Goal: Task Accomplishment & Management: Complete application form

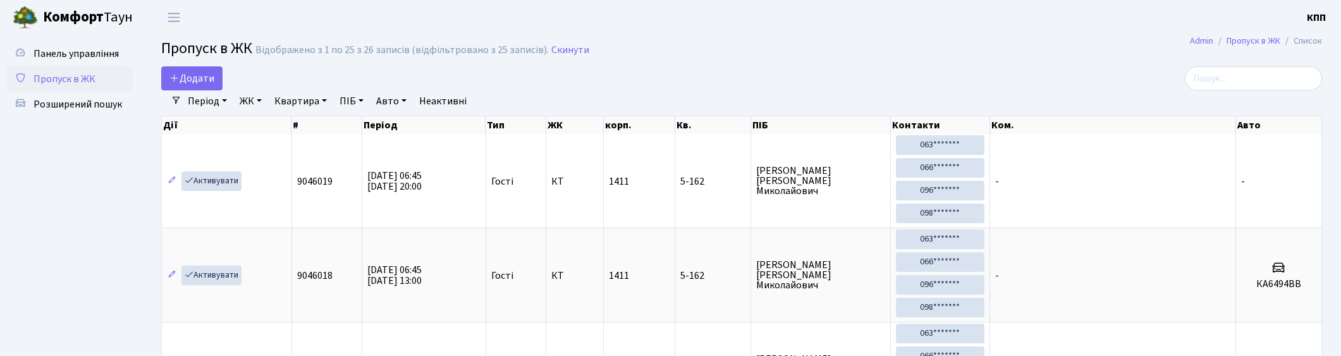
select select "25"
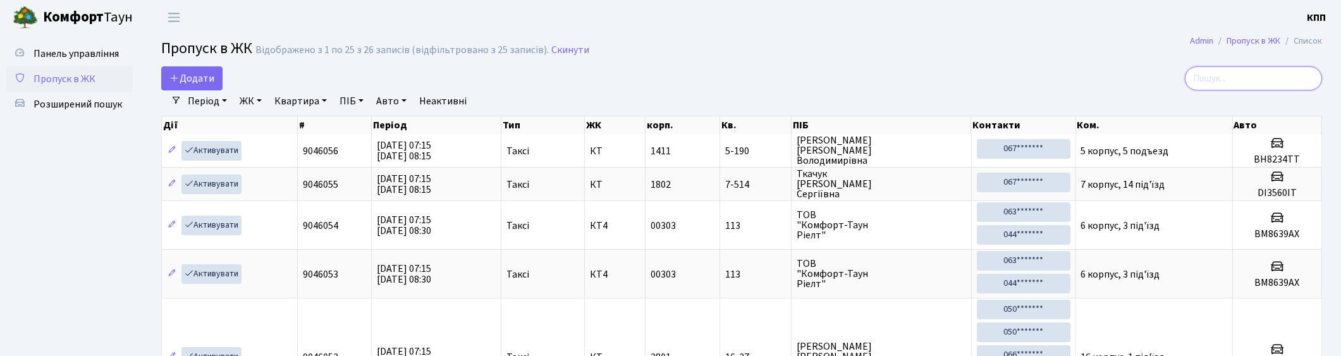
click at [1303, 78] on input "search" at bounding box center [1253, 78] width 137 height 24
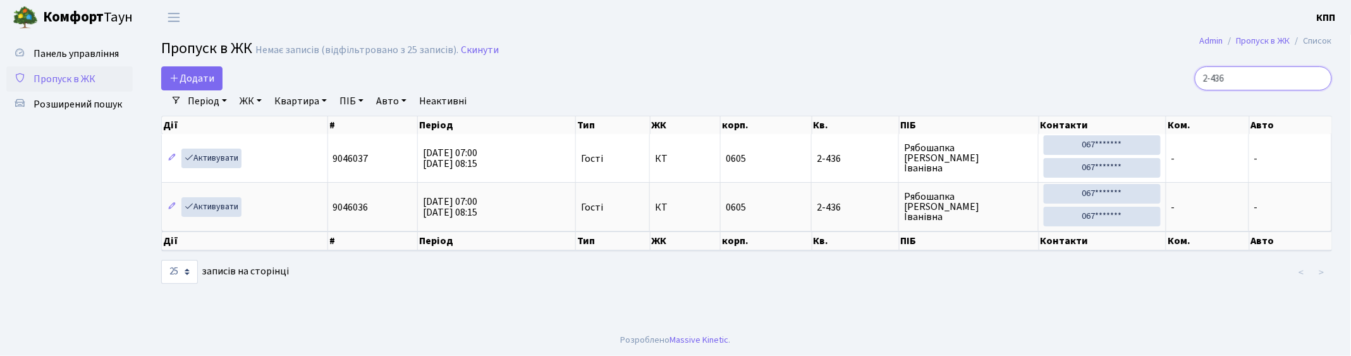
type input "2-436"
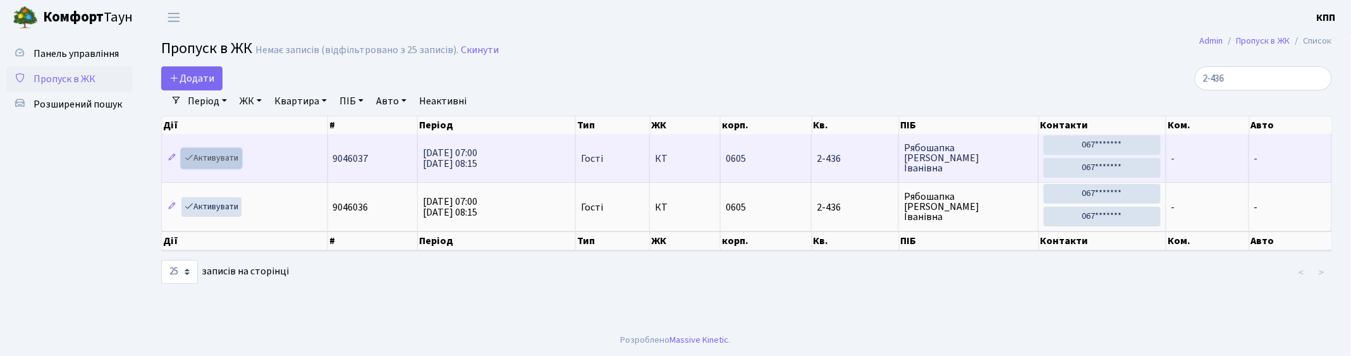
click at [216, 156] on link "Активувати" at bounding box center [211, 159] width 60 height 20
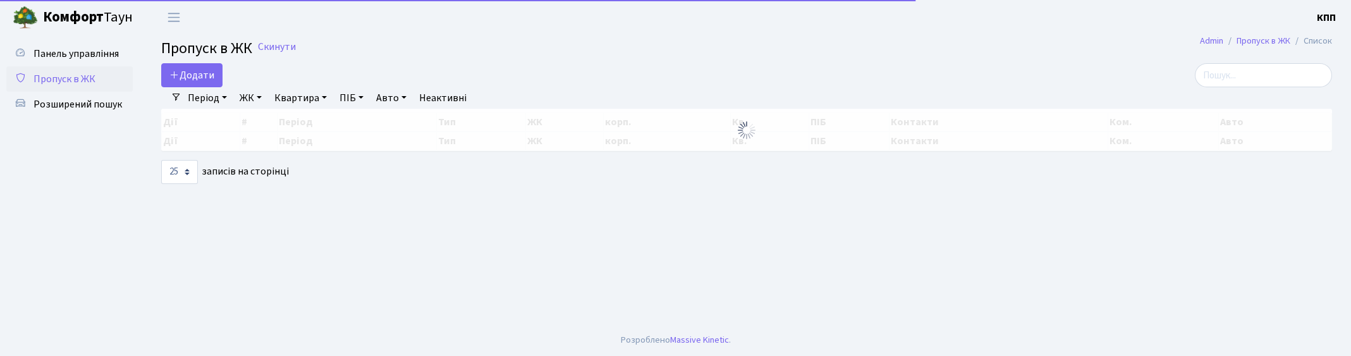
select select "25"
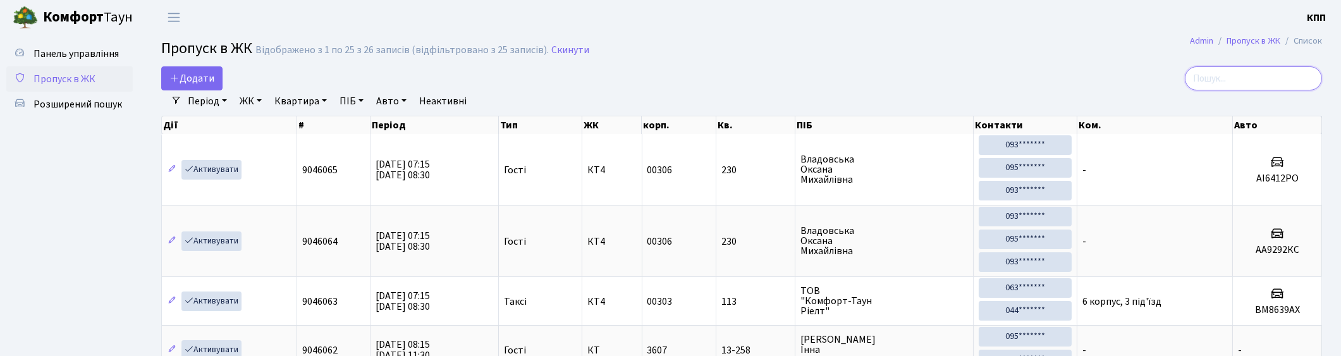
click at [1284, 78] on input "search" at bounding box center [1253, 78] width 137 height 24
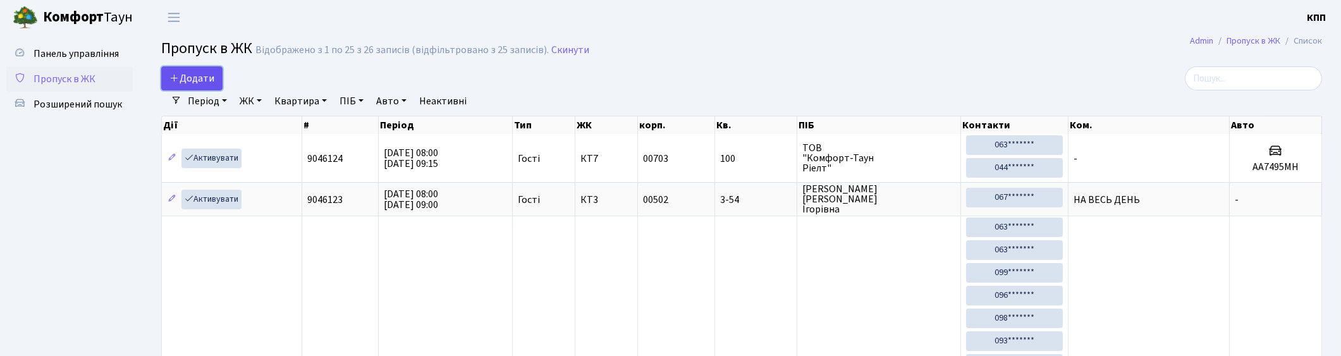
click at [209, 77] on span "Додати" at bounding box center [191, 78] width 45 height 14
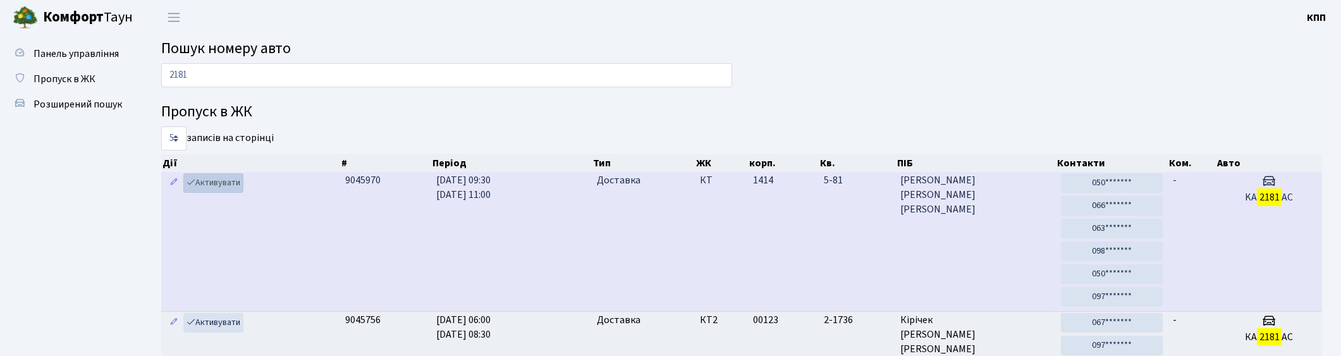
type input "2181"
click at [211, 181] on link "Активувати" at bounding box center [213, 183] width 60 height 20
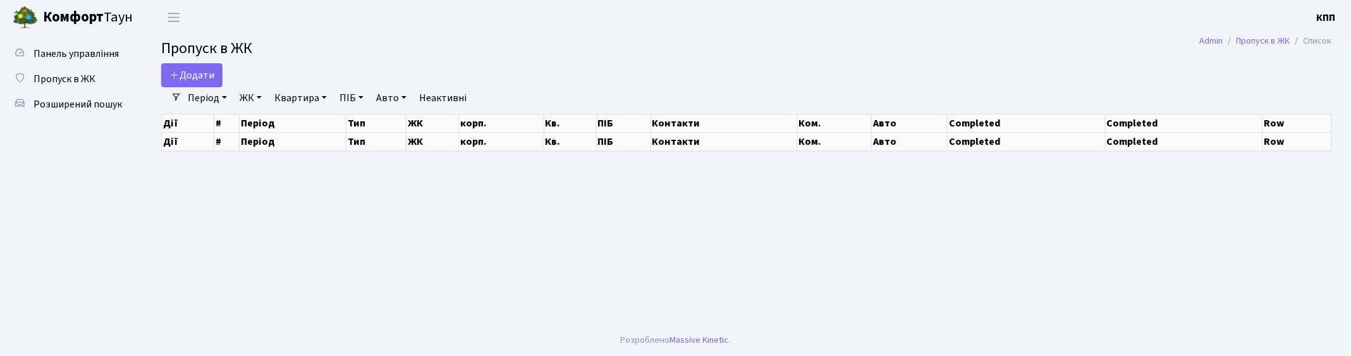
select select "25"
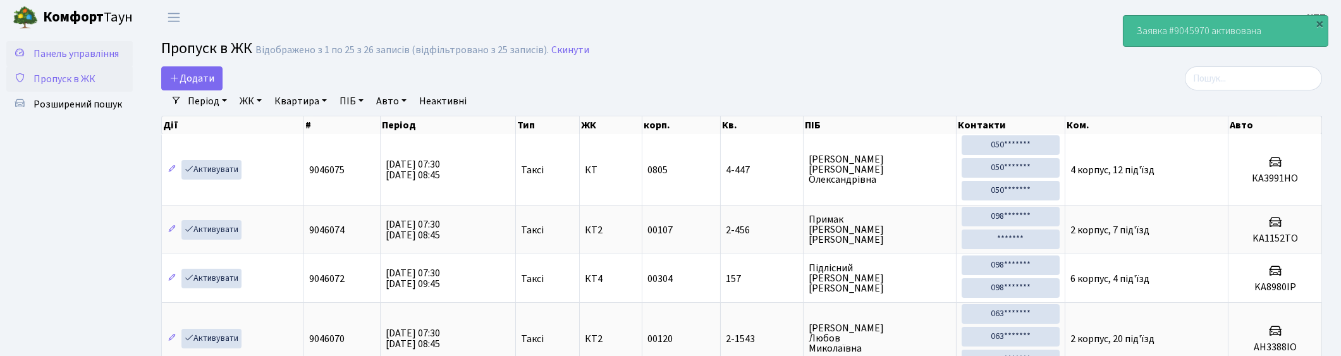
click at [101, 57] on span "Панель управління" at bounding box center [76, 54] width 85 height 14
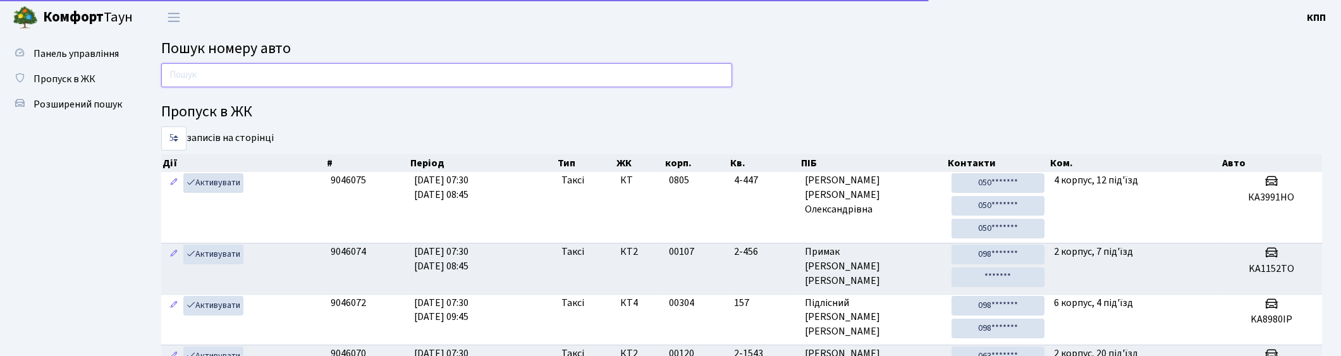
click at [222, 75] on input "text" at bounding box center [446, 75] width 571 height 24
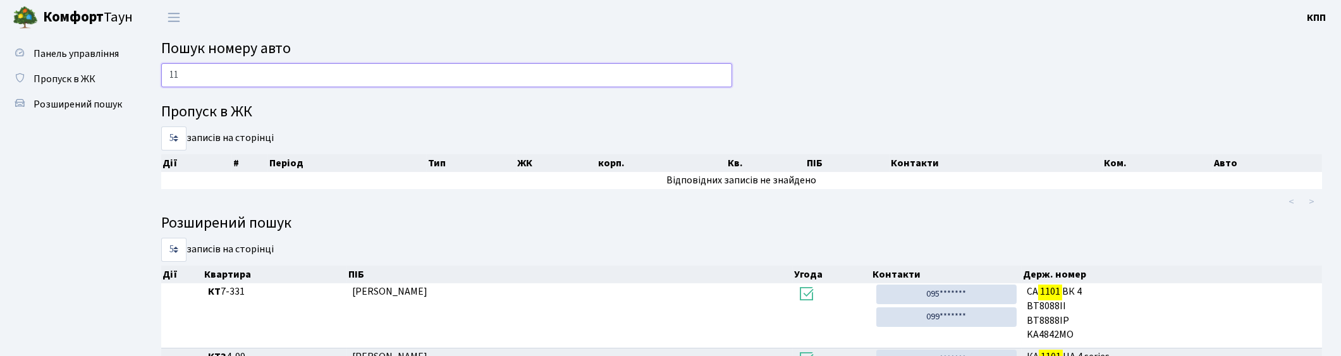
type input "1"
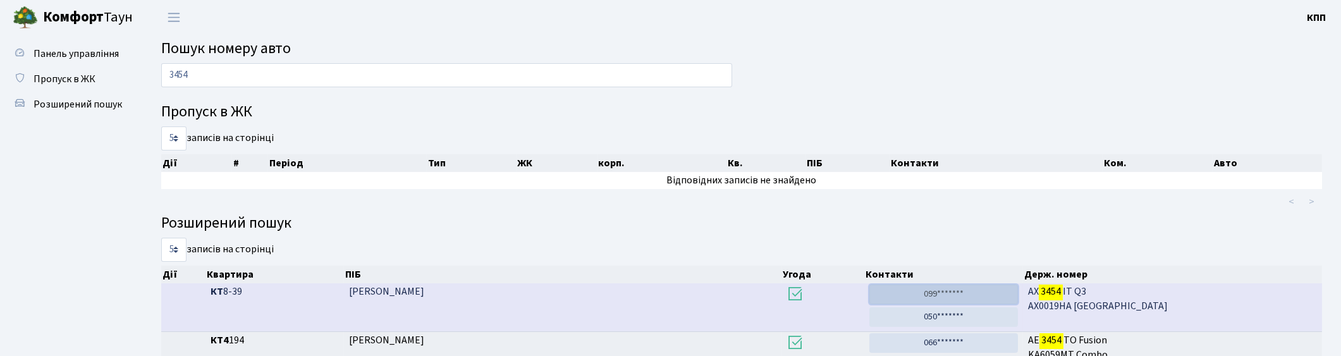
click at [960, 293] on link "099*******" at bounding box center [944, 295] width 149 height 20
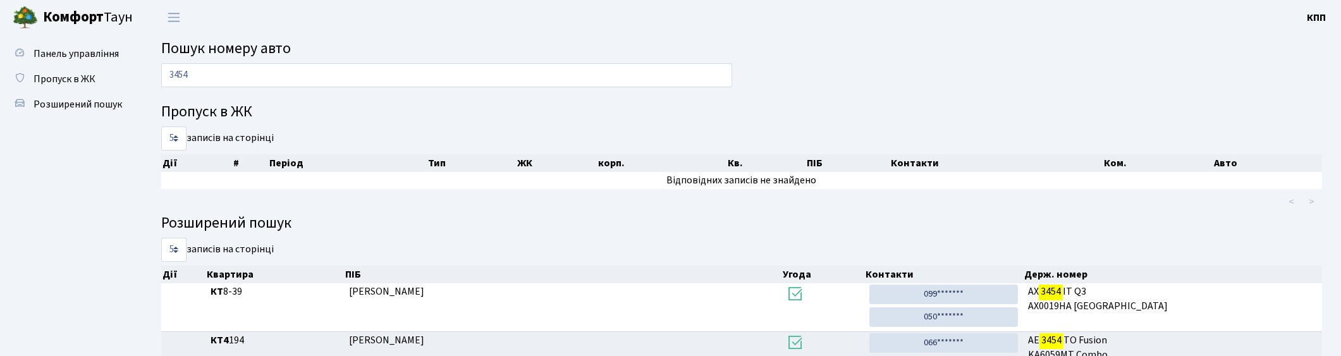
click at [437, 59] on main "Пошук номеру авто 3454 Пропуск в ЖК 5 10 25 50 записів на сторінці Дії # Період…" at bounding box center [741, 221] width 1199 height 372
click at [427, 87] on div "3454" at bounding box center [447, 78] width 590 height 30
click at [443, 79] on input "3454" at bounding box center [446, 75] width 571 height 24
type input "3"
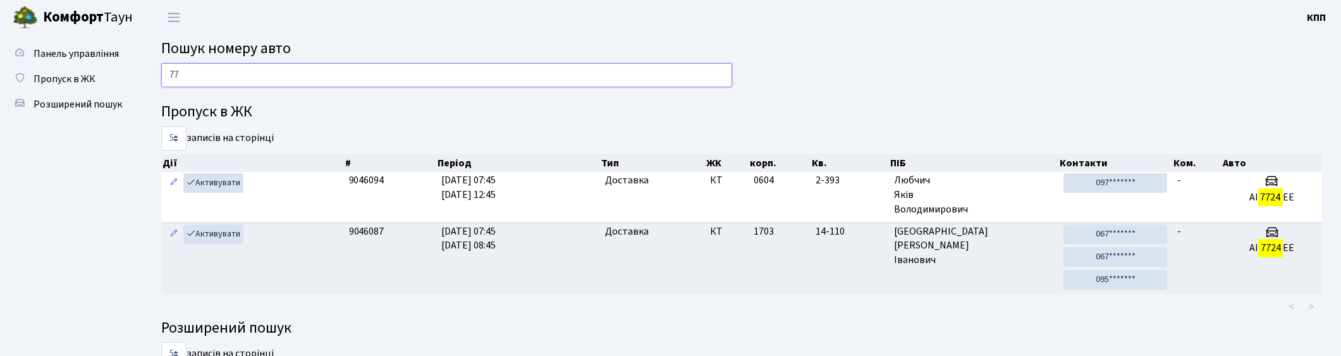
type input "7"
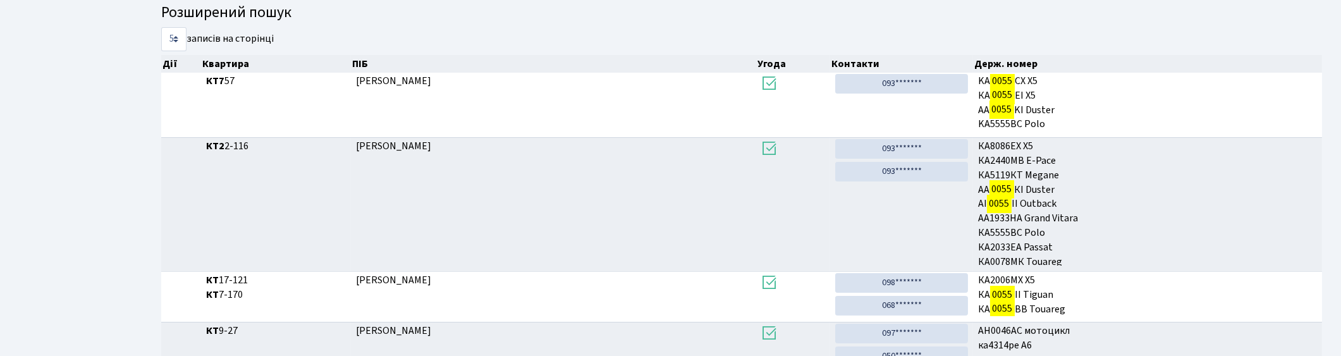
scroll to position [68, 0]
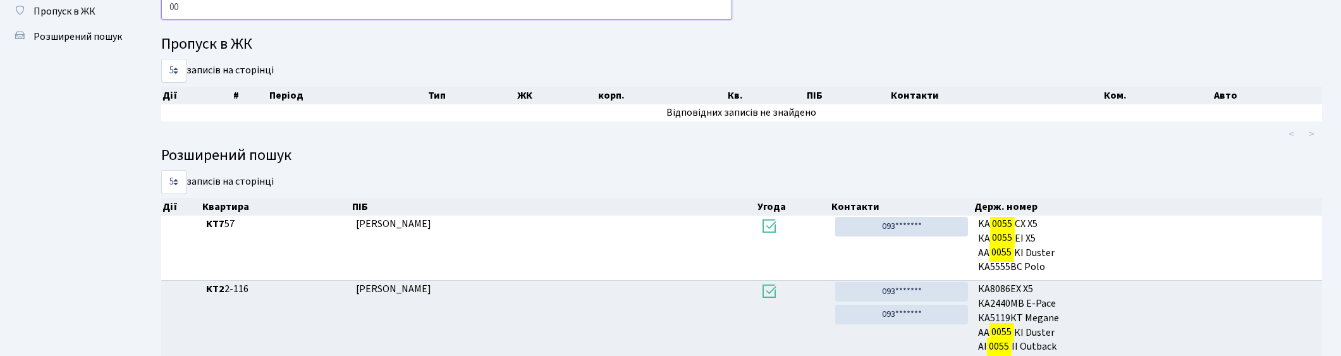
type input "0"
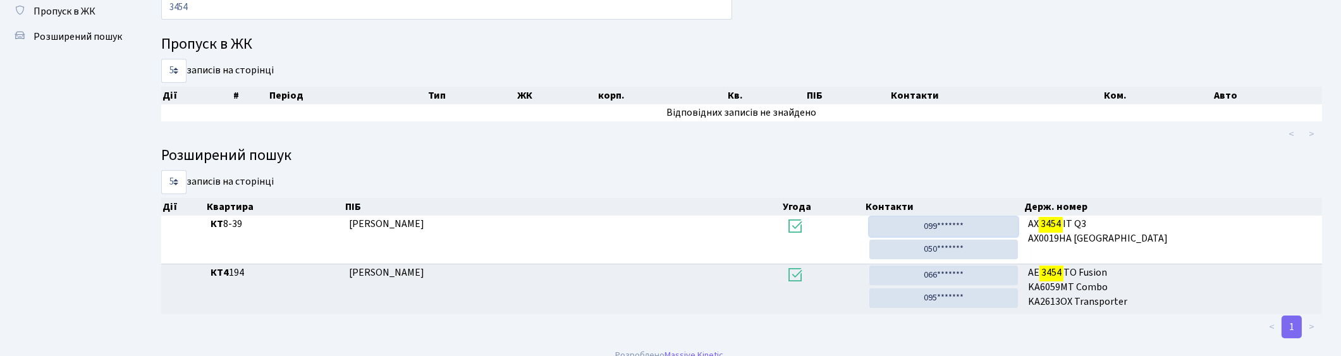
drag, startPoint x: 993, startPoint y: 226, endPoint x: 713, endPoint y: 78, distance: 316.8
click at [993, 226] on link "099*******" at bounding box center [944, 227] width 149 height 20
click at [476, 7] on input "3454" at bounding box center [446, 8] width 571 height 24
type input "3"
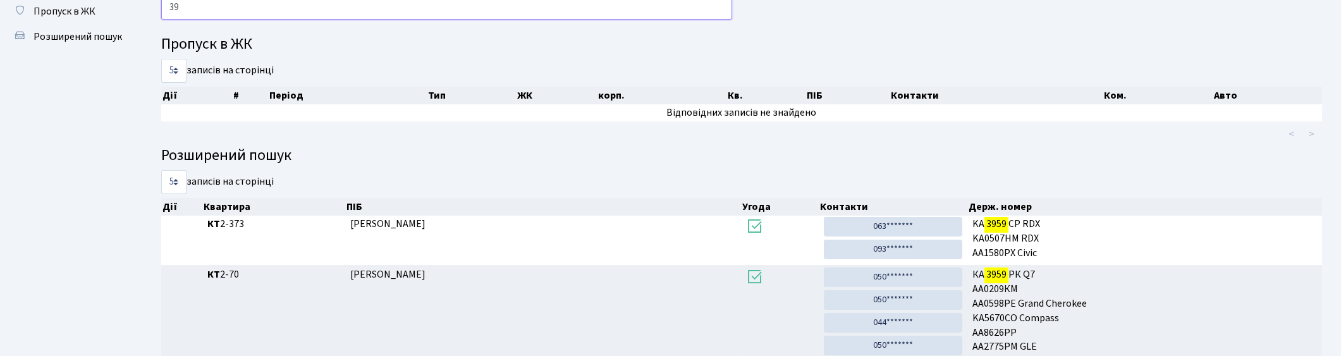
type input "3"
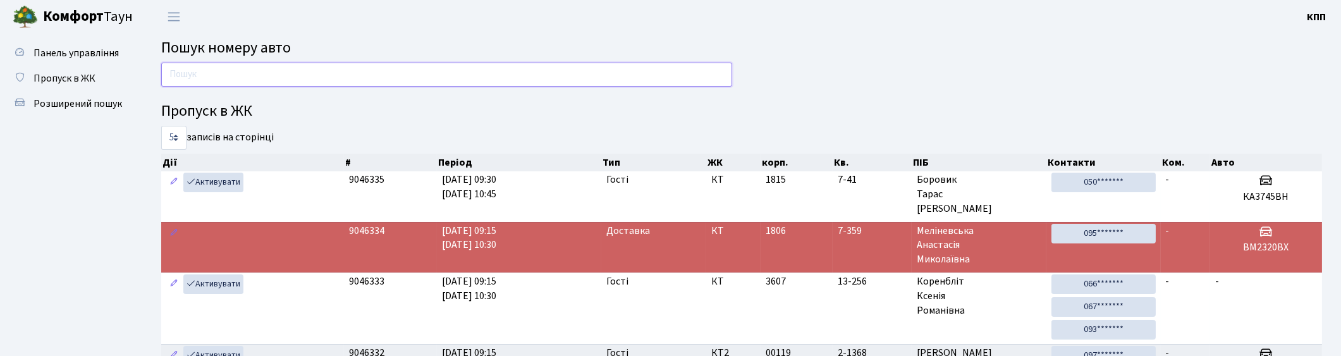
scroll to position [0, 0]
click at [556, 83] on input "text" at bounding box center [446, 75] width 571 height 24
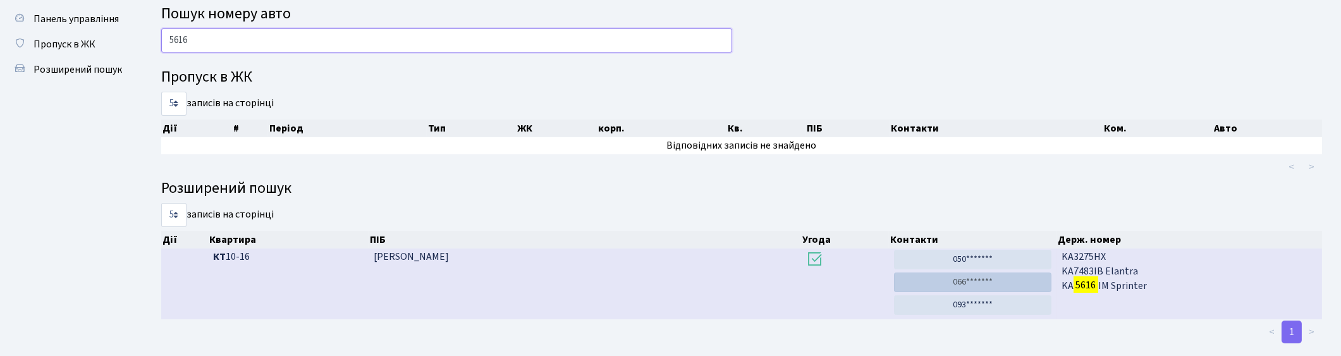
scroll to position [54, 0]
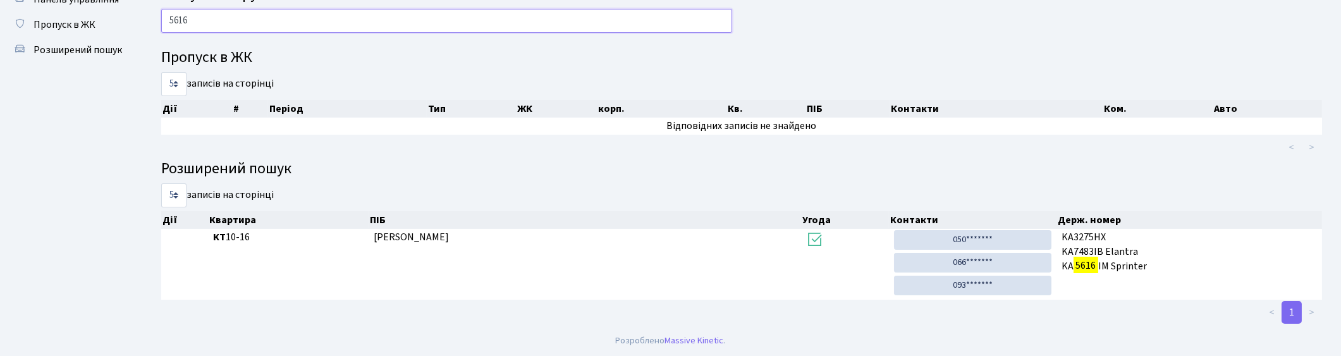
click at [362, 15] on input "5616" at bounding box center [446, 21] width 571 height 24
type input "5"
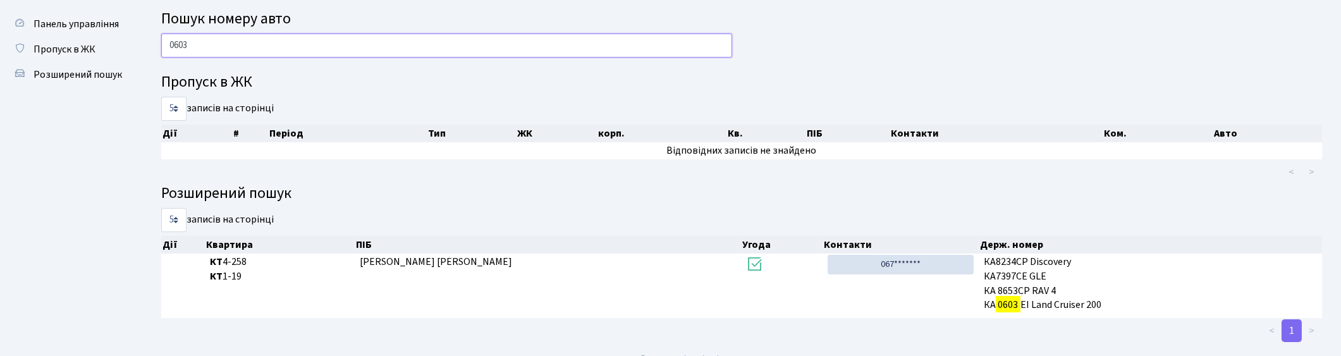
scroll to position [0, 0]
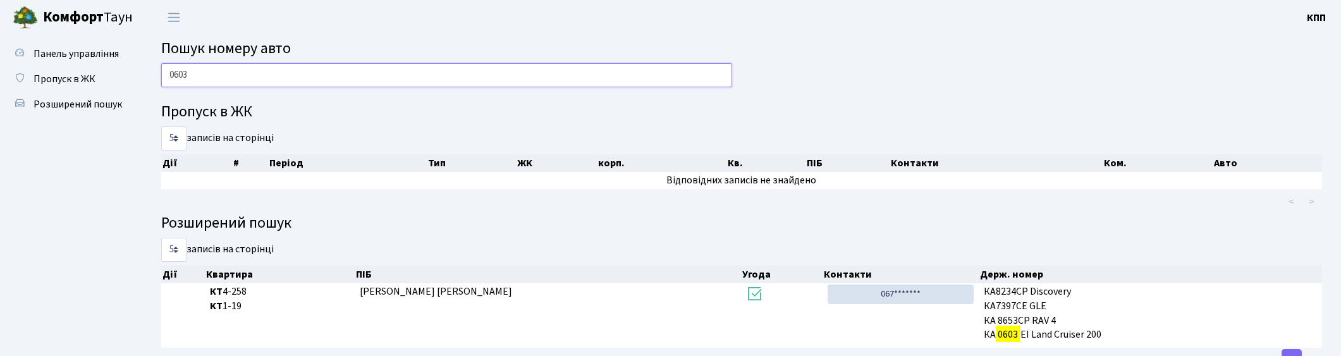
click at [285, 73] on input "0603" at bounding box center [446, 75] width 571 height 24
type input "0"
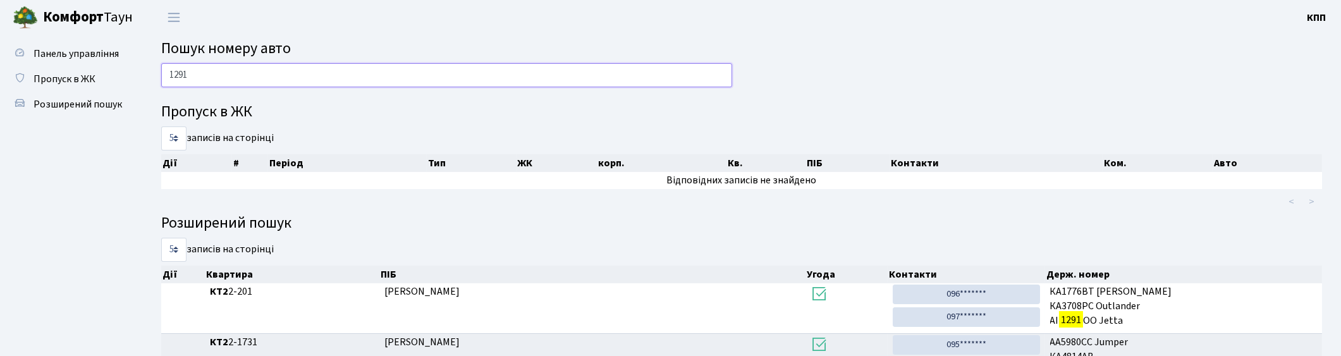
click at [236, 71] on input "1291" at bounding box center [446, 75] width 571 height 24
type input "1"
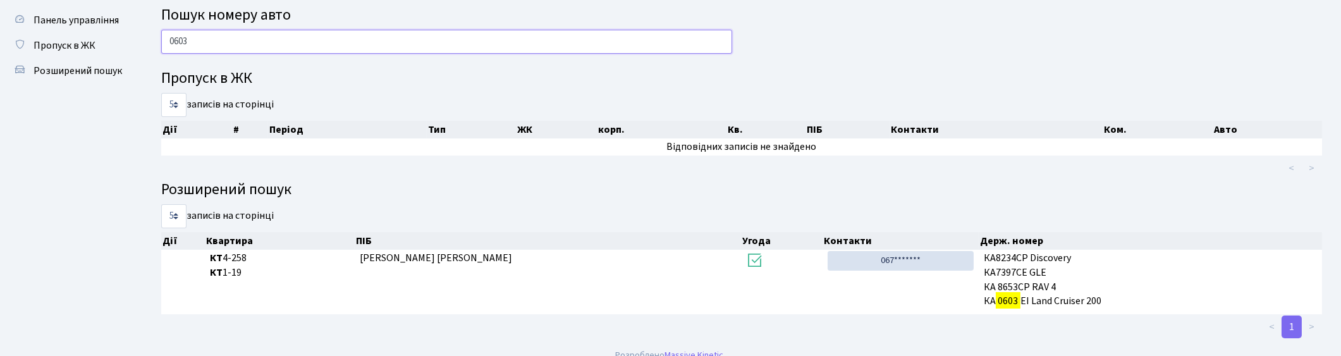
scroll to position [48, 0]
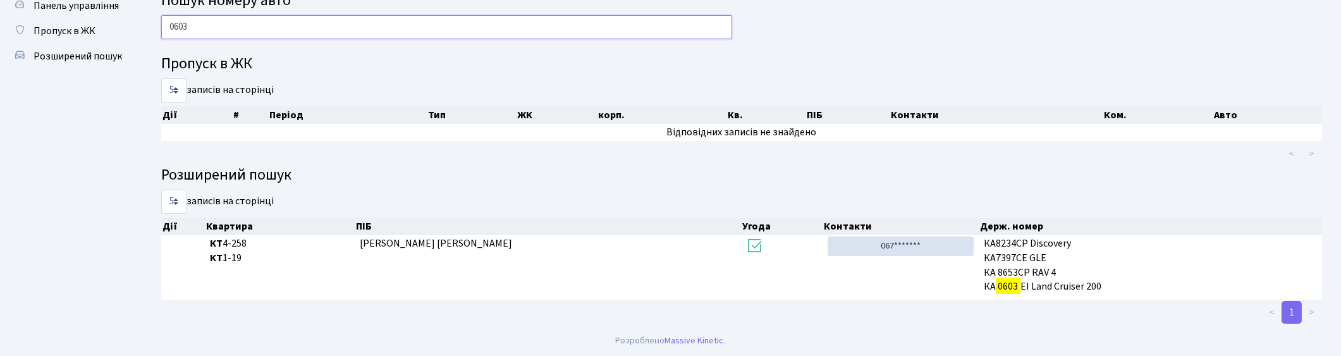
click at [496, 35] on input "0603" at bounding box center [446, 27] width 571 height 24
type input "0"
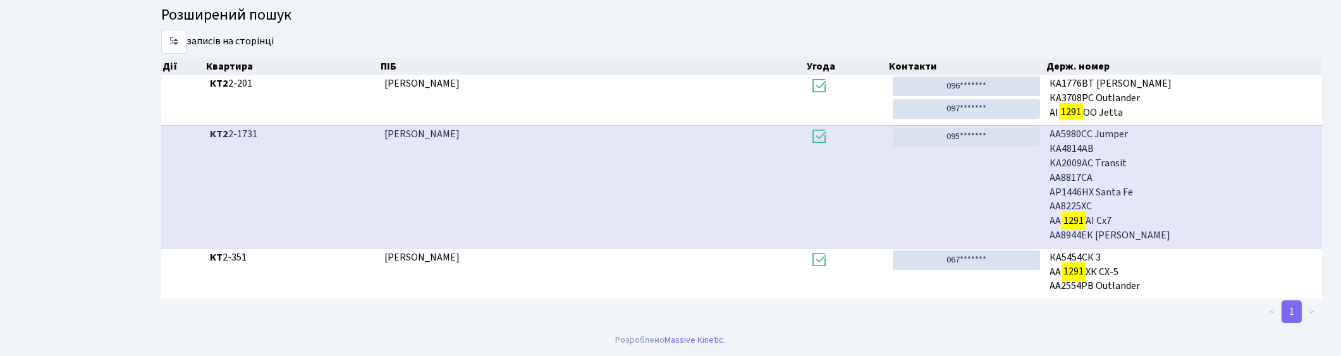
scroll to position [0, 0]
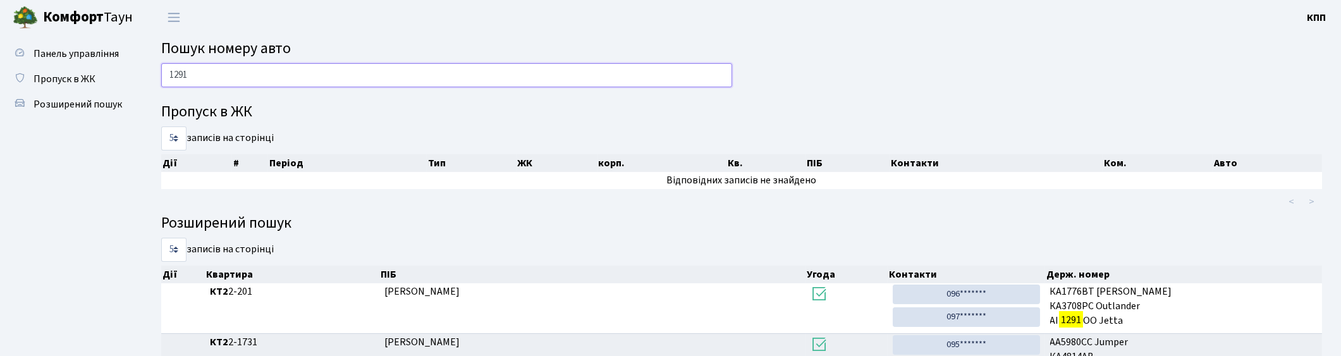
click at [410, 71] on input "1291" at bounding box center [446, 75] width 571 height 24
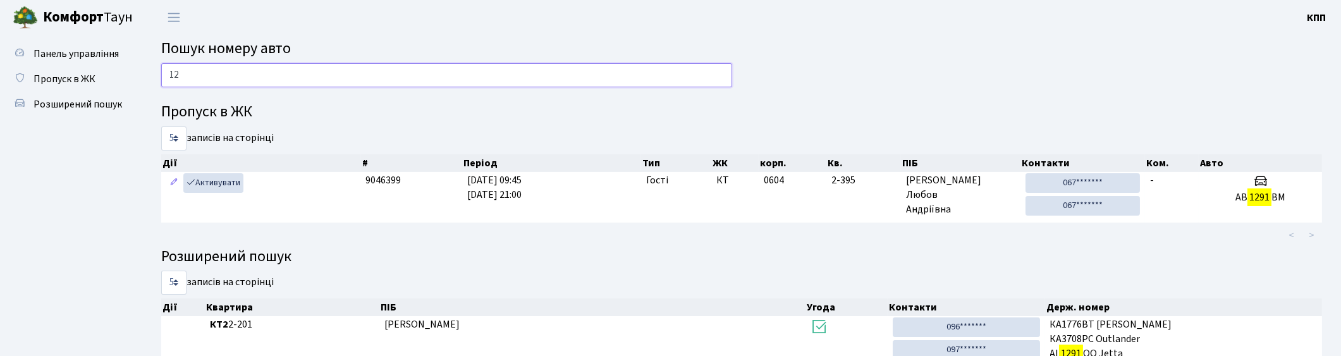
type input "1"
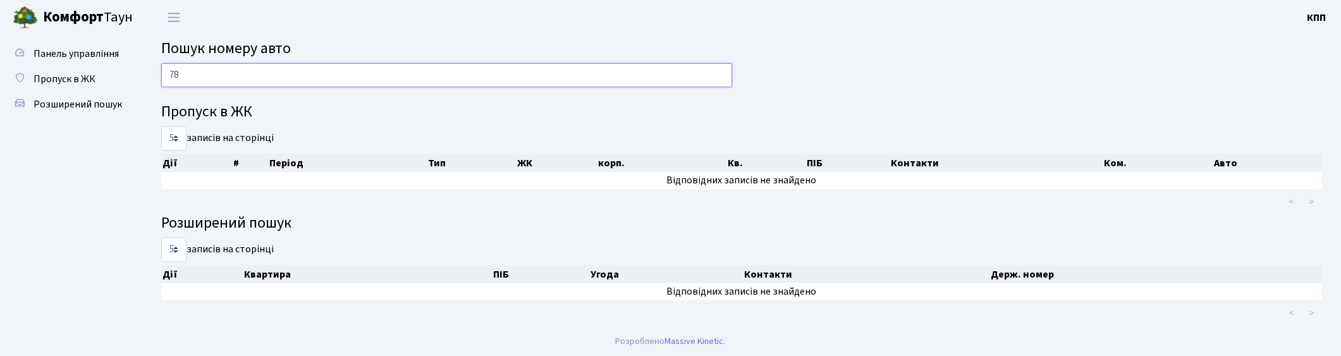
type input "7"
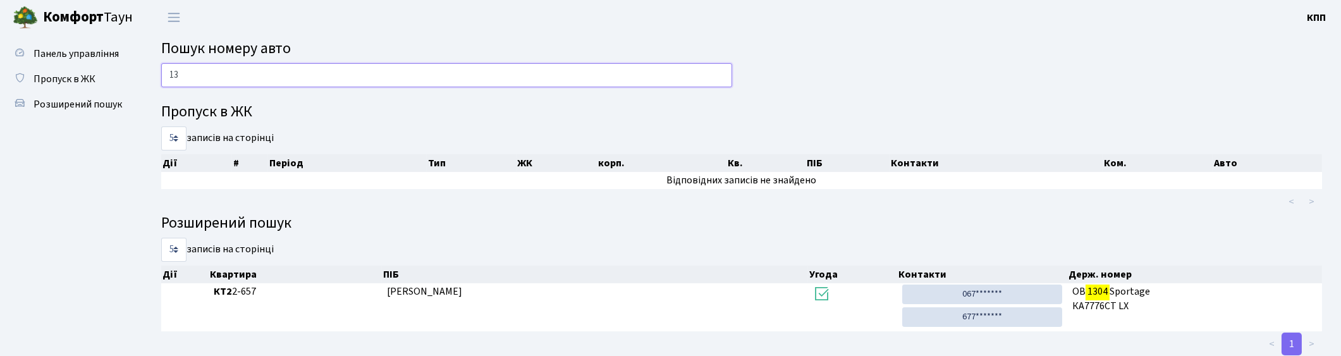
type input "1"
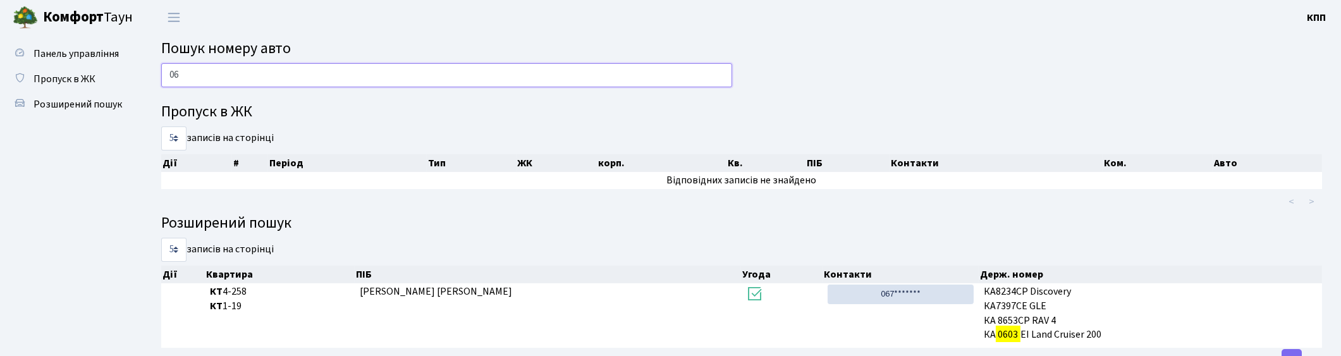
type input "0"
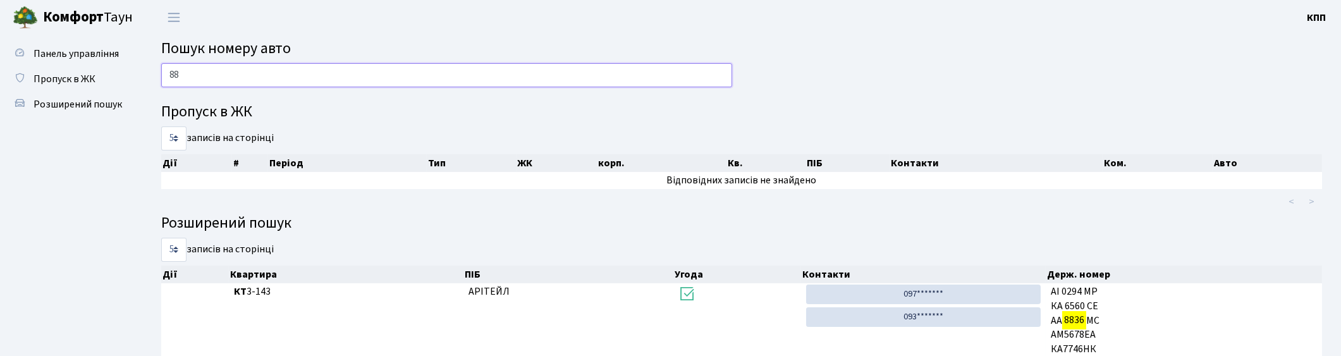
type input "8"
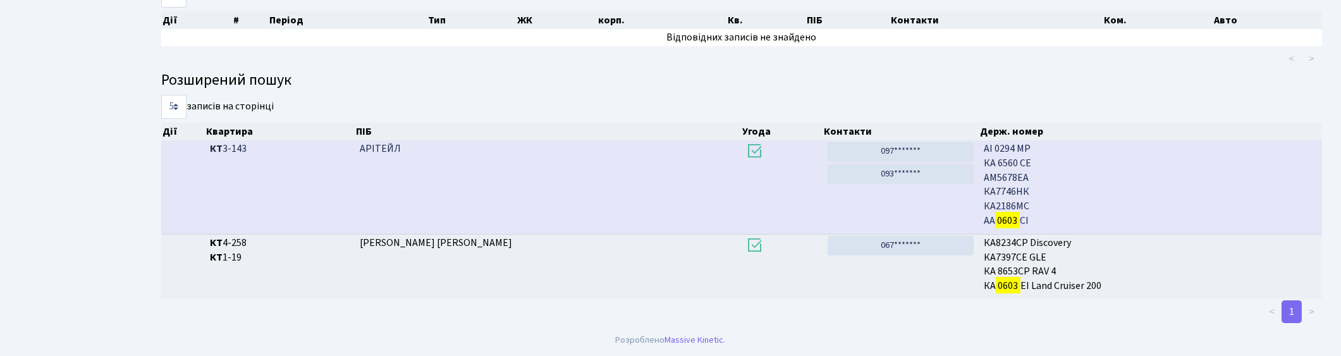
scroll to position [68, 0]
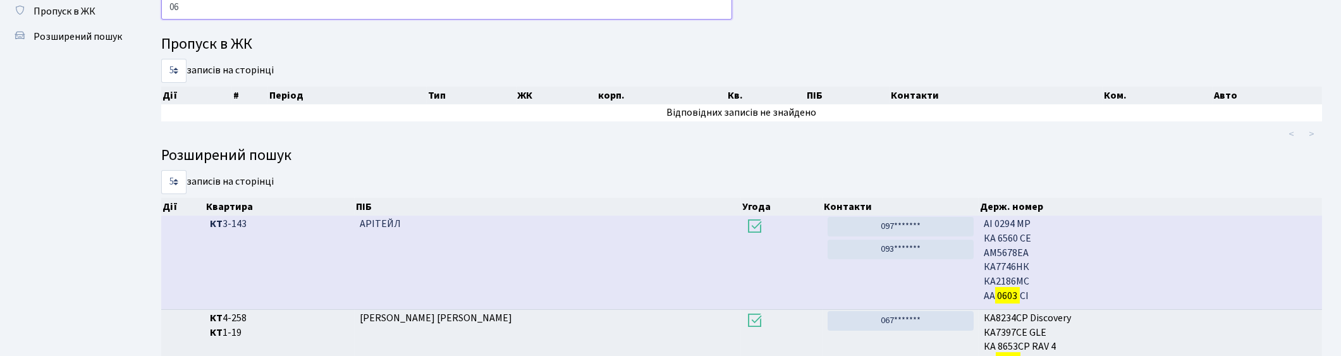
type input "0"
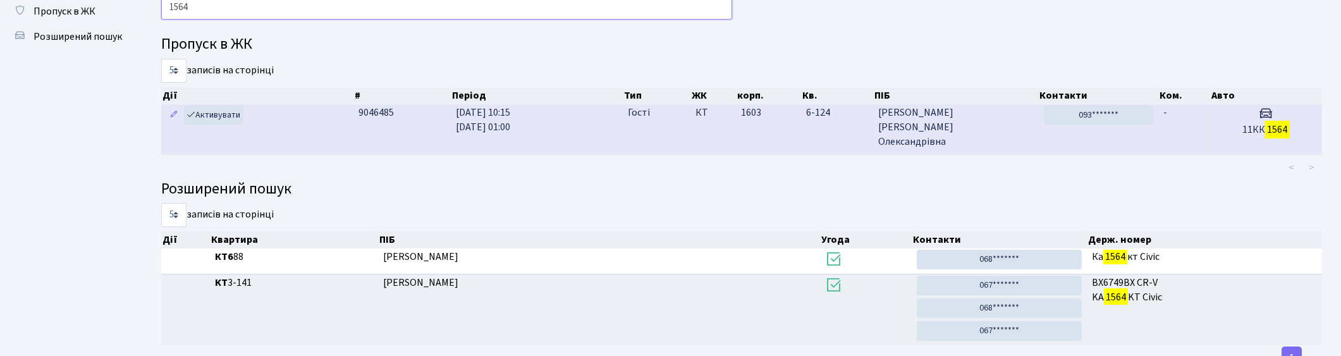
type input "1564"
click at [997, 140] on span "Хоменко Ірина Олександрівна" at bounding box center [956, 128] width 156 height 44
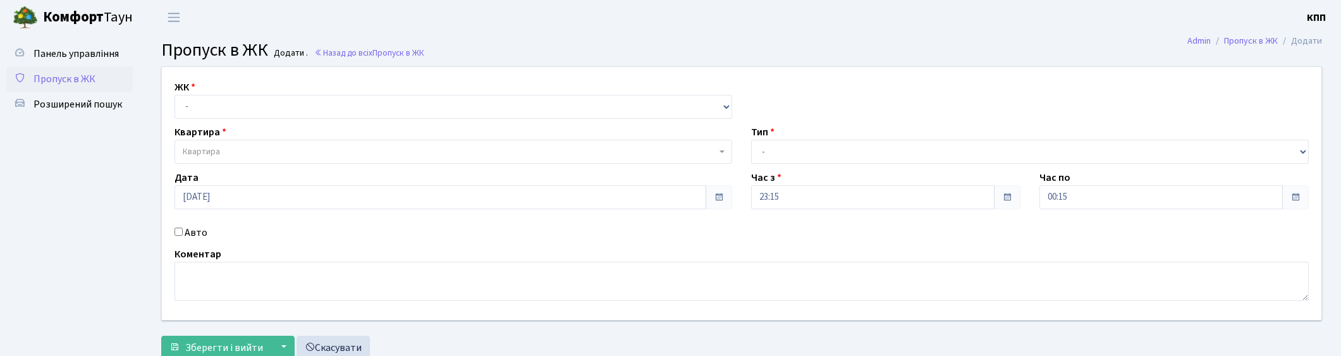
click at [178, 232] on input "Авто" at bounding box center [179, 232] width 8 height 8
checkbox input "true"
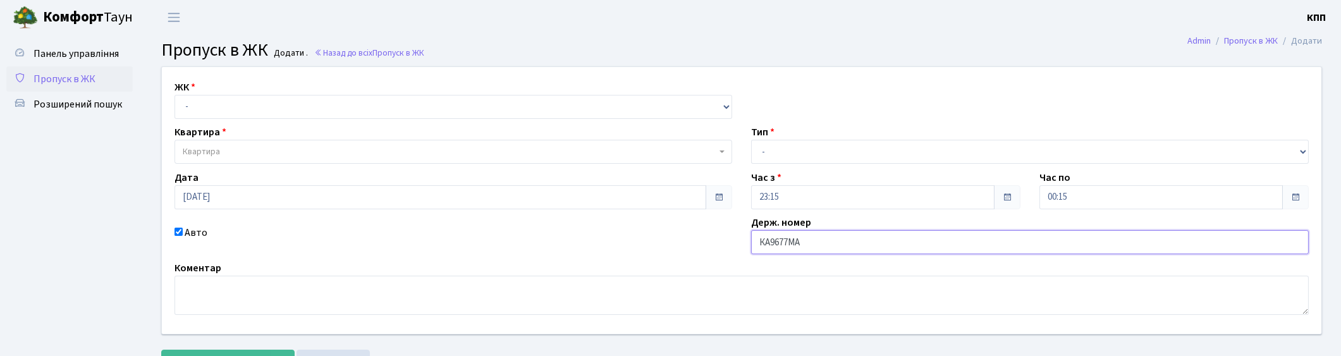
type input "КА9677МА"
click at [785, 151] on select "- Доставка Таксі Гості Сервіс" at bounding box center [1030, 152] width 558 height 24
select select "2"
click at [751, 140] on select "- Доставка Таксі Гості Сервіс" at bounding box center [1030, 152] width 558 height 24
click at [239, 99] on select "- КТ, вул. Регенераторна, 4 КТ2, просп. Соборності, 17 КТ3, вул. Березнева, 16 …" at bounding box center [454, 107] width 558 height 24
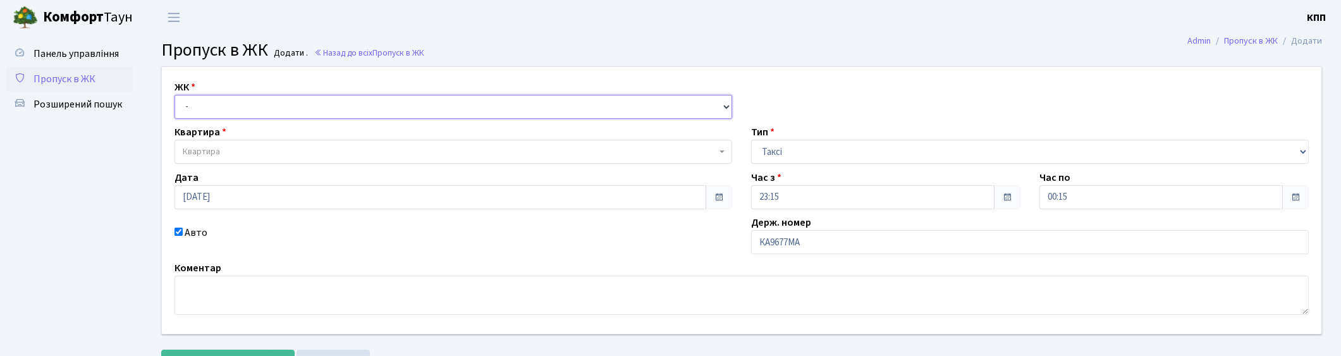
select select "271"
click at [175, 95] on select "- КТ, вул. Регенераторна, 4 КТ2, просп. Соборності, 17 КТ3, вул. Березнева, 16 …" at bounding box center [454, 107] width 558 height 24
select select
click at [243, 149] on span "Квартира" at bounding box center [450, 151] width 534 height 13
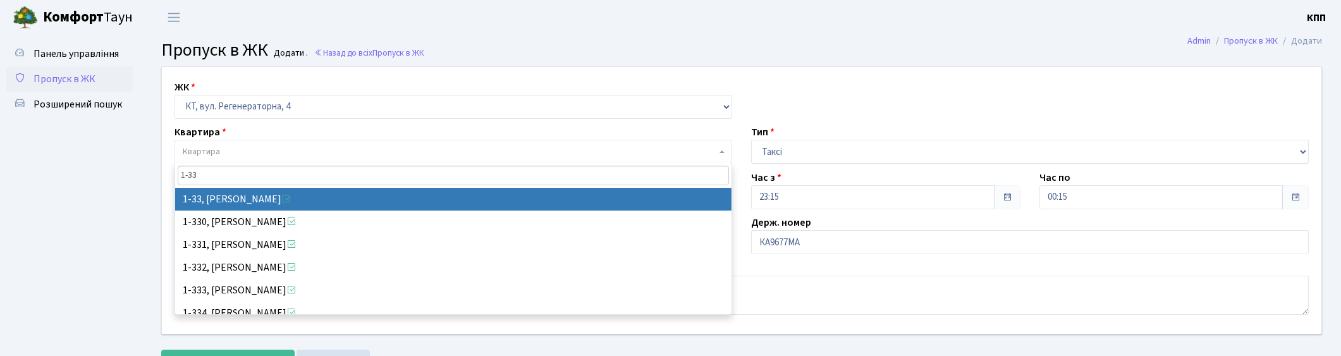
type input "1-33"
select select "33"
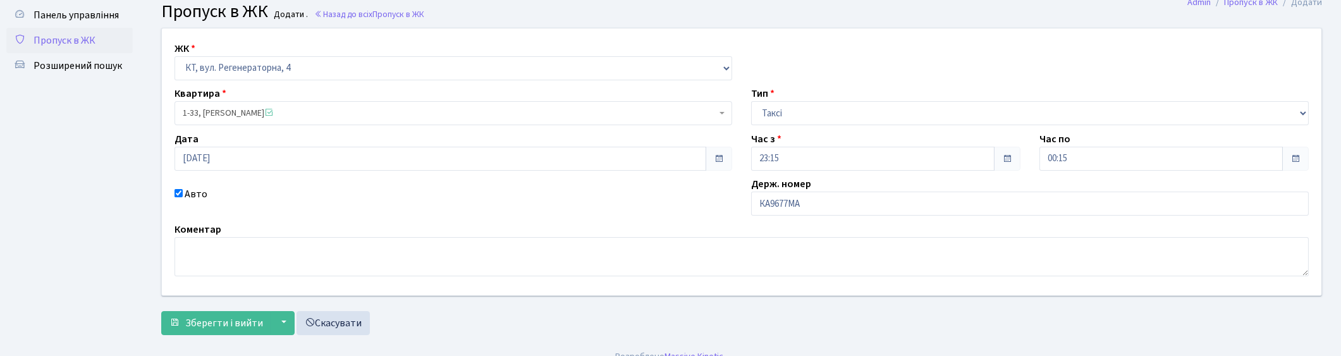
scroll to position [55, 0]
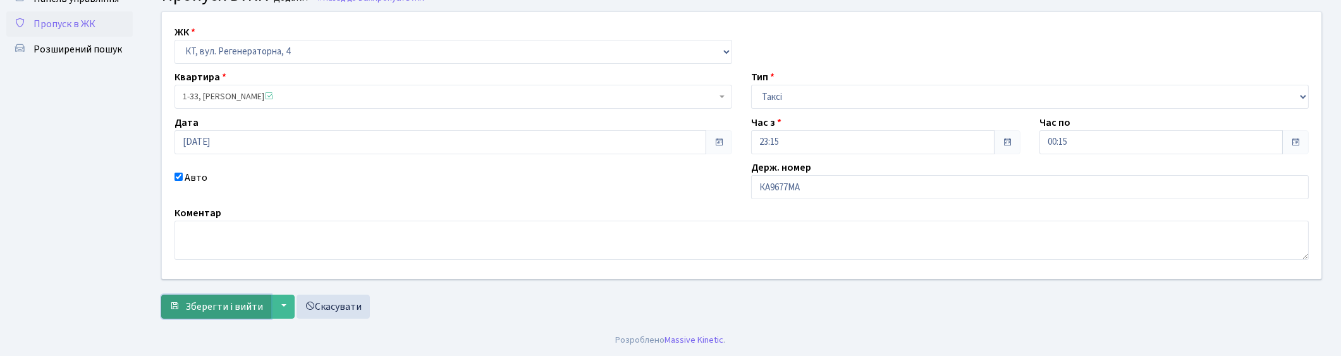
click at [224, 305] on span "Зберегти і вийти" at bounding box center [224, 307] width 78 height 14
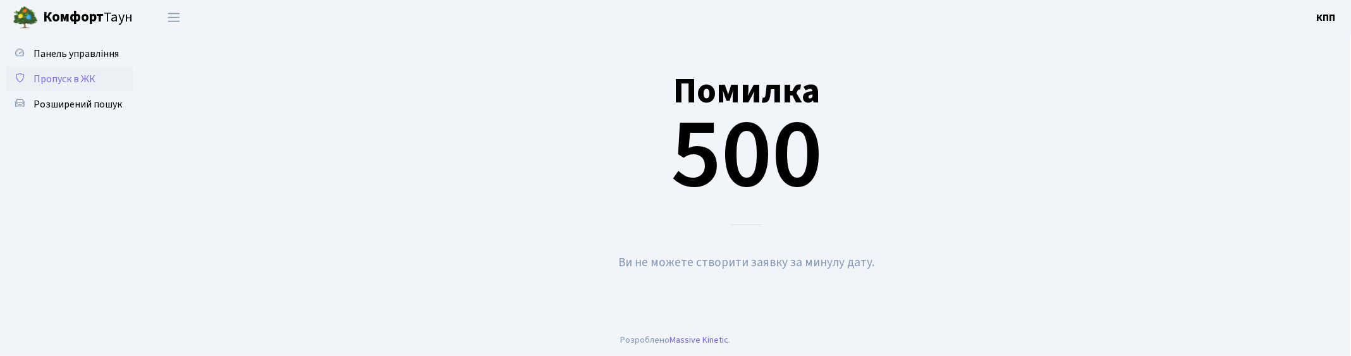
click at [91, 79] on span "Пропуск в ЖК" at bounding box center [65, 79] width 62 height 14
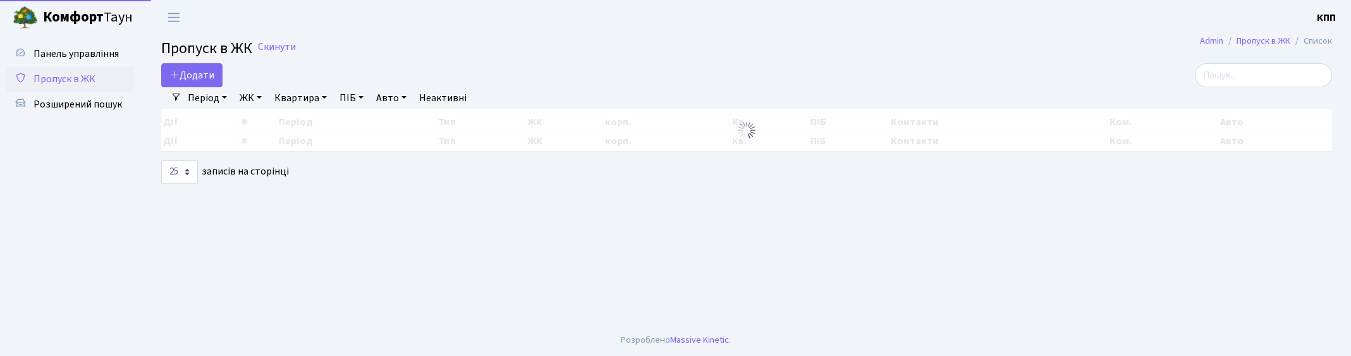
select select "25"
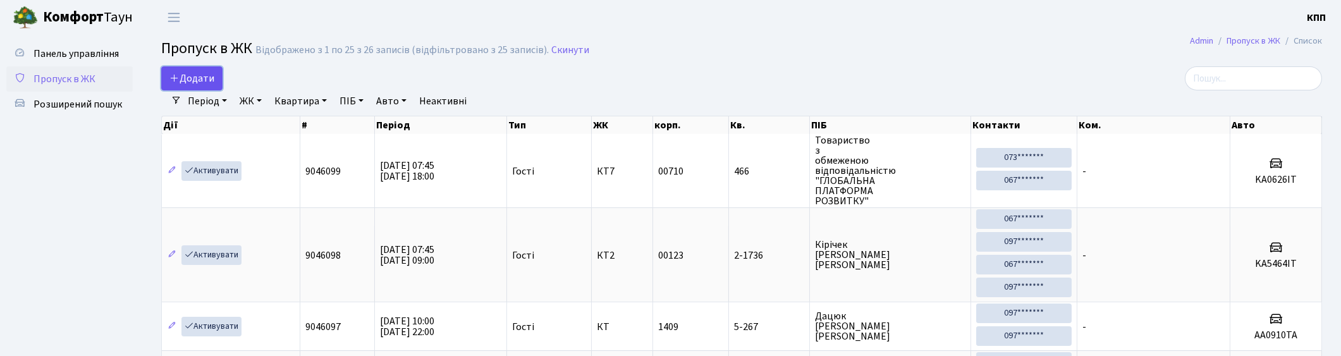
click at [204, 72] on span "Додати" at bounding box center [191, 78] width 45 height 14
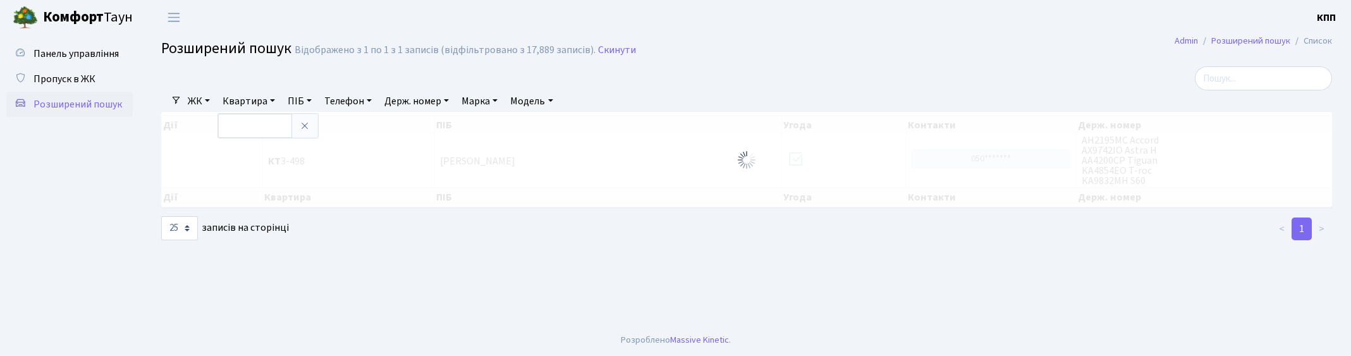
select select "25"
click at [54, 78] on span "Пропуск в ЖК" at bounding box center [65, 79] width 62 height 14
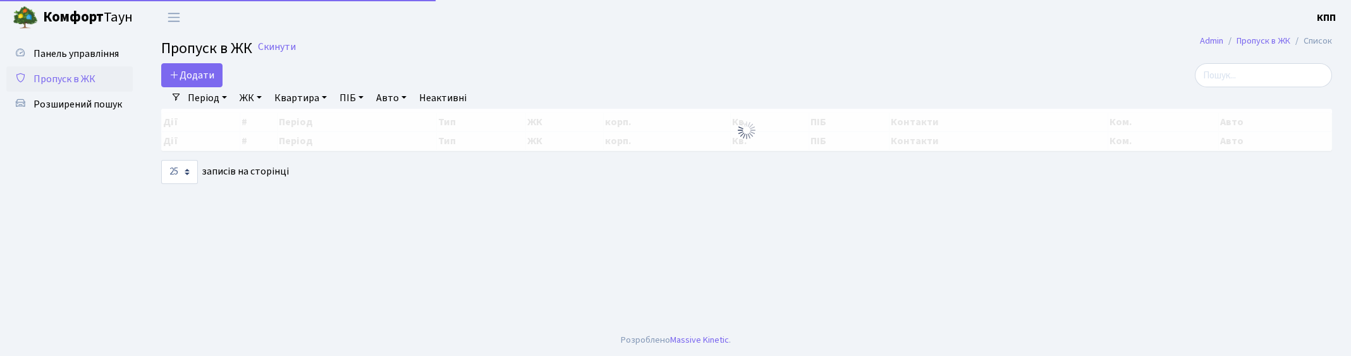
select select "25"
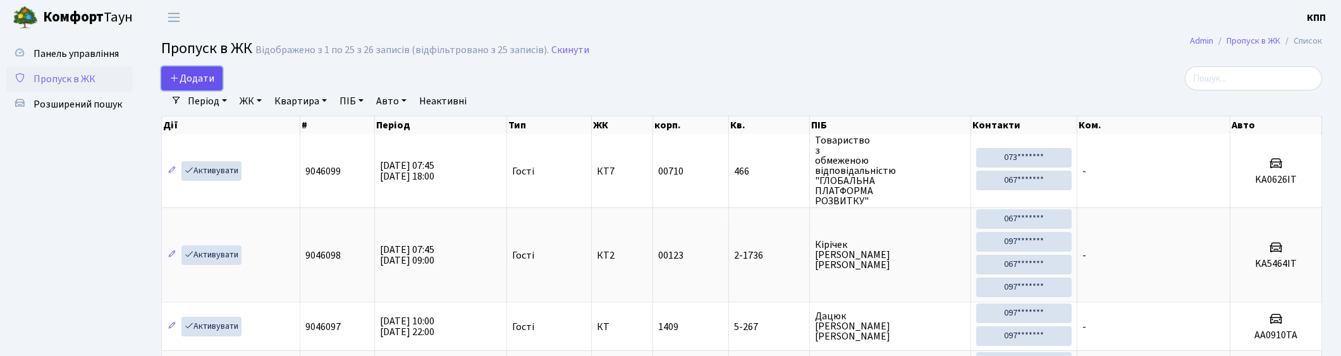
click at [204, 79] on span "Додати" at bounding box center [191, 78] width 45 height 14
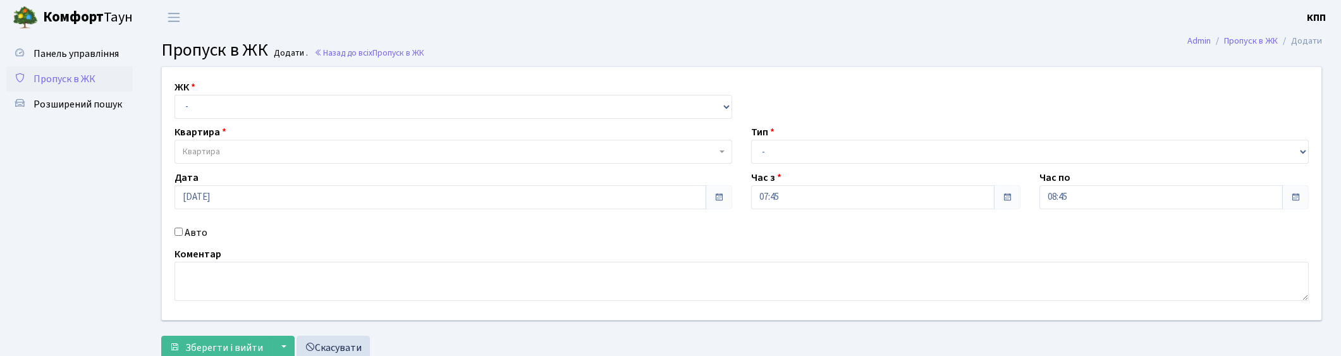
click at [180, 231] on input "Авто" at bounding box center [179, 232] width 8 height 8
checkbox input "true"
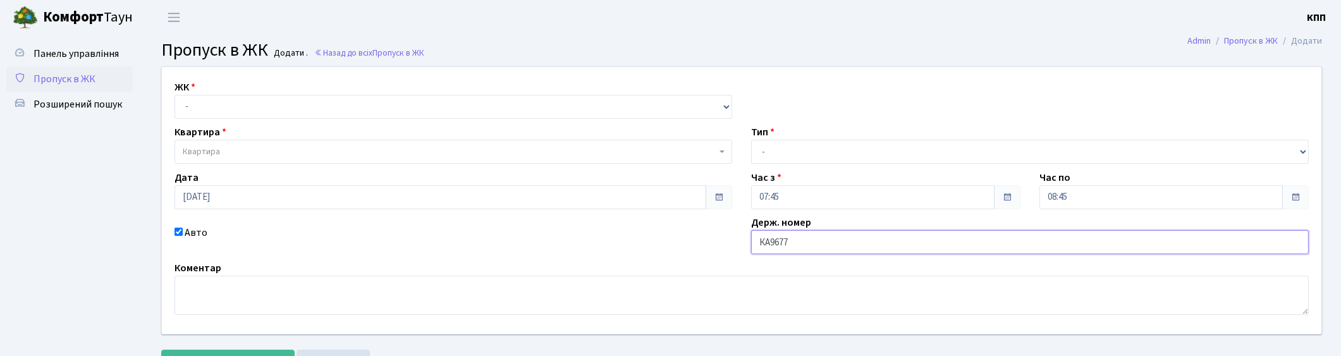
type input "КА9677МА"
click at [779, 147] on select "- Доставка Таксі Гості Сервіс" at bounding box center [1030, 152] width 558 height 24
select select "2"
click at [751, 140] on select "- Доставка Таксі Гості Сервіс" at bounding box center [1030, 152] width 558 height 24
click at [224, 102] on select "- КТ, вул. Регенераторна, 4 КТ2, просп. Соборності, 17 КТ3, вул. Березнева, 16 …" at bounding box center [454, 107] width 558 height 24
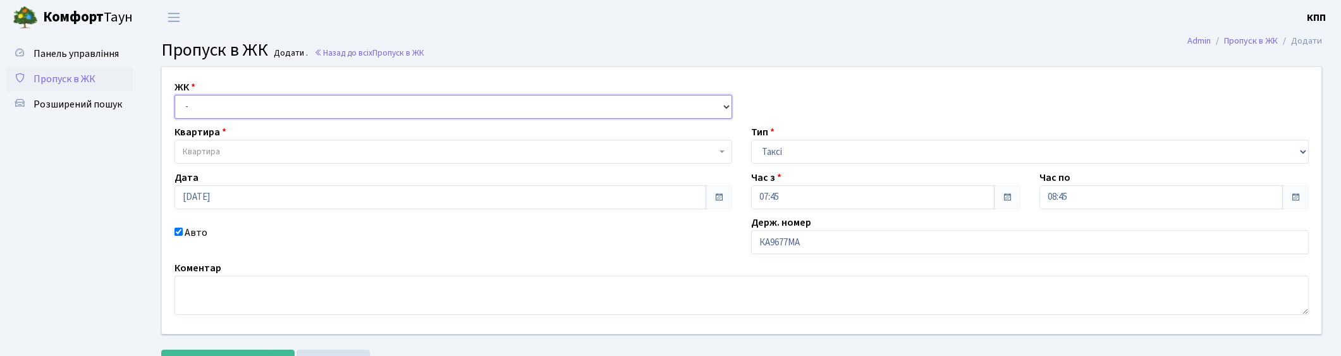
select select "271"
click at [175, 95] on select "- КТ, вул. Регенераторна, 4 КТ2, просп. Соборності, 17 КТ3, вул. Березнева, 16 …" at bounding box center [454, 107] width 558 height 24
select select
click at [240, 148] on span "Квартира" at bounding box center [450, 151] width 534 height 13
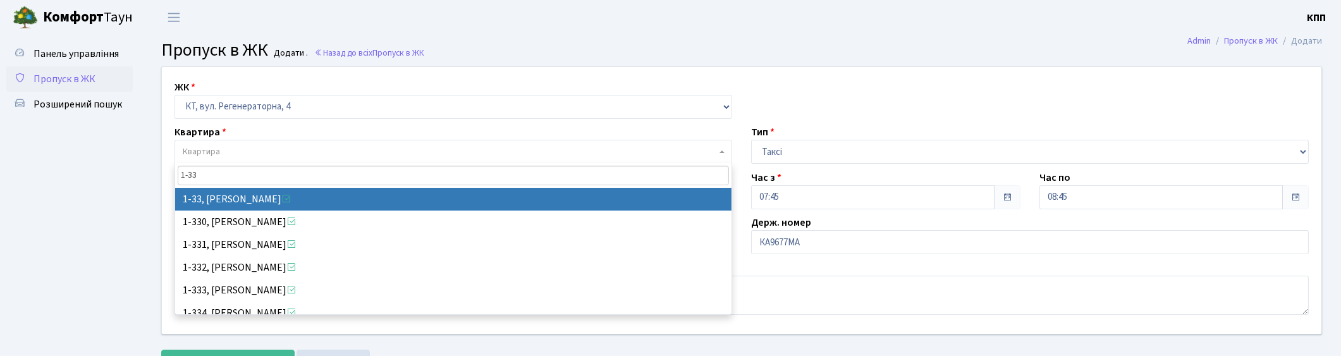
type input "1-33"
select select "33"
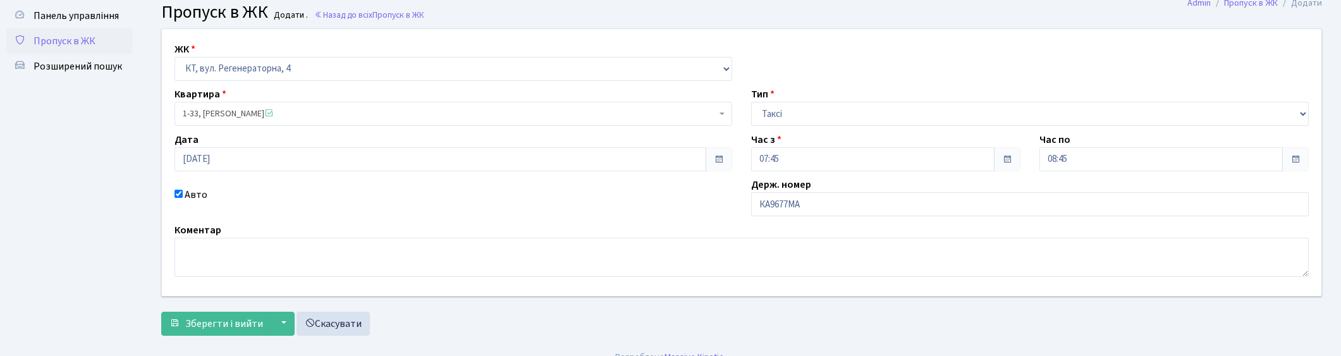
scroll to position [55, 0]
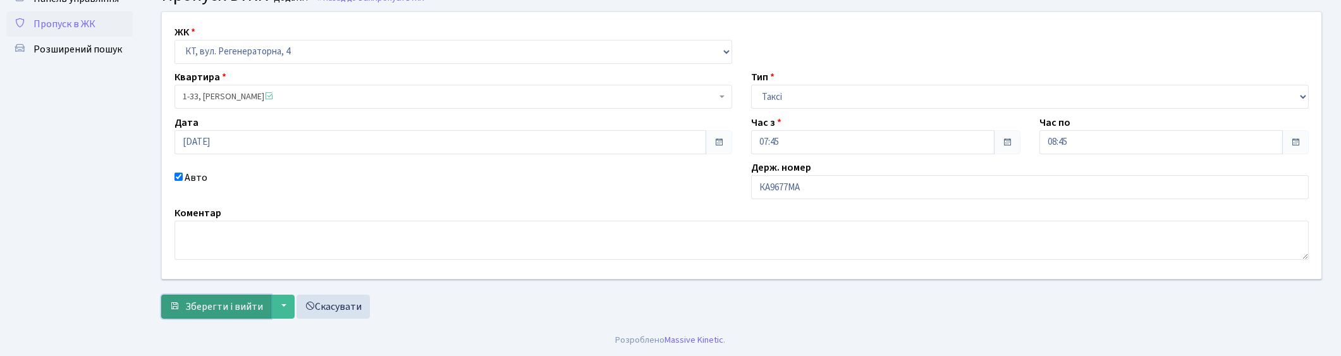
click at [216, 305] on span "Зберегти і вийти" at bounding box center [224, 307] width 78 height 14
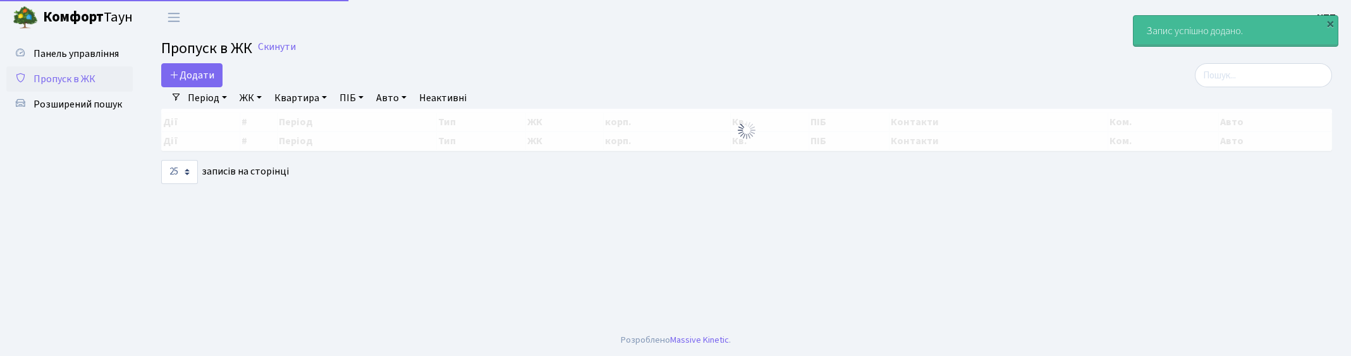
select select "25"
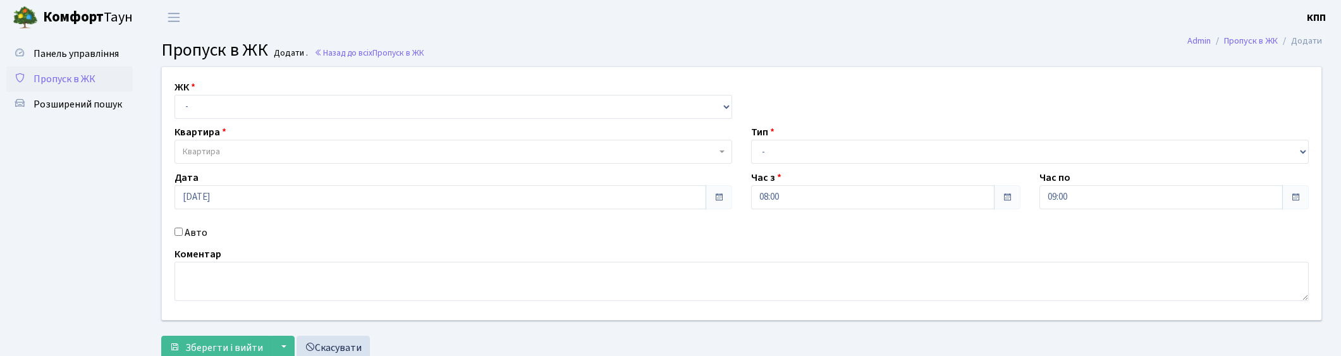
select select "271"
click at [175, 95] on select "- КТ, вул. Регенераторна, 4 КТ2, просп. [STREET_ADDRESS] [STREET_ADDRESS] [PERS…" at bounding box center [454, 107] width 558 height 24
select select
click at [192, 147] on span "Квартира" at bounding box center [201, 151] width 37 height 13
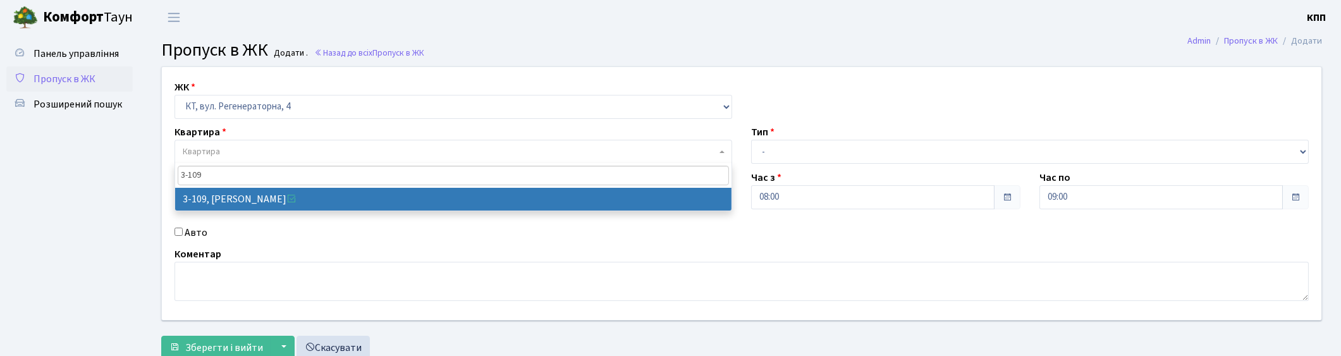
type input "3-109"
select select "918"
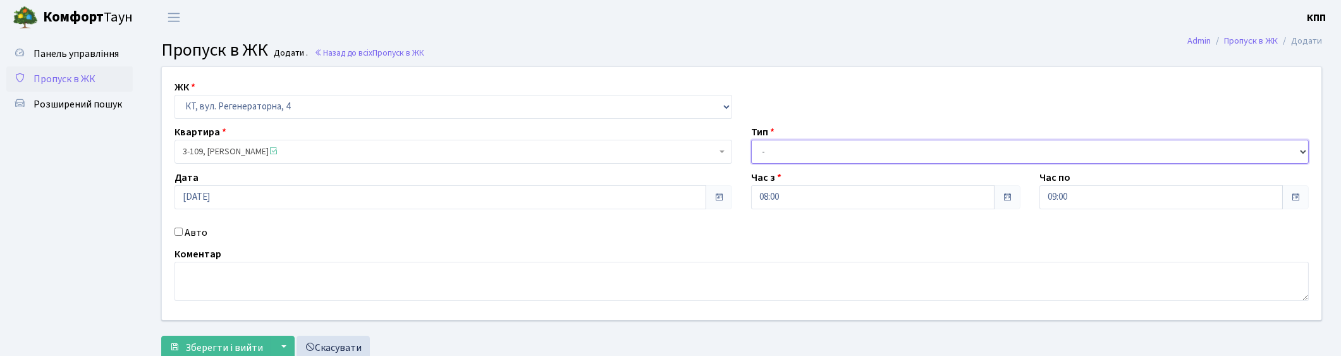
click at [793, 162] on select "- Доставка Таксі Гості Сервіс" at bounding box center [1030, 152] width 558 height 24
select select "3"
click at [751, 140] on select "- Доставка Таксі Гості Сервіс" at bounding box center [1030, 152] width 558 height 24
click at [211, 338] on button "Зберегти і вийти" at bounding box center [216, 348] width 110 height 24
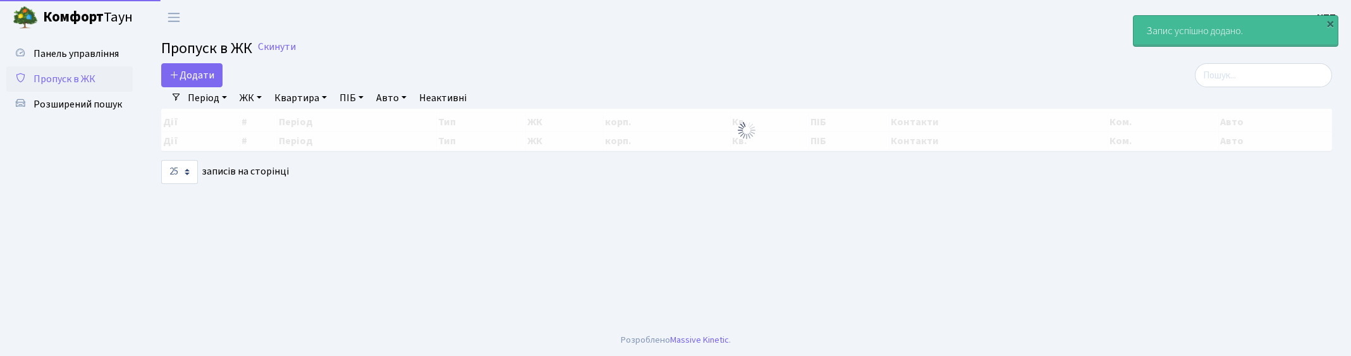
select select "25"
click at [1239, 77] on input "search" at bounding box center [1263, 75] width 137 height 24
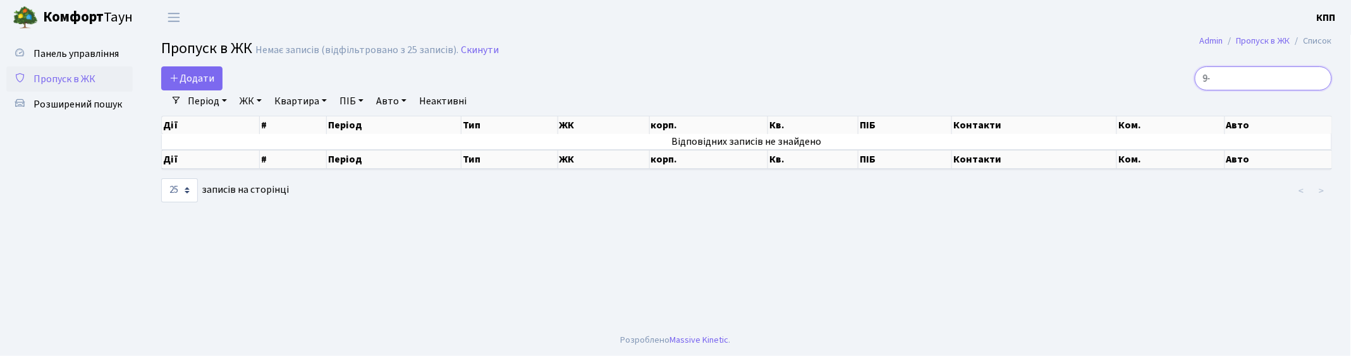
type input "9"
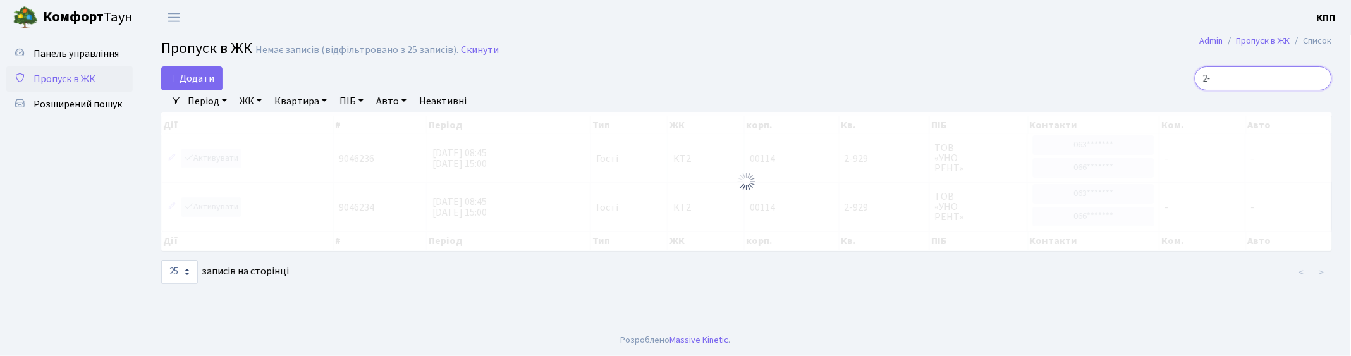
type input "2"
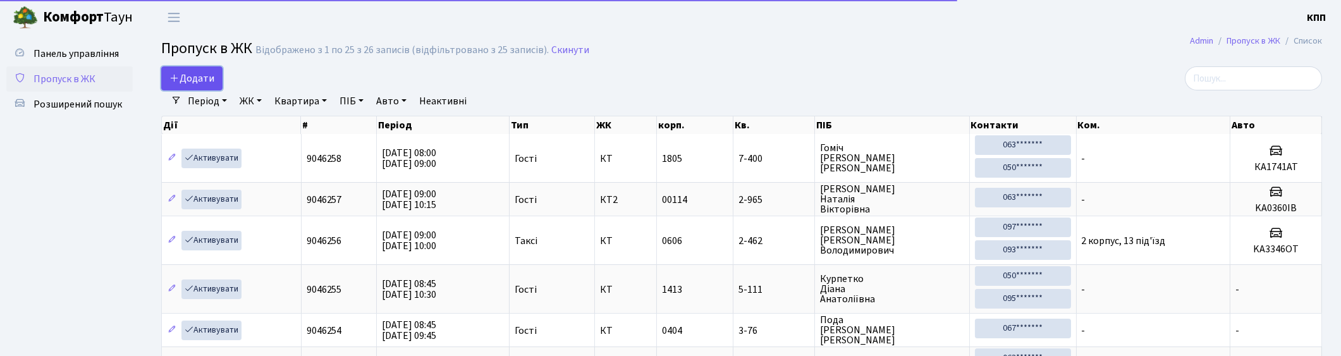
click at [207, 87] on link "Додати" at bounding box center [191, 78] width 61 height 24
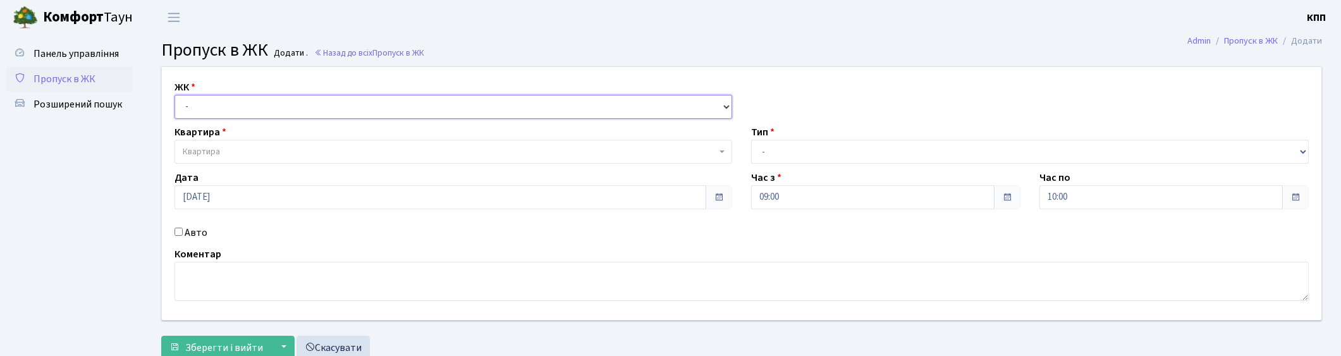
drag, startPoint x: 0, startPoint y: 0, endPoint x: 197, endPoint y: 114, distance: 227.6
click at [201, 113] on select "- КТ, вул. Регенераторна, 4 КТ2, просп. [STREET_ADDRESS] [STREET_ADDRESS] [PERS…" at bounding box center [454, 107] width 558 height 24
select select "271"
click at [175, 95] on select "- КТ, вул. Регенераторна, 4 КТ2, просп. [STREET_ADDRESS] [STREET_ADDRESS] [PERS…" at bounding box center [454, 107] width 558 height 24
select select
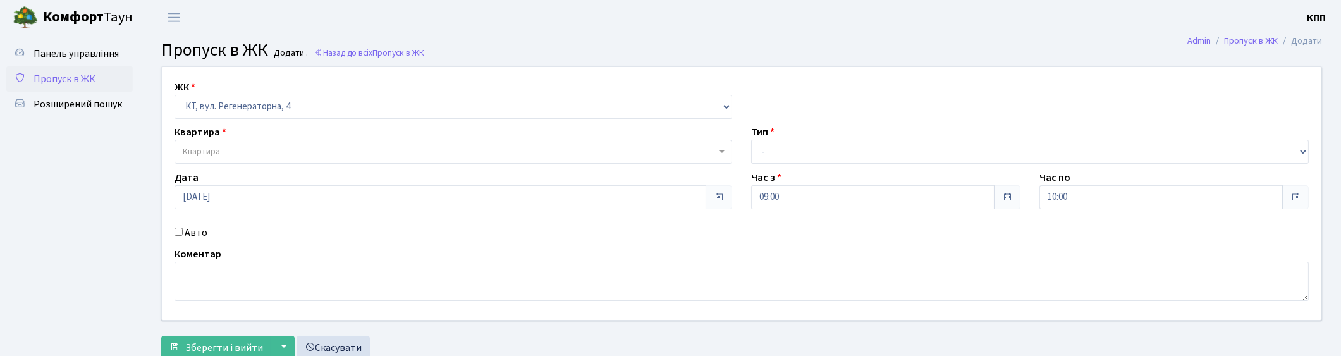
click at [241, 144] on span "Квартира" at bounding box center [454, 152] width 558 height 24
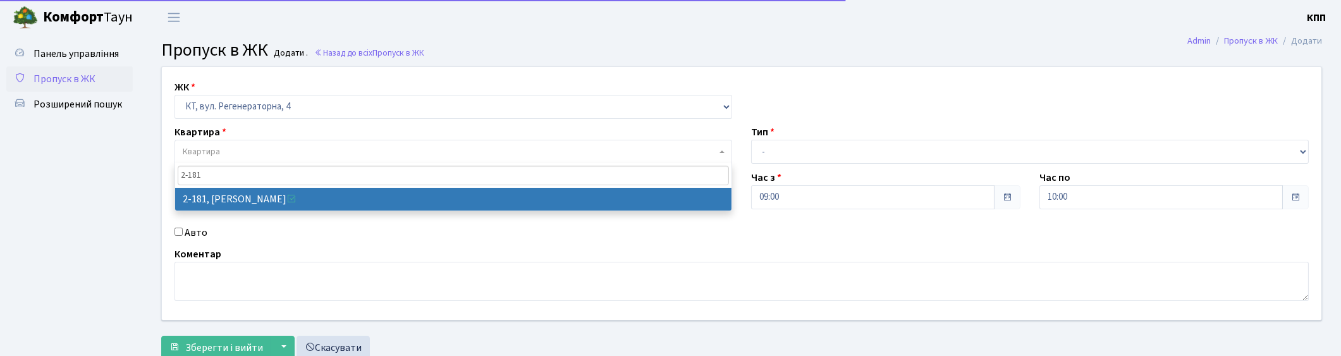
type input "2-181"
select select "524"
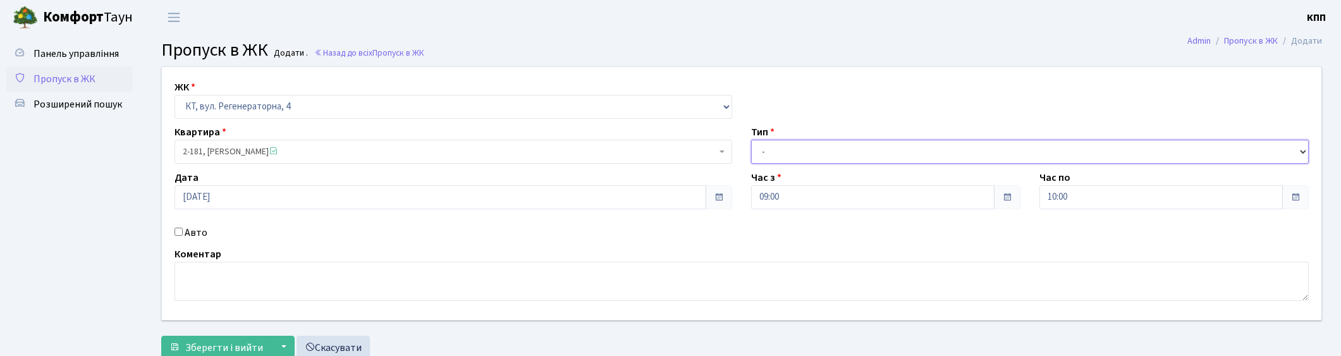
drag, startPoint x: 810, startPoint y: 148, endPoint x: 805, endPoint y: 161, distance: 13.6
click at [811, 148] on select "- Доставка Таксі Гості Сервіс" at bounding box center [1030, 152] width 558 height 24
select select "3"
click at [751, 140] on select "- Доставка Таксі Гості Сервіс" at bounding box center [1030, 152] width 558 height 24
drag, startPoint x: 298, startPoint y: 283, endPoint x: 280, endPoint y: 289, distance: 19.4
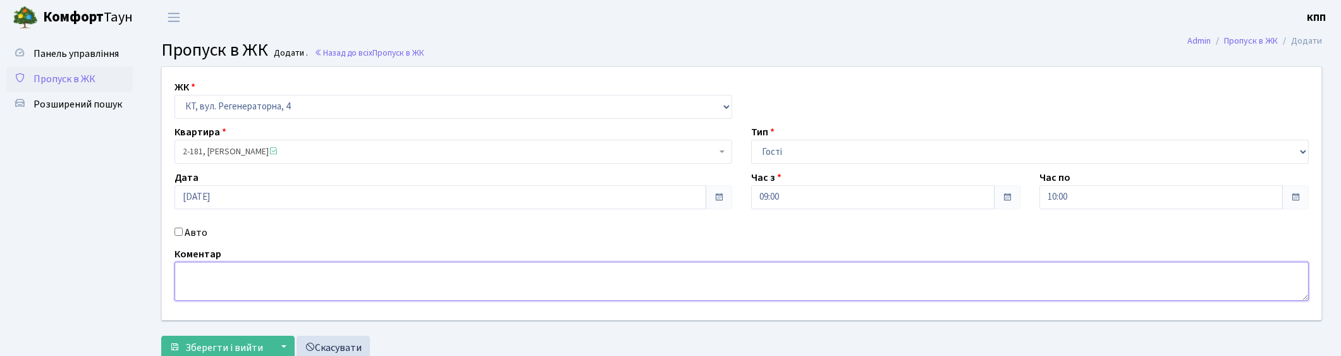
click at [296, 286] on textarea at bounding box center [742, 281] width 1134 height 39
type textarea "ВСІХХХ"
click at [223, 333] on form "ЖК - КТ, вул. Регенераторна, 4 КТ2, просп. Соборності, 17 КТ3, вул. Березнева, …" at bounding box center [741, 212] width 1161 height 293
click at [228, 341] on span "Зберегти і вийти" at bounding box center [224, 348] width 78 height 14
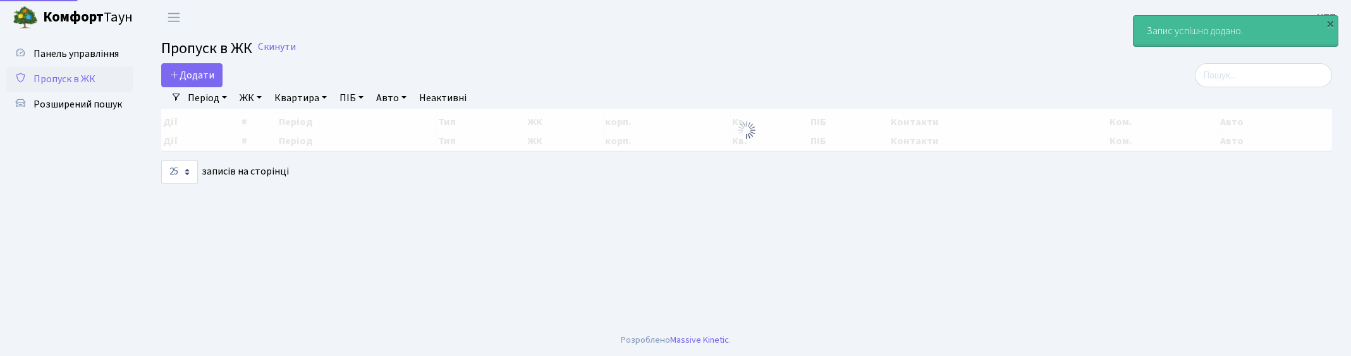
select select "25"
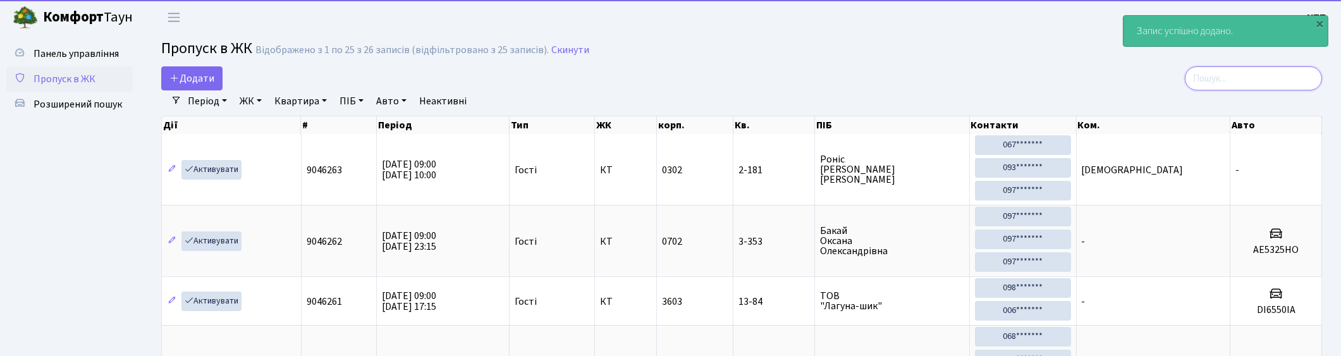
click at [1276, 75] on input "search" at bounding box center [1253, 78] width 137 height 24
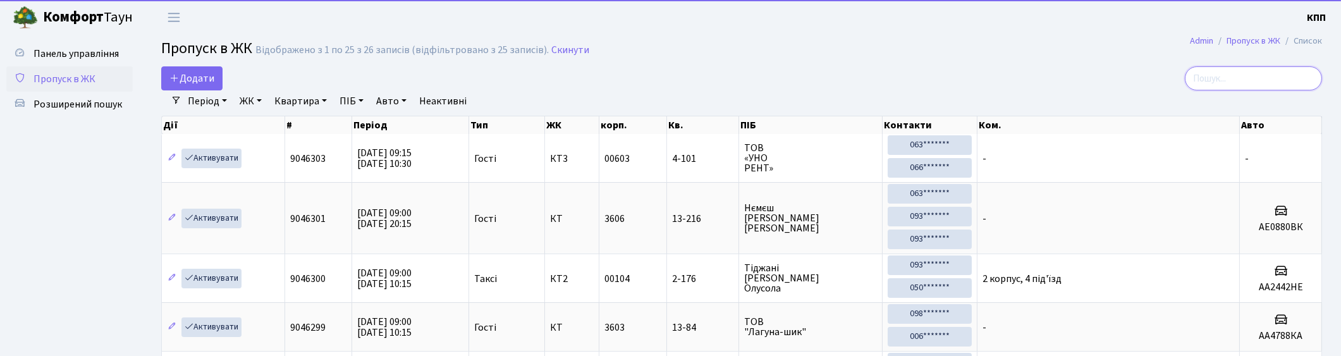
drag, startPoint x: 1056, startPoint y: 133, endPoint x: 1268, endPoint y: 74, distance: 220.0
click at [1268, 74] on input "search" at bounding box center [1253, 78] width 137 height 24
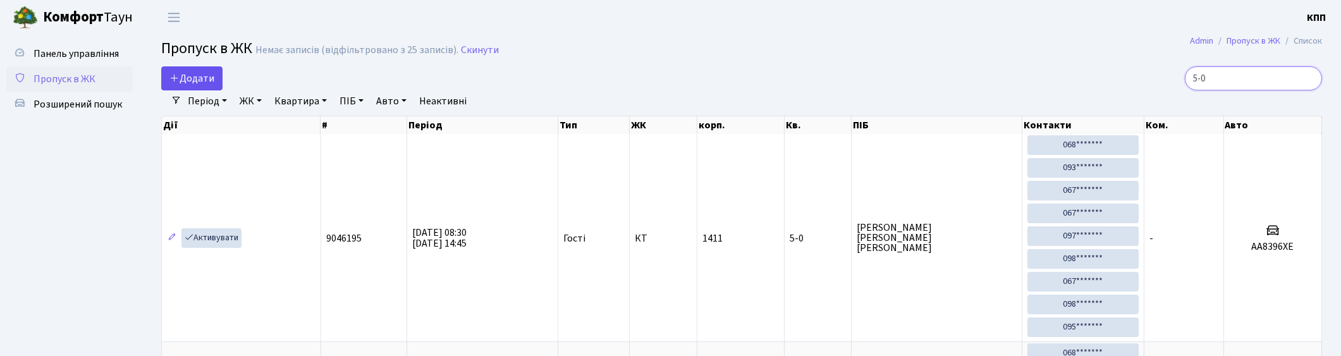
type input "5-0"
click at [199, 79] on span "Додати" at bounding box center [191, 78] width 45 height 14
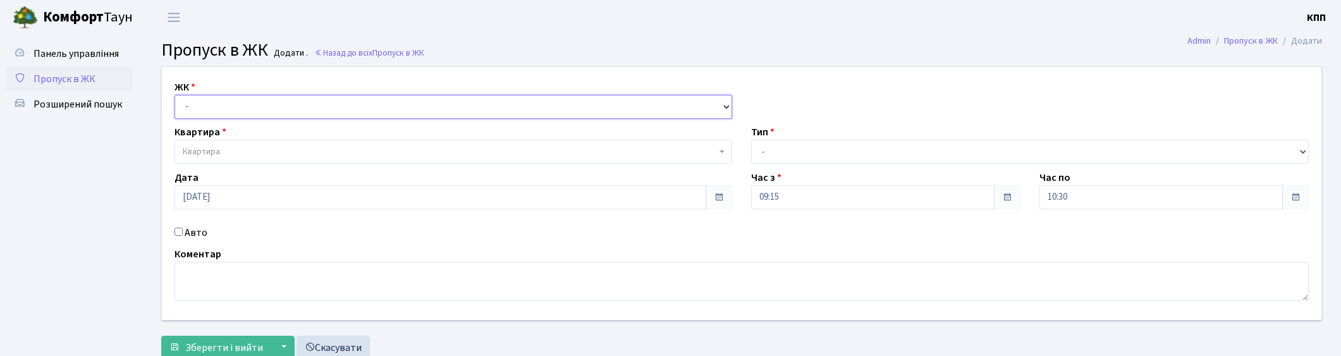
click at [273, 97] on select "- КТ, вул. Регенераторна, 4 КТ2, просп. Соборності, 17 КТ3, вул. Березнева, 16 …" at bounding box center [454, 107] width 558 height 24
select select "271"
click at [175, 95] on select "- КТ, вул. Регенераторна, 4 КТ2, просп. Соборності, 17 КТ3, вул. Березнева, 16 …" at bounding box center [454, 107] width 558 height 24
select select
click at [264, 156] on span "Квартира" at bounding box center [450, 151] width 534 height 13
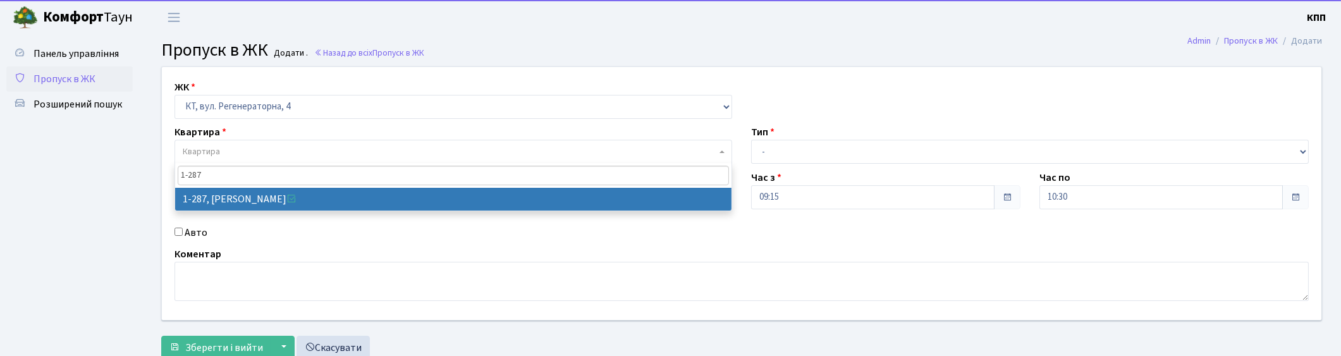
type input "1-287"
select select "287"
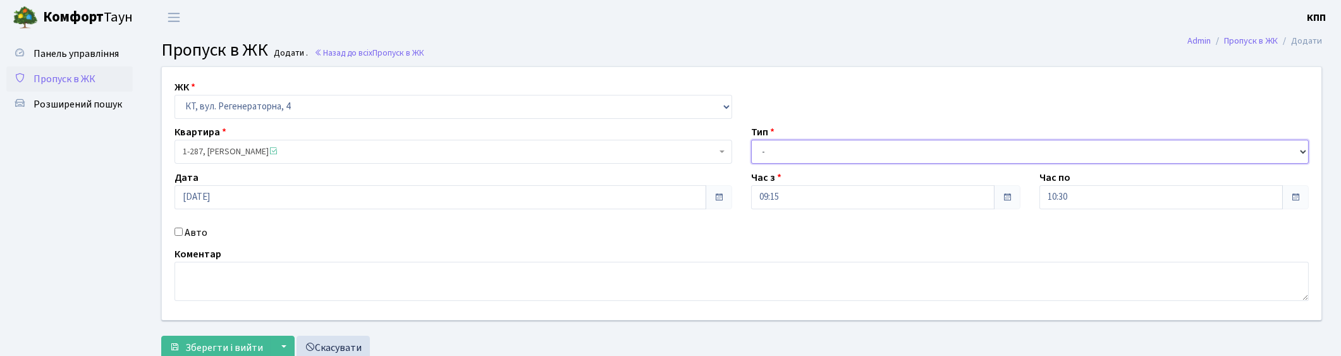
click at [895, 152] on select "- Доставка Таксі Гості Сервіс" at bounding box center [1030, 152] width 558 height 24
select select "18"
click at [751, 140] on select "- Доставка Таксі Гості Сервіс" at bounding box center [1030, 152] width 558 height 24
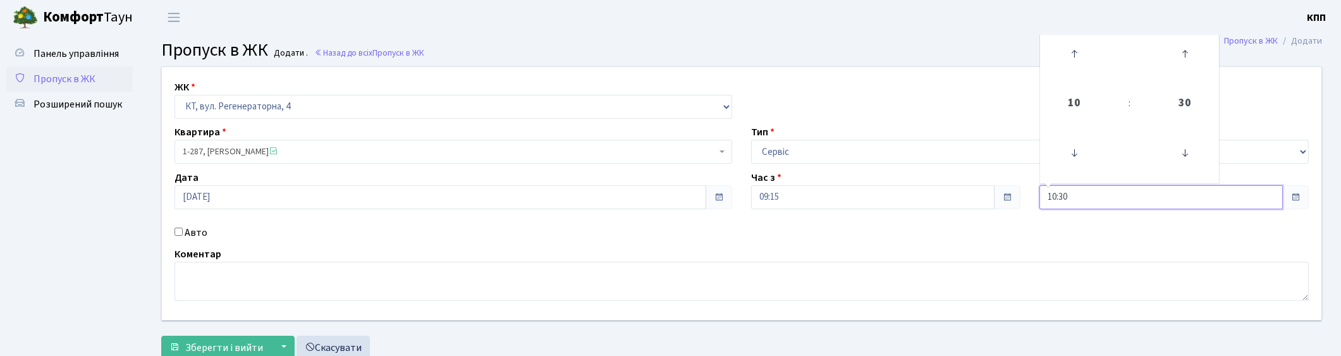
drag, startPoint x: 1119, startPoint y: 200, endPoint x: 1089, endPoint y: 231, distance: 43.4
click at [1118, 200] on input "10:30" at bounding box center [1161, 197] width 243 height 24
click at [1069, 56] on icon at bounding box center [1074, 54] width 34 height 34
type input "12:30"
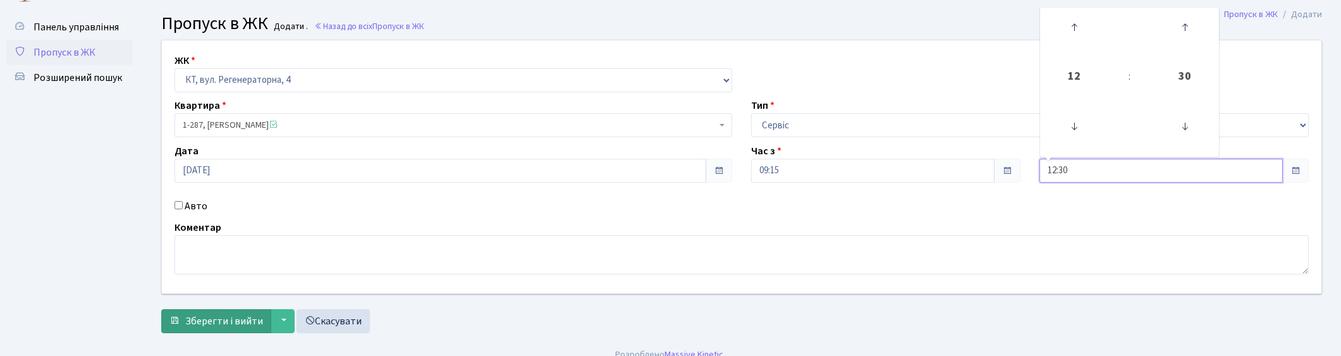
scroll to position [41, 0]
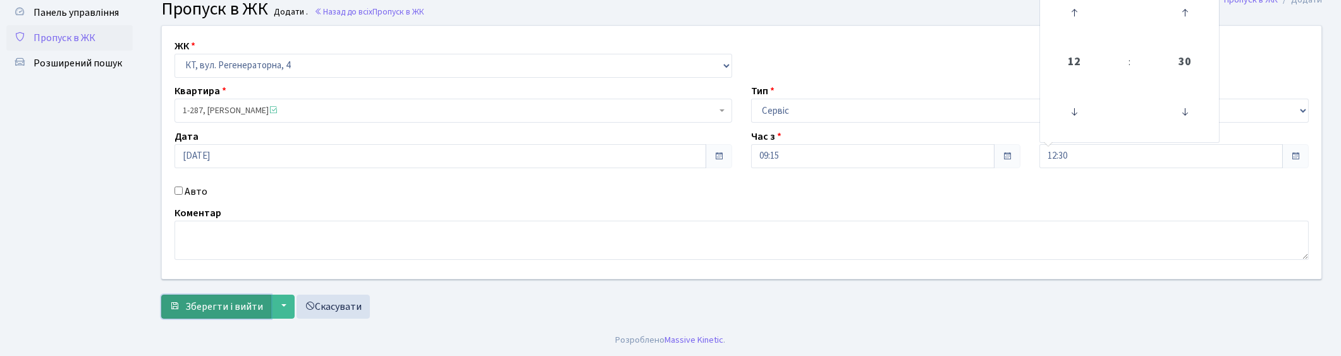
click at [190, 300] on span "Зберегти і вийти" at bounding box center [224, 307] width 78 height 14
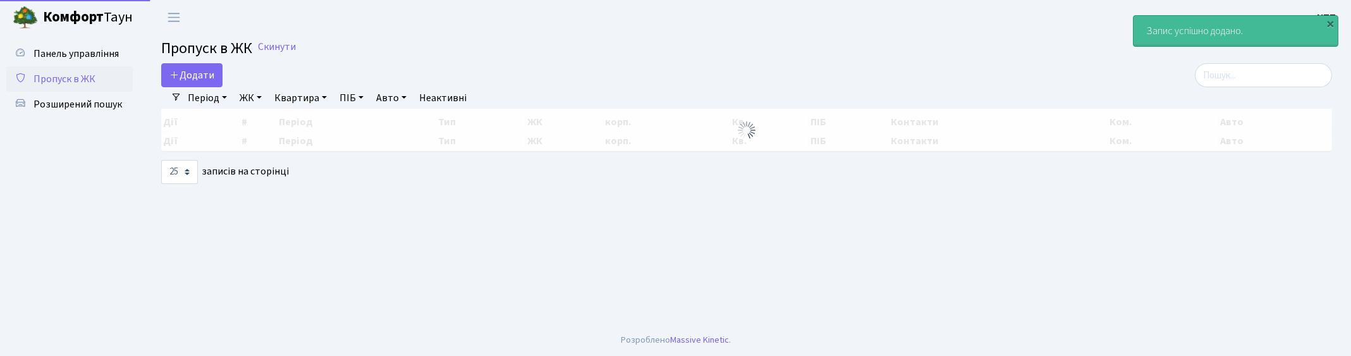
select select "25"
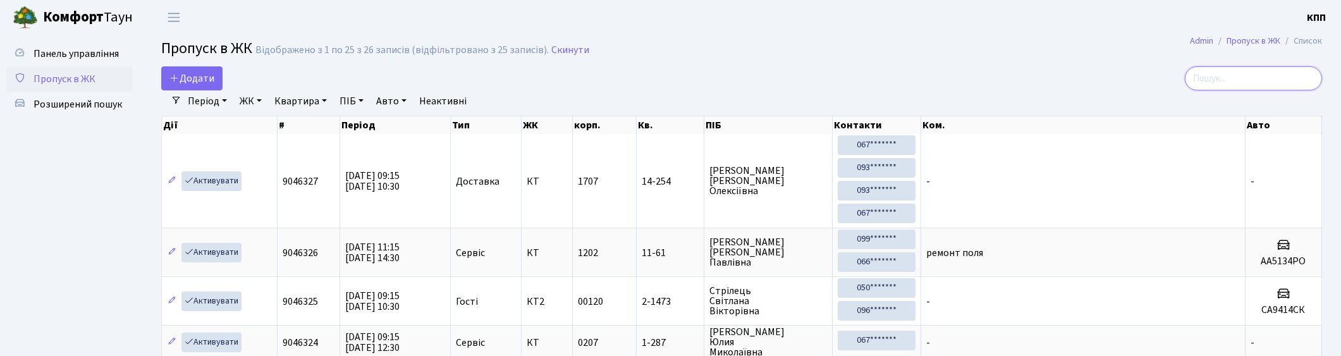
click at [1217, 85] on input "search" at bounding box center [1253, 78] width 137 height 24
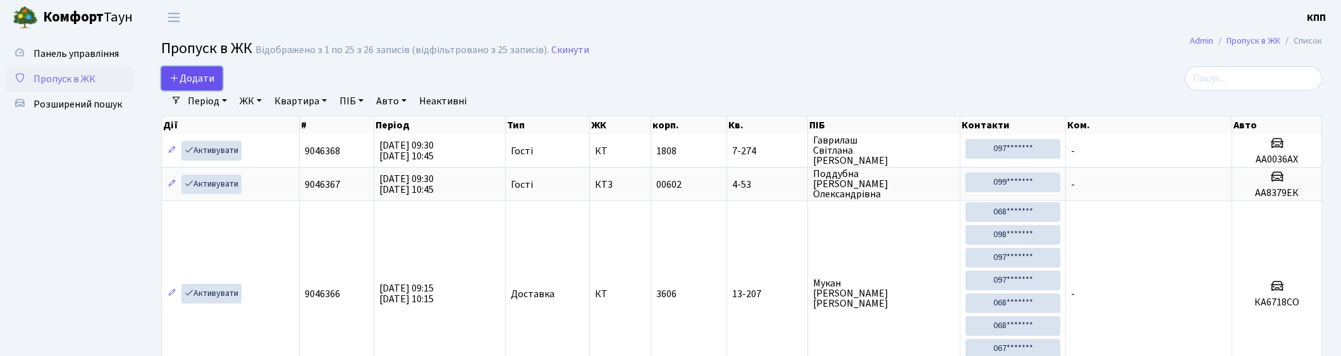
click at [204, 74] on span "Додати" at bounding box center [191, 78] width 45 height 14
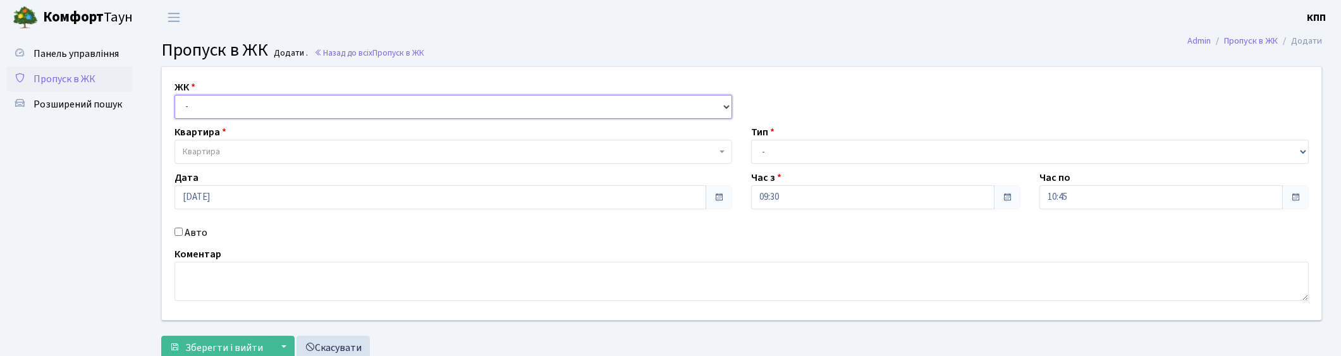
click at [245, 110] on select "- КТ, вул. Регенераторна, 4 КТ2, просп. Соборності, 17 КТ3, вул. Березнева, 16 …" at bounding box center [454, 107] width 558 height 24
click at [268, 108] on select "- КТ, вул. Регенераторна, 4 КТ2, просп. Соборності, 17 КТ3, вул. Березнева, 16 …" at bounding box center [454, 107] width 558 height 24
click at [194, 237] on label "Авто" at bounding box center [196, 232] width 23 height 15
click at [183, 236] on input "Авто" at bounding box center [179, 232] width 8 height 8
checkbox input "true"
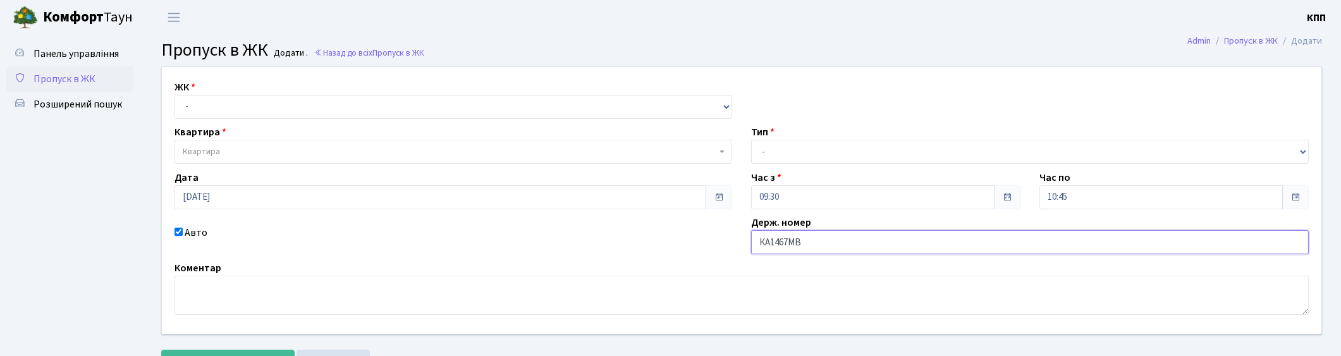
type input "КА1467МВ"
drag, startPoint x: 794, startPoint y: 144, endPoint x: 783, endPoint y: 161, distance: 20.0
click at [794, 144] on select "- Доставка Таксі Гості Сервіс" at bounding box center [1030, 152] width 558 height 24
select select "1"
click at [751, 140] on select "- Доставка Таксі Гості Сервіс" at bounding box center [1030, 152] width 558 height 24
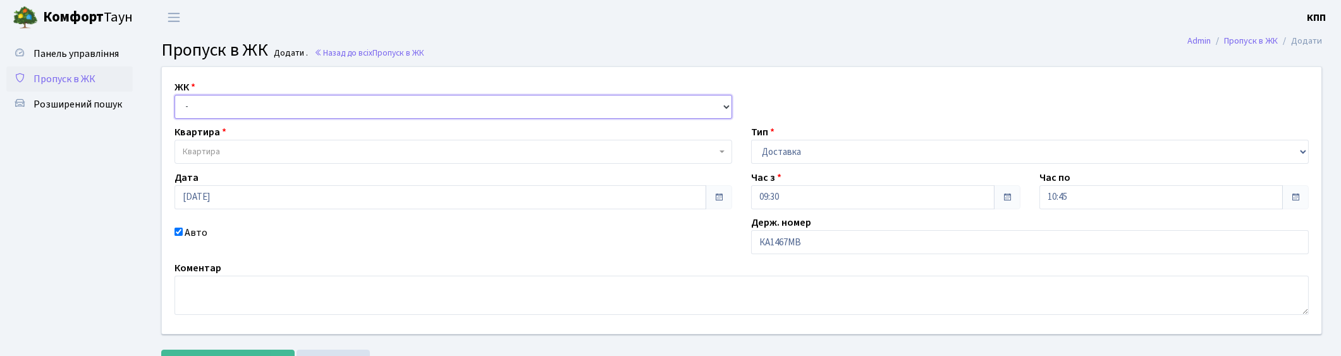
click at [362, 102] on select "- КТ, вул. Регенераторна, 4 КТ2, просп. Соборності, 17 КТ3, вул. Березнева, 16 …" at bounding box center [454, 107] width 558 height 24
select select "271"
click at [175, 95] on select "- КТ, вул. Регенераторна, 4 КТ2, просп. Соборності, 17 КТ3, вул. Березнева, 16 …" at bounding box center [454, 107] width 558 height 24
select select
click at [301, 162] on span "Квартира" at bounding box center [454, 152] width 558 height 24
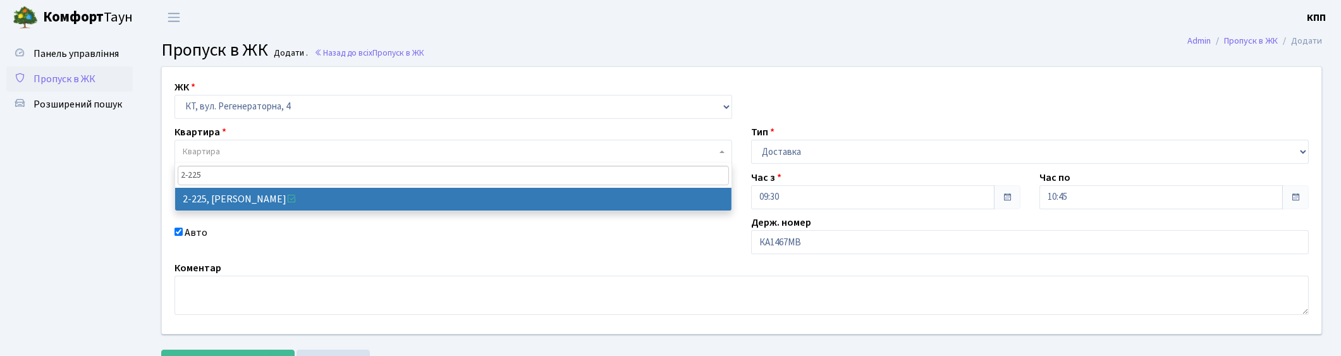
type input "2-225"
select select "490"
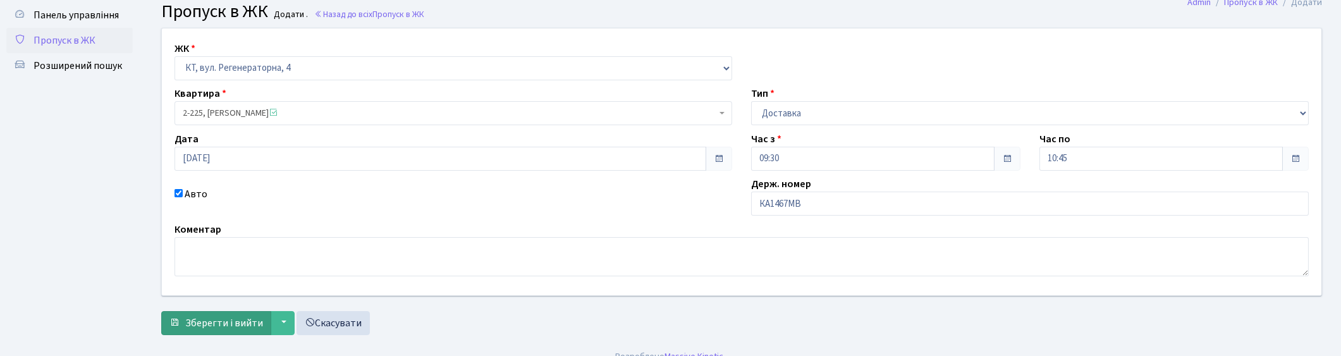
scroll to position [55, 0]
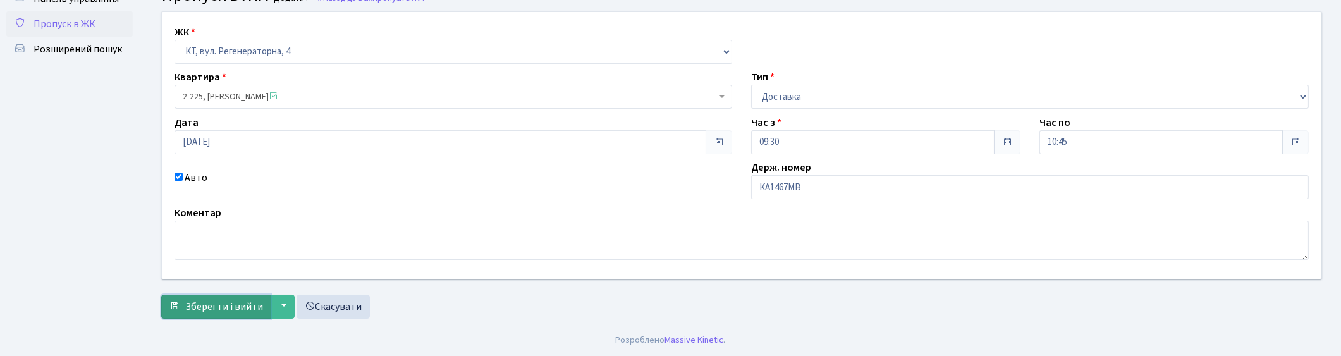
click at [204, 308] on span "Зберегти і вийти" at bounding box center [224, 307] width 78 height 14
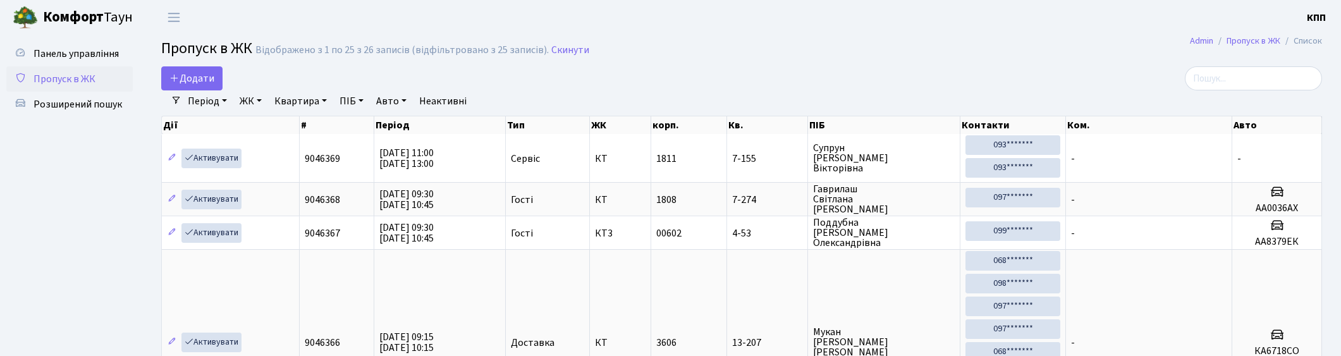
select select "25"
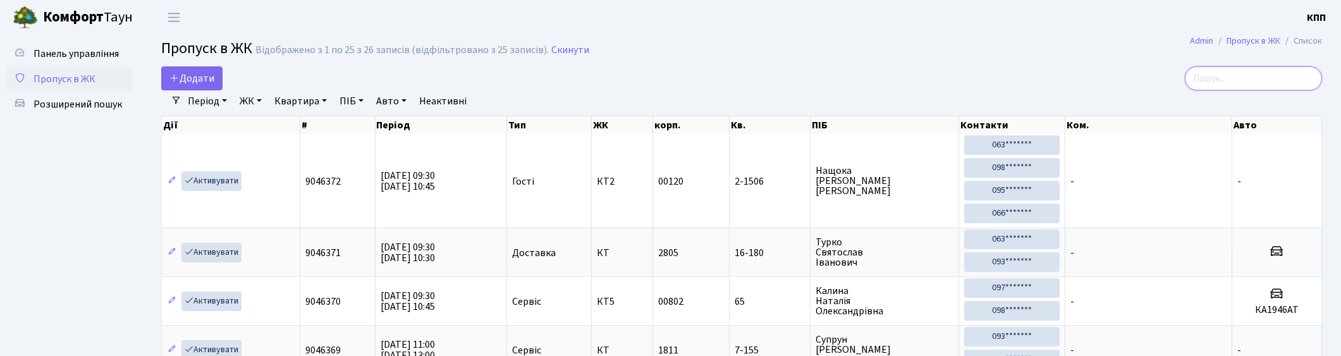
click at [1277, 80] on input "search" at bounding box center [1253, 78] width 137 height 24
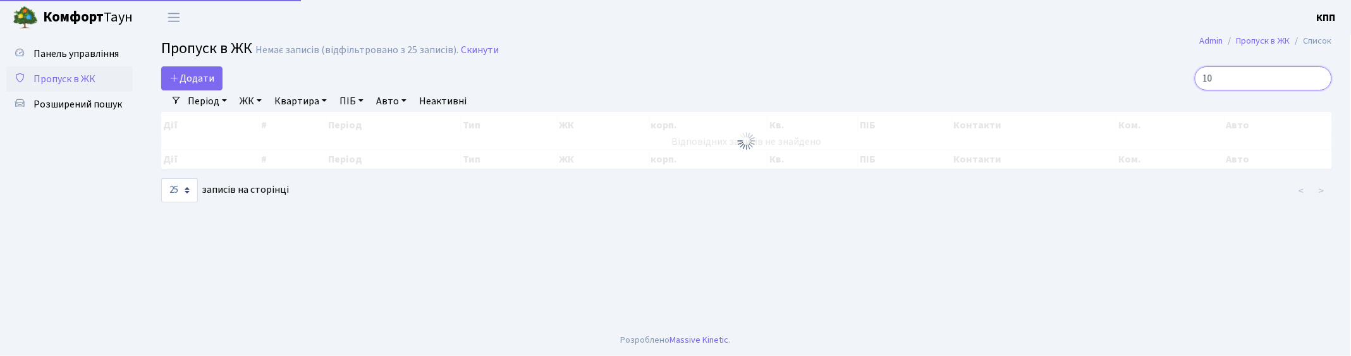
type input "1"
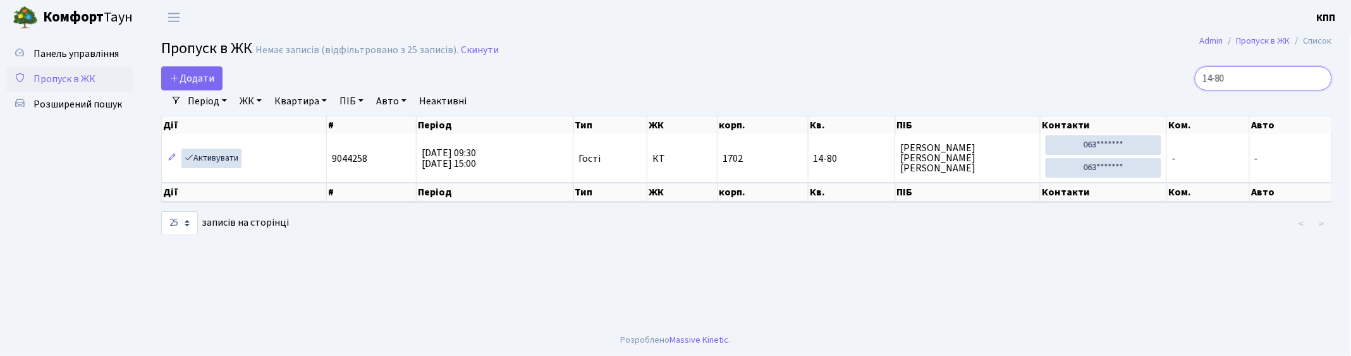
type input "14-80"
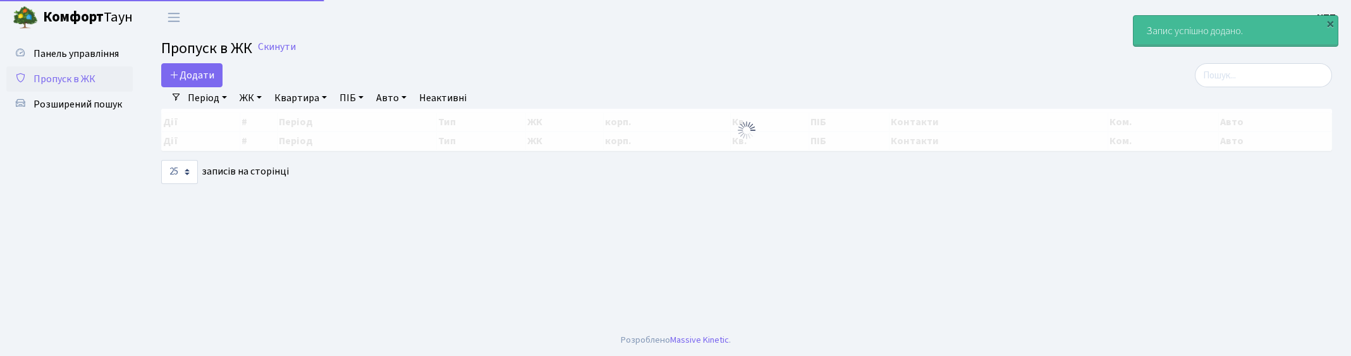
select select "25"
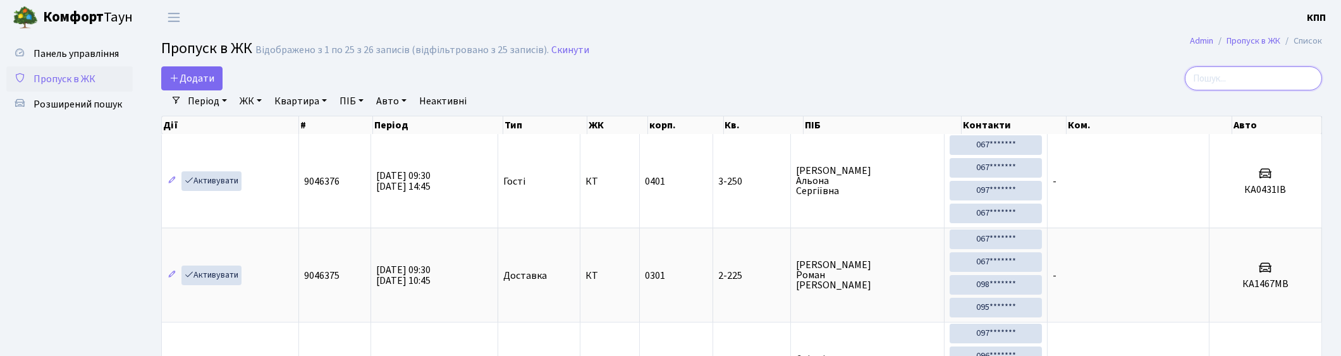
click at [1232, 77] on input "search" at bounding box center [1253, 78] width 137 height 24
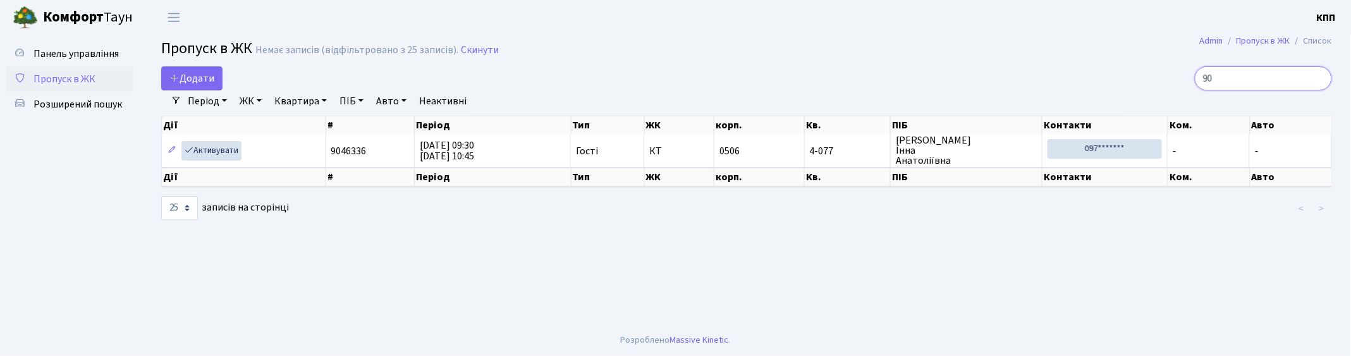
type input "9"
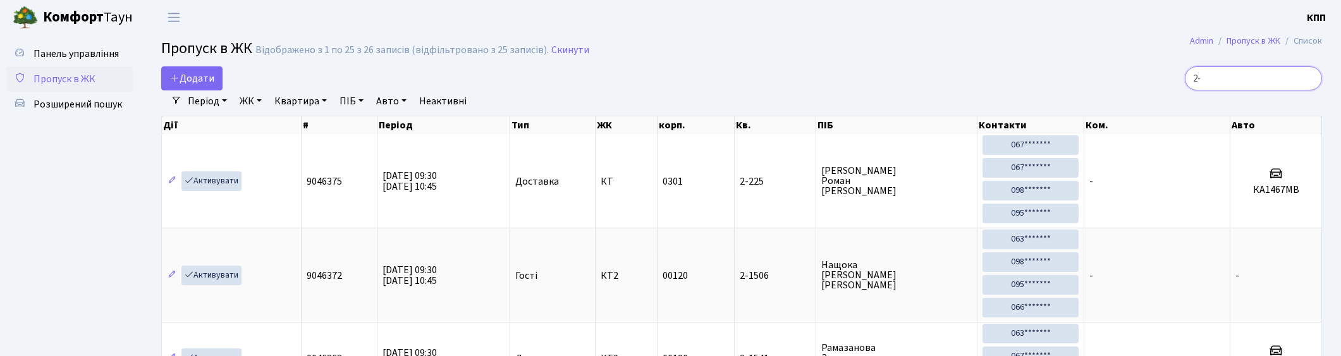
type input "2"
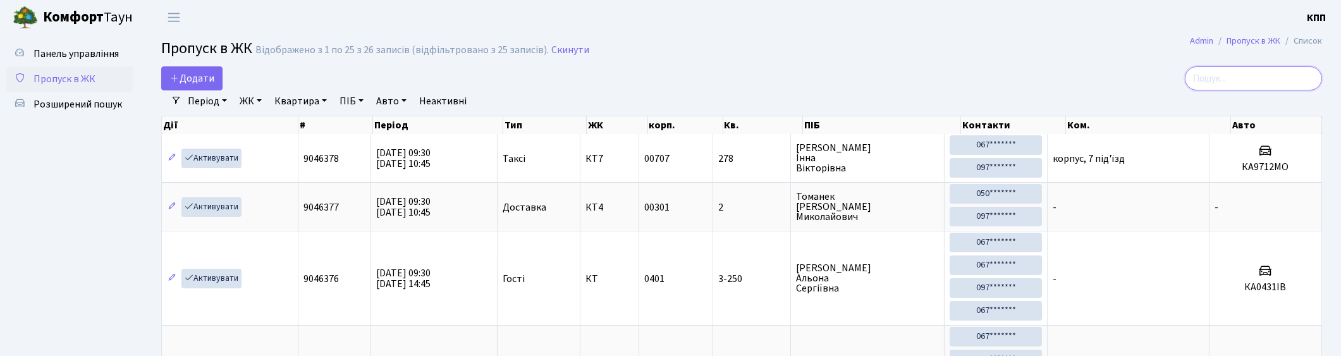
click at [1274, 77] on input "search" at bounding box center [1253, 78] width 137 height 24
click at [1265, 83] on input "search" at bounding box center [1253, 78] width 137 height 24
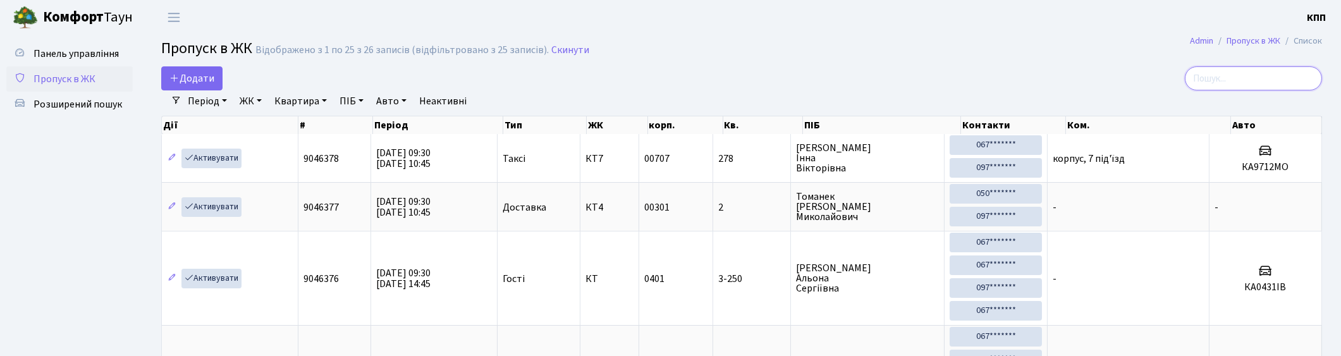
click at [1221, 72] on input "search" at bounding box center [1253, 78] width 137 height 24
click at [1221, 77] on input "search" at bounding box center [1253, 78] width 137 height 24
click at [1227, 80] on input "search" at bounding box center [1253, 78] width 137 height 24
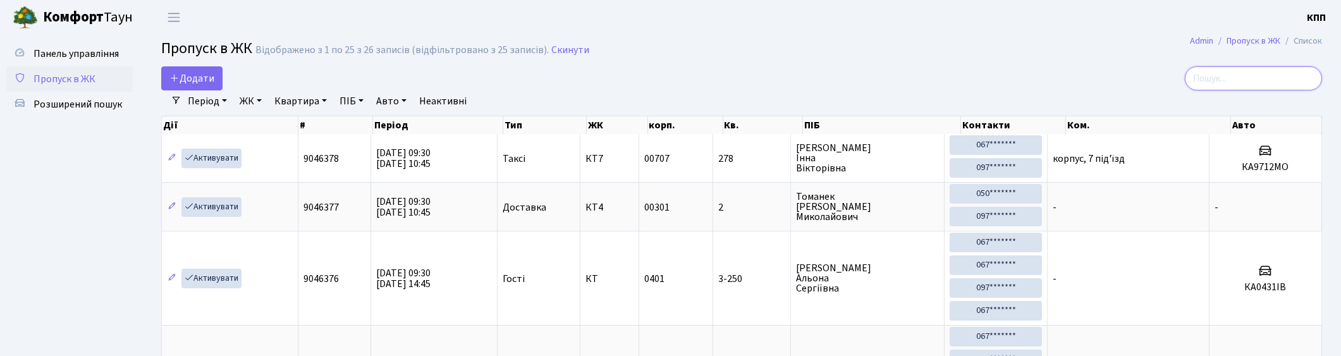
click at [1227, 83] on input "search" at bounding box center [1253, 78] width 137 height 24
click at [1234, 80] on input "search" at bounding box center [1253, 78] width 137 height 24
click at [1278, 80] on input "search" at bounding box center [1253, 78] width 137 height 24
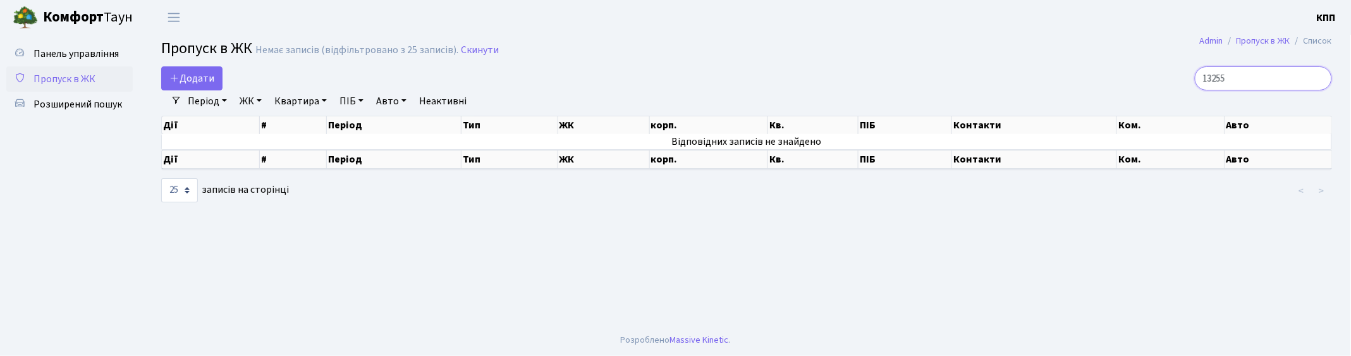
drag, startPoint x: 1244, startPoint y: 77, endPoint x: 1186, endPoint y: 92, distance: 59.4
click at [1187, 92] on div "Додати 13255 Фільтри Період [DATE] - [DATE] ЖК - КТ, вул. Регенераторна, 4 КТ2,…" at bounding box center [747, 134] width 1190 height 137
click at [1329, 77] on input "13255" at bounding box center [1263, 78] width 137 height 24
click at [1281, 77] on input "13255" at bounding box center [1263, 78] width 137 height 24
type input "1"
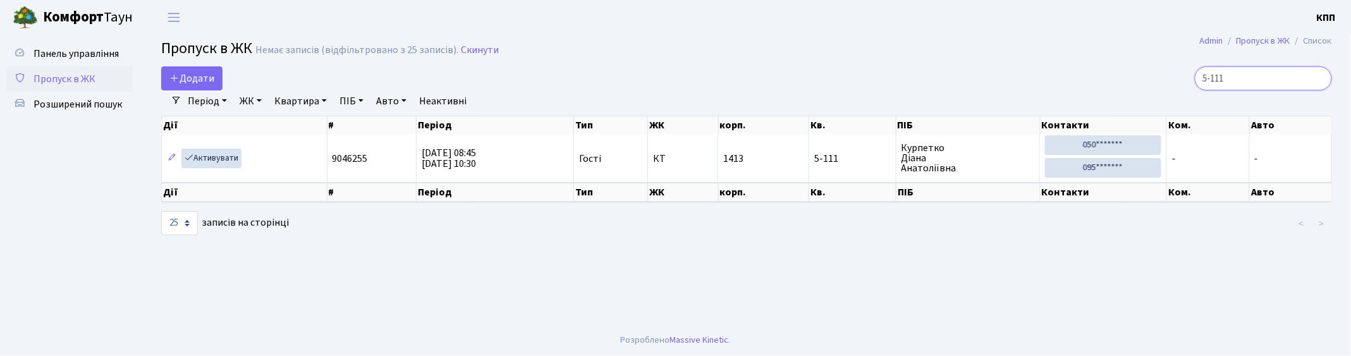
type input "5-111"
click at [210, 72] on span "Додати" at bounding box center [191, 78] width 45 height 14
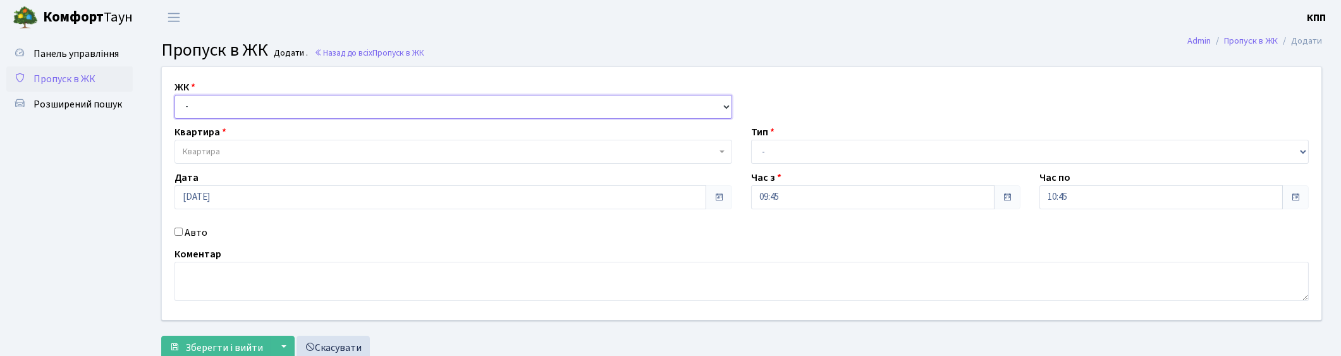
click at [296, 106] on select "- КТ, вул. Регенераторна, 4 КТ2, просп. [STREET_ADDRESS] [STREET_ADDRESS] [PERS…" at bounding box center [454, 107] width 558 height 24
select select "271"
click at [175, 95] on select "- КТ, вул. Регенераторна, 4 КТ2, просп. Соборності, 17 КТ3, вул. Березнева, 16 …" at bounding box center [454, 107] width 558 height 24
select select
click at [237, 151] on span "Квартира" at bounding box center [450, 151] width 534 height 13
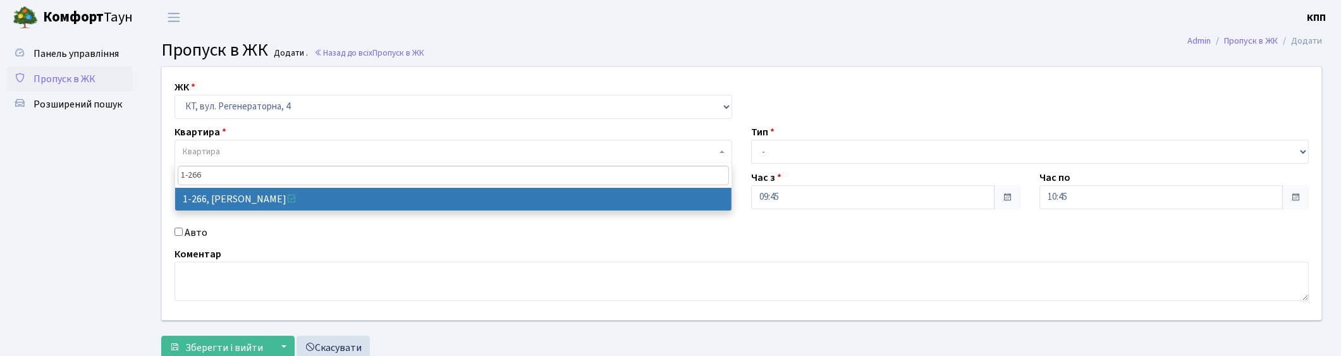
type input "1-266"
select select "266"
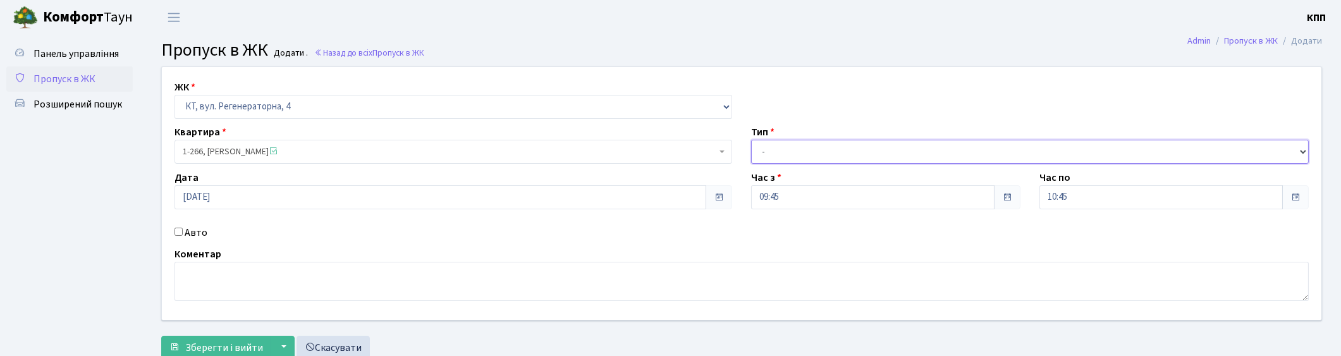
click at [854, 159] on select "- Доставка Таксі Гості Сервіс" at bounding box center [1030, 152] width 558 height 24
select select "3"
click at [751, 140] on select "- Доставка Таксі Гості Сервіс" at bounding box center [1030, 152] width 558 height 24
click at [223, 348] on span "Зберегти і вийти" at bounding box center [224, 348] width 78 height 14
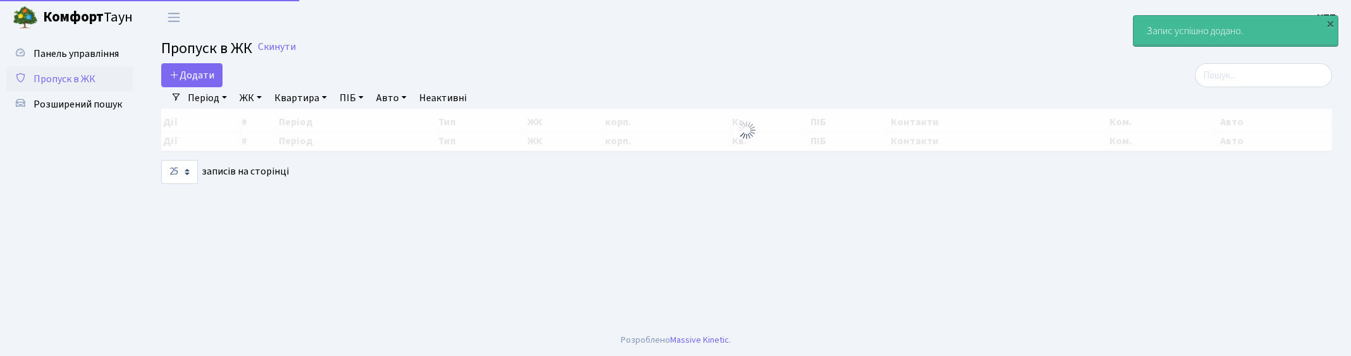
select select "25"
click at [197, 72] on span "Додати" at bounding box center [191, 75] width 45 height 14
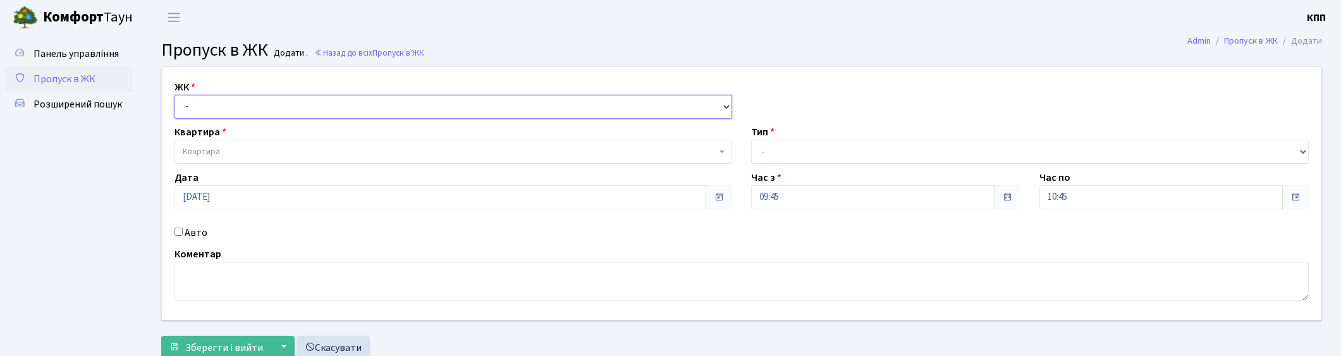
click at [226, 108] on select "- КТ, вул. Регенераторна, 4 КТ2, просп. Соборності, 17 КТ3, вул. Березнева, 16 …" at bounding box center [454, 107] width 558 height 24
select select "271"
click at [175, 95] on select "- КТ, вул. Регенераторна, 4 КТ2, просп. [STREET_ADDRESS] [STREET_ADDRESS] [PERS…" at bounding box center [454, 107] width 558 height 24
select select
click at [218, 147] on span "Квартира" at bounding box center [201, 151] width 37 height 13
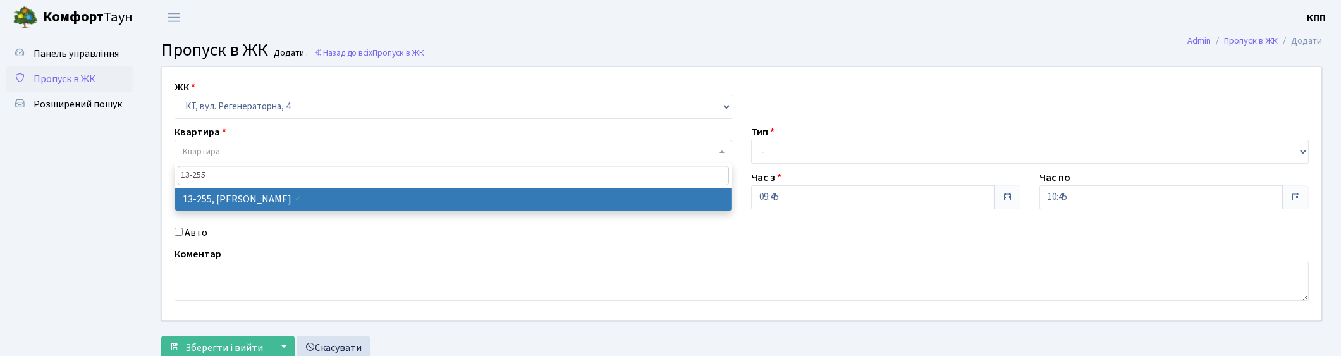
type input "13-255"
select select "7901"
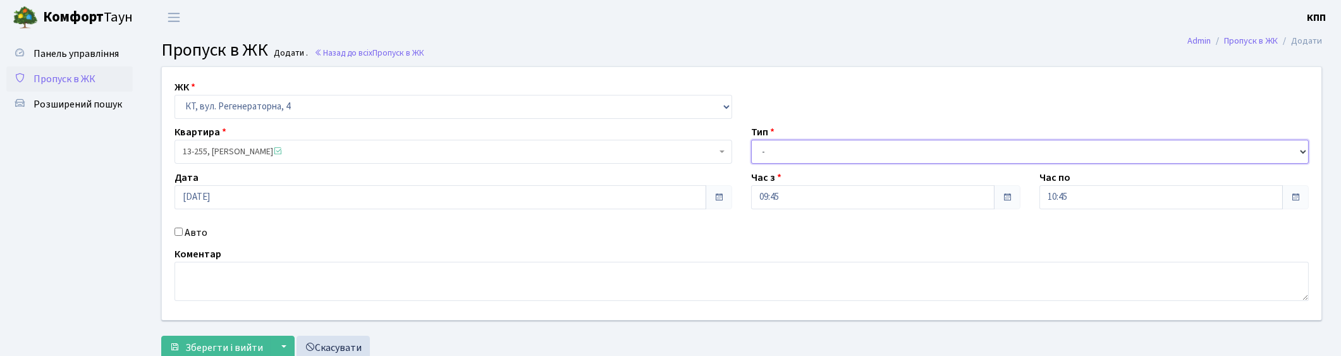
click at [854, 147] on select "- Доставка Таксі Гості Сервіс" at bounding box center [1030, 152] width 558 height 24
click at [751, 140] on select "- Доставка Таксі Гості Сервіс" at bounding box center [1030, 152] width 558 height 24
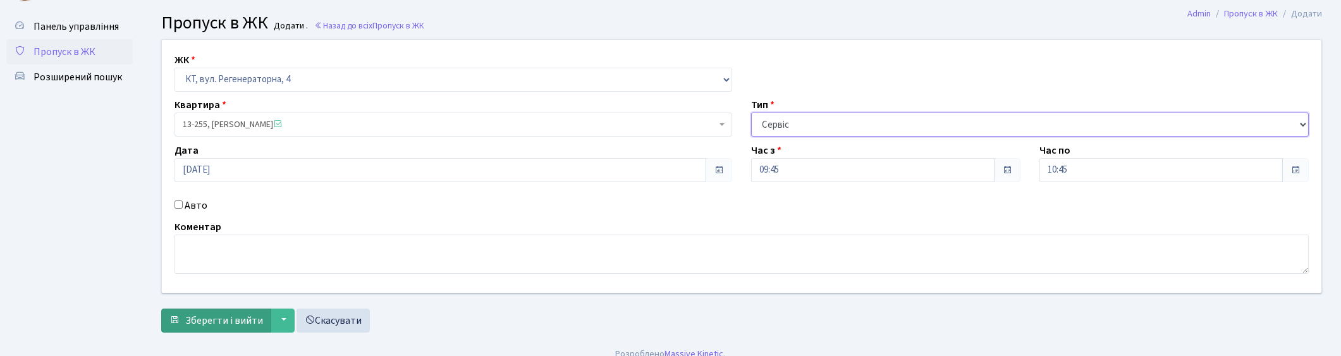
scroll to position [41, 0]
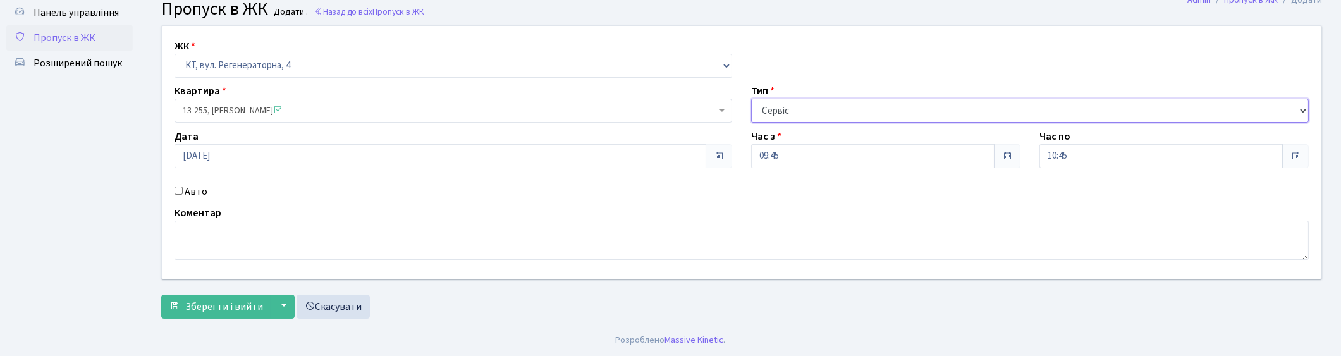
click at [802, 108] on select "- Доставка Таксі Гості Сервіс" at bounding box center [1030, 111] width 558 height 24
select select "3"
click at [751, 99] on select "- Доставка Таксі Гості Сервіс" at bounding box center [1030, 111] width 558 height 24
click at [348, 245] on textarea at bounding box center [742, 240] width 1134 height 39
type textarea "ВСІХ"
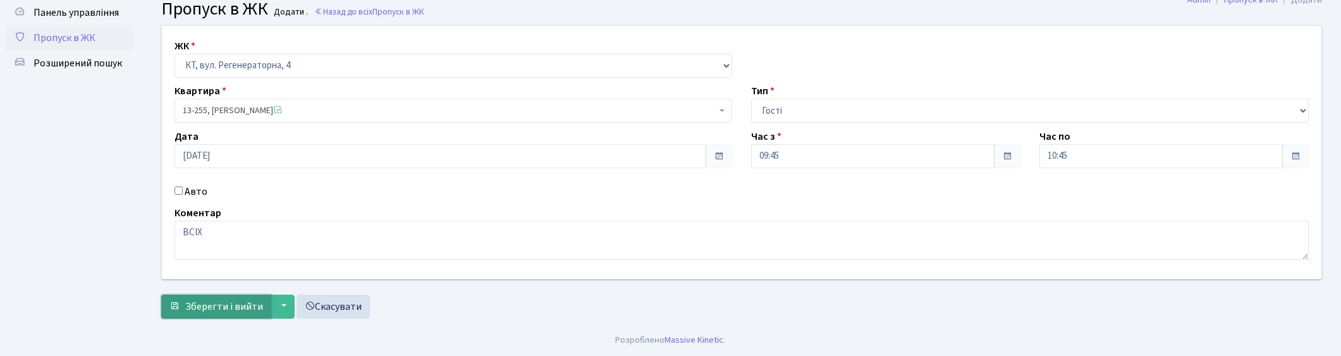
click at [205, 305] on span "Зберегти і вийти" at bounding box center [224, 307] width 78 height 14
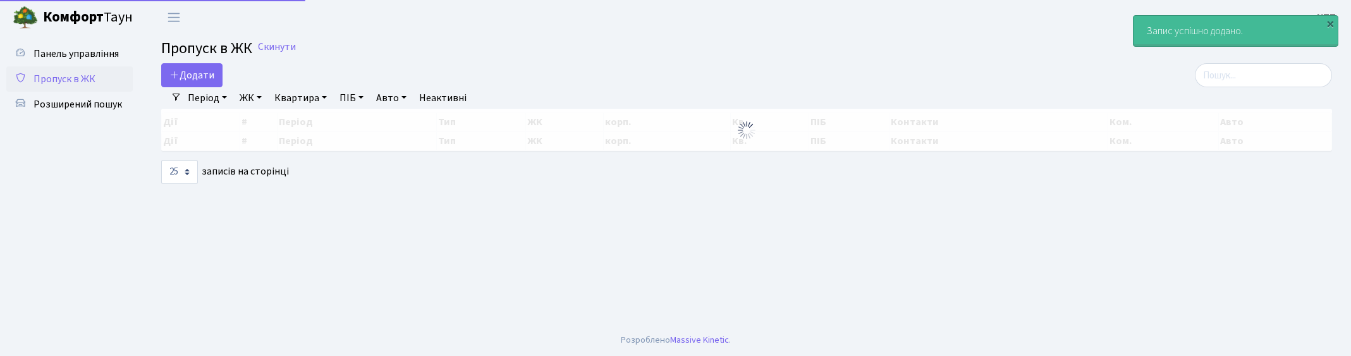
select select "25"
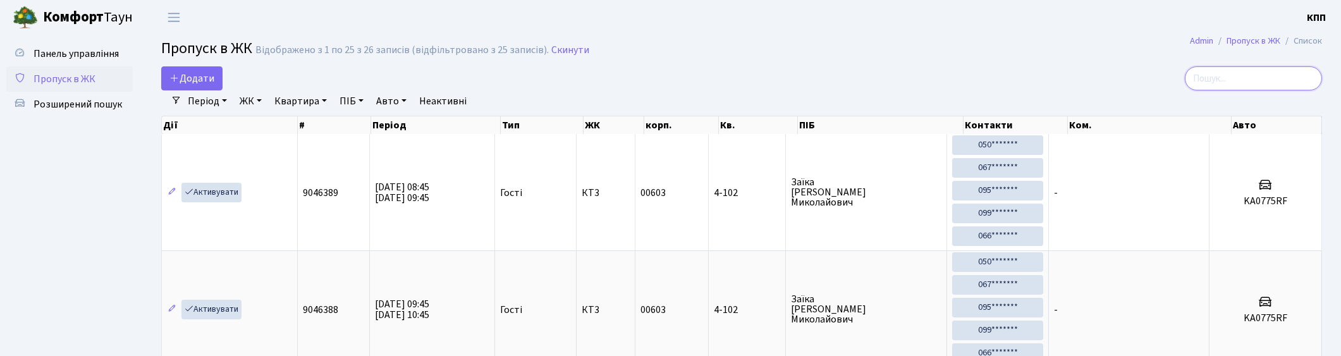
click at [1265, 84] on input "search" at bounding box center [1253, 78] width 137 height 24
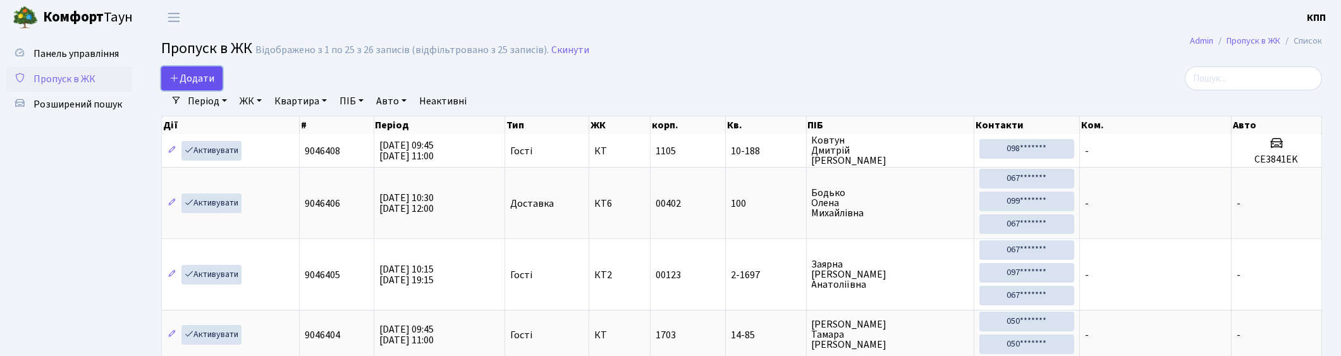
click at [206, 68] on link "Додати" at bounding box center [191, 78] width 61 height 24
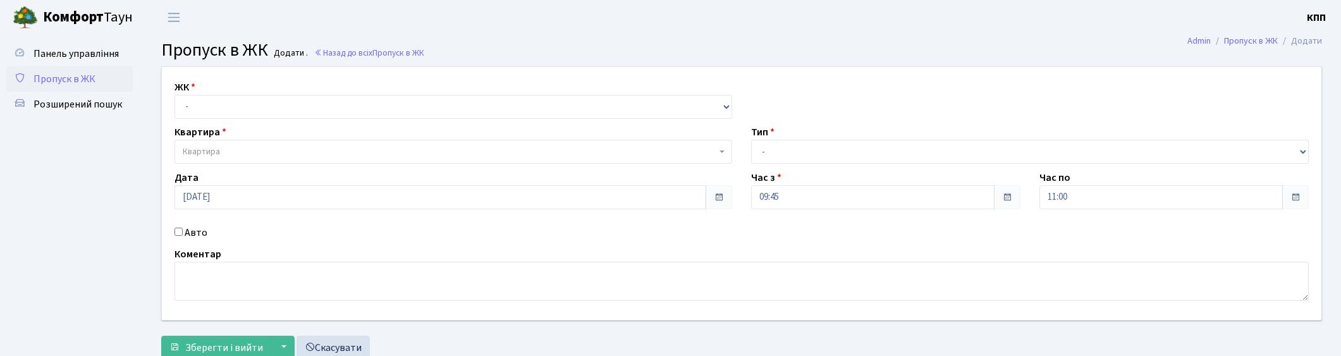
select select "271"
click at [175, 95] on select "- КТ, вул. Регенераторна, 4 КТ2, просп. [STREET_ADDRESS] [STREET_ADDRESS] [PERS…" at bounding box center [454, 107] width 558 height 24
select select
click at [317, 154] on span "Квартира" at bounding box center [450, 151] width 534 height 13
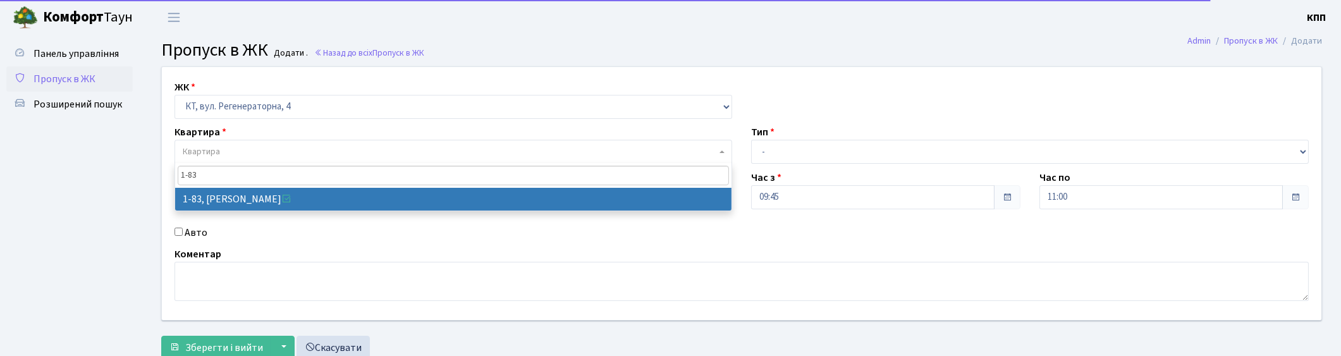
type input "1-83"
drag, startPoint x: 317, startPoint y: 199, endPoint x: 266, endPoint y: 220, distance: 54.7
select select "83"
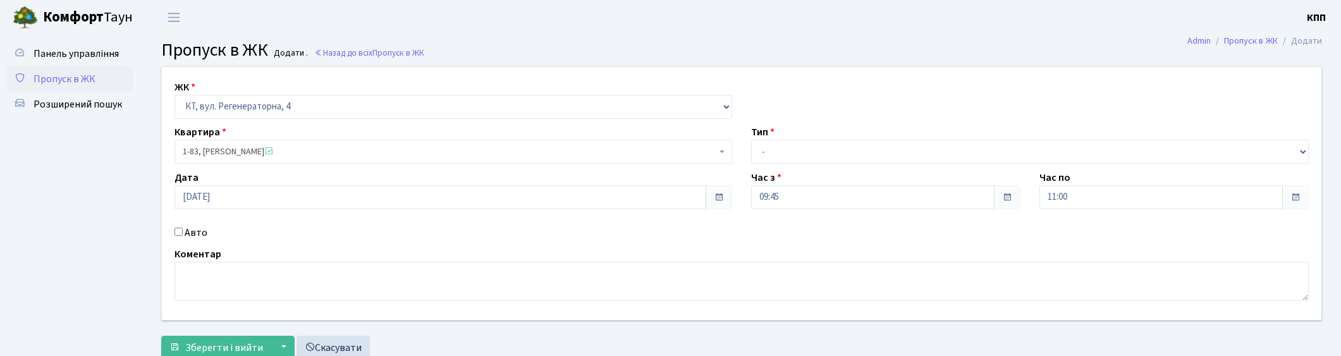
click at [197, 236] on label "Авто" at bounding box center [196, 232] width 23 height 15
click at [183, 236] on input "Авто" at bounding box center [179, 232] width 8 height 8
checkbox input "true"
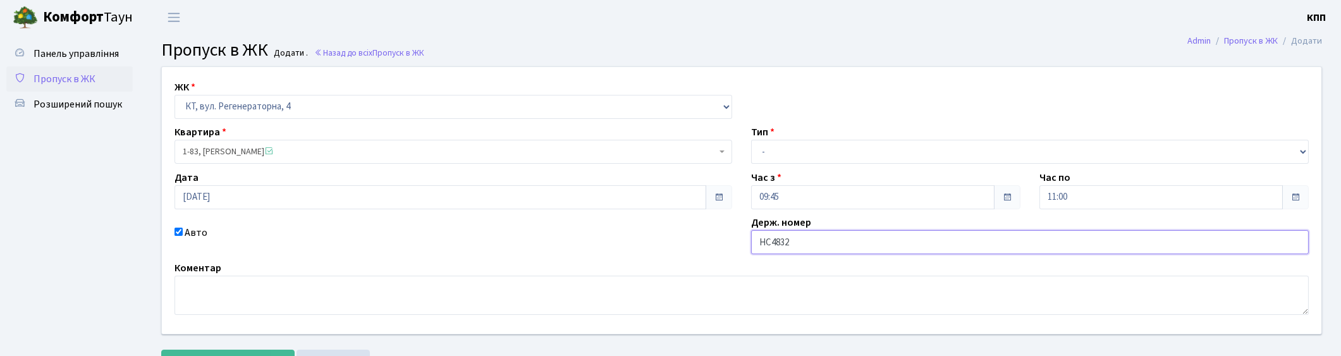
type input "НС4832"
drag, startPoint x: 784, startPoint y: 156, endPoint x: 787, endPoint y: 163, distance: 7.4
click at [784, 156] on select "- Доставка Таксі Гості Сервіс" at bounding box center [1030, 152] width 558 height 24
select select "3"
click at [751, 140] on select "- Доставка Таксі Гості Сервіс" at bounding box center [1030, 152] width 558 height 24
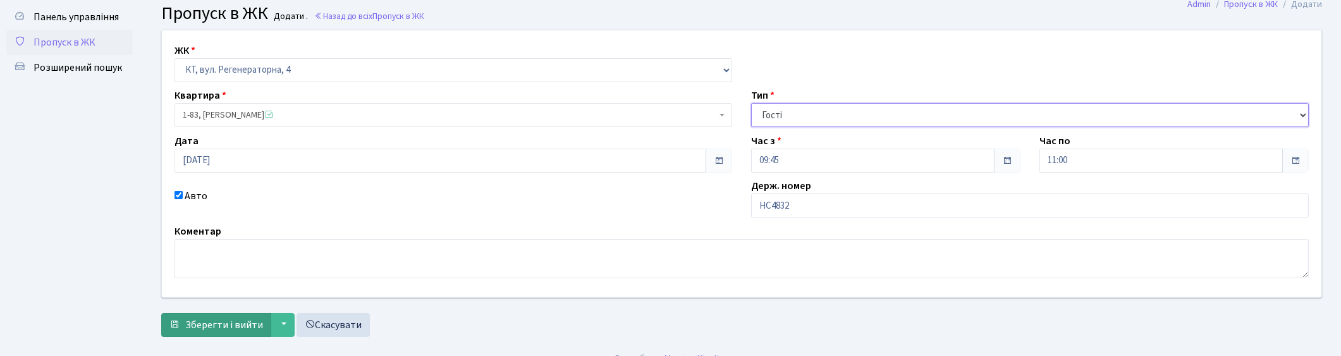
scroll to position [55, 0]
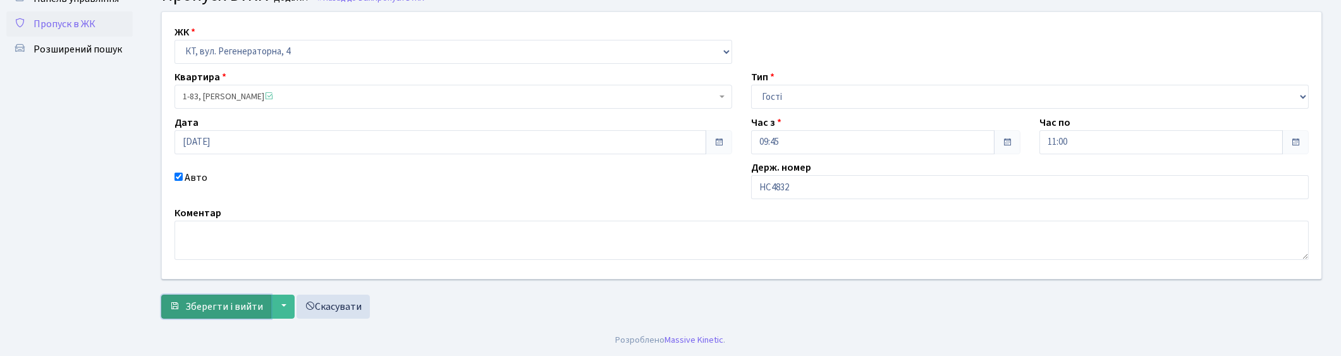
click at [247, 300] on span "Зберегти і вийти" at bounding box center [224, 307] width 78 height 14
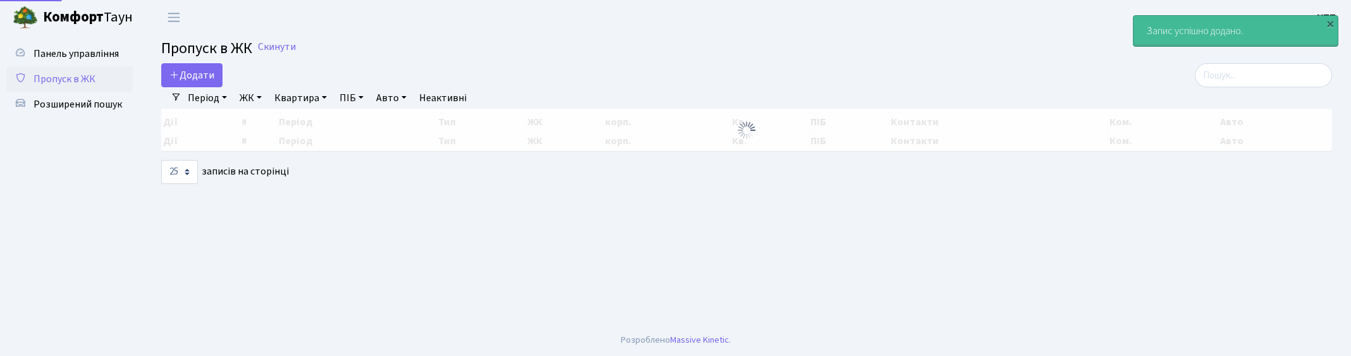
select select "25"
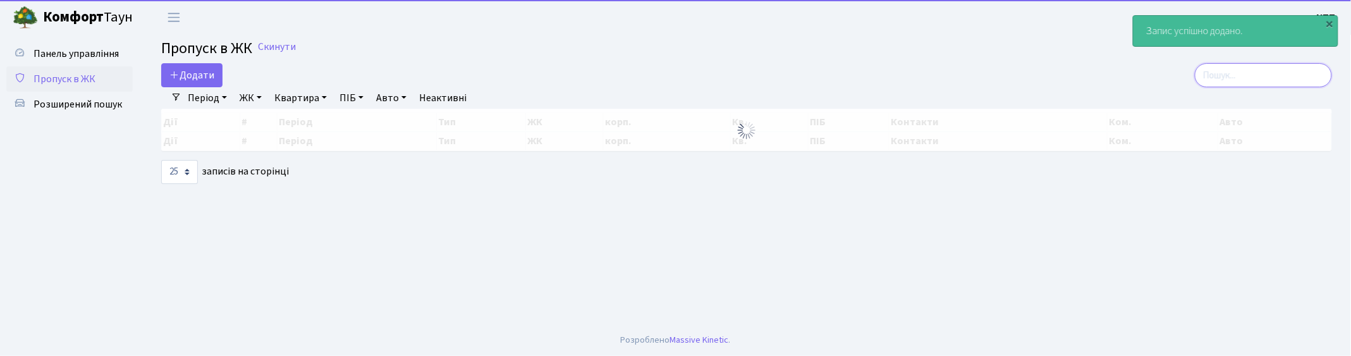
click at [1271, 70] on input "search" at bounding box center [1263, 75] width 137 height 24
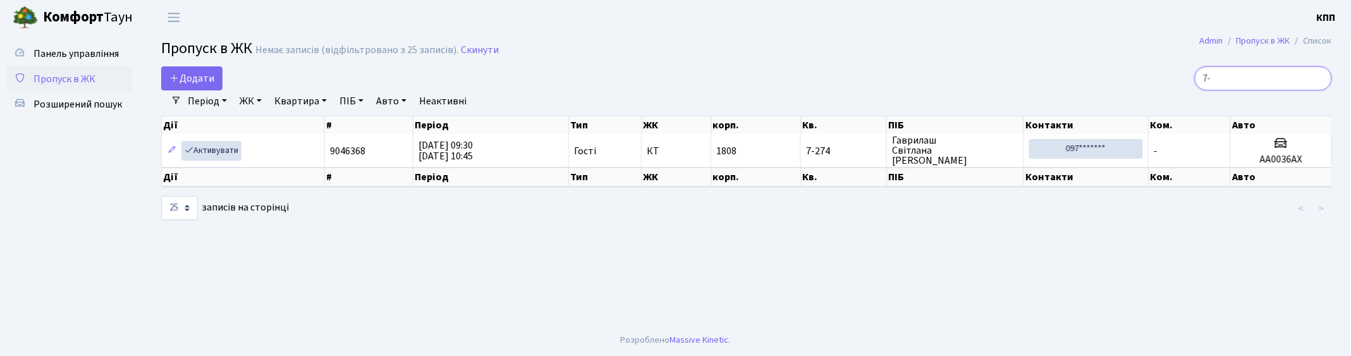
type input "7"
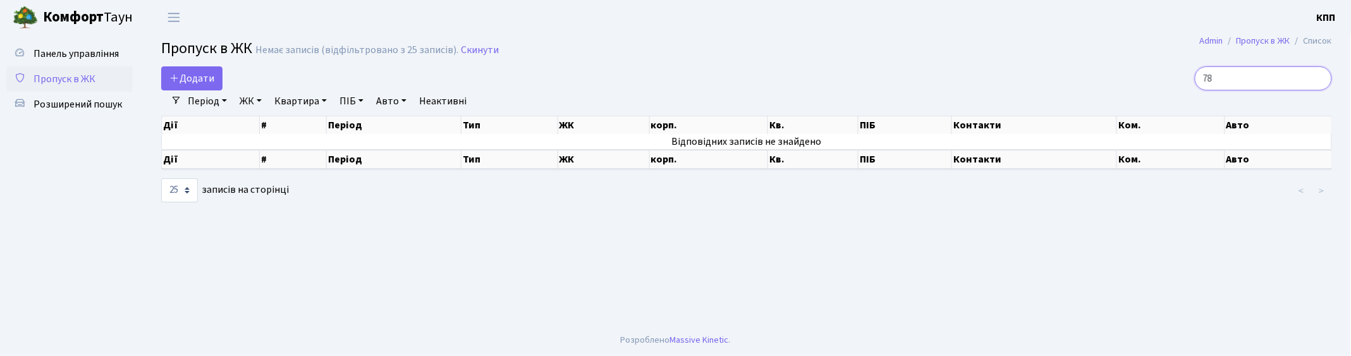
type input "7"
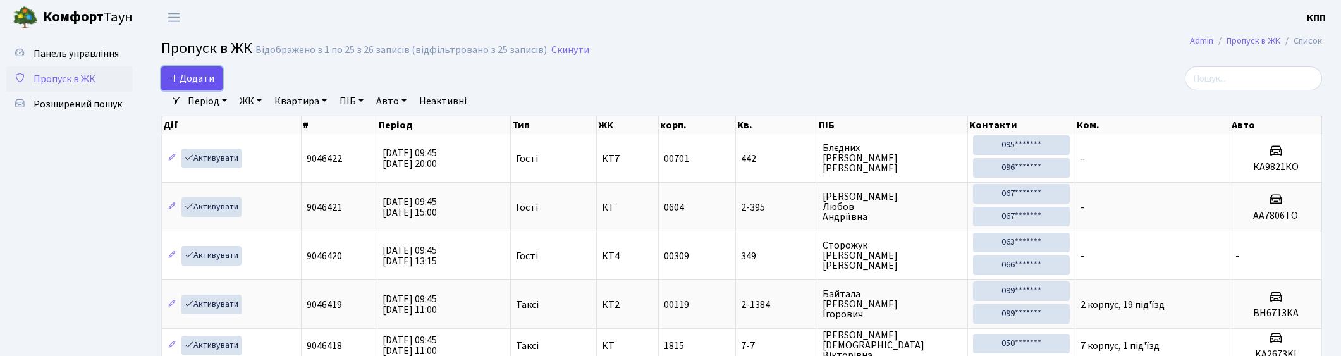
click at [213, 78] on span "Додати" at bounding box center [191, 78] width 45 height 14
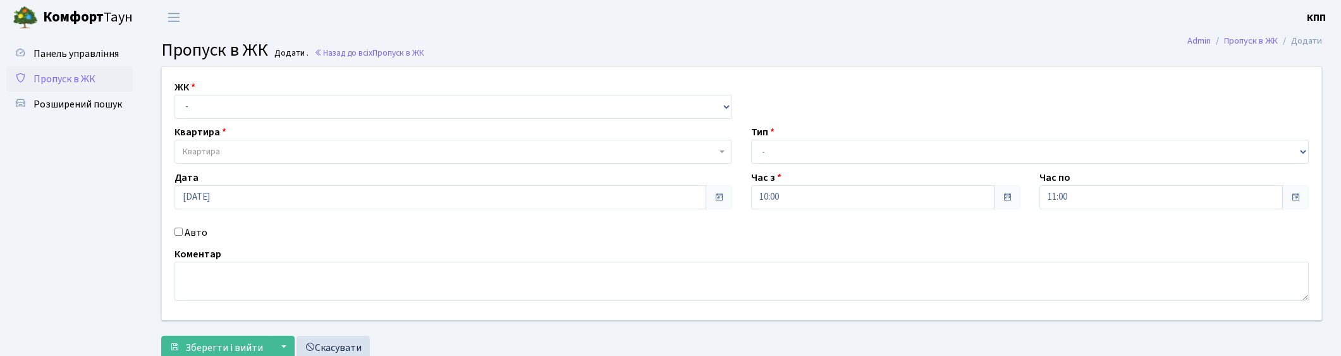
click at [218, 109] on select "- КТ, вул. Регенераторна, 4 КТ2, просп. [STREET_ADDRESS] [STREET_ADDRESS] [PERS…" at bounding box center [454, 107] width 558 height 24
select select "271"
click at [175, 95] on select "- КТ, вул. Регенераторна, 4 КТ2, просп. [STREET_ADDRESS] [STREET_ADDRESS] [PERS…" at bounding box center [454, 107] width 558 height 24
select select
click at [231, 146] on span "Квартира" at bounding box center [450, 151] width 534 height 13
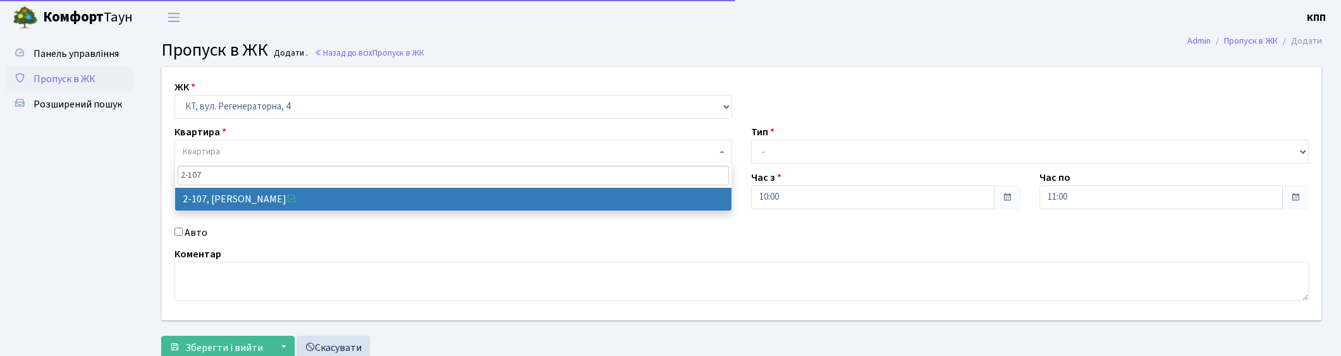
type input "2-107"
select select "597"
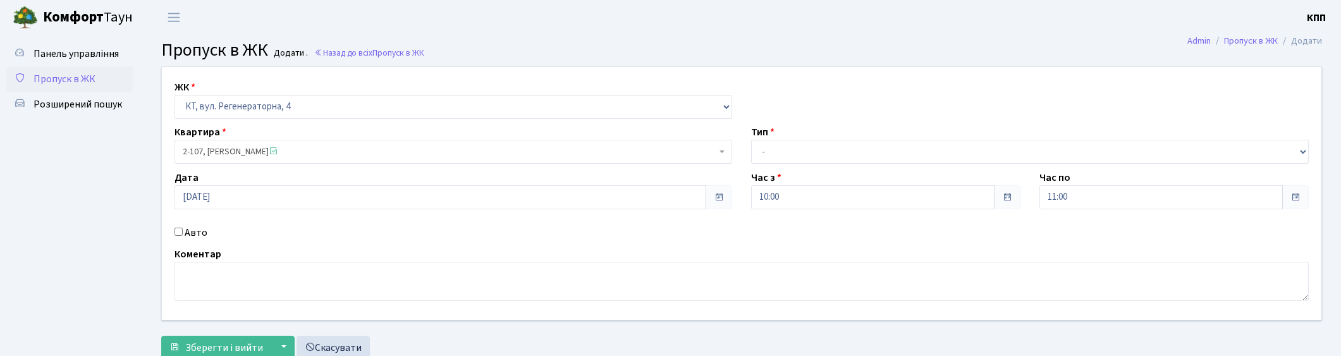
click at [797, 164] on div "ЖК - КТ, вул. Регенераторна, 4 КТ2, просп. Соборності, 17 КТ3, вул. Березнева, …" at bounding box center [741, 193] width 1179 height 253
click at [783, 160] on select "- Доставка Таксі Гості Сервіс" at bounding box center [1030, 152] width 558 height 24
select select "3"
click at [751, 140] on select "- Доставка Таксі Гості Сервіс" at bounding box center [1030, 152] width 558 height 24
click at [260, 281] on textarea at bounding box center [742, 281] width 1134 height 39
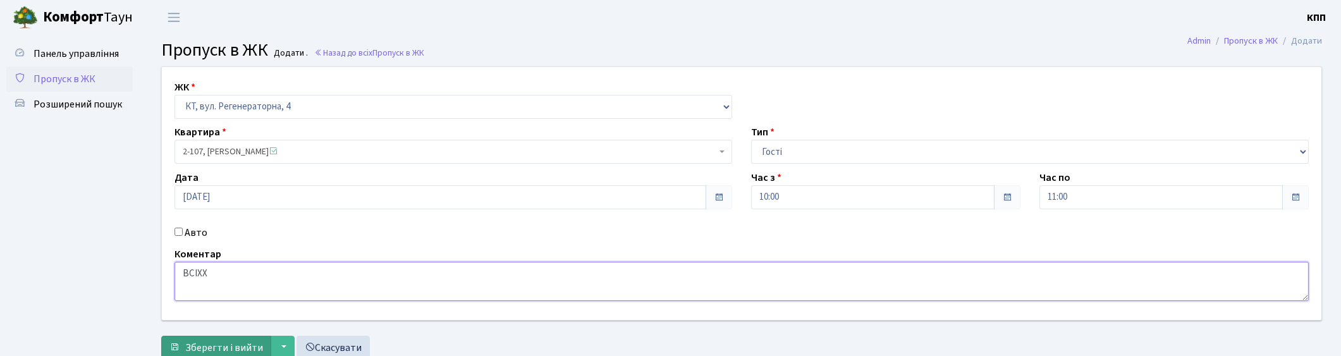
type textarea "ВСІХХ"
click at [193, 341] on span "Зберегти і вийти" at bounding box center [224, 348] width 78 height 14
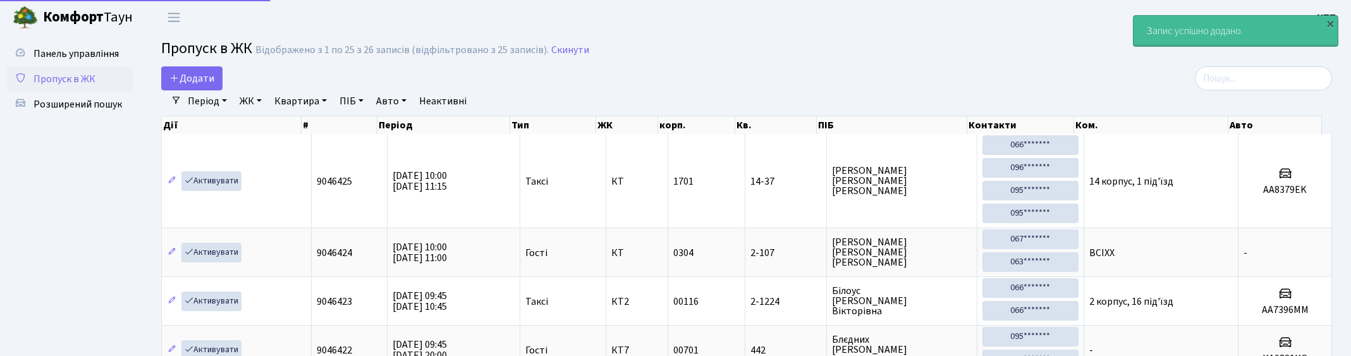
select select "25"
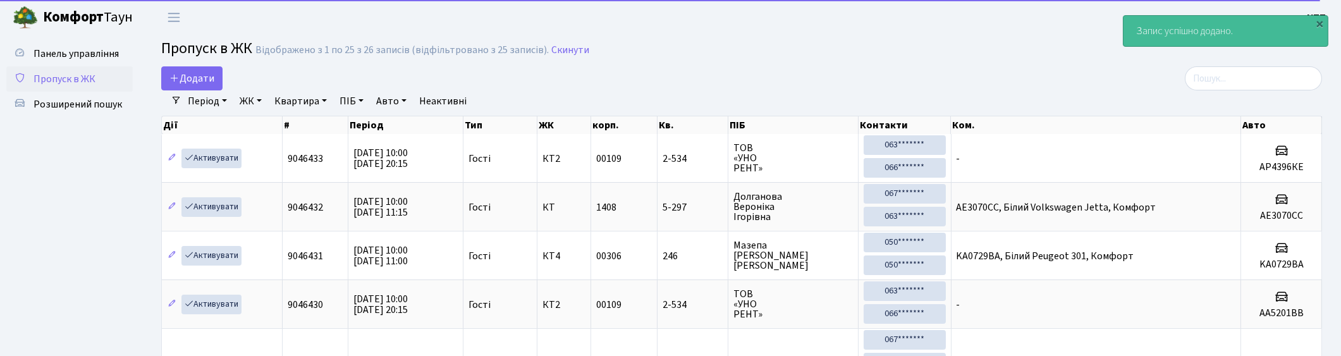
click at [1265, 101] on div "Період 06.10.2025 - 06.10.2025 ЖК - КТ, вул. Регенераторна, 4 КТ2, просп. Собор…" at bounding box center [746, 101] width 1131 height 22
drag, startPoint x: 1269, startPoint y: 83, endPoint x: 1257, endPoint y: 83, distance: 12.0
click at [1269, 83] on input "search" at bounding box center [1253, 78] width 137 height 24
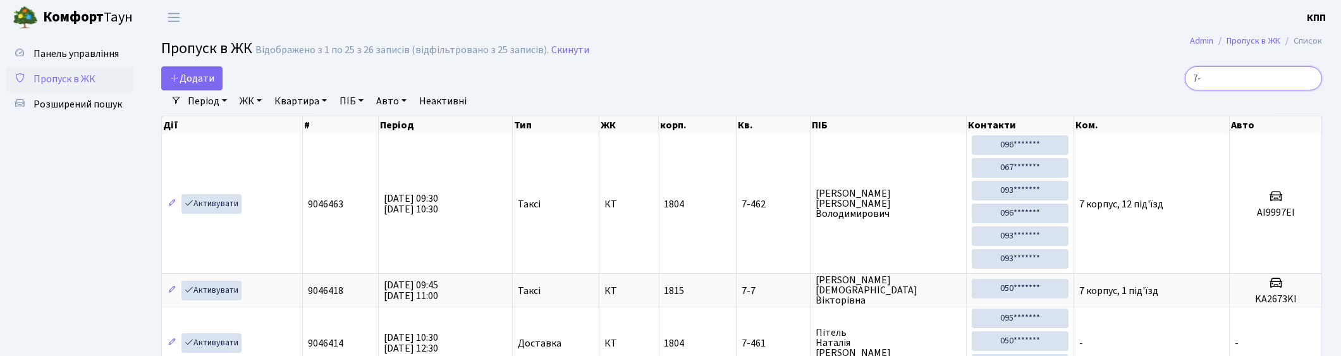
type input "7"
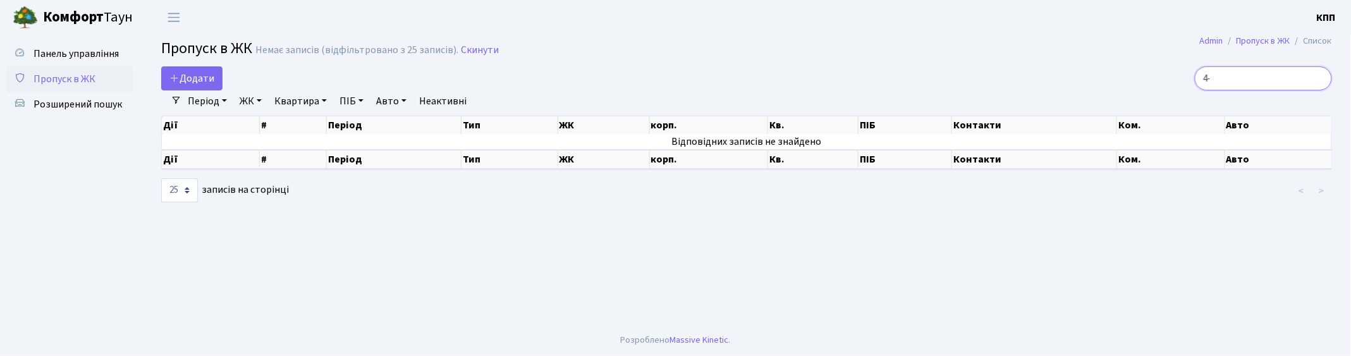
type input "4"
type input "1"
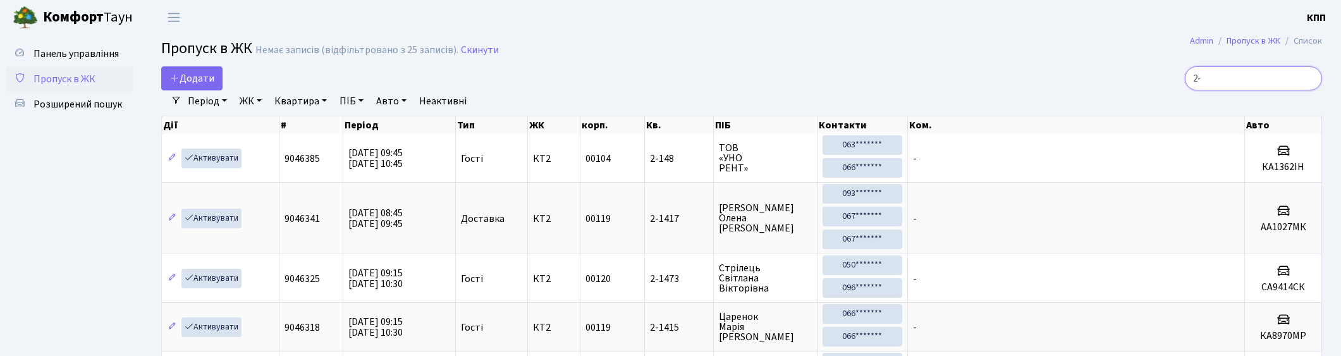
type input "2"
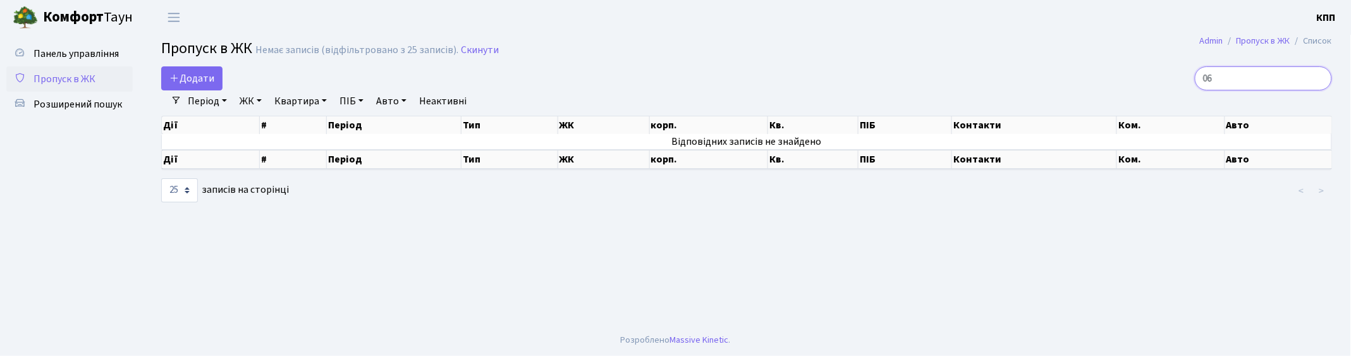
type input "0"
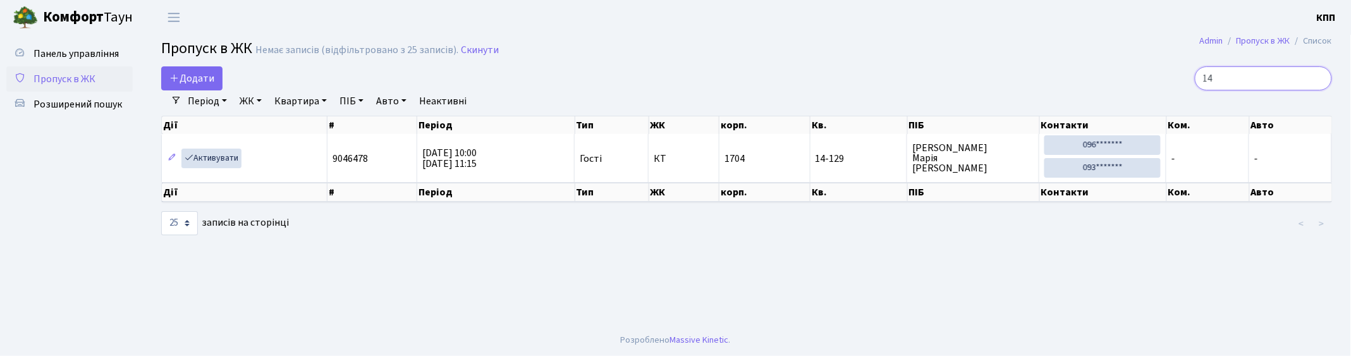
type input "1"
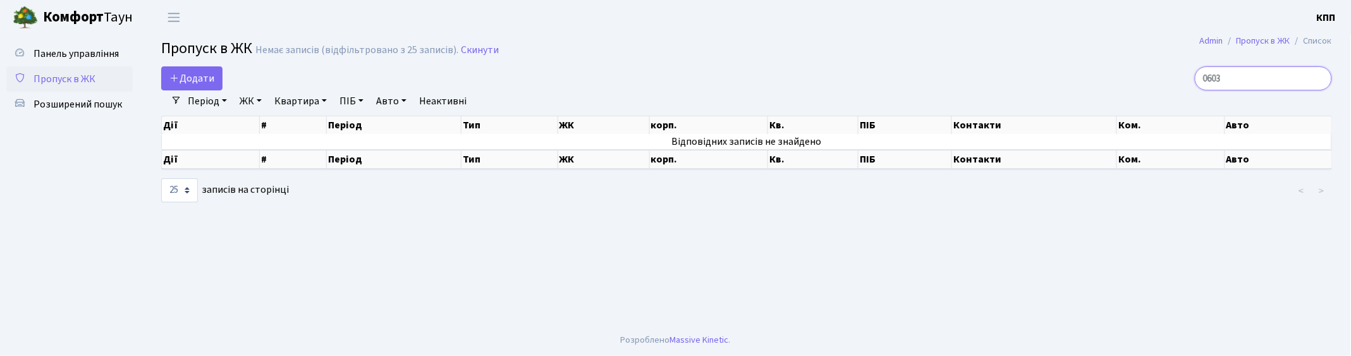
type input "0603"
click at [197, 76] on span "Додати" at bounding box center [191, 78] width 45 height 14
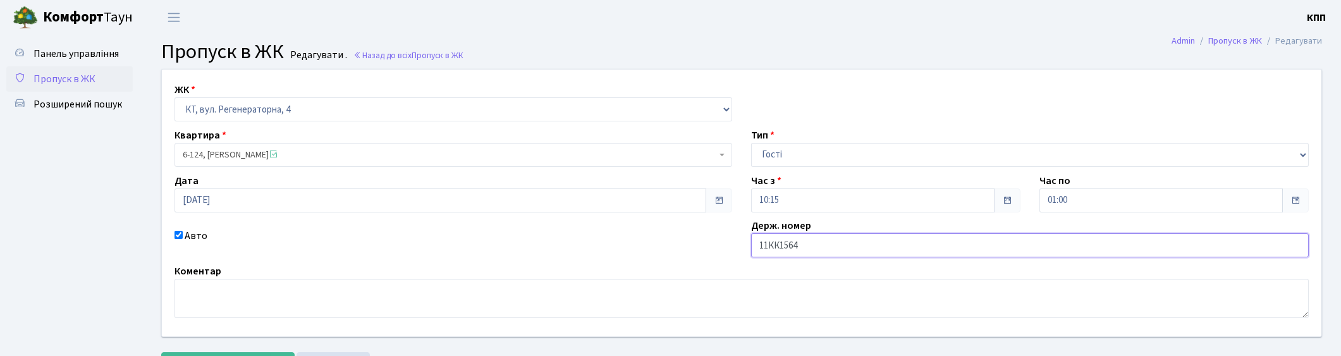
click at [767, 242] on input "11КК1564" at bounding box center [1030, 245] width 558 height 24
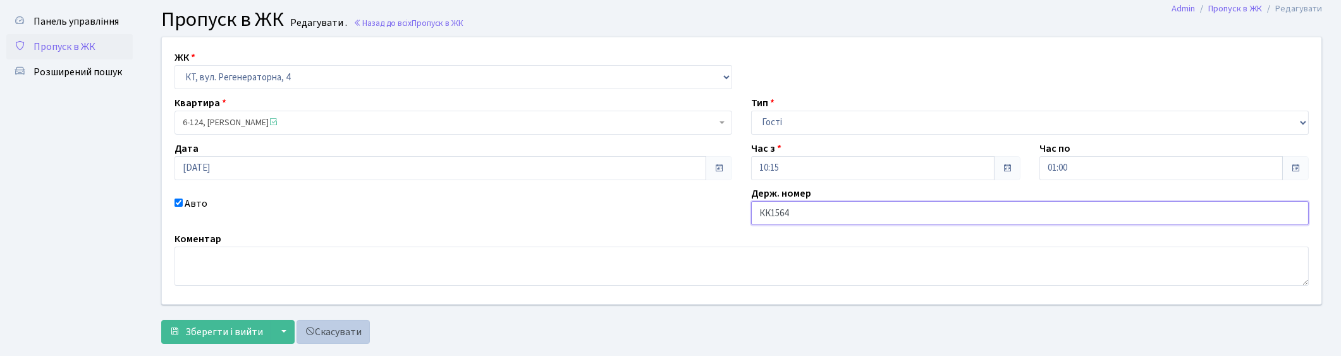
scroll to position [58, 0]
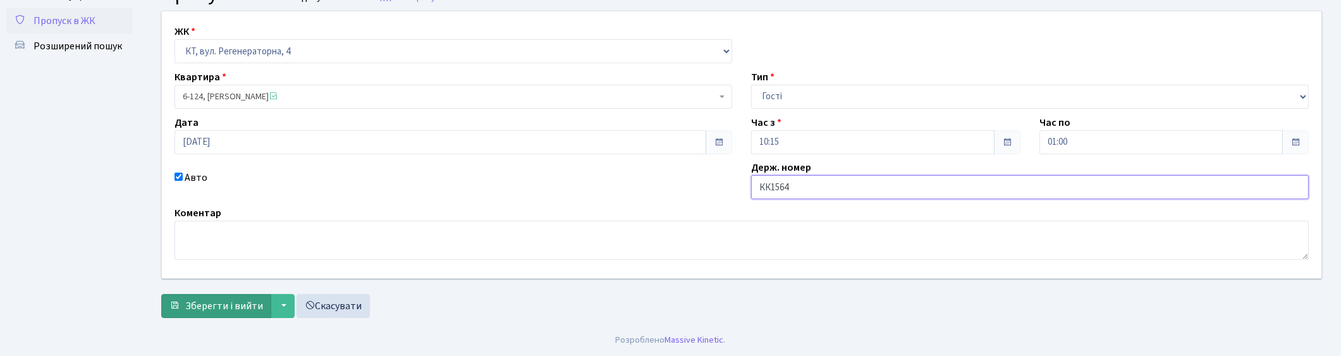
type input "КК1564"
click at [206, 300] on span "Зберегти і вийти" at bounding box center [224, 306] width 78 height 14
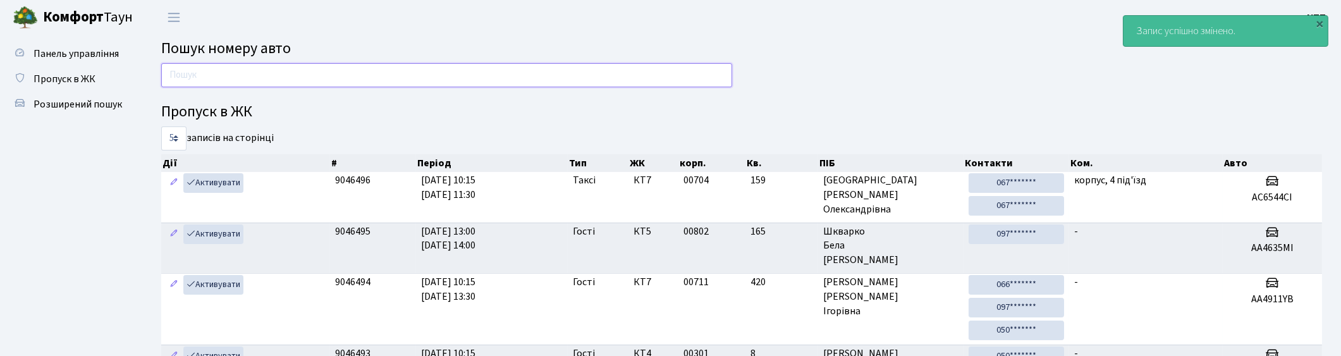
click at [532, 76] on input "text" at bounding box center [446, 75] width 571 height 24
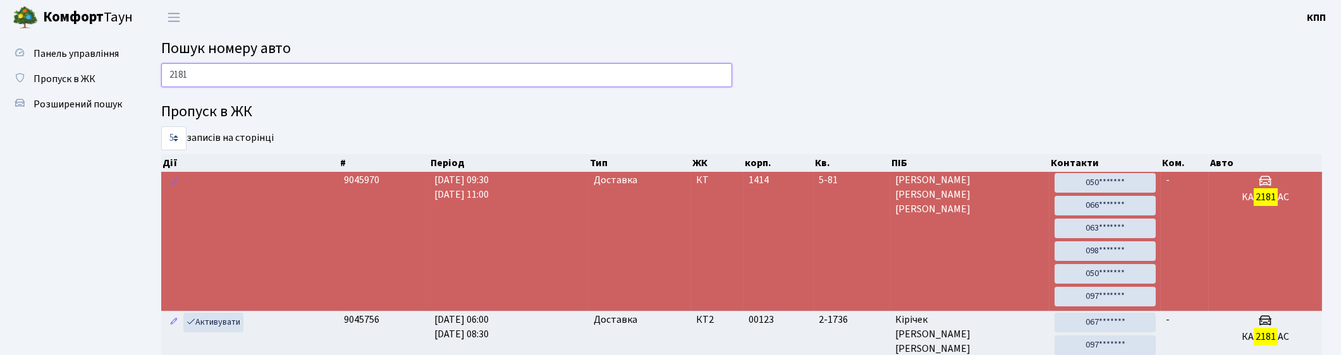
click at [411, 78] on input "2181" at bounding box center [446, 75] width 571 height 24
type input "2"
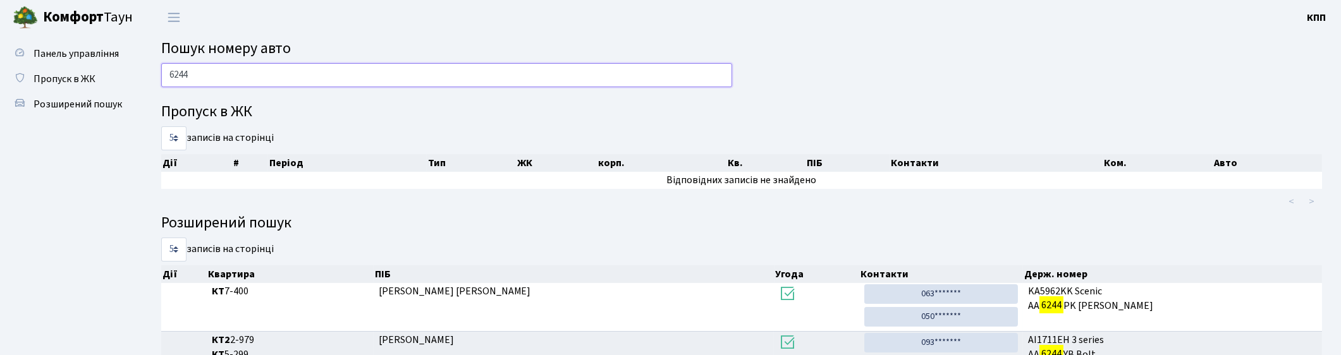
click at [249, 82] on input "6244" at bounding box center [446, 75] width 571 height 24
type input "6"
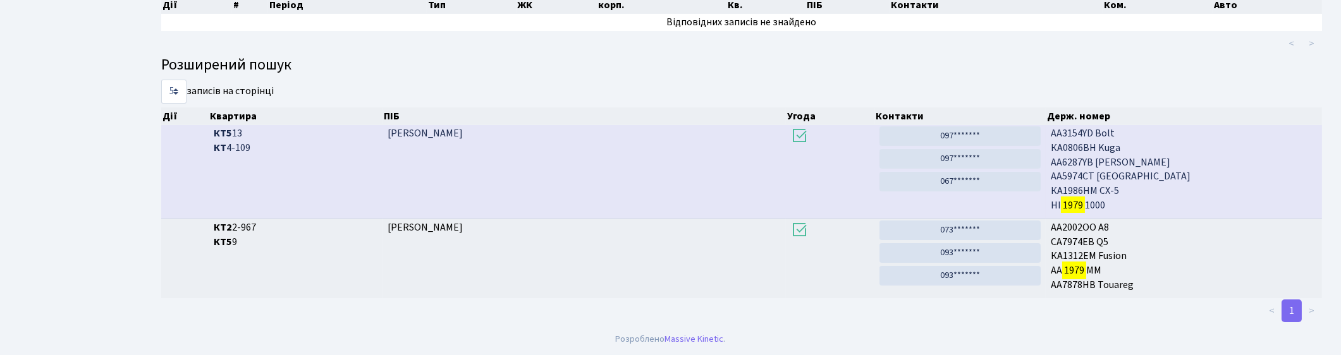
scroll to position [68, 0]
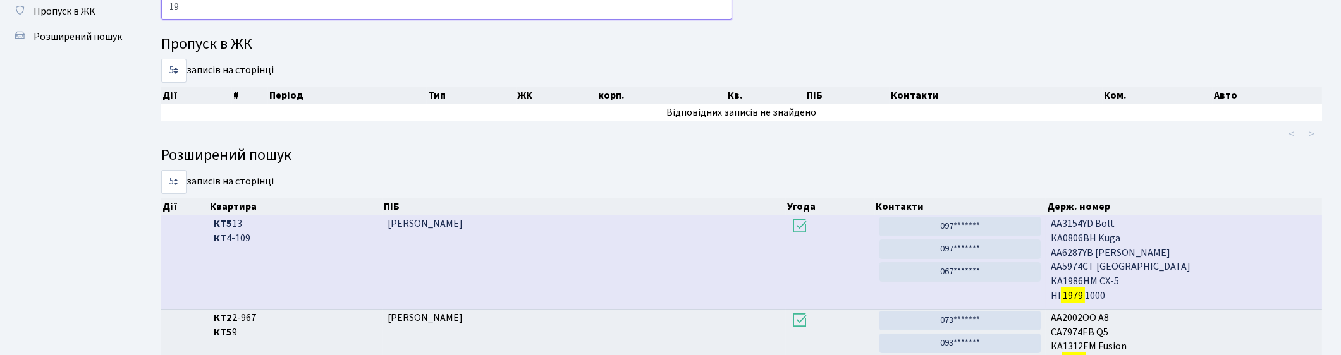
type input "1"
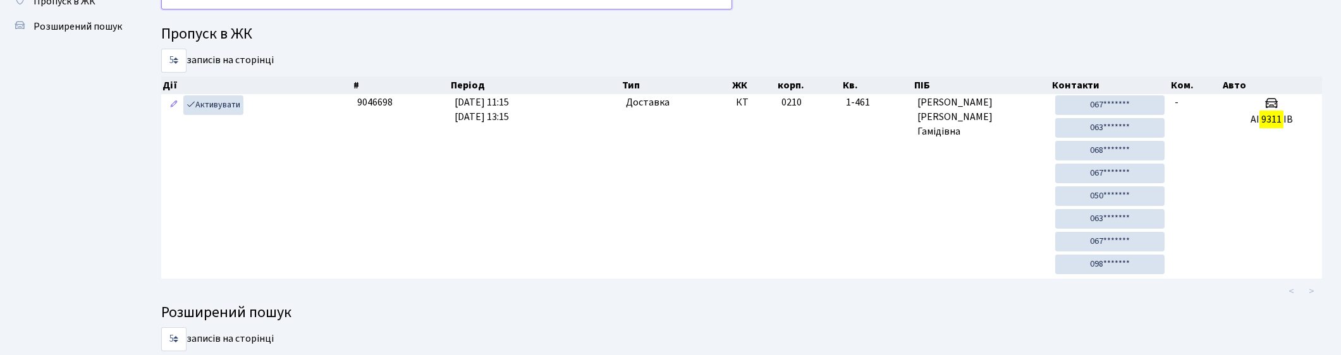
scroll to position [0, 0]
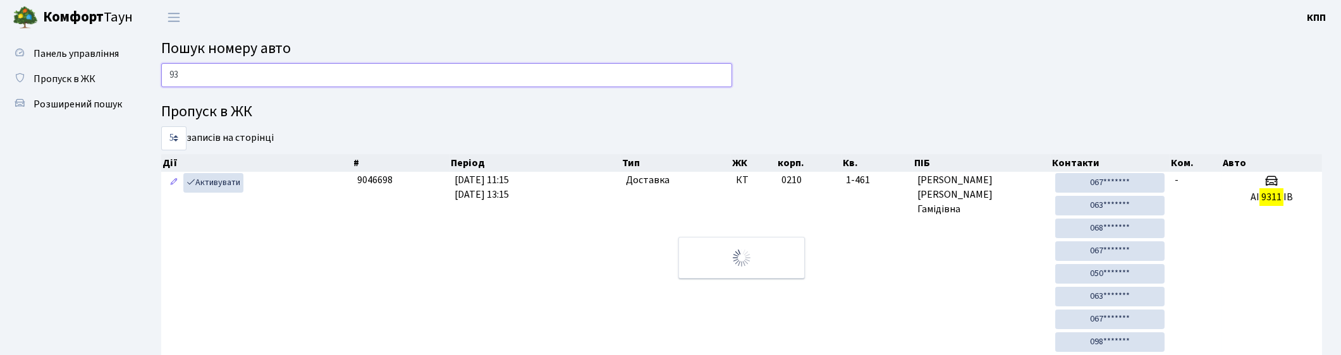
type input "9"
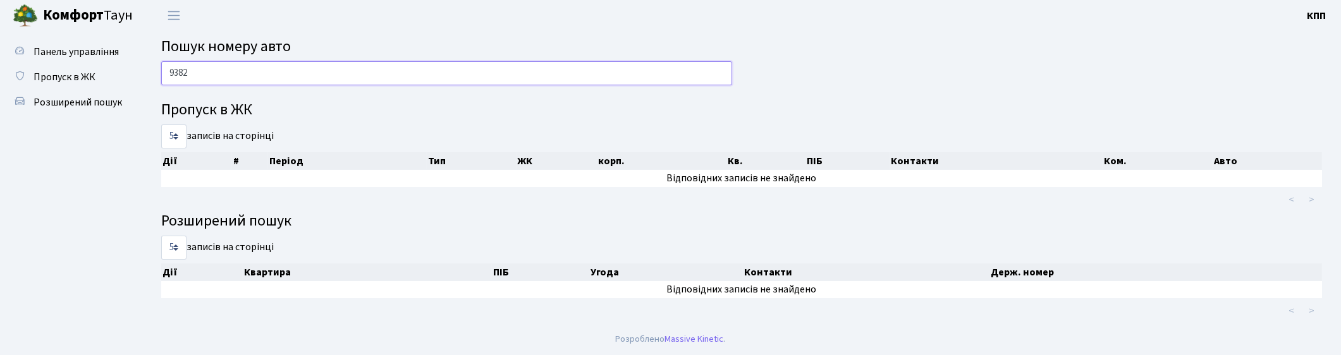
scroll to position [1, 0]
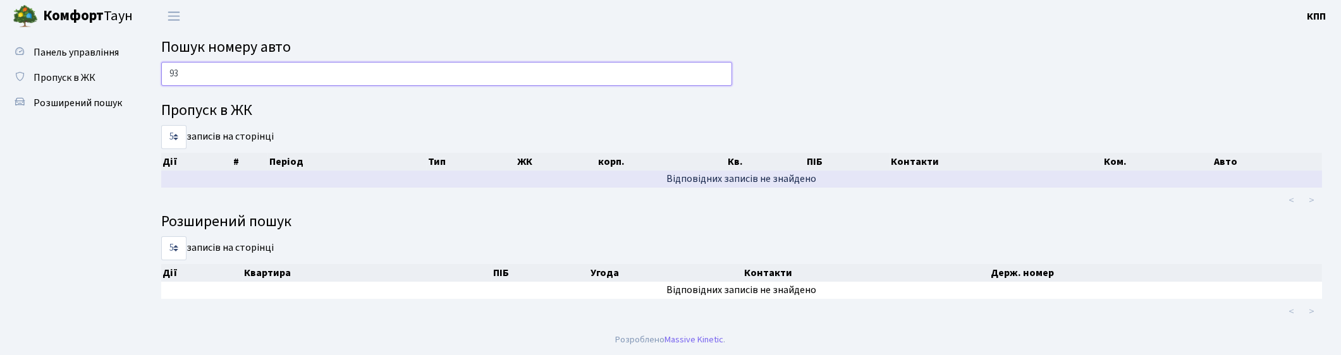
type input "9"
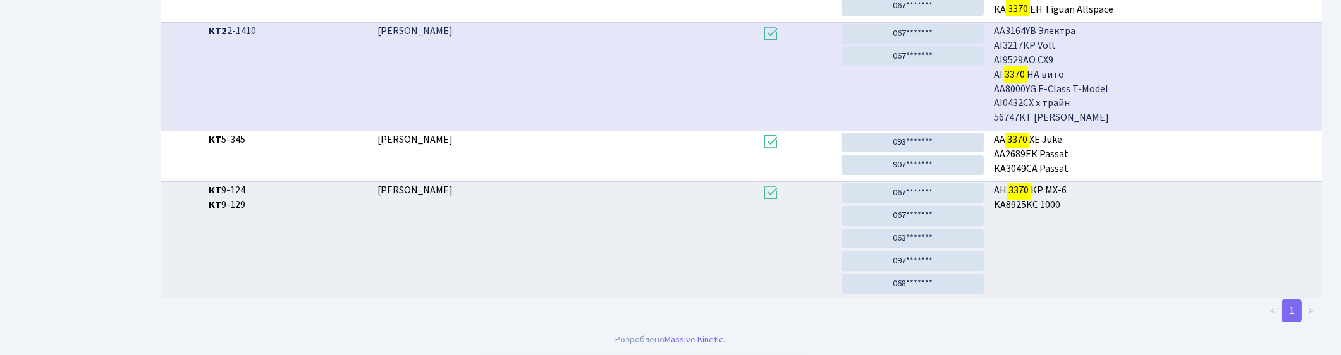
scroll to position [68, 0]
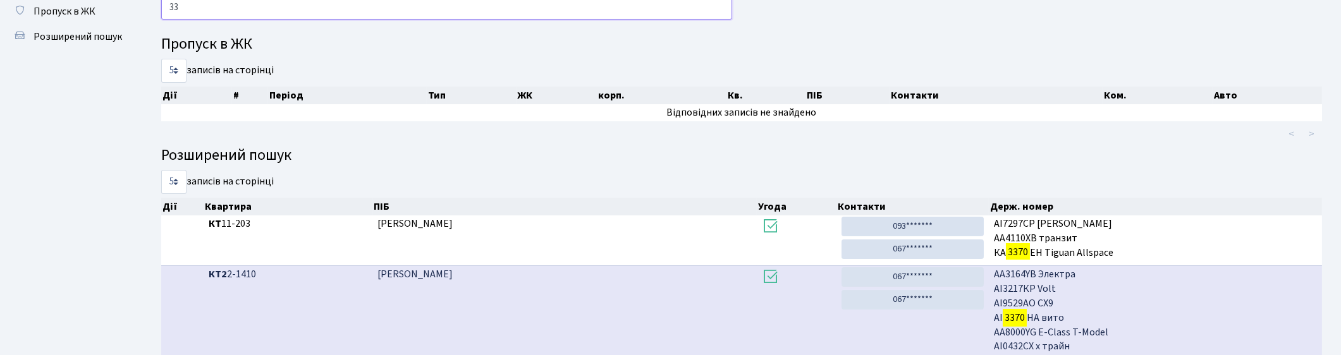
type input "3"
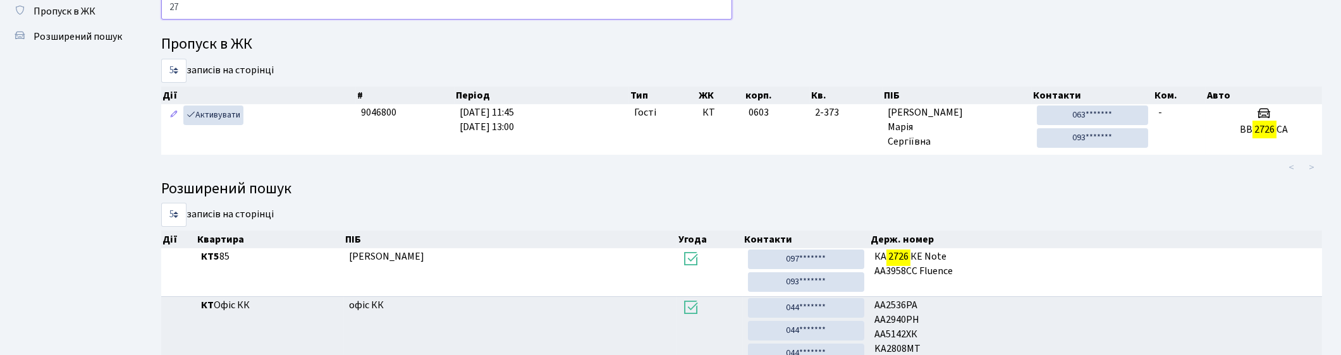
type input "2"
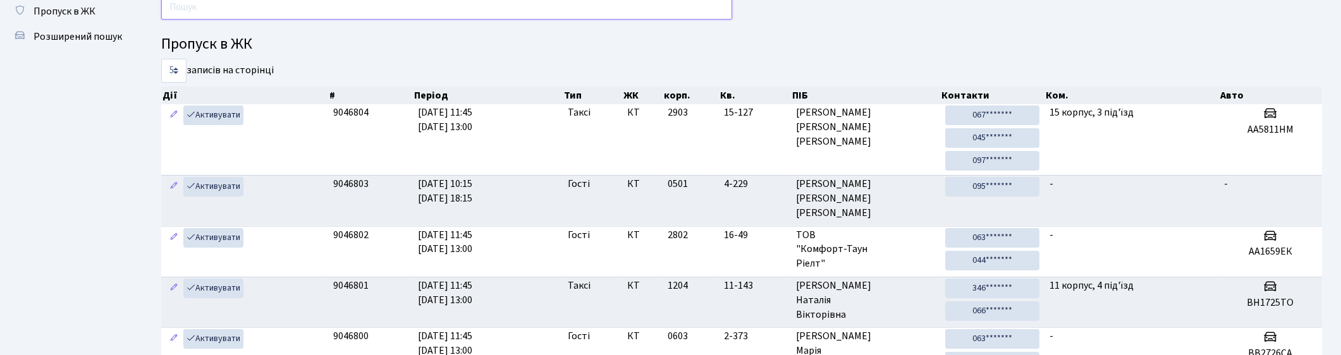
click at [225, 13] on input "text" at bounding box center [446, 8] width 571 height 24
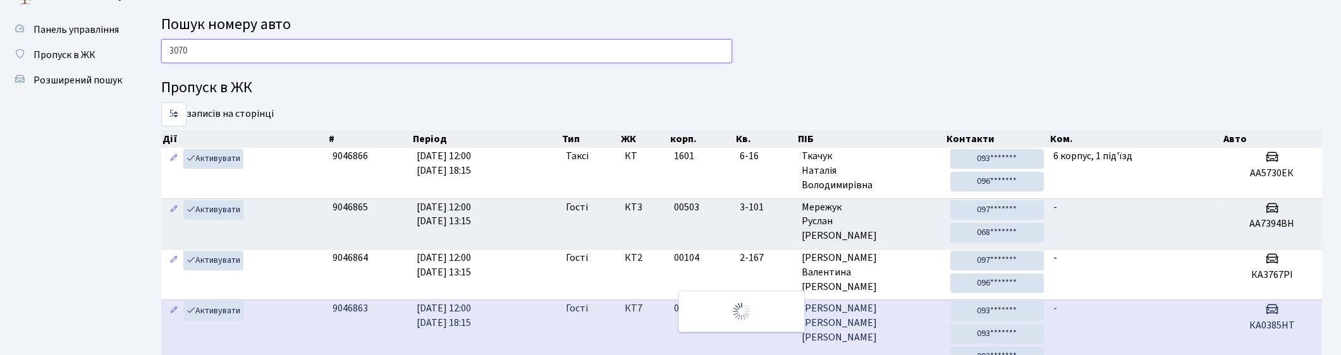
scroll to position [0, 0]
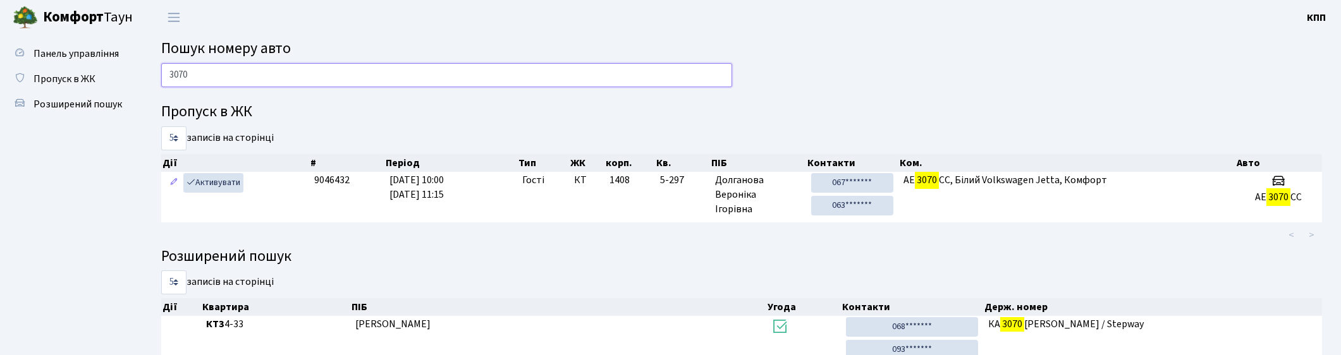
click at [414, 81] on input "3070" at bounding box center [446, 75] width 571 height 24
type input "3"
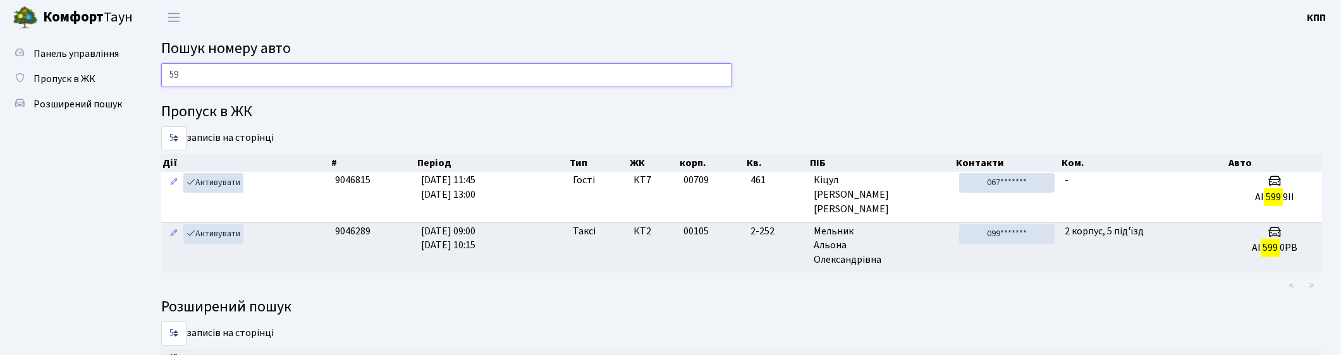
type input "5"
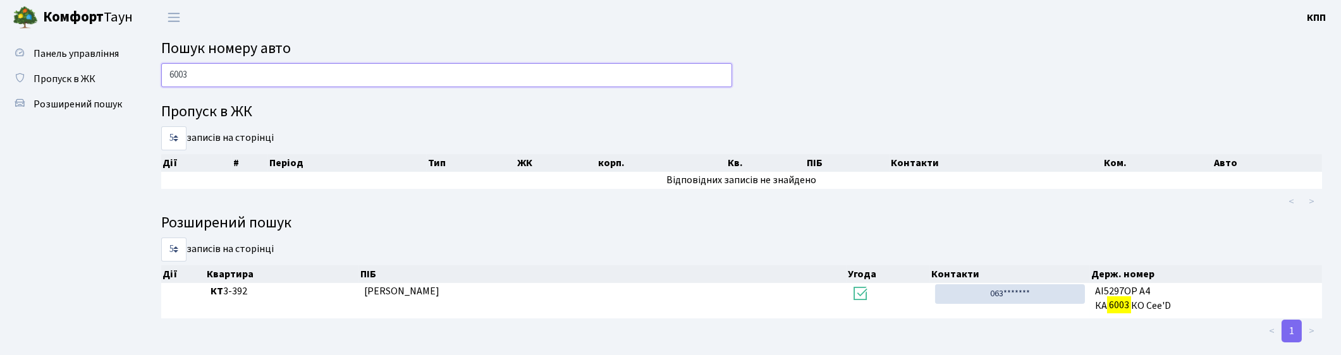
click at [171, 79] on input "6003" at bounding box center [446, 75] width 571 height 24
click at [237, 68] on input "КА6003" at bounding box center [446, 75] width 571 height 24
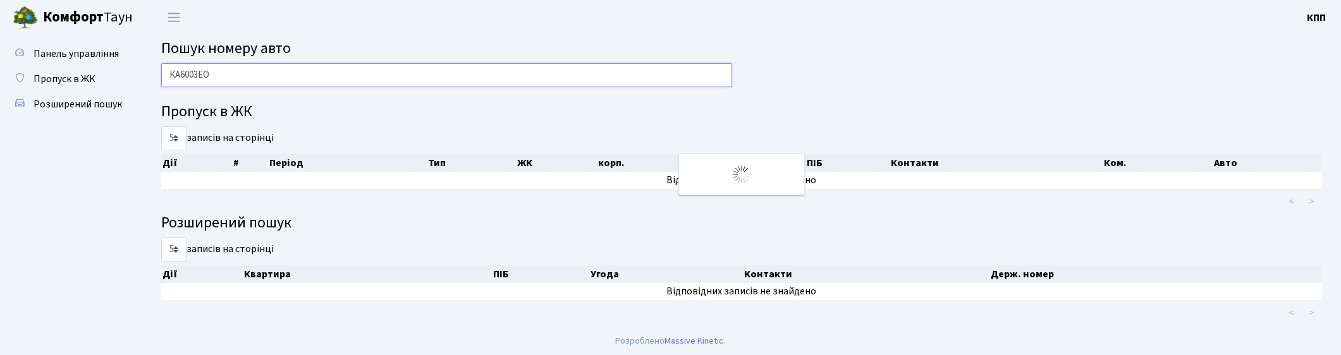
drag, startPoint x: 226, startPoint y: 70, endPoint x: 155, endPoint y: 77, distance: 71.2
click at [155, 77] on div "КА6003ЕО" at bounding box center [447, 78] width 590 height 30
type input "КА6003ЕО"
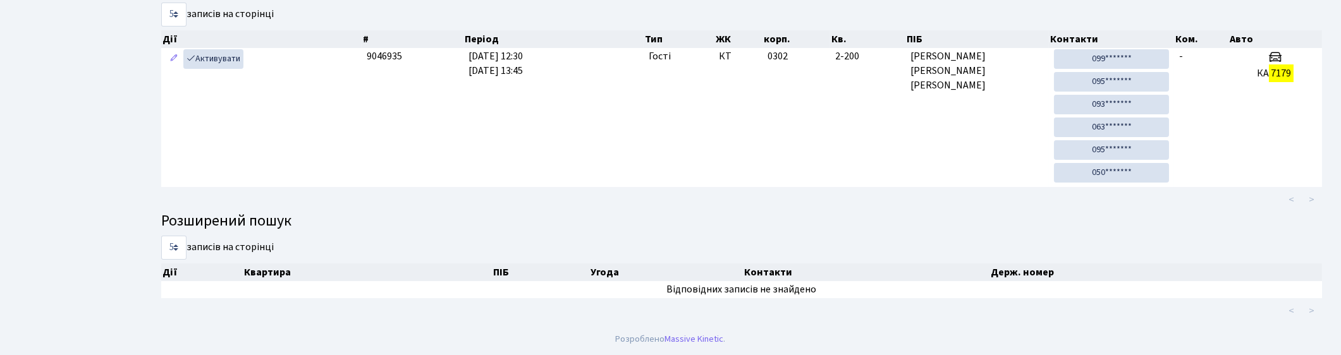
scroll to position [54, 0]
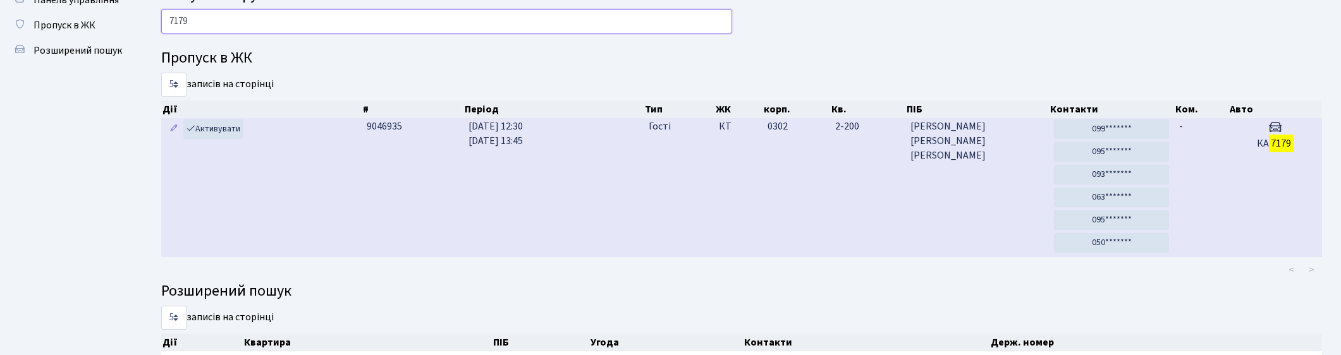
type input "7179"
click at [963, 217] on td "Моргаленко Тетяна Петрівна" at bounding box center [978, 187] width 144 height 139
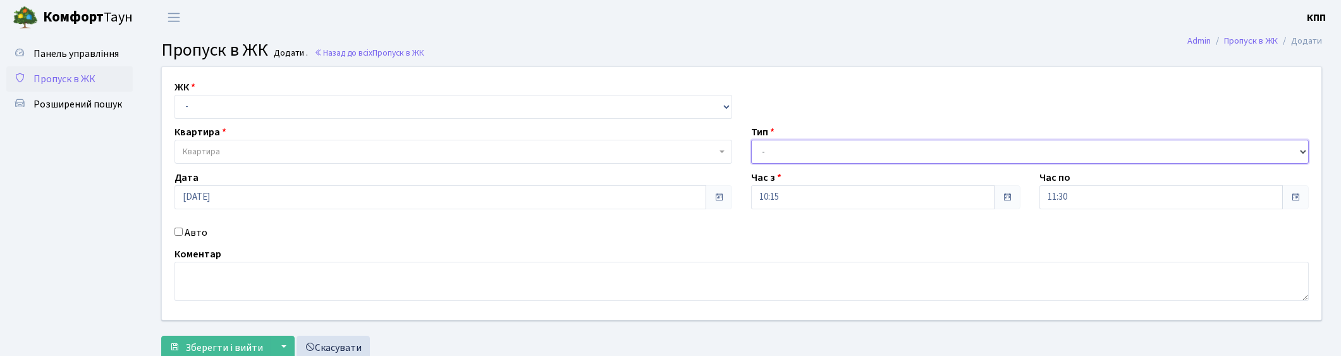
click at [801, 155] on select "- Доставка Таксі Гості Сервіс" at bounding box center [1030, 152] width 558 height 24
select select "18"
click at [751, 140] on select "- Доставка Таксі Гості Сервіс" at bounding box center [1030, 152] width 558 height 24
click at [309, 110] on select "- КТ, вул. Регенераторна, 4 КТ2, просп. [STREET_ADDRESS] [STREET_ADDRESS] [PERS…" at bounding box center [454, 107] width 558 height 24
select select "271"
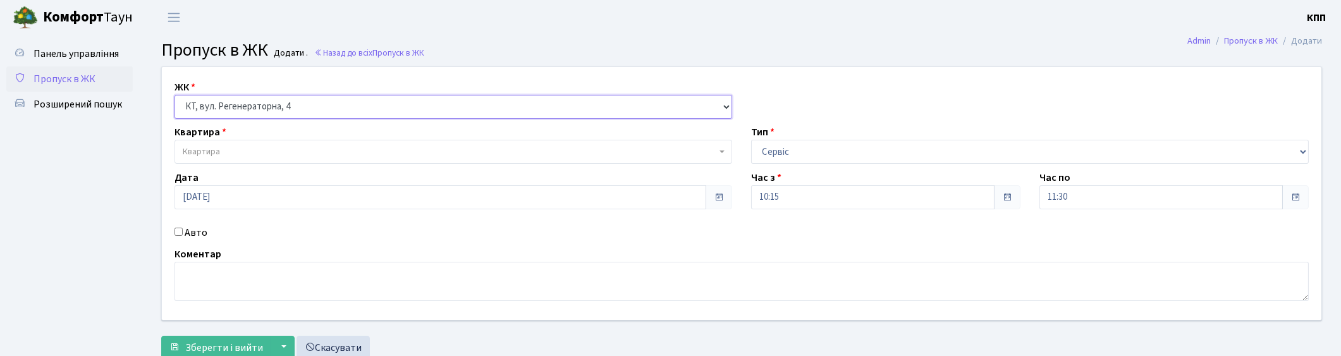
click at [175, 95] on select "- КТ, вул. Регенераторна, 4 КТ2, просп. [STREET_ADDRESS] [STREET_ADDRESS] [PERS…" at bounding box center [454, 107] width 558 height 24
select select
click at [286, 142] on span "Квартира" at bounding box center [454, 152] width 558 height 24
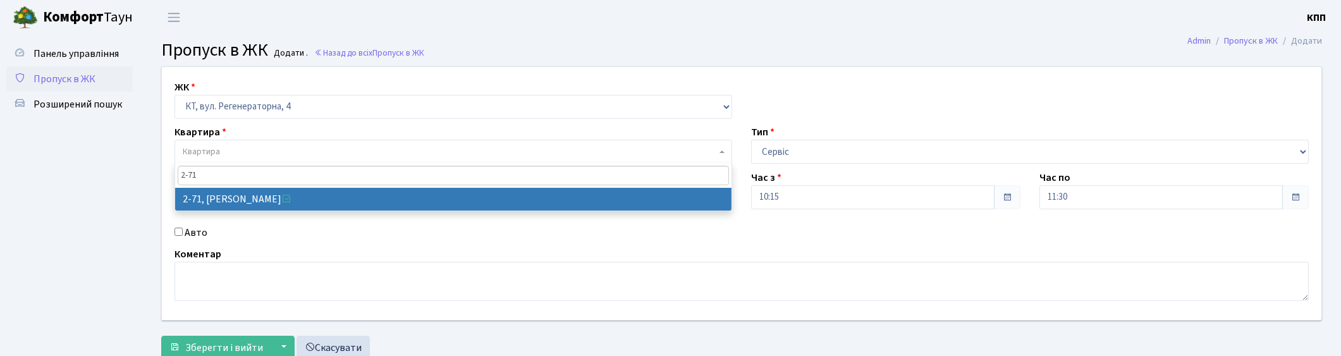
type input "2-71"
select select "640"
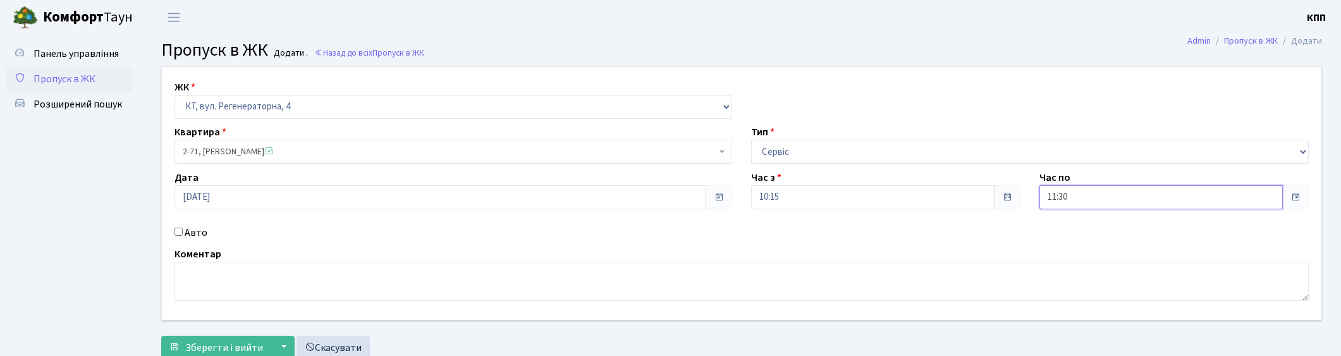
click at [1078, 202] on input "11:30" at bounding box center [1161, 197] width 243 height 24
click at [1073, 47] on icon at bounding box center [1074, 54] width 34 height 34
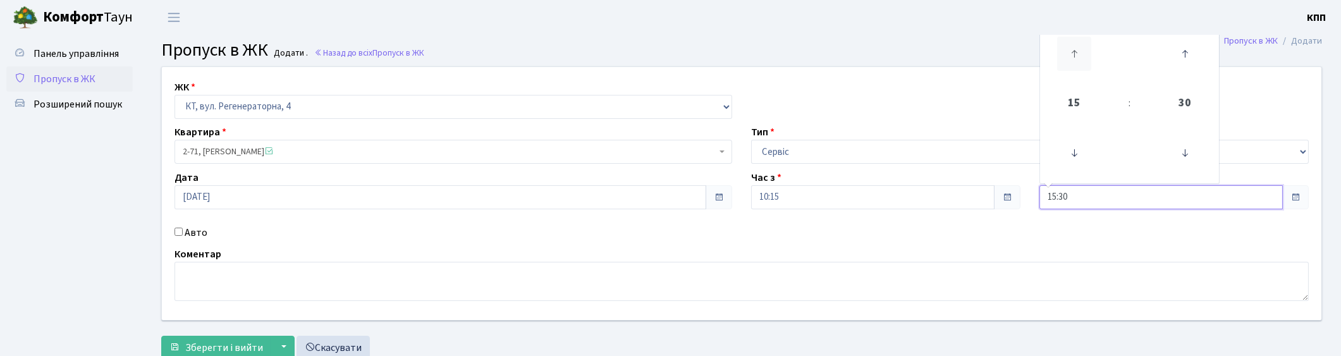
click at [1073, 47] on icon at bounding box center [1074, 54] width 34 height 34
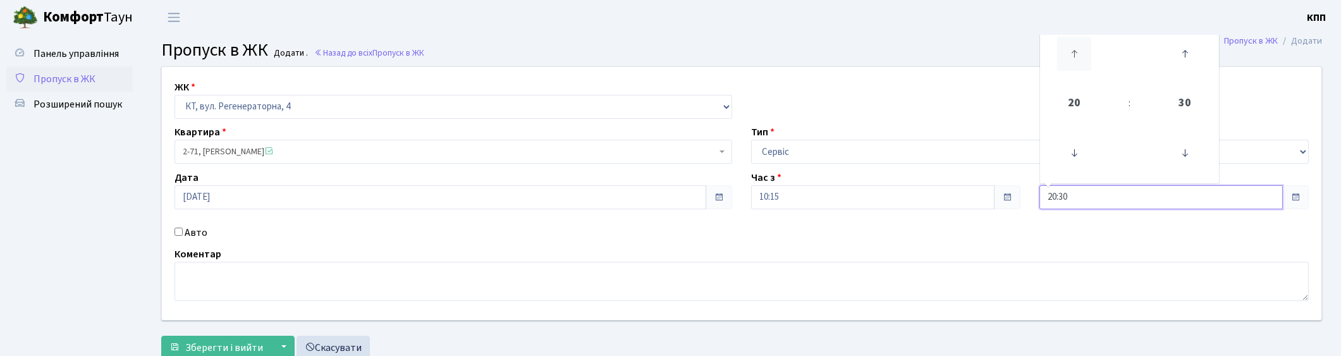
click at [1073, 47] on icon at bounding box center [1074, 54] width 34 height 34
type input "22:30"
click at [211, 275] on textarea at bounding box center [742, 281] width 1134 height 39
type textarea "В"
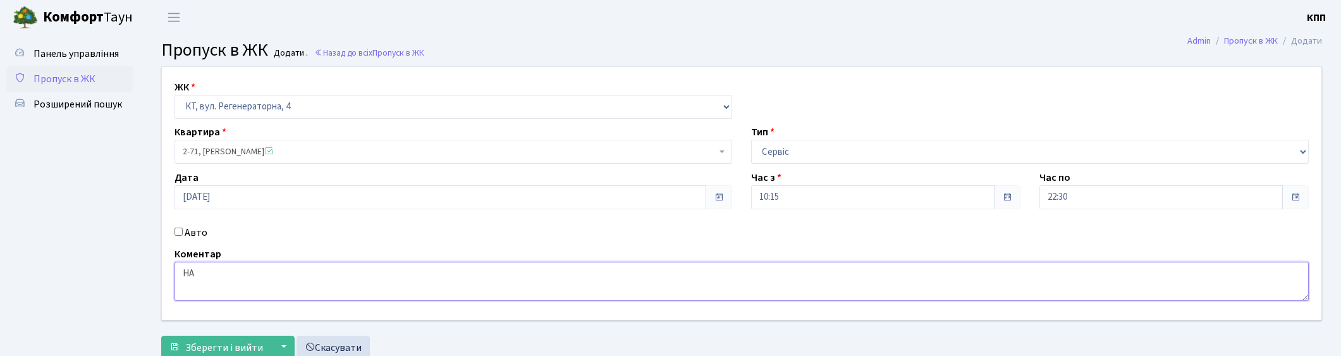
type textarea "[PERSON_NAME]"
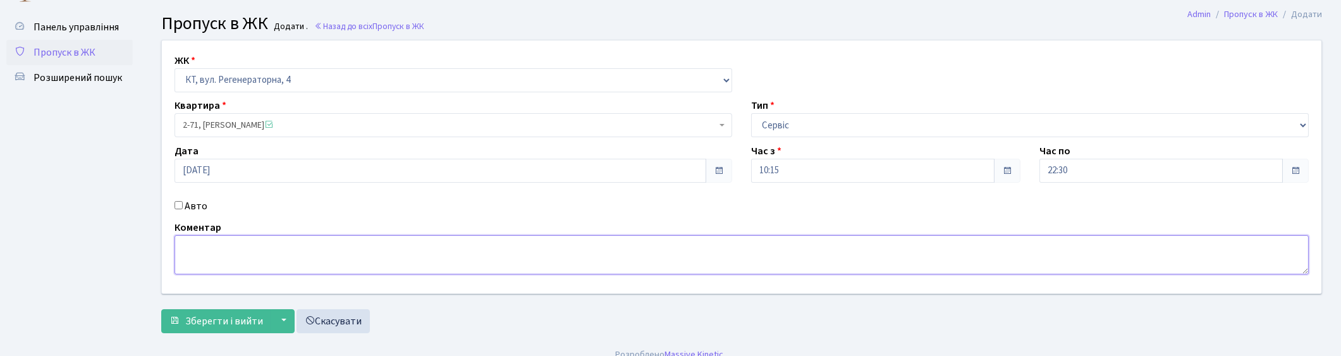
scroll to position [41, 0]
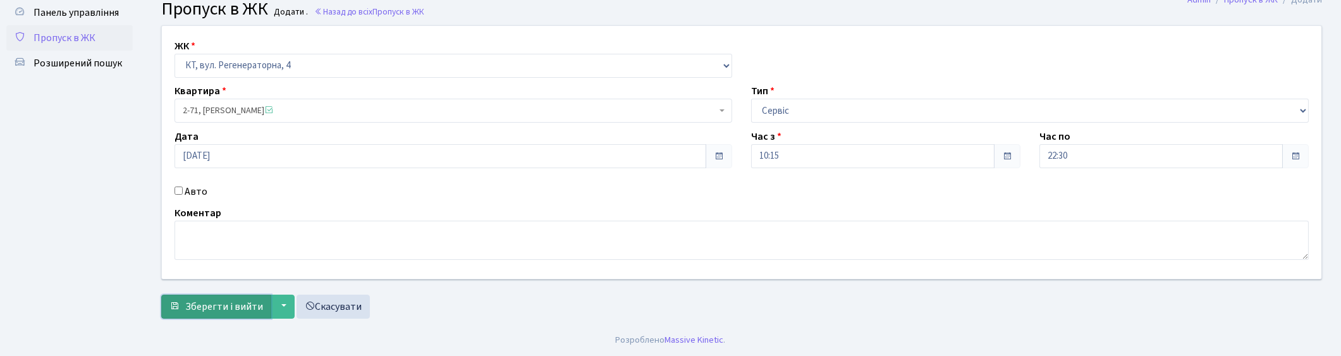
click at [225, 305] on span "Зберегти і вийти" at bounding box center [224, 307] width 78 height 14
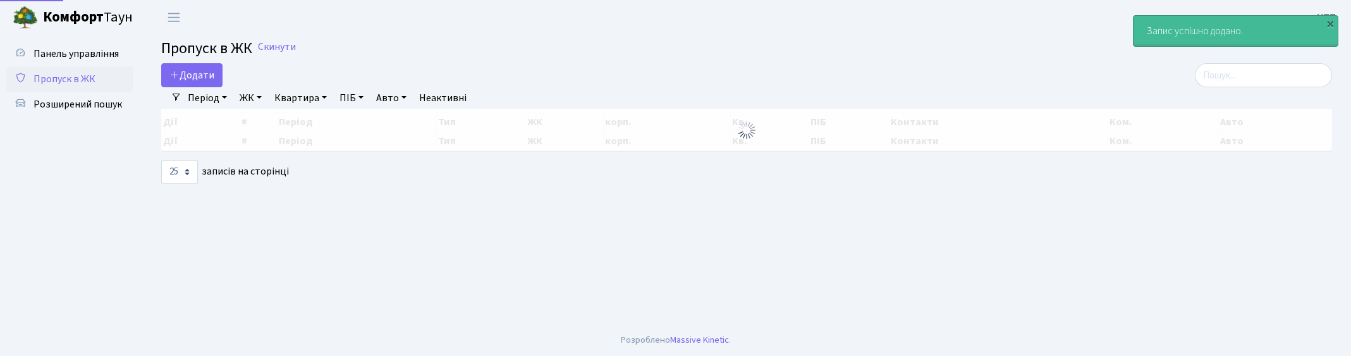
select select "25"
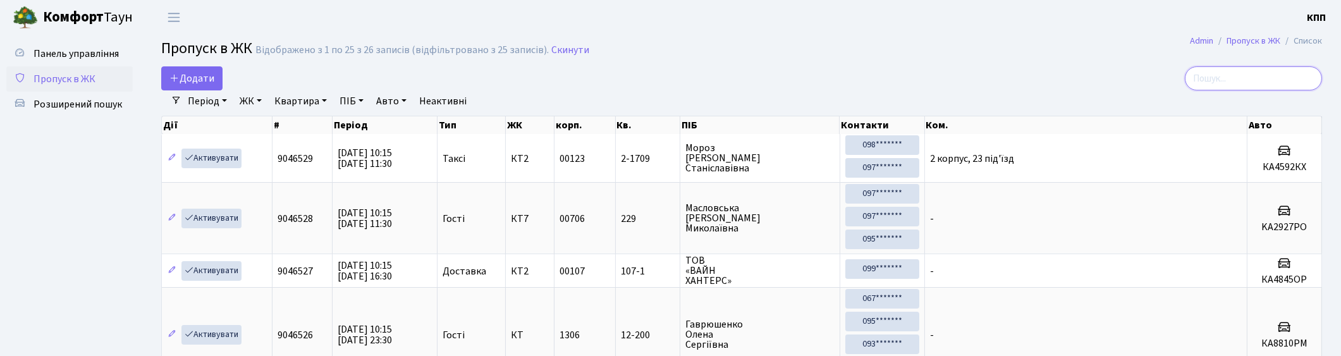
click at [1220, 87] on input "search" at bounding box center [1253, 78] width 137 height 24
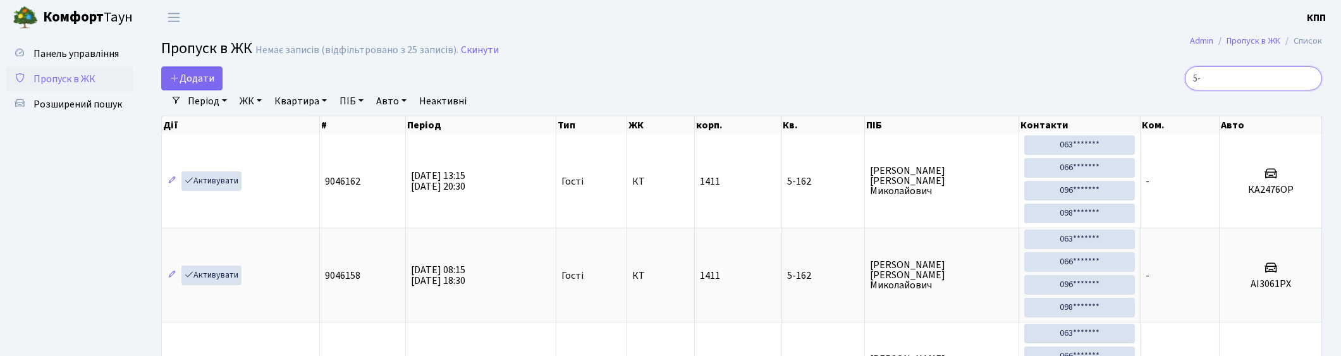
type input "5"
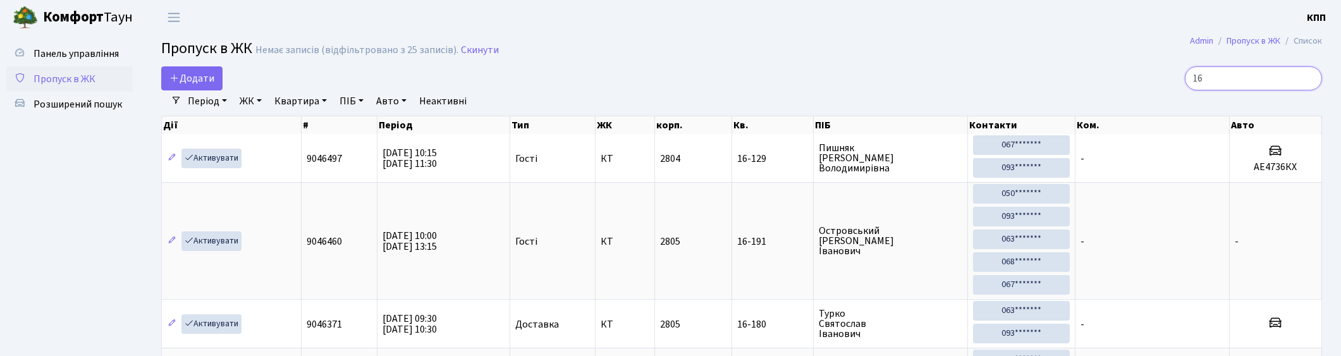
type input "1"
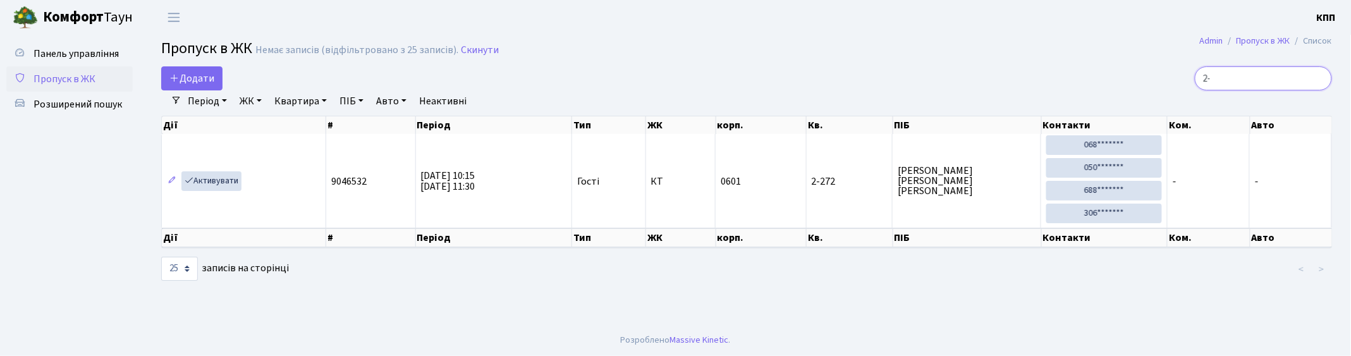
type input "2"
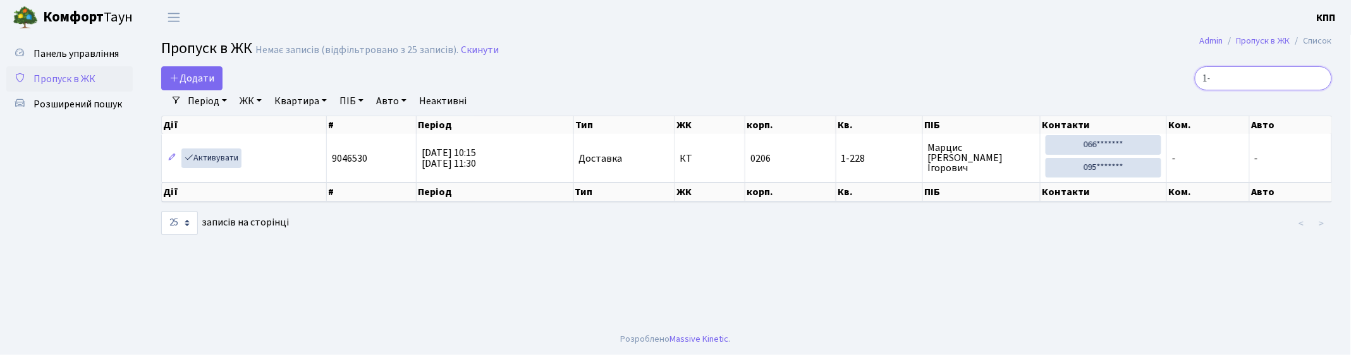
type input "1"
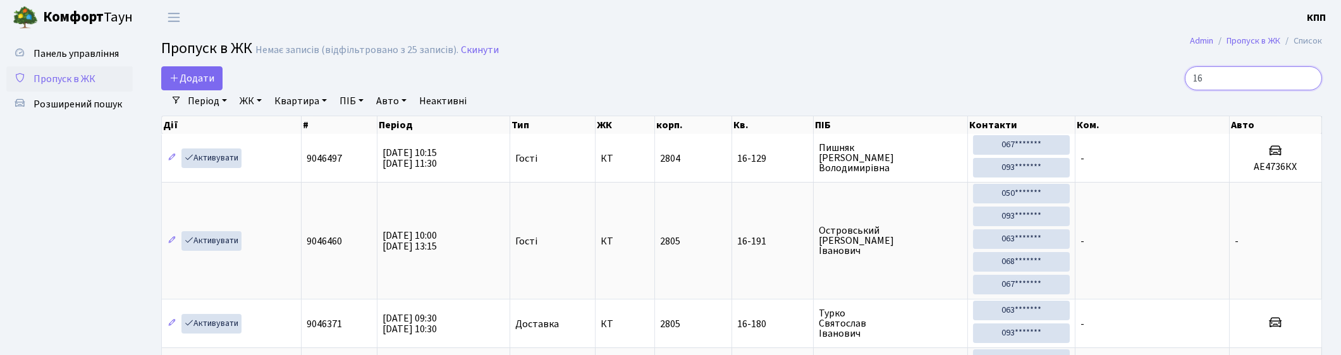
type input "1"
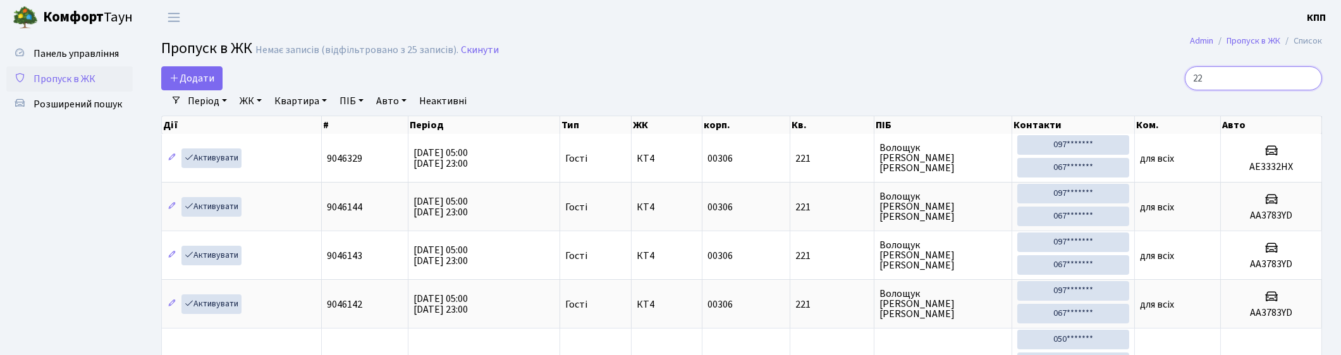
type input "2"
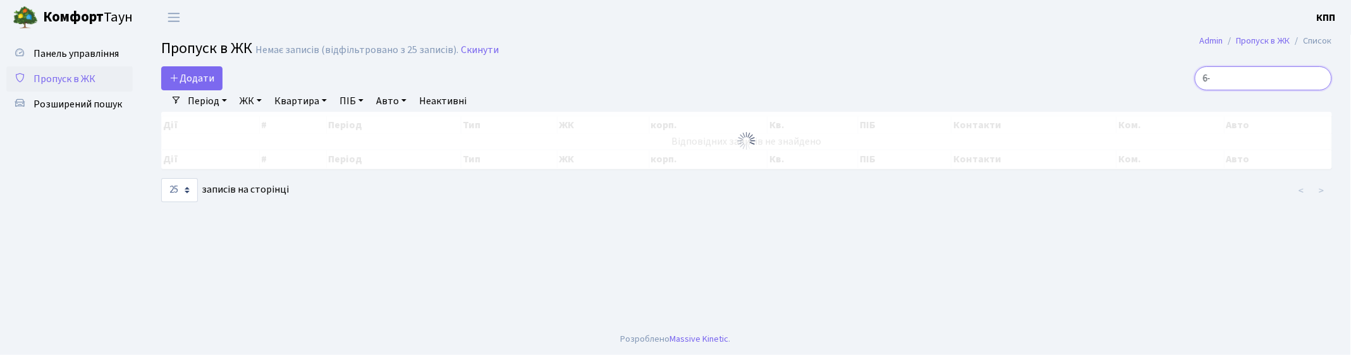
type input "6"
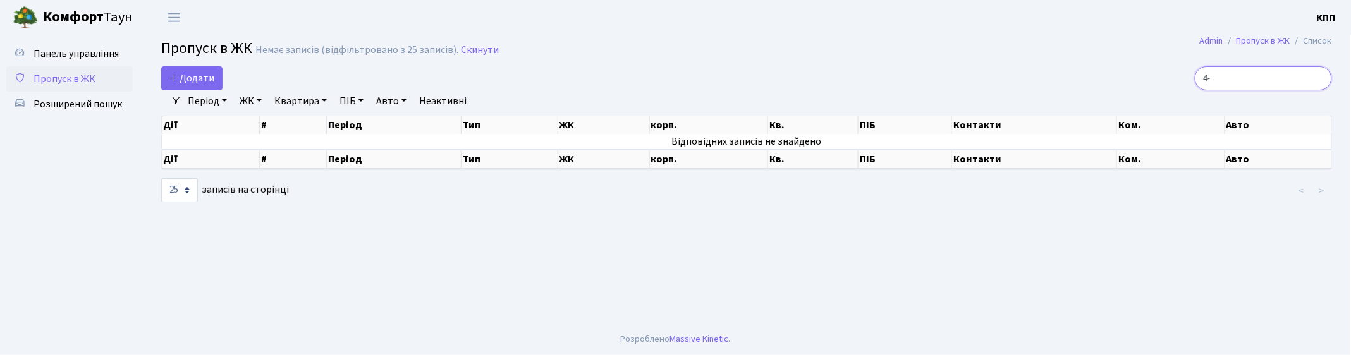
type input "4"
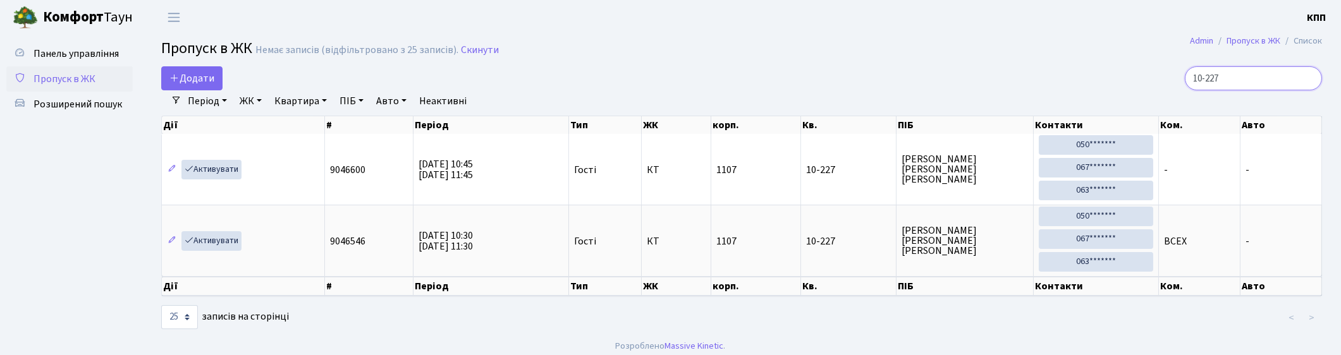
click at [1221, 80] on input "10-227" at bounding box center [1253, 78] width 137 height 24
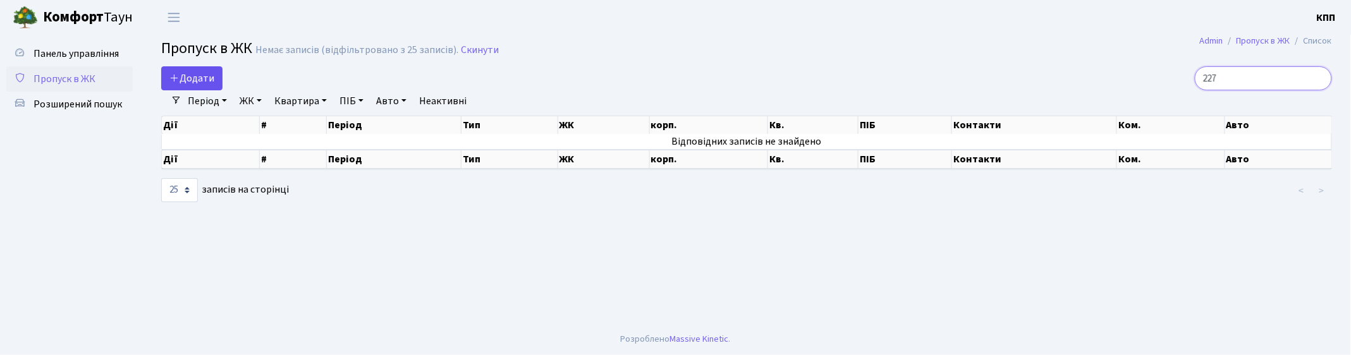
type input "227"
click at [191, 70] on link "Додати" at bounding box center [191, 78] width 61 height 24
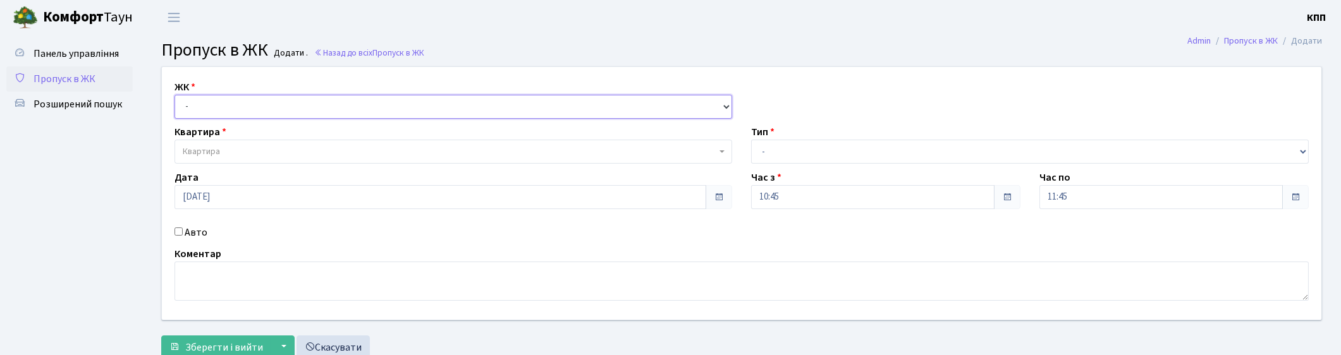
click at [358, 111] on select "- КТ, вул. Регенераторна, 4 КТ2, просп. [STREET_ADDRESS] [STREET_ADDRESS] [PERS…" at bounding box center [454, 107] width 558 height 24
select select "271"
click at [175, 95] on select "- КТ, вул. Регенераторна, 4 КТ2, просп. [STREET_ADDRESS] [STREET_ADDRESS] [PERS…" at bounding box center [454, 107] width 558 height 24
select select
click at [185, 232] on label "Авто" at bounding box center [196, 232] width 23 height 15
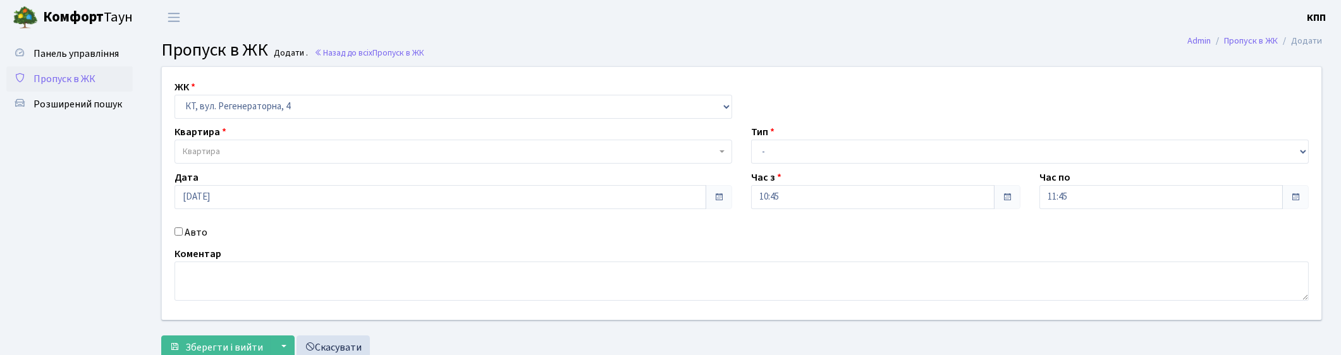
click at [183, 232] on input "Авто" at bounding box center [179, 232] width 8 height 8
checkbox input "true"
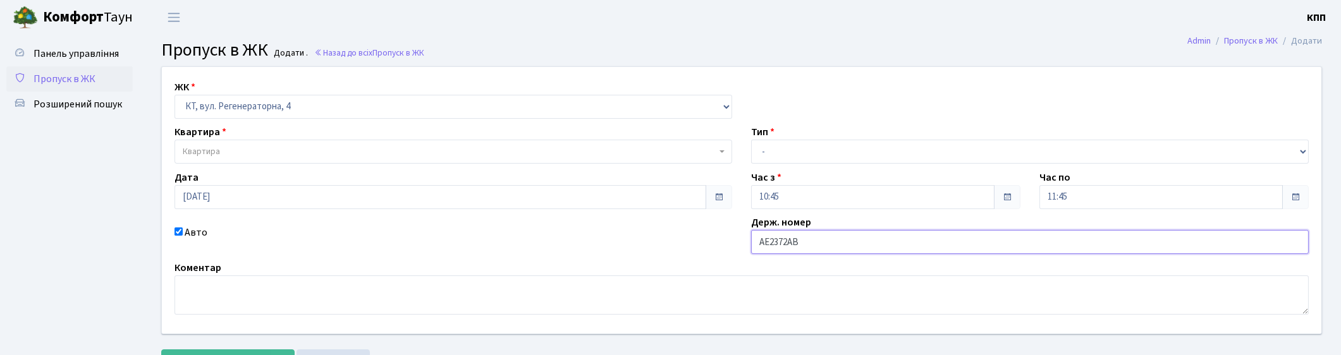
type input "АЕ2372АВ"
click at [851, 147] on select "- Доставка Таксі Гості Сервіс" at bounding box center [1030, 152] width 558 height 24
select select "2"
click at [751, 140] on select "- Доставка Таксі Гості Сервіс" at bounding box center [1030, 152] width 558 height 24
click at [262, 149] on span "Квартира" at bounding box center [450, 151] width 534 height 13
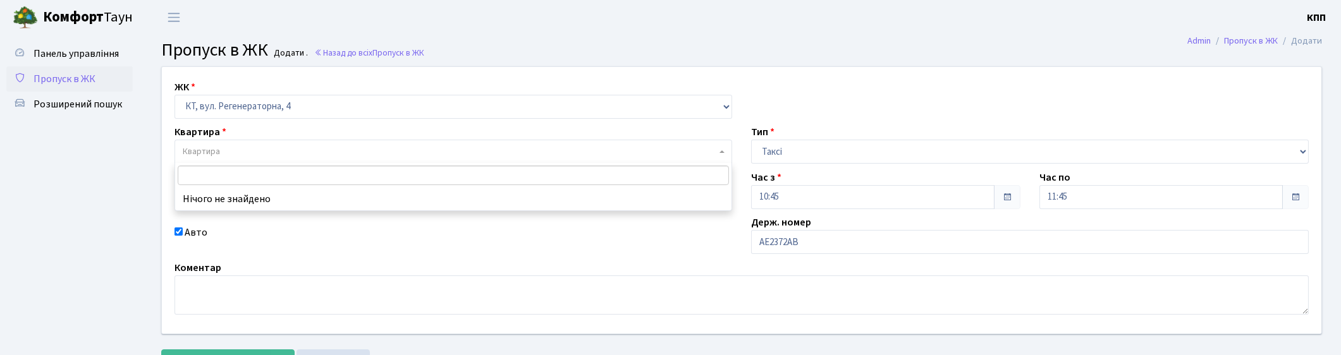
click at [195, 149] on span "Квартира" at bounding box center [201, 151] width 37 height 13
click at [212, 150] on span "Квартира" at bounding box center [201, 151] width 37 height 13
click at [242, 179] on input "search" at bounding box center [453, 176] width 551 height 20
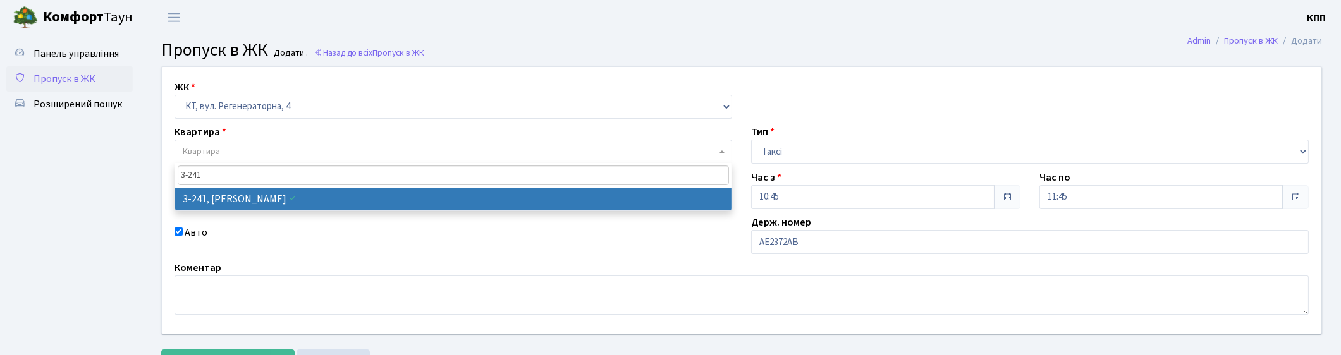
type input "3-241"
select select "742"
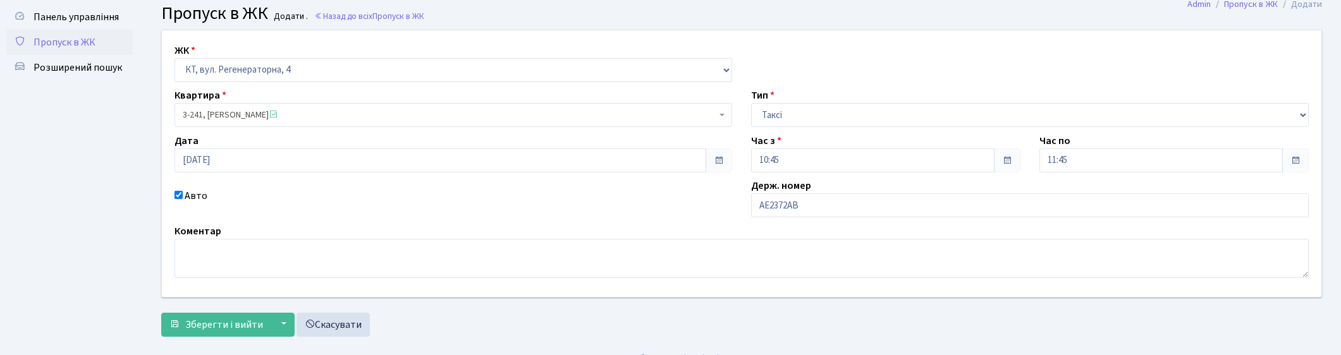
scroll to position [56, 0]
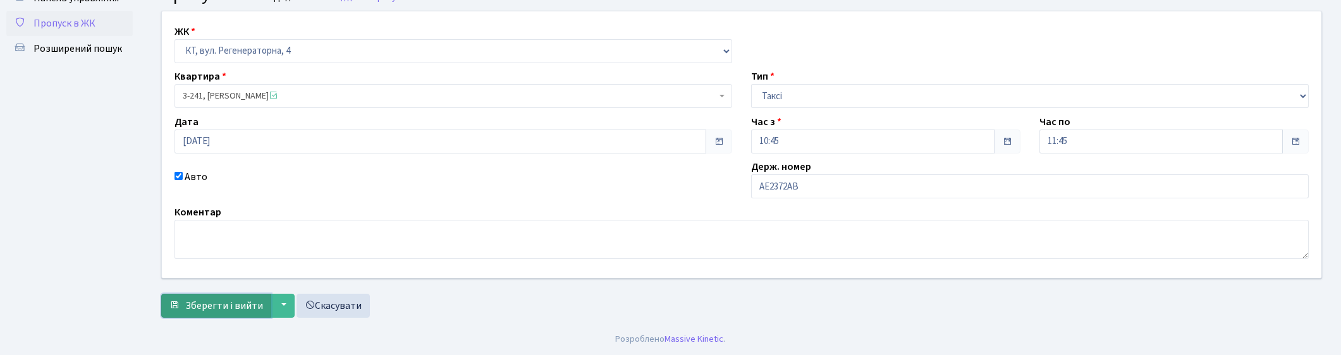
click at [201, 307] on span "Зберегти і вийти" at bounding box center [224, 306] width 78 height 14
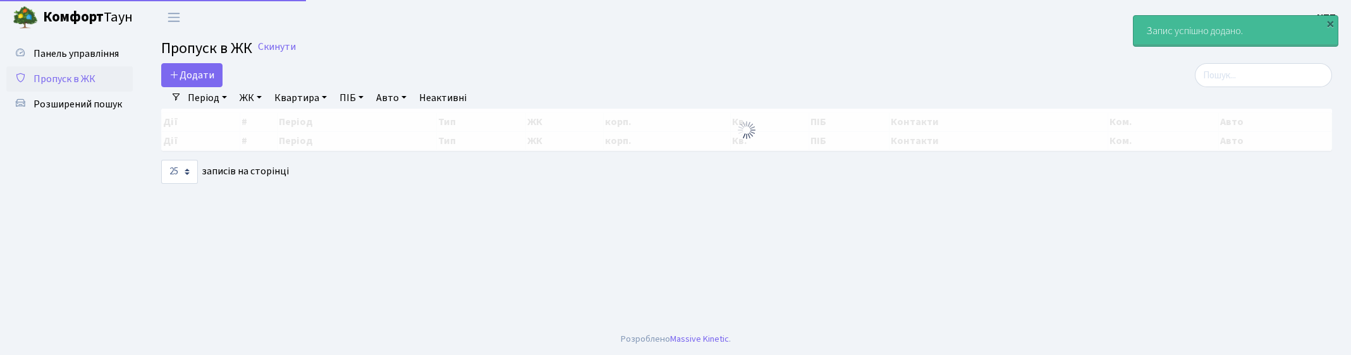
select select "25"
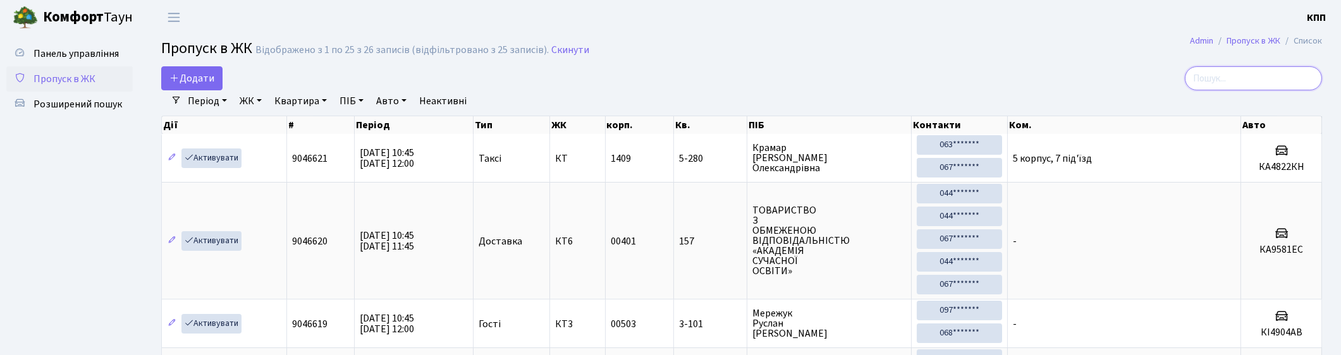
click at [1240, 72] on input "search" at bounding box center [1253, 78] width 137 height 24
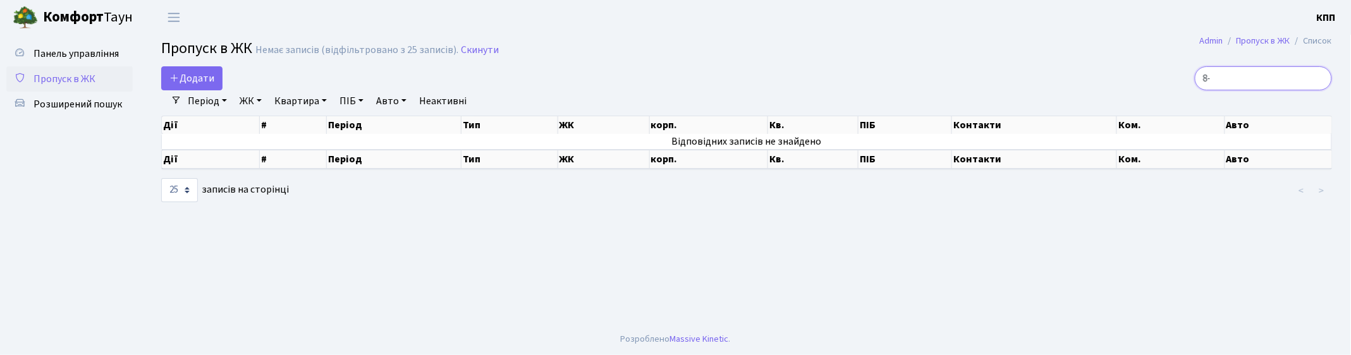
type input "8"
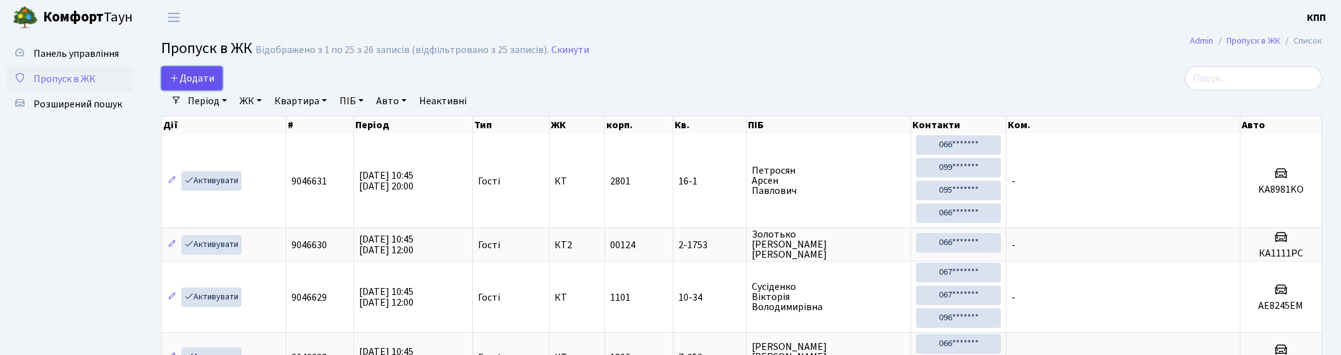
click at [187, 75] on span "Додати" at bounding box center [191, 78] width 45 height 14
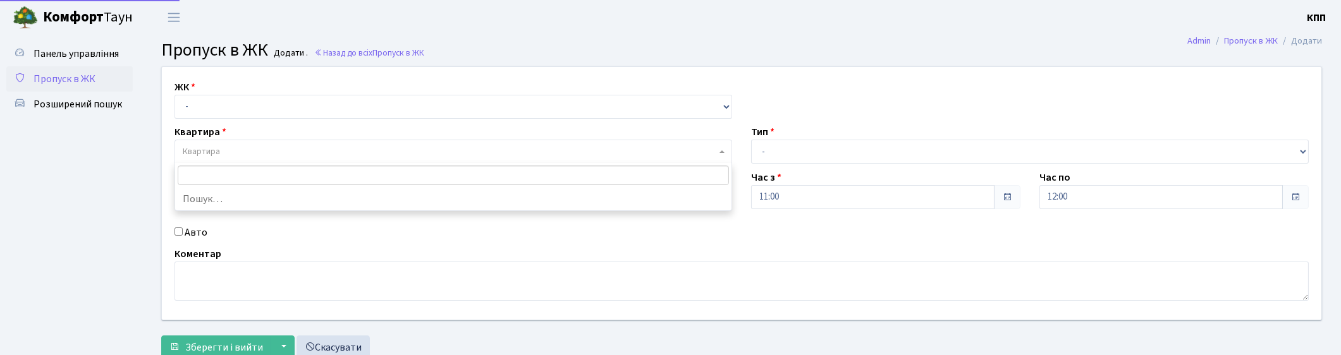
click at [383, 149] on span "Квартира" at bounding box center [450, 151] width 534 height 13
click at [344, 113] on select "- КТ, вул. Регенераторна, 4 КТ2, просп. Соборності, 17 КТ3, вул. Березнева, 16 …" at bounding box center [454, 107] width 558 height 24
select select "295"
click at [175, 95] on select "- КТ, вул. Регенераторна, 4 КТ2, просп. [STREET_ADDRESS] [STREET_ADDRESS] [PERS…" at bounding box center [454, 107] width 558 height 24
select select
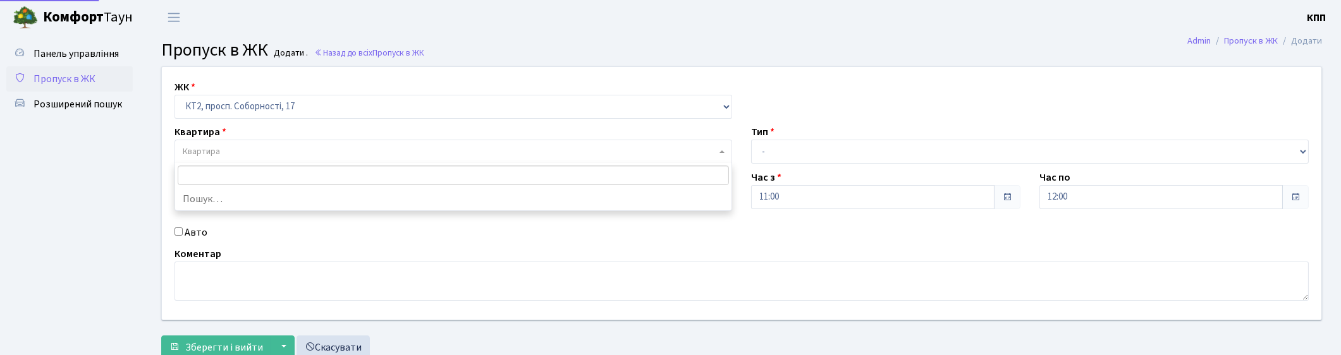
click at [316, 149] on span "Квартира" at bounding box center [450, 151] width 534 height 13
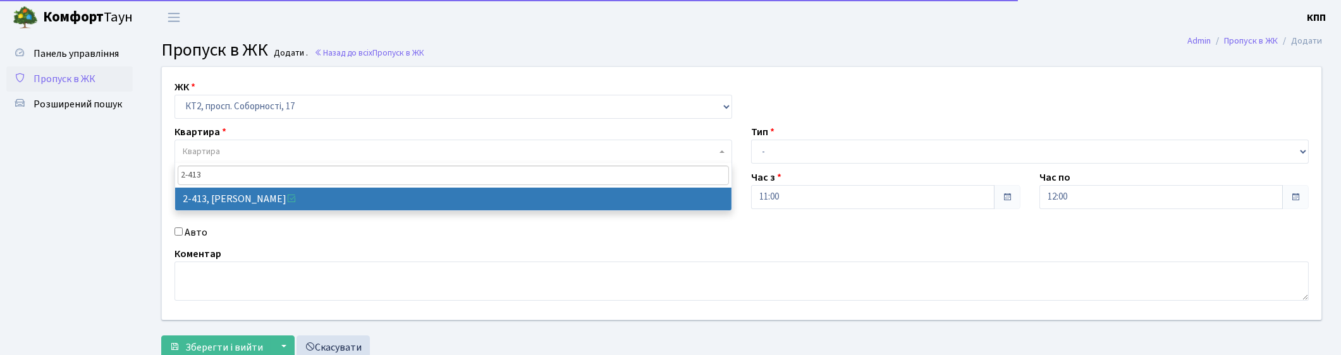
type input "2-413"
select select "15464"
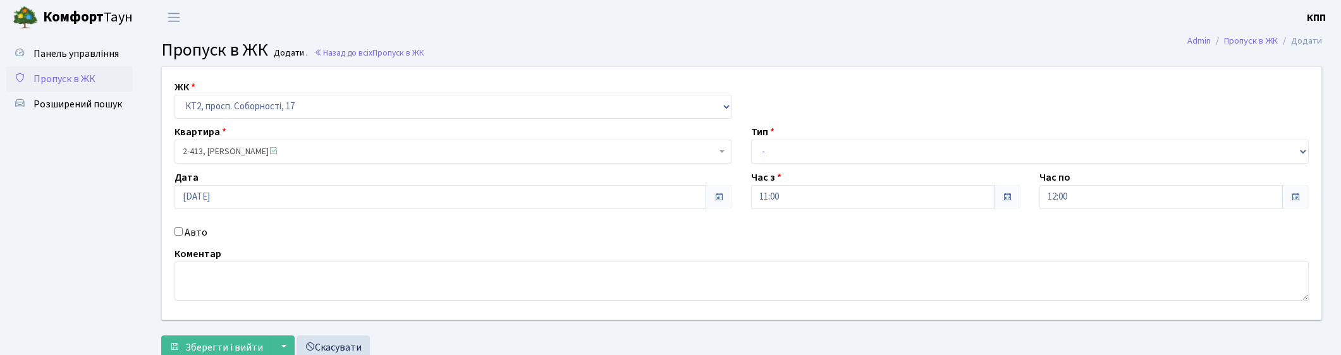
click at [188, 233] on label "Авто" at bounding box center [196, 232] width 23 height 15
click at [183, 233] on input "Авто" at bounding box center [179, 232] width 8 height 8
checkbox input "true"
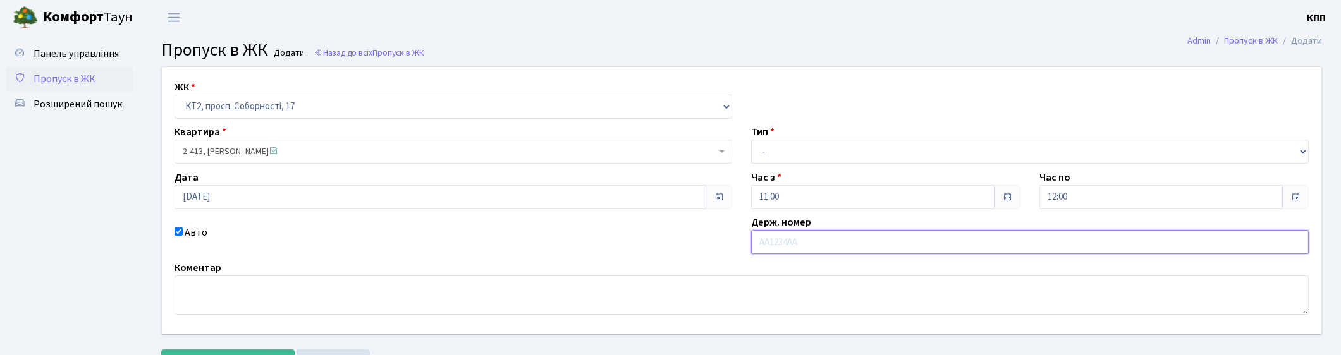
click at [836, 249] on input "text" at bounding box center [1030, 242] width 558 height 24
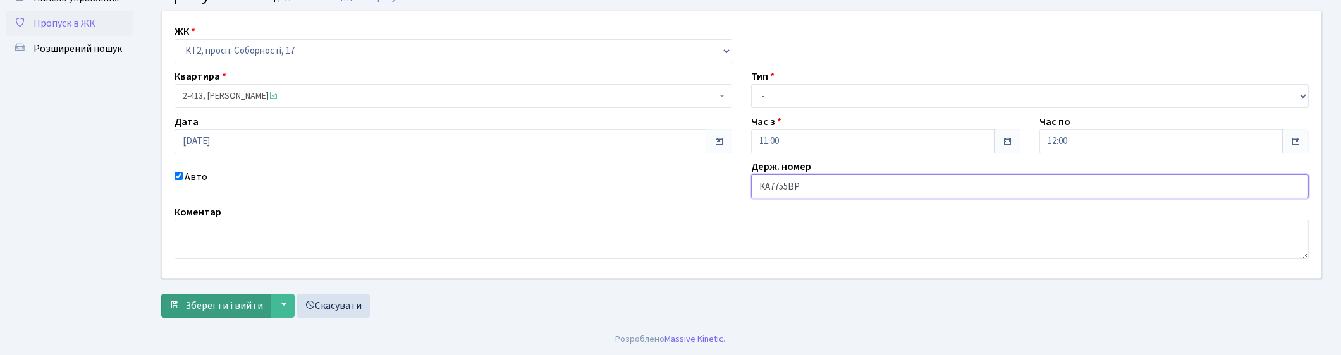
type input "КА7755ВР"
click at [215, 310] on span "Зберегти і вийти" at bounding box center [224, 306] width 78 height 14
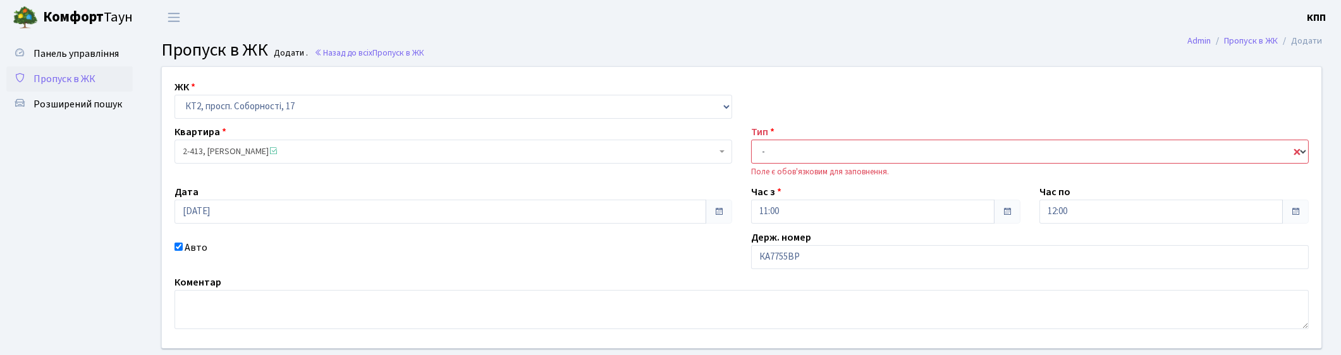
drag, startPoint x: 919, startPoint y: 162, endPoint x: 921, endPoint y: 154, distance: 8.6
click at [919, 162] on select "- Доставка Таксі Гості Сервіс" at bounding box center [1030, 152] width 558 height 24
select select "3"
click at [751, 140] on select "- Доставка Таксі Гості Сервіс" at bounding box center [1030, 152] width 558 height 24
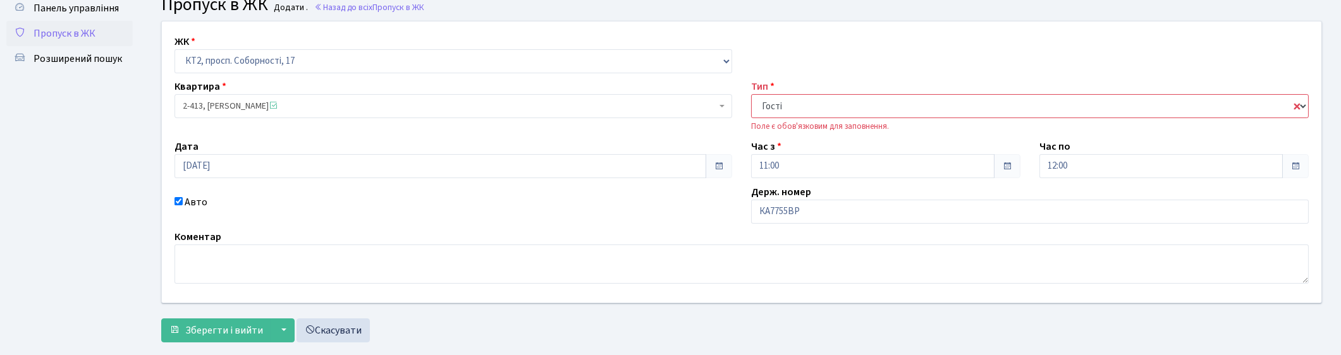
scroll to position [70, 0]
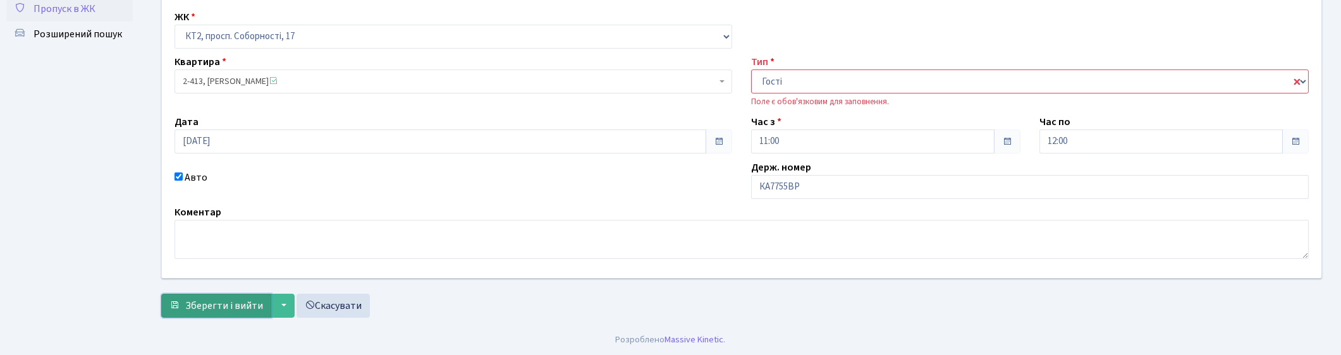
click at [210, 300] on span "Зберегти і вийти" at bounding box center [224, 306] width 78 height 14
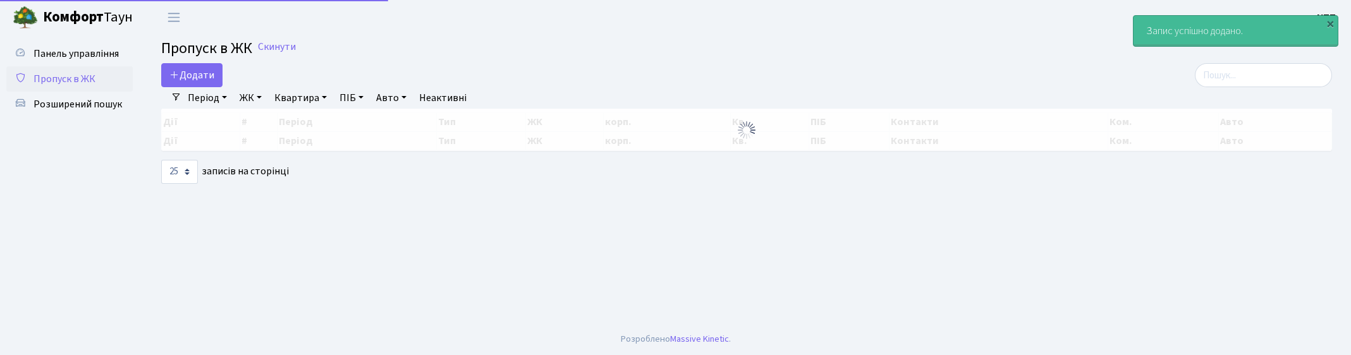
select select "25"
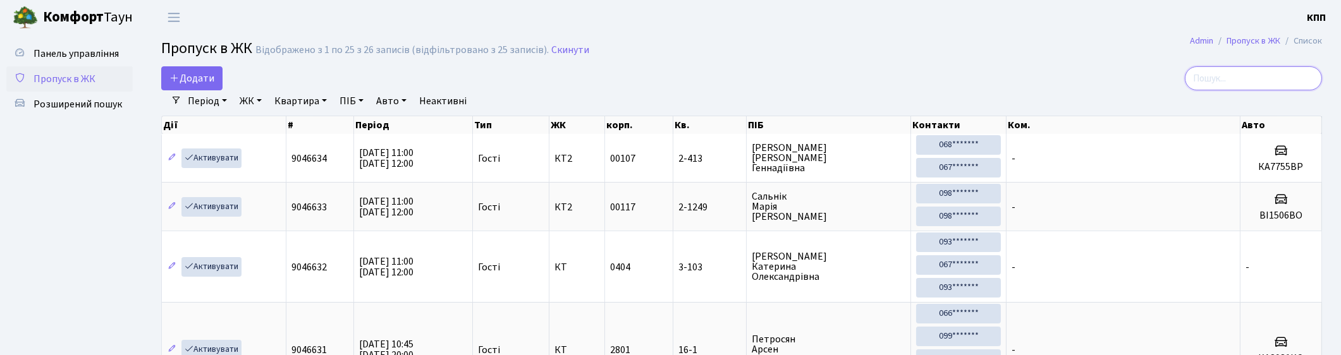
click at [1270, 79] on input "search" at bounding box center [1253, 78] width 137 height 24
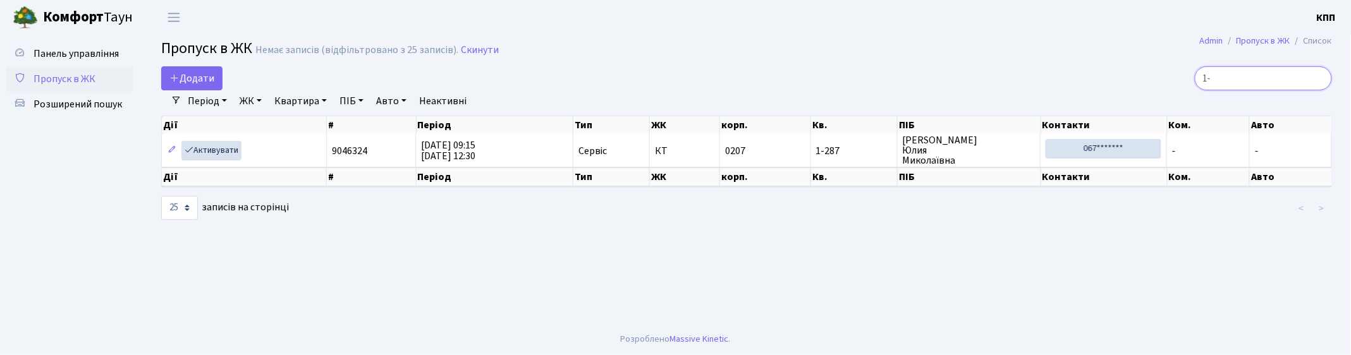
type input "1"
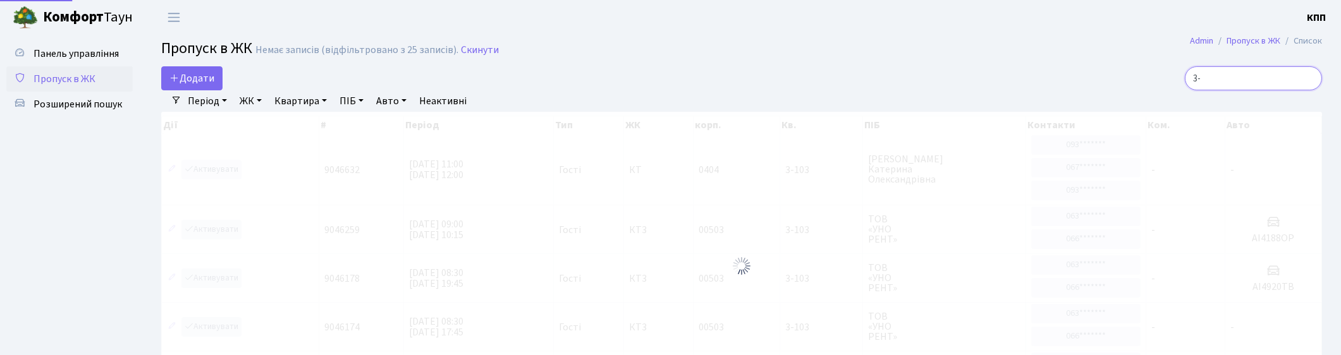
type input "3"
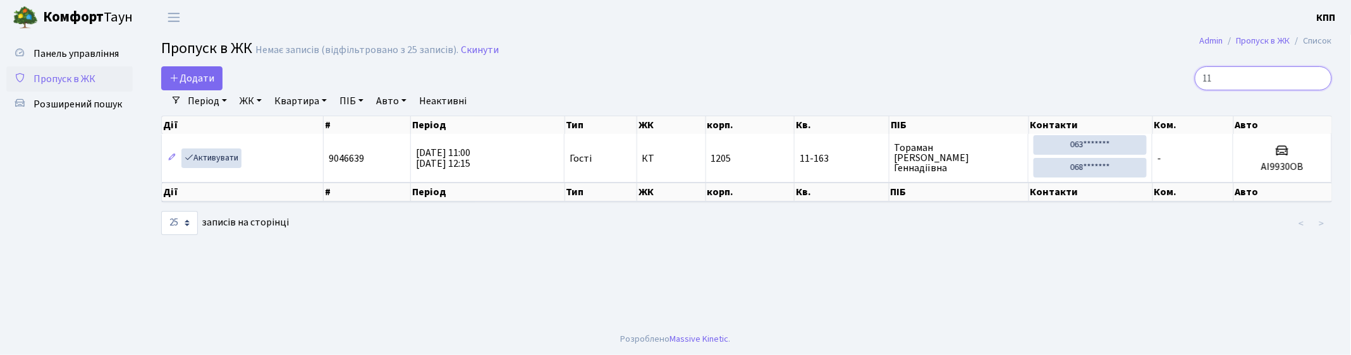
type input "1"
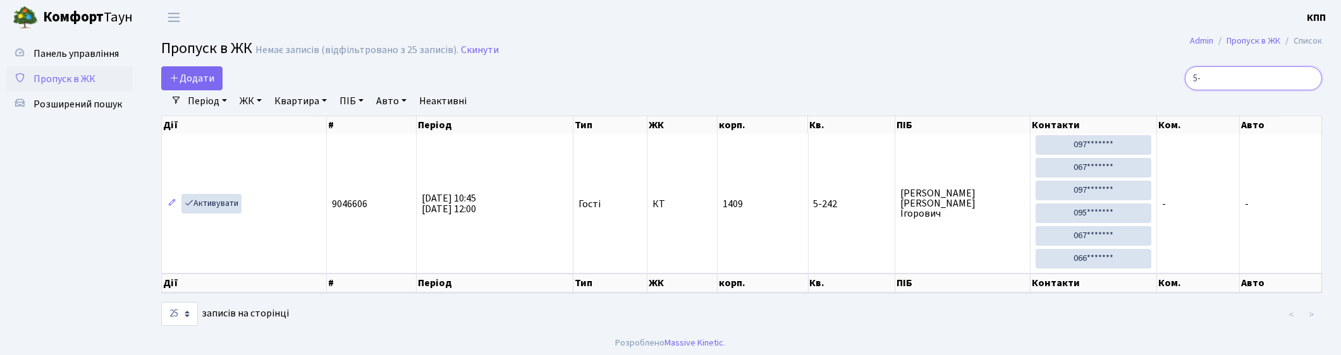
type input "5"
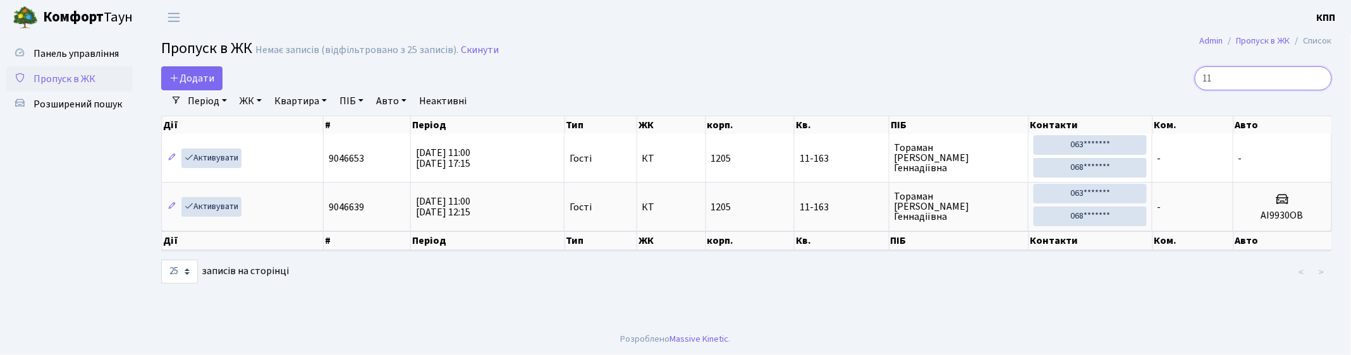
type input "1"
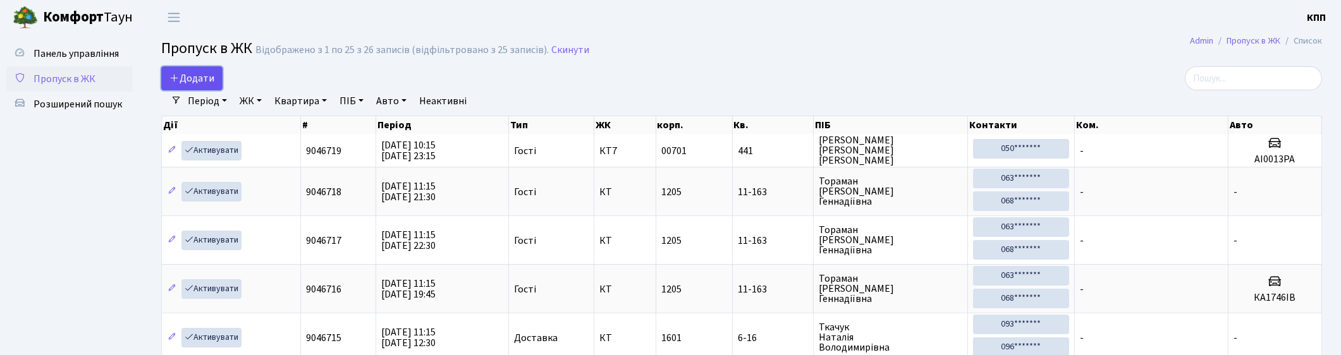
click at [192, 77] on span "Додати" at bounding box center [191, 78] width 45 height 14
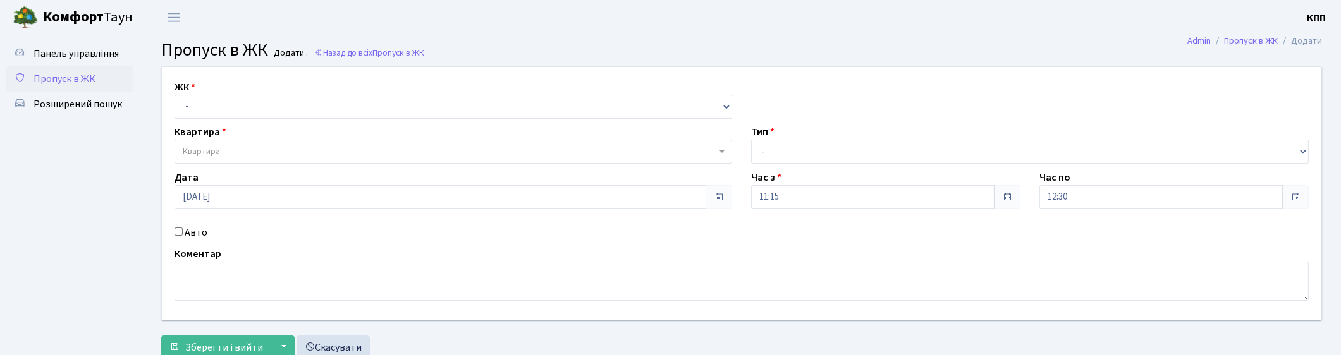
select select "271"
click at [175, 95] on select "- КТ, вул. Регенераторна, 4 КТ2, просп. [STREET_ADDRESS] [STREET_ADDRESS] [PERS…" at bounding box center [454, 107] width 558 height 24
select select
click at [240, 147] on span "Квартира" at bounding box center [450, 151] width 534 height 13
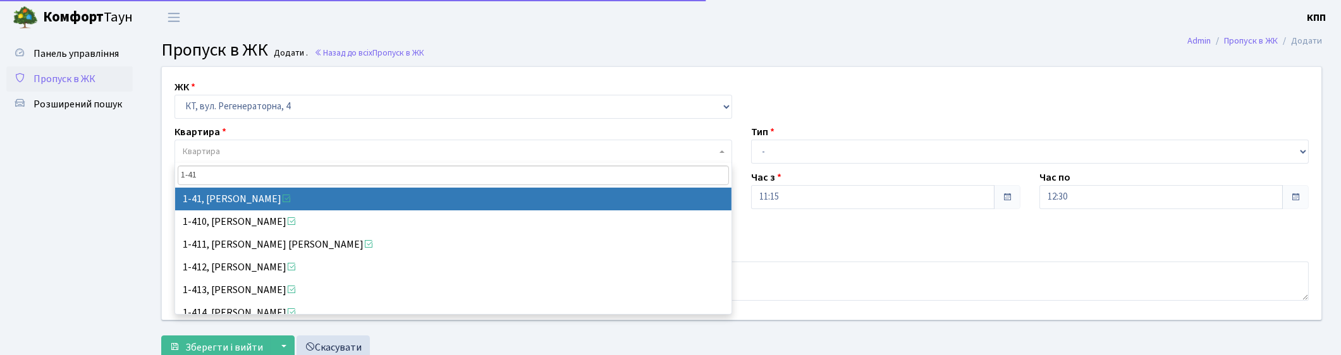
type input "1-41"
select select "41"
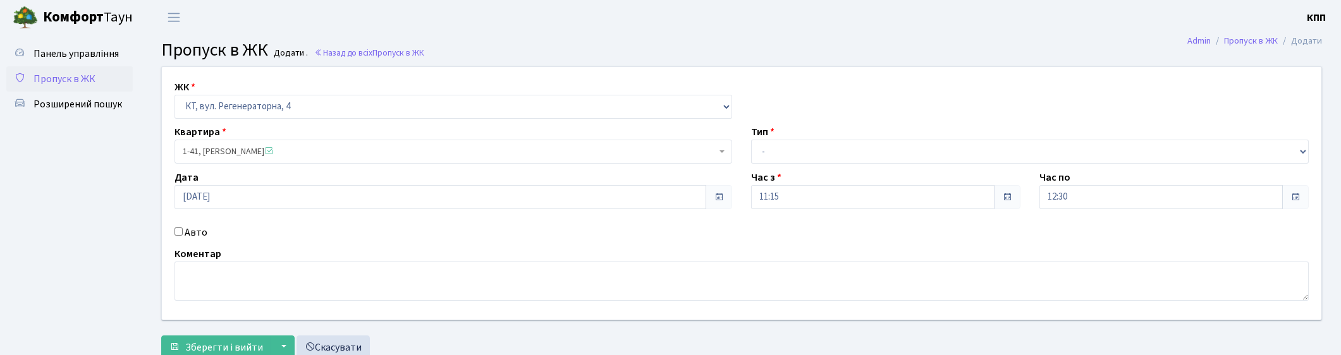
click at [191, 237] on label "Авто" at bounding box center [196, 232] width 23 height 15
click at [183, 236] on input "Авто" at bounding box center [179, 232] width 8 height 8
checkbox input "true"
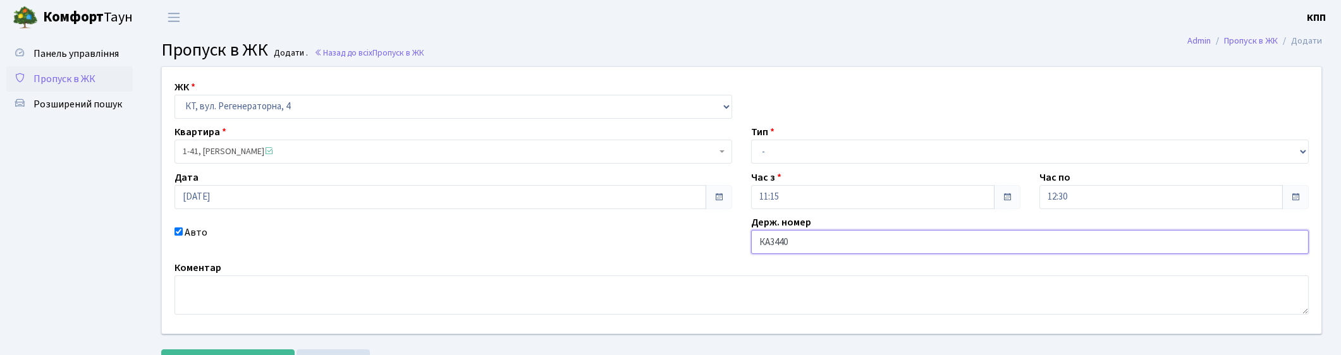
type input "КА3440СН"
click at [832, 129] on div "Тип - Доставка Таксі Гості Сервіс" at bounding box center [1030, 144] width 577 height 39
drag, startPoint x: 825, startPoint y: 142, endPoint x: 823, endPoint y: 149, distance: 7.2
click at [825, 144] on select "- Доставка Таксі Гості Сервіс" at bounding box center [1030, 152] width 558 height 24
select select "3"
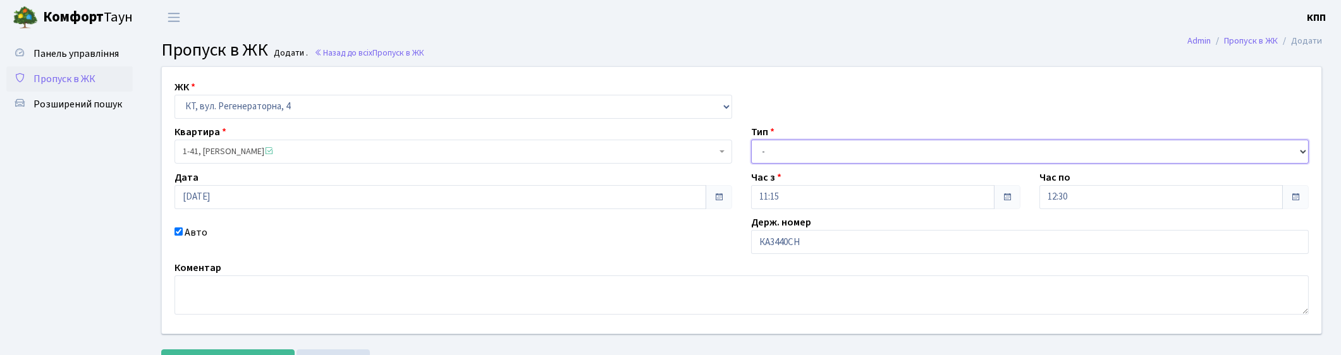
click at [751, 140] on select "- Доставка Таксі Гості Сервіс" at bounding box center [1030, 152] width 558 height 24
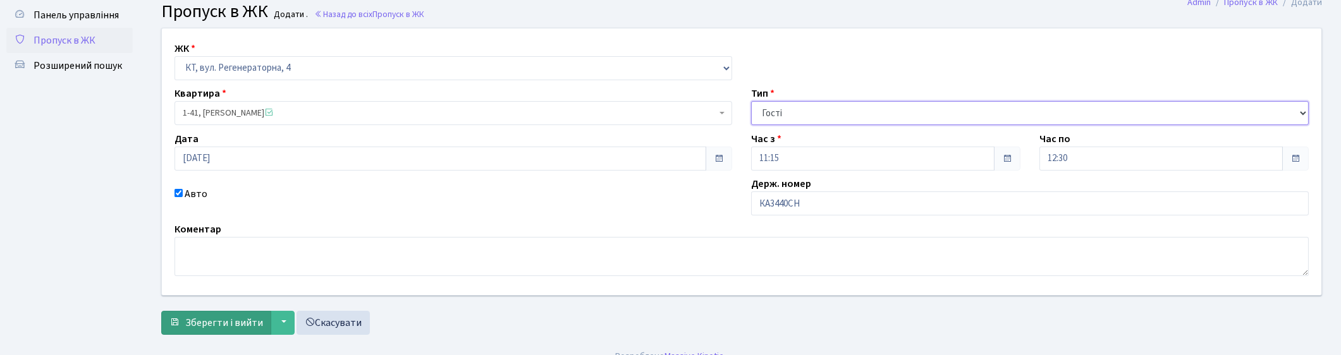
scroll to position [56, 0]
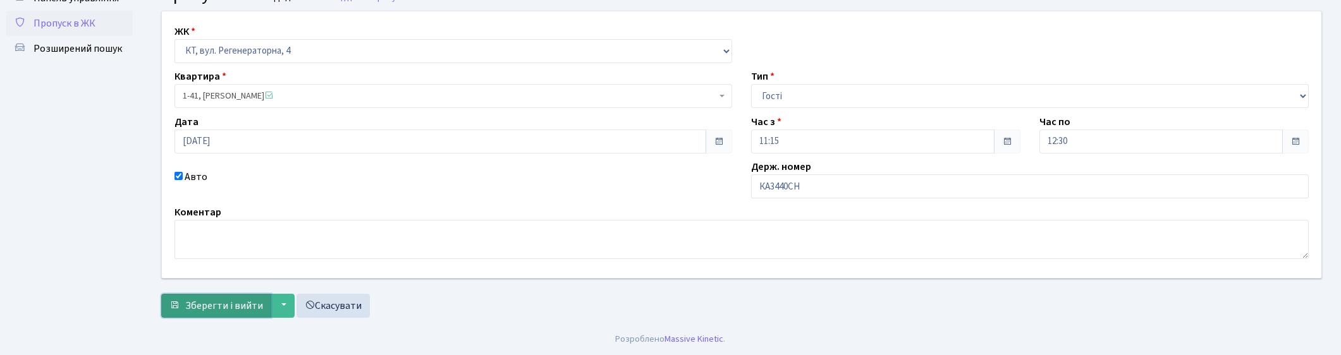
click at [193, 302] on span "Зберегти і вийти" at bounding box center [224, 306] width 78 height 14
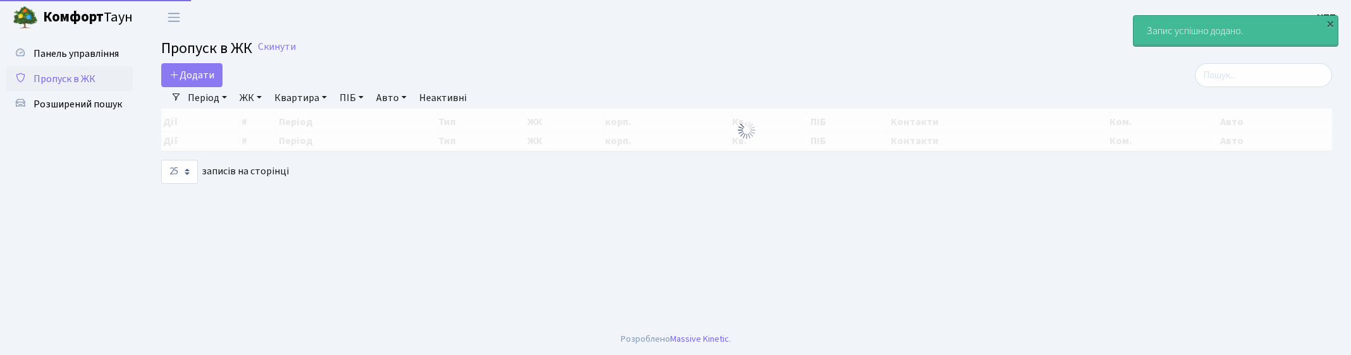
select select "25"
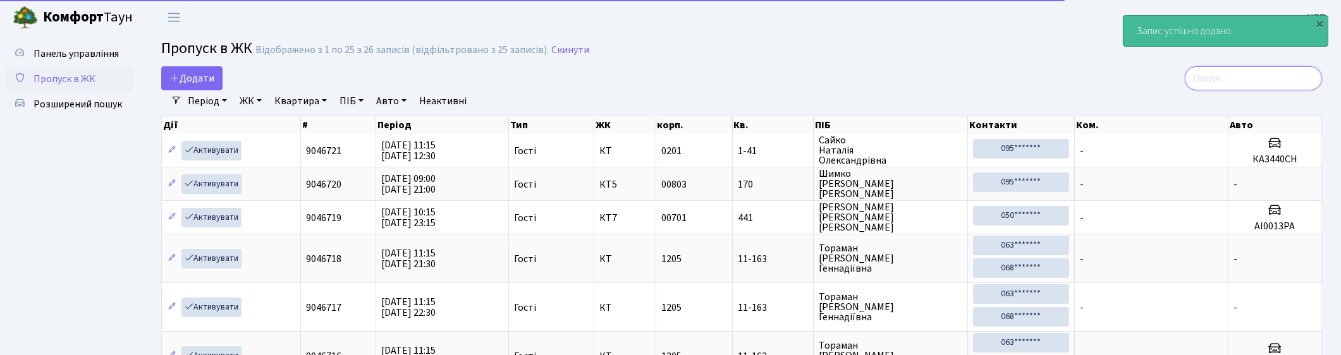
click at [1262, 72] on input "search" at bounding box center [1253, 78] width 137 height 24
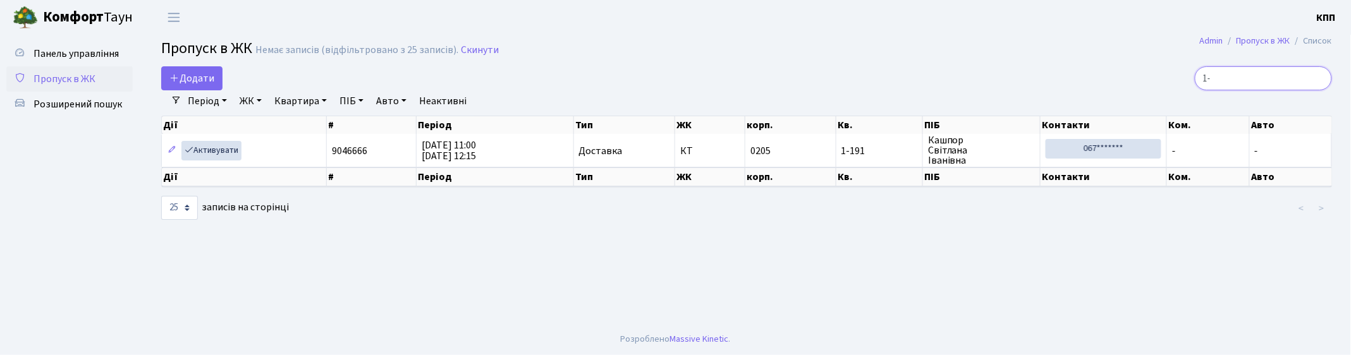
type input "1"
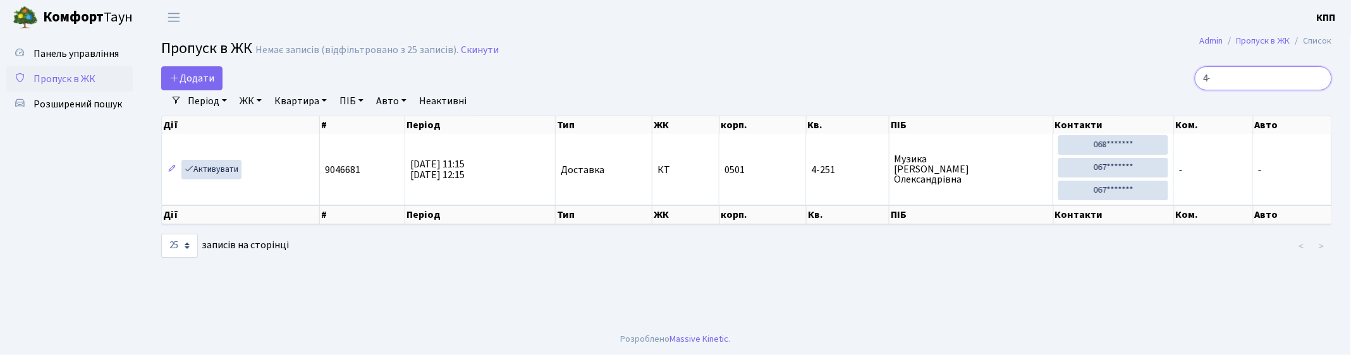
type input "4"
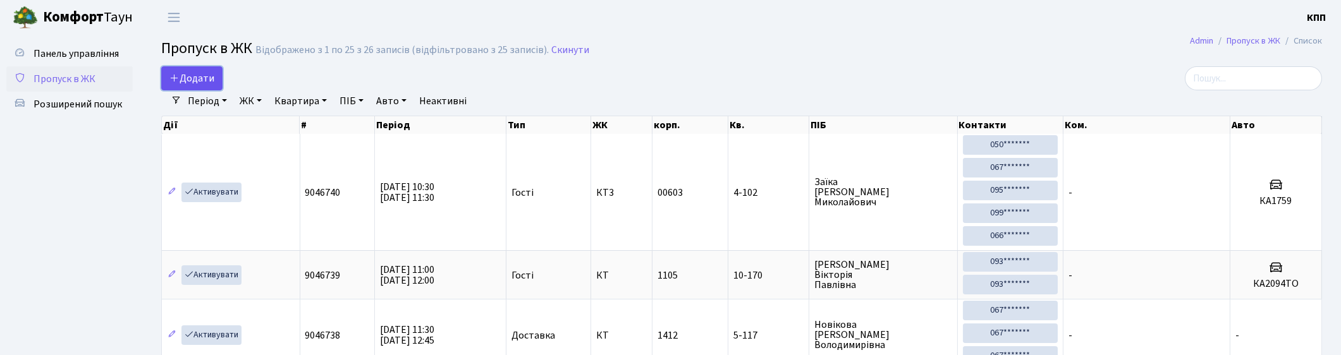
click at [192, 73] on span "Додати" at bounding box center [191, 78] width 45 height 14
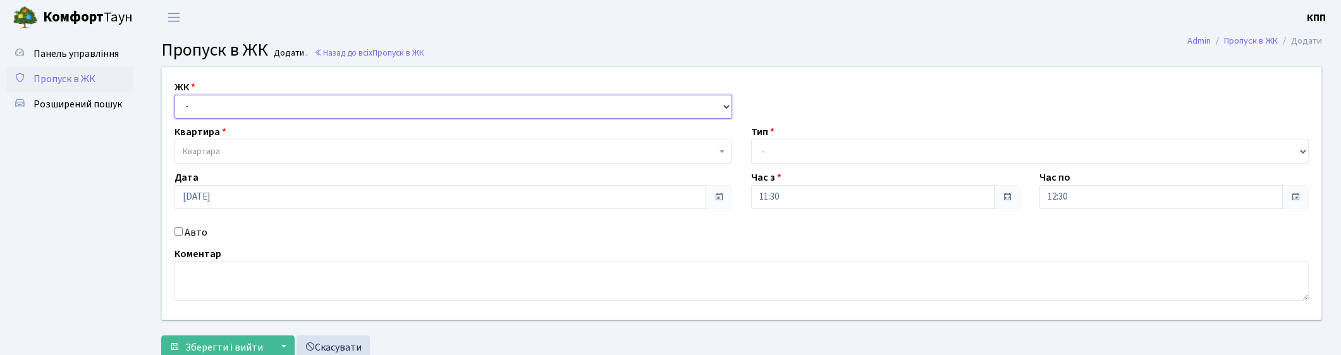
click at [217, 114] on select "- КТ, вул. Регенераторна, 4 КТ2, просп. Соборності, 17 КТ3, вул. Березнева, 16 …" at bounding box center [454, 107] width 558 height 24
select select "271"
click at [175, 95] on select "- КТ, вул. Регенераторна, 4 КТ2, просп. Соборності, 17 КТ3, вул. Березнева, 16 …" at bounding box center [454, 107] width 558 height 24
select select
click at [244, 147] on span "Квартира" at bounding box center [450, 151] width 534 height 13
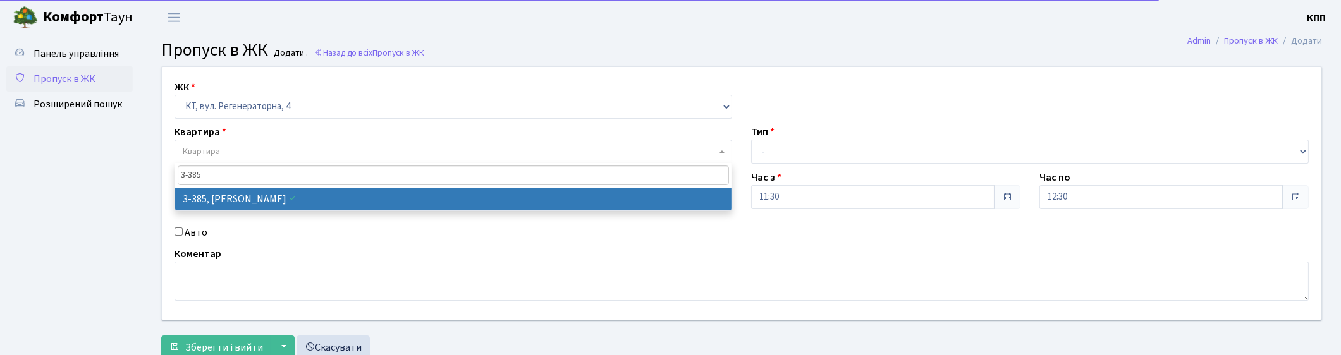
type input "3-385"
select select "1603"
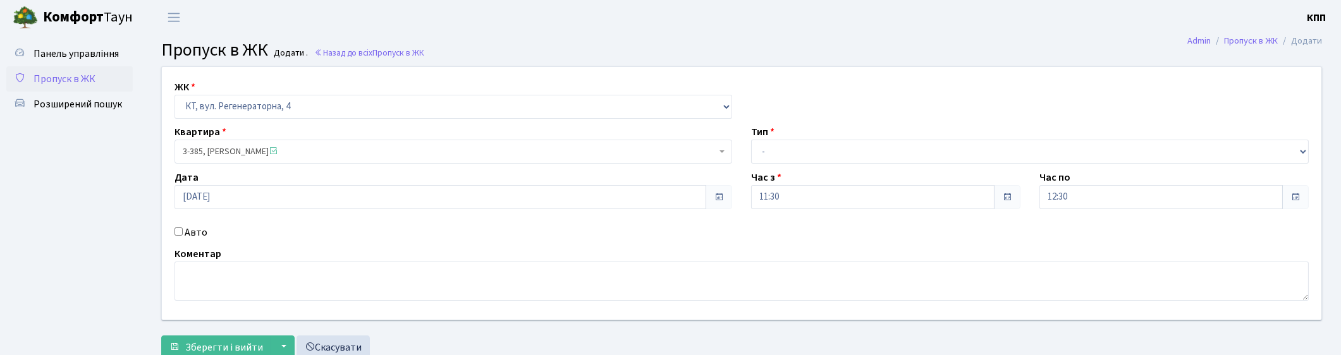
click at [197, 231] on label "Авто" at bounding box center [196, 232] width 23 height 15
click at [183, 231] on input "Авто" at bounding box center [179, 232] width 8 height 8
checkbox input "true"
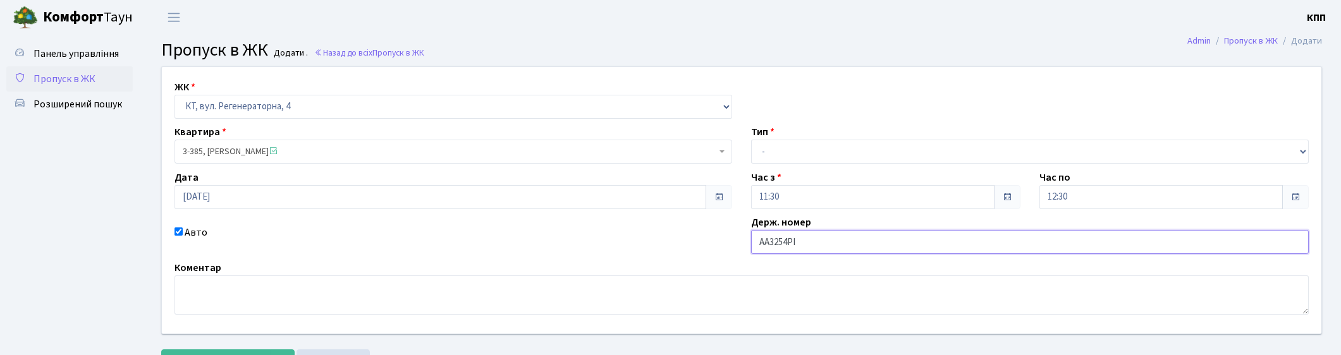
type input "АА3254РІ"
click at [906, 144] on select "- Доставка Таксі Гості Сервіс" at bounding box center [1030, 152] width 558 height 24
select select "3"
click at [751, 140] on select "- Доставка Таксі Гості Сервіс" at bounding box center [1030, 152] width 558 height 24
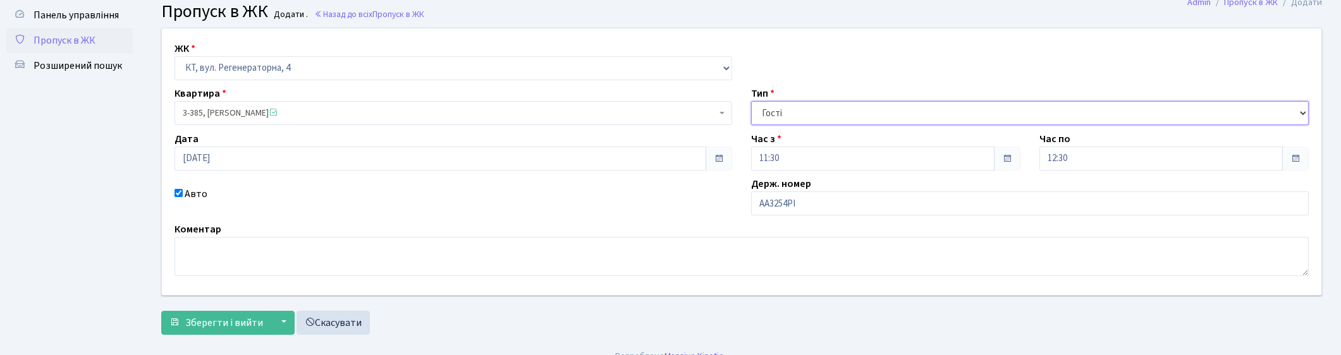
scroll to position [56, 0]
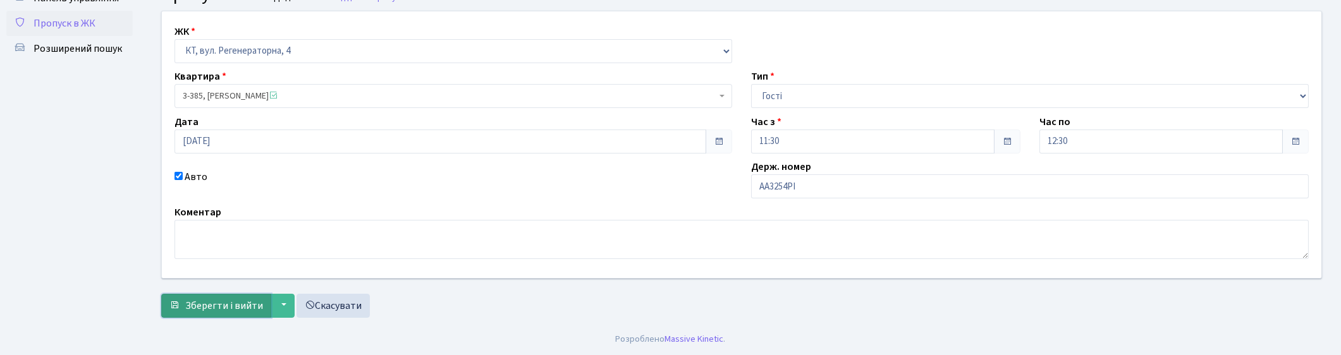
click at [224, 304] on span "Зберегти і вийти" at bounding box center [224, 306] width 78 height 14
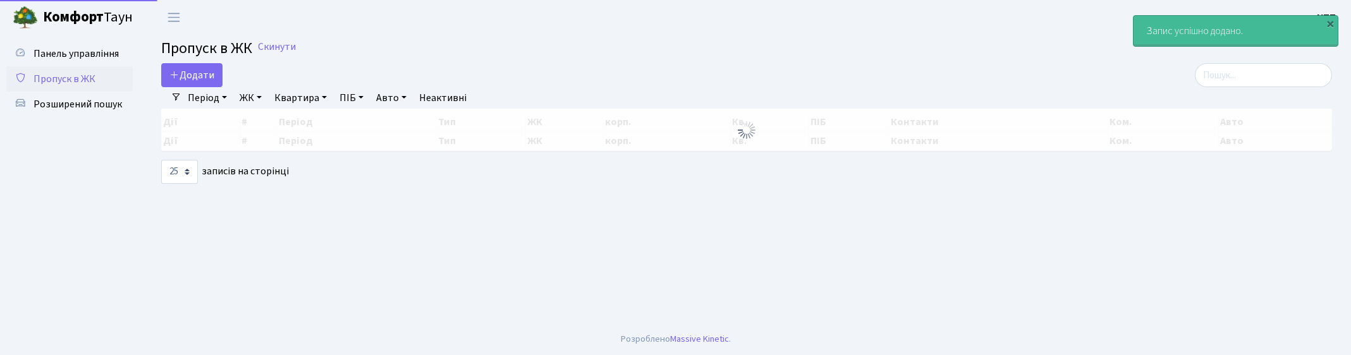
select select "25"
click at [1282, 77] on input "search" at bounding box center [1263, 75] width 137 height 24
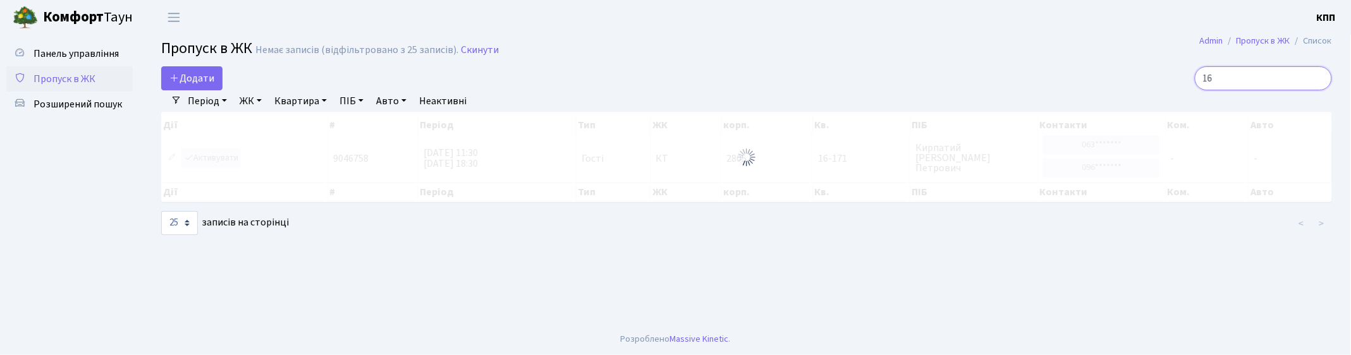
type input "1"
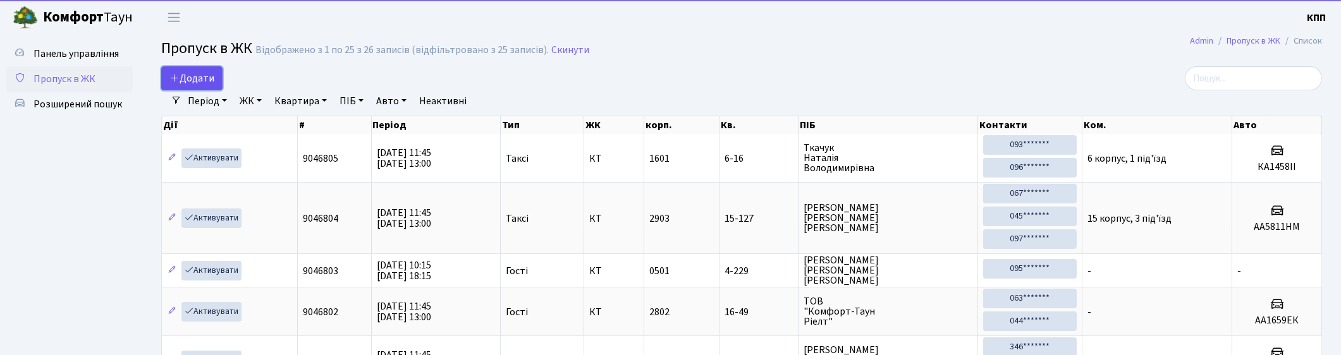
click at [190, 85] on link "Додати" at bounding box center [191, 78] width 61 height 24
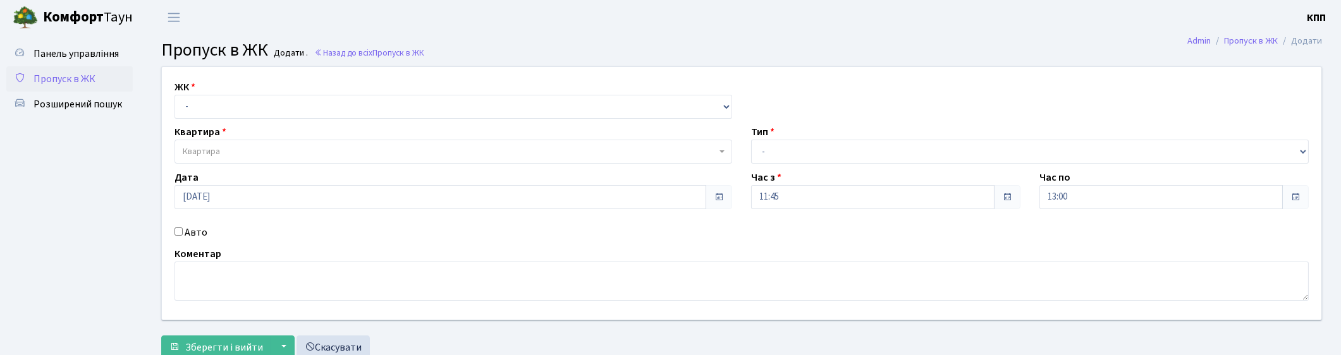
select select "271"
click at [175, 95] on select "- КТ, вул. Регенераторна, 4 КТ2, просп. [STREET_ADDRESS] [STREET_ADDRESS] [PERS…" at bounding box center [454, 107] width 558 height 24
select select
click at [216, 147] on span "Квартира" at bounding box center [201, 151] width 37 height 13
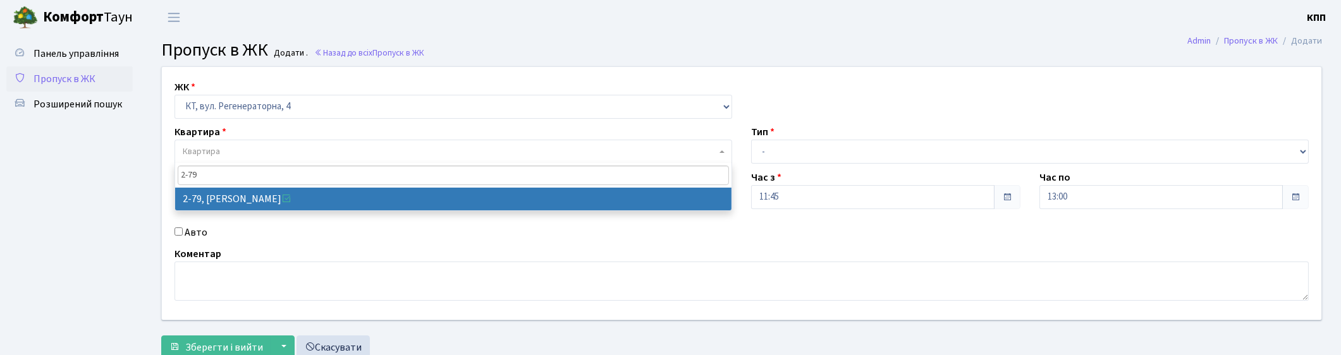
type input "2-79"
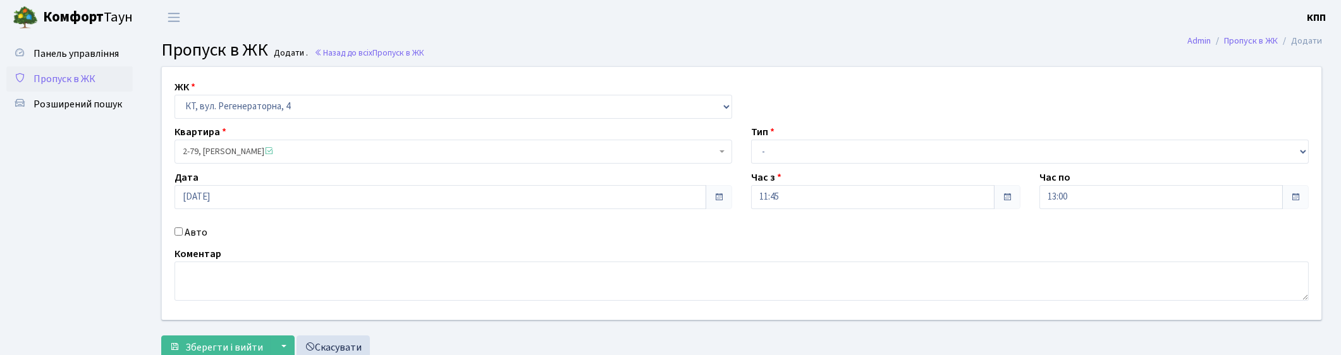
select select "648"
drag, startPoint x: 821, startPoint y: 153, endPoint x: 808, endPoint y: 147, distance: 14.4
click at [821, 153] on select "- Доставка Таксі Гості Сервіс" at bounding box center [1030, 152] width 558 height 24
select select "1"
click at [751, 140] on select "- Доставка Таксі Гості Сервіс" at bounding box center [1030, 152] width 558 height 24
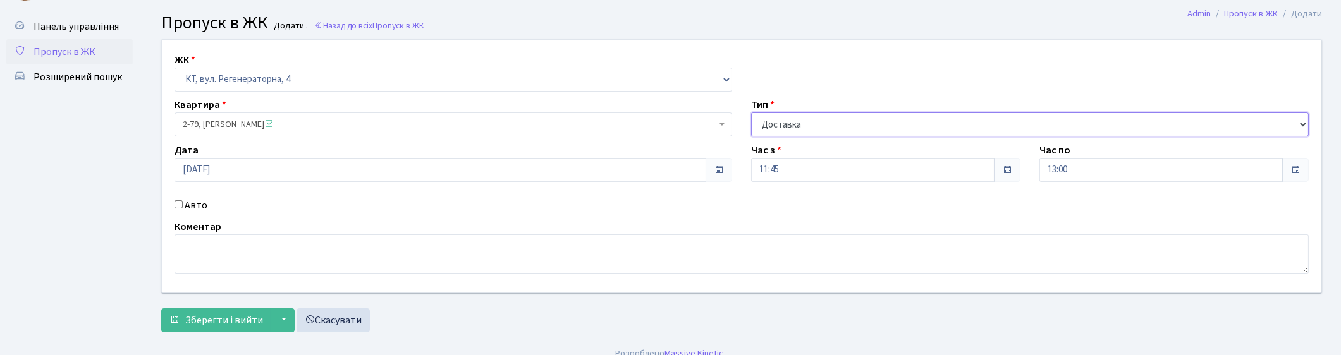
scroll to position [42, 0]
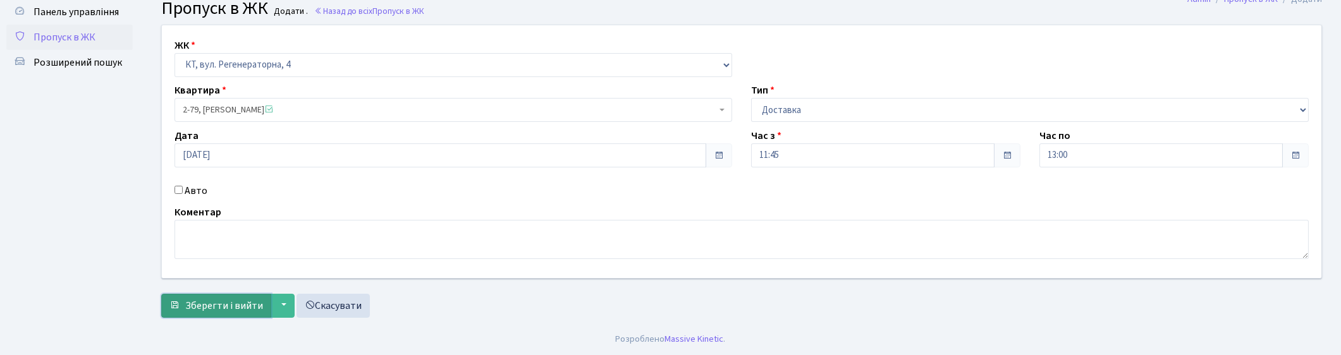
click at [233, 299] on span "Зберегти і вийти" at bounding box center [224, 306] width 78 height 14
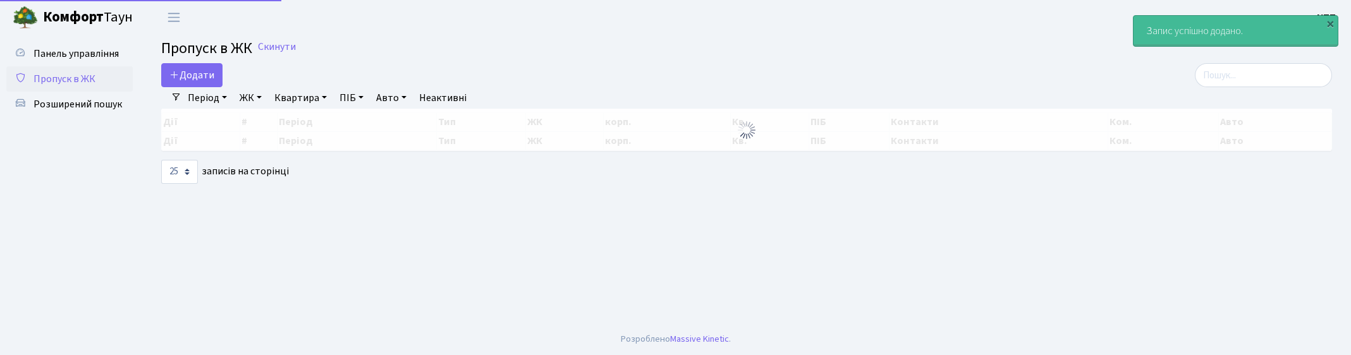
select select "25"
click at [1219, 78] on input "search" at bounding box center [1263, 75] width 137 height 24
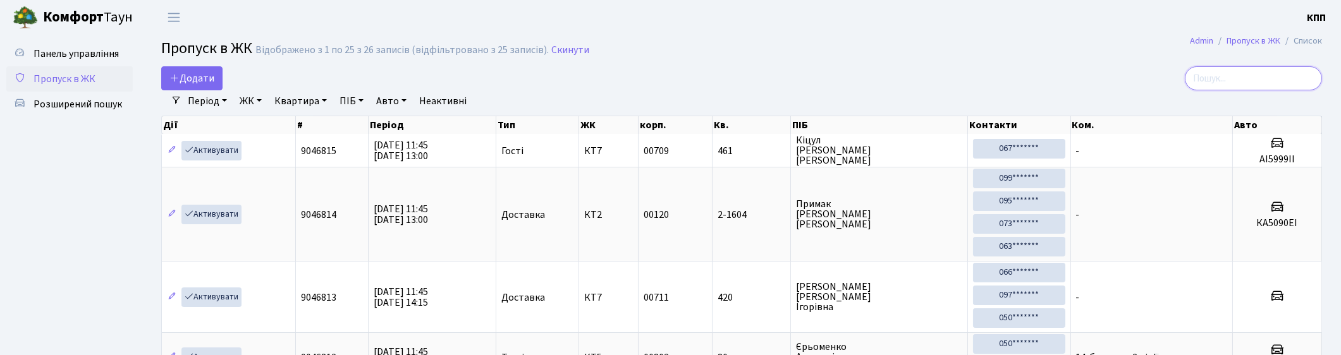
click at [1227, 76] on input "search" at bounding box center [1253, 78] width 137 height 24
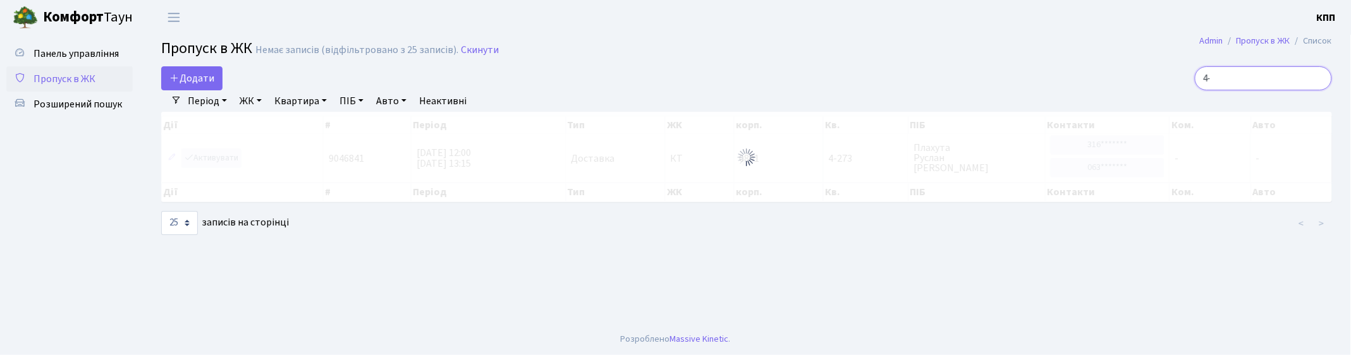
type input "4"
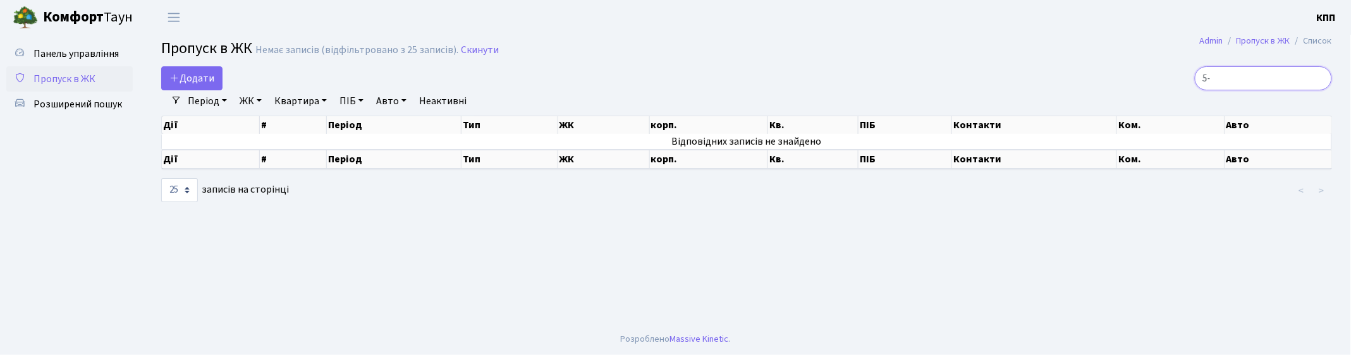
type input "5"
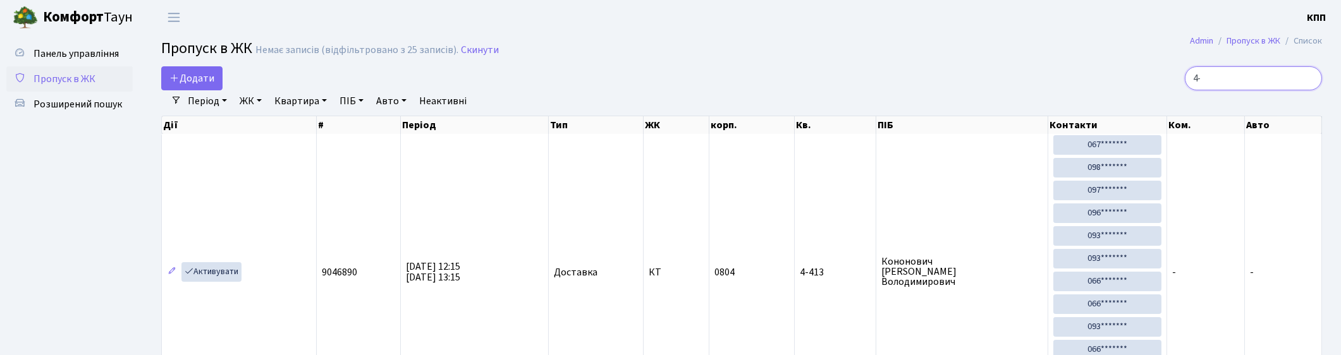
type input "4"
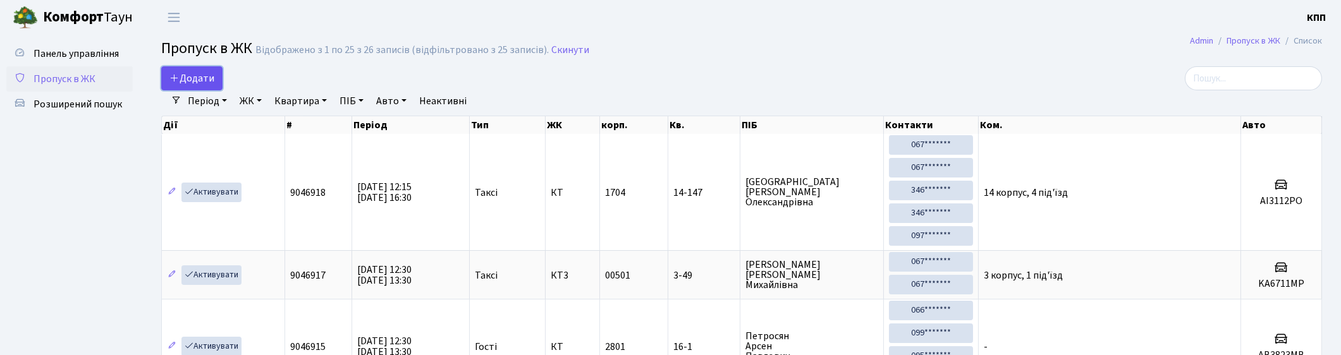
click at [175, 68] on link "Додати" at bounding box center [191, 78] width 61 height 24
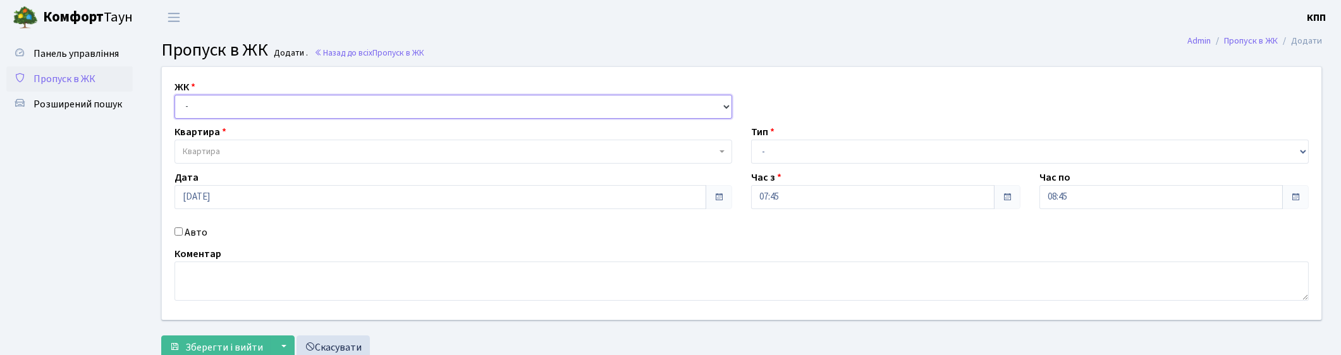
click at [242, 99] on select "- КТ, вул. Регенераторна, 4 КТ2, просп. Соборності, 17 КТ3, вул. Березнева, 16 …" at bounding box center [454, 107] width 558 height 24
select select "271"
click at [175, 95] on select "- КТ, вул. Регенераторна, 4 КТ2, просп. Соборності, 17 КТ3, вул. Березнева, 16 …" at bounding box center [454, 107] width 558 height 24
select select
click at [247, 151] on span "Квартира" at bounding box center [450, 151] width 534 height 13
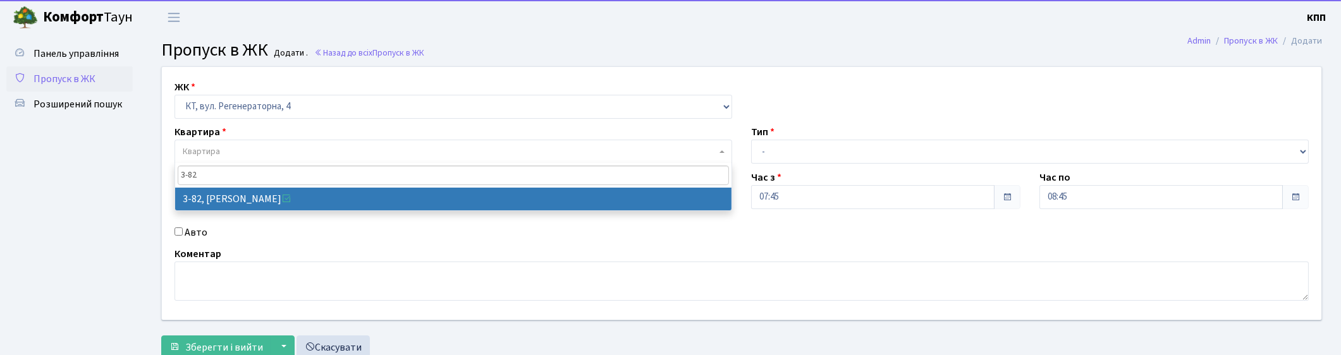
type input "3-82"
select select "891"
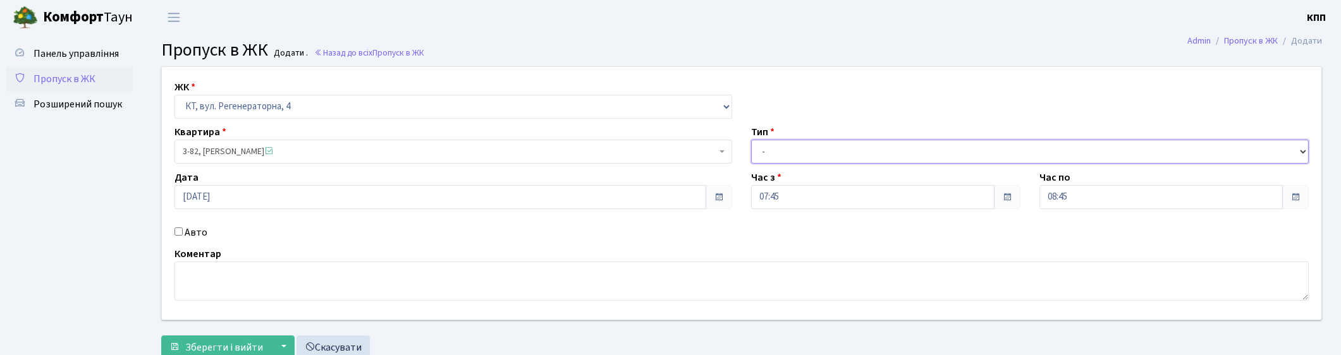
click at [778, 147] on select "- Доставка Таксі Гості Сервіс" at bounding box center [1030, 152] width 558 height 24
click at [258, 111] on select "- КТ, вул. Регенераторна, 4 КТ2, просп. [STREET_ADDRESS] [STREET_ADDRESS] [PERS…" at bounding box center [454, 107] width 558 height 24
select select "296"
click at [175, 95] on select "- КТ, вул. Регенераторна, 4 КТ2, просп. [STREET_ADDRESS] [STREET_ADDRESS] [PERS…" at bounding box center [454, 107] width 558 height 24
select select
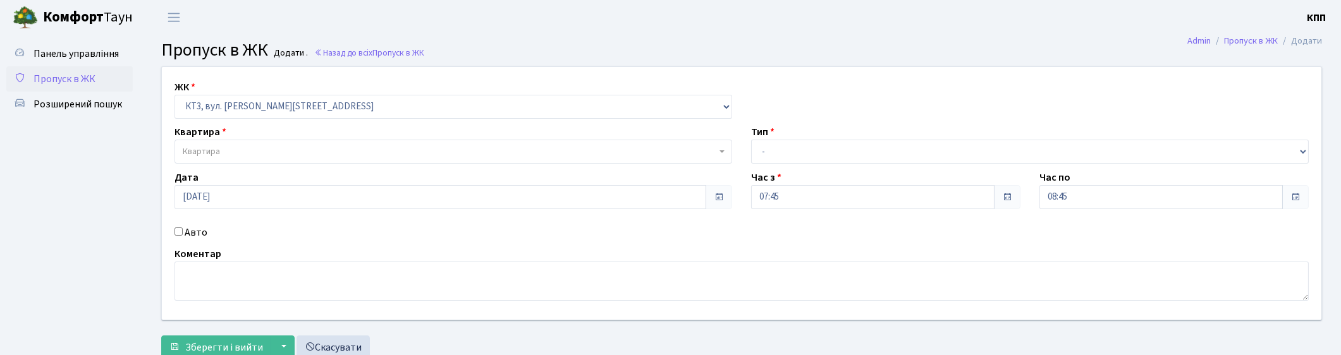
click at [271, 149] on span "Квартира" at bounding box center [450, 151] width 534 height 13
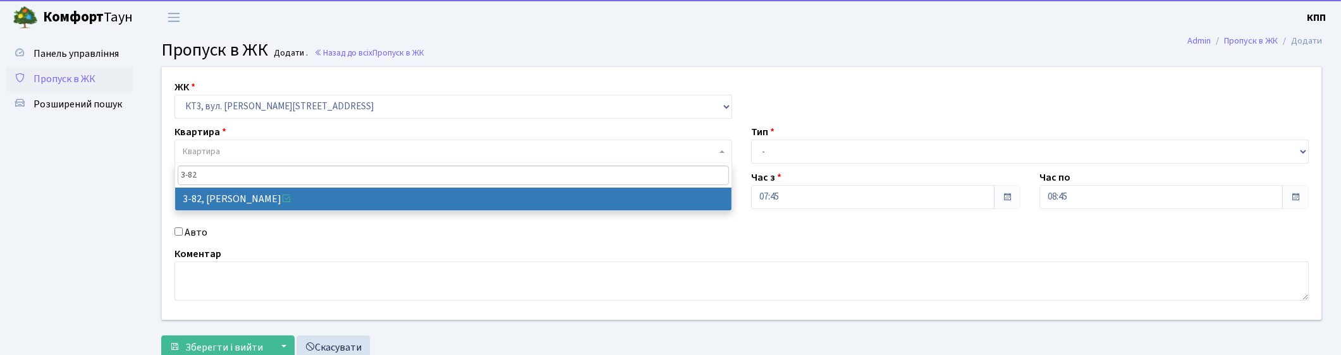
type input "3-82"
select select "16391"
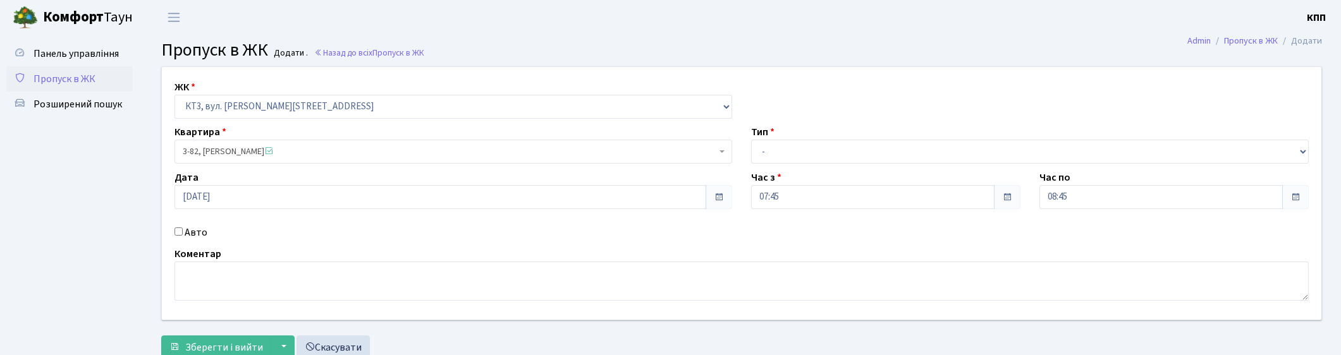
click at [204, 228] on label "Авто" at bounding box center [196, 232] width 23 height 15
click at [183, 228] on input "Авто" at bounding box center [179, 232] width 8 height 8
checkbox input "true"
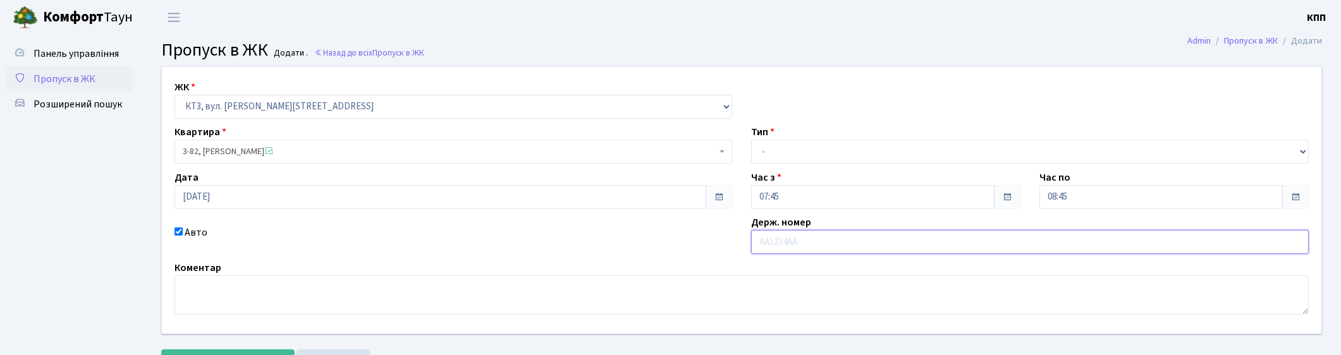
click at [833, 249] on input "text" at bounding box center [1030, 242] width 558 height 24
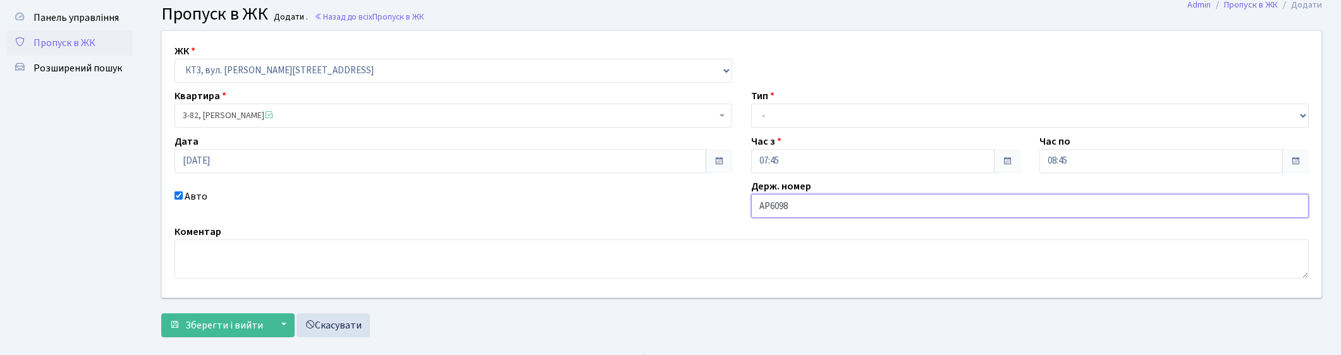
scroll to position [56, 0]
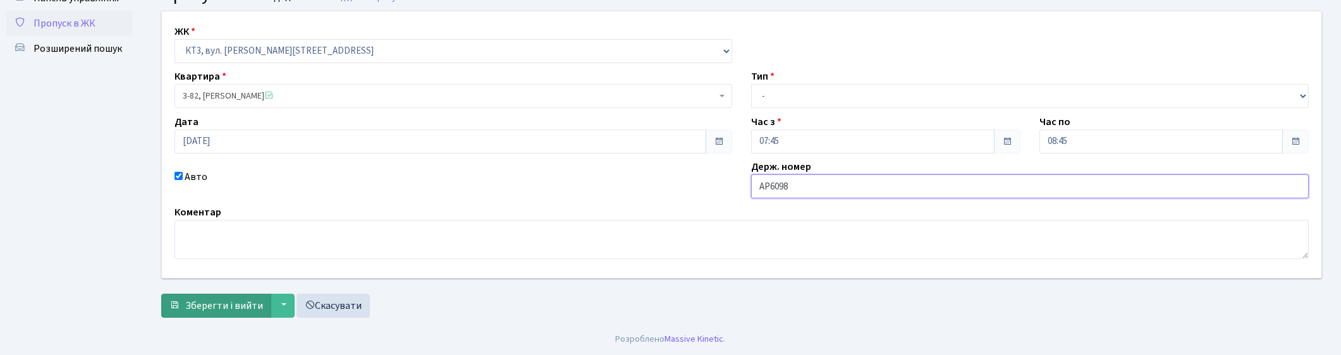
type input "АР6098"
click at [230, 305] on span "Зберегти і вийти" at bounding box center [224, 306] width 78 height 14
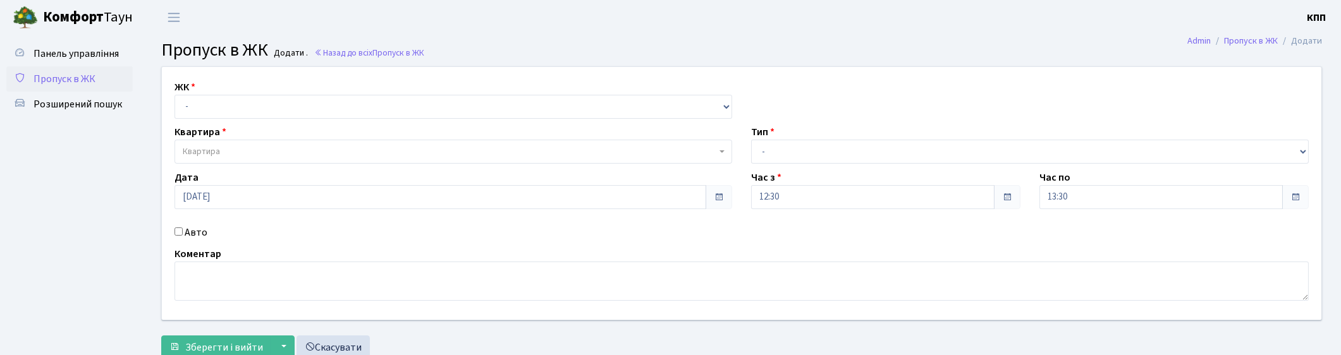
click at [190, 232] on label "Авто" at bounding box center [196, 232] width 23 height 15
click at [183, 232] on input "Авто" at bounding box center [179, 232] width 8 height 8
checkbox input "true"
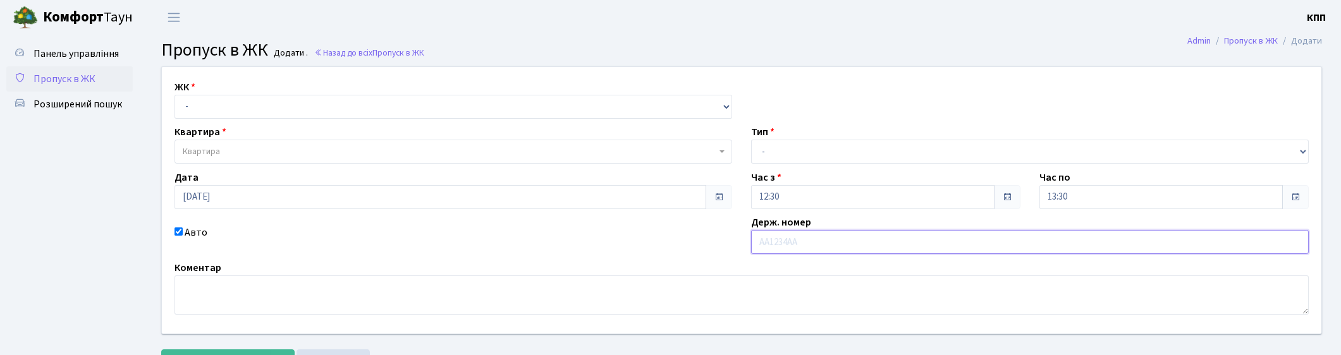
click at [790, 239] on input "text" at bounding box center [1030, 242] width 558 height 24
type input "КА9934КК"
click at [928, 152] on select "- Доставка Таксі Гості Сервіс" at bounding box center [1030, 152] width 558 height 24
select select "3"
click at [751, 140] on select "- Доставка Таксі Гості Сервіс" at bounding box center [1030, 152] width 558 height 24
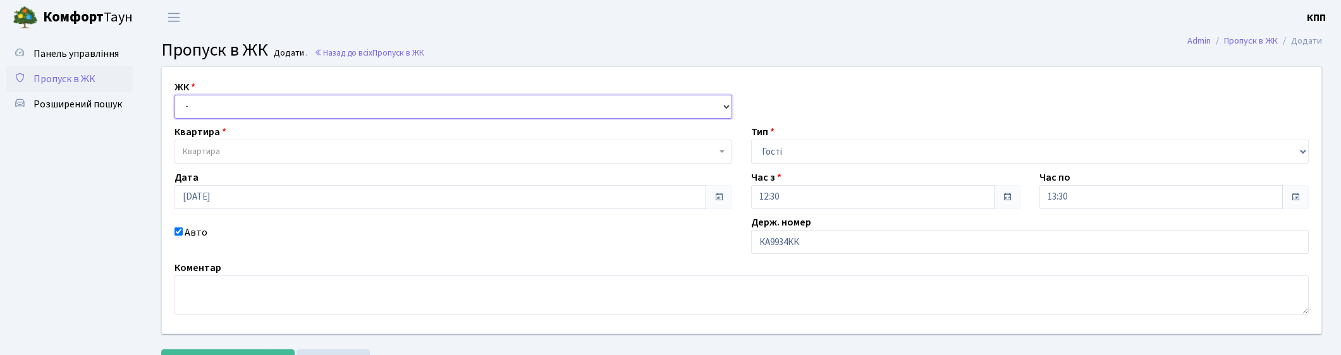
click at [309, 103] on select "- КТ, вул. Регенераторна, 4 КТ2, просп. [STREET_ADDRESS] [STREET_ADDRESS] [PERS…" at bounding box center [454, 107] width 558 height 24
select select "271"
click at [175, 95] on select "- КТ, вул. Регенераторна, 4 КТ2, просп. [STREET_ADDRESS] [STREET_ADDRESS] [PERS…" at bounding box center [454, 107] width 558 height 24
select select
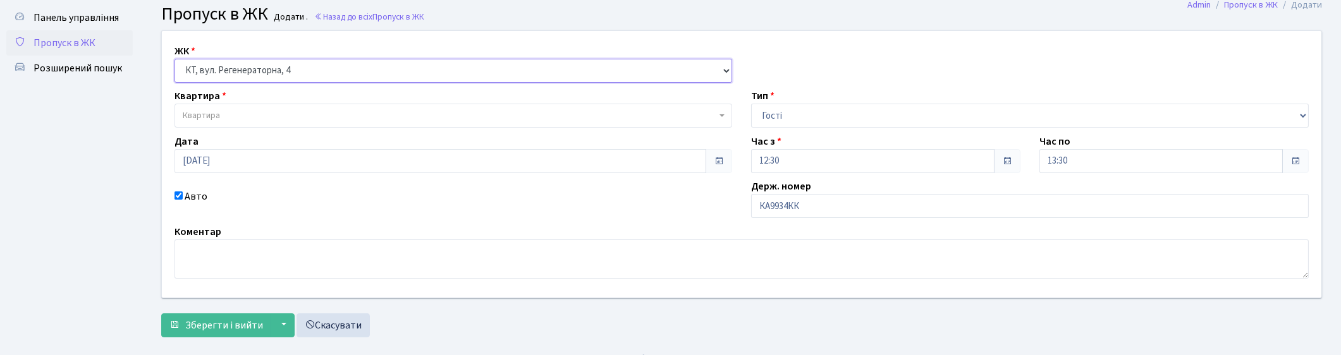
scroll to position [56, 0]
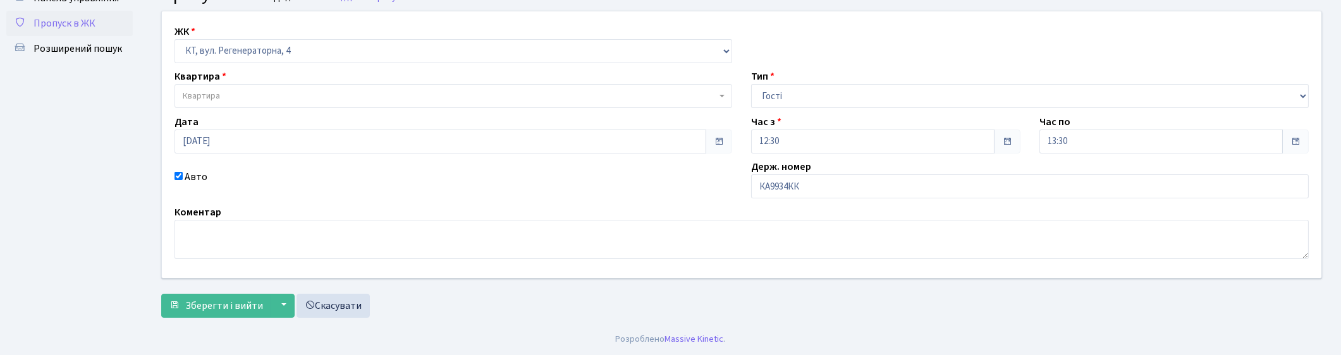
click at [238, 99] on span "Квартира" at bounding box center [450, 96] width 534 height 13
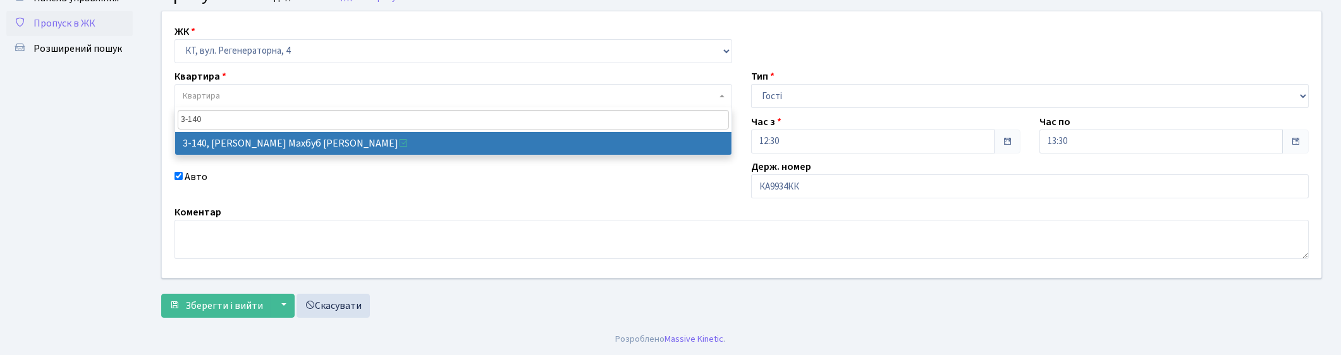
type input "3-140"
select select "807"
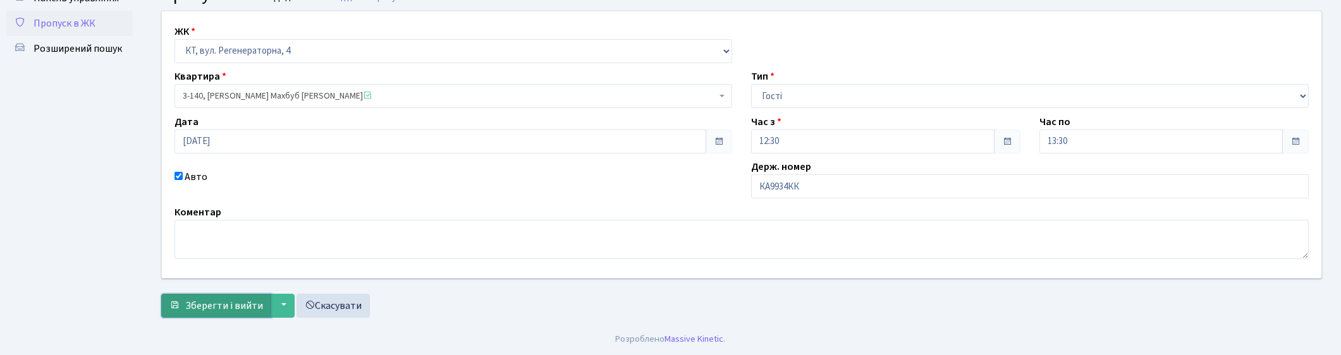
click at [197, 304] on span "Зберегти і вийти" at bounding box center [224, 306] width 78 height 14
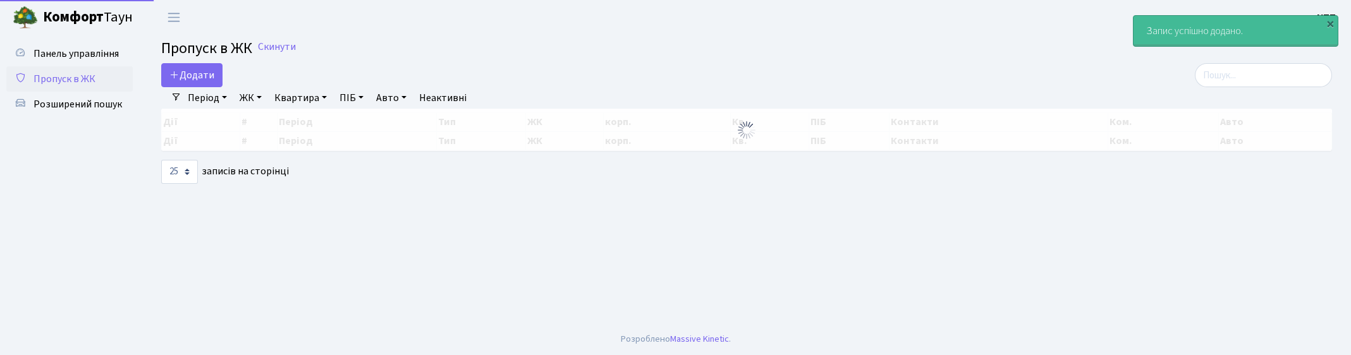
select select "25"
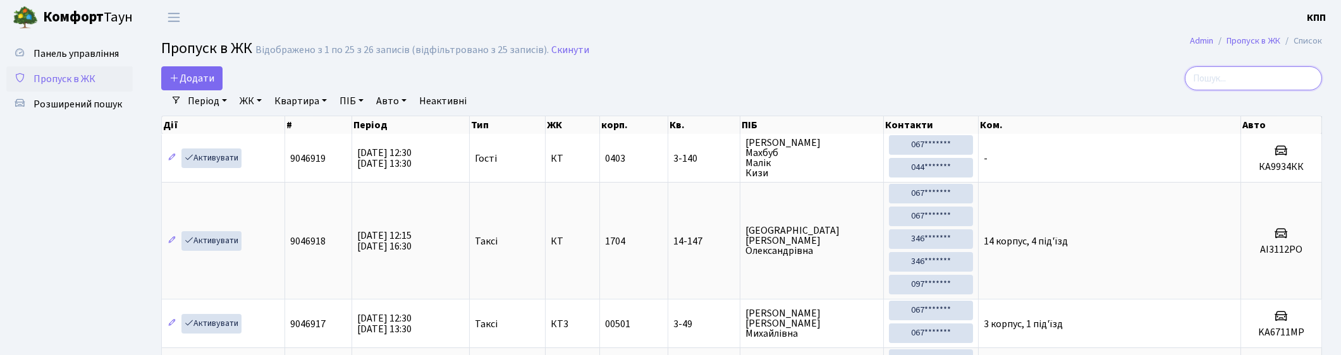
click at [1262, 77] on input "search" at bounding box center [1253, 78] width 137 height 24
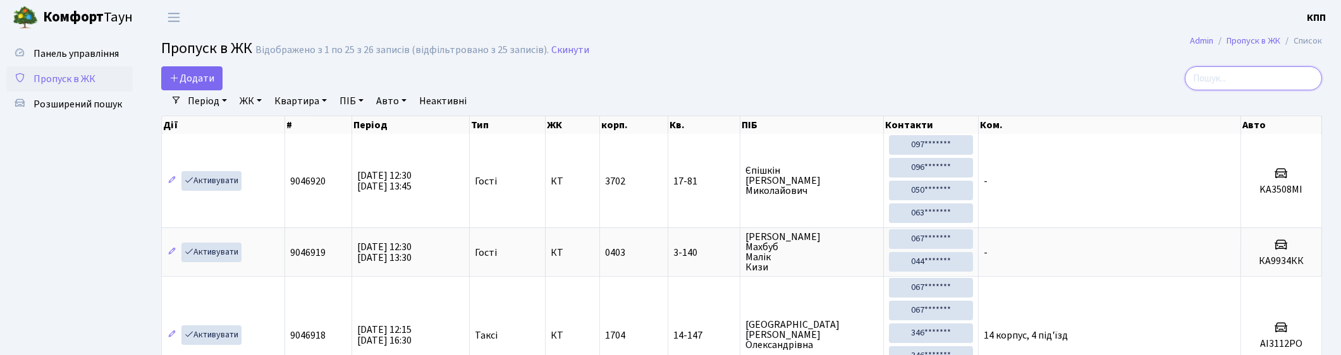
click at [1260, 79] on input "search" at bounding box center [1253, 78] width 137 height 24
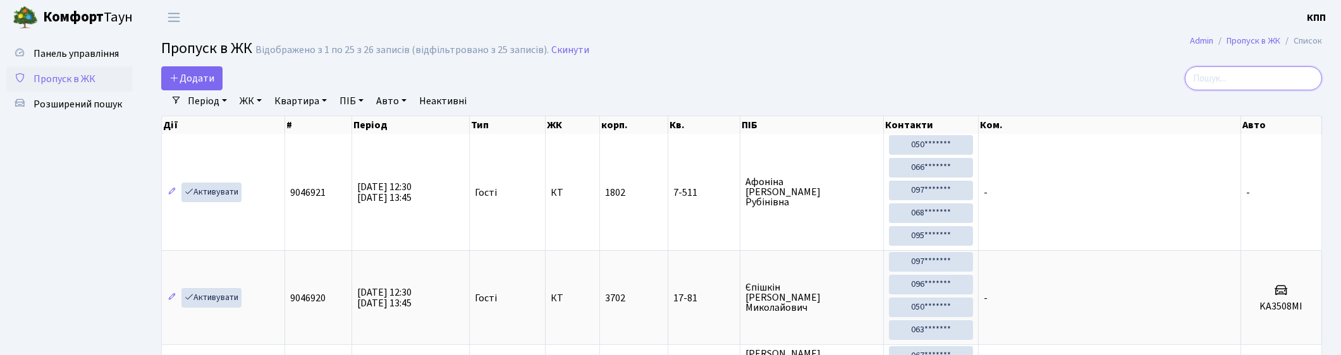
click at [1256, 74] on input "search" at bounding box center [1253, 78] width 137 height 24
type input "5-122"
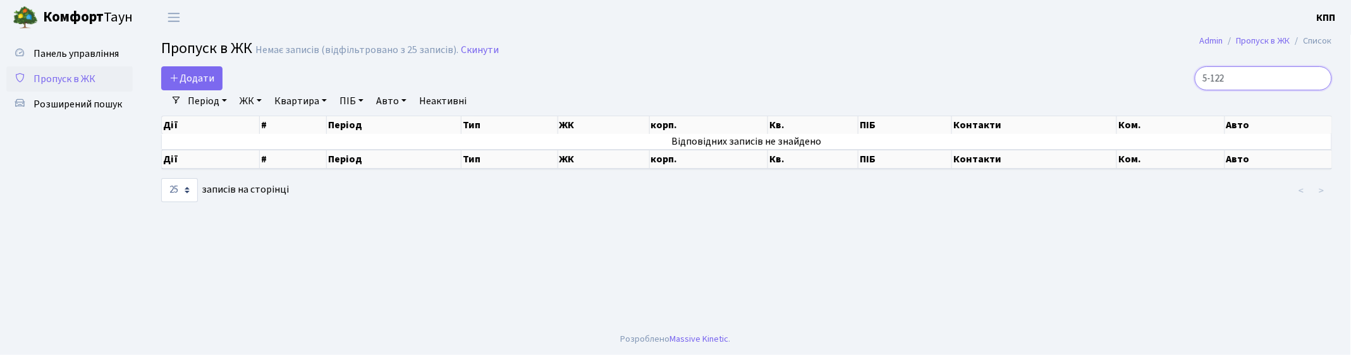
click at [1318, 80] on input "5-122" at bounding box center [1263, 78] width 137 height 24
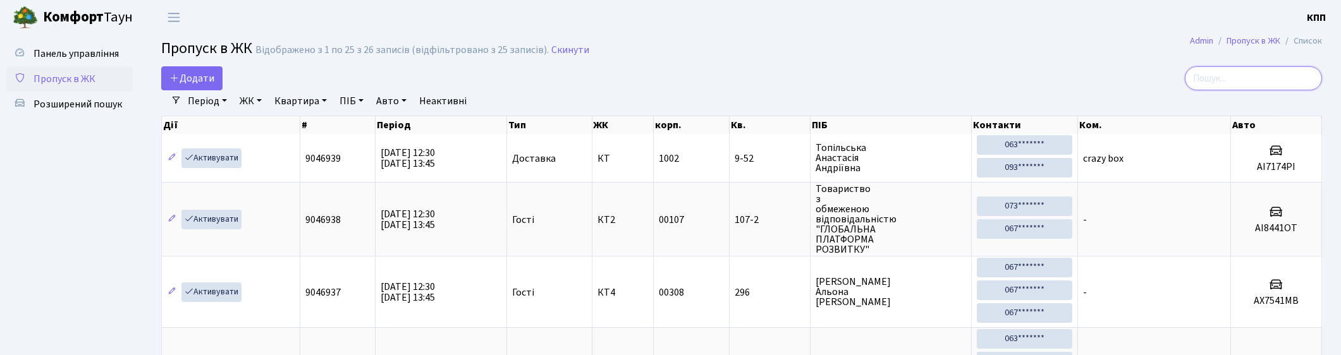
click at [1267, 79] on input "search" at bounding box center [1253, 78] width 137 height 24
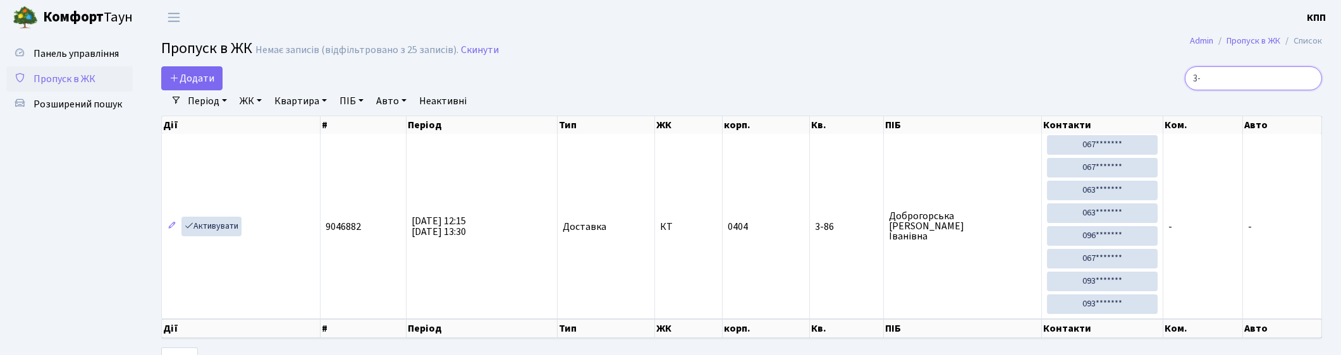
type input "3"
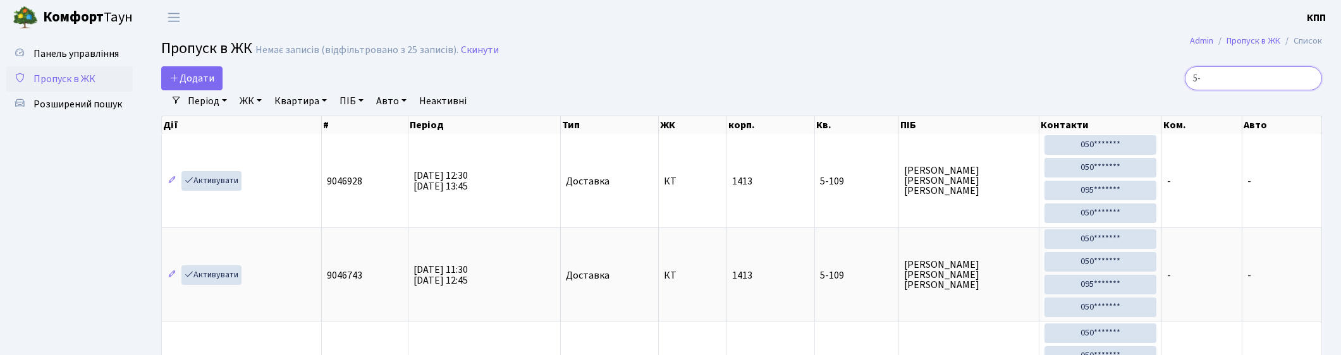
type input "5"
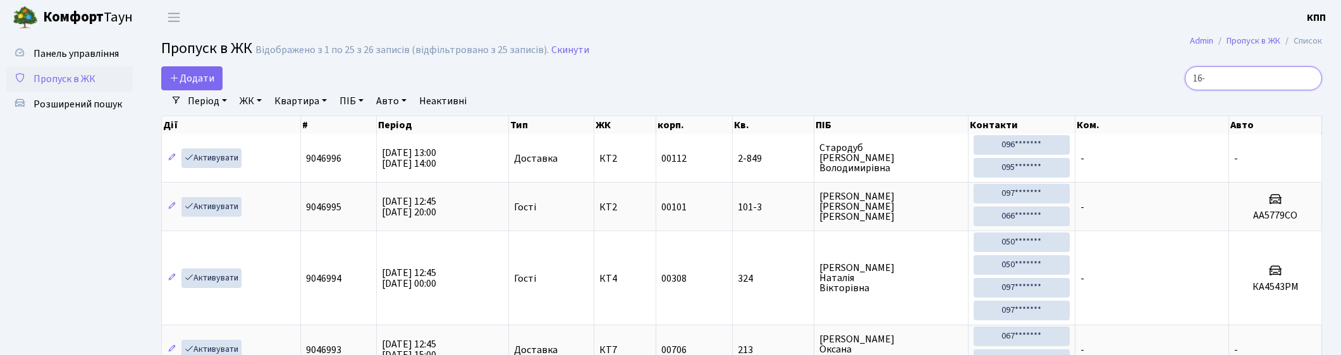
type input "16-1"
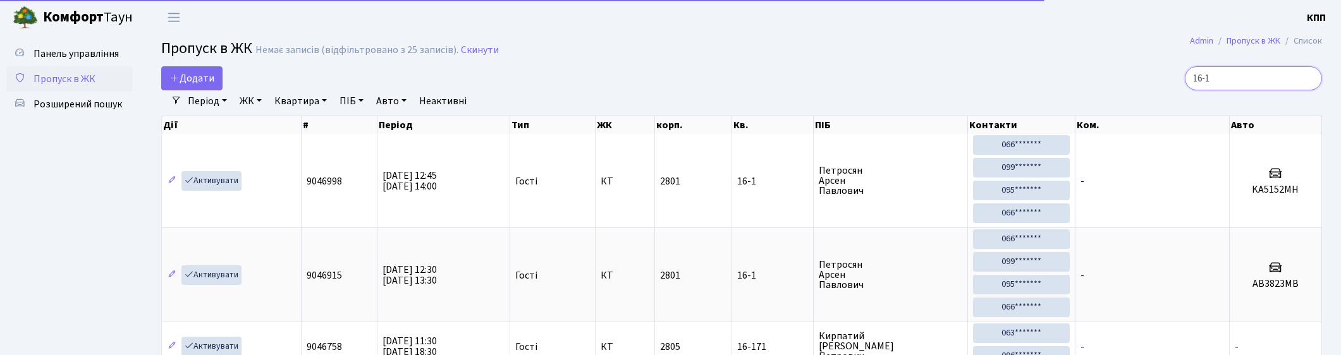
click at [1309, 80] on input "16-1" at bounding box center [1253, 78] width 137 height 24
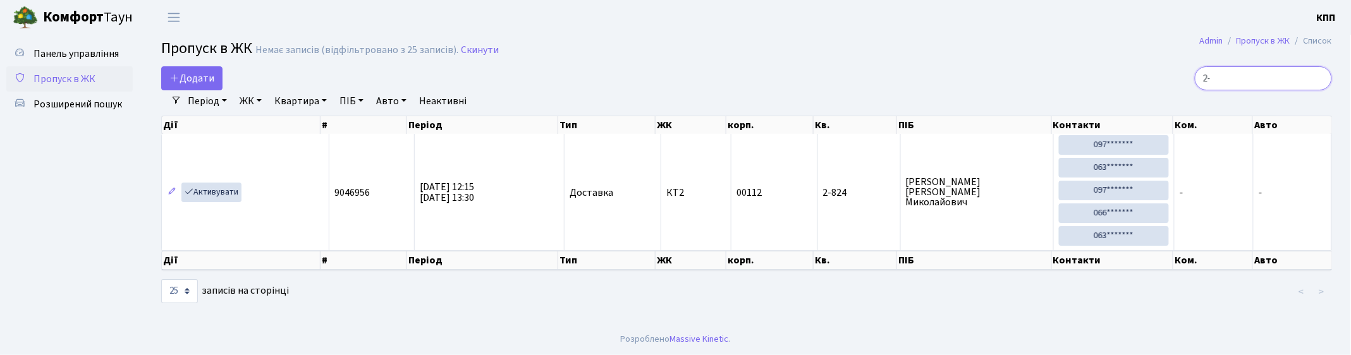
type input "2"
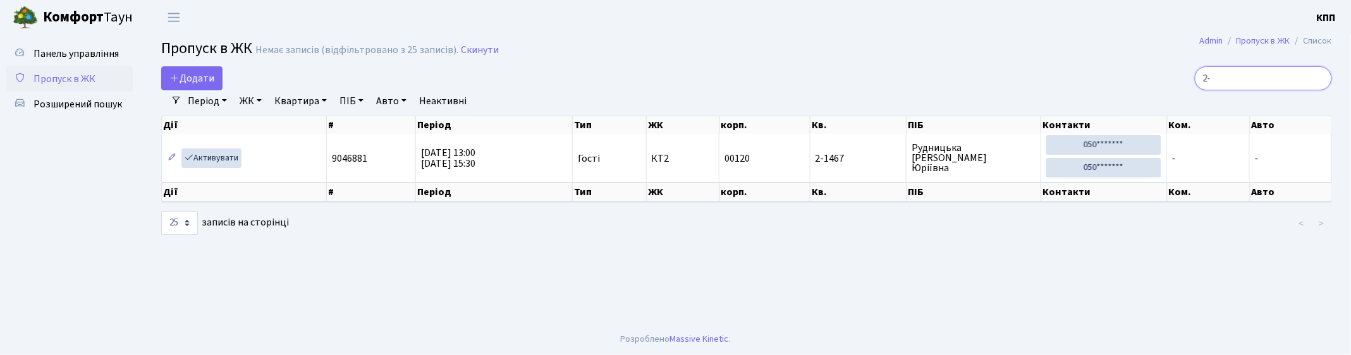
type input "2"
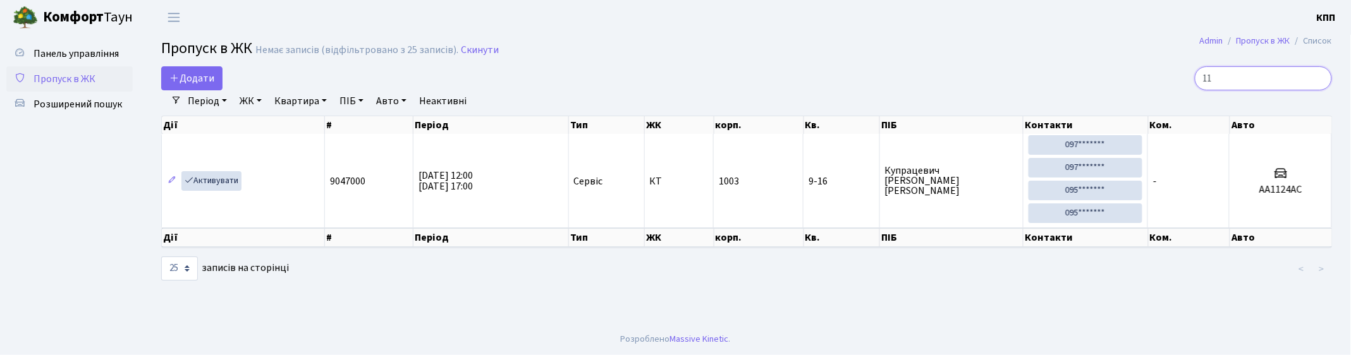
type input "1"
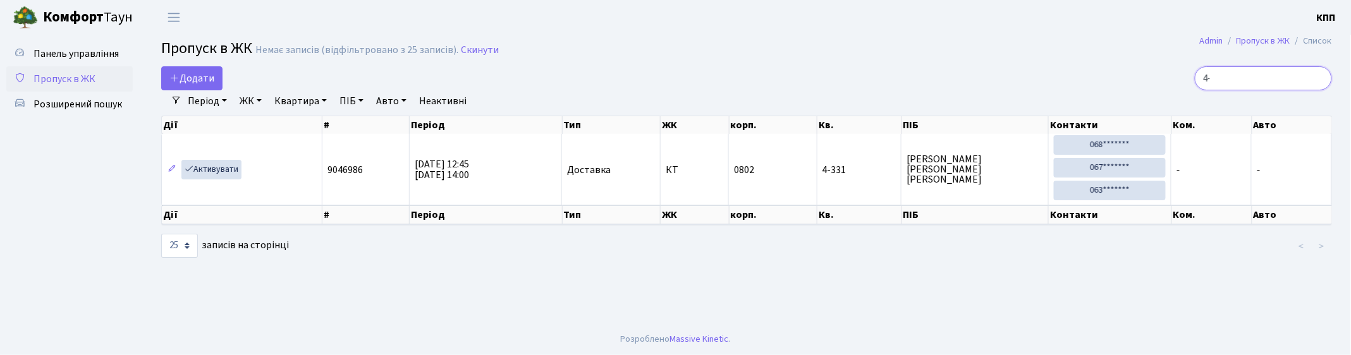
type input "4"
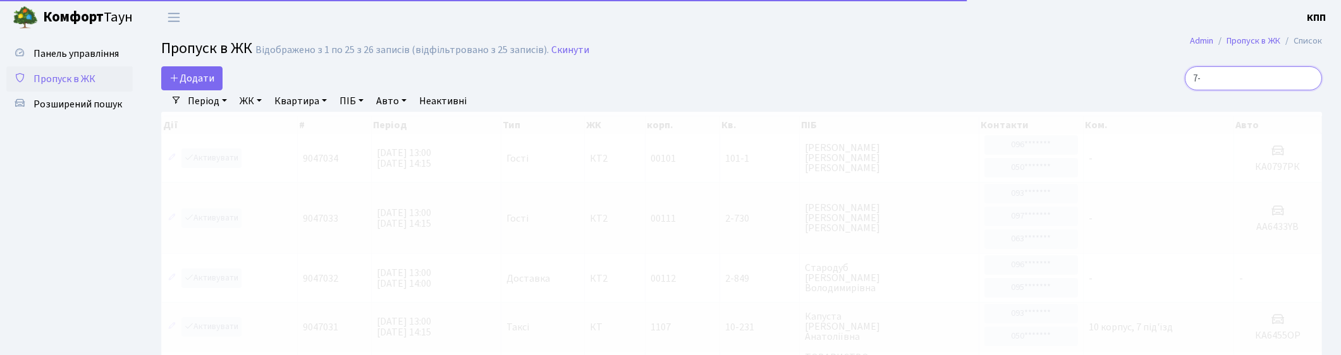
type input "7"
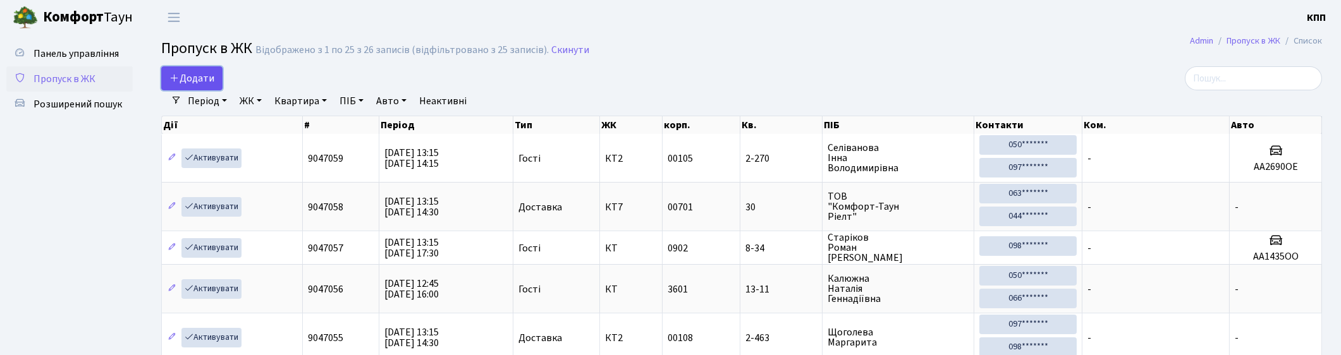
click at [200, 83] on span "Додати" at bounding box center [191, 78] width 45 height 14
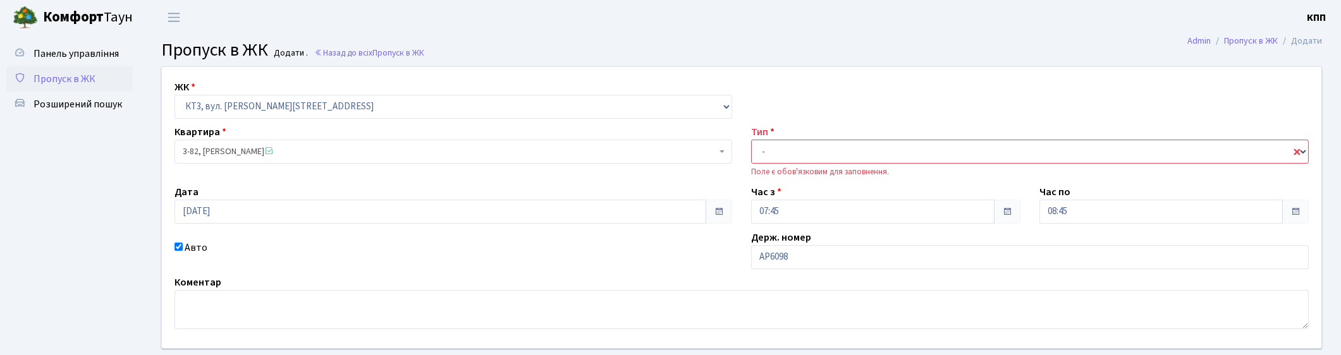
click at [783, 156] on select "- Доставка Таксі Гості Сервіс" at bounding box center [1030, 152] width 558 height 24
select select "2"
click at [751, 140] on select "- Доставка Таксі Гості Сервіс" at bounding box center [1030, 152] width 558 height 24
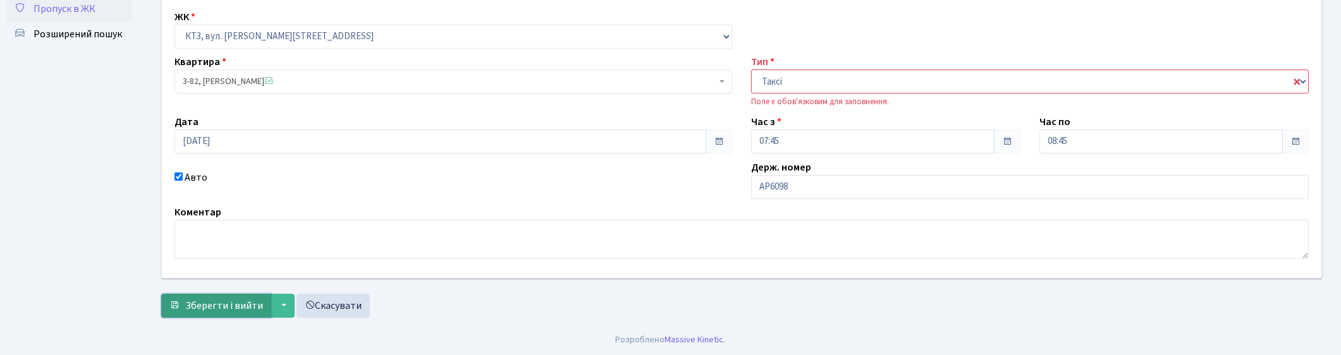
click at [201, 308] on span "Зберегти і вийти" at bounding box center [224, 306] width 78 height 14
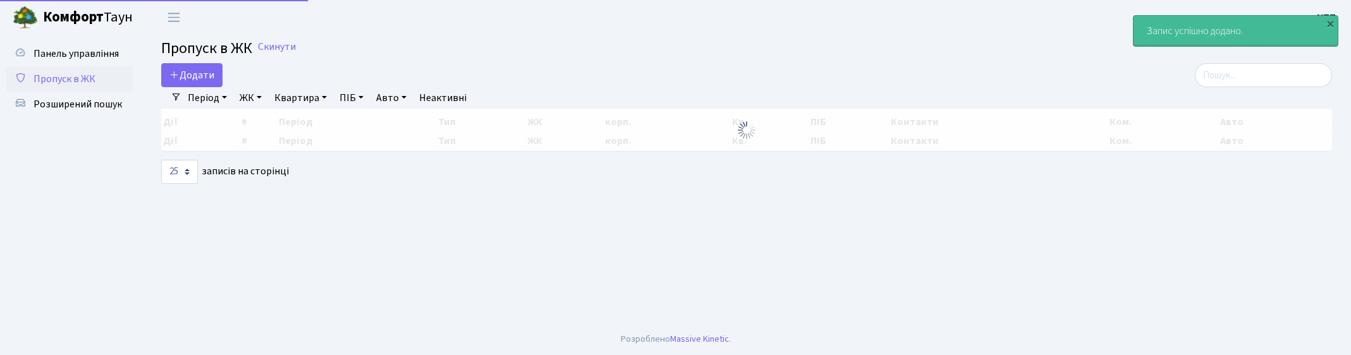
select select "25"
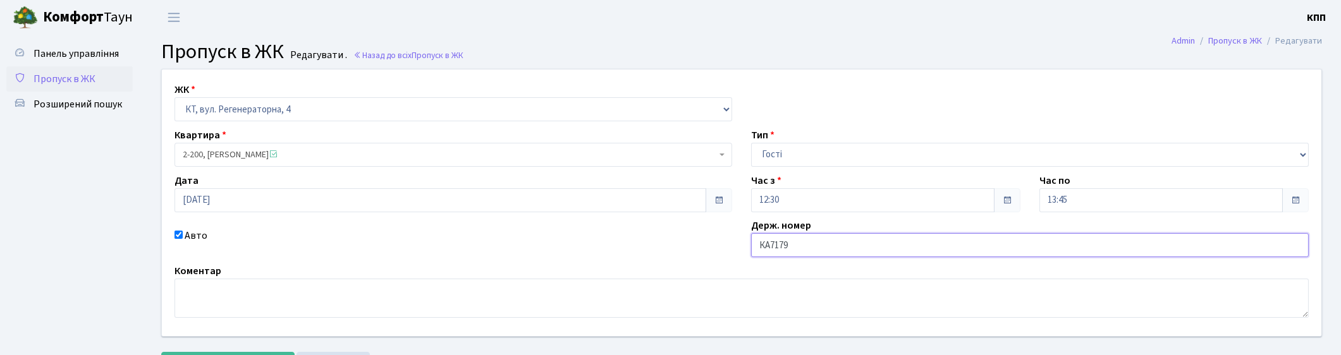
click at [897, 250] on input "КА7179" at bounding box center [1030, 245] width 558 height 24
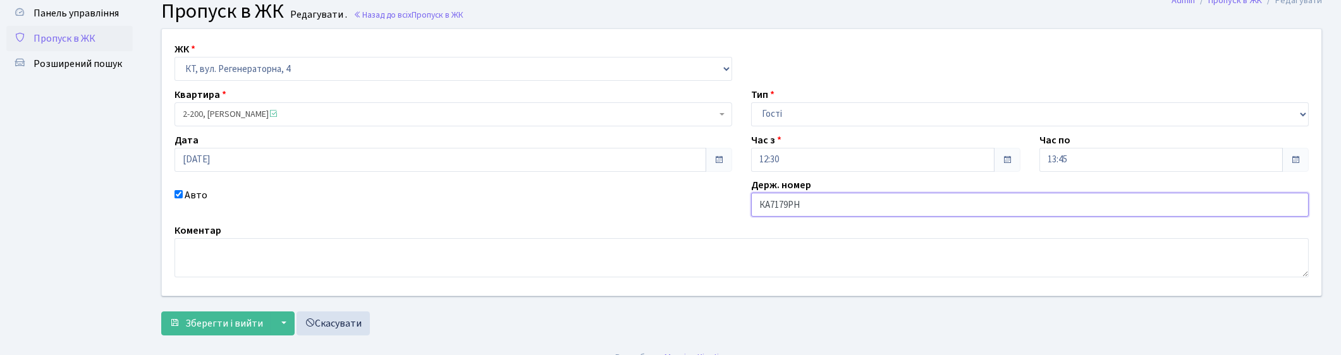
scroll to position [59, 0]
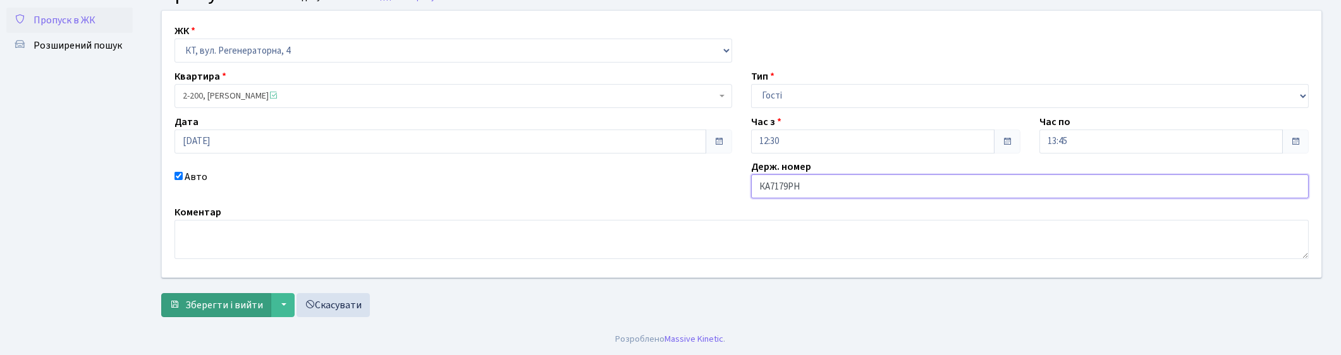
type input "КА7179РН"
click at [247, 304] on span "Зберегти і вийти" at bounding box center [224, 305] width 78 height 14
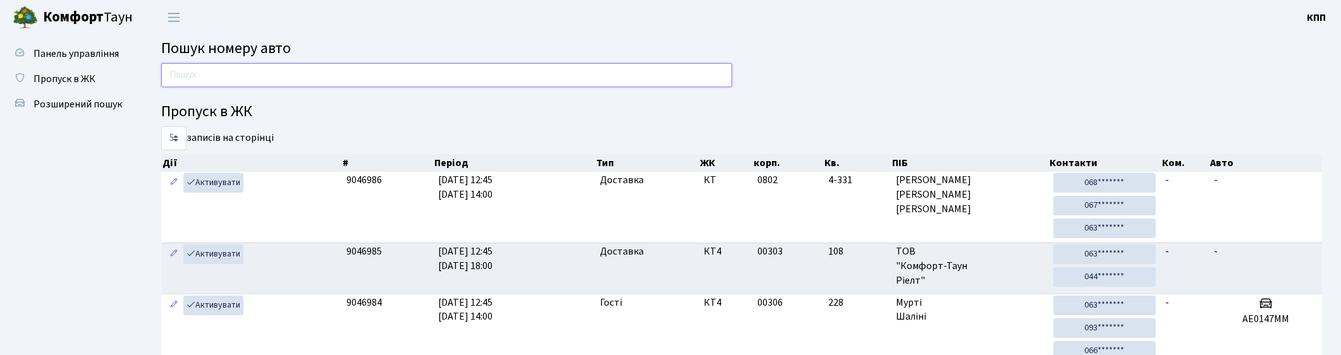
click at [422, 73] on input "text" at bounding box center [446, 75] width 571 height 24
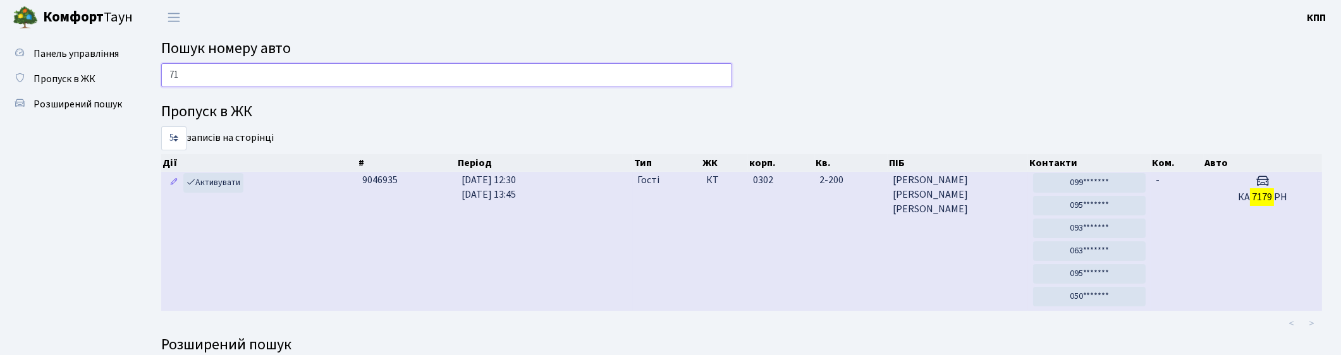
type input "7"
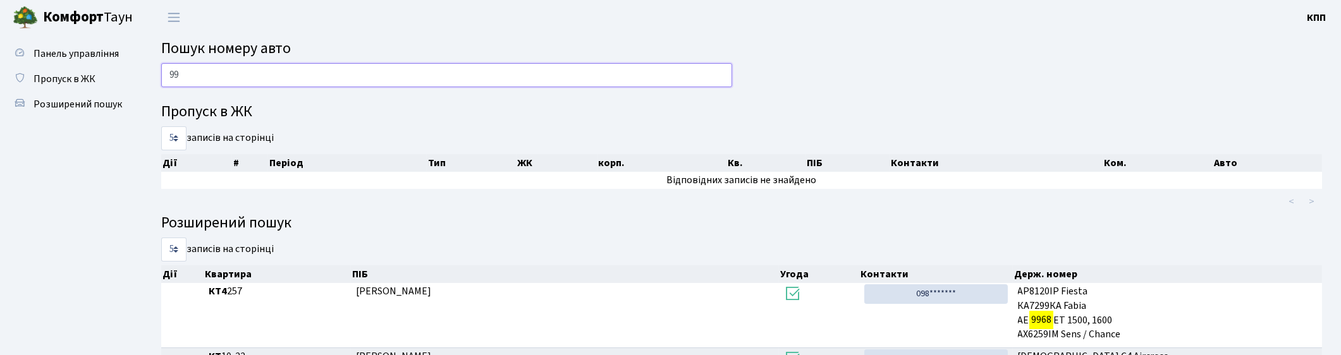
type input "9"
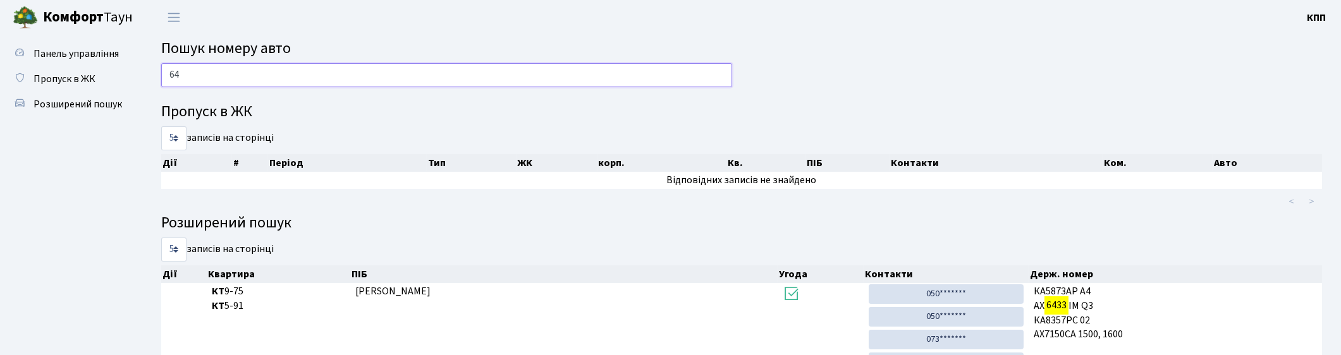
type input "6"
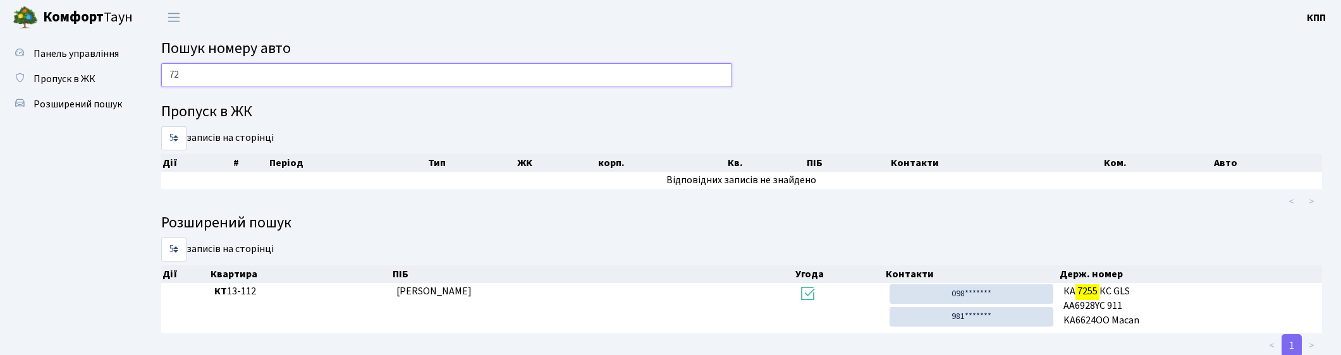
type input "7"
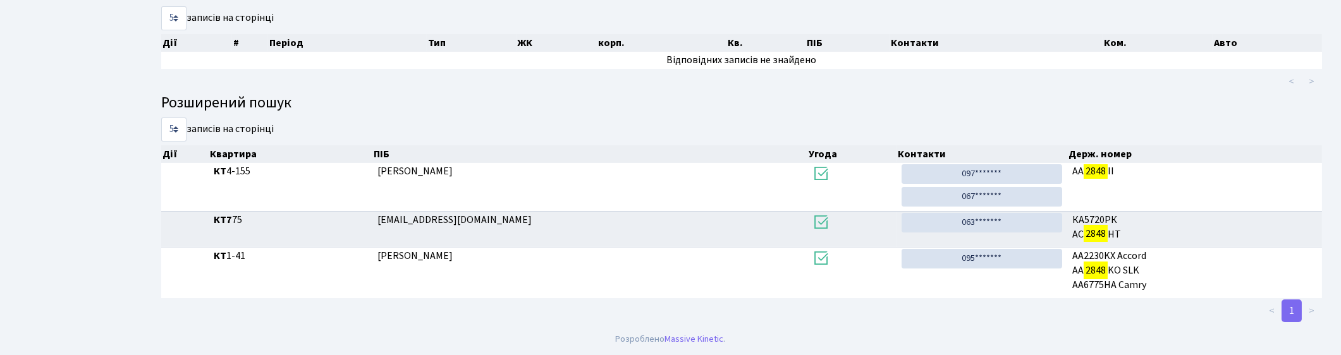
scroll to position [68, 0]
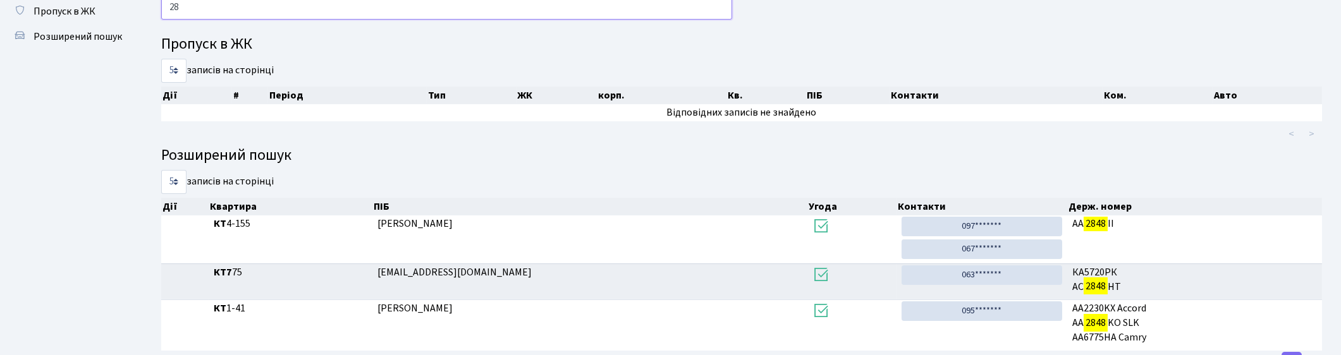
type input "2"
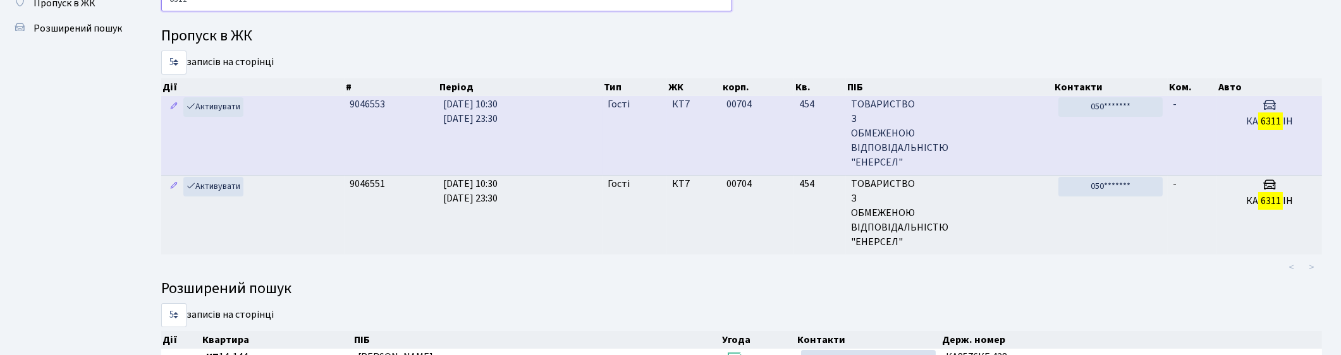
scroll to position [0, 0]
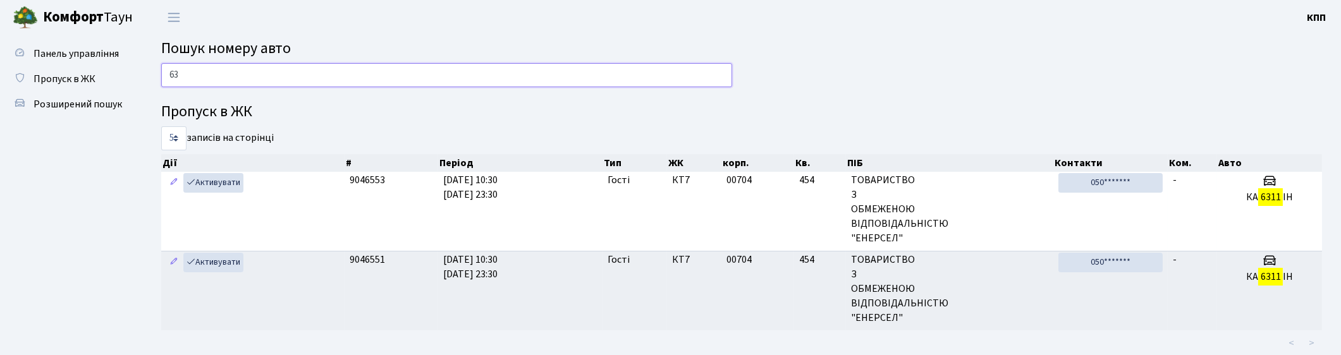
type input "6"
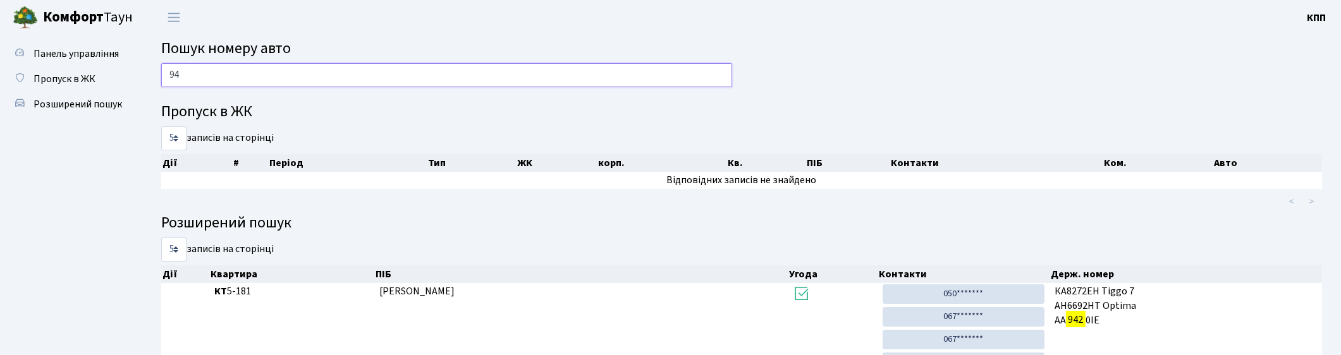
type input "9"
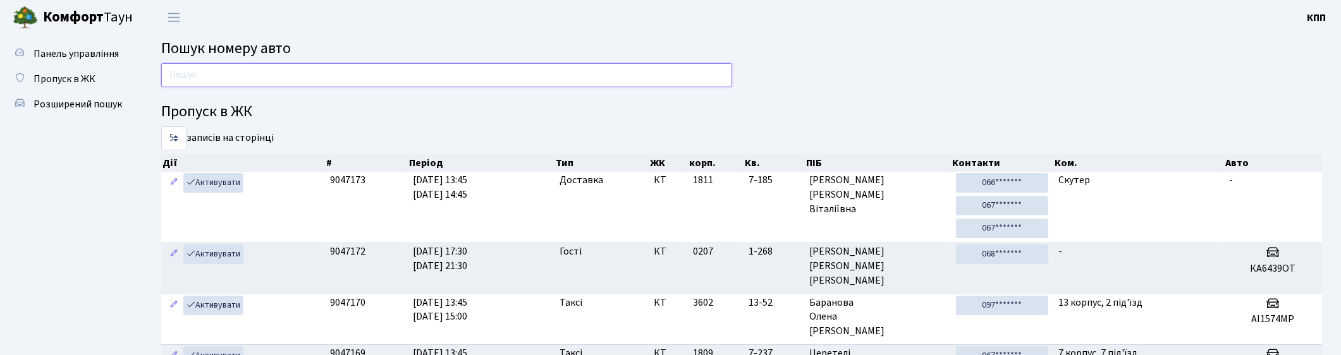
click at [408, 73] on input "text" at bounding box center [446, 75] width 571 height 24
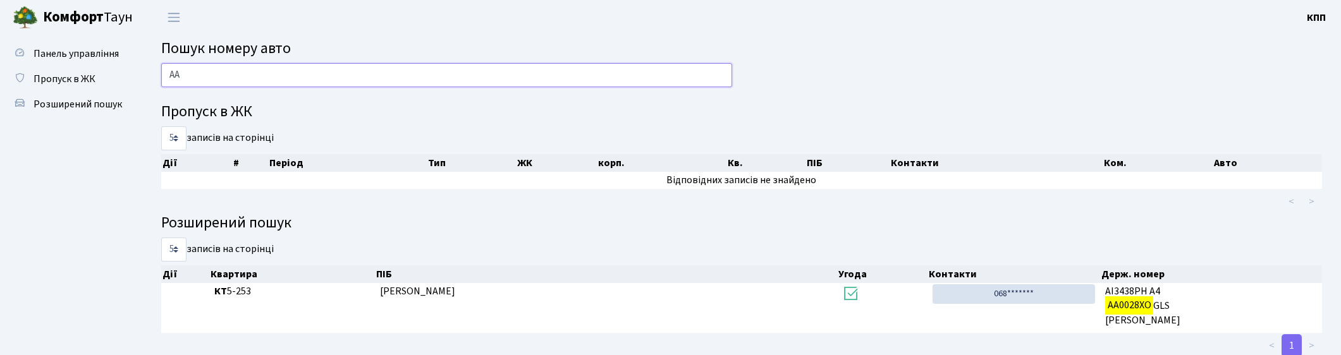
type input "[PERSON_NAME]"
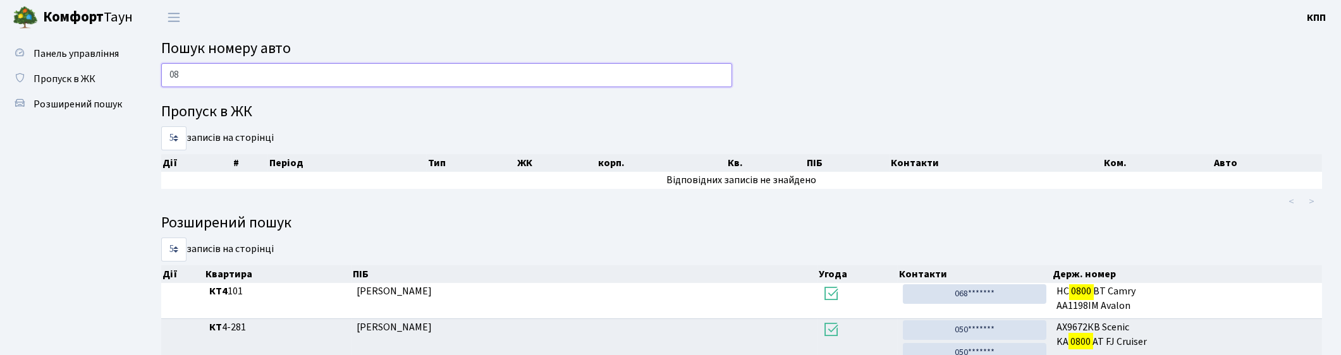
type input "0"
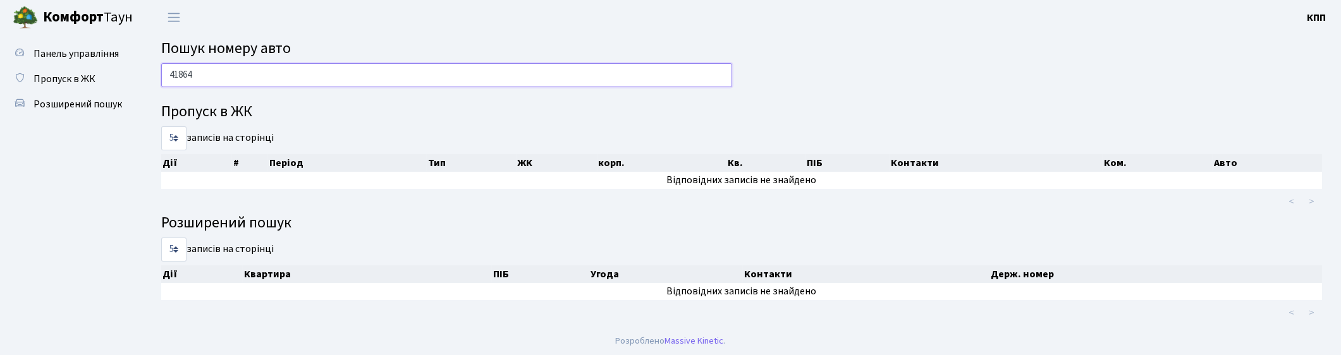
scroll to position [1, 0]
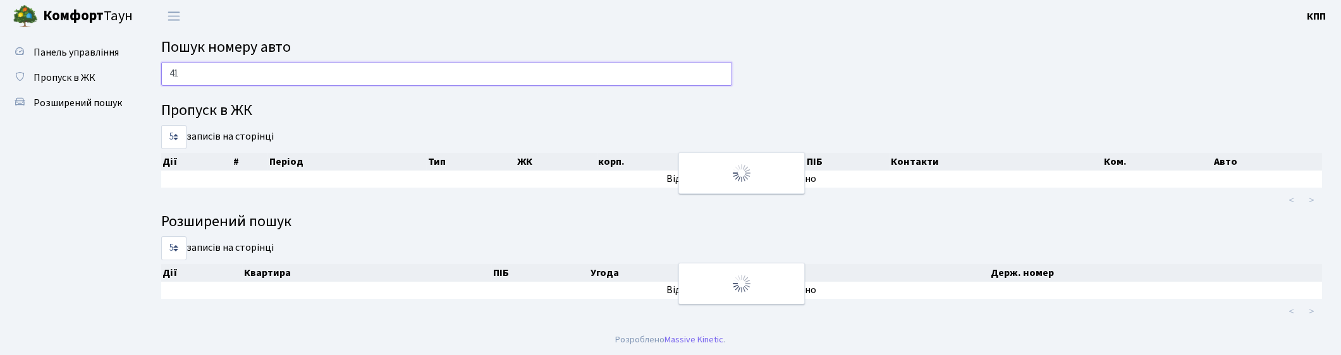
type input "4"
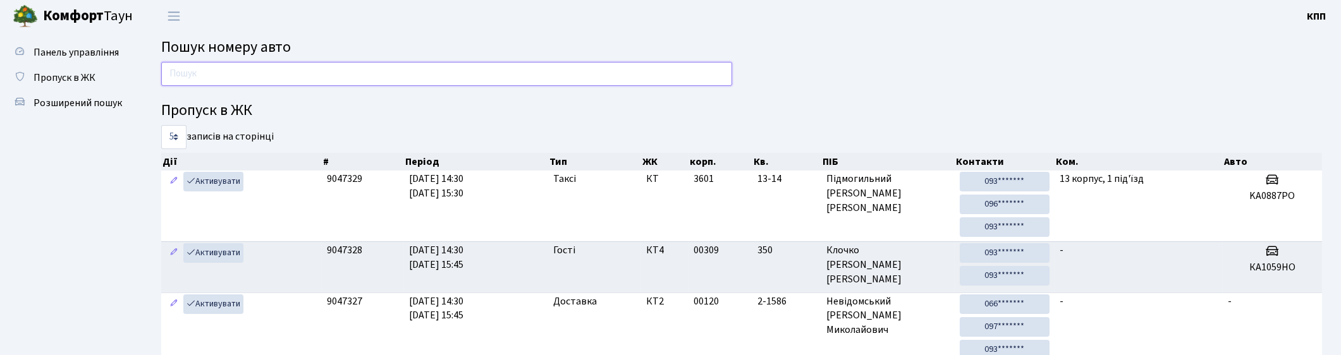
click at [252, 68] on input "text" at bounding box center [446, 74] width 571 height 24
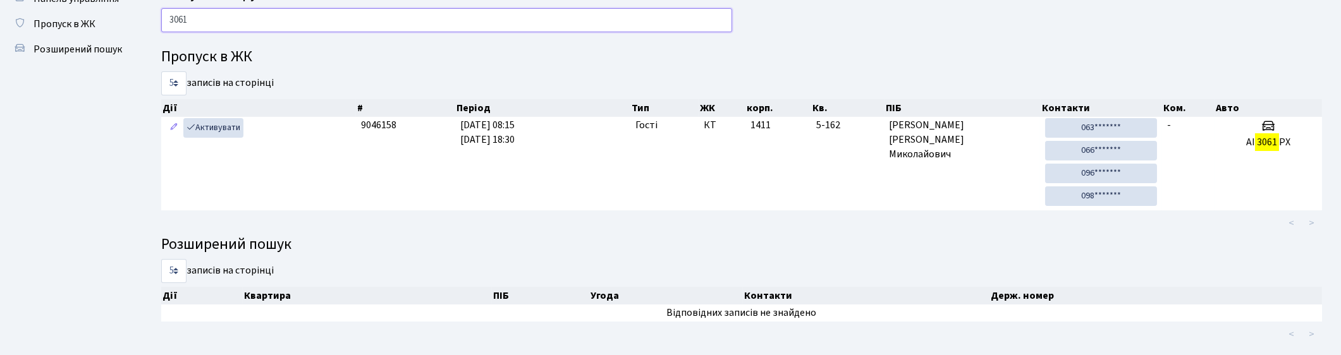
scroll to position [49, 0]
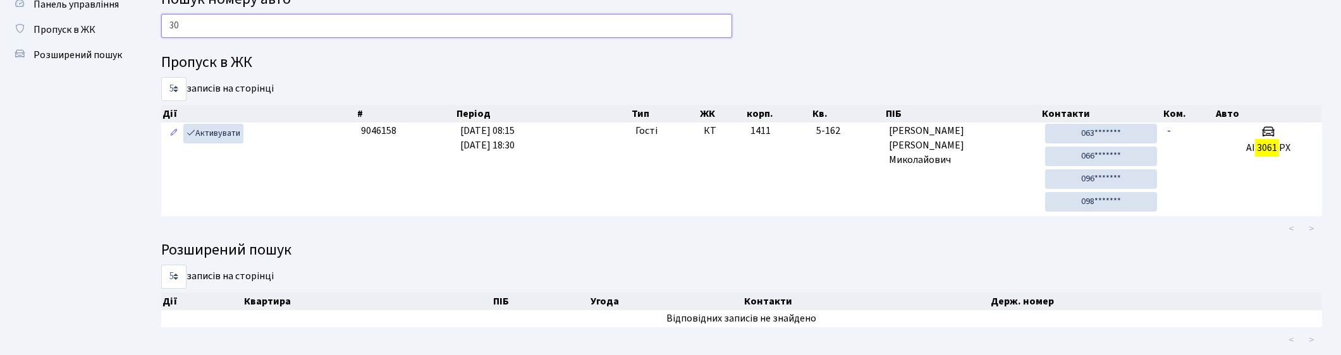
type input "3"
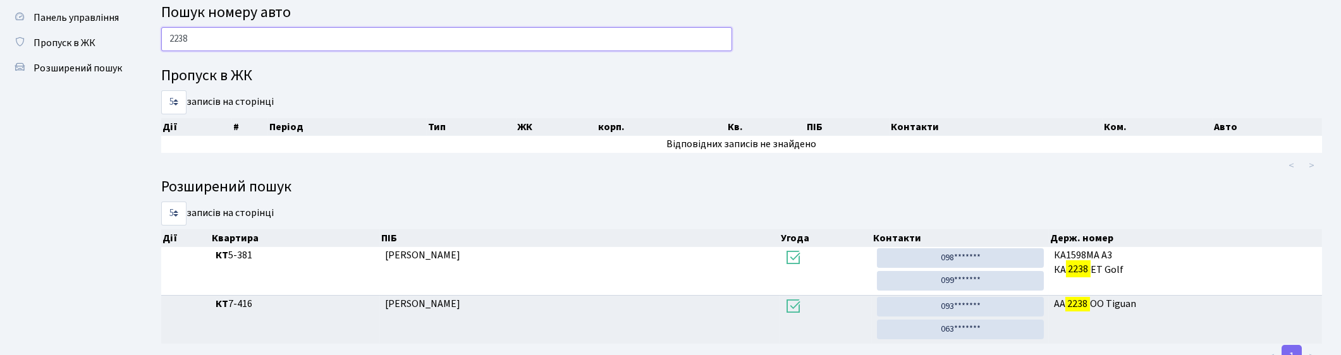
scroll to position [0, 0]
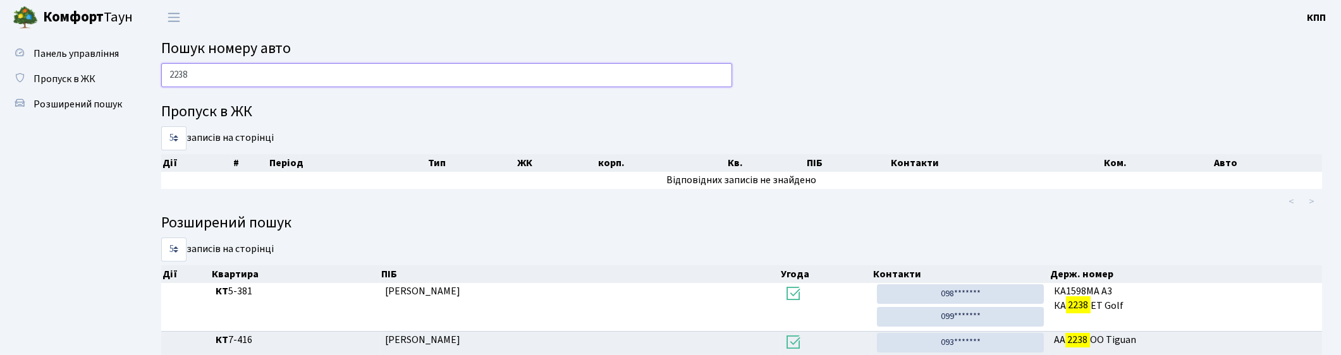
click at [242, 74] on input "2238" at bounding box center [446, 75] width 571 height 24
type input "2"
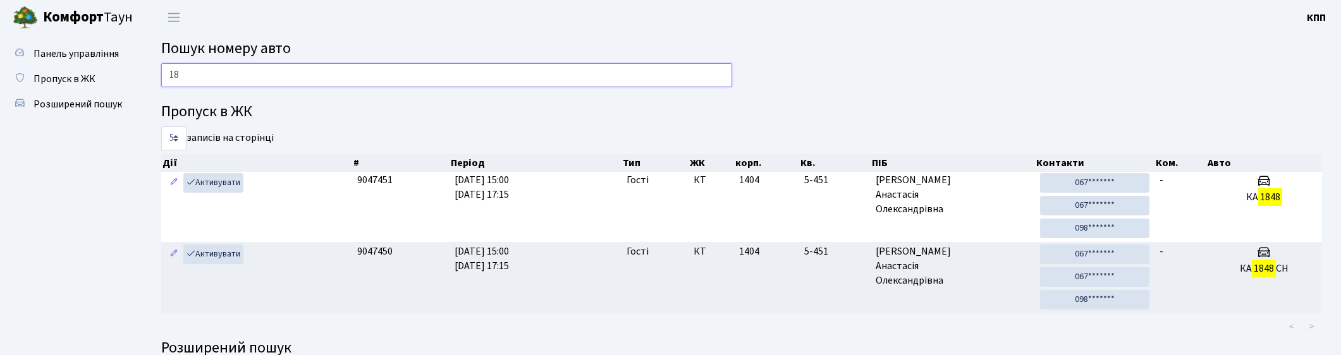
type input "1"
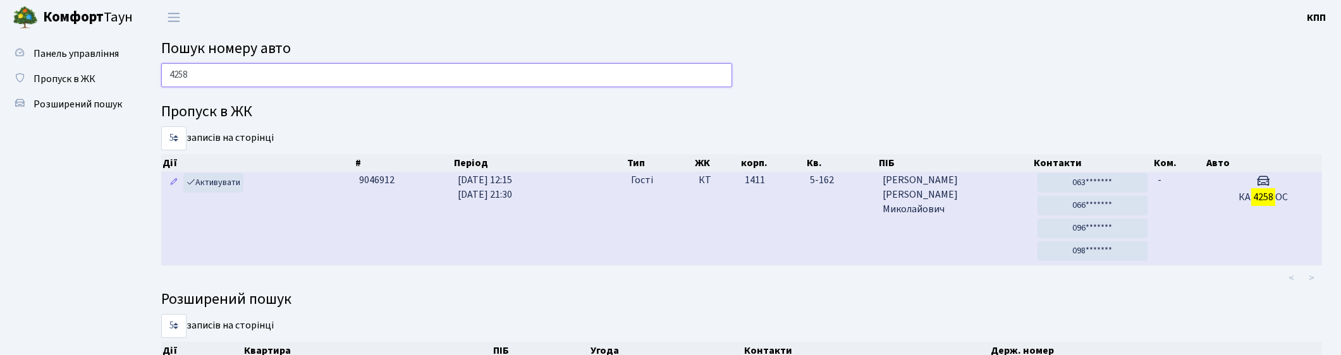
type input "4258"
click at [934, 237] on td "Пономаренко Олександр Миколайович" at bounding box center [955, 219] width 155 height 94
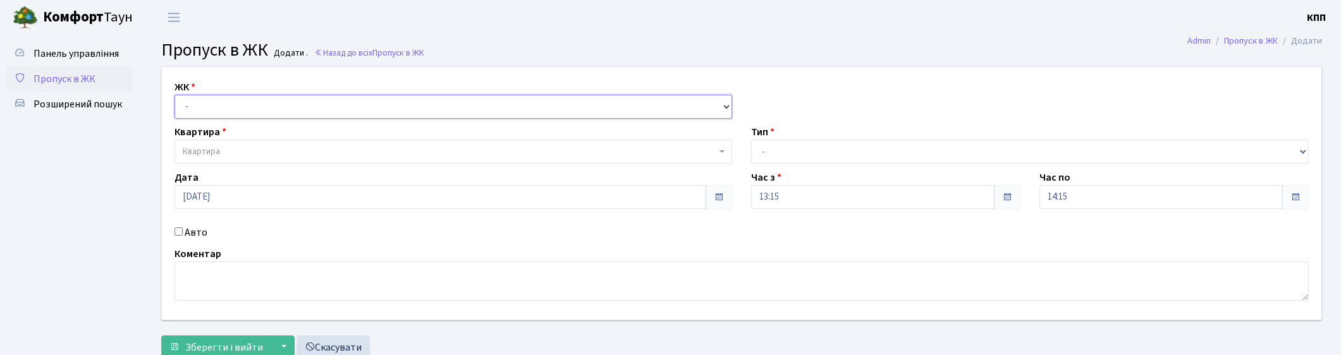
drag, startPoint x: 0, startPoint y: 0, endPoint x: 196, endPoint y: 118, distance: 228.6
click at [196, 99] on select "- КТ, вул. Регенераторна, 4 КТ2, просп. [STREET_ADDRESS] [STREET_ADDRESS] [PERS…" at bounding box center [454, 107] width 558 height 24
select select "271"
click at [175, 95] on select "- КТ, вул. Регенераторна, 4 КТ2, просп. [STREET_ADDRESS] [STREET_ADDRESS] [PERS…" at bounding box center [454, 107] width 558 height 24
select select
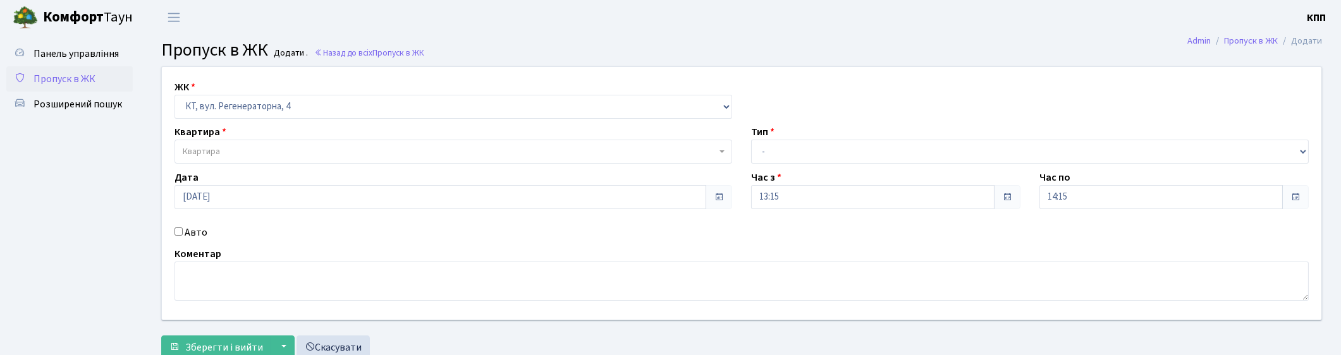
click at [199, 145] on span "Квартира" at bounding box center [201, 151] width 37 height 13
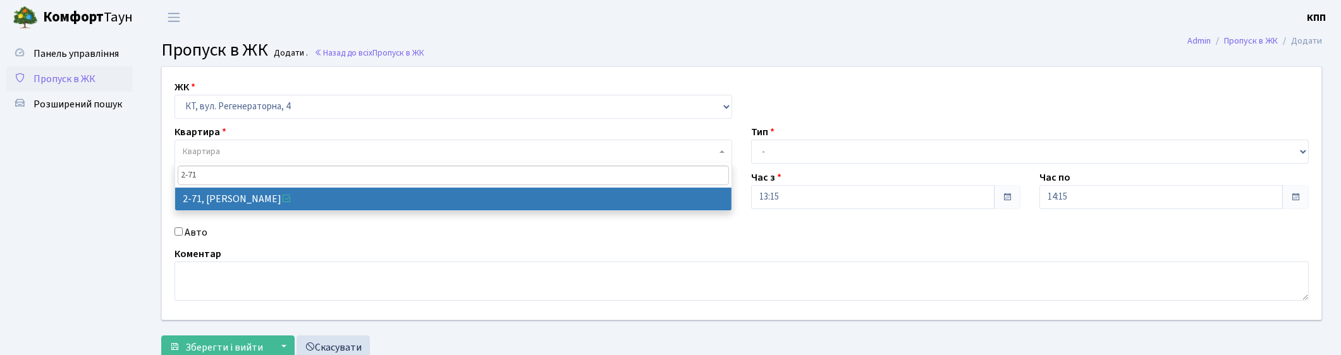
type input "2-71"
select select "640"
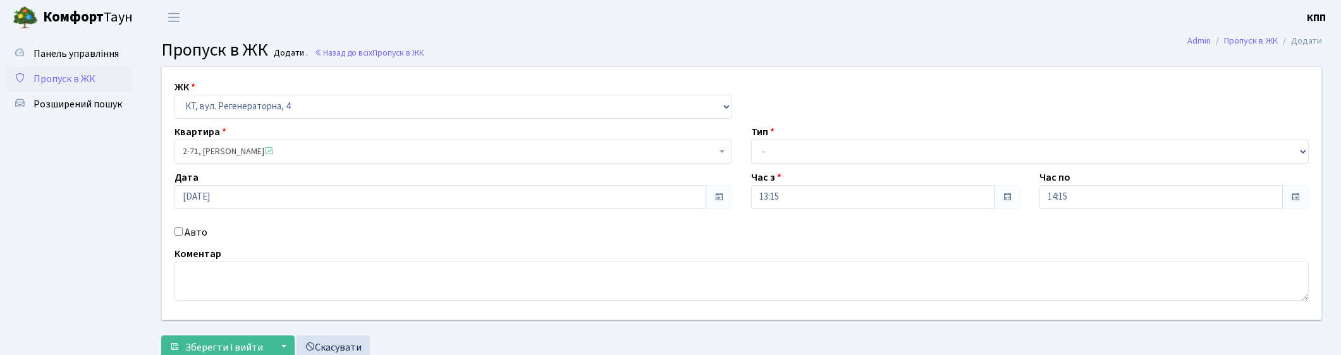
click at [194, 238] on label "Авто" at bounding box center [196, 232] width 23 height 15
click at [183, 236] on input "Авто" at bounding box center [179, 232] width 8 height 8
checkbox input "true"
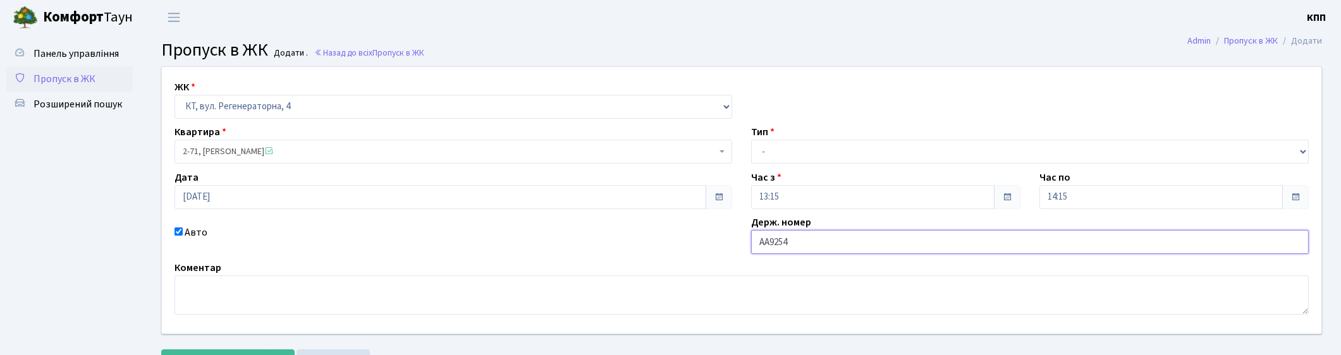
type input "АА9254СН"
click at [806, 142] on select "- Доставка Таксі Гості Сервіс" at bounding box center [1030, 152] width 558 height 24
select select "3"
click at [751, 140] on select "- Доставка Таксі Гості Сервіс" at bounding box center [1030, 152] width 558 height 24
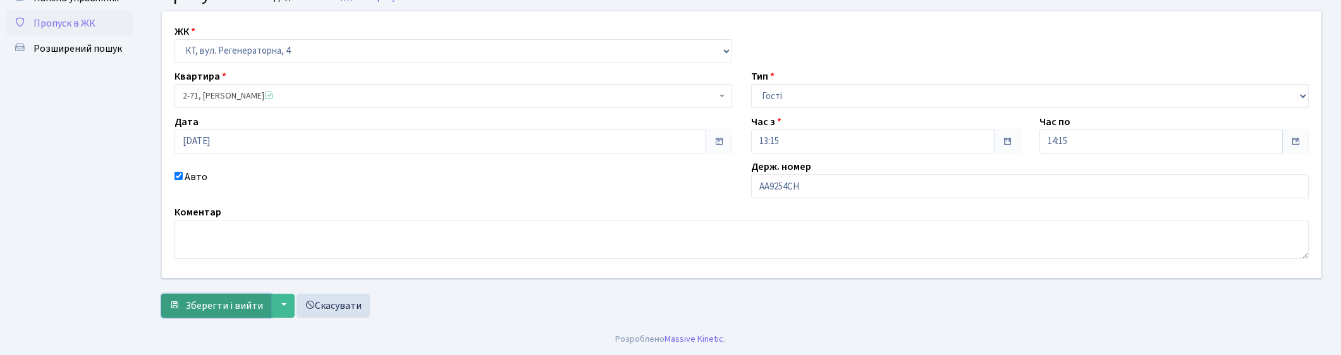
click at [243, 315] on button "Зберегти і вийти" at bounding box center [216, 306] width 110 height 24
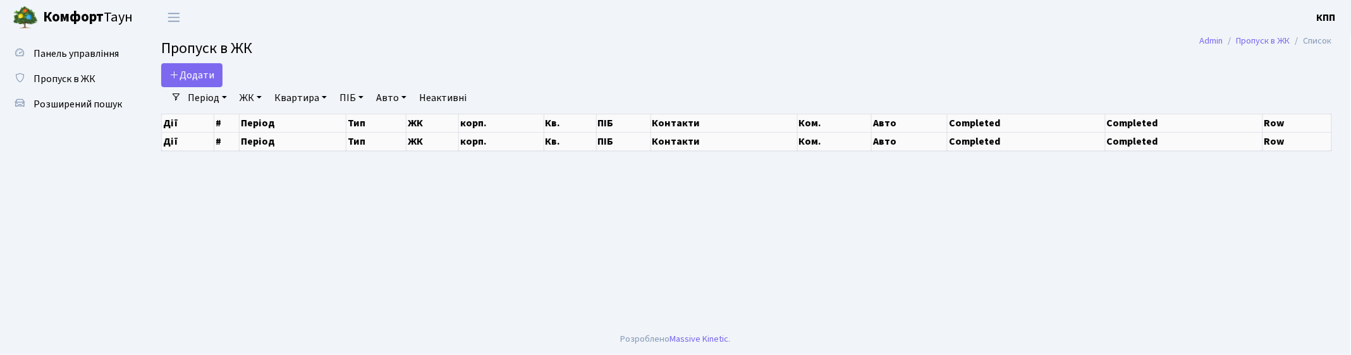
select select "25"
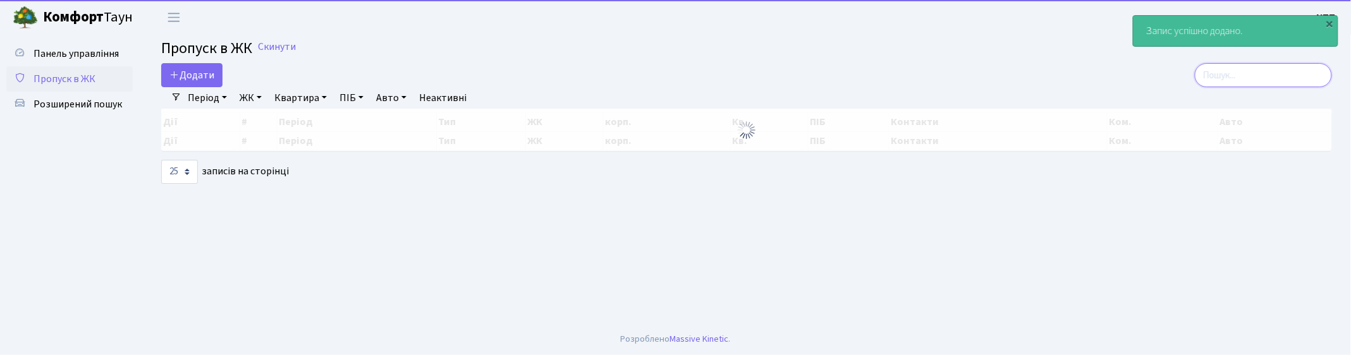
click at [1293, 81] on input "search" at bounding box center [1263, 75] width 137 height 24
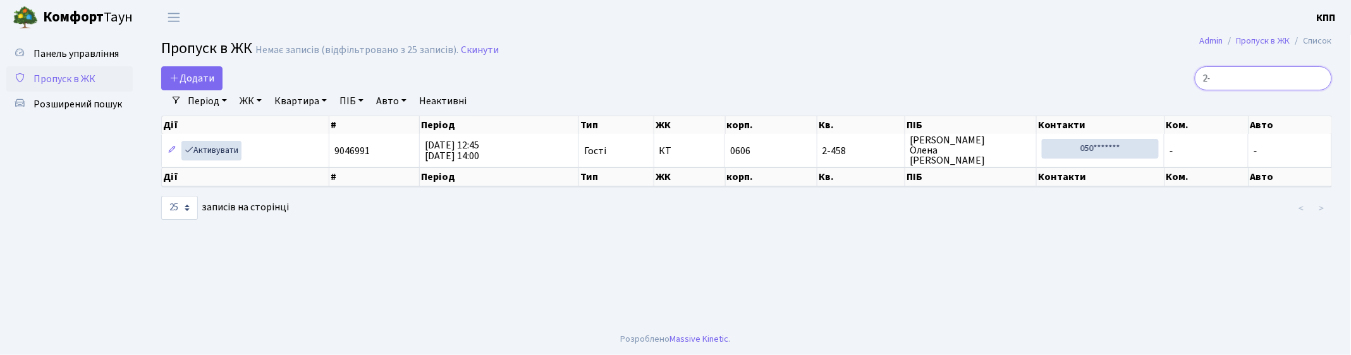
type input "2"
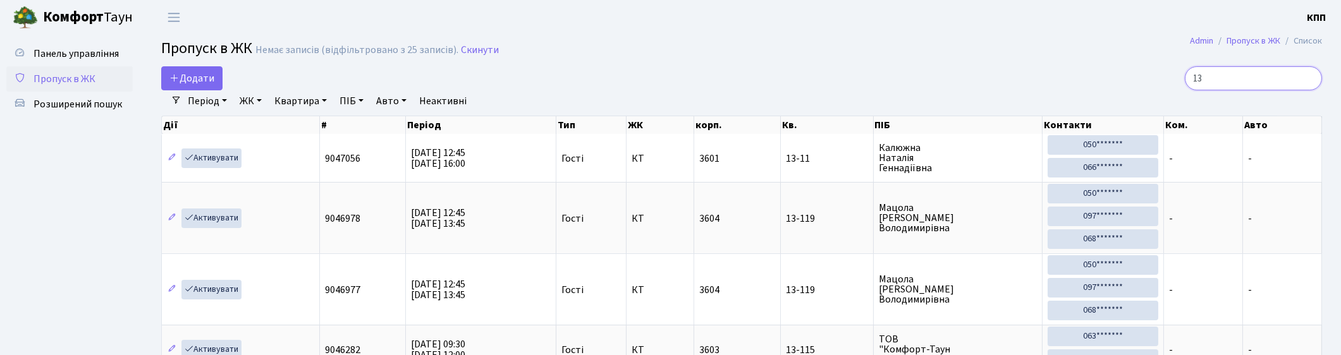
type input "1"
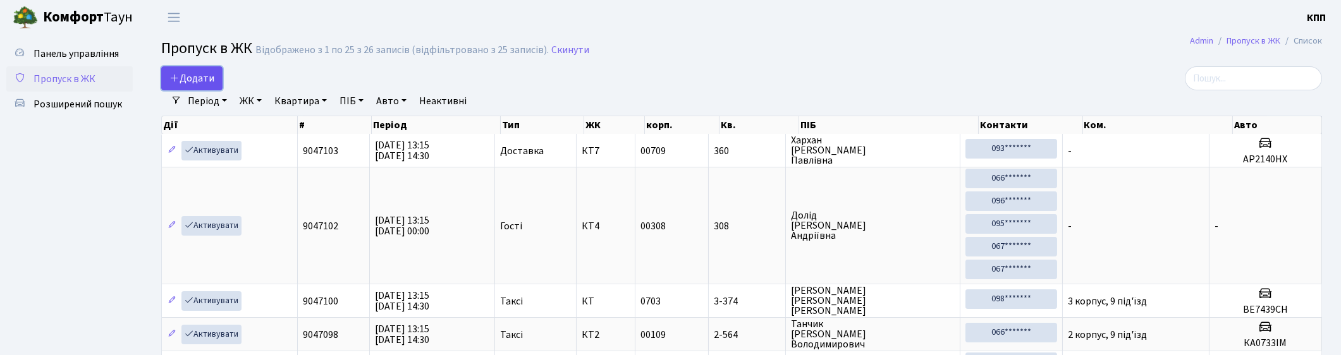
click at [190, 81] on span "Додати" at bounding box center [191, 78] width 45 height 14
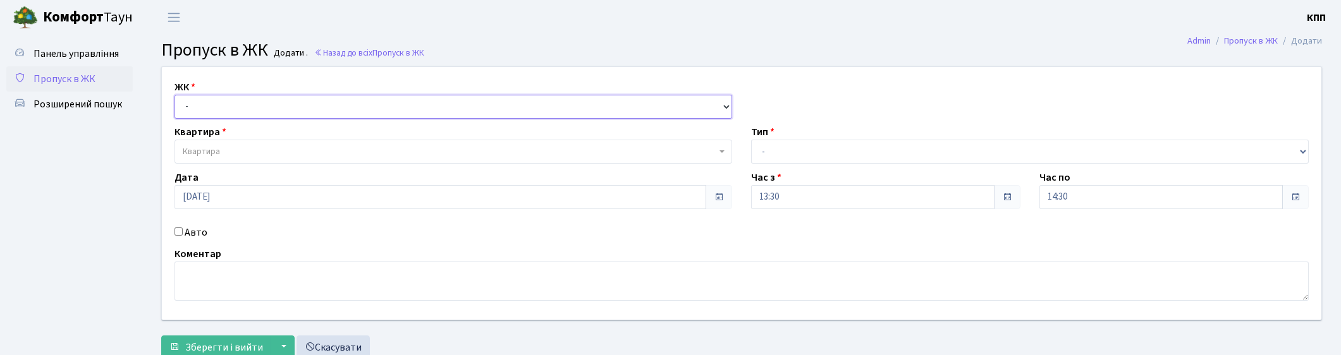
drag, startPoint x: 0, startPoint y: 0, endPoint x: 217, endPoint y: 116, distance: 246.1
click at [217, 116] on select "- КТ, вул. Регенераторна, 4 КТ2, просп. [STREET_ADDRESS] [STREET_ADDRESS] [PERS…" at bounding box center [454, 107] width 558 height 24
select select "271"
click at [175, 95] on select "- КТ, вул. Регенераторна, 4 КТ2, просп. [STREET_ADDRESS] [STREET_ADDRESS] [PERS…" at bounding box center [454, 107] width 558 height 24
select select
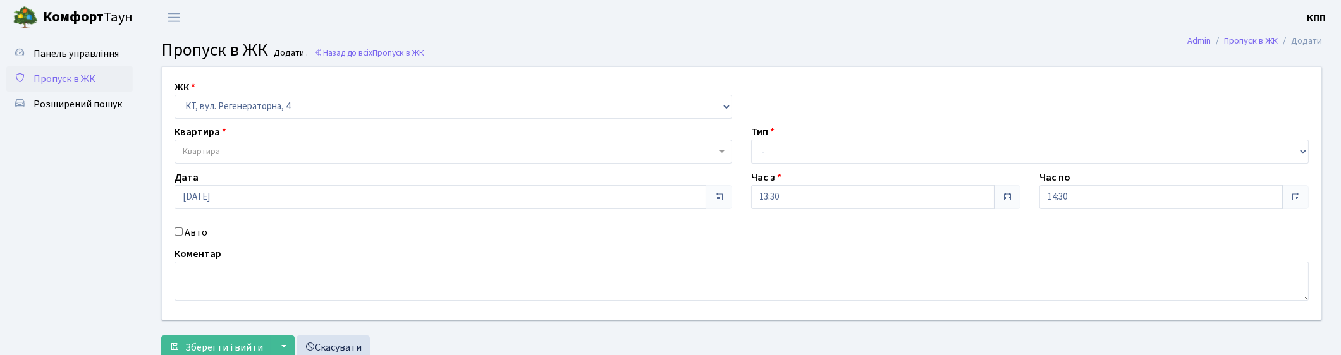
click at [222, 141] on span "Квартира" at bounding box center [454, 152] width 558 height 24
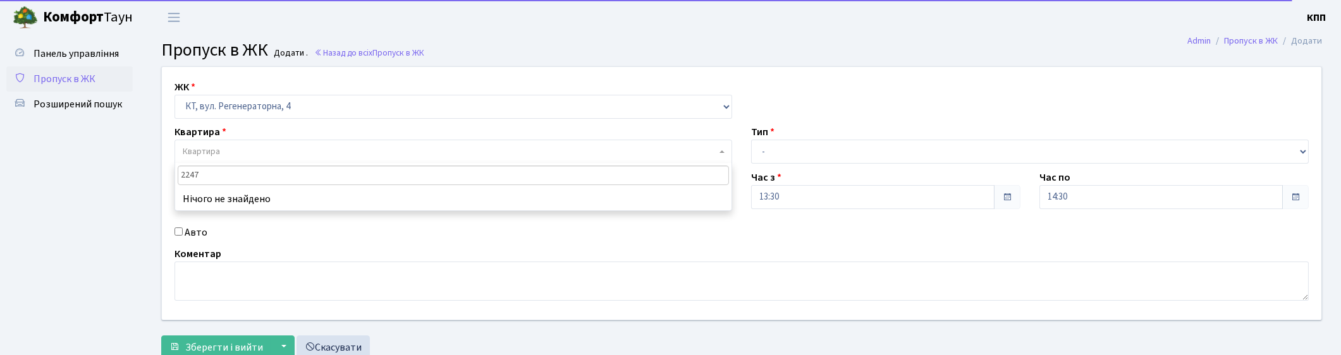
click at [185, 178] on input "2247" at bounding box center [453, 176] width 551 height 20
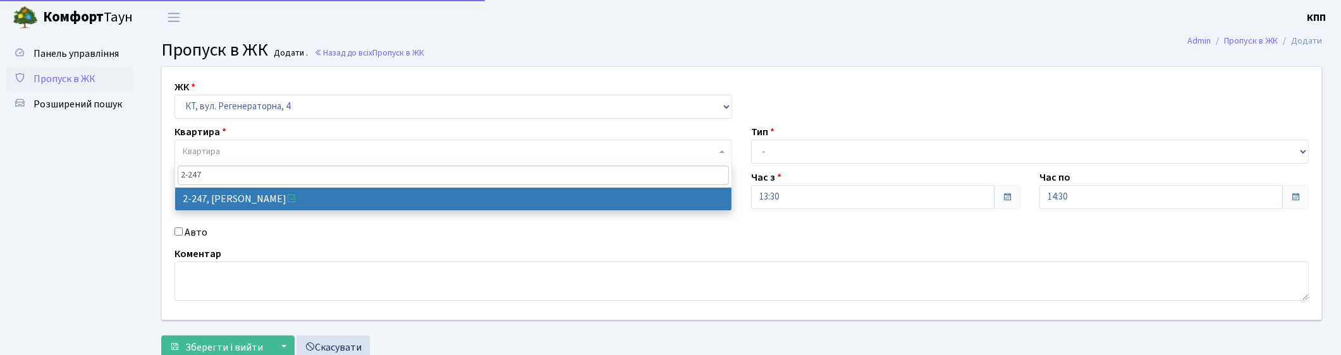
type input "2-247"
select select "512"
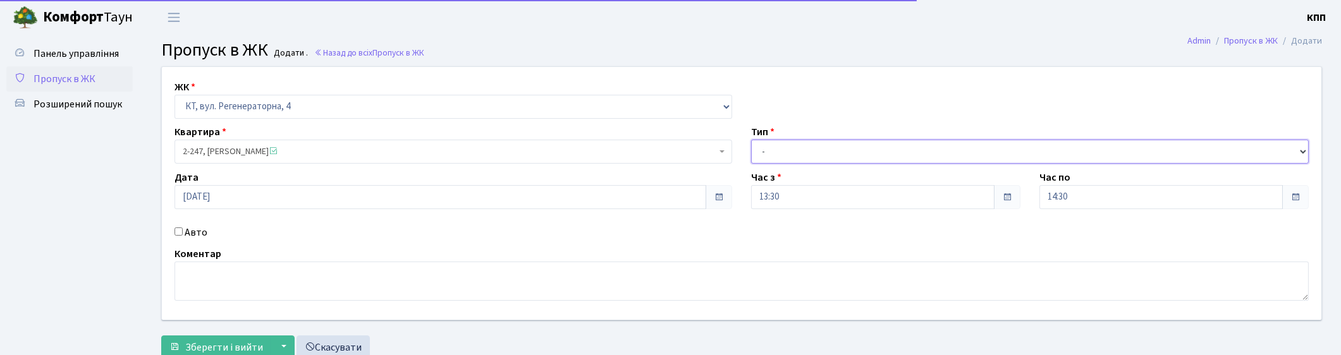
click at [780, 149] on select "- Доставка Таксі Гості Сервіс" at bounding box center [1030, 152] width 558 height 24
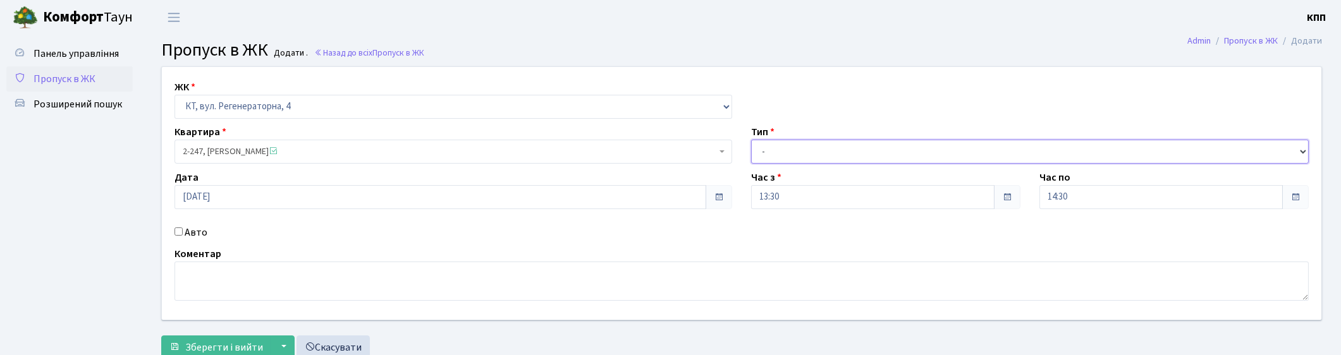
select select "1"
click at [751, 140] on select "- Доставка Таксі Гості Сервіс" at bounding box center [1030, 152] width 558 height 24
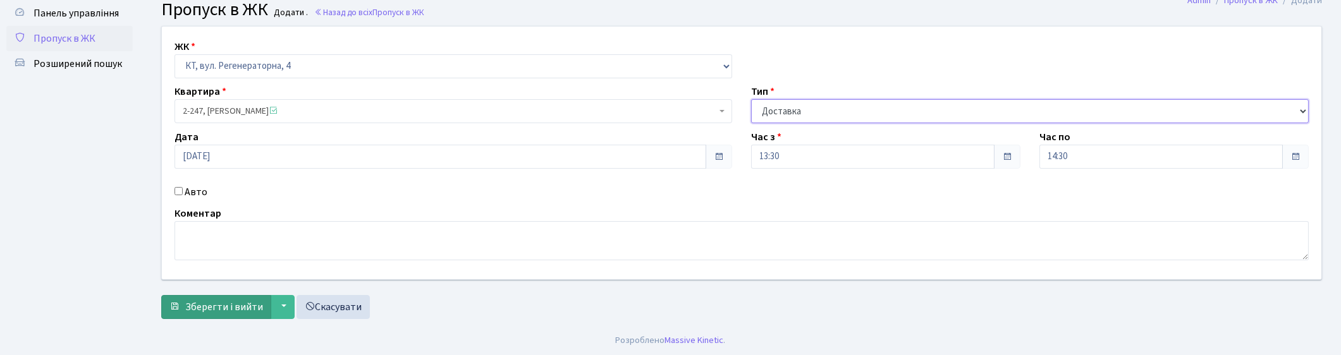
scroll to position [42, 0]
drag, startPoint x: 194, startPoint y: 306, endPoint x: 230, endPoint y: 286, distance: 41.0
click at [194, 305] on span "Зберегти і вийти" at bounding box center [224, 306] width 78 height 14
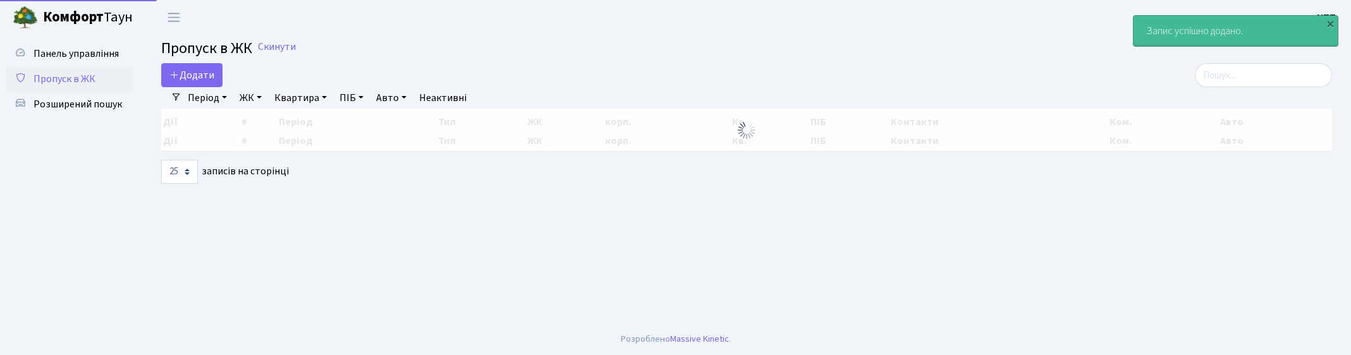
select select "25"
click at [1247, 77] on input "search" at bounding box center [1263, 75] width 137 height 24
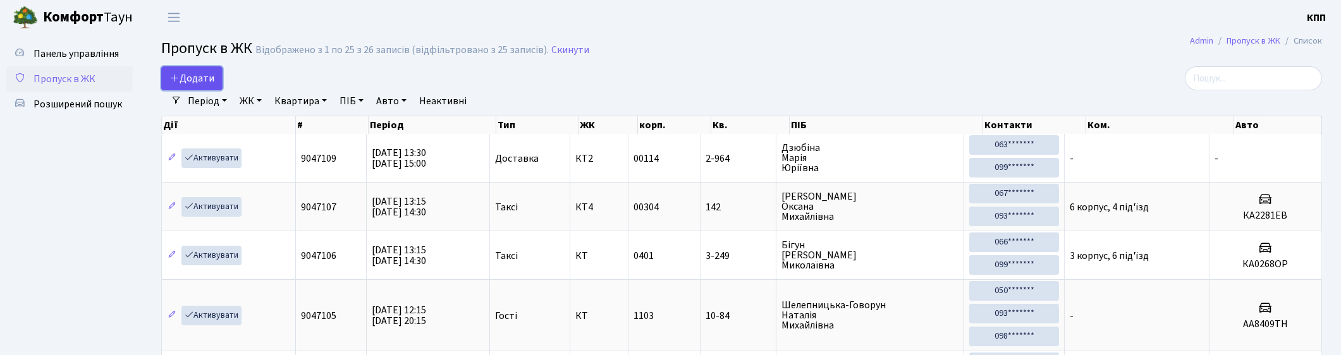
click at [201, 70] on link "Додати" at bounding box center [191, 78] width 61 height 24
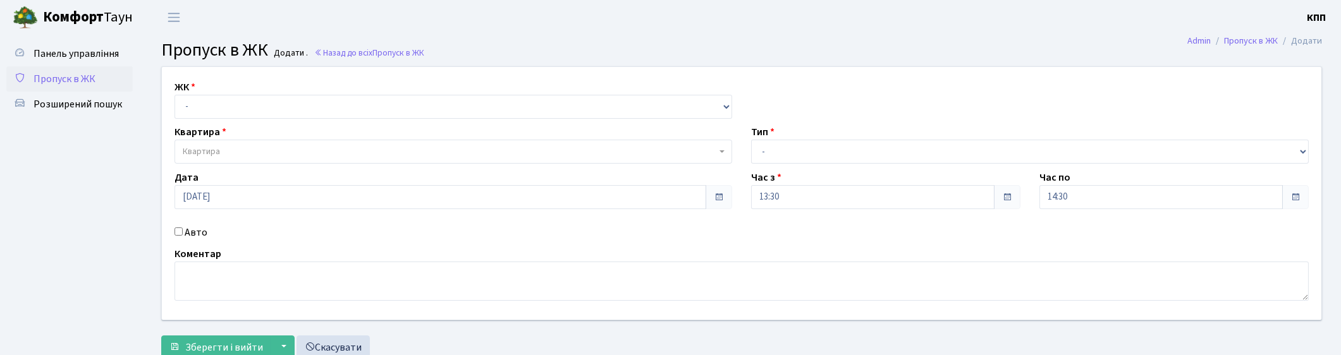
select select "271"
click at [175, 95] on select "- КТ, вул. Регенераторна, 4 КТ2, просп. [STREET_ADDRESS] [STREET_ADDRESS] [PERS…" at bounding box center [454, 107] width 558 height 24
select select
click at [216, 144] on span "Квартира" at bounding box center [454, 152] width 558 height 24
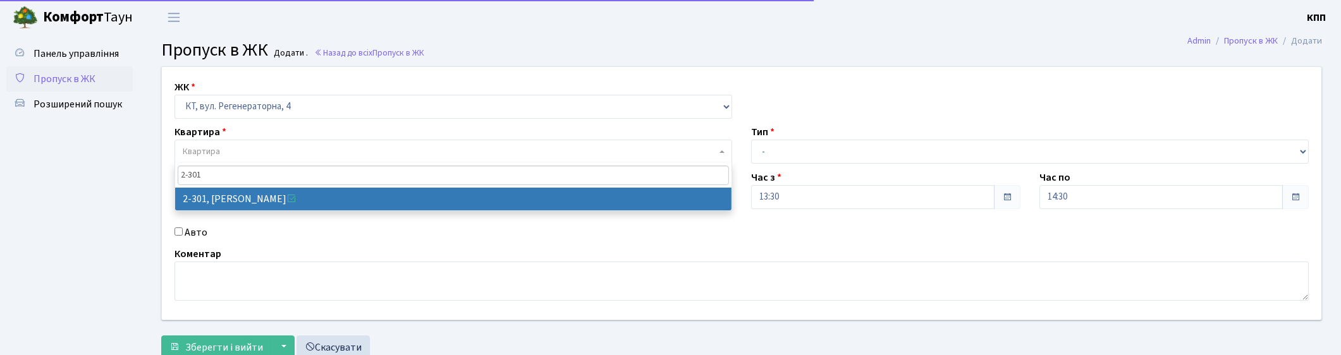
type input "2-301"
drag, startPoint x: 228, startPoint y: 205, endPoint x: 235, endPoint y: 202, distance: 8.0
select select "1315"
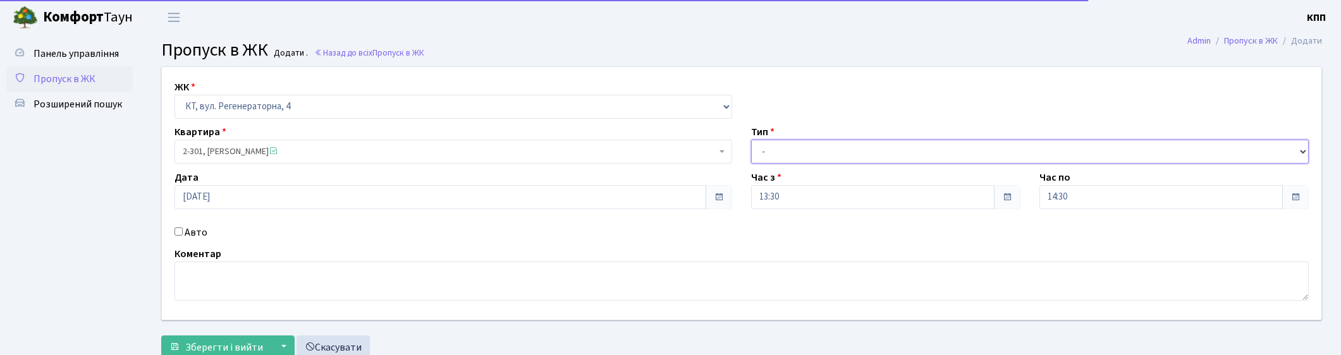
drag, startPoint x: 941, startPoint y: 153, endPoint x: 897, endPoint y: 161, distance: 44.9
click at [941, 153] on select "- Доставка Таксі Гості Сервіс" at bounding box center [1030, 152] width 558 height 24
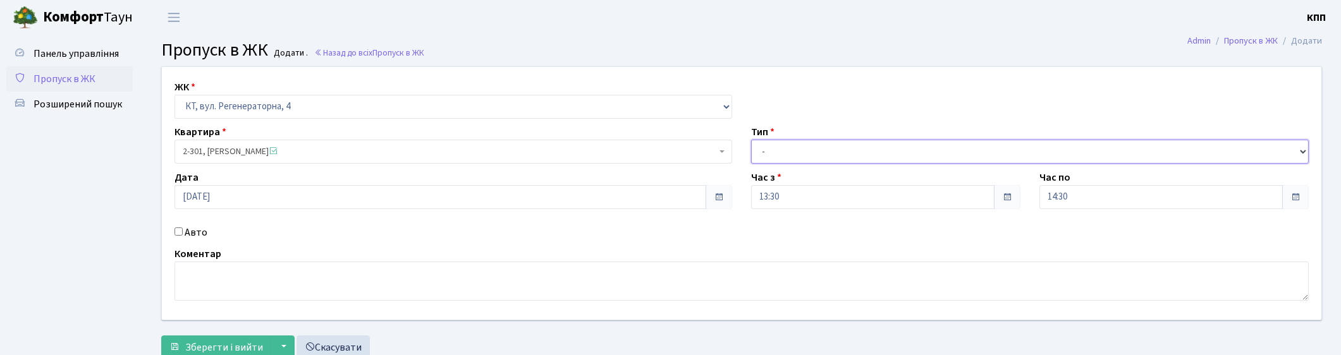
select select "3"
click at [751, 140] on select "- Доставка Таксі Гості Сервіс" at bounding box center [1030, 152] width 558 height 24
click at [212, 339] on button "Зберегти і вийти" at bounding box center [216, 348] width 110 height 24
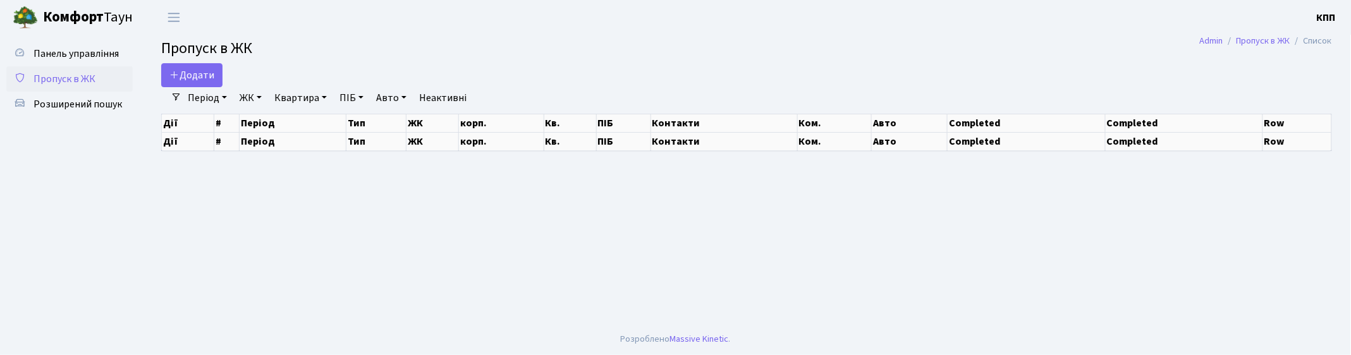
select select "25"
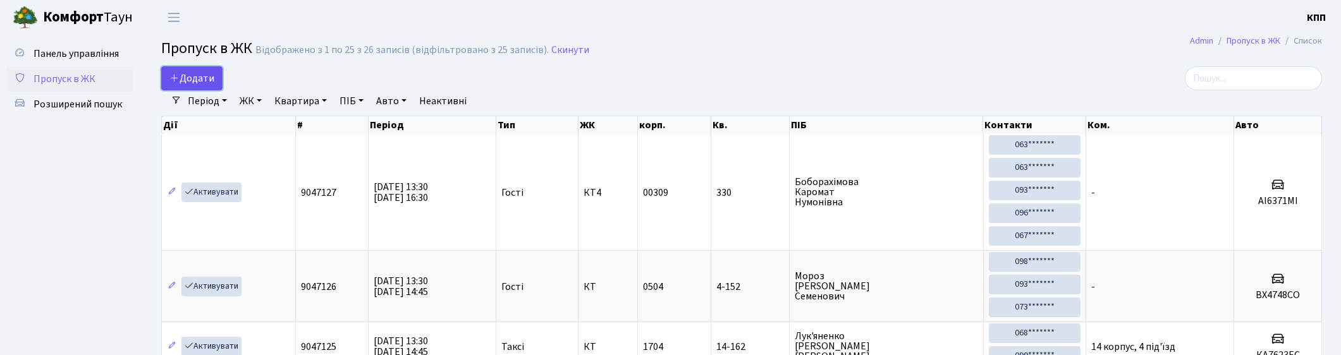
click at [207, 79] on span "Додати" at bounding box center [191, 78] width 45 height 14
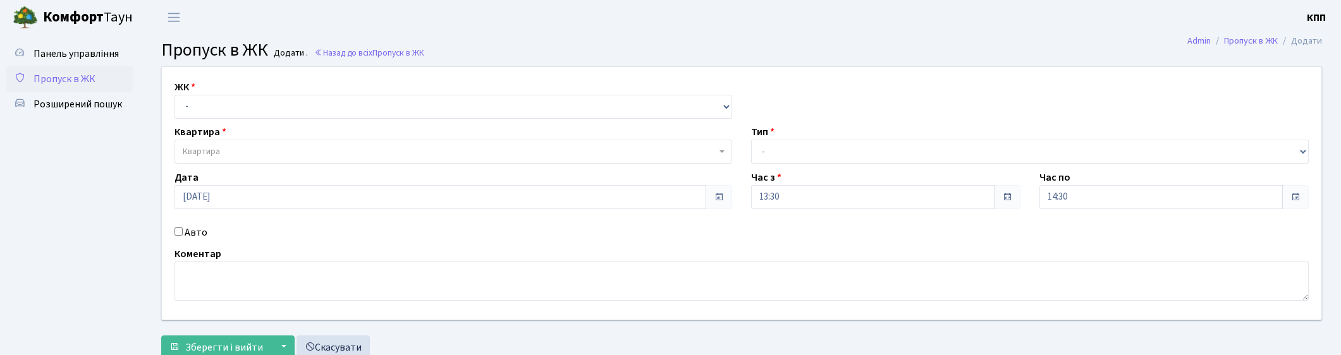
click at [212, 102] on select "- КТ, вул. Регенераторна, 4 КТ2, просп. [STREET_ADDRESS] [STREET_ADDRESS] [PERS…" at bounding box center [454, 107] width 558 height 24
select select "271"
click at [175, 95] on select "- КТ, вул. Регенераторна, 4 КТ2, просп. Соборності, 17 КТ3, вул. Березнева, 16 …" at bounding box center [454, 107] width 558 height 24
select select
click at [241, 154] on span "Квартира" at bounding box center [450, 151] width 534 height 13
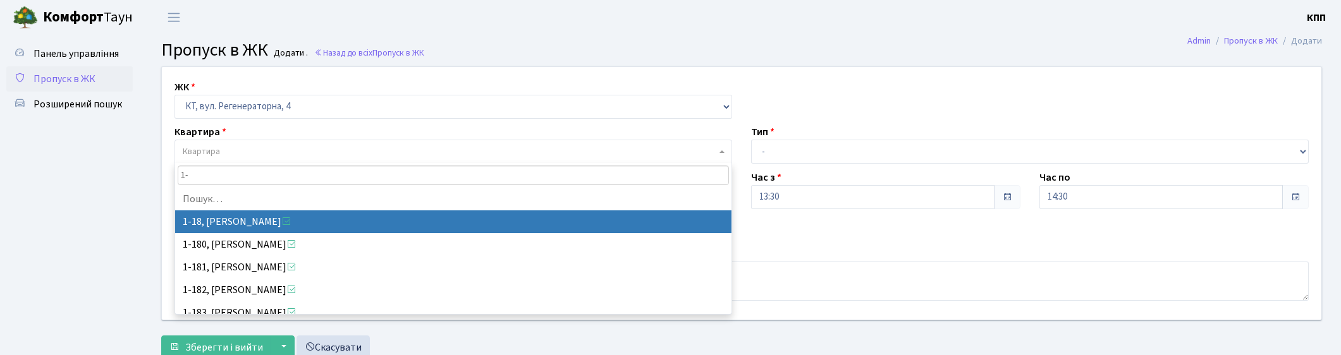
type input "1"
type input "1-188"
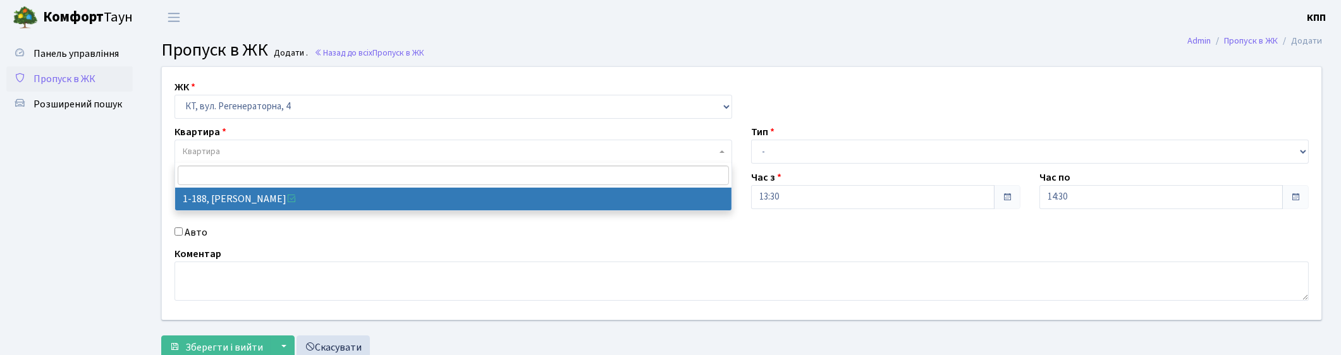
click at [91, 79] on span "Пропуск в ЖК" at bounding box center [65, 79] width 62 height 14
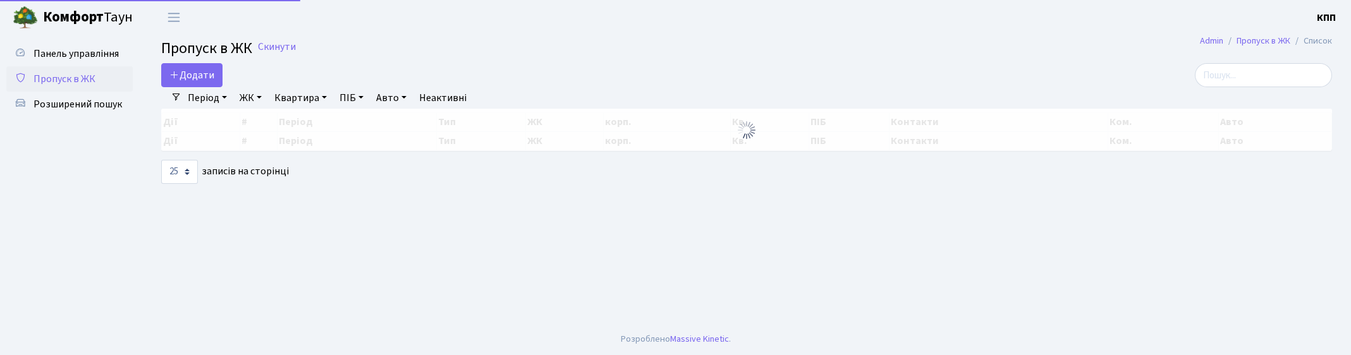
select select "25"
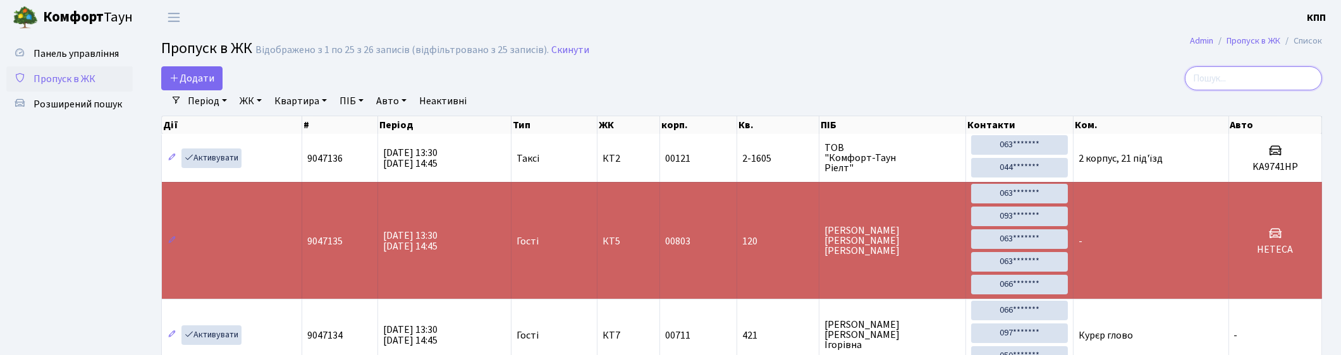
click at [1227, 77] on input "search" at bounding box center [1253, 78] width 137 height 24
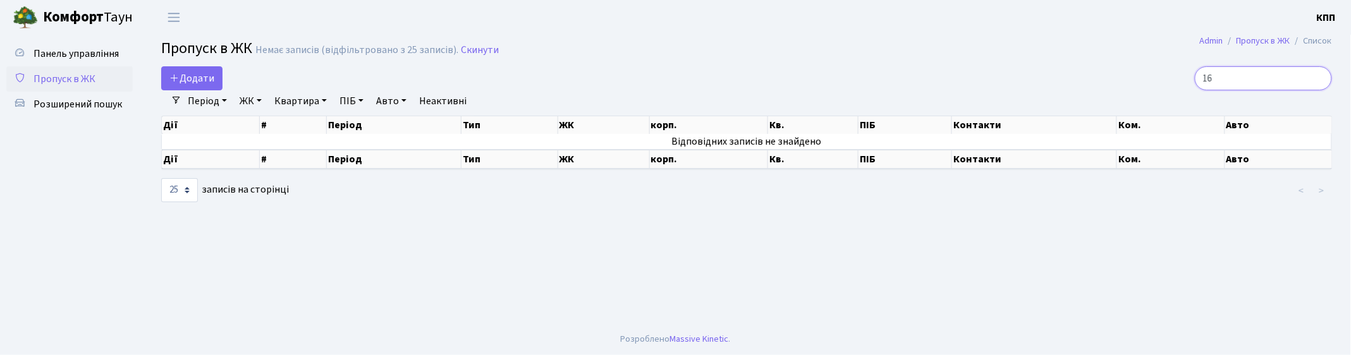
type input "1"
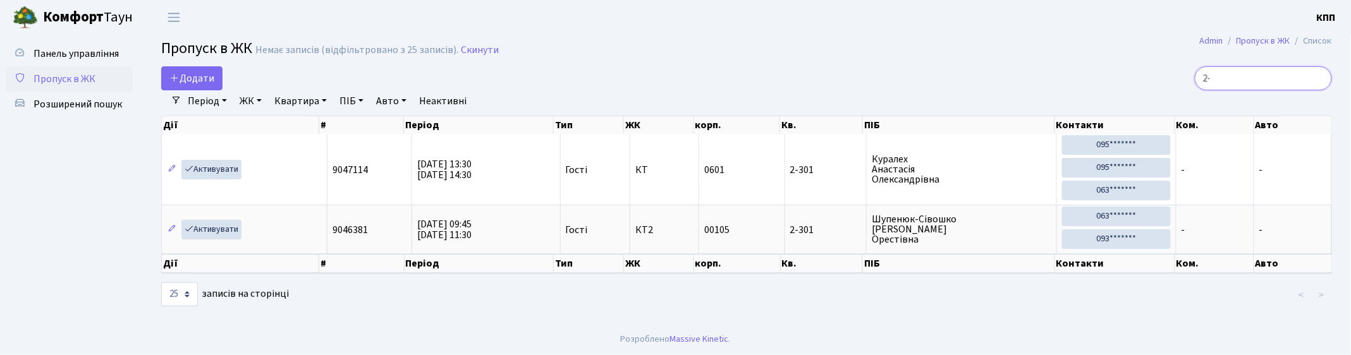
type input "2"
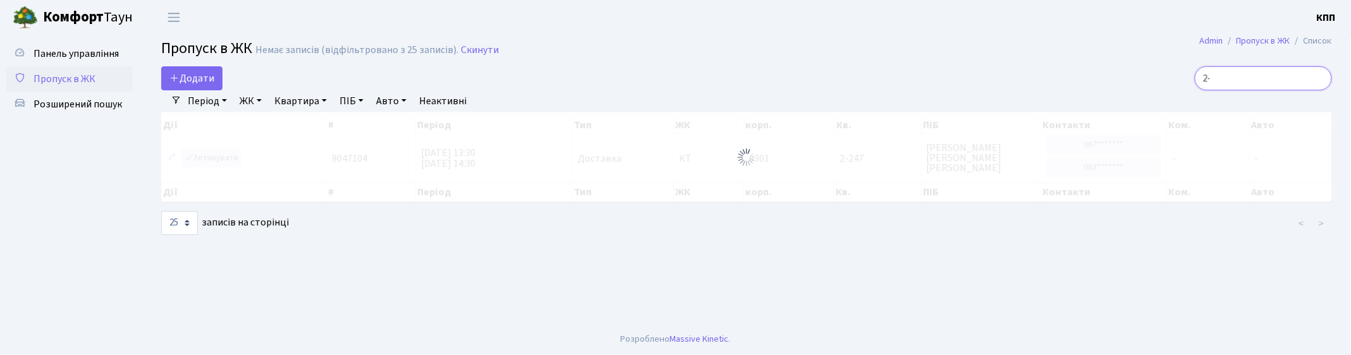
type input "2"
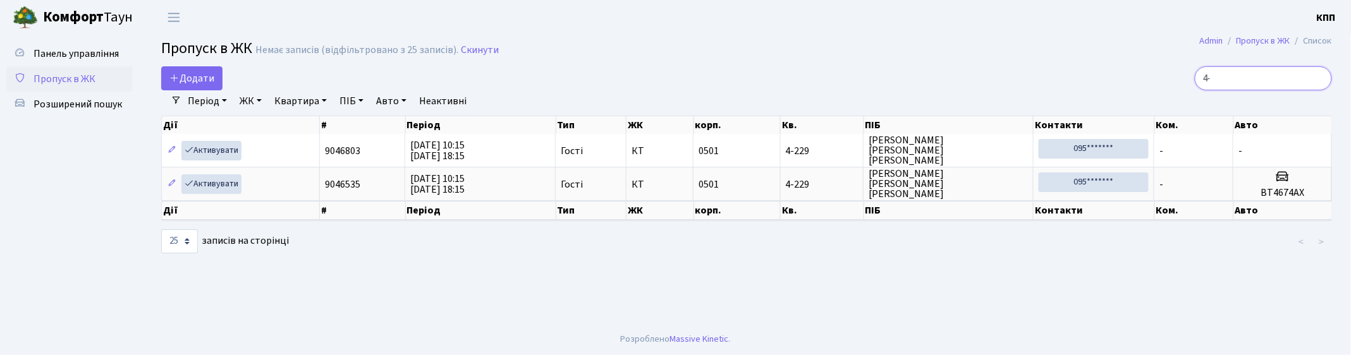
type input "4"
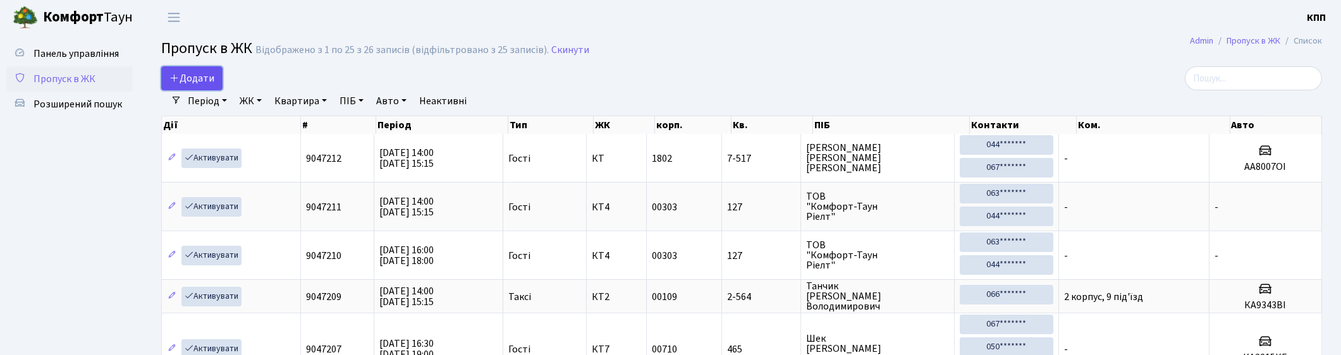
click at [196, 80] on span "Додати" at bounding box center [191, 78] width 45 height 14
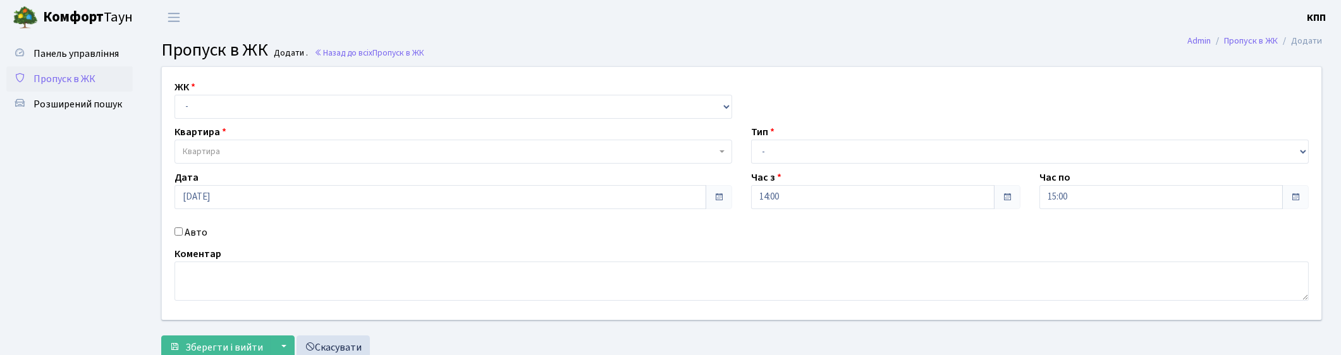
select select "271"
click at [175, 95] on select "- КТ, вул. Регенераторна, 4 КТ2, просп. [STREET_ADDRESS] [STREET_ADDRESS] [PERS…" at bounding box center [454, 107] width 558 height 24
select select
click at [238, 154] on span "Квартира" at bounding box center [450, 151] width 534 height 13
click at [97, 78] on link "Пропуск в ЖК" at bounding box center [69, 78] width 126 height 25
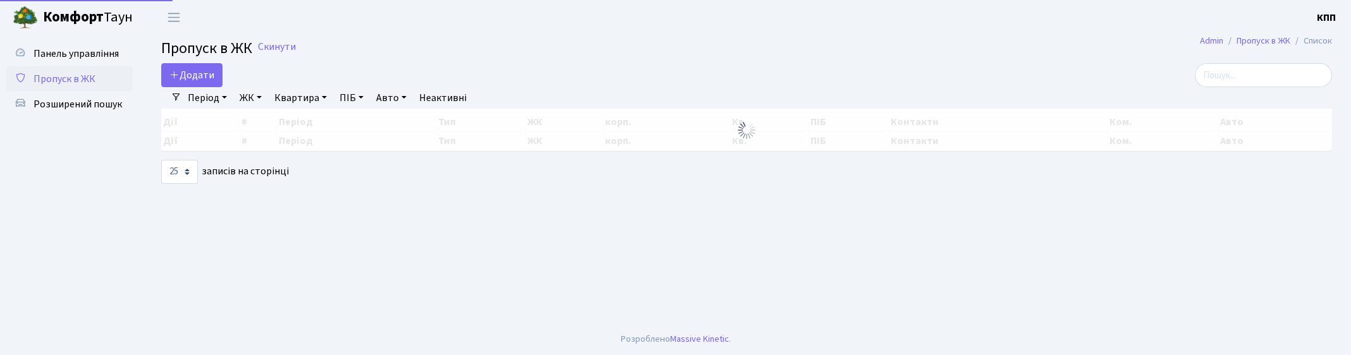
select select "25"
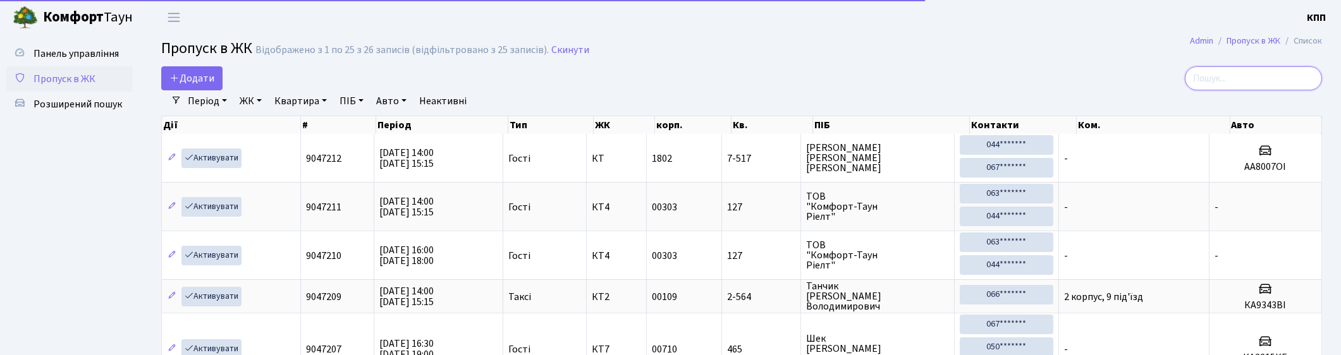
click at [1279, 75] on input "search" at bounding box center [1253, 78] width 137 height 24
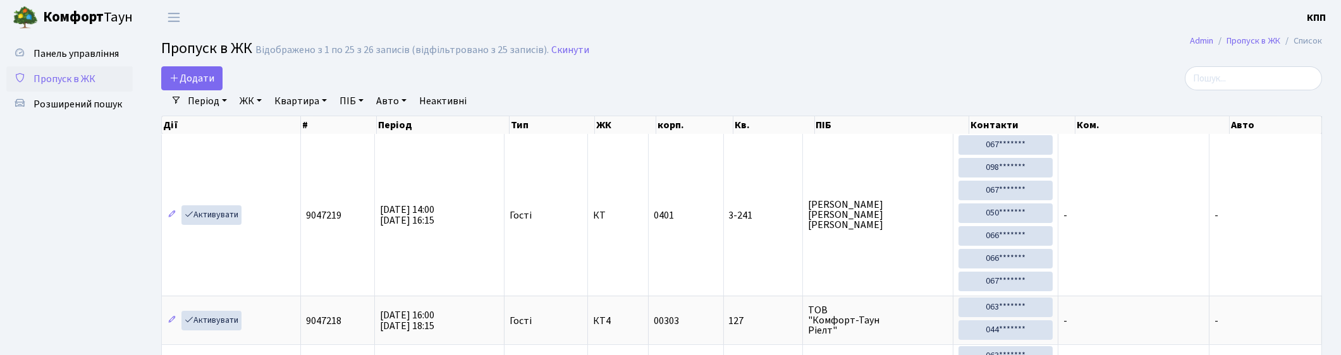
click at [939, 57] on h2 "Пропуск в ЖК Відображено з 1 по 25 з 26 записів (відфільтровано з 25 записів). …" at bounding box center [741, 51] width 1161 height 22
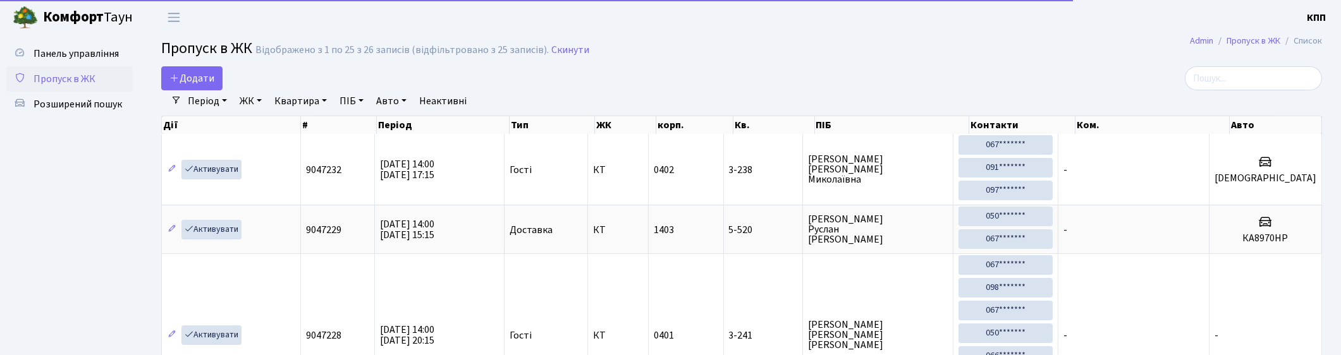
click at [1256, 90] on div "Період 06.10.2025 - 06.10.2025 ЖК - КТ, вул. Регенераторна, 4 КТ2, просп. Собор…" at bounding box center [746, 101] width 1131 height 22
click at [1255, 77] on input "search" at bounding box center [1253, 78] width 137 height 24
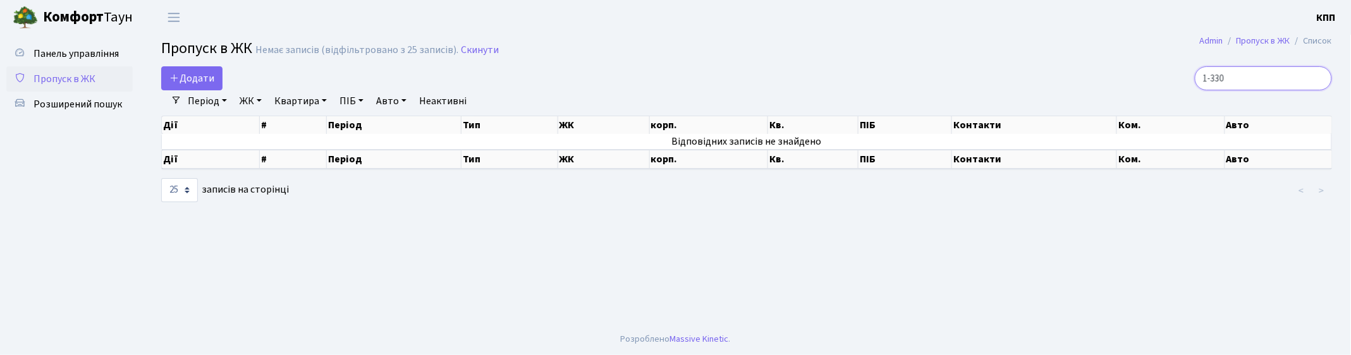
type input "1-330"
click at [186, 73] on span "Додати" at bounding box center [191, 78] width 45 height 14
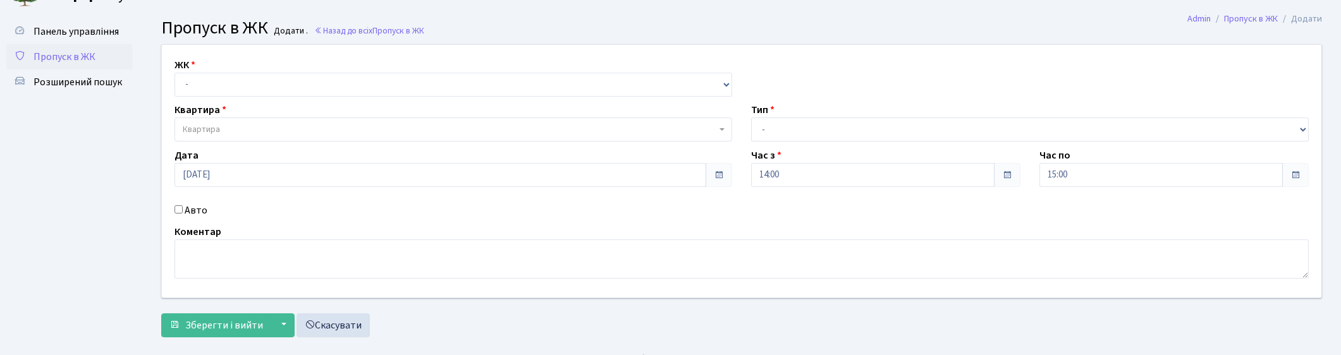
scroll to position [42, 0]
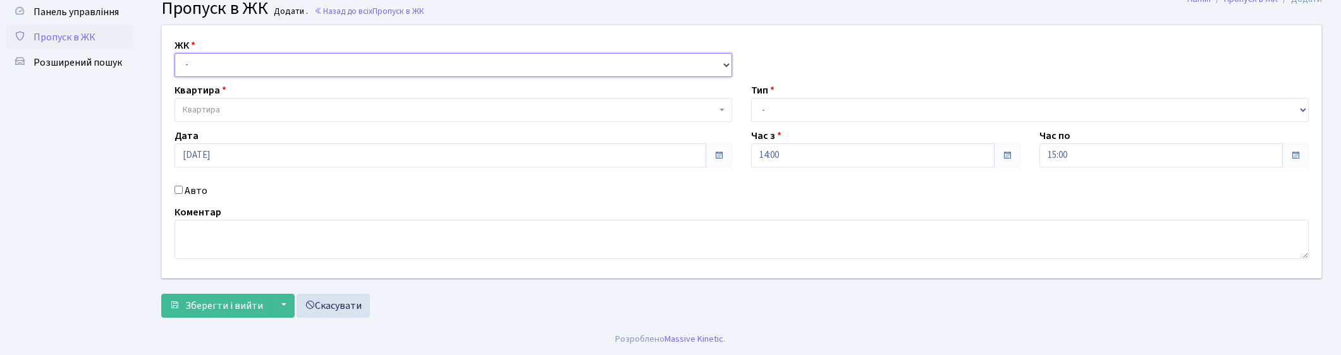
click at [289, 70] on select "- КТ, вул. Регенераторна, 4 КТ2, просп. [STREET_ADDRESS] [STREET_ADDRESS] [PERS…" at bounding box center [454, 65] width 558 height 24
select select "271"
click at [175, 53] on select "- КТ, вул. Регенераторна, 4 КТ2, просп. [STREET_ADDRESS] [STREET_ADDRESS] [PERS…" at bounding box center [454, 65] width 558 height 24
select select
click at [278, 102] on span "Квартира" at bounding box center [454, 110] width 558 height 24
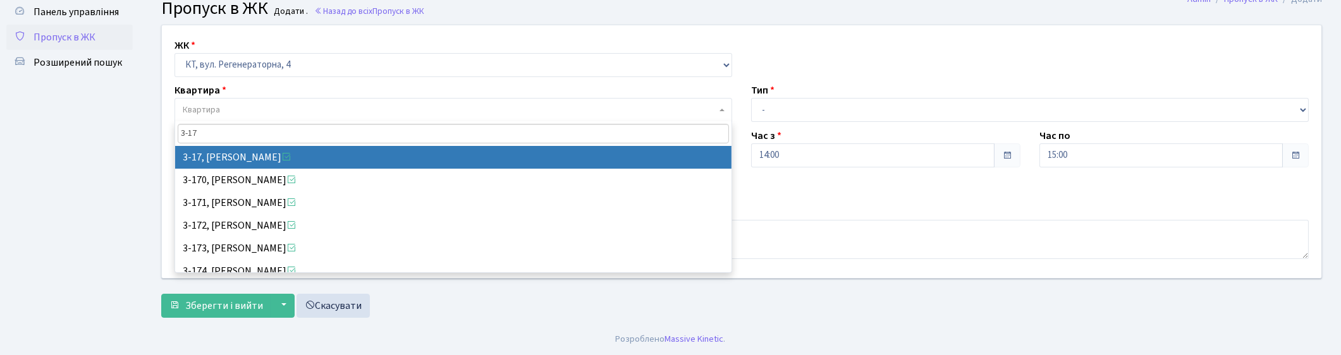
type input "3-17"
select select "988"
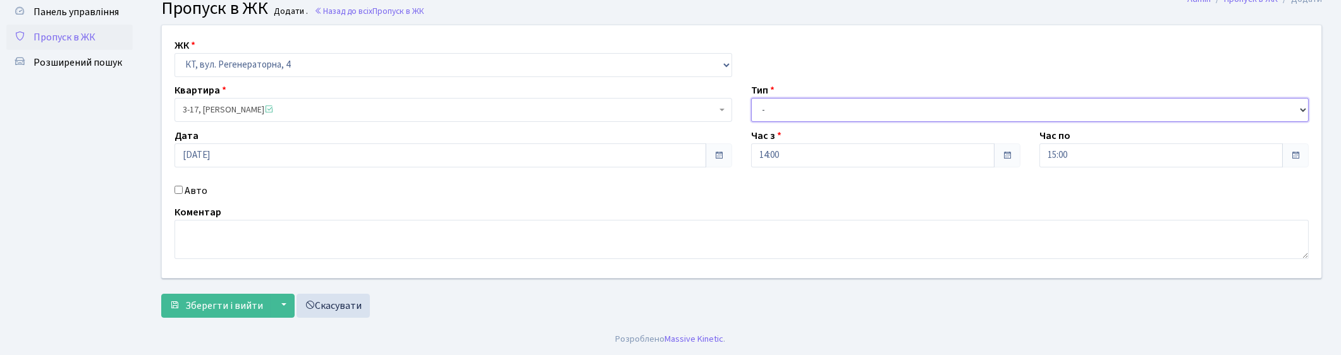
click at [877, 113] on select "- Доставка Таксі Гості Сервіс" at bounding box center [1030, 110] width 558 height 24
select select "1"
click at [751, 98] on select "- Доставка Таксі Гості Сервіс" at bounding box center [1030, 110] width 558 height 24
click at [221, 304] on span "Зберегти і вийти" at bounding box center [224, 306] width 78 height 14
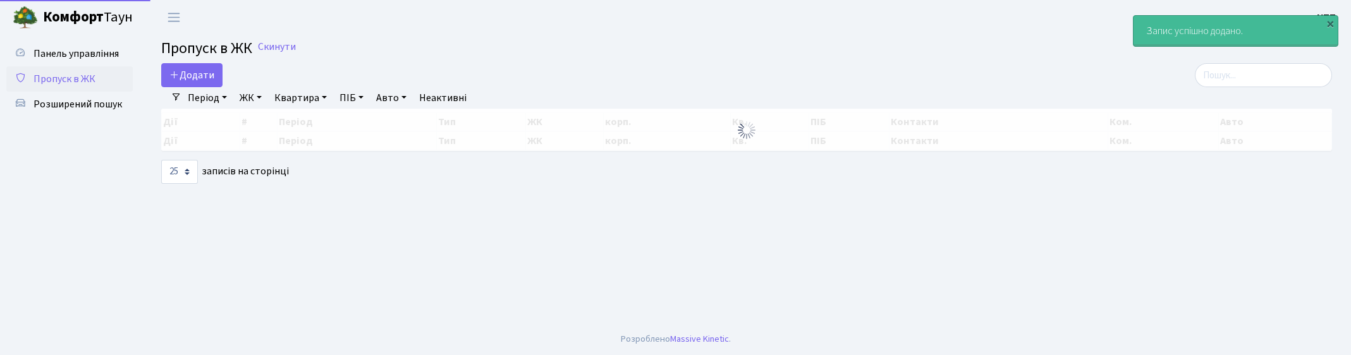
select select "25"
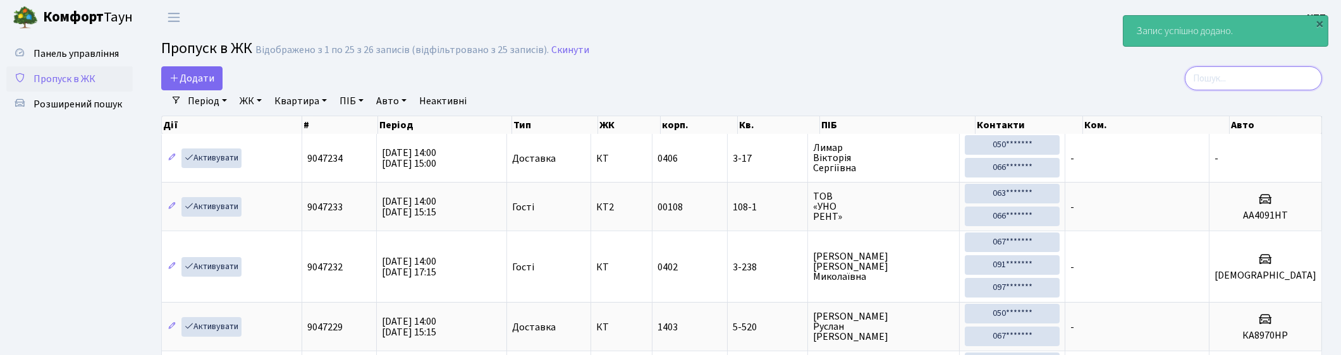
click at [1243, 83] on input "search" at bounding box center [1253, 78] width 137 height 24
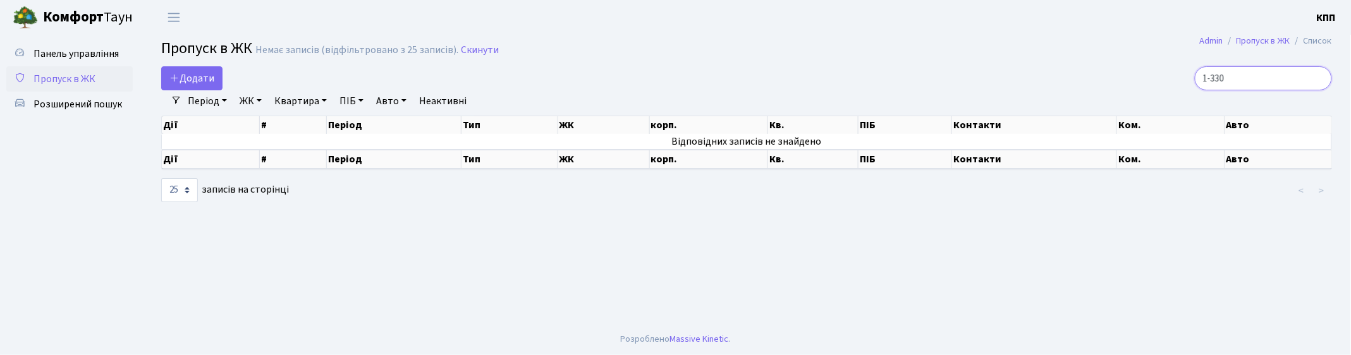
type input "1-330"
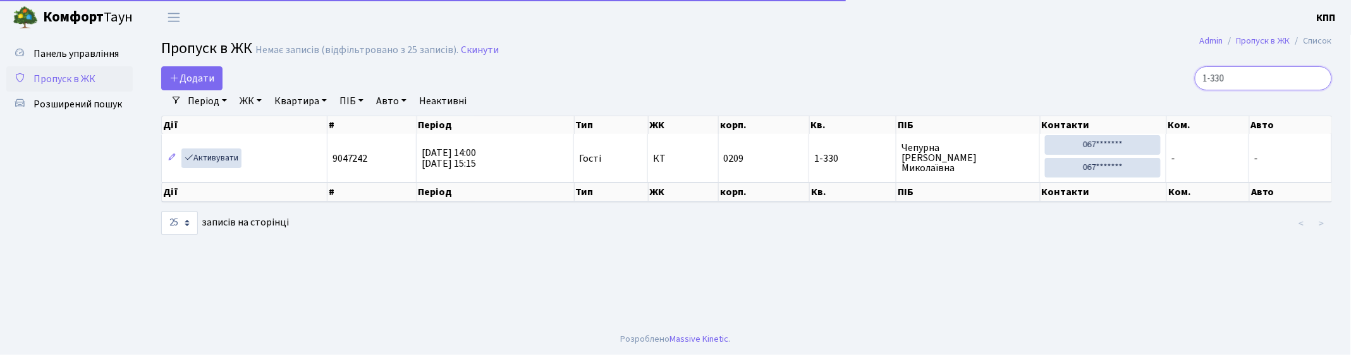
click at [1266, 81] on input "1-330" at bounding box center [1263, 78] width 137 height 24
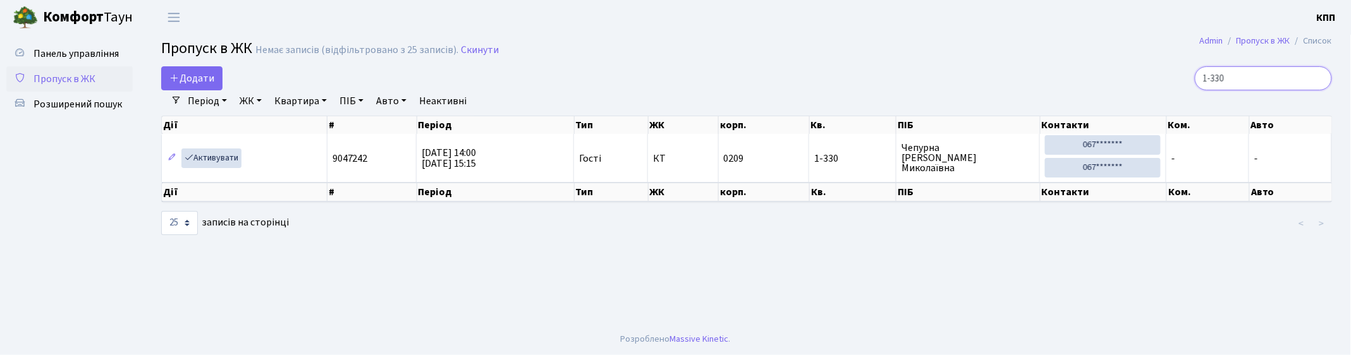
click at [1317, 78] on input "1-330" at bounding box center [1263, 78] width 137 height 24
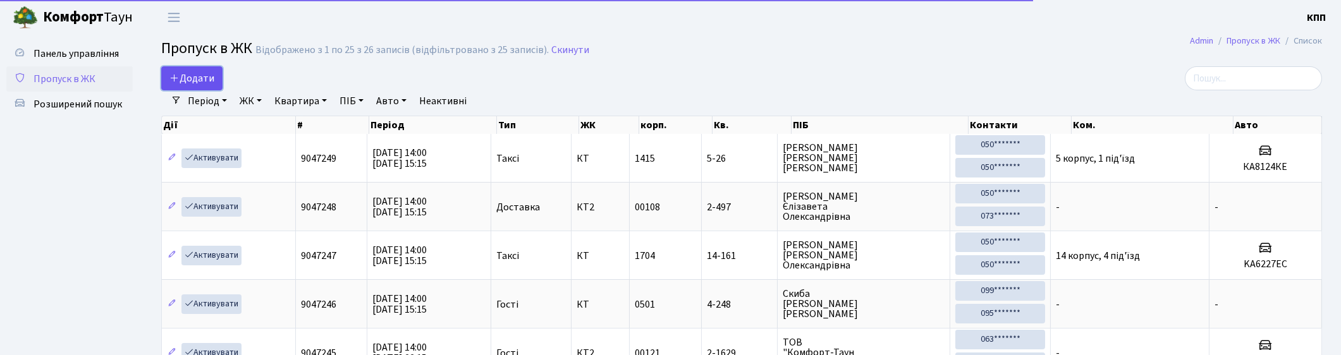
click at [190, 78] on span "Додати" at bounding box center [191, 78] width 45 height 14
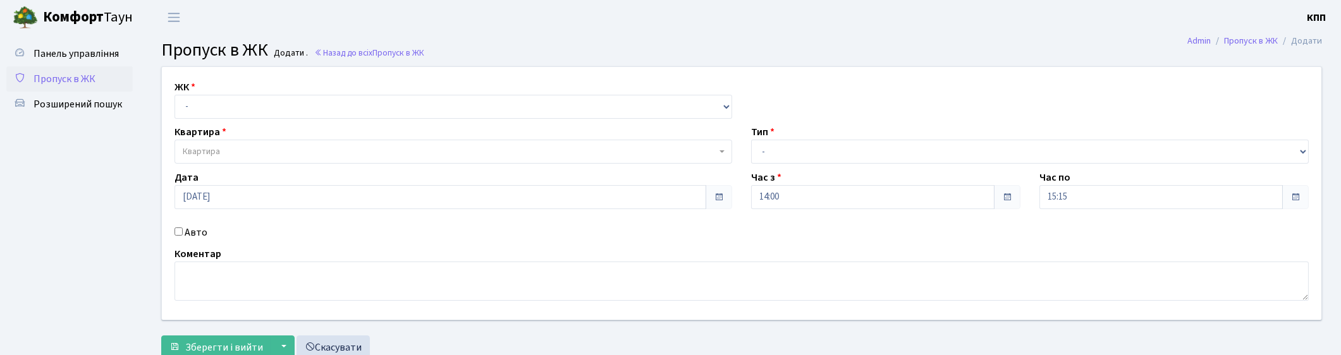
click at [192, 230] on label "Авто" at bounding box center [196, 232] width 23 height 15
click at [183, 230] on input "Авто" at bounding box center [179, 232] width 8 height 8
checkbox input "true"
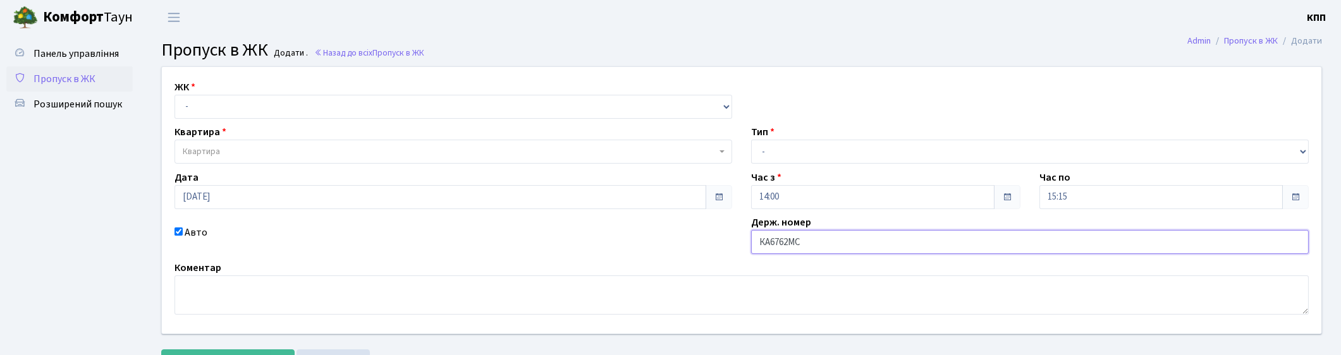
type input "КА6762МС"
drag, startPoint x: 832, startPoint y: 250, endPoint x: 824, endPoint y: 145, distance: 104.6
click at [824, 142] on select "- Доставка Таксі Гості Сервіс" at bounding box center [1030, 152] width 558 height 24
select select "3"
click at [751, 140] on select "- Доставка Таксі Гості Сервіс" at bounding box center [1030, 152] width 558 height 24
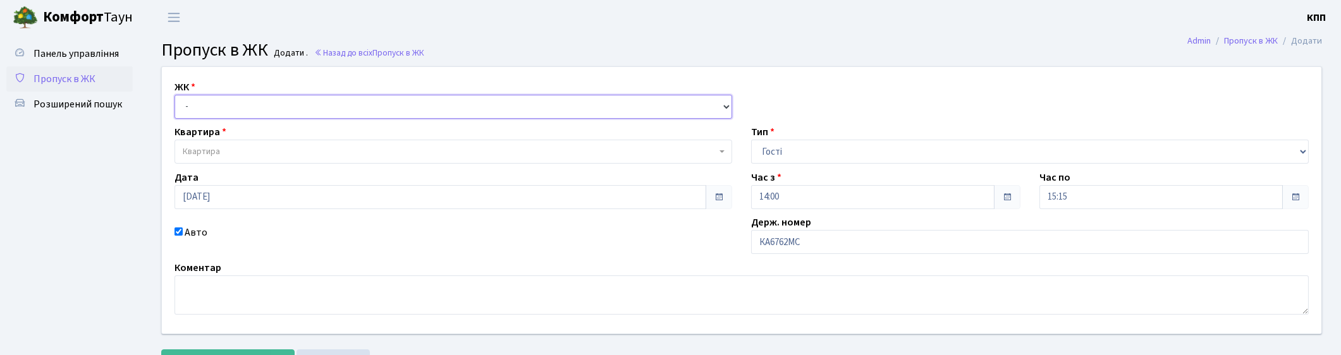
drag, startPoint x: 264, startPoint y: 104, endPoint x: 263, endPoint y: 112, distance: 8.3
click at [264, 104] on select "- КТ, вул. Регенераторна, 4 КТ2, просп. [STREET_ADDRESS] [STREET_ADDRESS] [PERS…" at bounding box center [454, 107] width 558 height 24
select select "271"
click at [175, 95] on select "- КТ, вул. Регенераторна, 4 КТ2, просп. Соборності, 17 КТ3, вул. Березнева, 16 …" at bounding box center [454, 107] width 558 height 24
select select
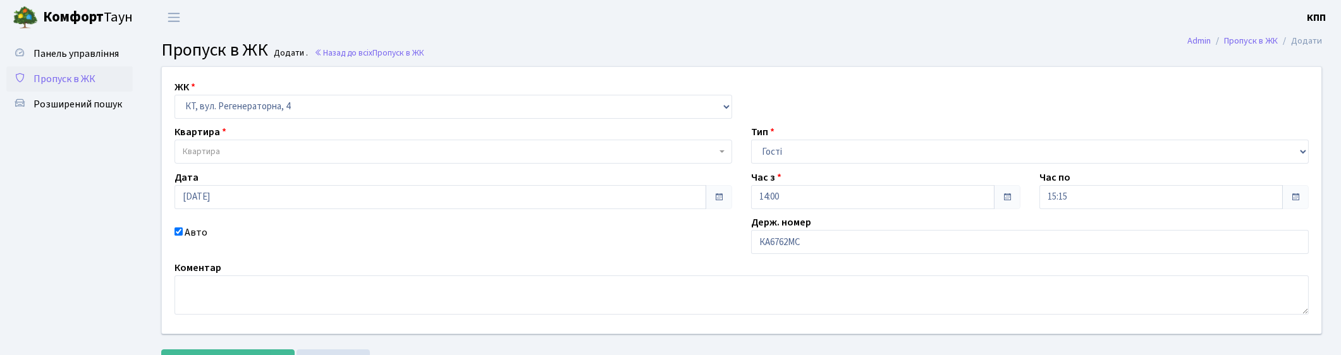
click at [267, 149] on span "Квартира" at bounding box center [450, 151] width 534 height 13
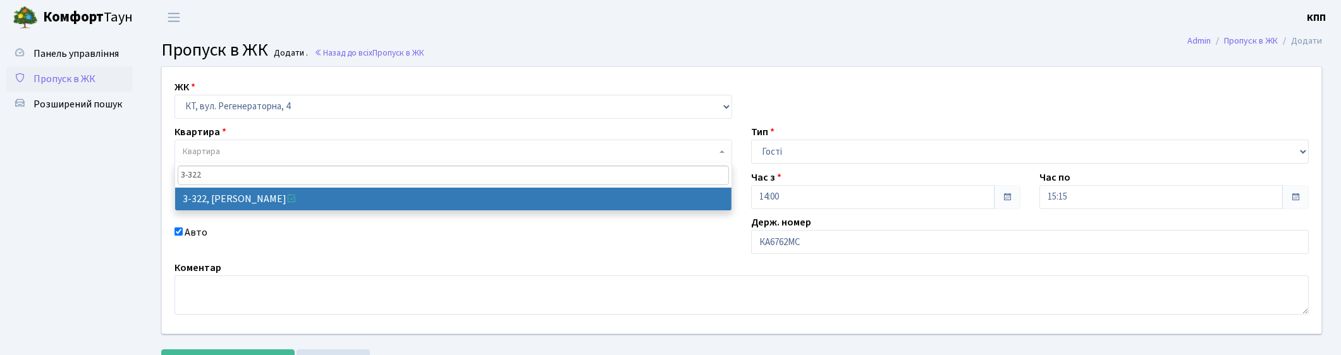
type input "3-322"
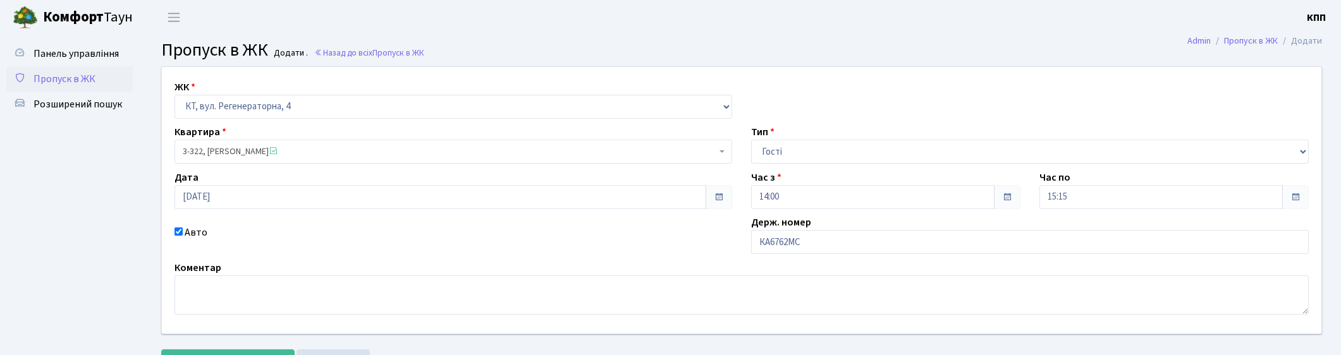
select select "1540"
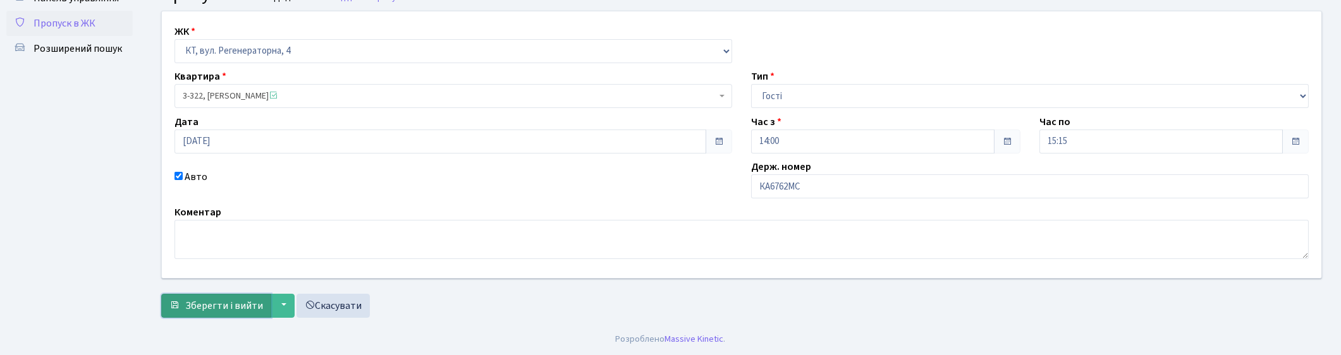
click at [209, 304] on span "Зберегти і вийти" at bounding box center [224, 306] width 78 height 14
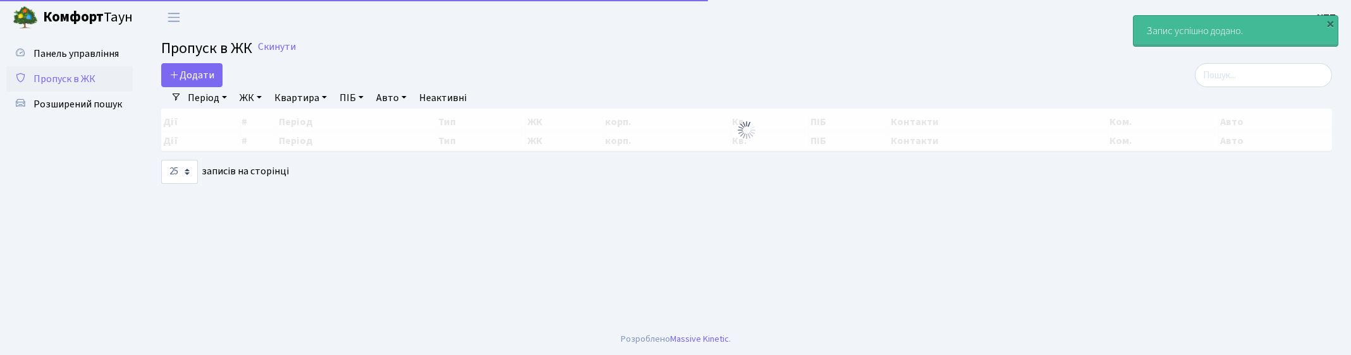
select select "25"
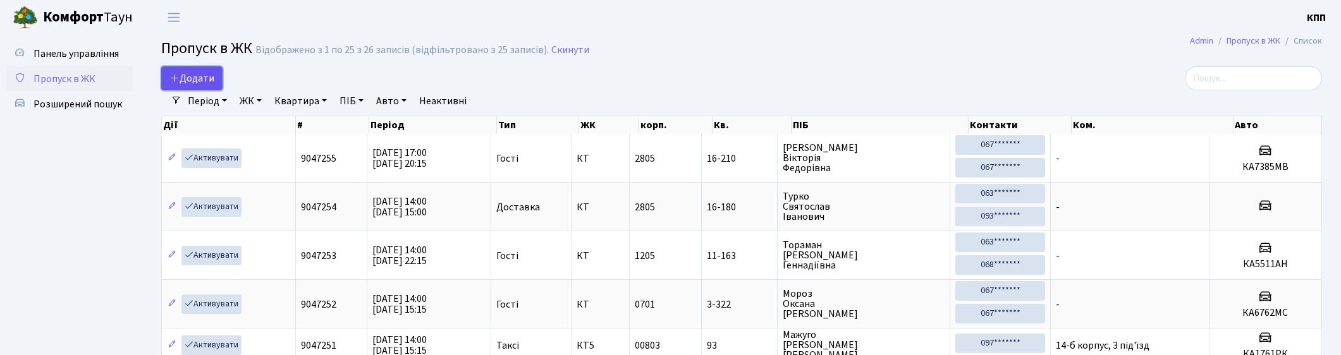
click at [201, 76] on span "Додати" at bounding box center [191, 78] width 45 height 14
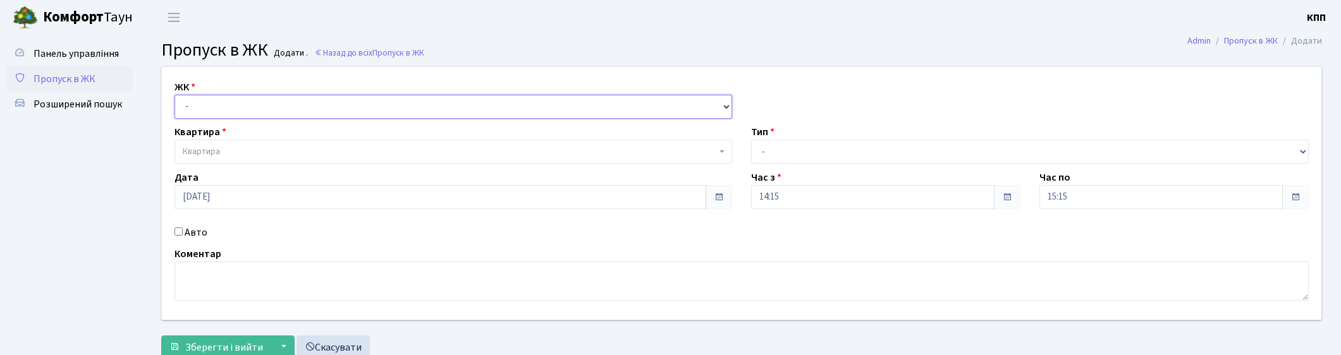
click at [261, 106] on select "- КТ, вул. Регенераторна, 4 КТ2, просп. Соборності, 17 КТ3, вул. Березнева, 16 …" at bounding box center [454, 107] width 558 height 24
click at [260, 109] on select "- КТ, вул. Регенераторна, 4 КТ2, просп. Соборності, 17 КТ3, вул. Березнева, 16 …" at bounding box center [454, 107] width 558 height 24
click at [279, 108] on select "- КТ, вул. Регенераторна, 4 КТ2, просп. Соборності, 17 КТ3, вул. Березнева, 16 …" at bounding box center [454, 107] width 558 height 24
click at [51, 83] on span "Пропуск в ЖК" at bounding box center [65, 79] width 62 height 14
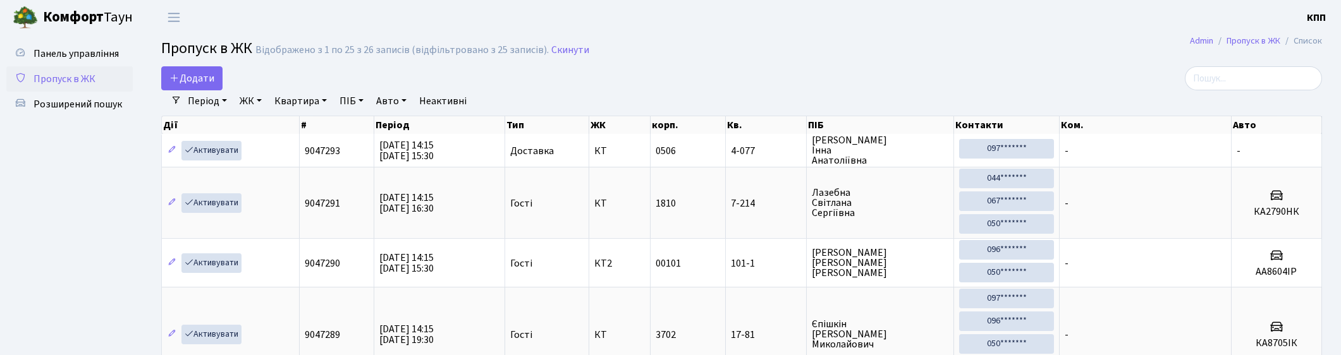
select select "25"
drag, startPoint x: 1256, startPoint y: 77, endPoint x: 1243, endPoint y: 80, distance: 13.0
click at [1256, 77] on input "search" at bounding box center [1253, 78] width 137 height 24
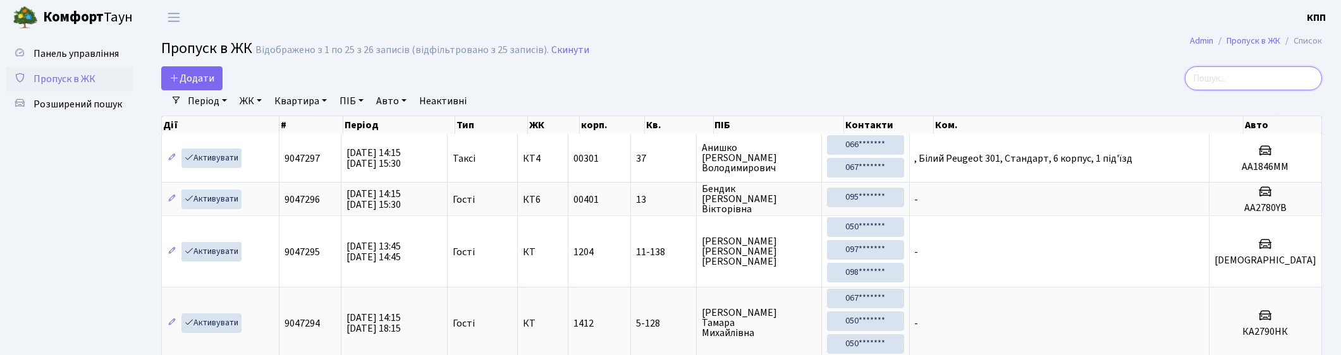
click at [1251, 78] on input "search" at bounding box center [1253, 78] width 137 height 24
type input "0"
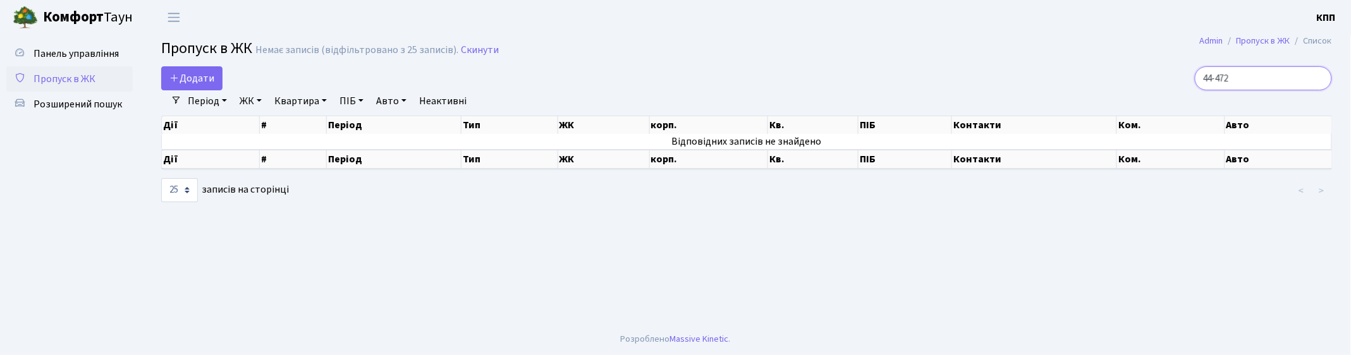
click at [1230, 77] on input "44-472" at bounding box center [1263, 78] width 137 height 24
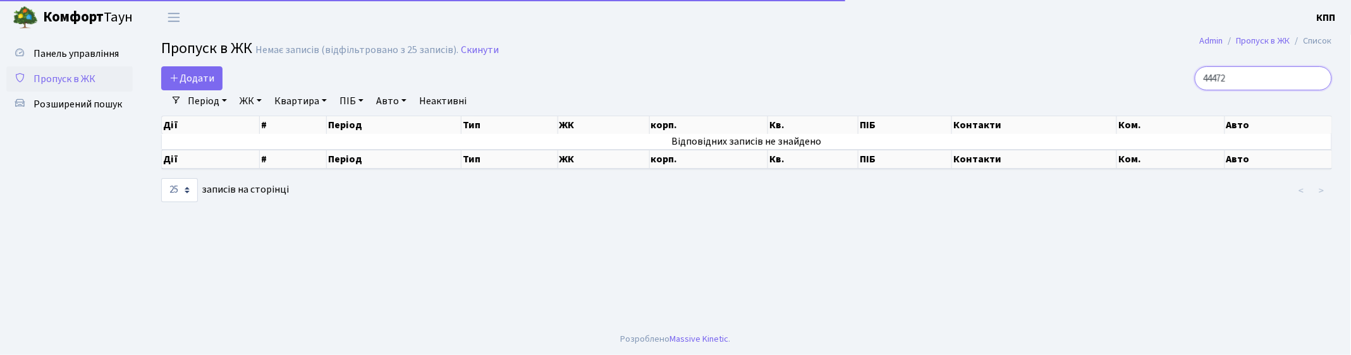
click at [1230, 77] on input "44472" at bounding box center [1263, 78] width 137 height 24
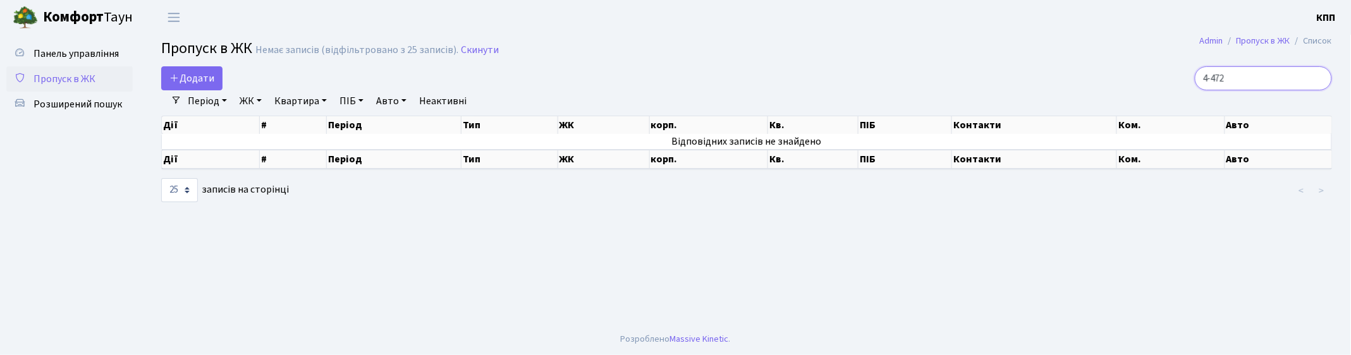
click at [1277, 72] on input "4-472" at bounding box center [1263, 78] width 137 height 24
type input "4"
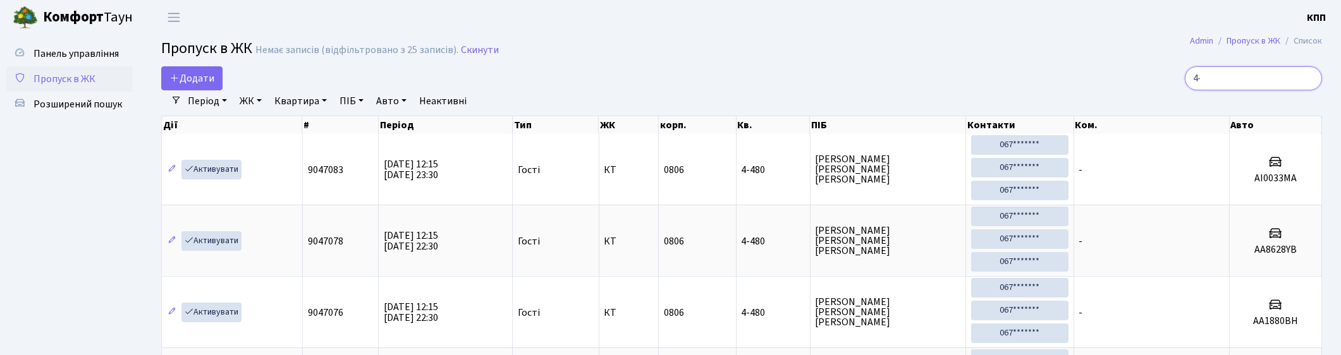
type input "4"
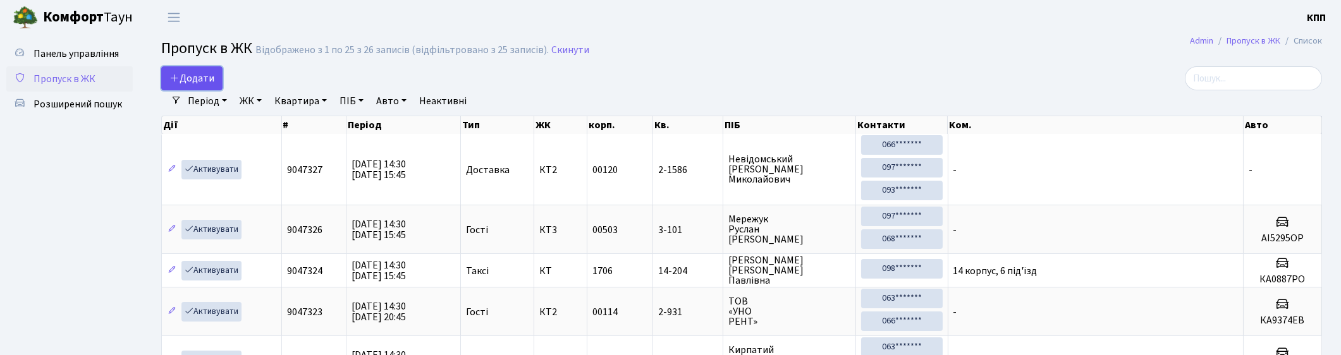
click at [181, 78] on span "Додати" at bounding box center [191, 78] width 45 height 14
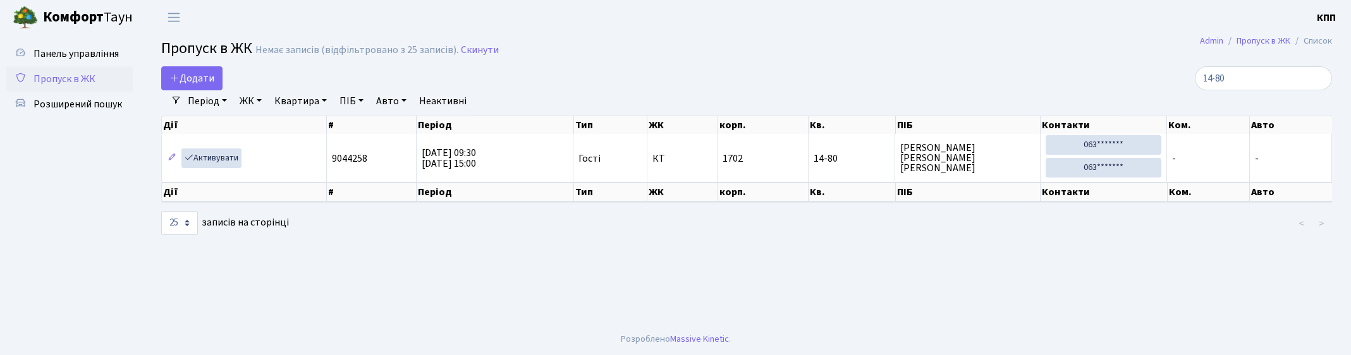
select select "25"
click at [1252, 77] on input "14-80" at bounding box center [1263, 78] width 137 height 24
type input "1"
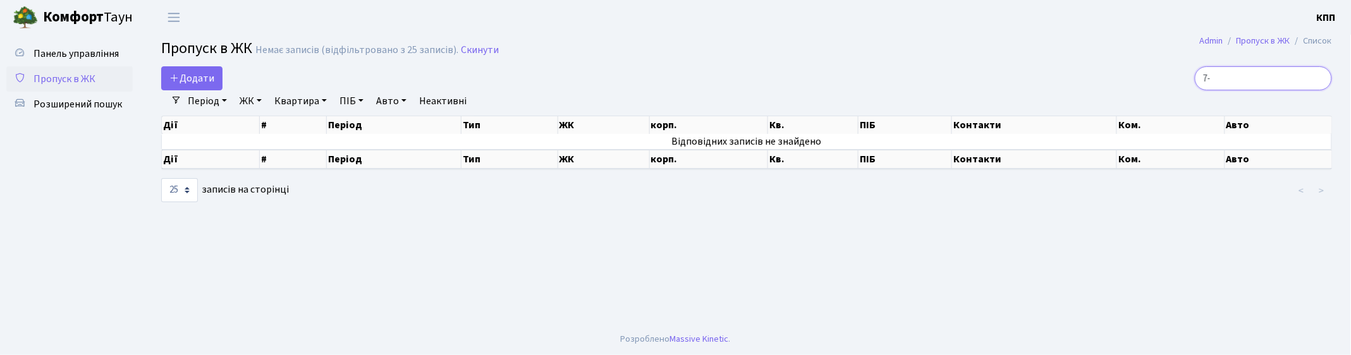
type input "7"
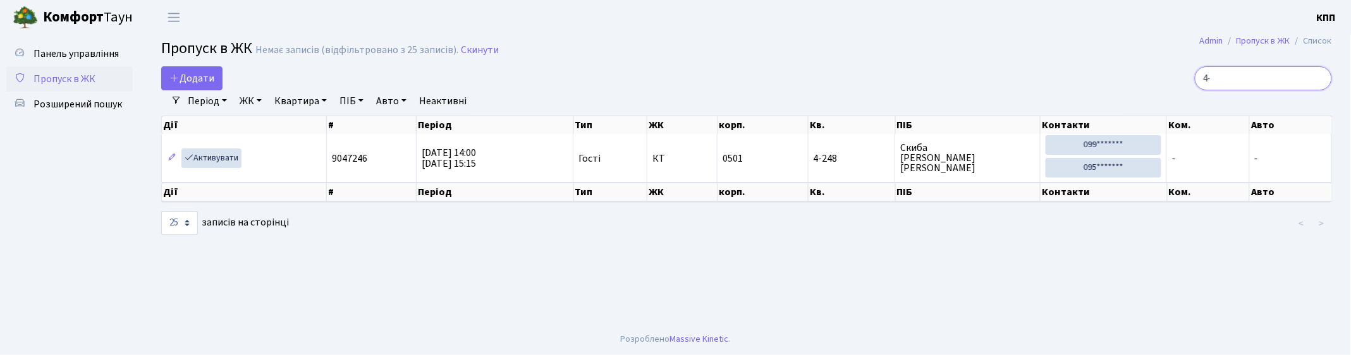
type input "4"
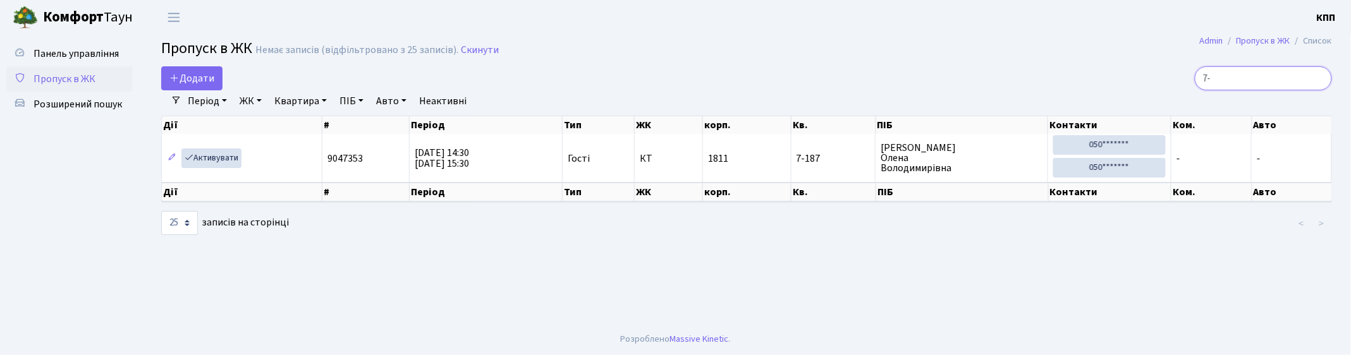
type input "7"
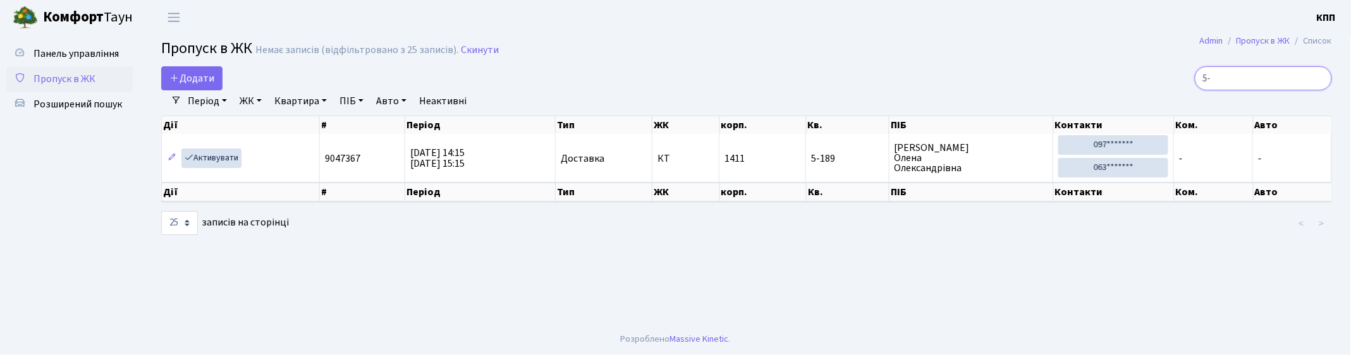
type input "5"
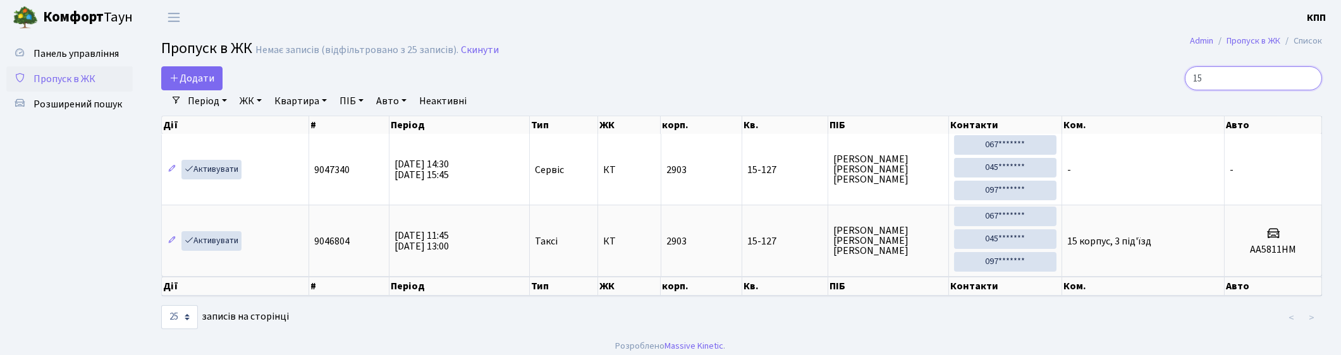
type input "1"
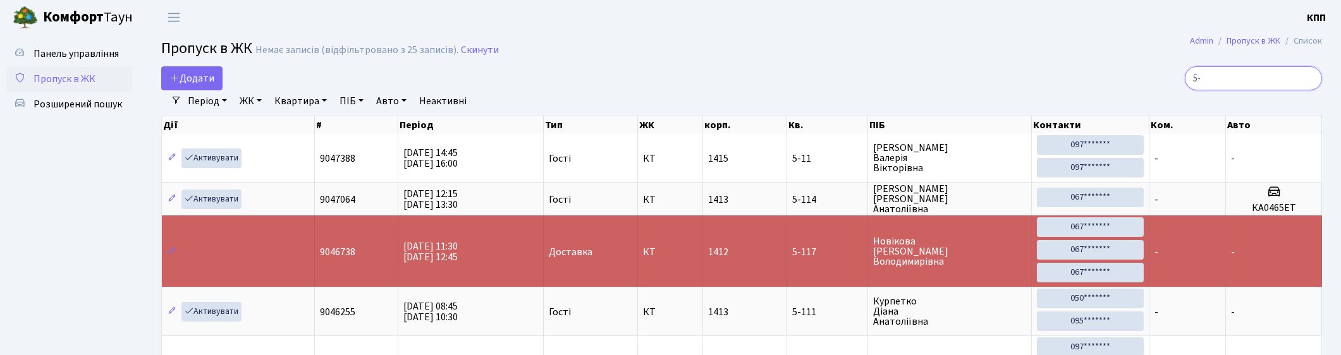
type input "5"
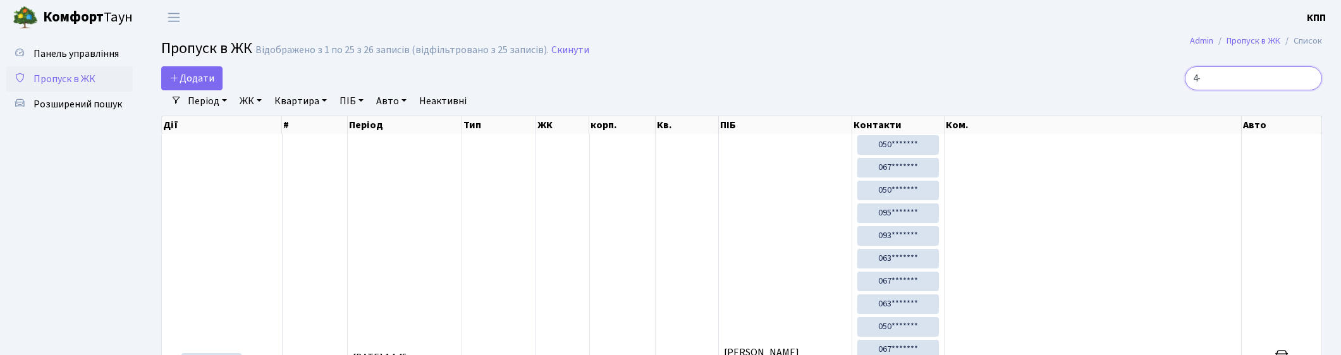
type input "4"
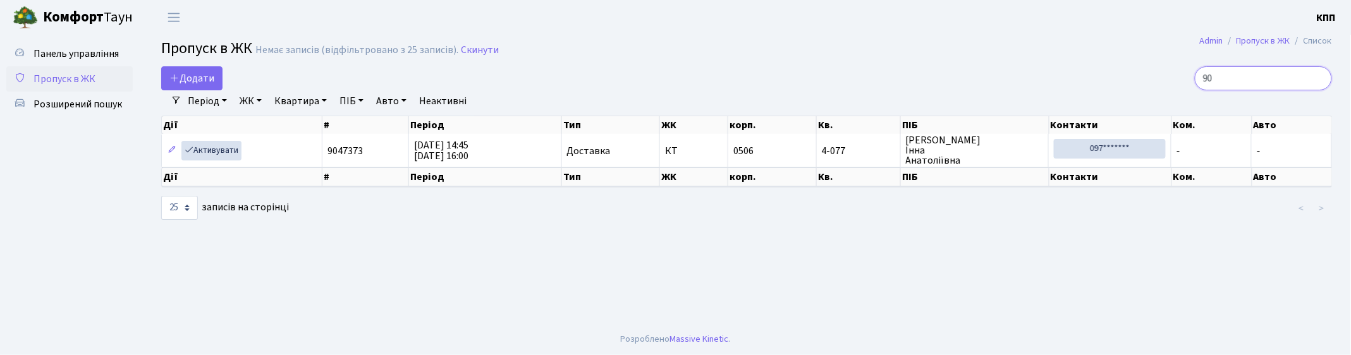
type input "9"
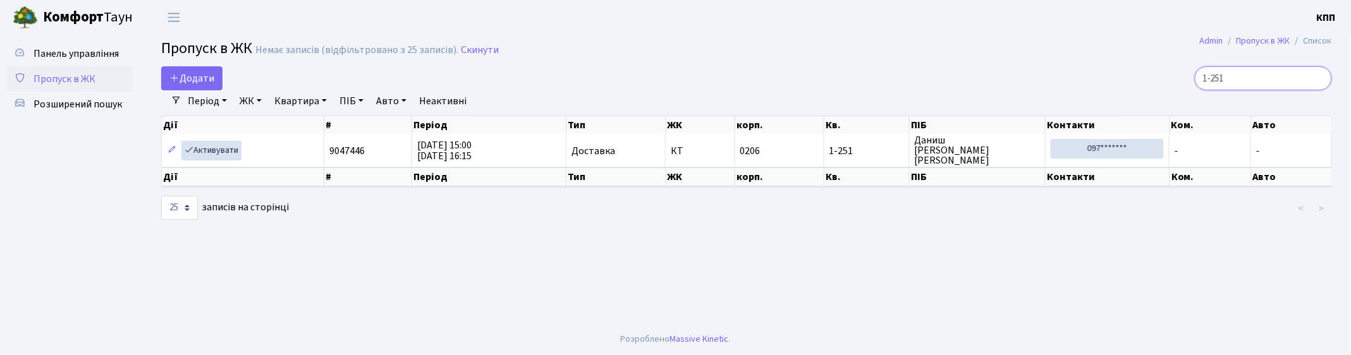
type input "1-251"
click at [1322, 79] on input "1-251" at bounding box center [1263, 78] width 137 height 24
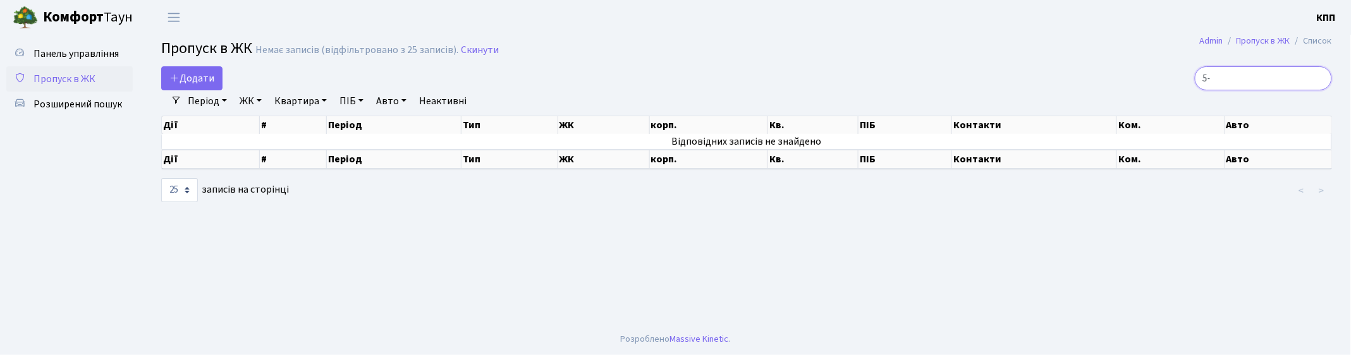
type input "5"
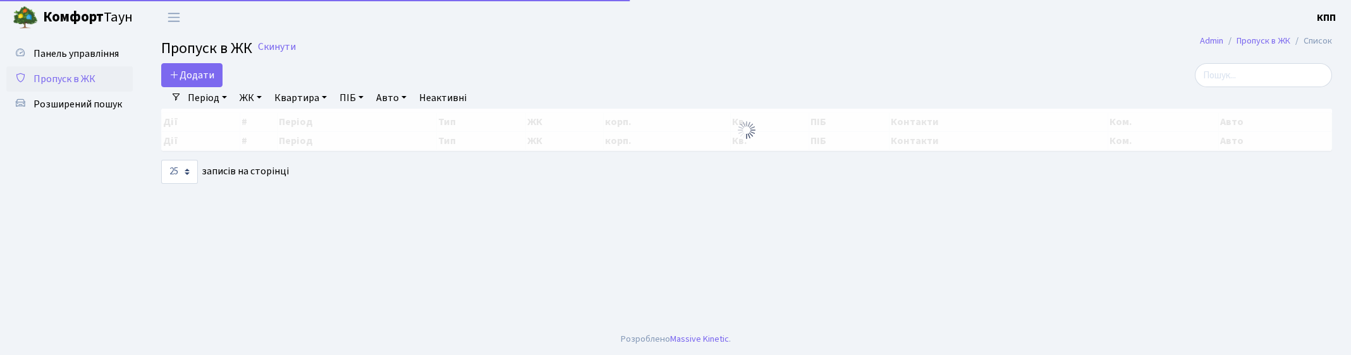
select select "25"
click at [231, 86] on div "Додати" at bounding box center [548, 75] width 775 height 24
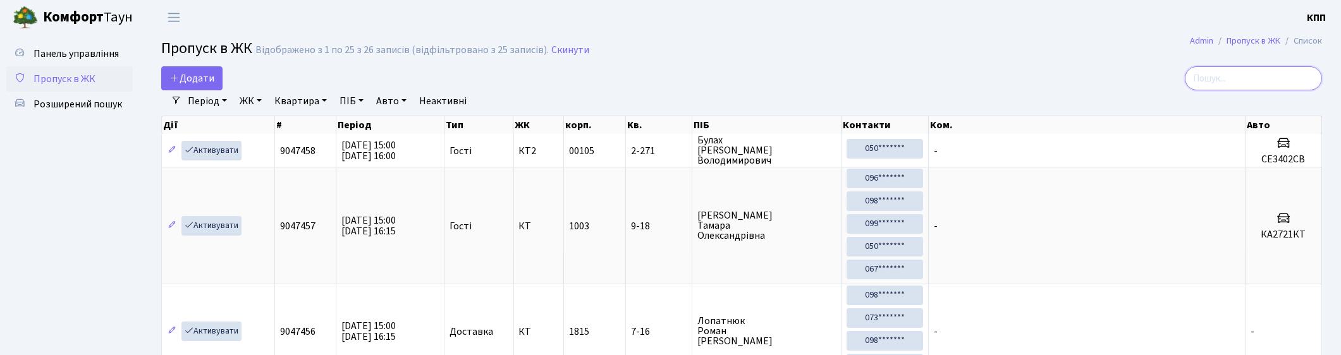
click at [1219, 87] on input "search" at bounding box center [1253, 78] width 137 height 24
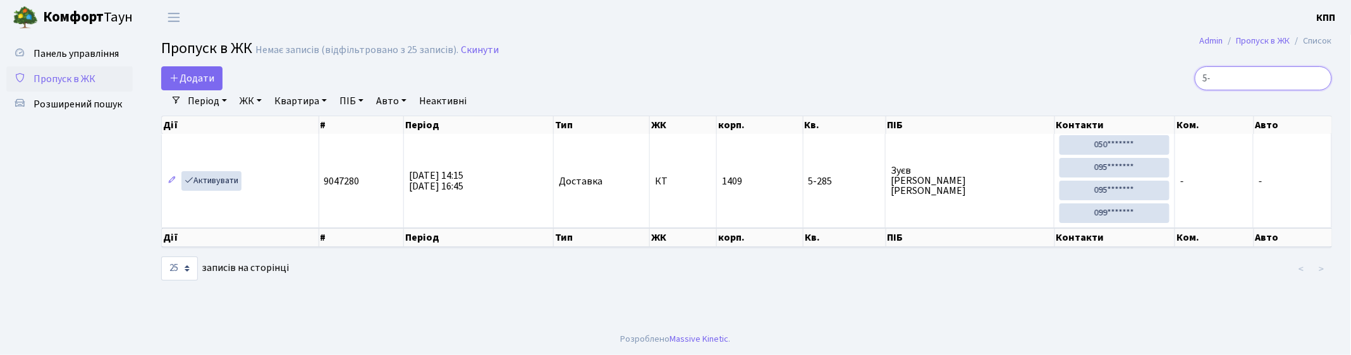
type input "5"
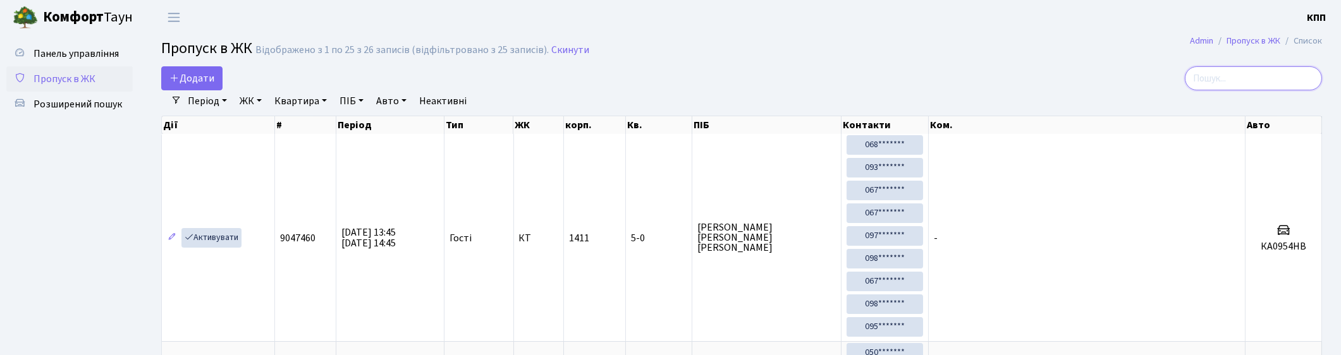
type input "4"
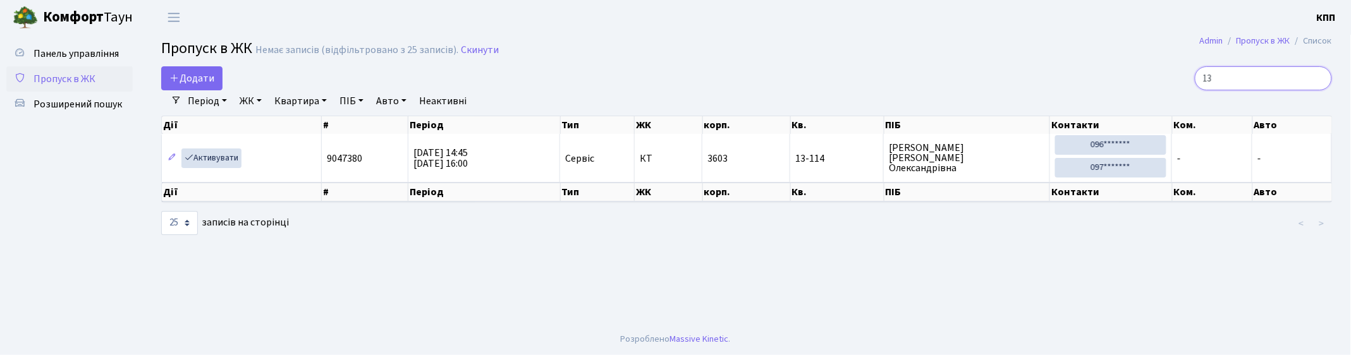
type input "1"
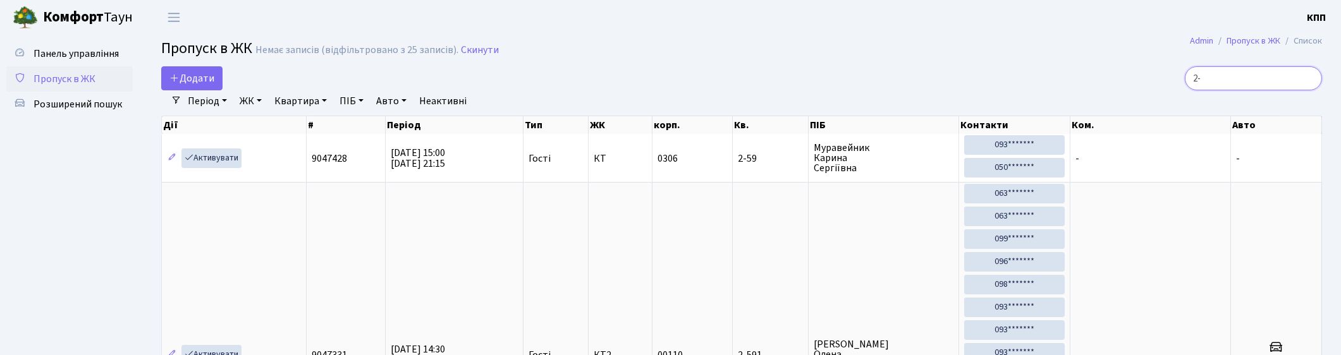
type input "2"
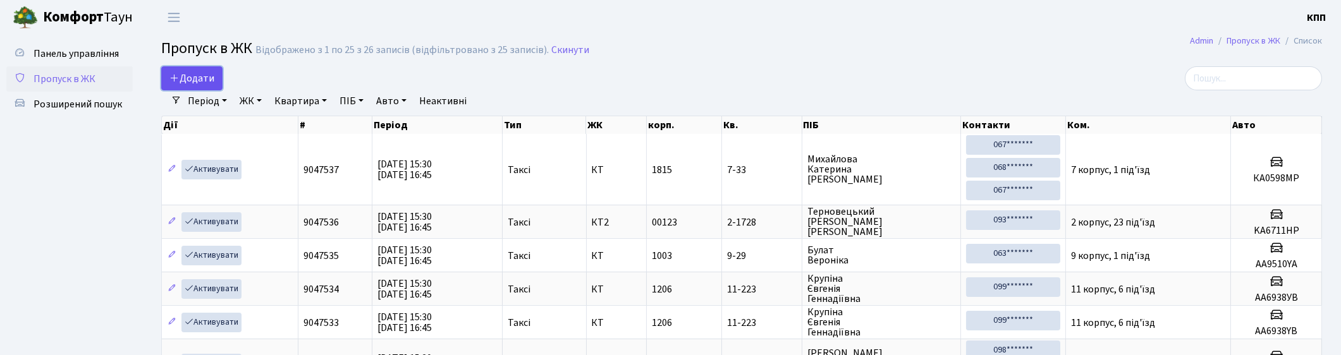
click at [185, 87] on link "Додати" at bounding box center [191, 78] width 61 height 24
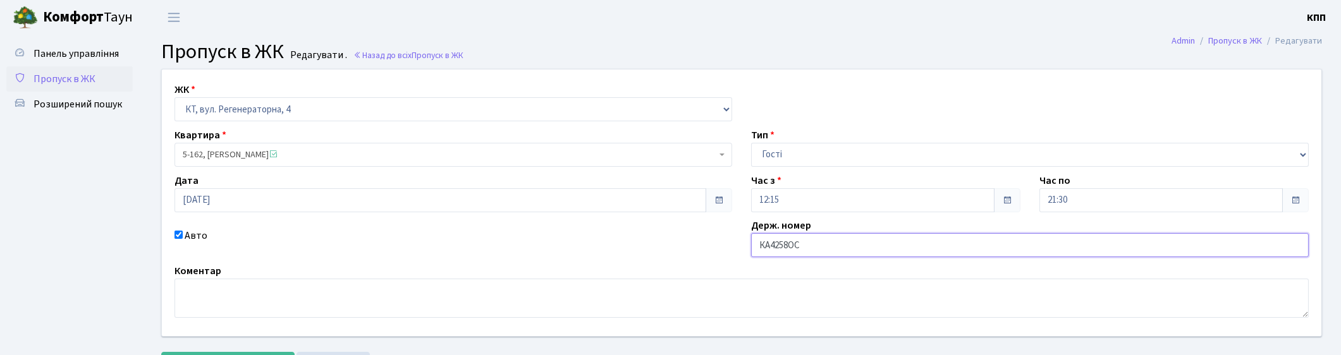
click at [794, 245] on input "КА4258ОС" at bounding box center [1030, 245] width 558 height 24
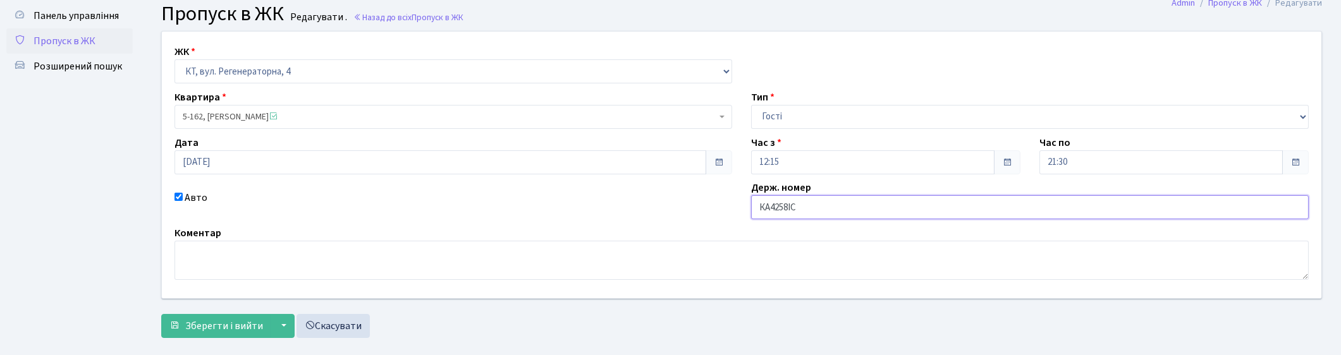
scroll to position [59, 0]
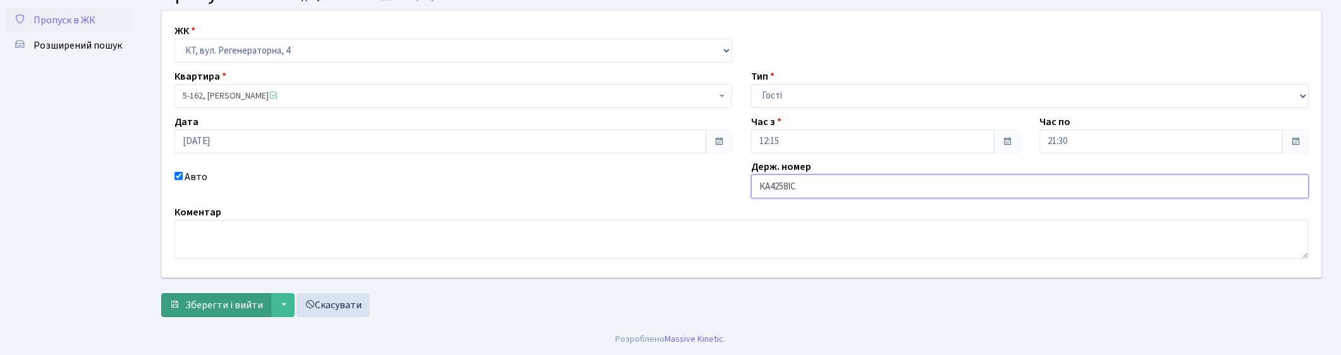
type input "КА4258ІС"
click at [231, 298] on span "Зберегти і вийти" at bounding box center [224, 305] width 78 height 14
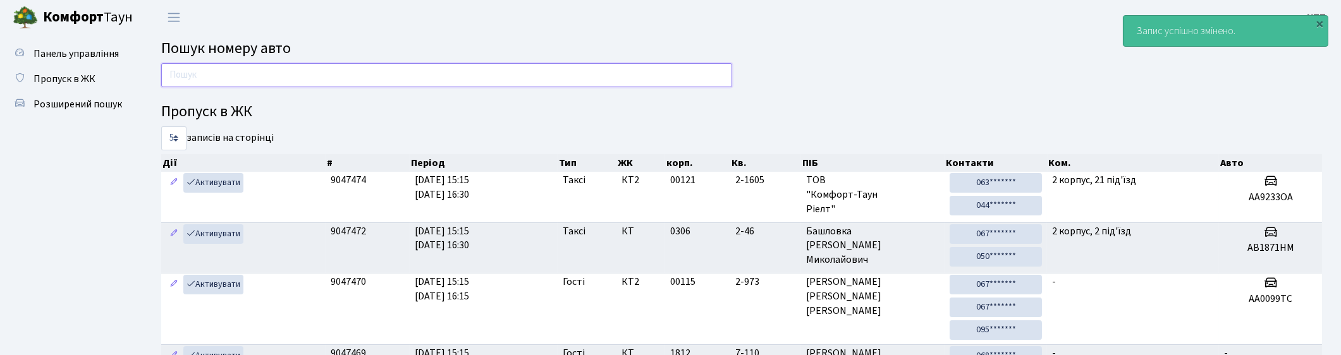
click at [613, 77] on input "text" at bounding box center [446, 75] width 571 height 24
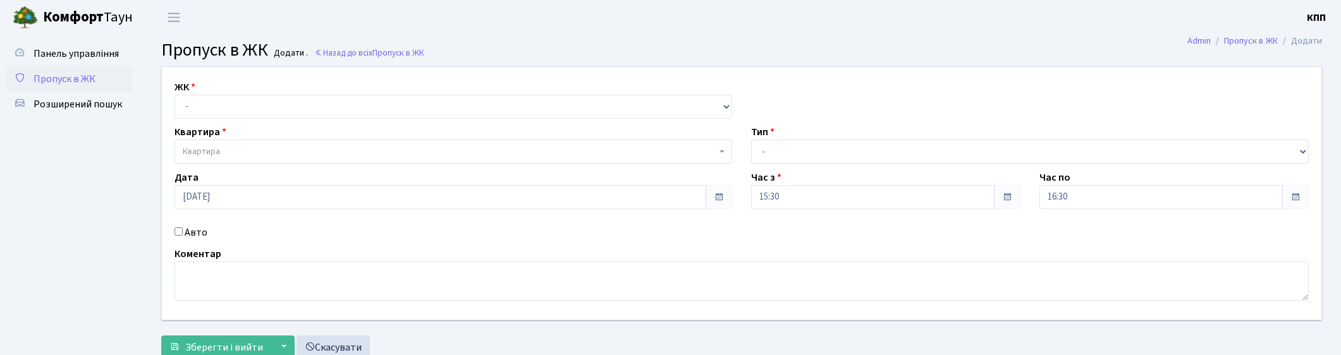
click at [191, 99] on select "- КТ, вул. Регенераторна, 4 КТ2, просп. [STREET_ADDRESS] [STREET_ADDRESS] [PERS…" at bounding box center [454, 107] width 558 height 24
select select "271"
click at [175, 95] on select "- КТ, вул. Регенераторна, 4 КТ2, просп. [STREET_ADDRESS] [STREET_ADDRESS] [PERS…" at bounding box center [454, 107] width 558 height 24
select select
click at [193, 146] on span "Квартира" at bounding box center [201, 151] width 37 height 13
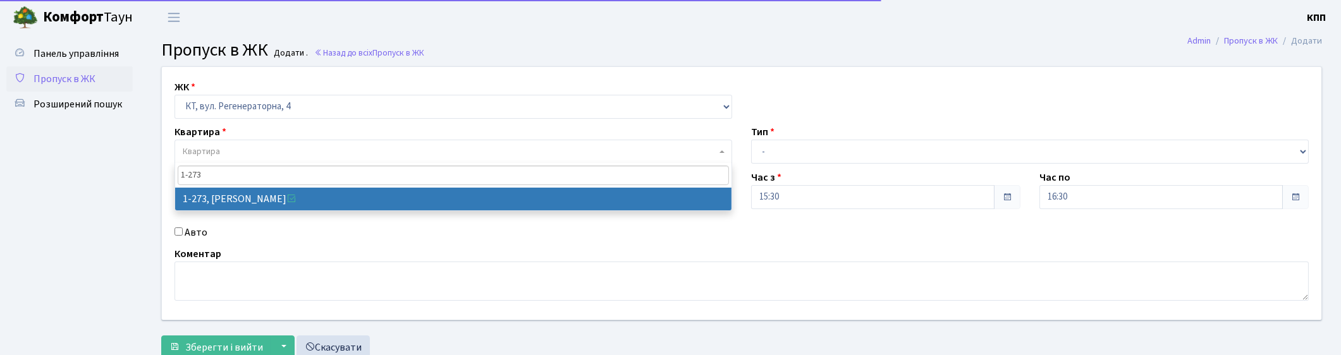
type input "1-273"
select select "273"
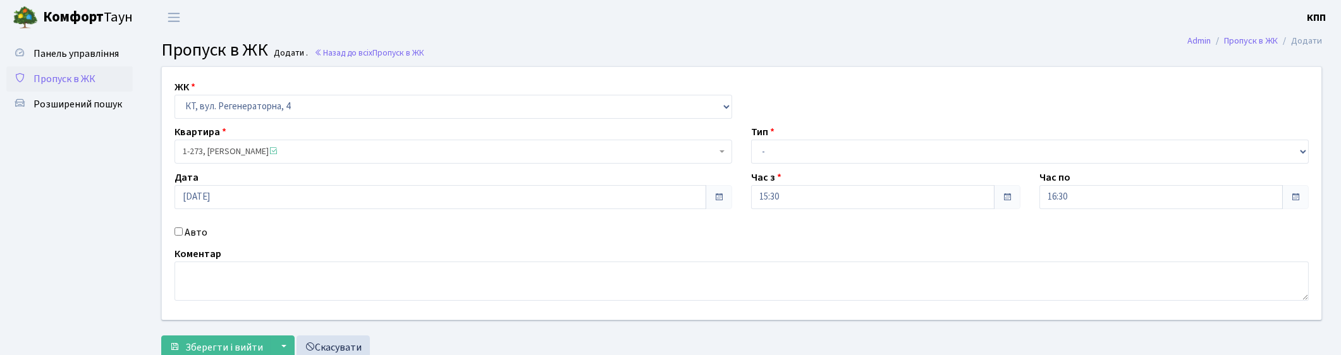
click at [187, 230] on label "Авто" at bounding box center [196, 232] width 23 height 15
click at [183, 230] on input "Авто" at bounding box center [179, 232] width 8 height 8
checkbox input "true"
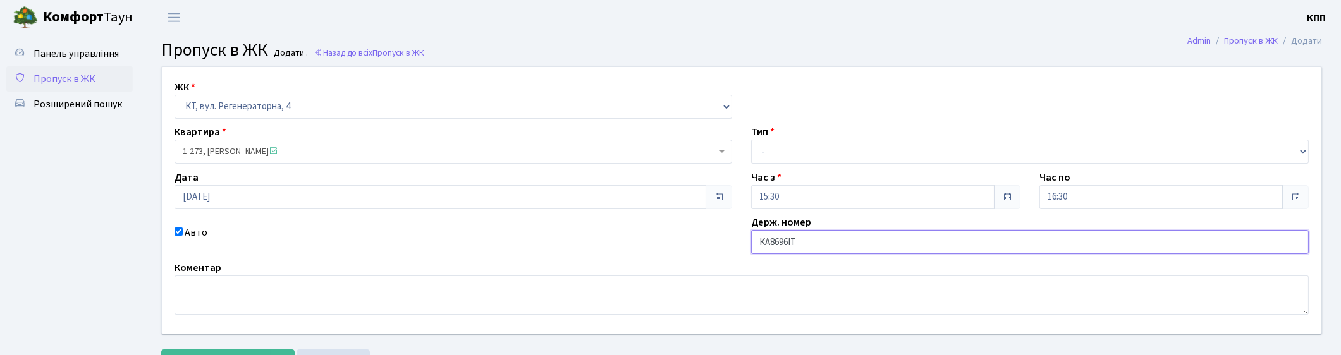
type input "КА8696ІТ"
click at [879, 149] on select "- Доставка Таксі Гості Сервіс" at bounding box center [1030, 152] width 558 height 24
select select "3"
click at [751, 140] on select "- Доставка Таксі Гості Сервіс" at bounding box center [1030, 152] width 558 height 24
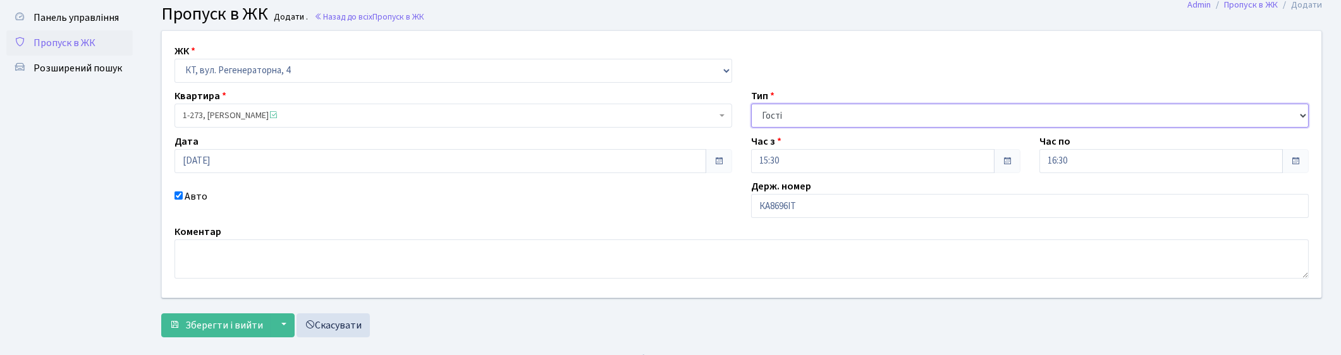
scroll to position [56, 0]
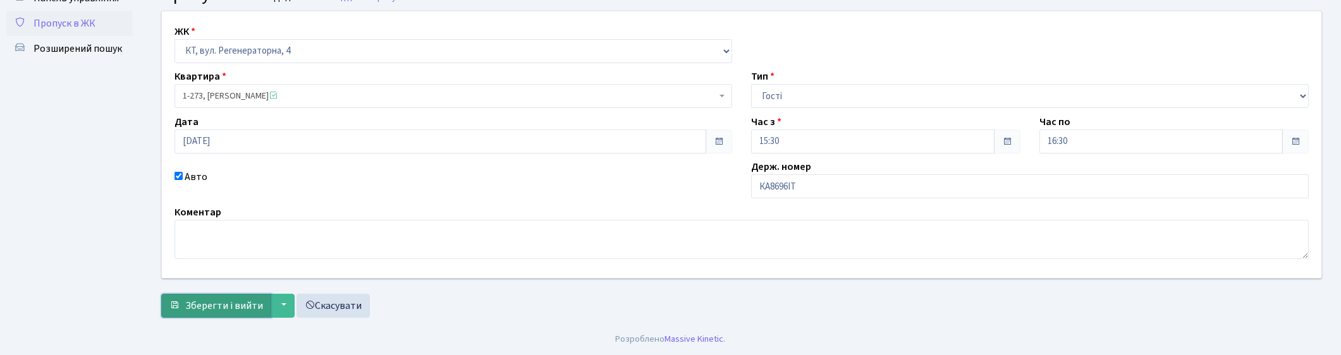
click at [228, 299] on span "Зберегти і вийти" at bounding box center [224, 306] width 78 height 14
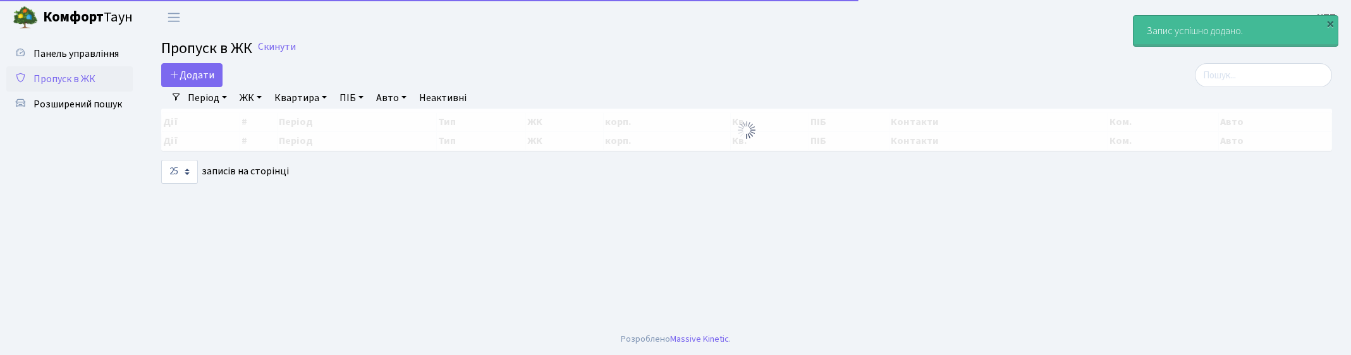
select select "25"
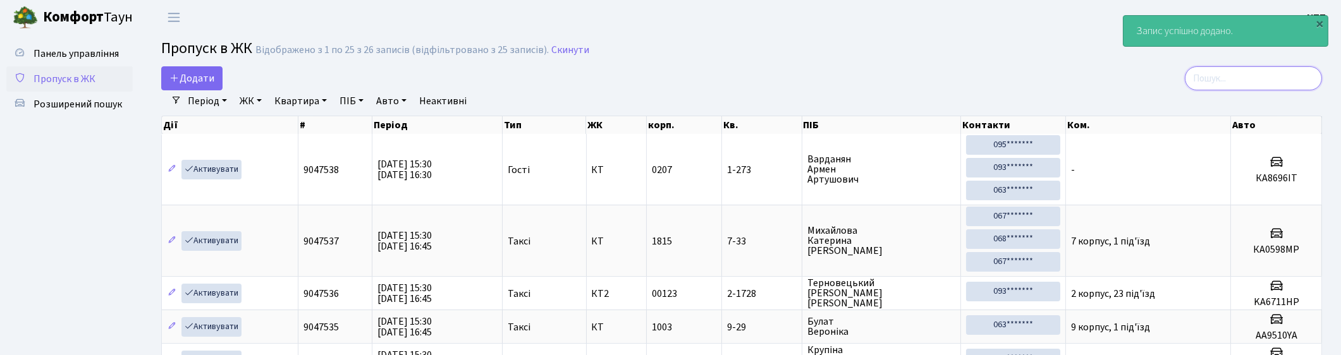
click at [1210, 84] on input "search" at bounding box center [1253, 78] width 137 height 24
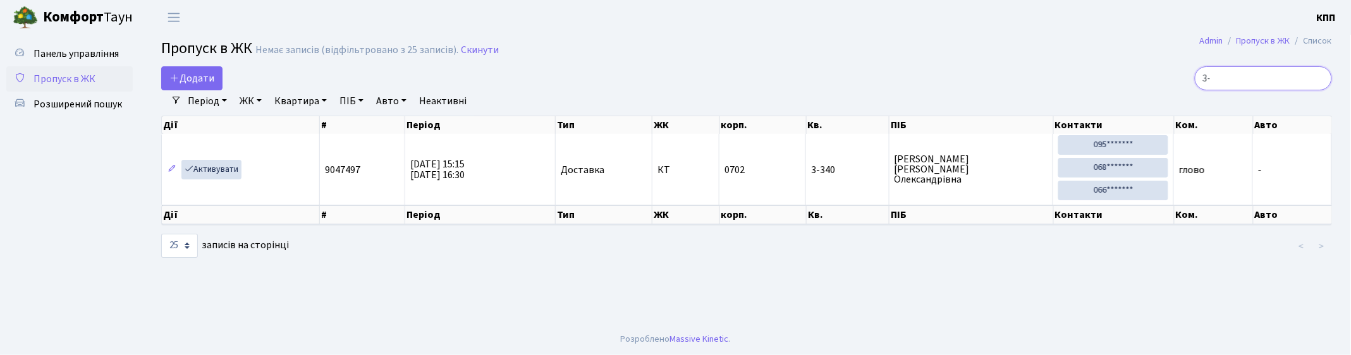
type input "3"
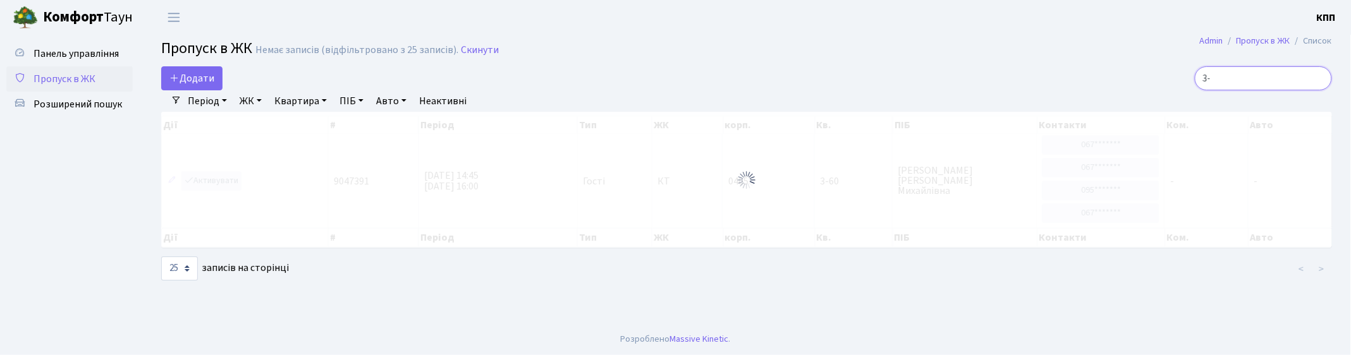
type input "3"
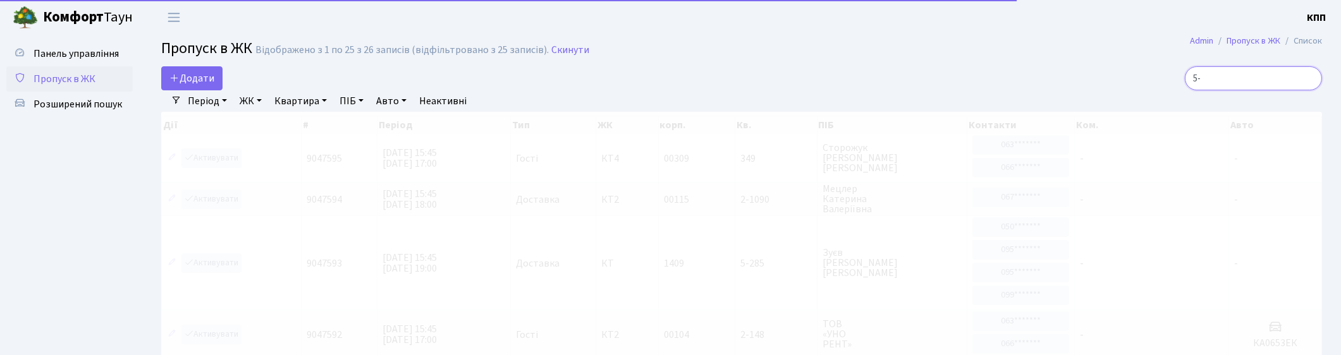
type input "5"
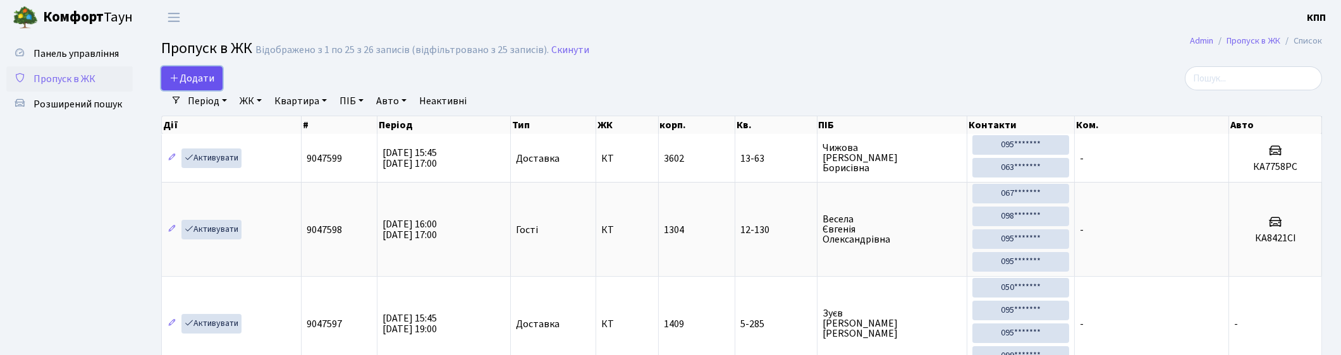
click at [192, 71] on span "Додати" at bounding box center [191, 78] width 45 height 14
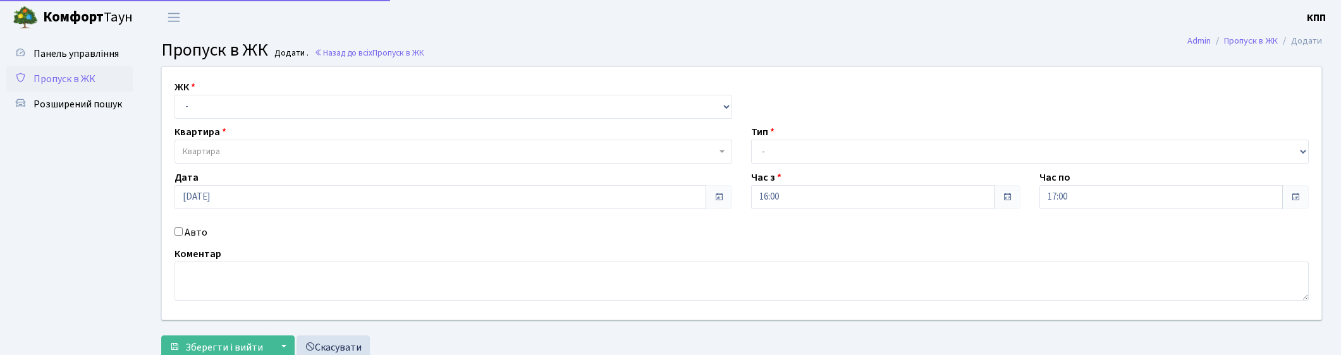
click at [260, 105] on select "- КТ, вул. Регенераторна, 4 КТ2, просп. [STREET_ADDRESS] [STREET_ADDRESS] [PERS…" at bounding box center [454, 107] width 558 height 24
select select "271"
click at [175, 95] on select "- КТ, вул. Регенераторна, 4 КТ2, просп. Соборності, 17 КТ3, вул. Березнева, 16 …" at bounding box center [454, 107] width 558 height 24
select select
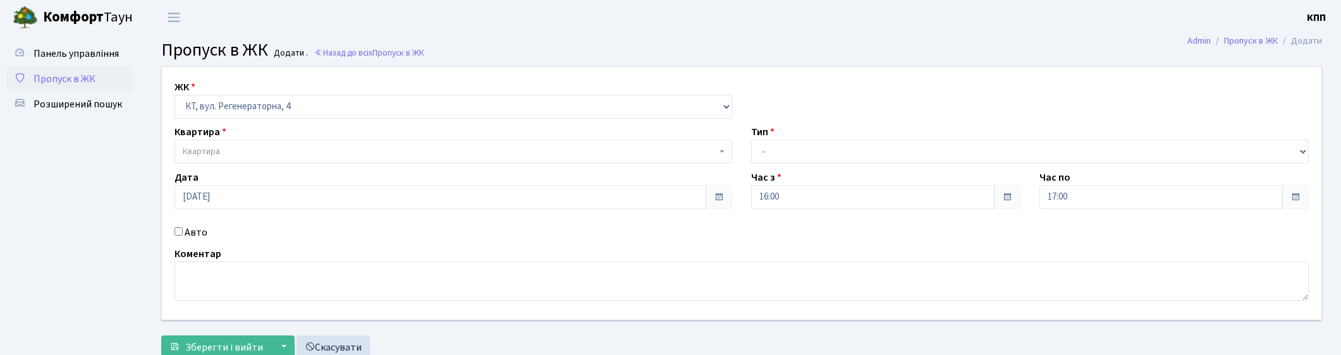
click at [268, 151] on span "Квартира" at bounding box center [450, 151] width 534 height 13
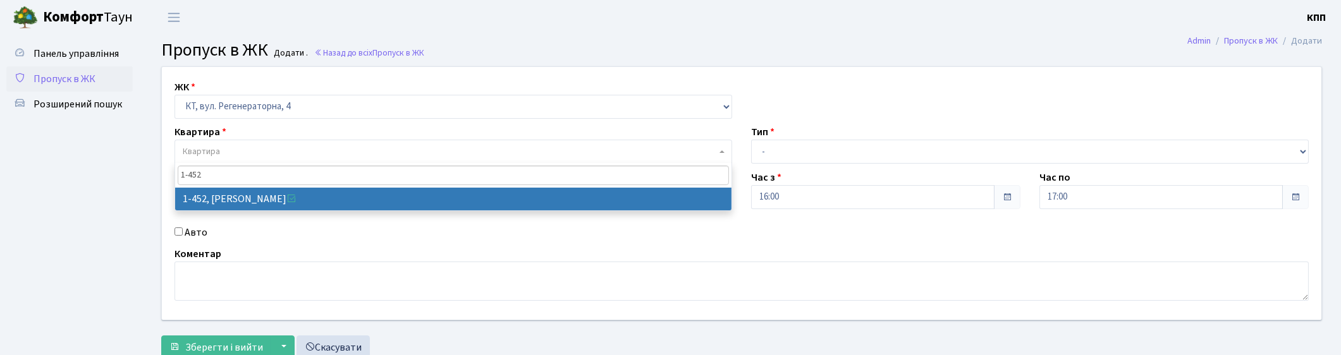
type input "1-452"
select select "423"
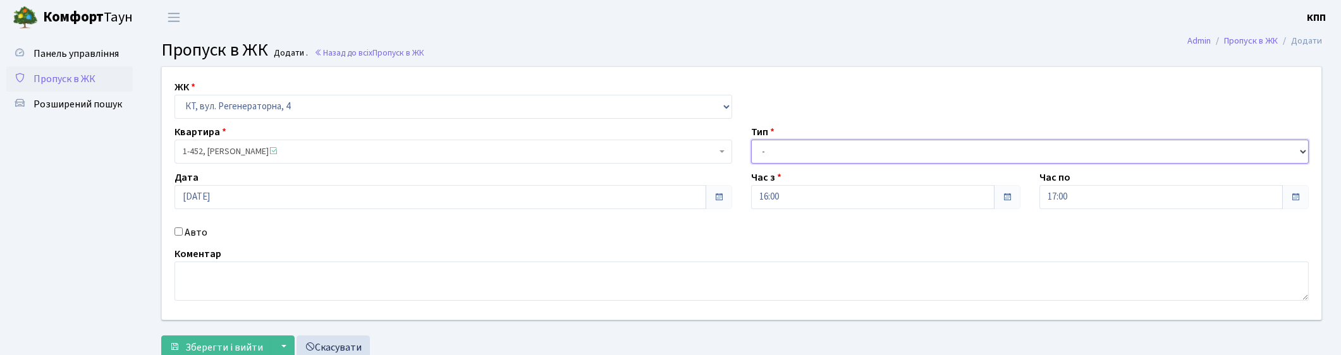
click at [760, 158] on select "- Доставка Таксі Гості Сервіс" at bounding box center [1030, 152] width 558 height 24
select select "3"
click at [751, 140] on select "- Доставка Таксі Гості Сервіс" at bounding box center [1030, 152] width 558 height 24
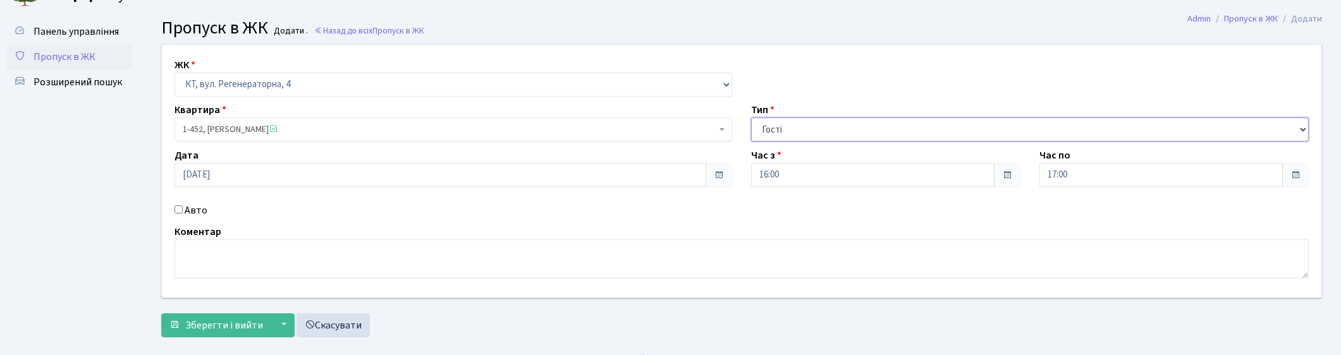
scroll to position [42, 0]
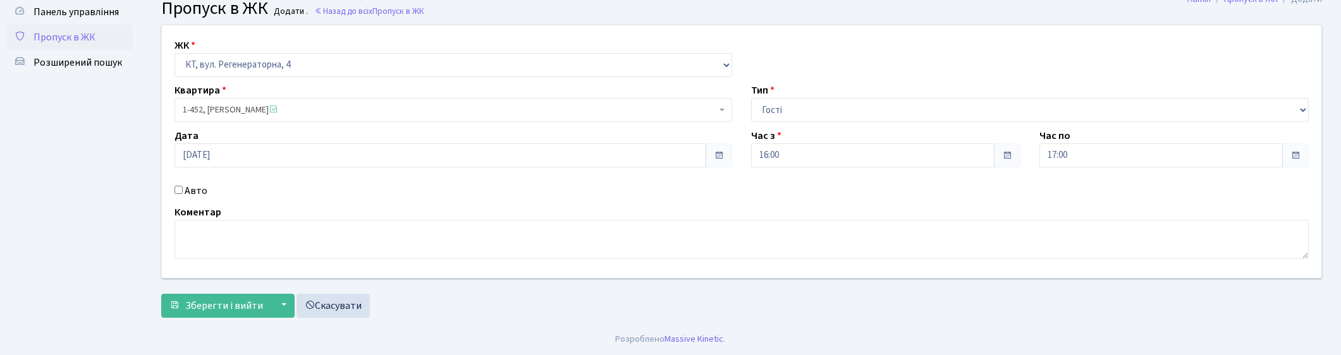
click at [185, 190] on label "Авто" at bounding box center [196, 190] width 23 height 15
click at [183, 190] on input "Авто" at bounding box center [179, 190] width 8 height 8
checkbox input "true"
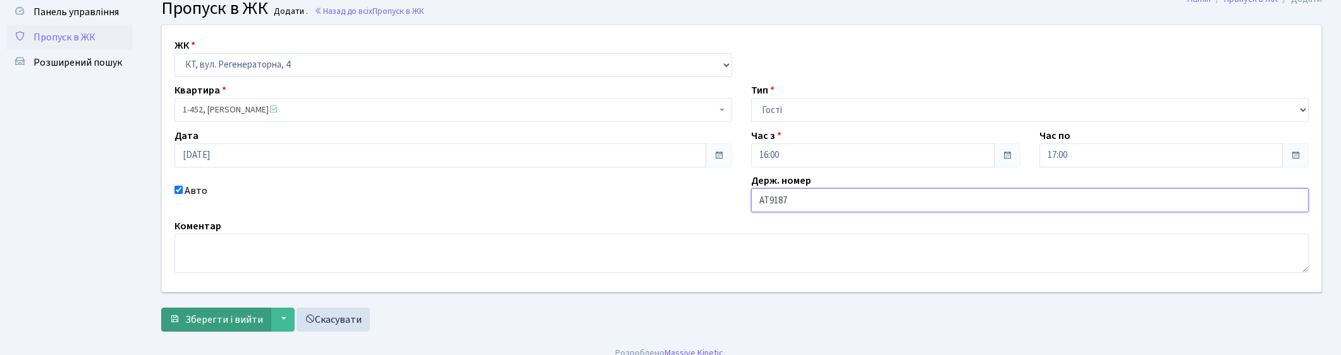
type input "АТ9187"
click at [194, 317] on span "Зберегти і вийти" at bounding box center [224, 320] width 78 height 14
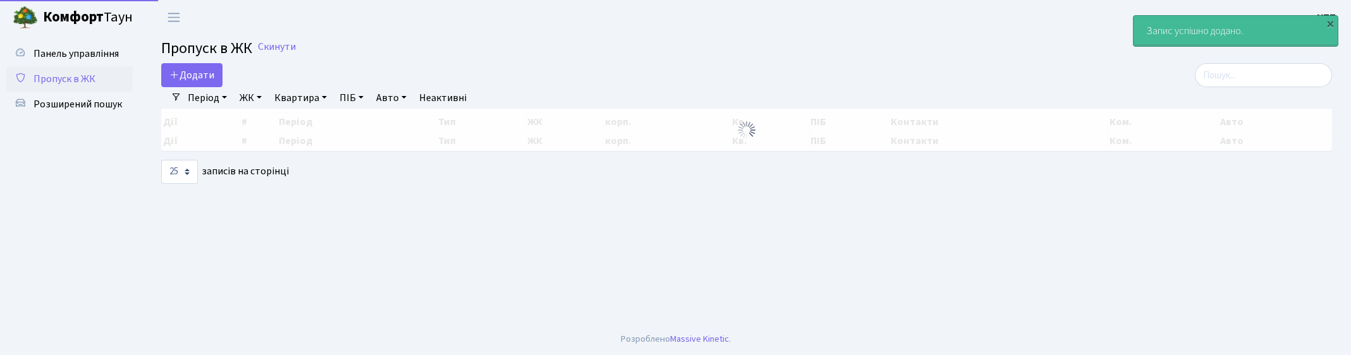
select select "25"
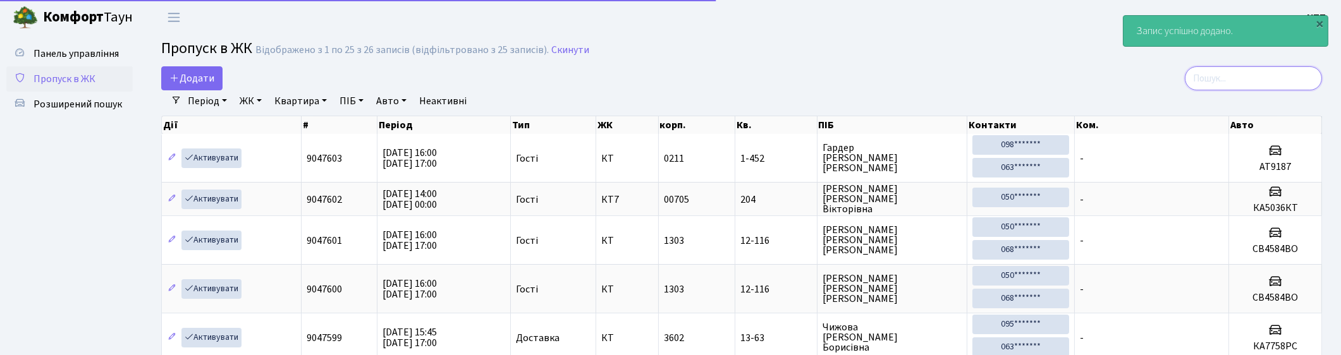
click at [1250, 78] on input "search" at bounding box center [1253, 78] width 137 height 24
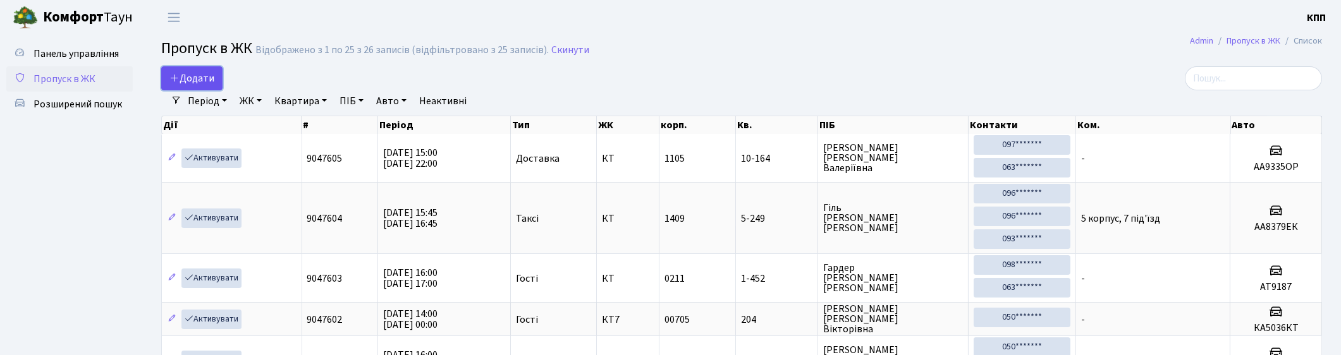
click at [195, 78] on span "Додати" at bounding box center [191, 78] width 45 height 14
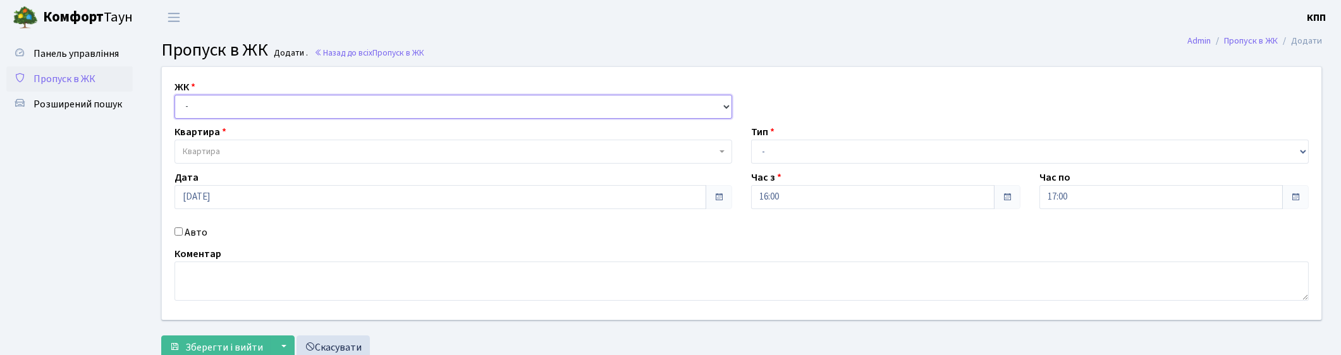
click at [236, 112] on select "- КТ, вул. Регенераторна, 4 КТ2, просп. [STREET_ADDRESS] [STREET_ADDRESS] [PERS…" at bounding box center [454, 107] width 558 height 24
select select "271"
click at [175, 95] on select "- КТ, вул. Регенераторна, 4 КТ2, просп. [STREET_ADDRESS] [STREET_ADDRESS] [PERS…" at bounding box center [454, 107] width 558 height 24
select select
click at [42, 76] on span "Пропуск в ЖК" at bounding box center [65, 79] width 62 height 14
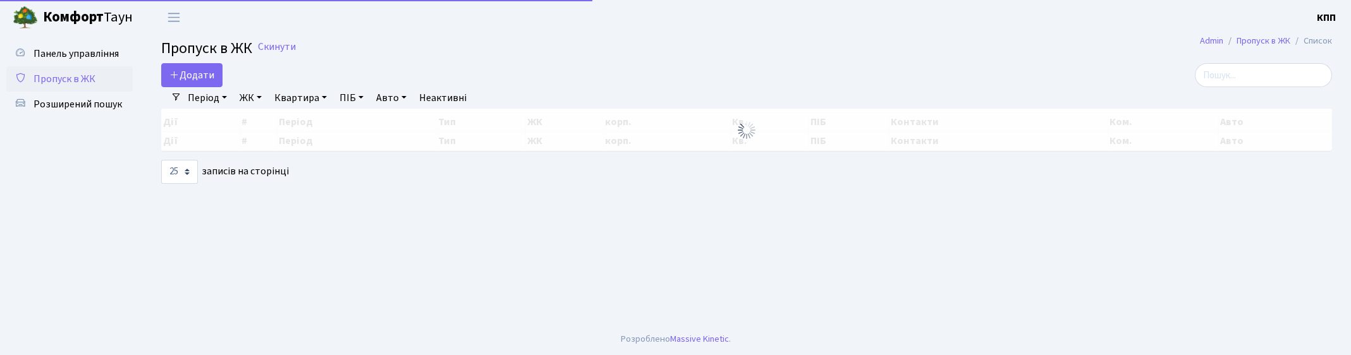
select select "25"
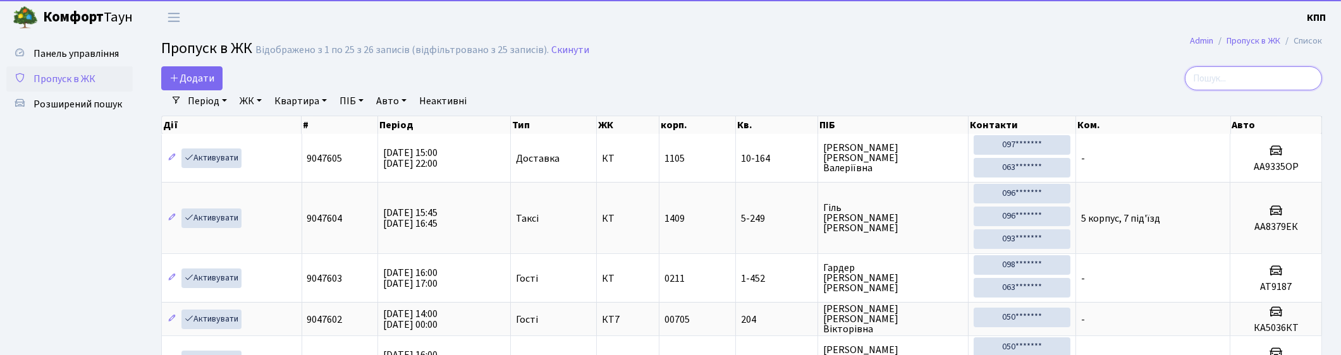
click at [1261, 78] on input "search" at bounding box center [1253, 78] width 137 height 24
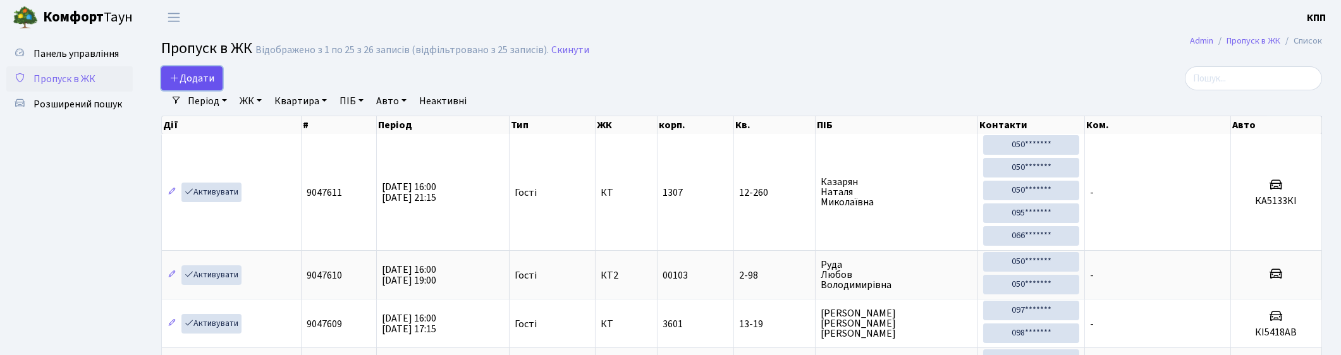
click at [184, 71] on span "Додати" at bounding box center [191, 78] width 45 height 14
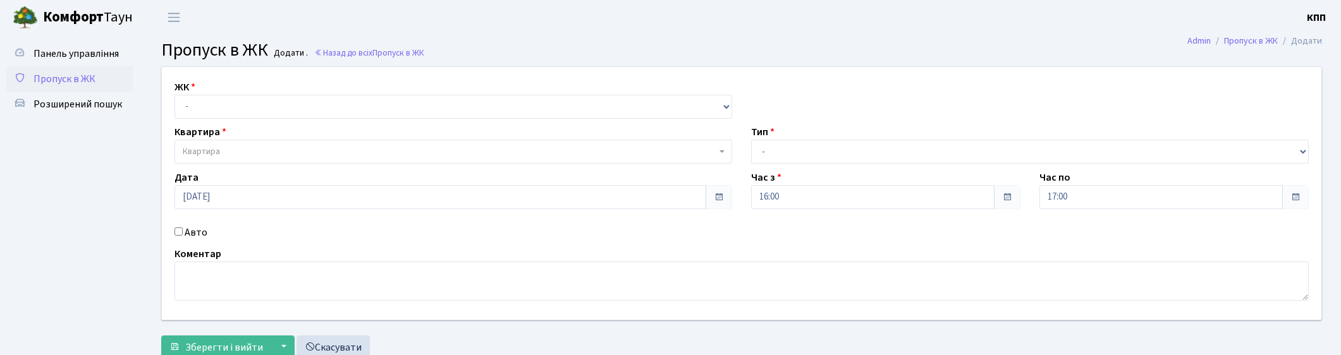
click at [194, 234] on label "Авто" at bounding box center [196, 232] width 23 height 15
click at [183, 234] on input "Авто" at bounding box center [179, 232] width 8 height 8
checkbox input "true"
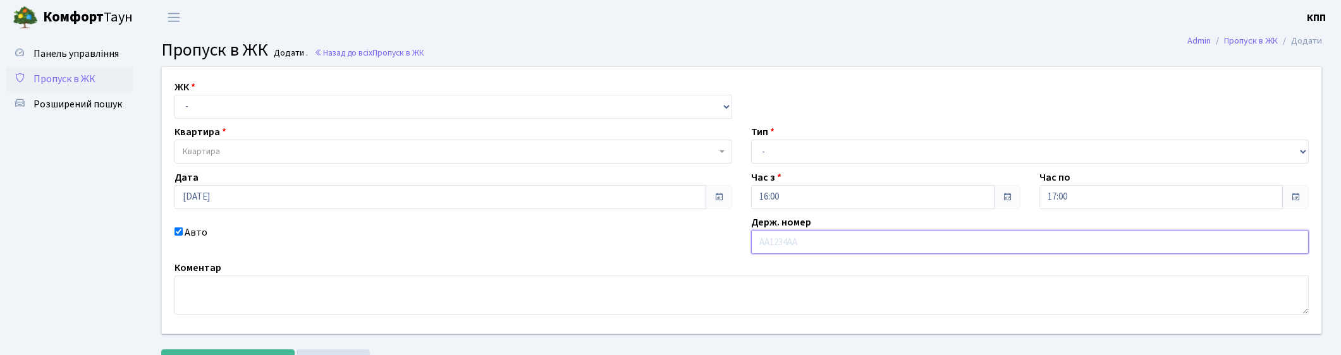
click at [790, 243] on input "text" at bounding box center [1030, 242] width 558 height 24
type input "АІ8167РТ"
click at [811, 159] on select "- Доставка Таксі Гості Сервіс" at bounding box center [1030, 152] width 558 height 24
select select "2"
click at [751, 140] on select "- Доставка Таксі Гості Сервіс" at bounding box center [1030, 152] width 558 height 24
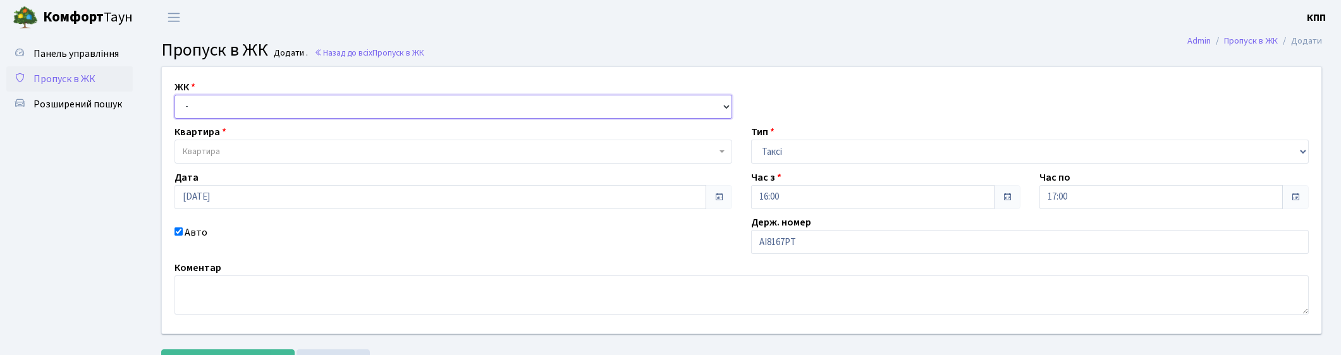
click at [359, 114] on select "- КТ, вул. Регенераторна, 4 КТ2, просп. Соборності, 17 КТ3, вул. Березнева, 16 …" at bounding box center [454, 107] width 558 height 24
select select "271"
click at [175, 95] on select "- КТ, вул. Регенераторна, 4 КТ2, просп. Соборності, 17 КТ3, вул. Березнева, 16 …" at bounding box center [454, 107] width 558 height 24
select select
click at [328, 152] on span "Квартира" at bounding box center [450, 151] width 534 height 13
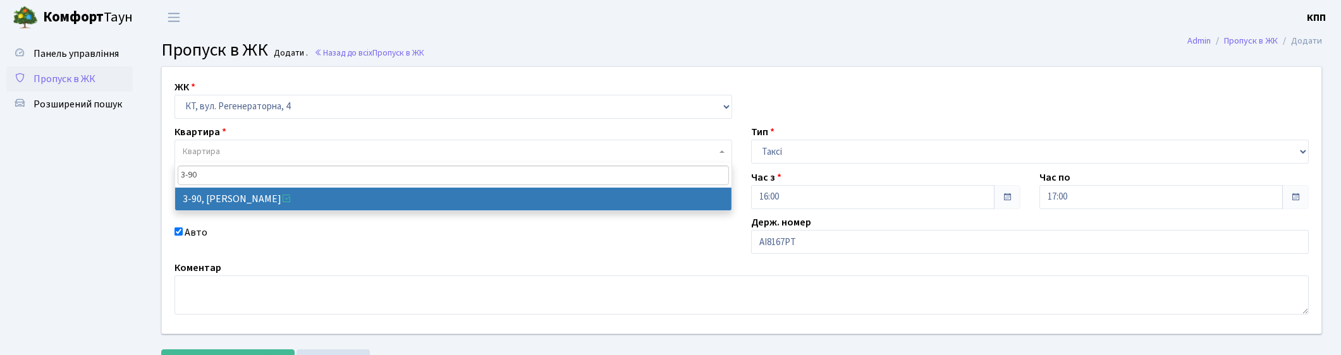
type input "3-90"
select select "899"
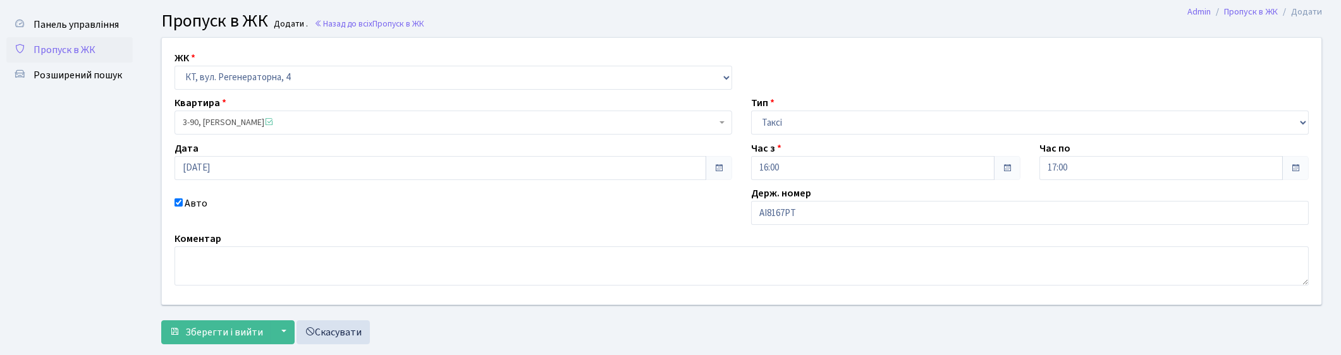
scroll to position [56, 0]
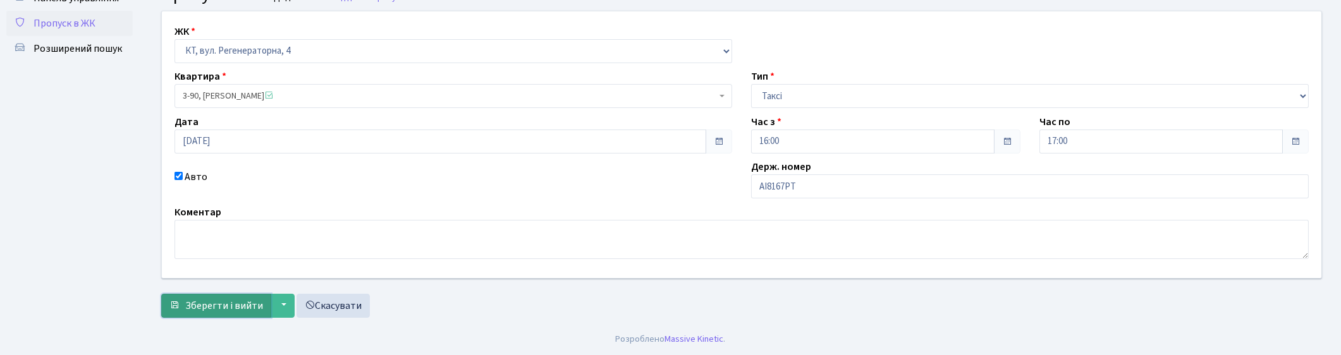
click at [228, 309] on span "Зберегти і вийти" at bounding box center [224, 306] width 78 height 14
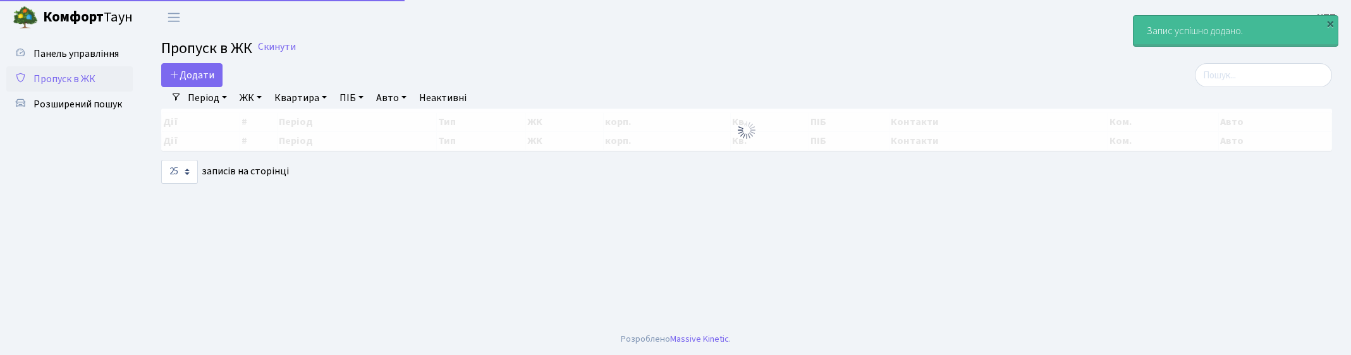
select select "25"
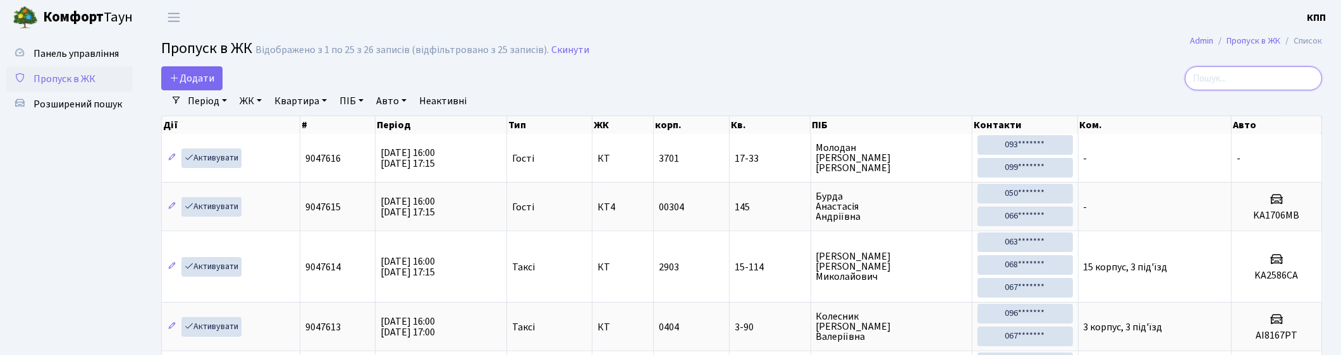
click at [1271, 77] on input "search" at bounding box center [1253, 78] width 137 height 24
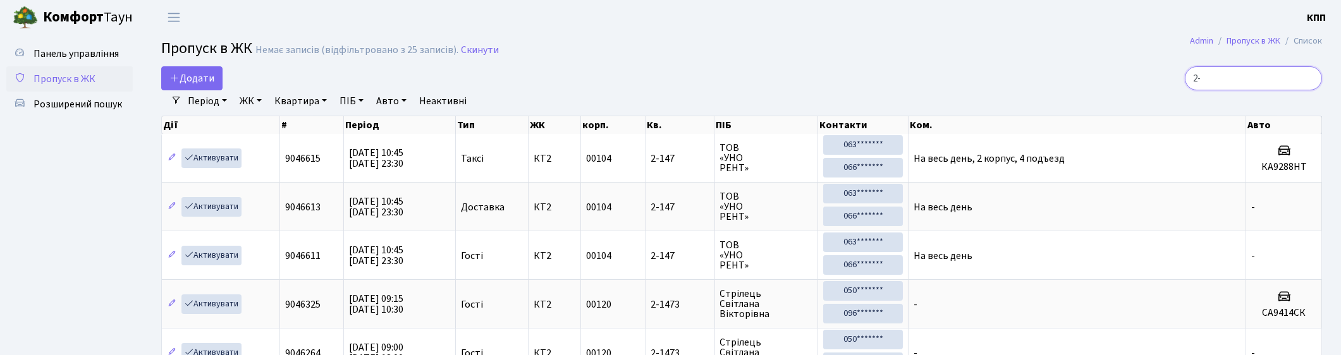
type input "2"
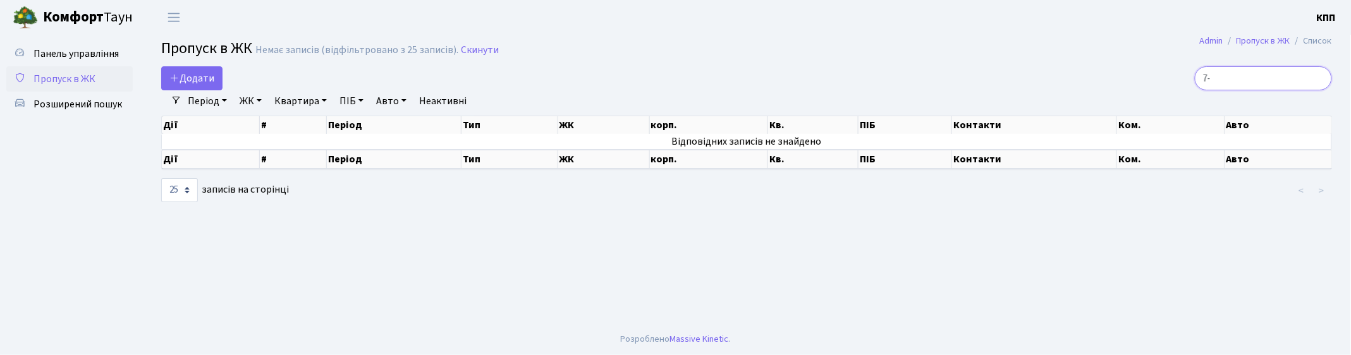
type input "7"
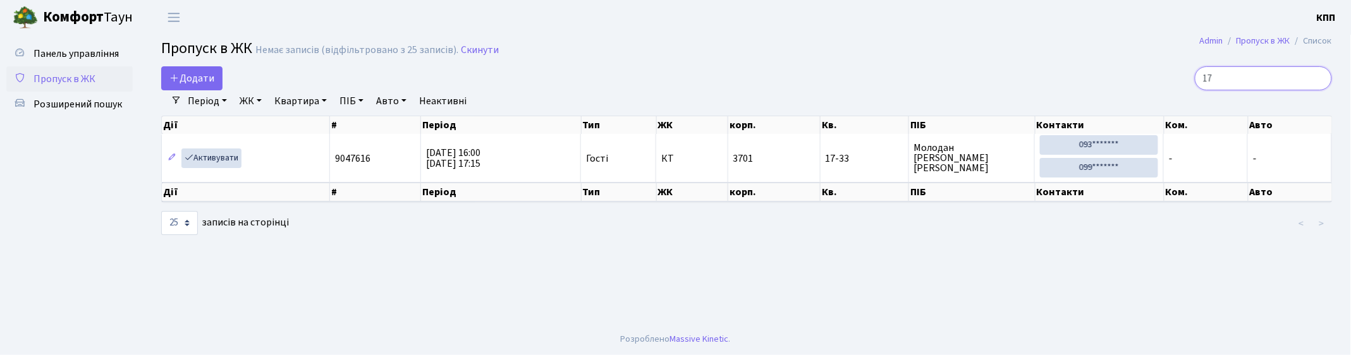
type input "1"
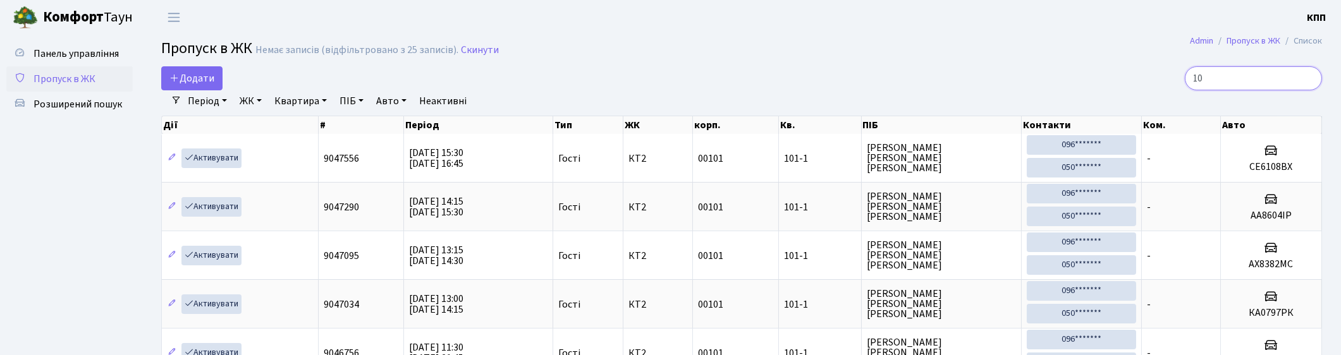
type input "1"
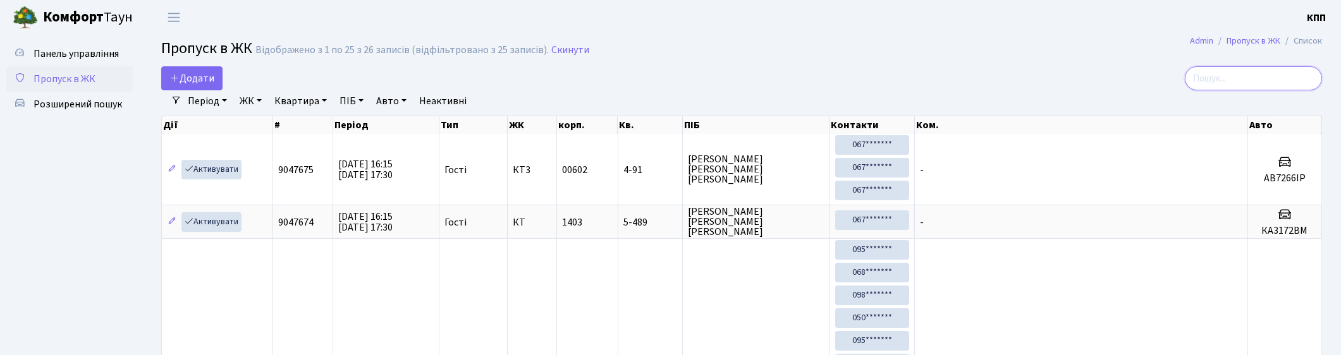
click at [1254, 75] on input "search" at bounding box center [1253, 78] width 137 height 24
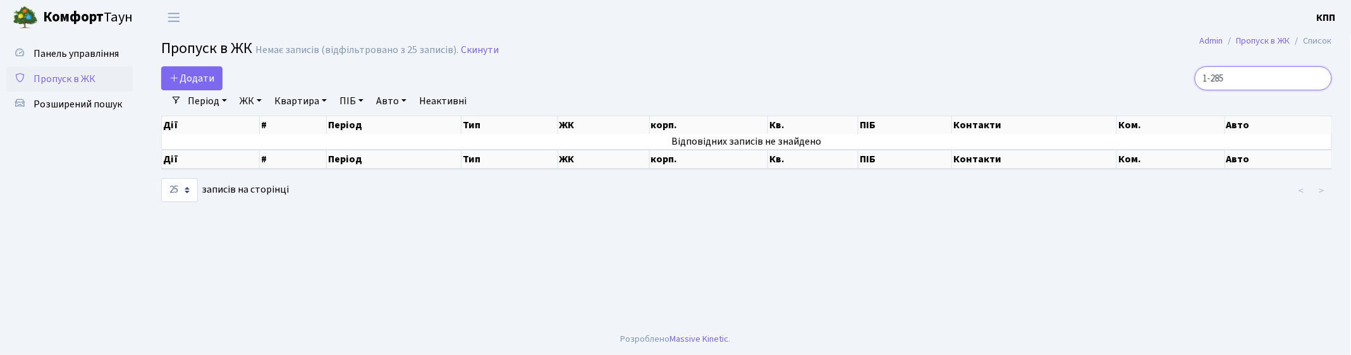
type input "1-285"
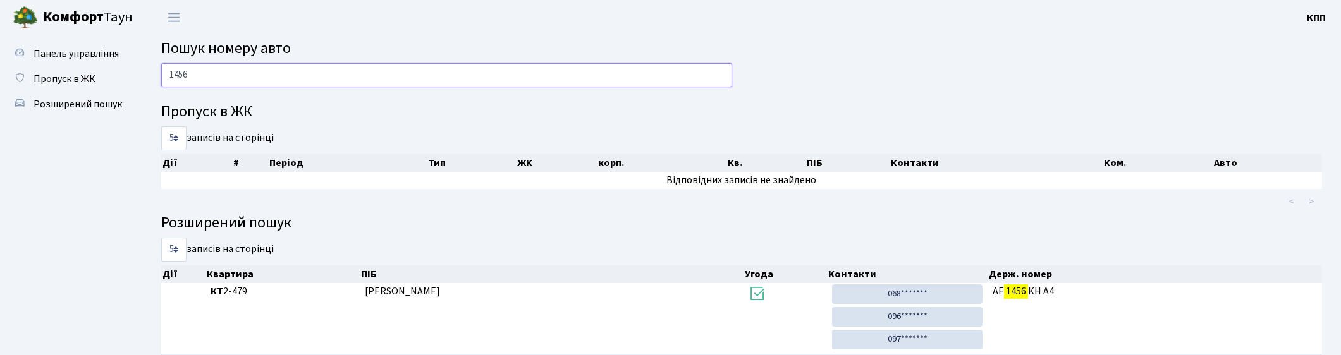
click at [283, 68] on input "1456" at bounding box center [446, 75] width 571 height 24
type input "1"
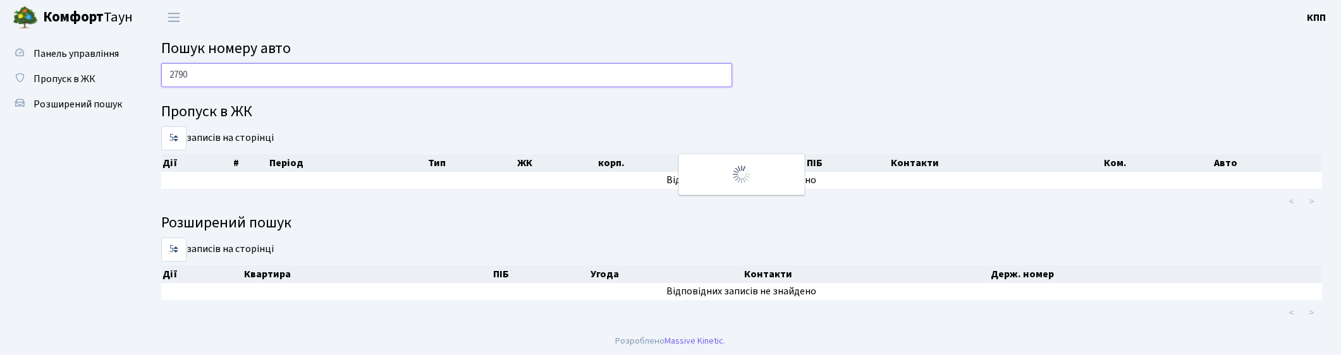
scroll to position [1, 0]
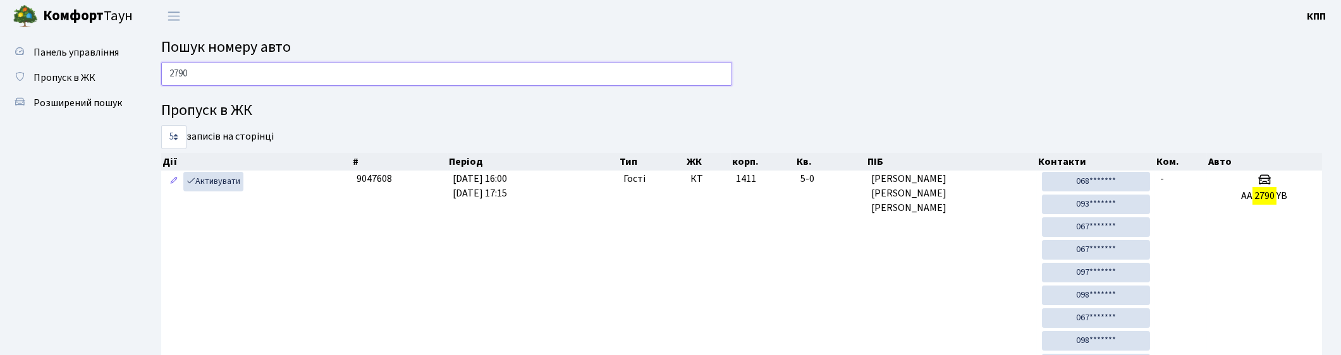
click at [223, 82] on input "2790" at bounding box center [446, 74] width 571 height 24
type input "2"
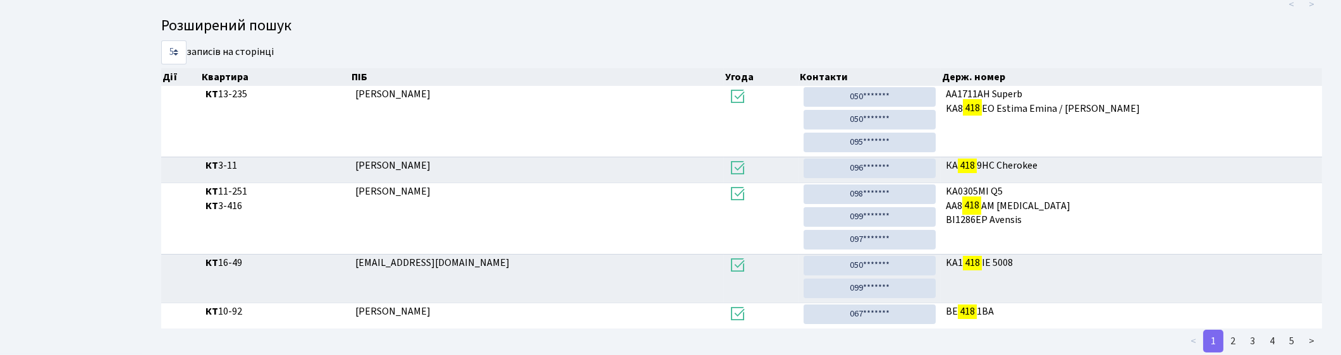
scroll to position [453, 0]
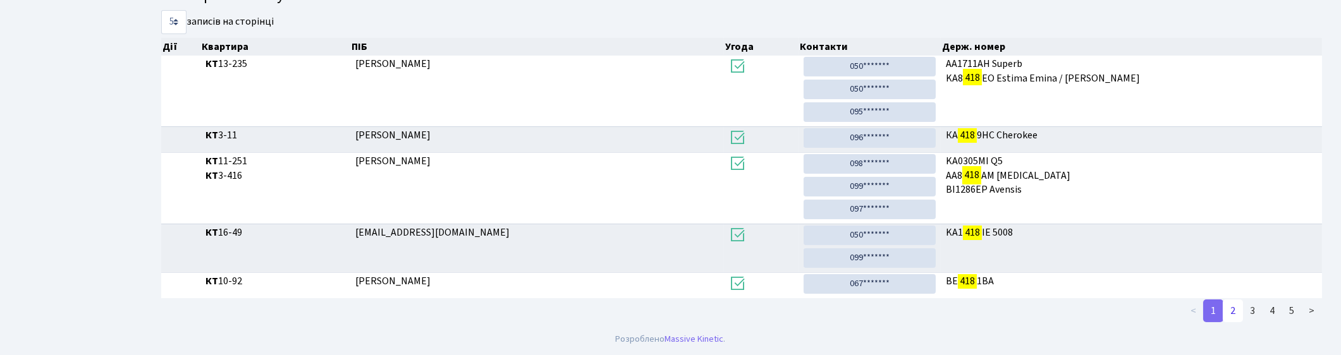
click at [1230, 311] on link "2" at bounding box center [1233, 311] width 20 height 23
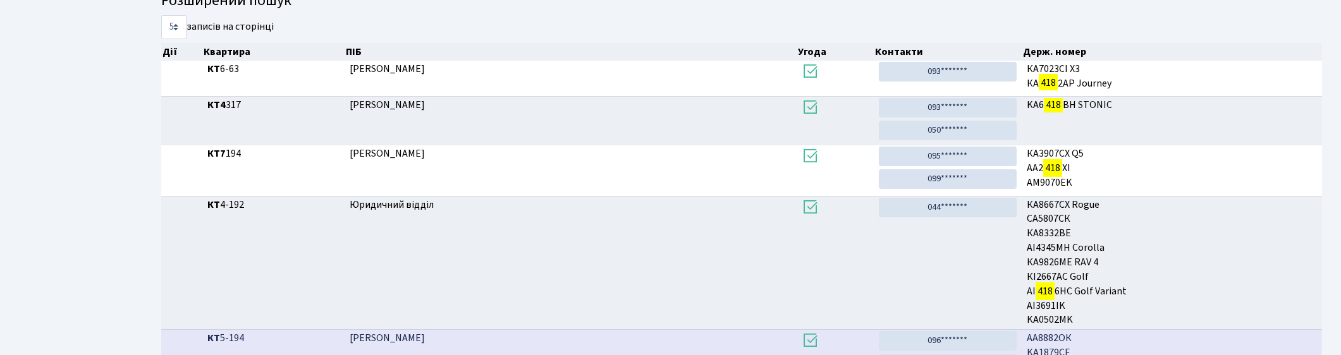
scroll to position [574, 0]
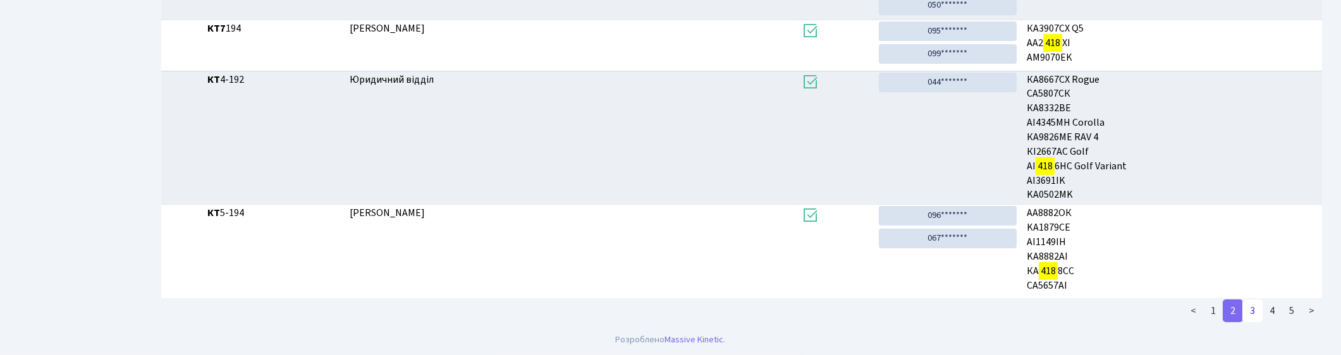
click at [1253, 316] on link "3" at bounding box center [1253, 311] width 20 height 23
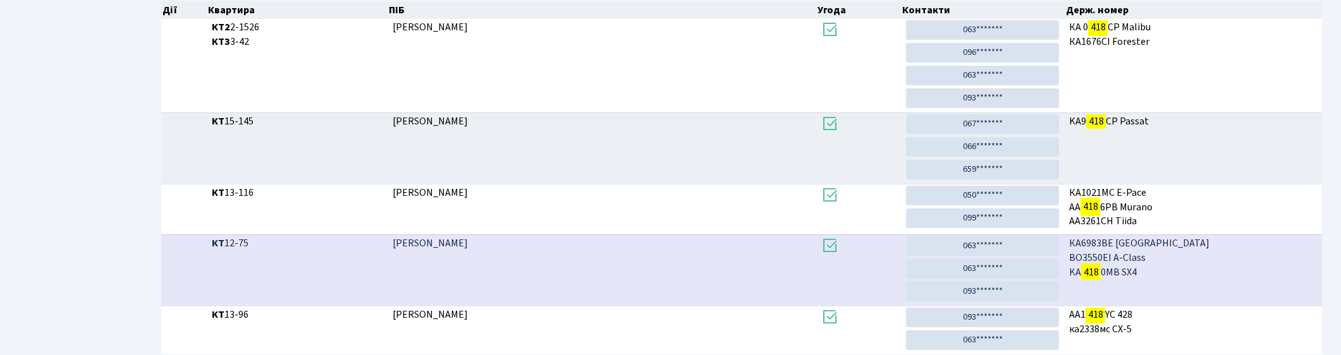
scroll to position [548, 0]
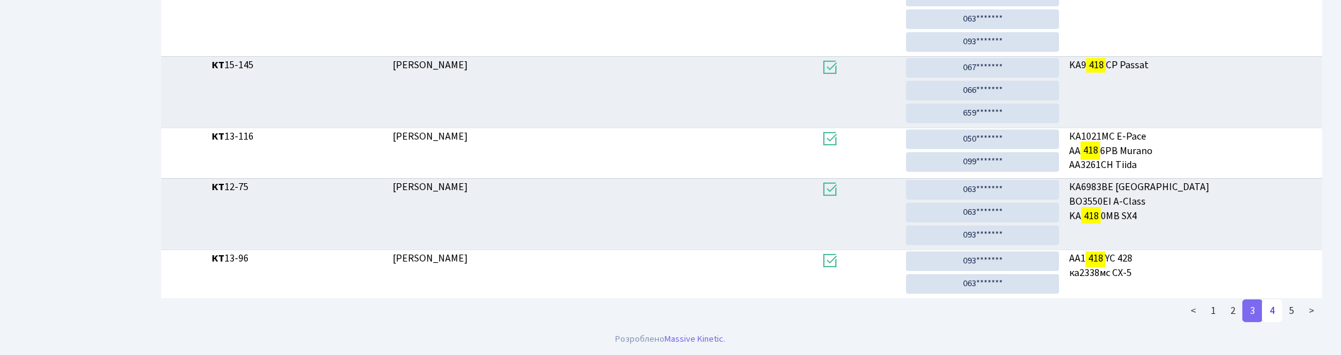
click at [1268, 314] on link "4" at bounding box center [1272, 311] width 20 height 23
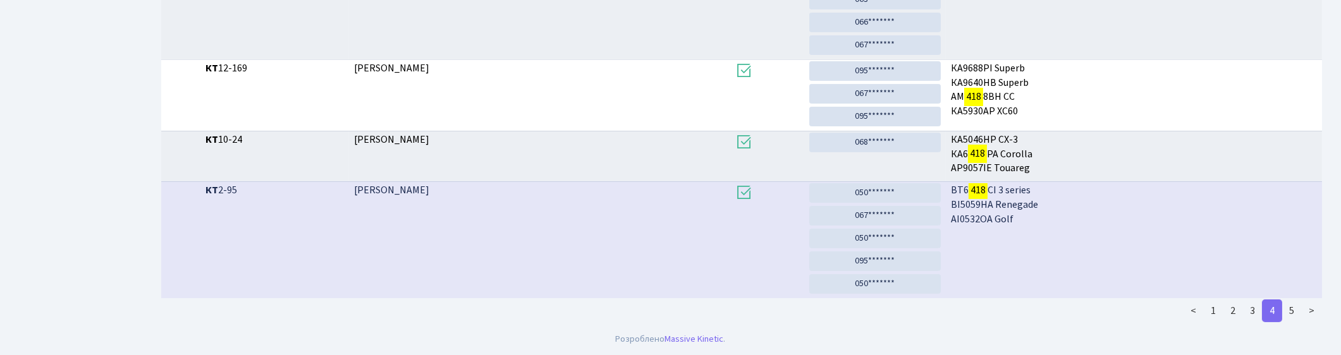
scroll to position [730, 0]
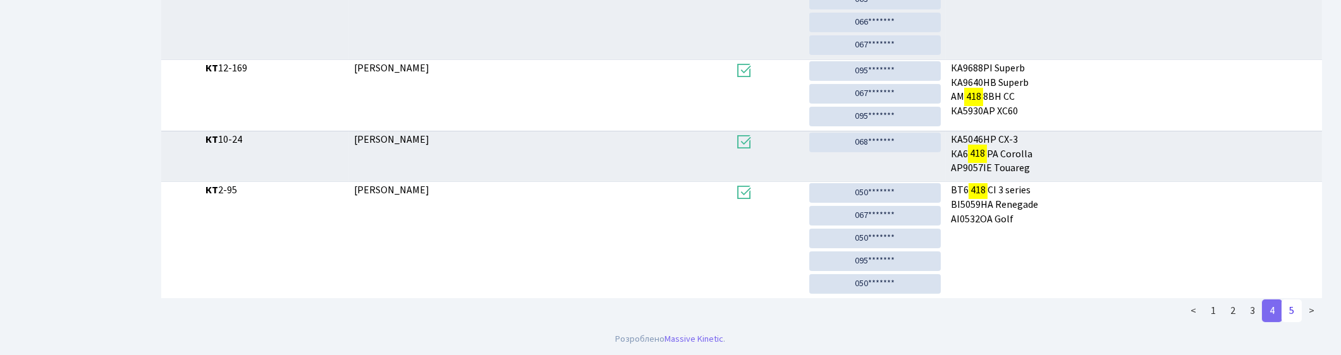
click at [1290, 309] on link "5" at bounding box center [1292, 311] width 20 height 23
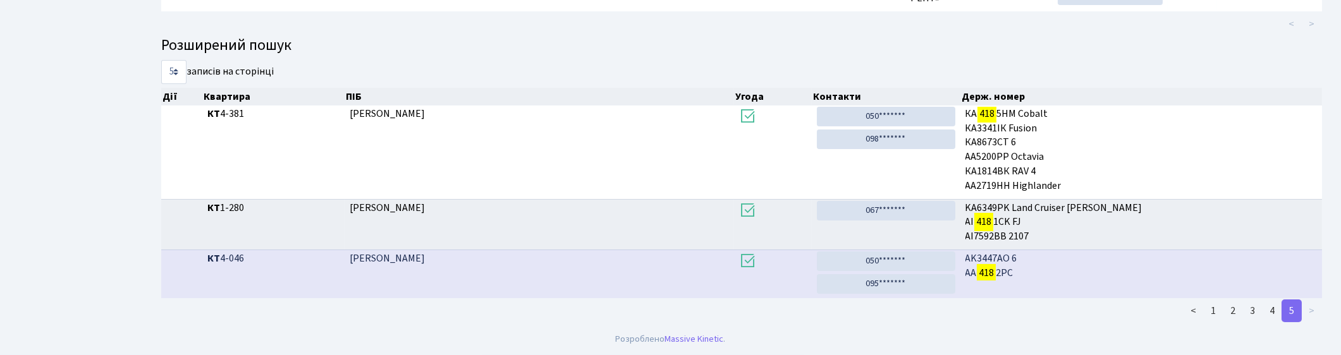
scroll to position [1, 0]
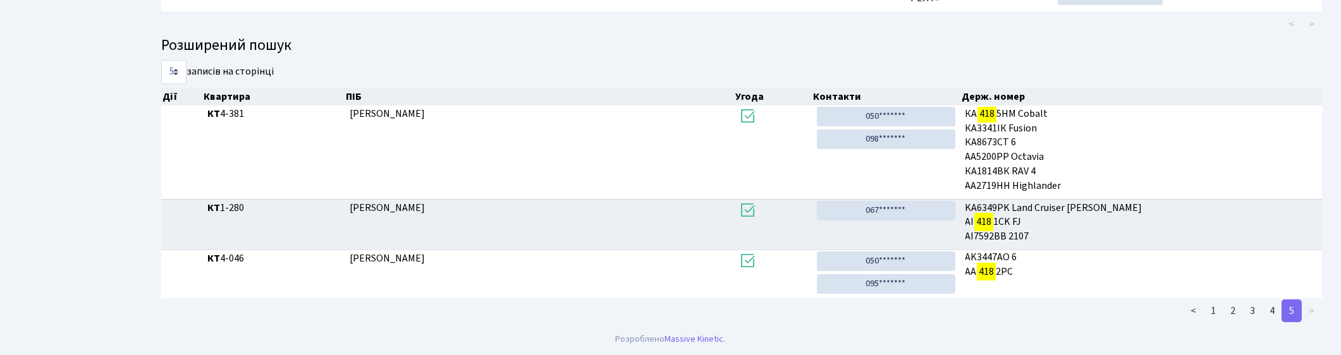
click at [1310, 310] on li ">" at bounding box center [1312, 311] width 20 height 23
click at [1216, 308] on link "1" at bounding box center [1213, 311] width 20 height 23
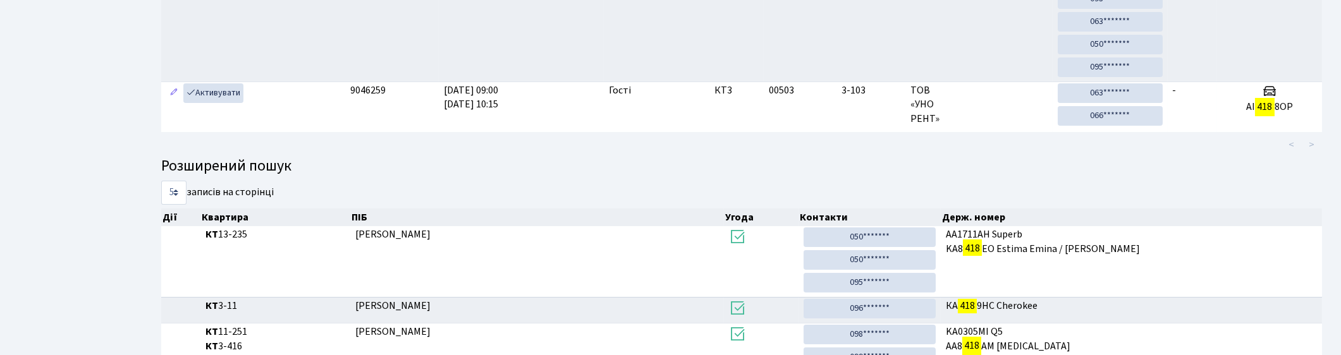
scroll to position [0, 0]
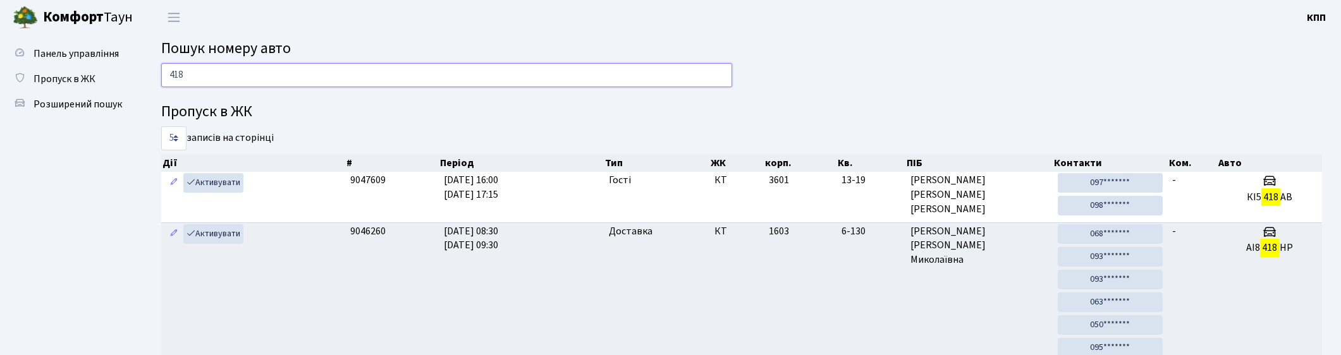
click at [394, 76] on input "418" at bounding box center [446, 75] width 571 height 24
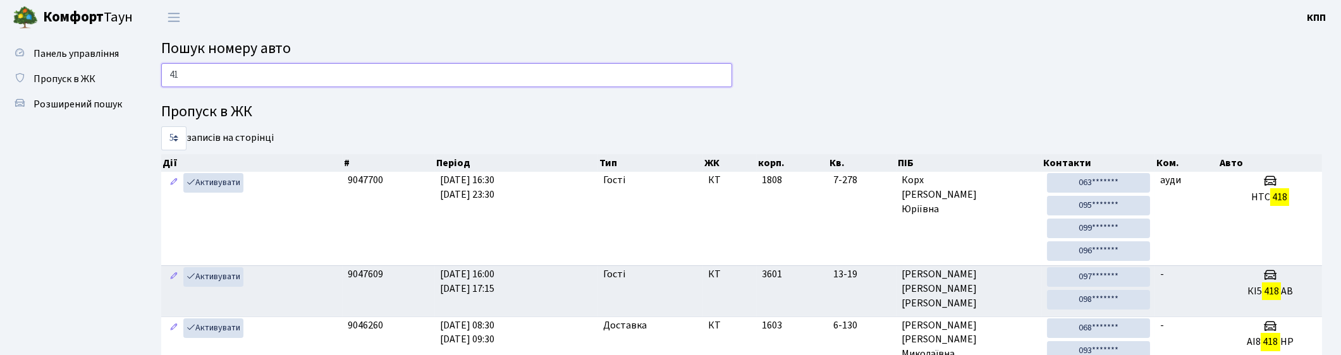
type input "4"
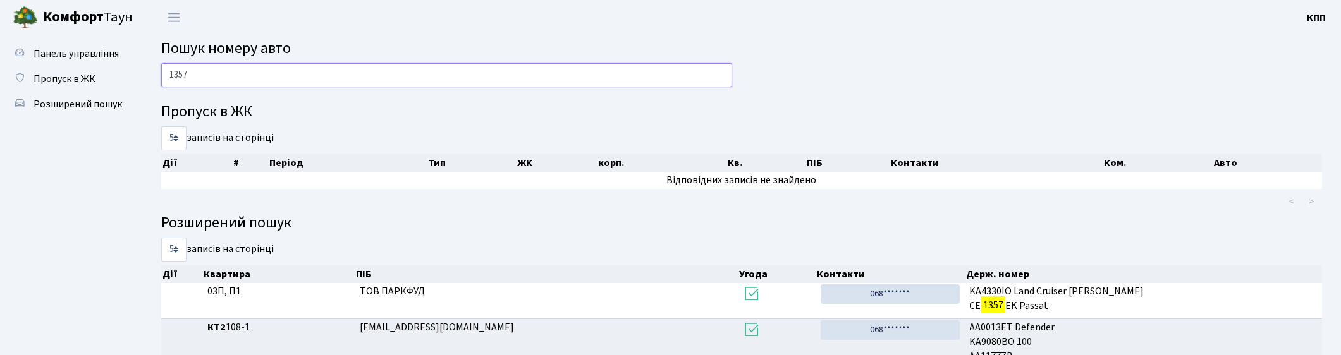
type input "1357"
click at [273, 73] on input "1357" at bounding box center [446, 75] width 571 height 24
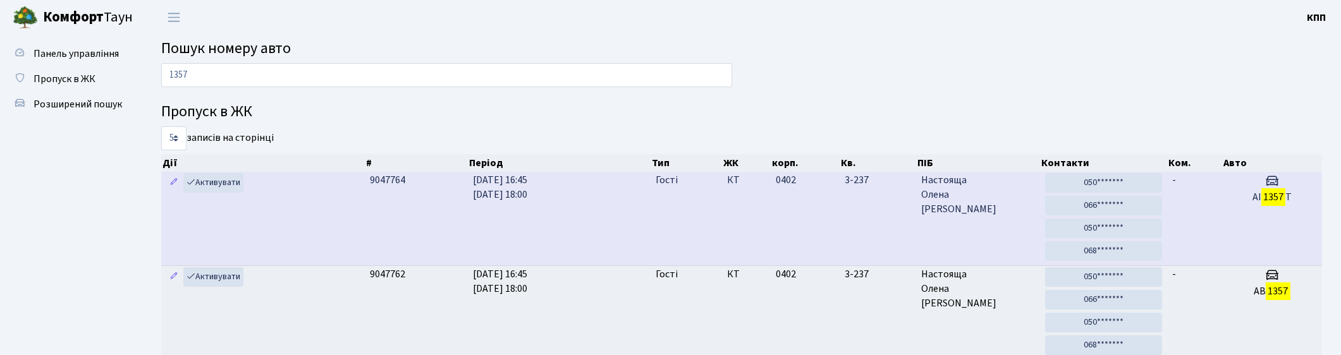
click at [1231, 221] on td "АІ 1357 Т" at bounding box center [1272, 219] width 100 height 94
click at [813, 219] on td "0402" at bounding box center [805, 219] width 69 height 94
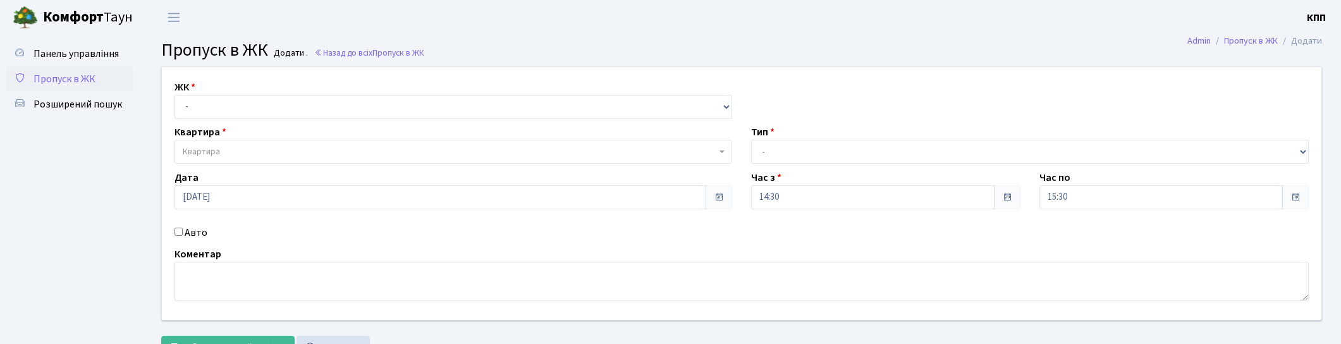
click at [188, 231] on label "Авто" at bounding box center [196, 232] width 23 height 15
click at [183, 231] on input "Авто" at bounding box center [179, 232] width 8 height 8
checkbox input "true"
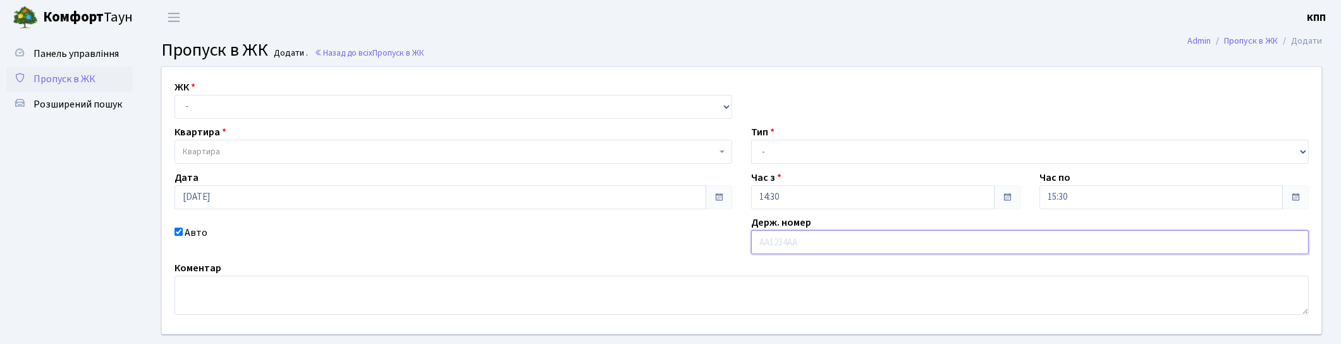
click at [851, 243] on input "text" at bounding box center [1030, 242] width 558 height 24
type input "КА8749ММ"
click at [819, 157] on select "- Доставка Таксі Гості Сервіс" at bounding box center [1030, 152] width 558 height 24
select select "3"
click at [751, 140] on select "- Доставка Таксі Гості Сервіс" at bounding box center [1030, 152] width 558 height 24
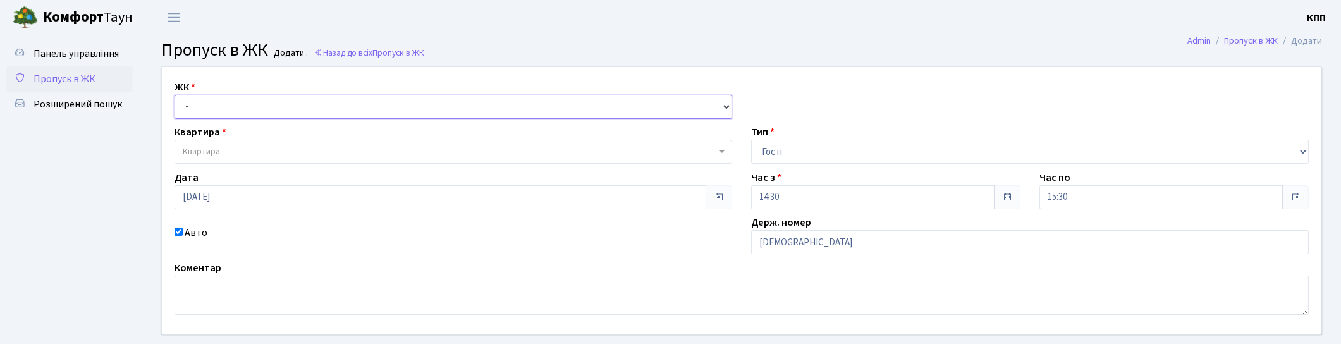
click at [334, 95] on select "- КТ, вул. Регенераторна, 4 КТ2, просп. Соборності, 17 КТ3, вул. Березнева, 16 …" at bounding box center [454, 107] width 558 height 24
select select "271"
click at [175, 95] on select "- КТ, вул. Регенераторна, 4 КТ2, просп. Соборності, 17 КТ3, вул. Березнева, 16 …" at bounding box center [454, 107] width 558 height 24
select select
click at [306, 149] on span "Квартира" at bounding box center [450, 151] width 534 height 13
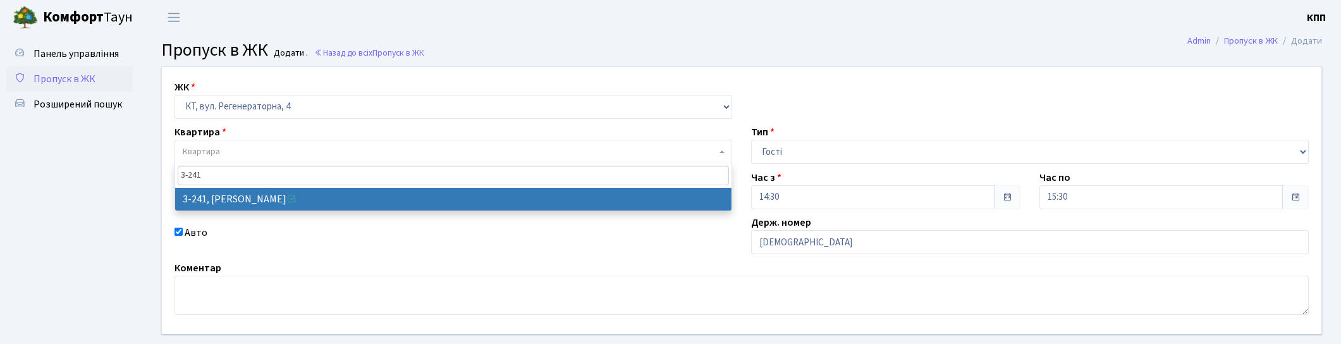
type input "3-241"
select select "742"
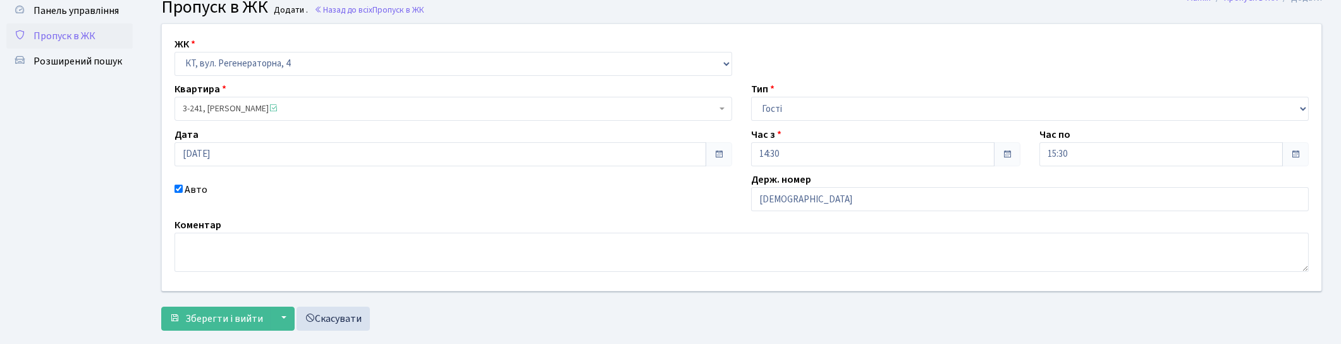
scroll to position [67, 0]
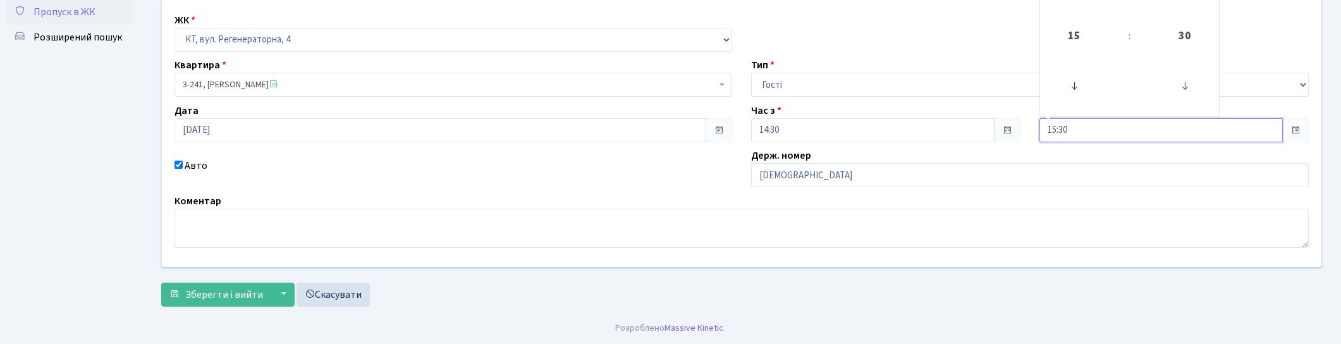
click at [1109, 132] on input "15:30" at bounding box center [1161, 130] width 243 height 24
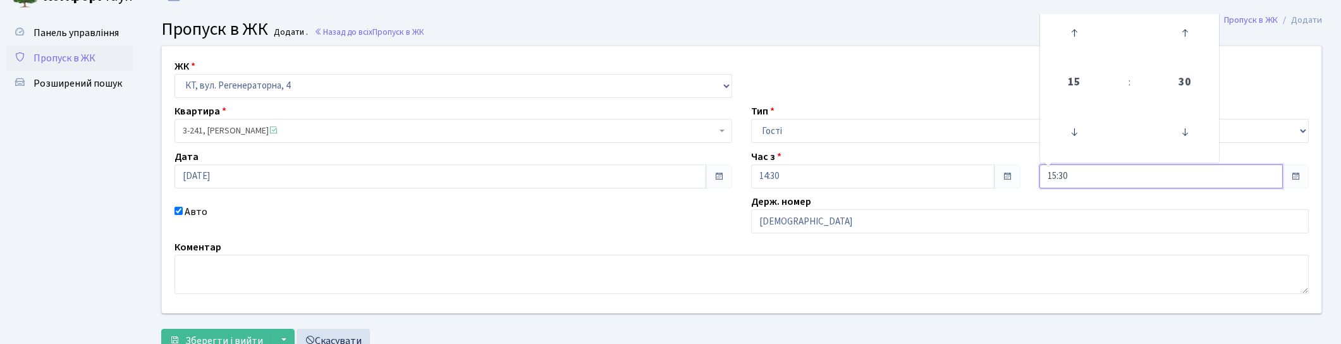
scroll to position [0, 0]
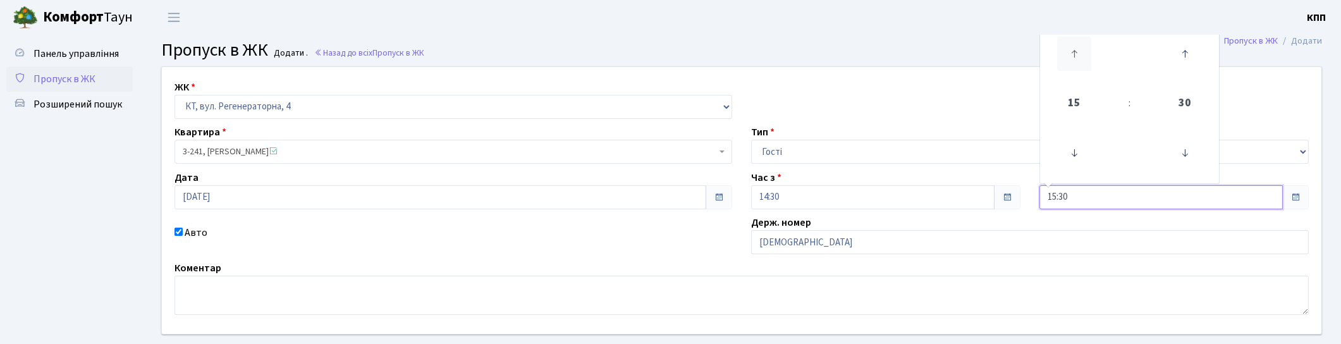
click at [1083, 64] on icon at bounding box center [1074, 54] width 34 height 34
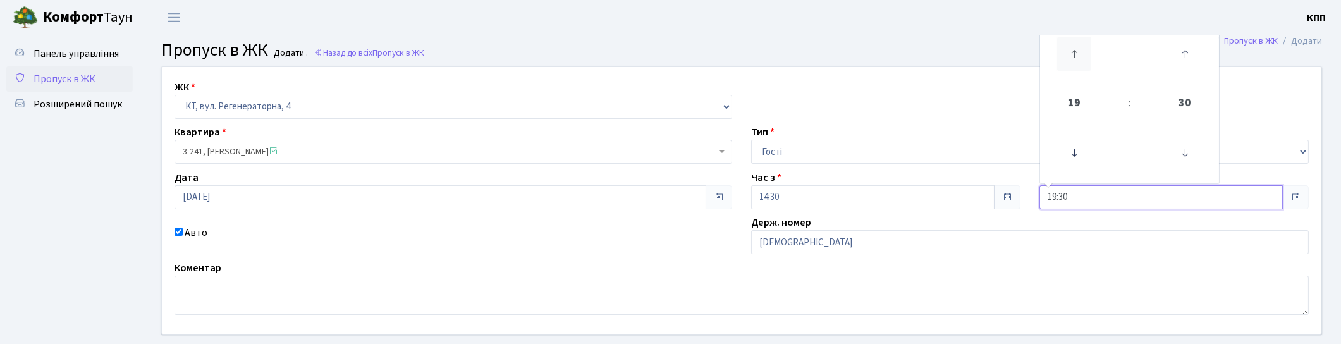
type input "20:30"
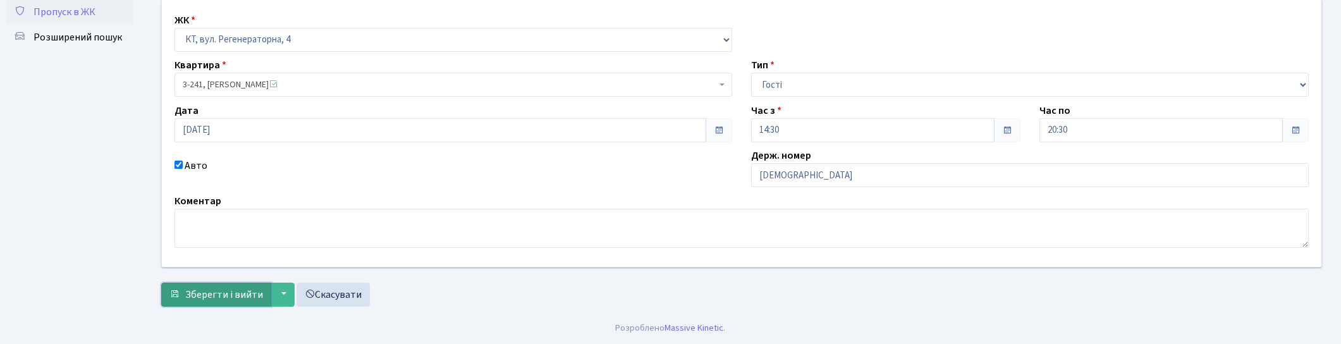
click at [199, 288] on span "Зберегти і вийти" at bounding box center [224, 295] width 78 height 14
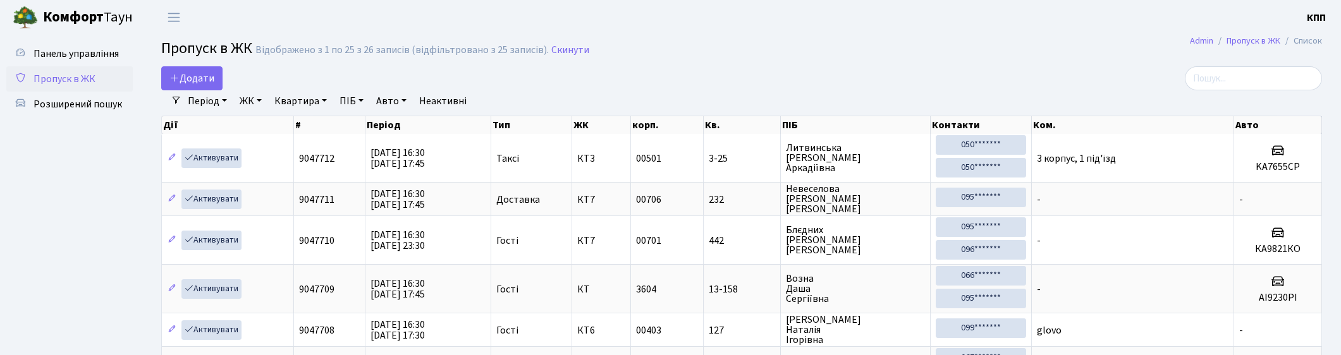
select select "25"
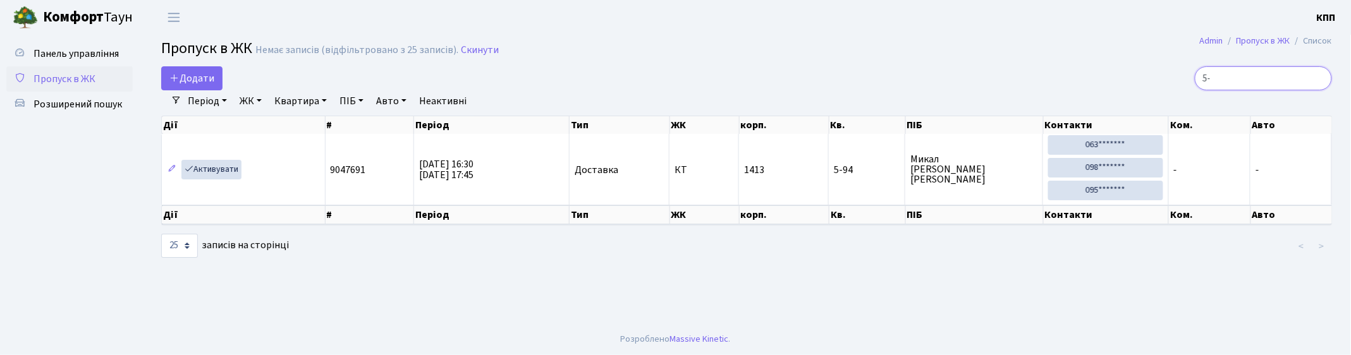
type input "5"
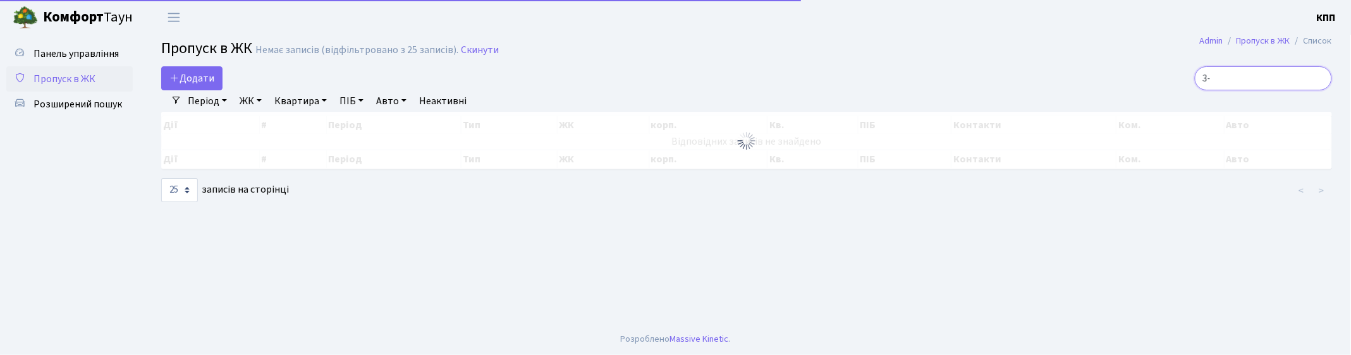
type input "3"
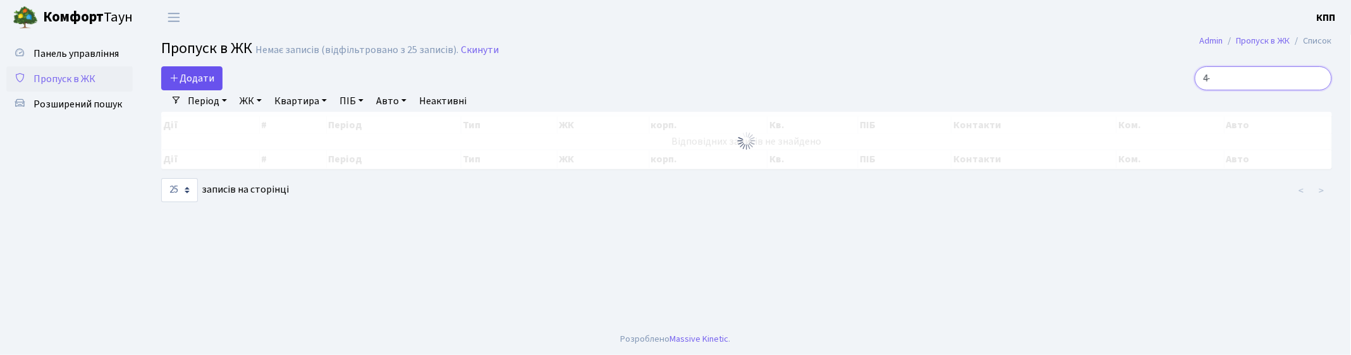
type input "4"
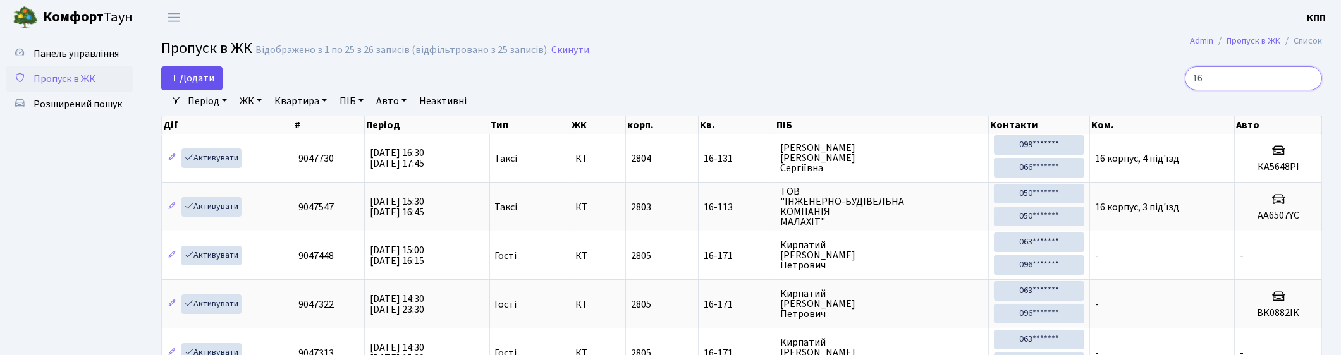
type input "1"
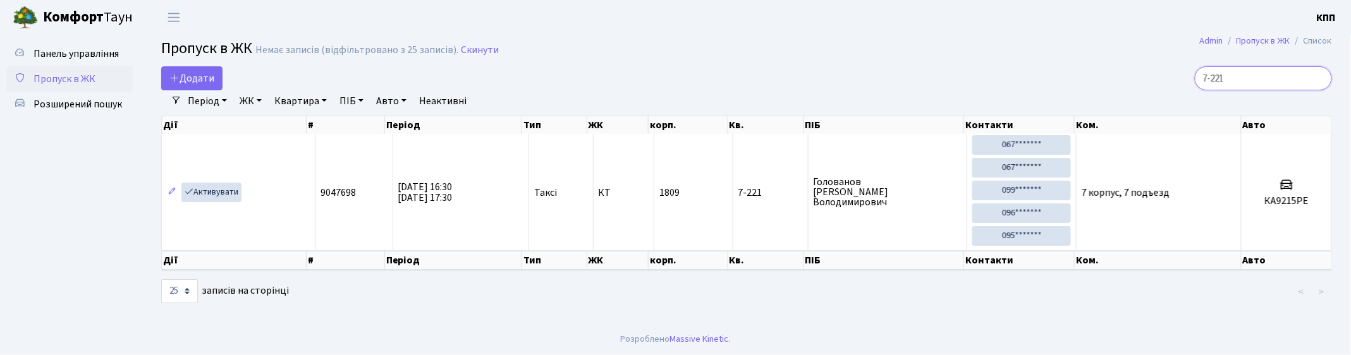
type input "7-221"
click at [204, 77] on span "Додати" at bounding box center [191, 78] width 45 height 14
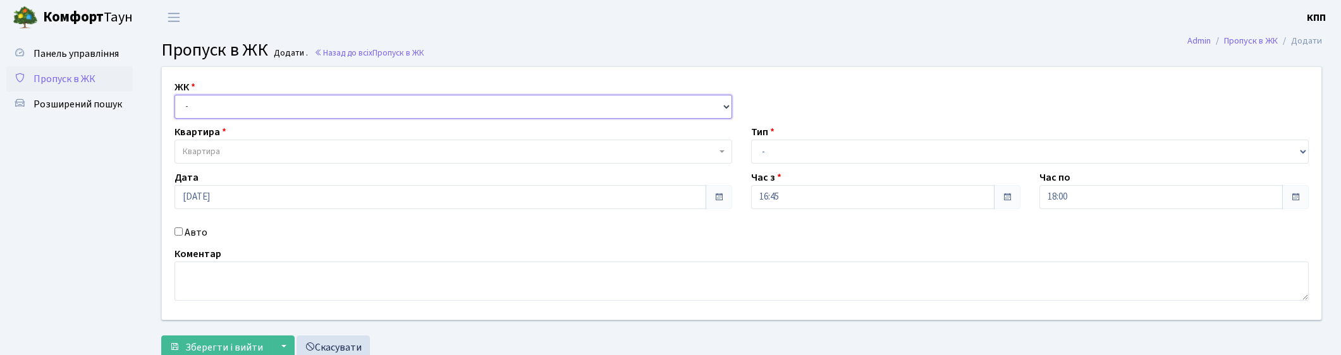
click at [241, 111] on select "- КТ, вул. Регенераторна, 4 КТ2, просп. Соборності, 17 КТ3, вул. Березнева, 16 …" at bounding box center [454, 107] width 558 height 24
select select "271"
click at [175, 95] on select "- КТ, вул. Регенераторна, 4 КТ2, просп. Соборності, 17 КТ3, вул. Березнева, 16 …" at bounding box center [454, 107] width 558 height 24
select select
click at [235, 154] on span "Квартира" at bounding box center [450, 151] width 534 height 13
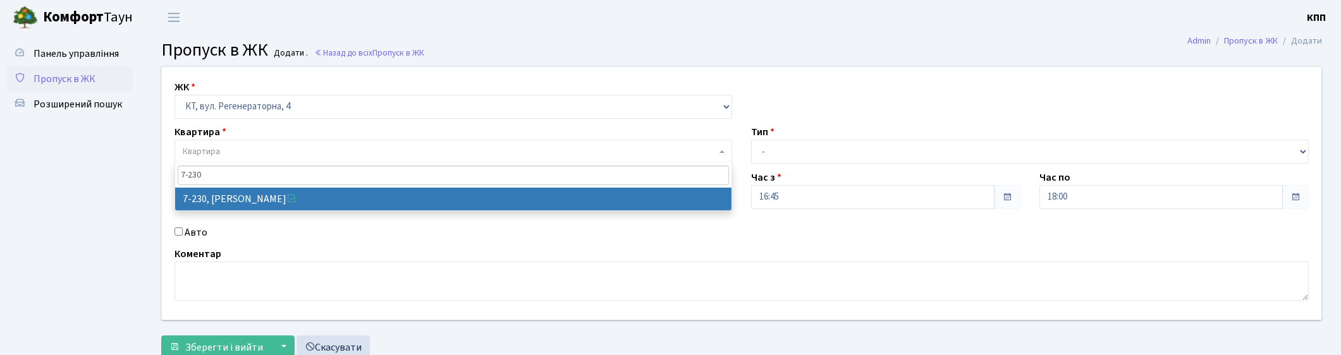
type input "7-230"
select select "4926"
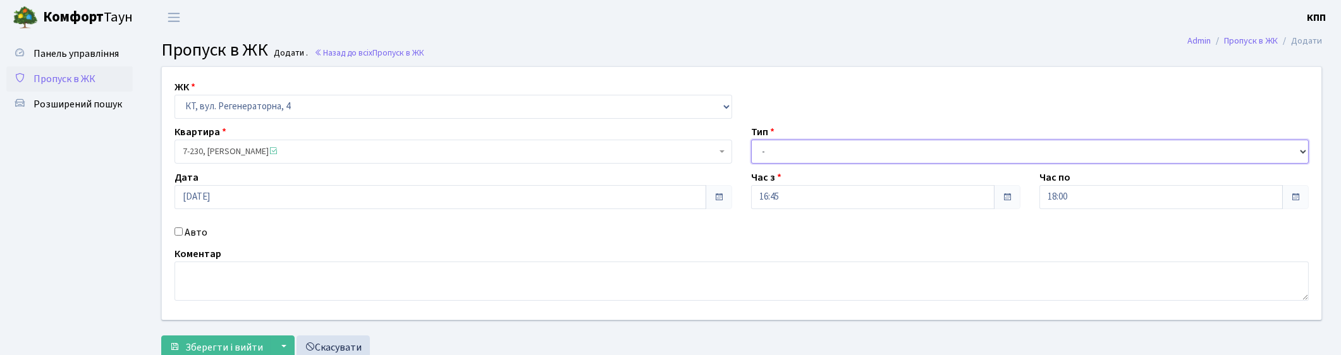
click at [851, 156] on select "- Доставка Таксі Гості Сервіс" at bounding box center [1030, 152] width 558 height 24
select select "3"
click at [751, 140] on select "- Доставка Таксі Гості Сервіс" at bounding box center [1030, 152] width 558 height 24
click at [223, 339] on button "Зберегти і вийти" at bounding box center [216, 348] width 110 height 24
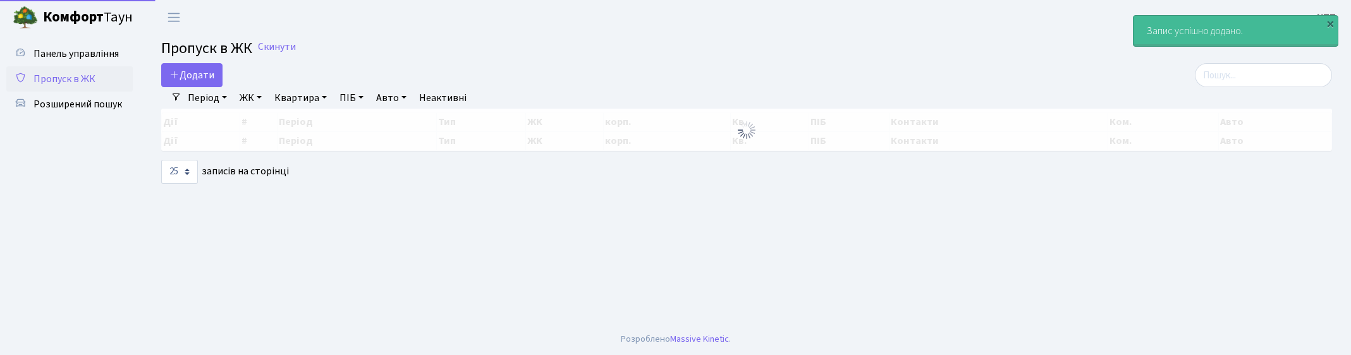
select select "25"
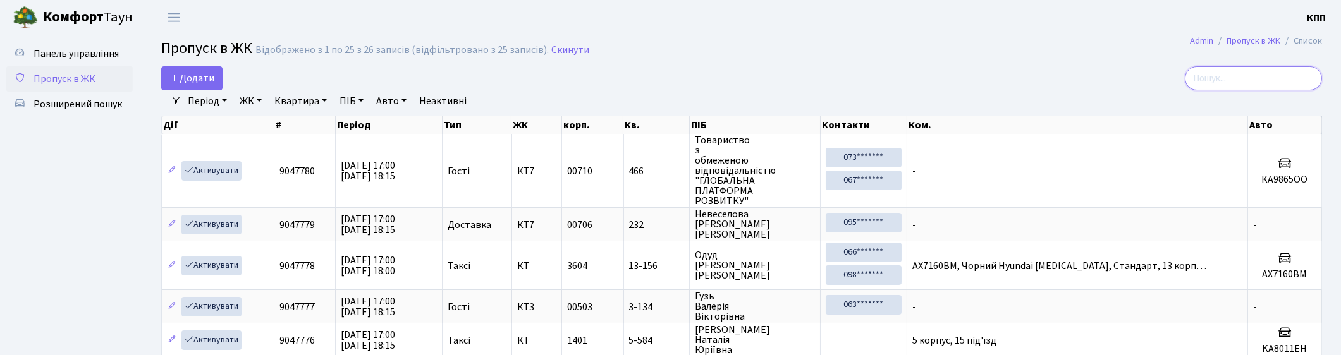
click at [1234, 75] on input "search" at bounding box center [1253, 78] width 137 height 24
type input "4"
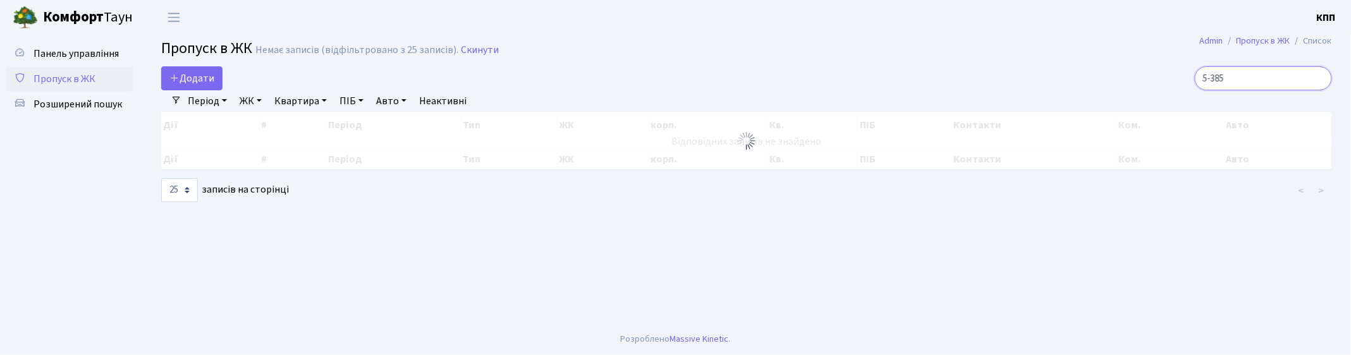
click at [1269, 70] on input "5-385" at bounding box center [1263, 78] width 137 height 24
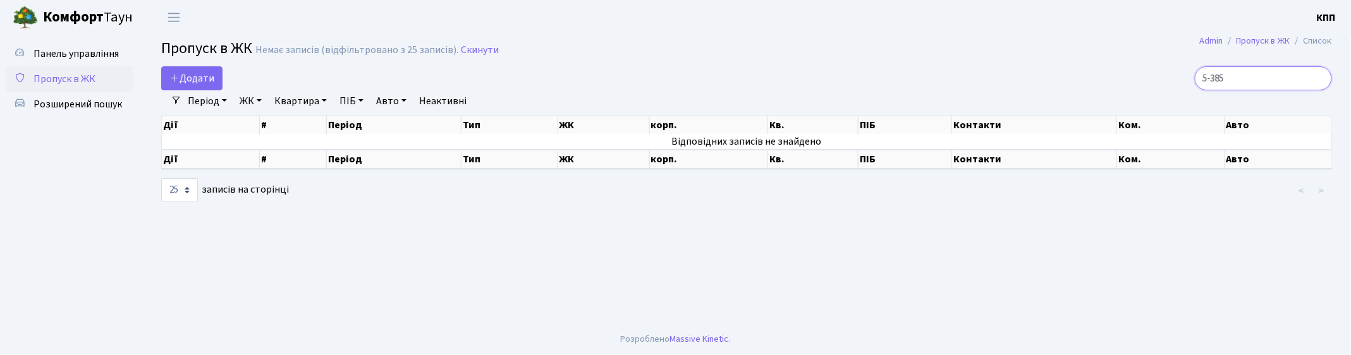
click at [1285, 77] on input "5-385" at bounding box center [1263, 78] width 137 height 24
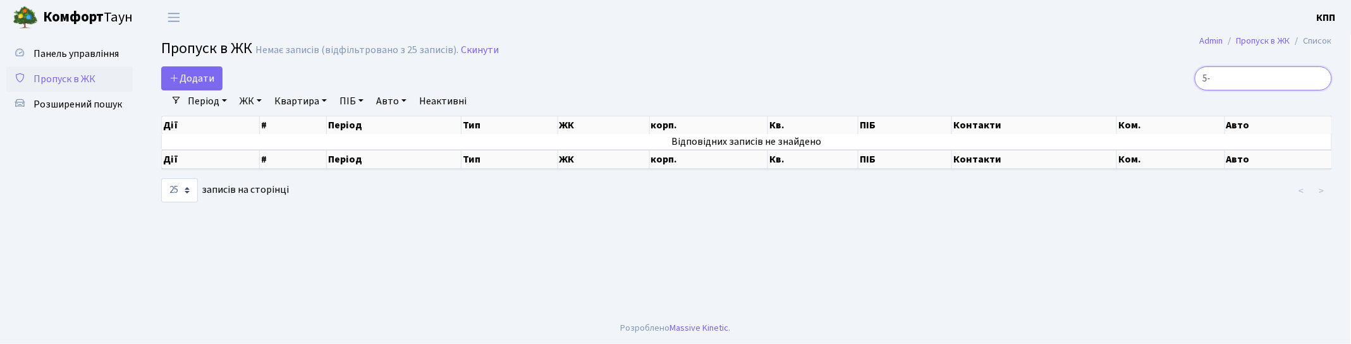
type input "5"
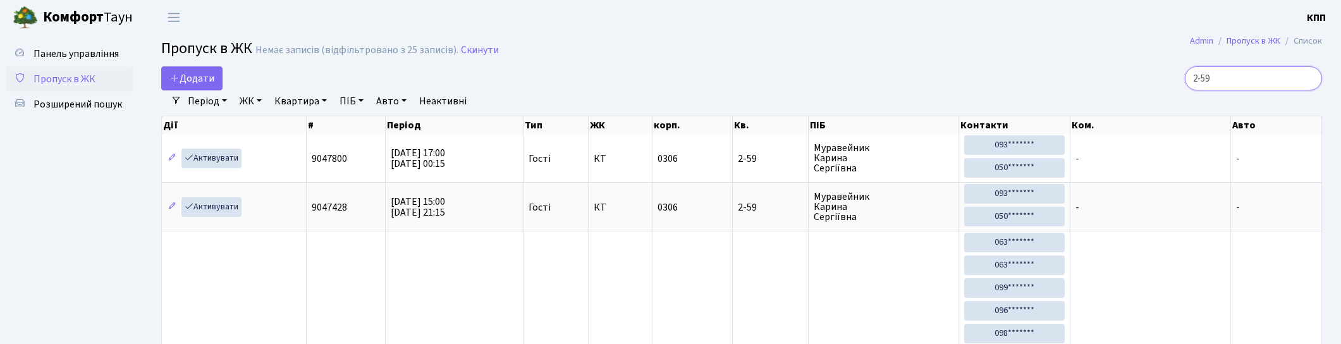
click at [1252, 83] on input "2-59" at bounding box center [1253, 78] width 137 height 24
type input "2"
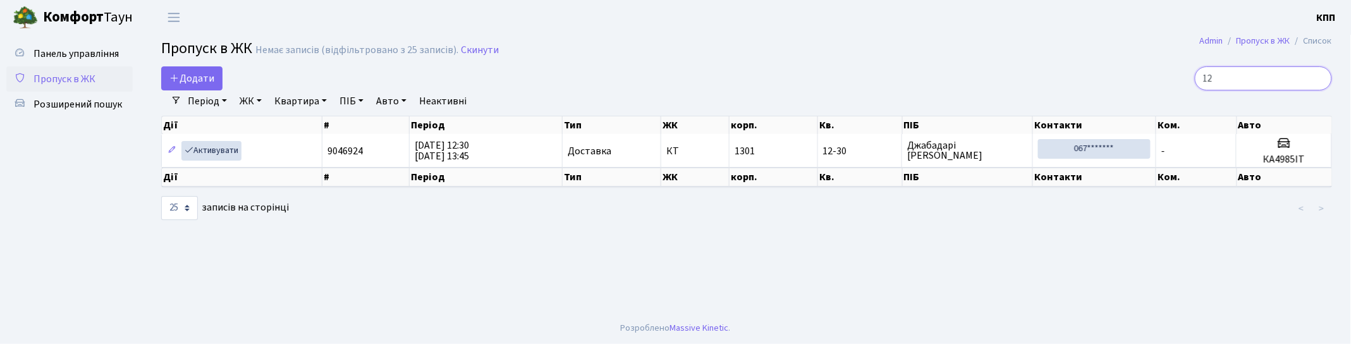
type input "1"
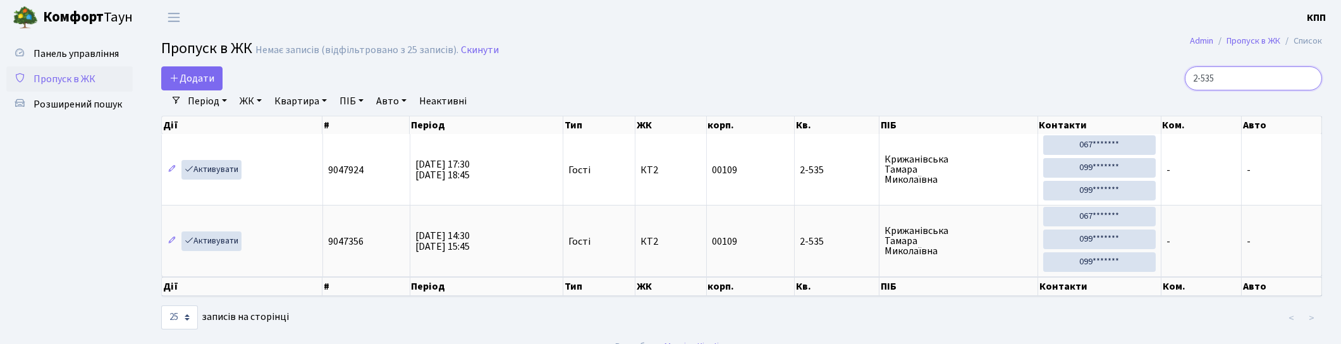
type input "2-535"
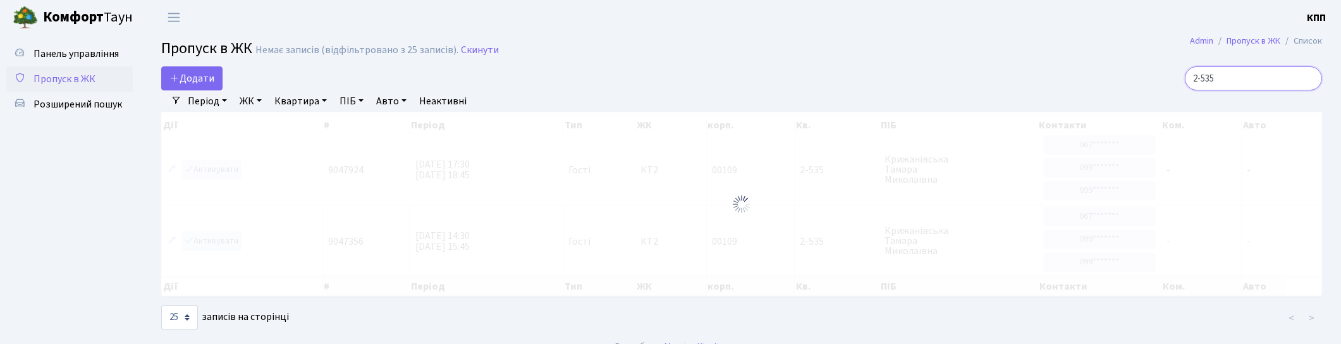
click at [1308, 76] on input "2-535" at bounding box center [1253, 78] width 137 height 24
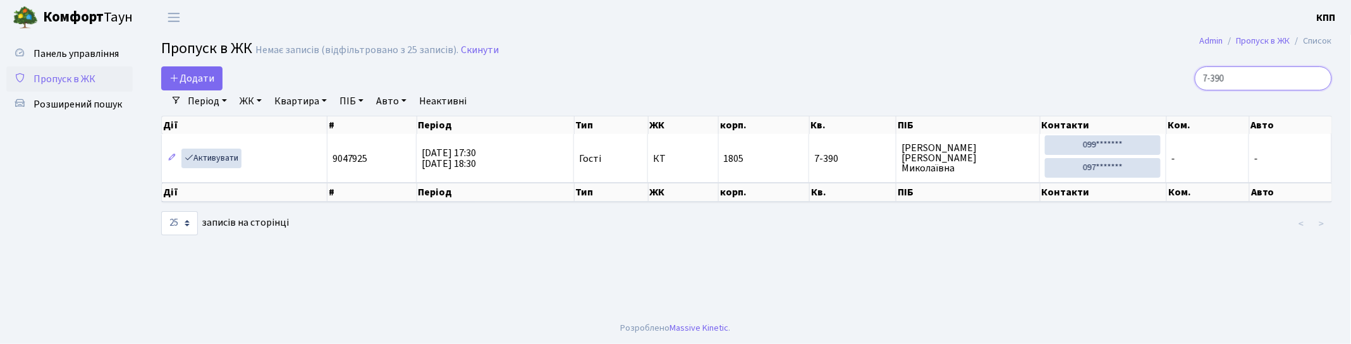
type input "7-390"
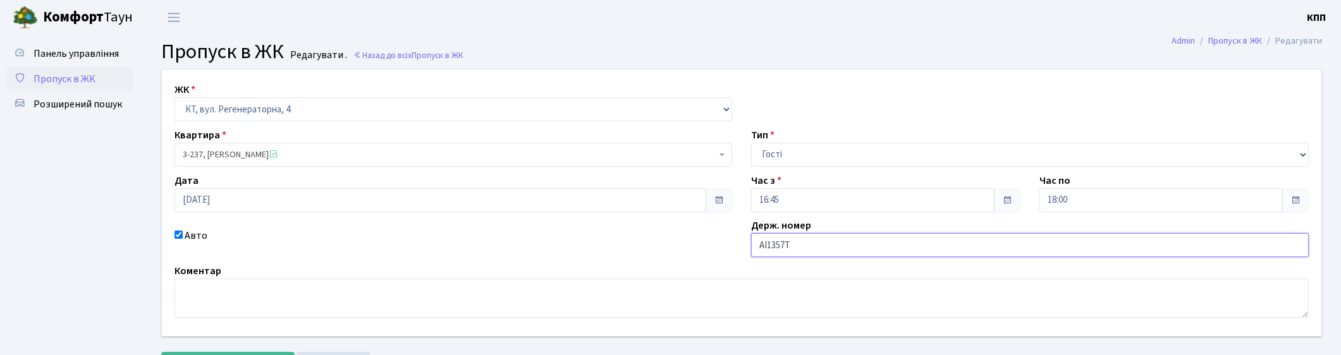
click at [843, 243] on input "АІ1357Т" at bounding box center [1030, 245] width 558 height 24
type input "АІ1357ТВ"
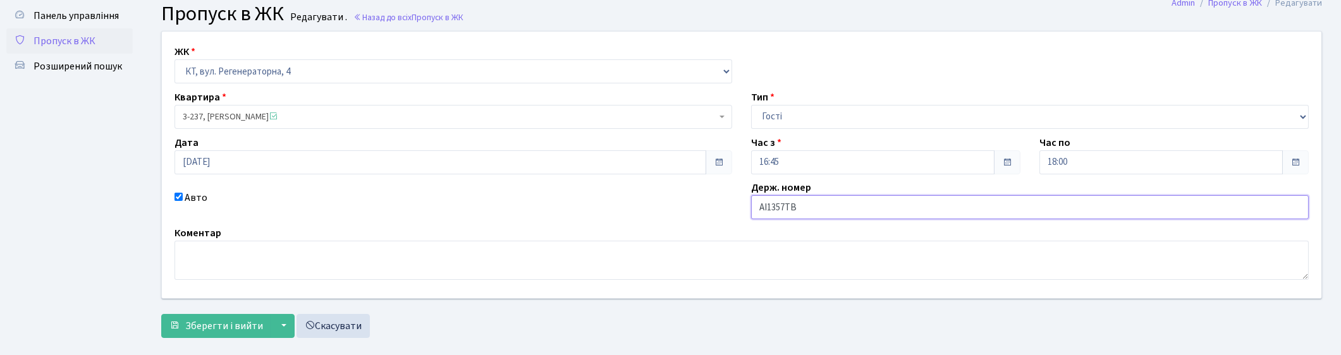
scroll to position [59, 0]
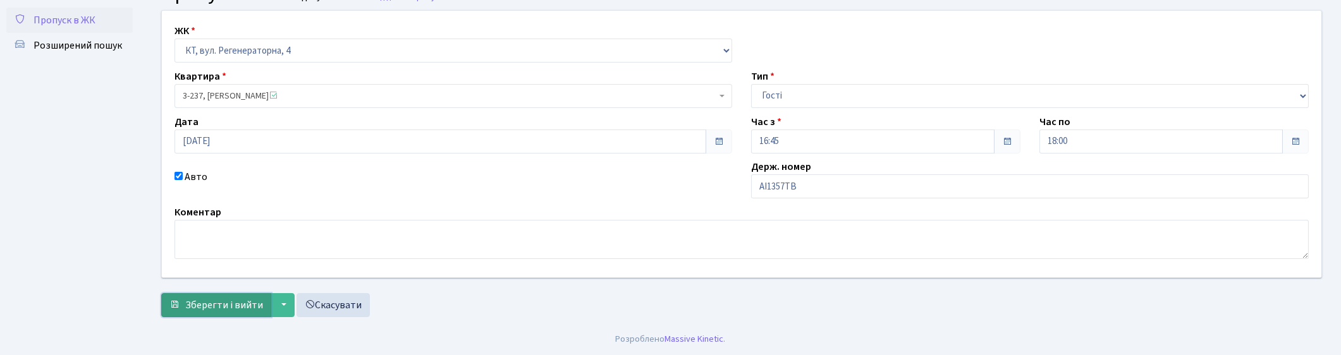
click at [240, 307] on span "Зберегти і вийти" at bounding box center [224, 305] width 78 height 14
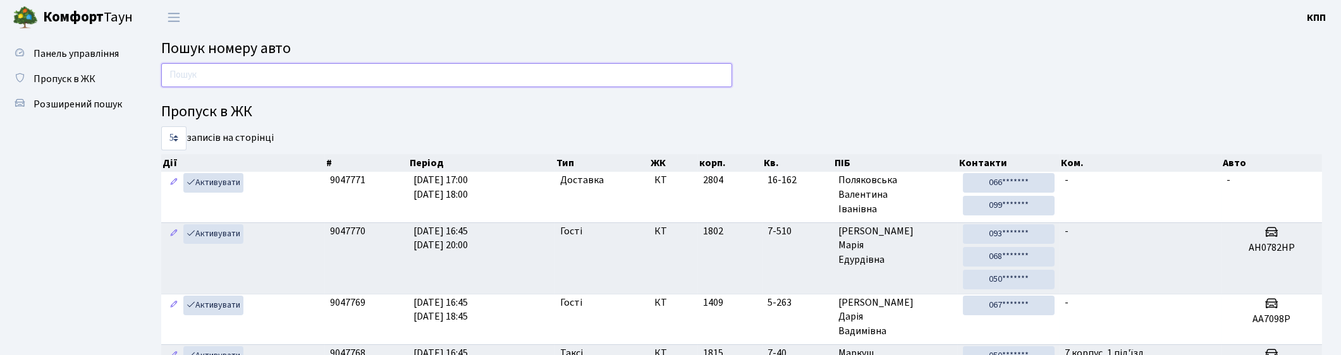
click at [685, 82] on input "text" at bounding box center [446, 75] width 571 height 24
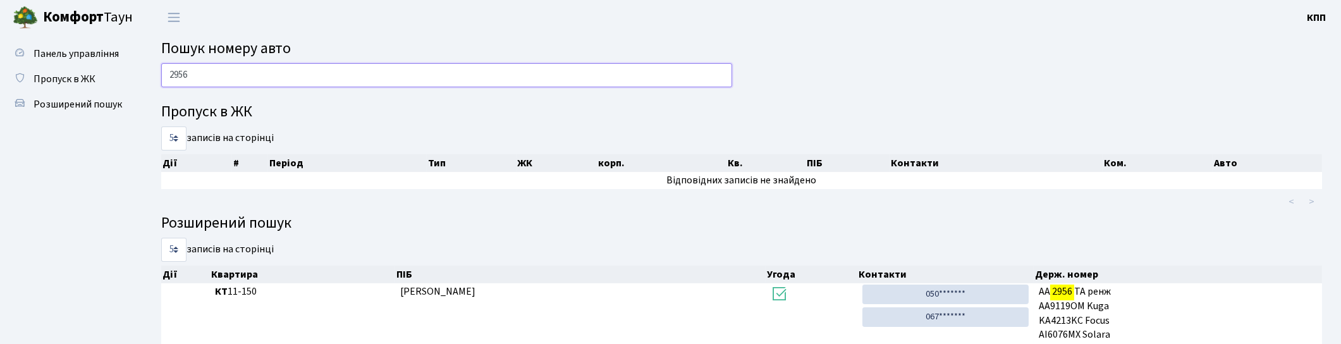
click at [276, 77] on input "2956" at bounding box center [446, 75] width 571 height 24
click at [248, 72] on input "2956" at bounding box center [446, 75] width 571 height 24
type input "2"
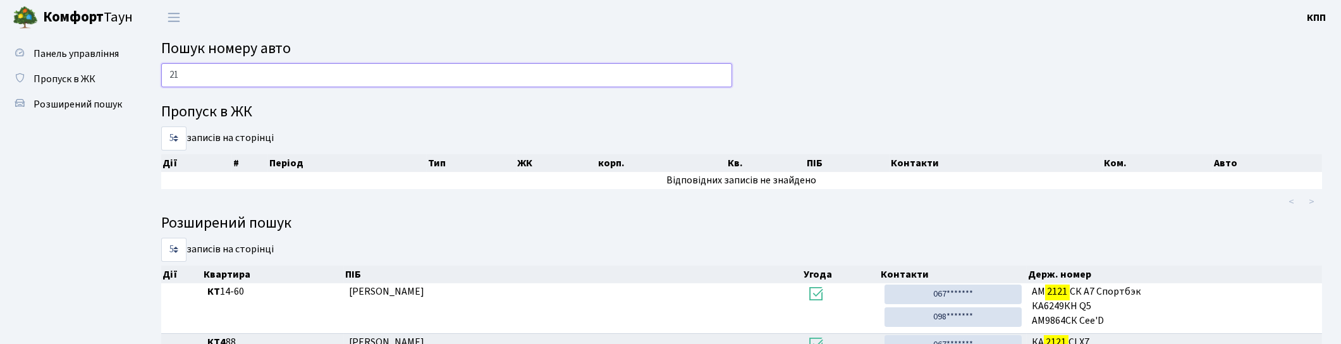
type input "2"
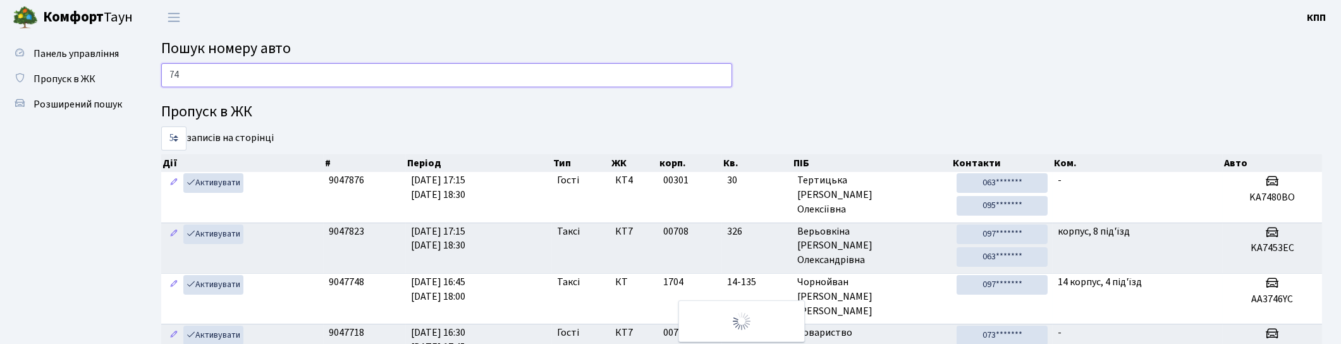
type input "7"
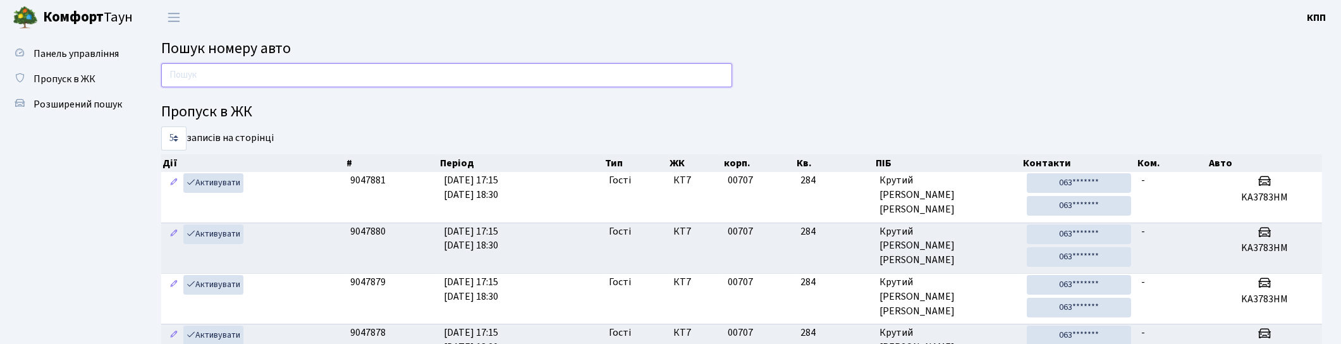
click at [276, 72] on input "text" at bounding box center [446, 75] width 571 height 24
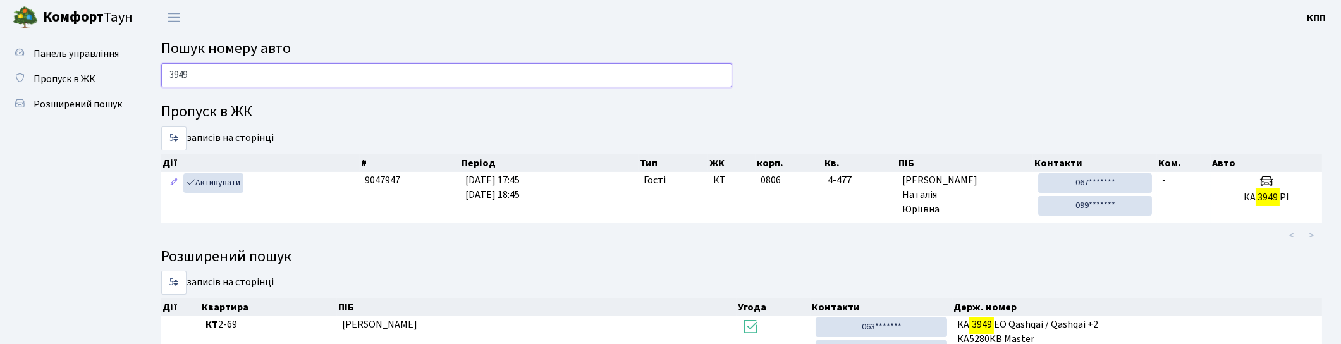
click at [250, 82] on input "3949" at bounding box center [446, 75] width 571 height 24
type input "3"
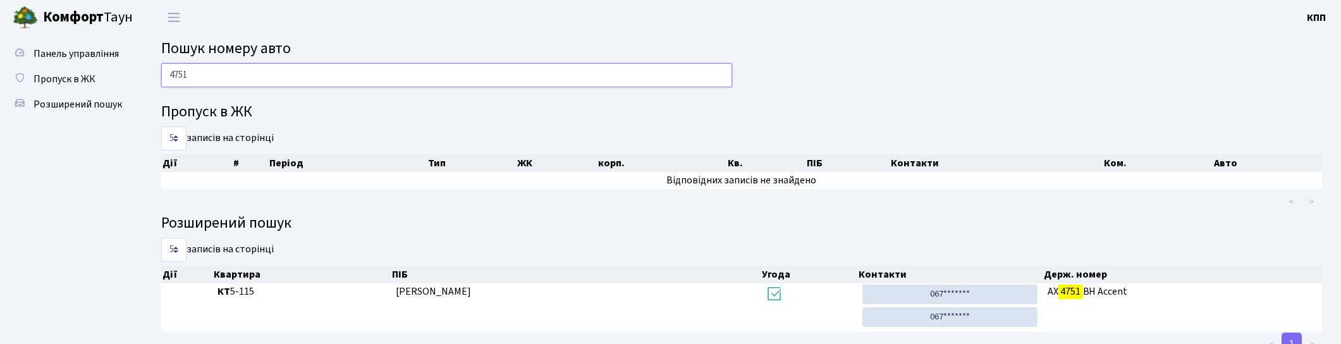
click at [267, 72] on input "4751" at bounding box center [446, 75] width 571 height 24
click at [263, 74] on input "4751" at bounding box center [446, 75] width 571 height 24
type input "4"
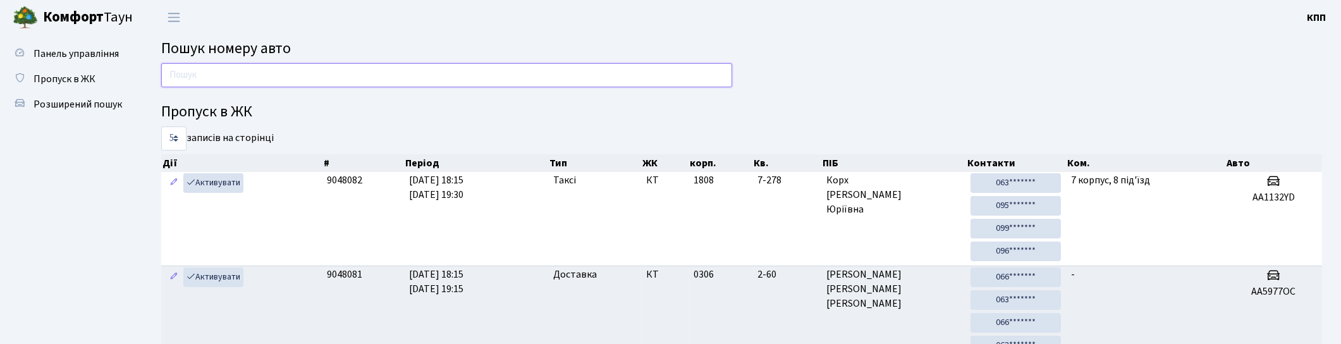
click at [598, 74] on input "text" at bounding box center [446, 75] width 571 height 24
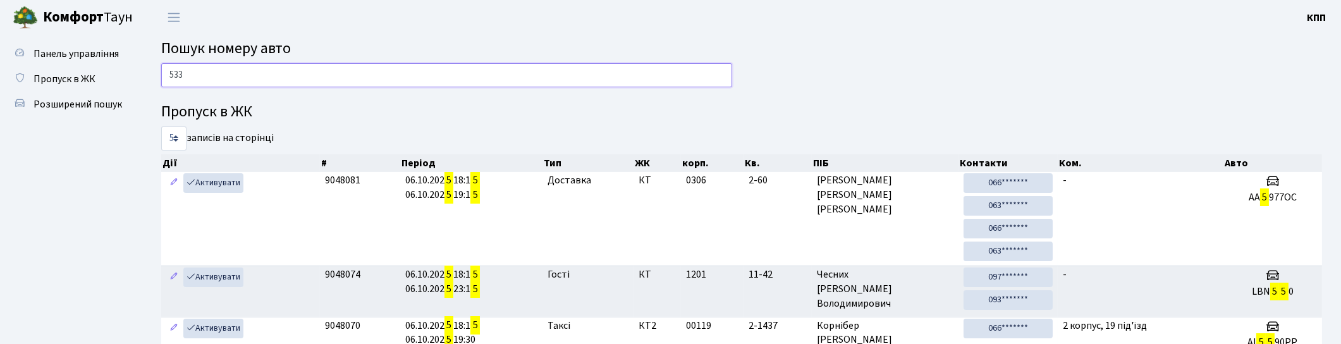
type input "5338"
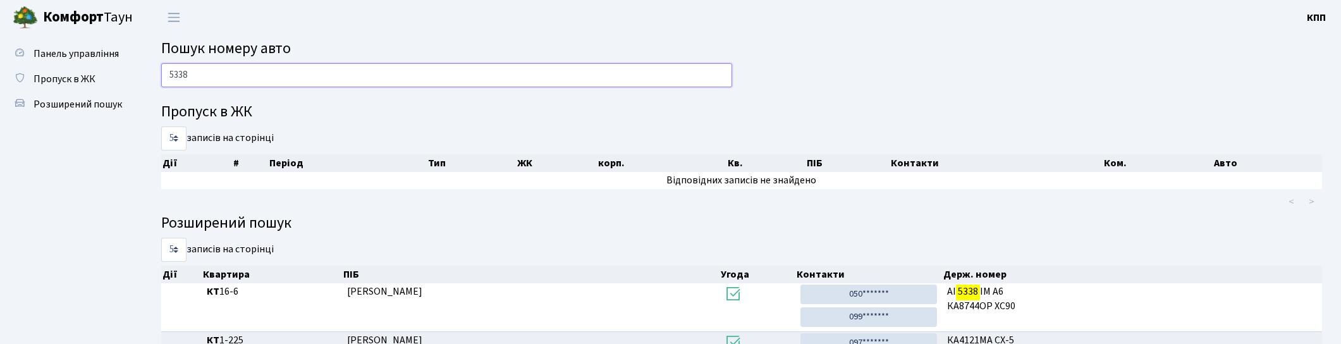
click at [329, 83] on input "5338" at bounding box center [446, 75] width 571 height 24
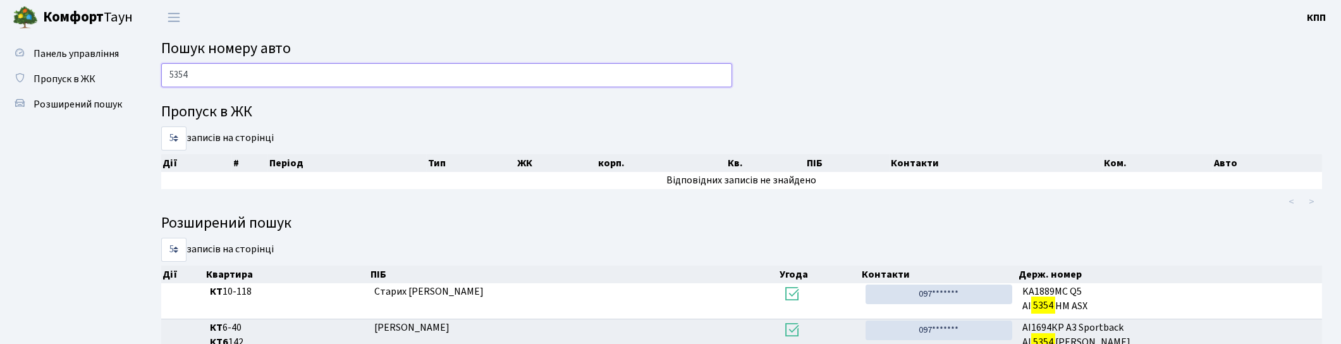
click at [220, 75] on input "5354" at bounding box center [446, 75] width 571 height 24
type input "5"
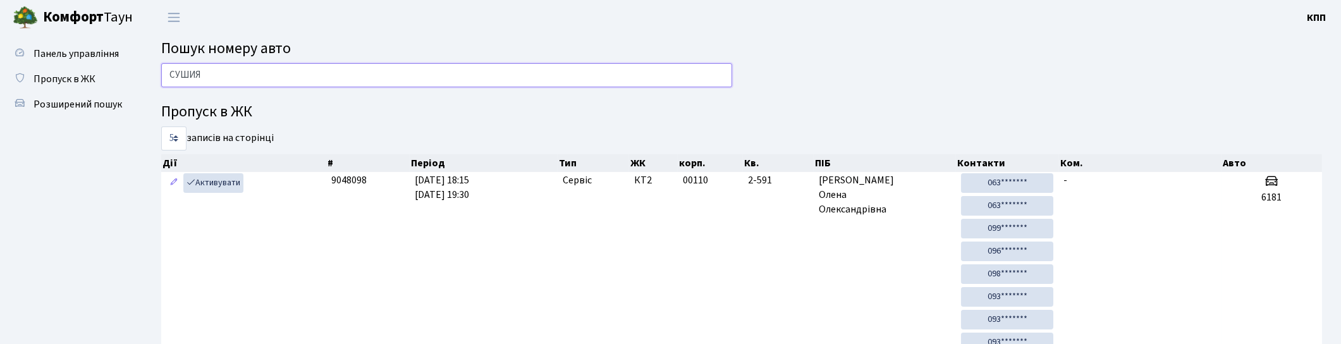
click at [629, 72] on input "СУШИЯ" at bounding box center [446, 75] width 571 height 24
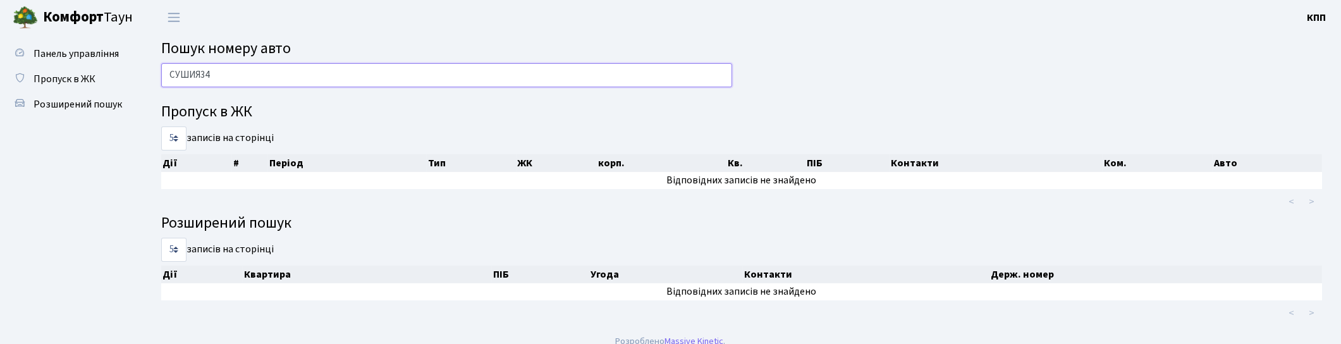
click at [515, 72] on input "СУШИЯ34" at bounding box center [446, 75] width 571 height 24
click at [513, 85] on input "СУШИЯ34" at bounding box center [446, 75] width 571 height 24
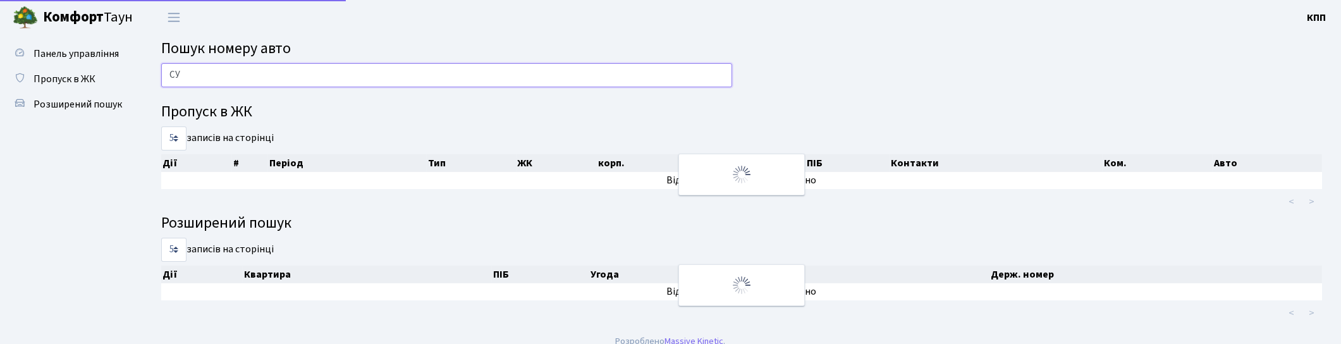
type input "С"
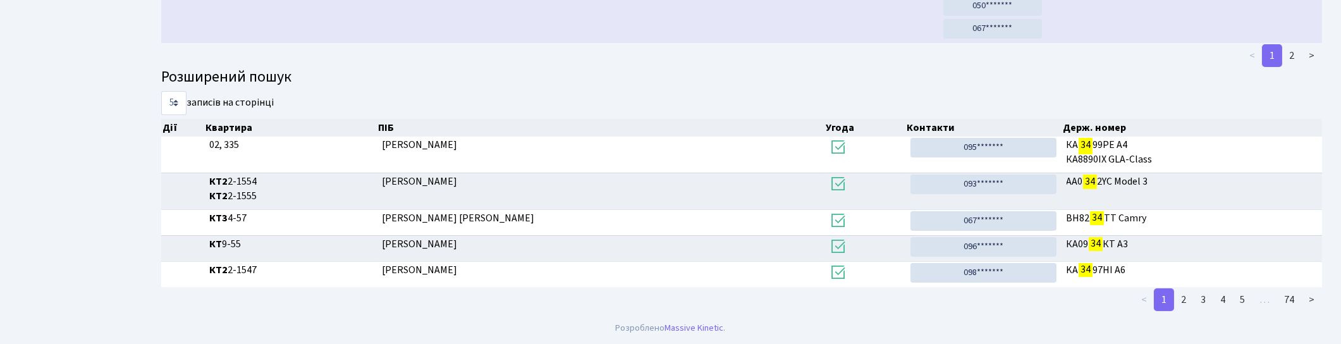
scroll to position [288, 0]
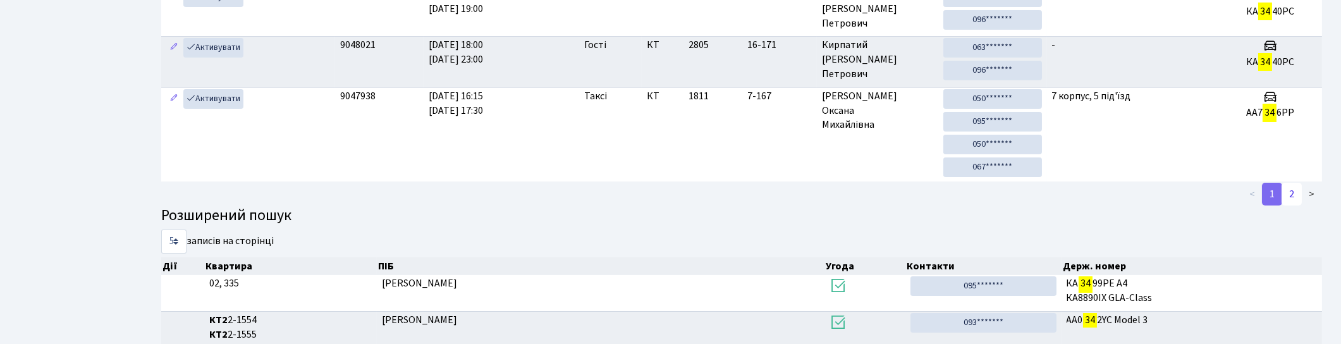
click at [1294, 190] on link "2" at bounding box center [1292, 194] width 20 height 23
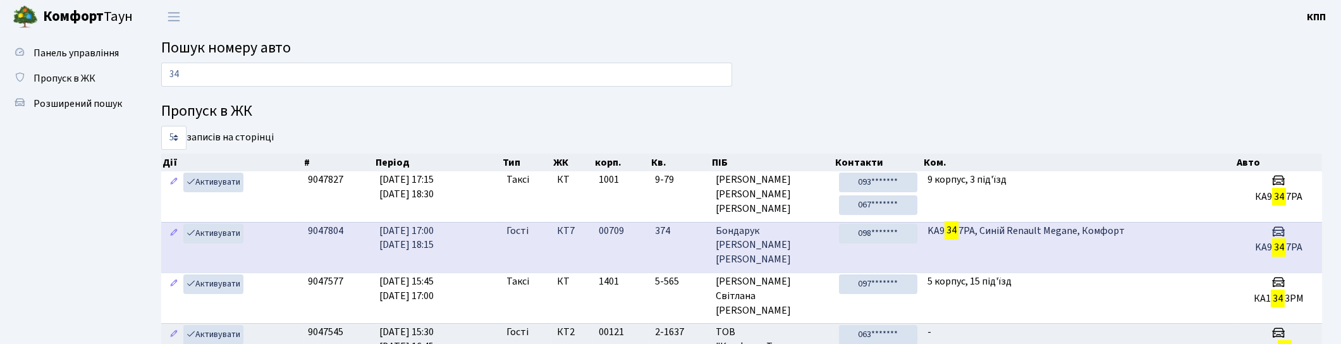
scroll to position [0, 0]
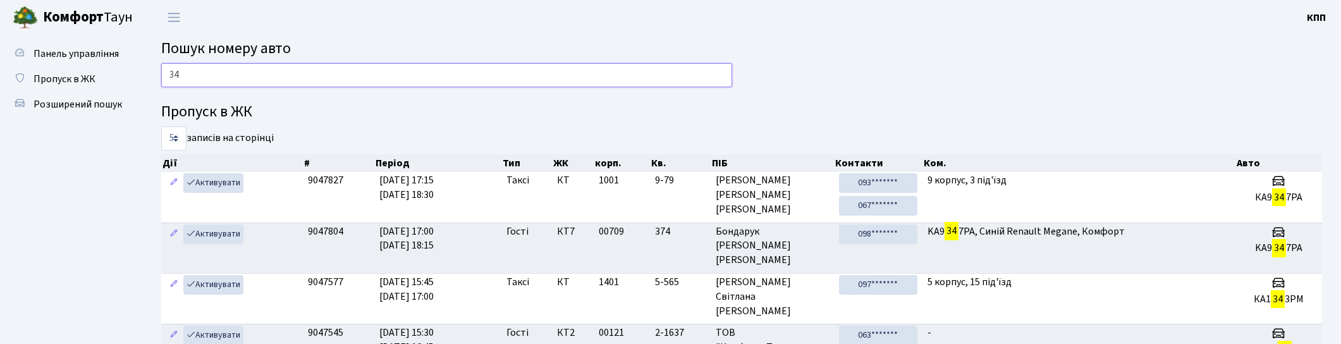
click at [302, 73] on input "34" at bounding box center [446, 75] width 571 height 24
type input "3"
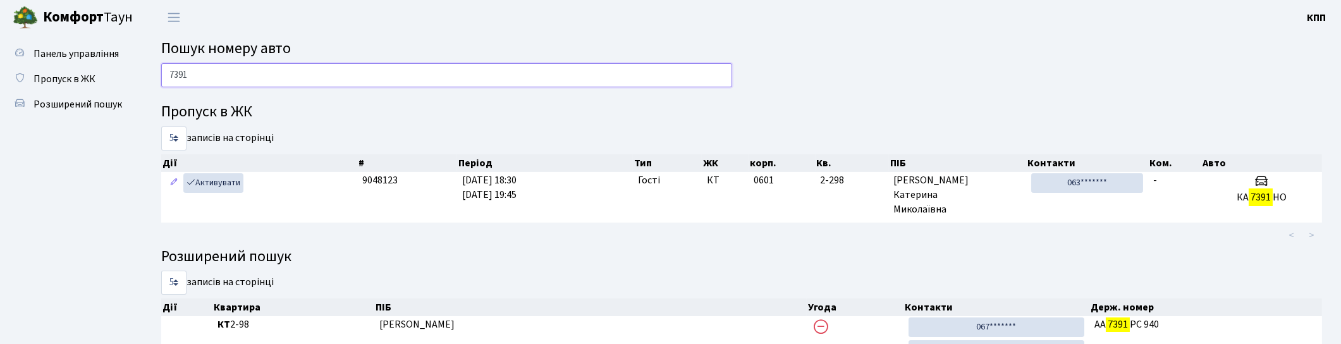
click at [321, 68] on input "7391" at bounding box center [446, 75] width 571 height 24
type input "7"
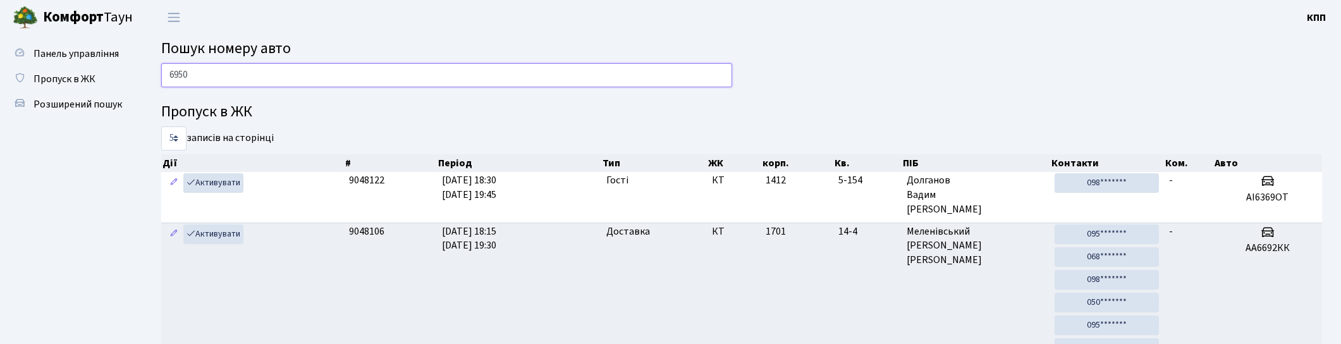
type input "6950"
click at [400, 77] on input "6950" at bounding box center [446, 75] width 571 height 24
click at [563, 70] on input "6950" at bounding box center [446, 75] width 571 height 24
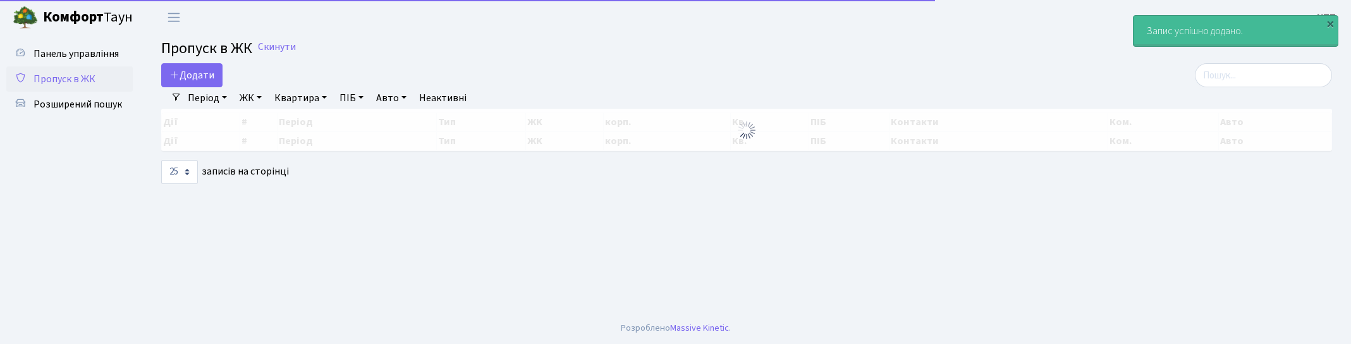
select select "25"
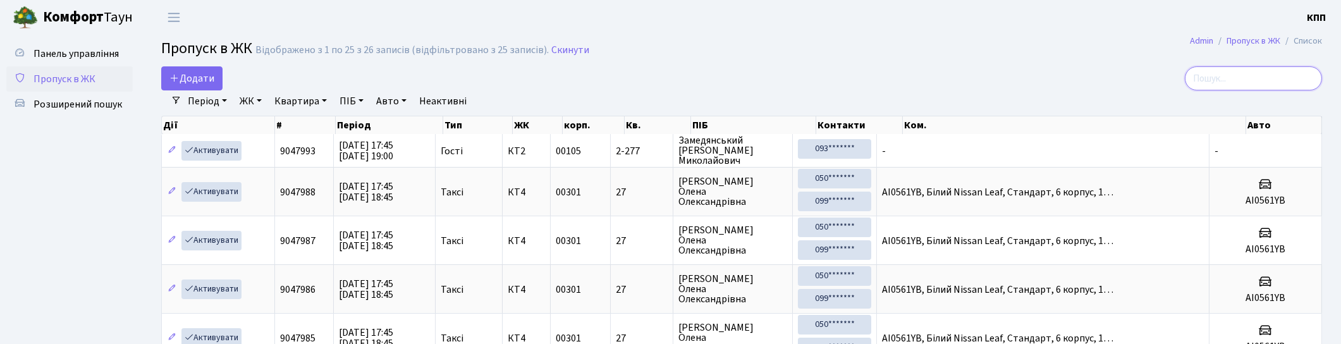
click at [1247, 80] on input "search" at bounding box center [1253, 78] width 137 height 24
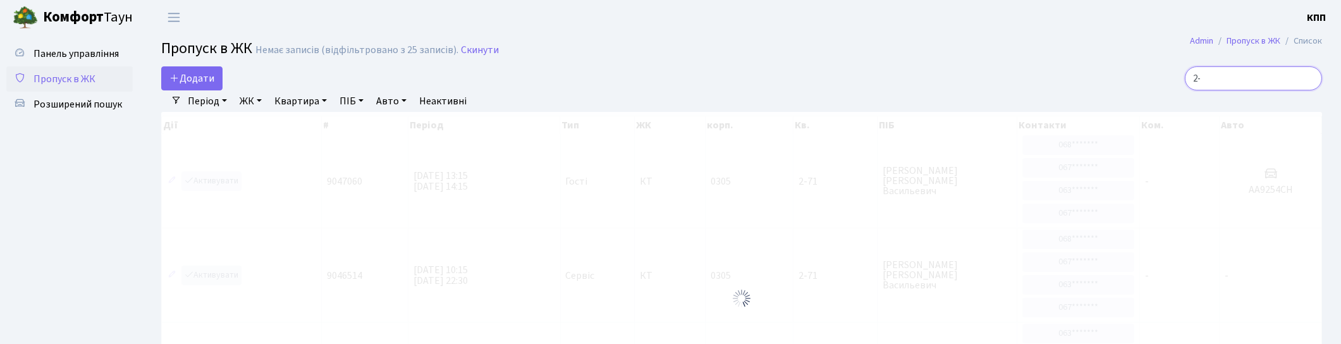
type input "2"
type input "5-549"
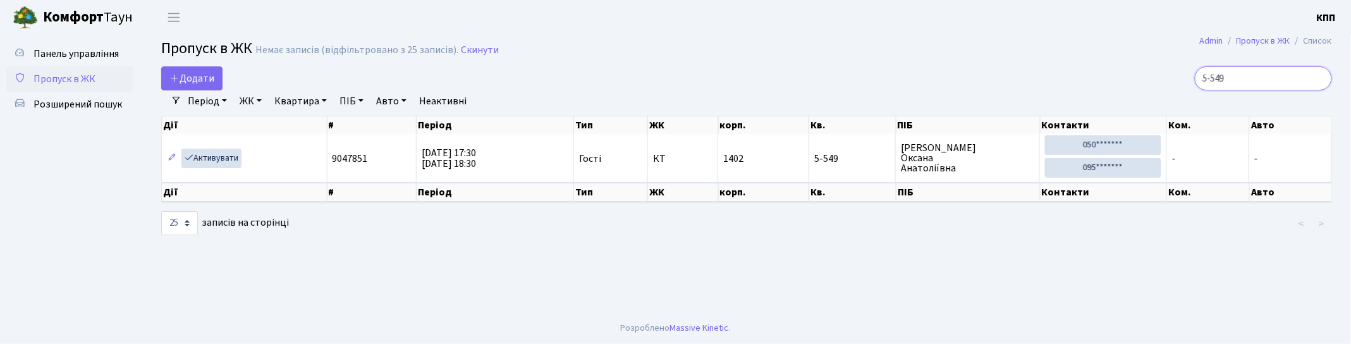
click at [1322, 73] on input "5-549" at bounding box center [1263, 78] width 137 height 24
click at [1317, 78] on input "5-549" at bounding box center [1263, 78] width 137 height 24
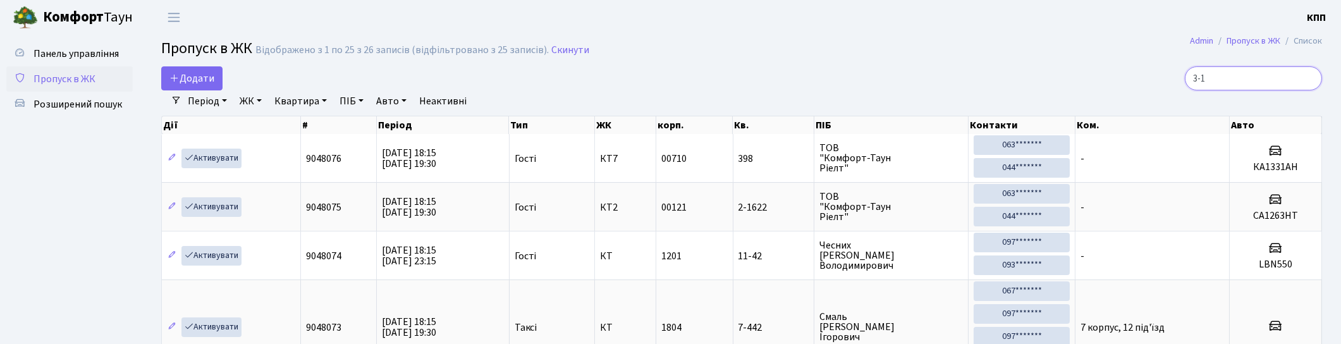
type input "3-15"
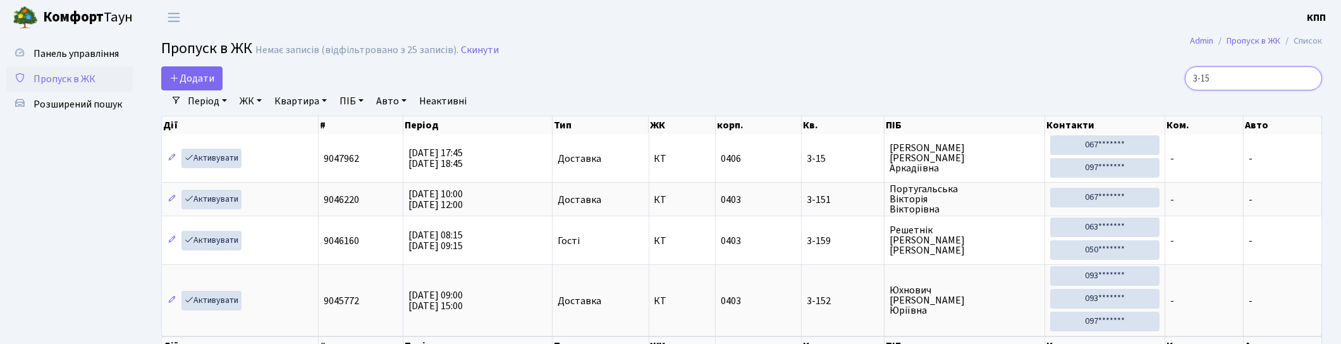
click at [1310, 79] on input "3-15" at bounding box center [1253, 78] width 137 height 24
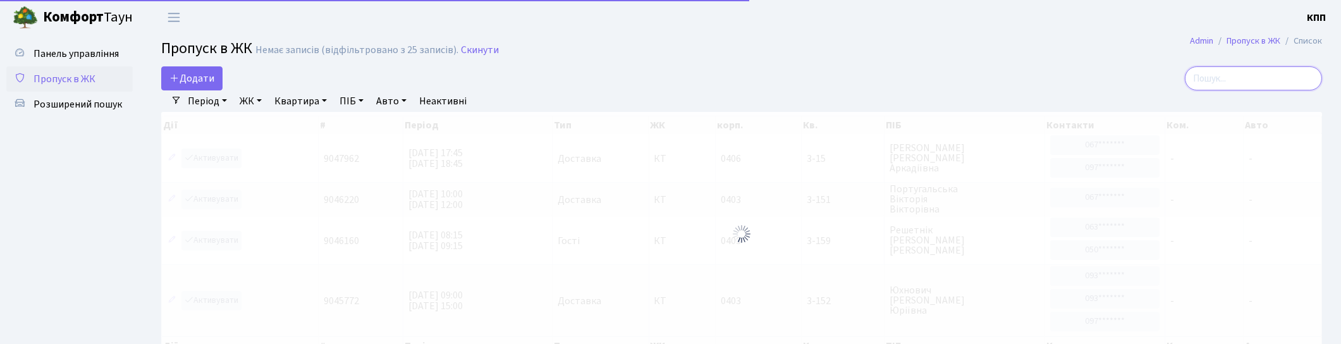
click at [1267, 77] on input "search" at bounding box center [1253, 78] width 137 height 24
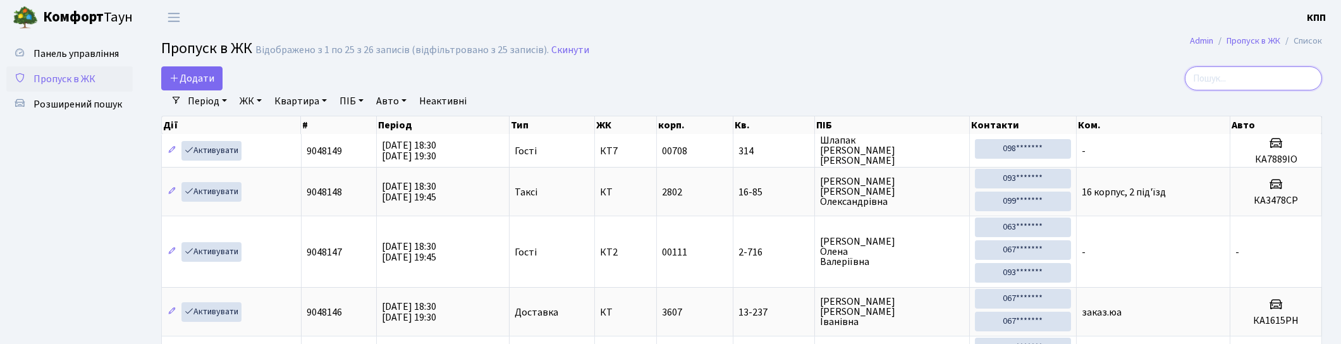
click at [1251, 86] on input "search" at bounding box center [1253, 78] width 137 height 24
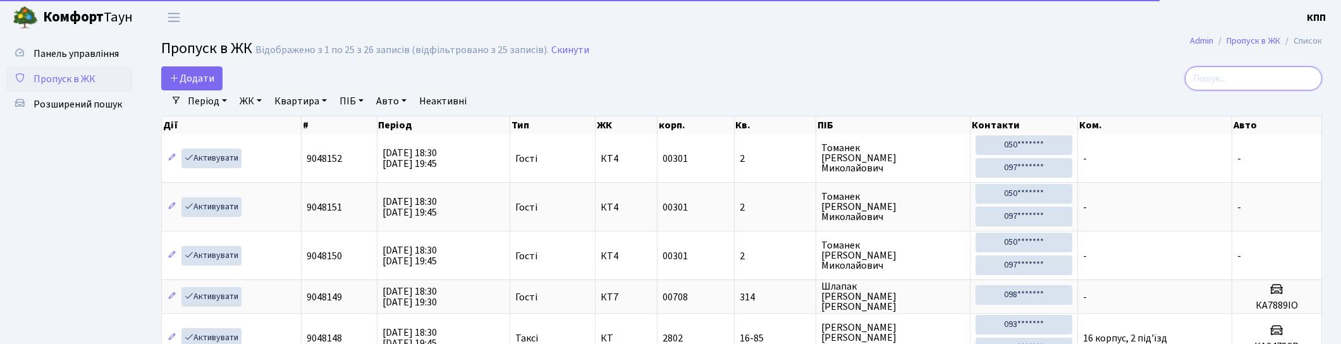
click at [1250, 76] on input "search" at bounding box center [1253, 78] width 137 height 24
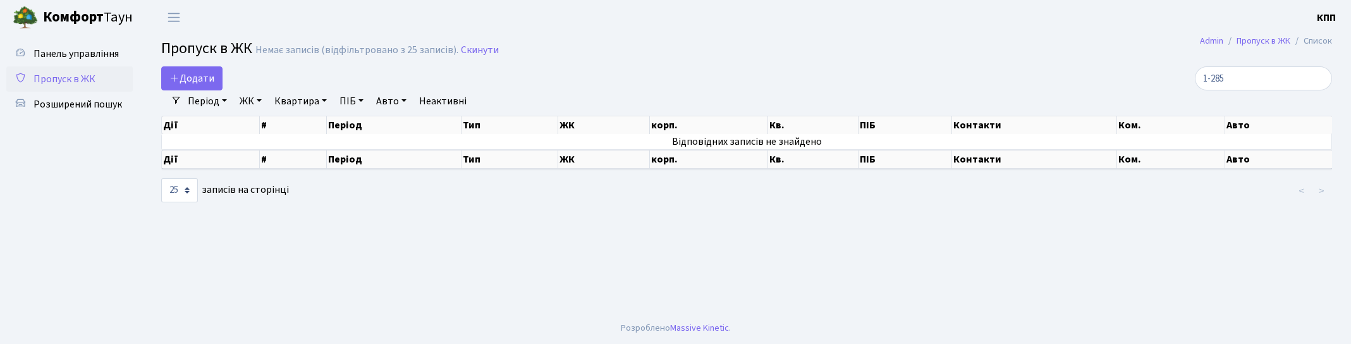
select select "25"
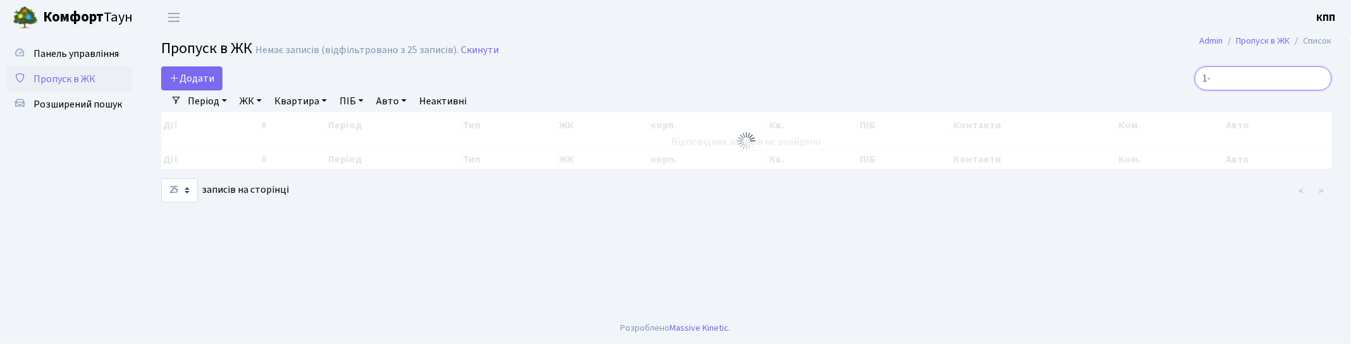
type input "1"
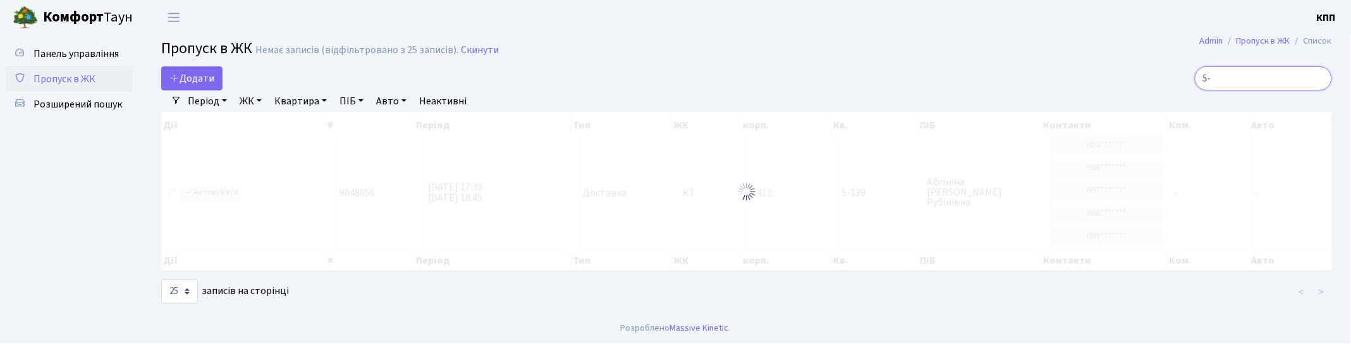
type input "5"
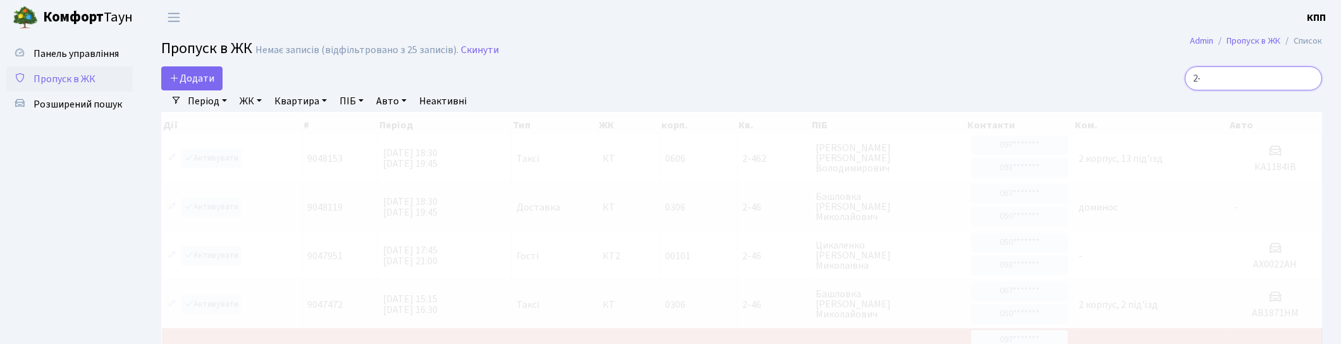
type input "2"
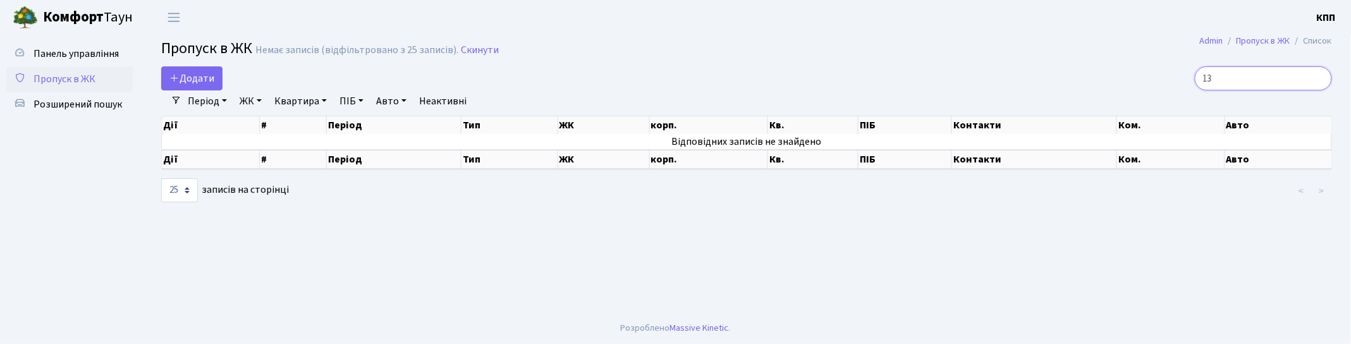
type input "1"
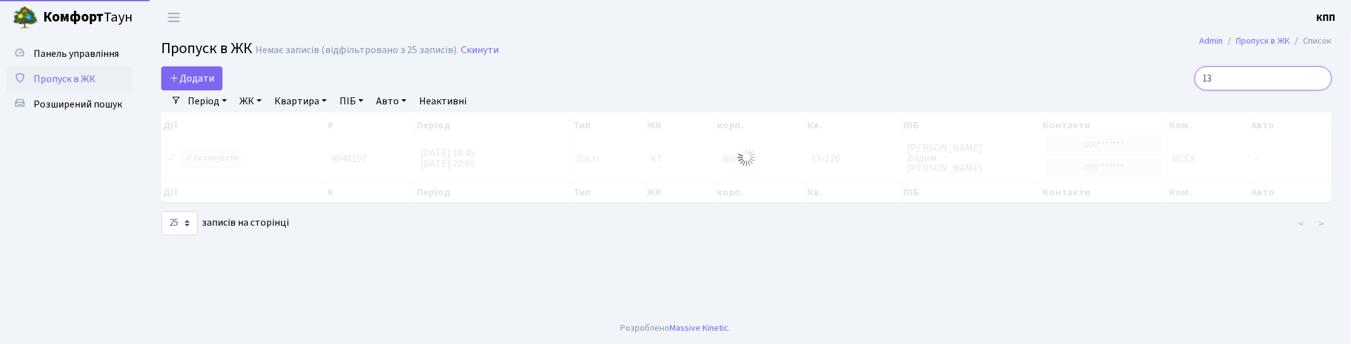
type input "1"
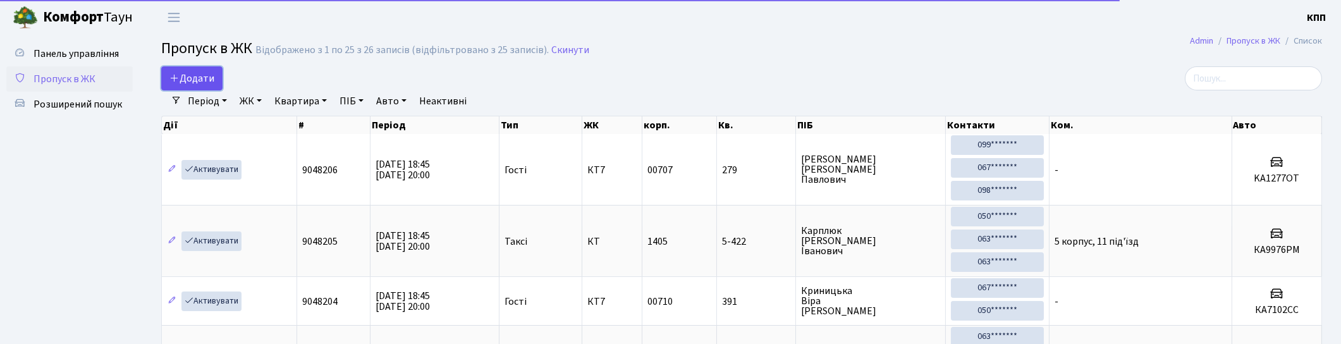
click at [182, 78] on span "Додати" at bounding box center [191, 78] width 45 height 14
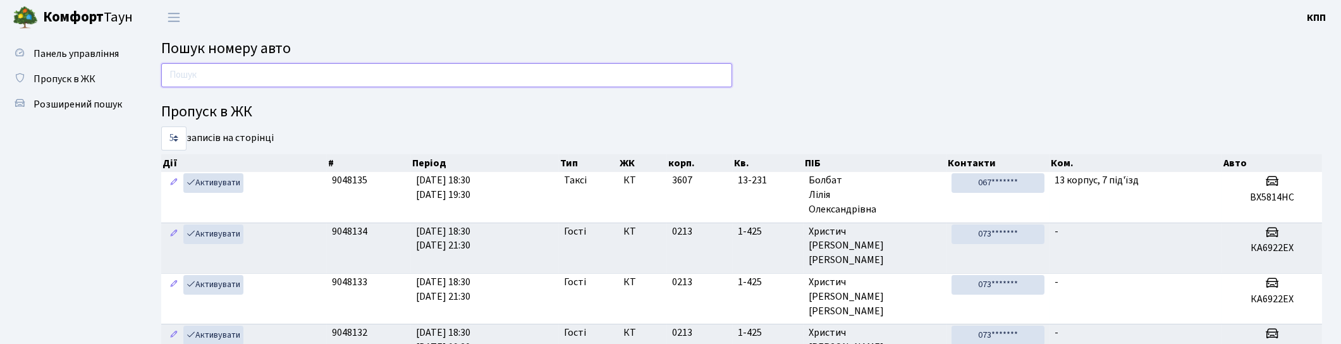
click at [241, 77] on input "text" at bounding box center [446, 75] width 571 height 24
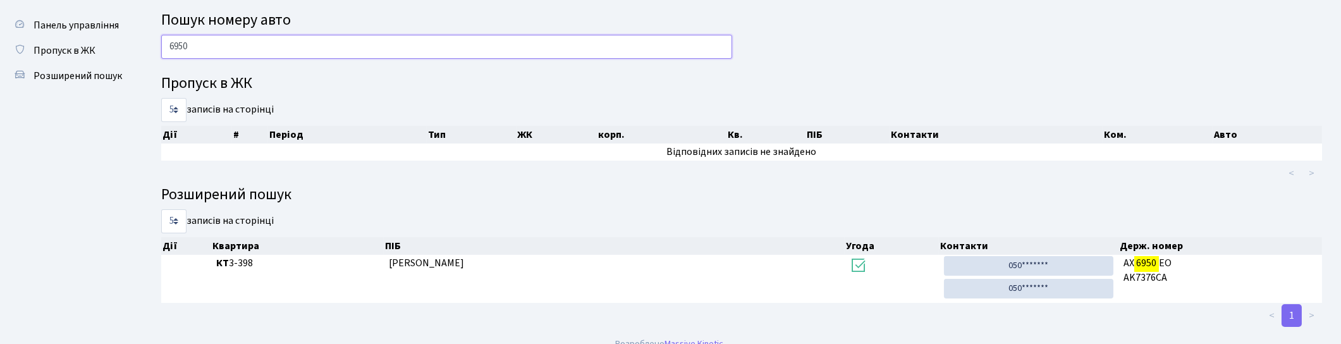
scroll to position [44, 0]
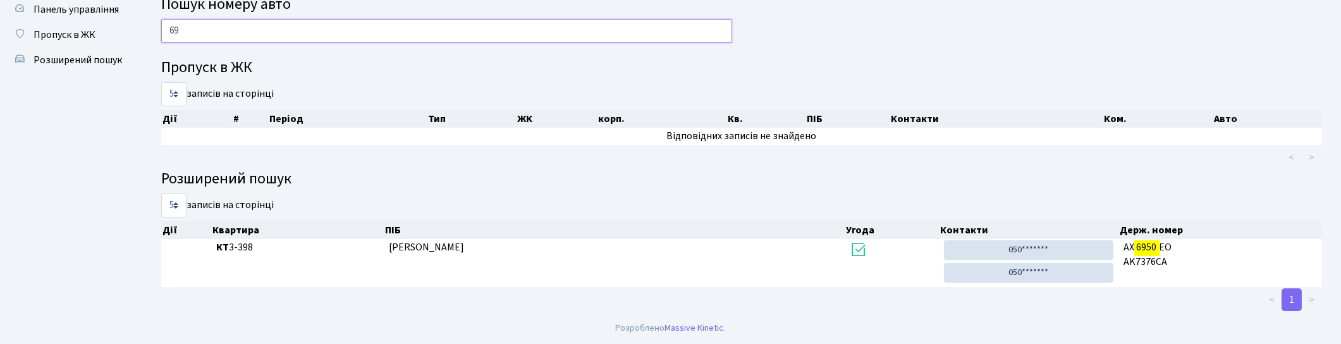
type input "6"
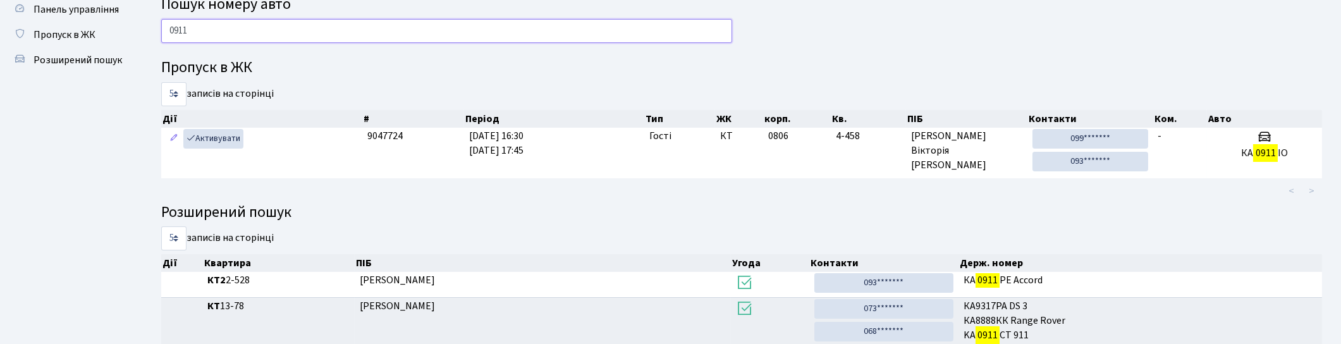
click at [390, 30] on input "0911" at bounding box center [446, 31] width 571 height 24
type input "0"
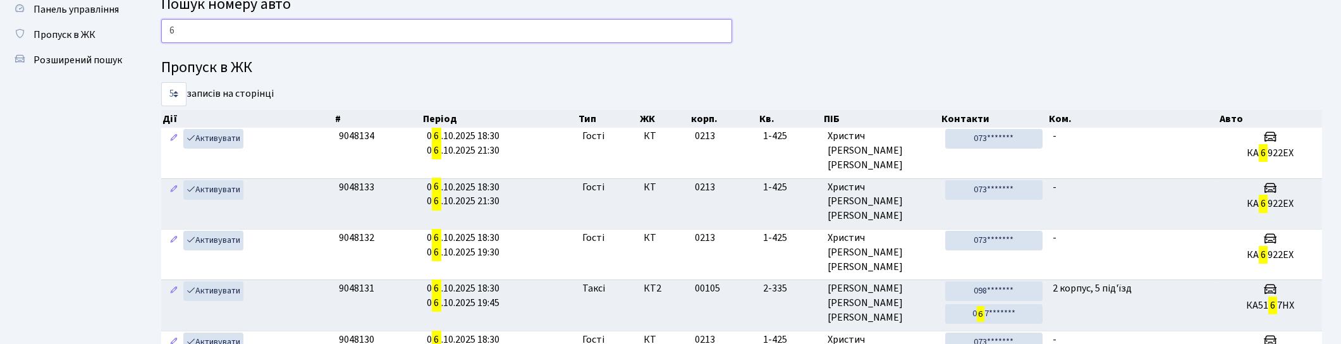
type input "6"
click at [291, 34] on input "6" at bounding box center [446, 31] width 571 height 24
click at [302, 24] on input "6" at bounding box center [446, 31] width 571 height 24
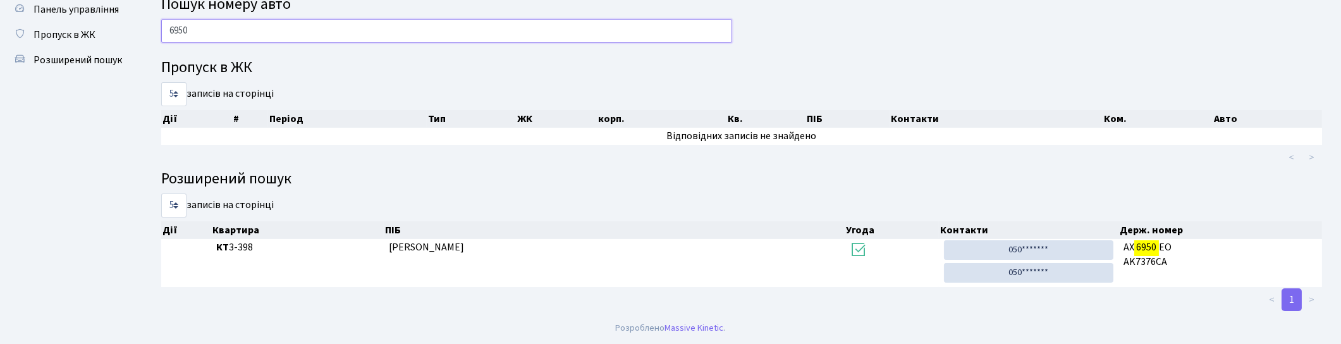
click at [647, 28] on input "6950" at bounding box center [446, 31] width 571 height 24
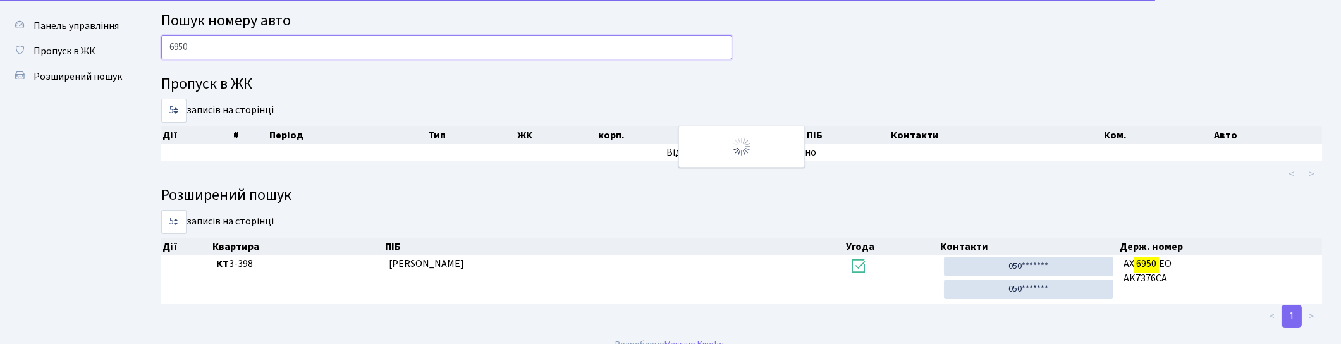
scroll to position [0, 0]
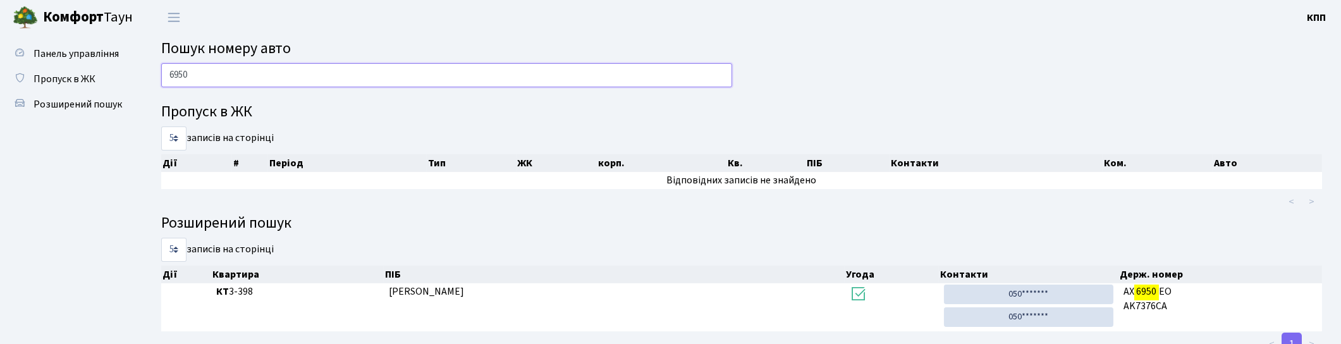
click at [470, 74] on input "6950" at bounding box center [446, 75] width 571 height 24
click at [560, 73] on input "6950" at bounding box center [446, 75] width 571 height 24
click at [403, 71] on input "6950" at bounding box center [446, 75] width 571 height 24
click at [266, 76] on input "6950" at bounding box center [446, 75] width 571 height 24
type input "6"
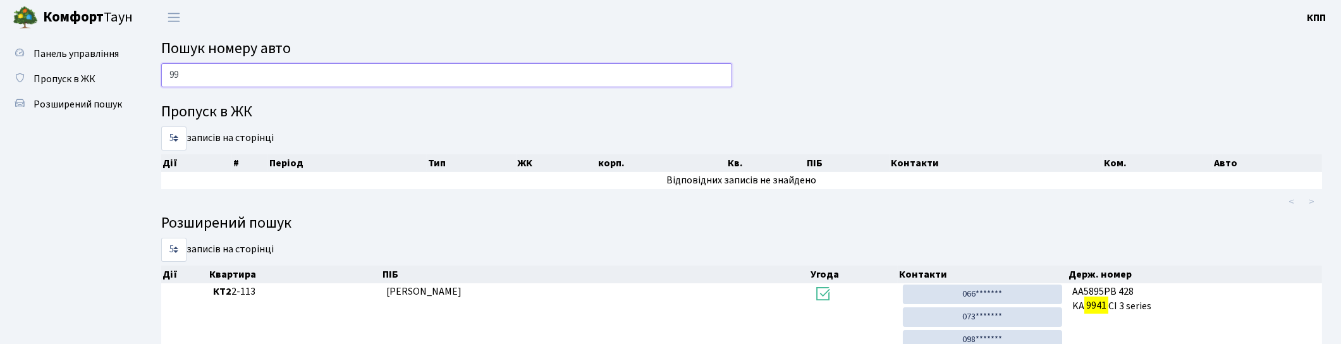
type input "9"
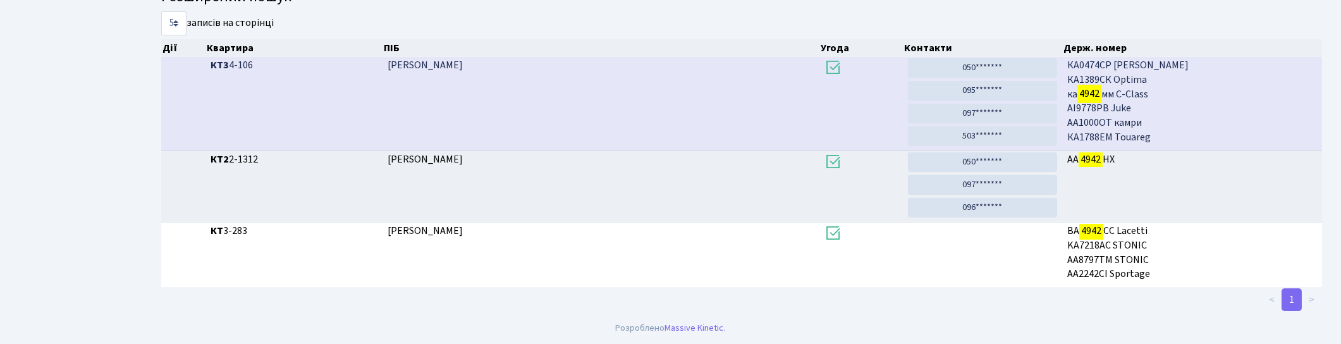
scroll to position [68, 0]
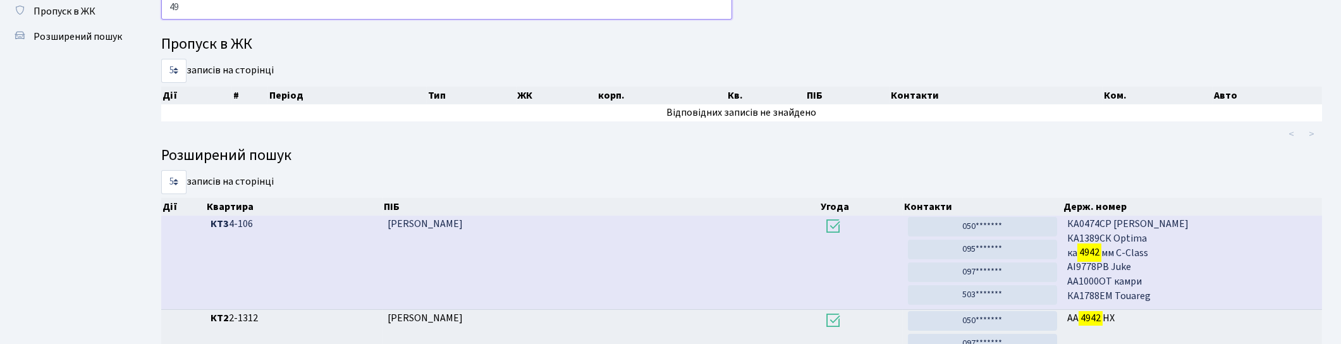
type input "4"
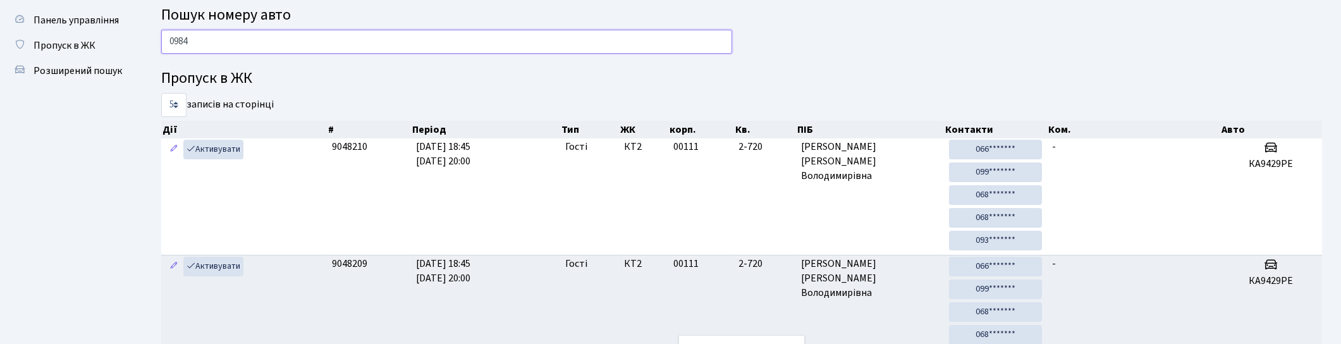
scroll to position [0, 0]
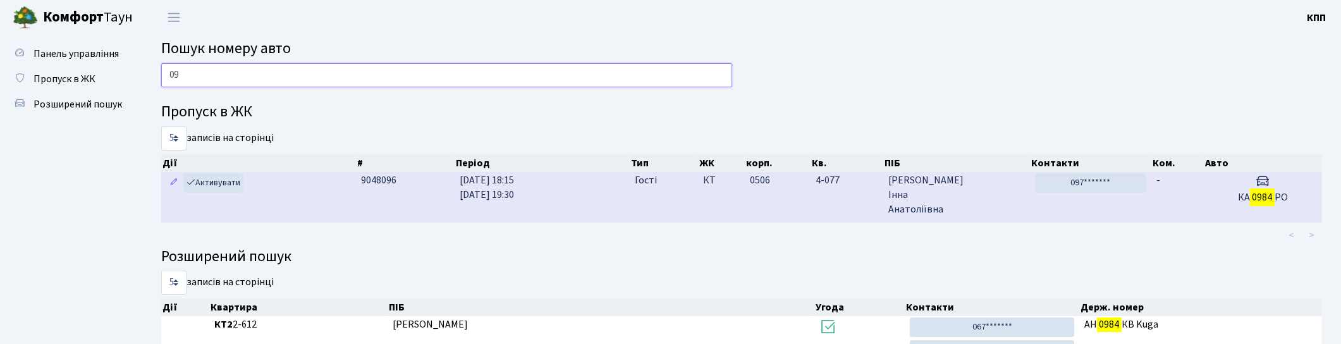
type input "0"
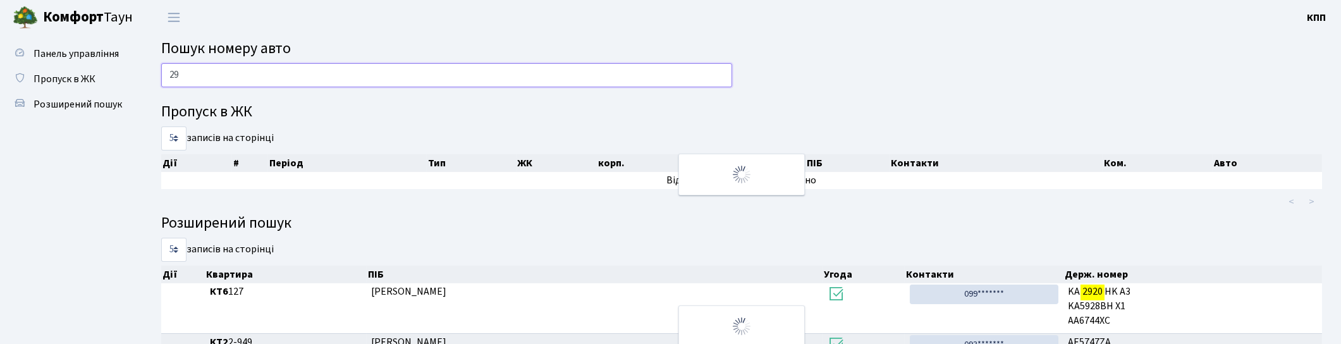
type input "2"
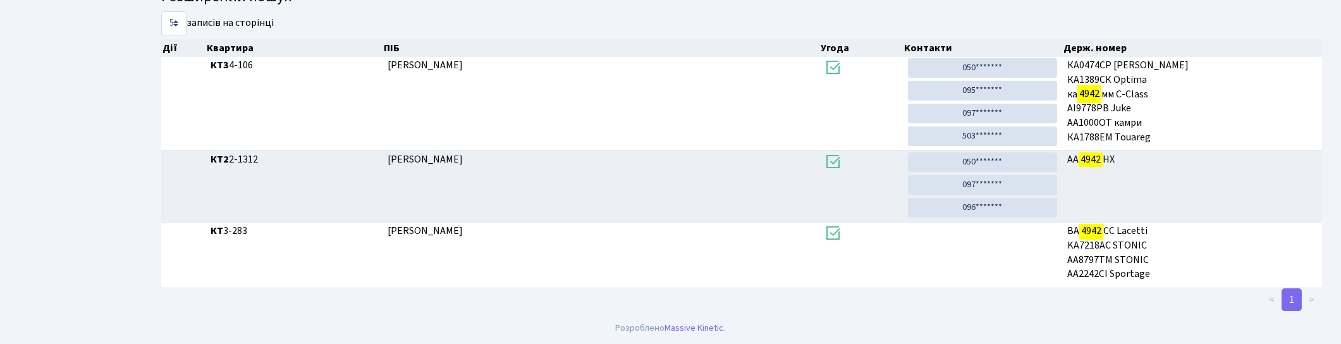
scroll to position [68, 0]
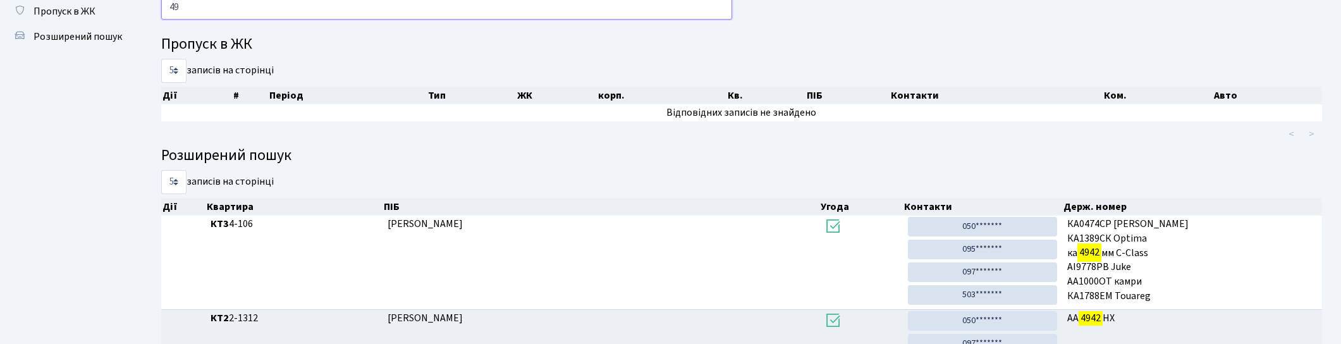
type input "4"
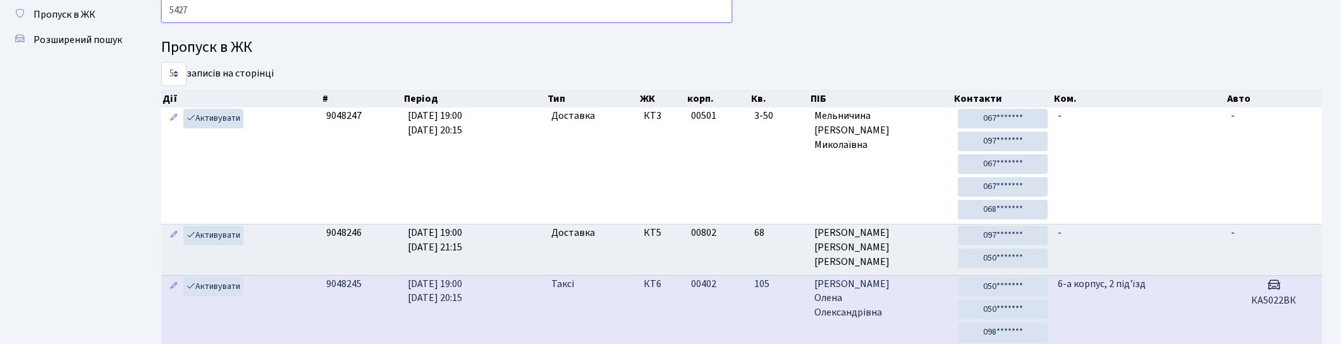
scroll to position [0, 0]
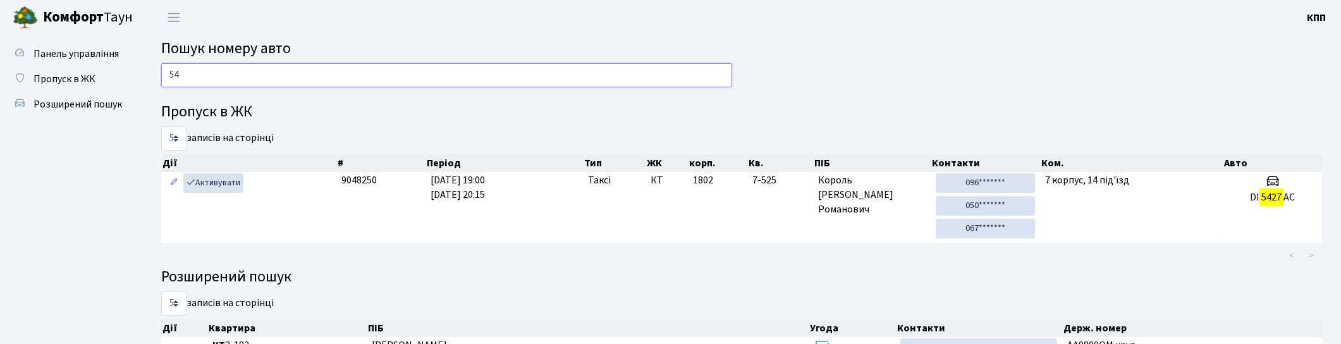
type input "5"
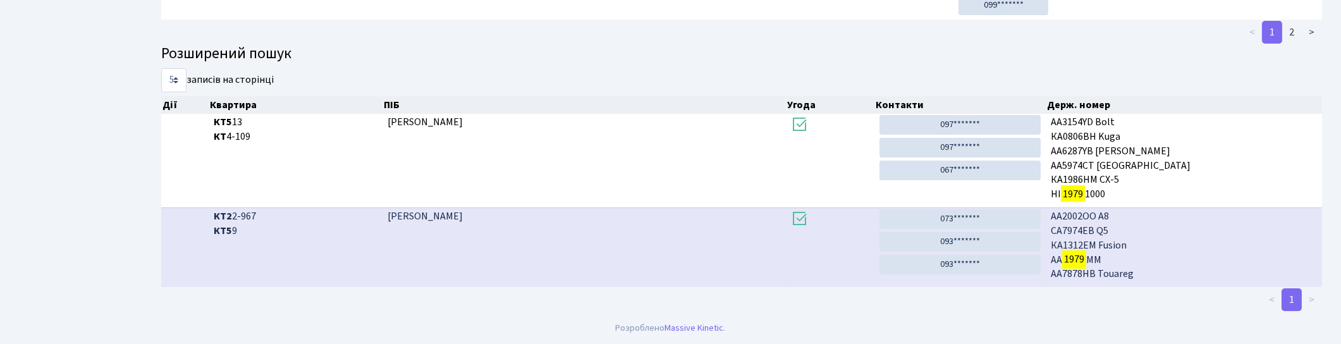
scroll to position [68, 0]
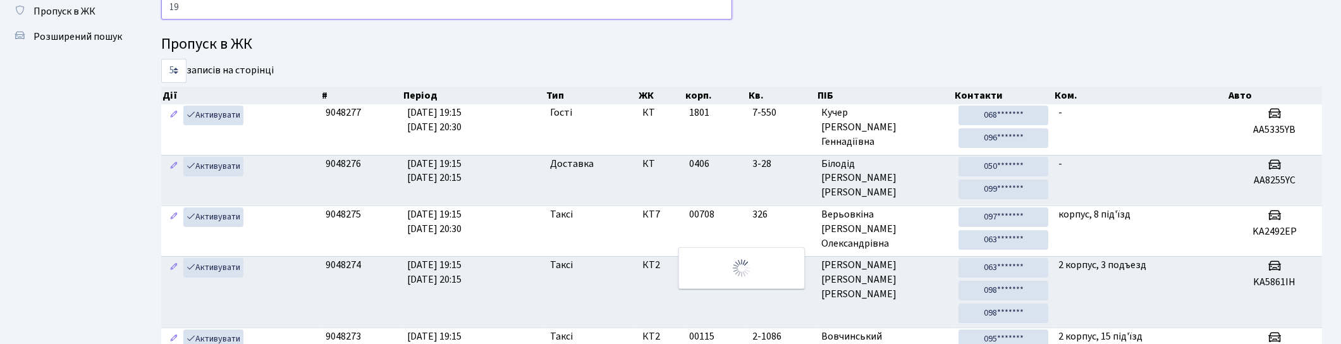
type input "1"
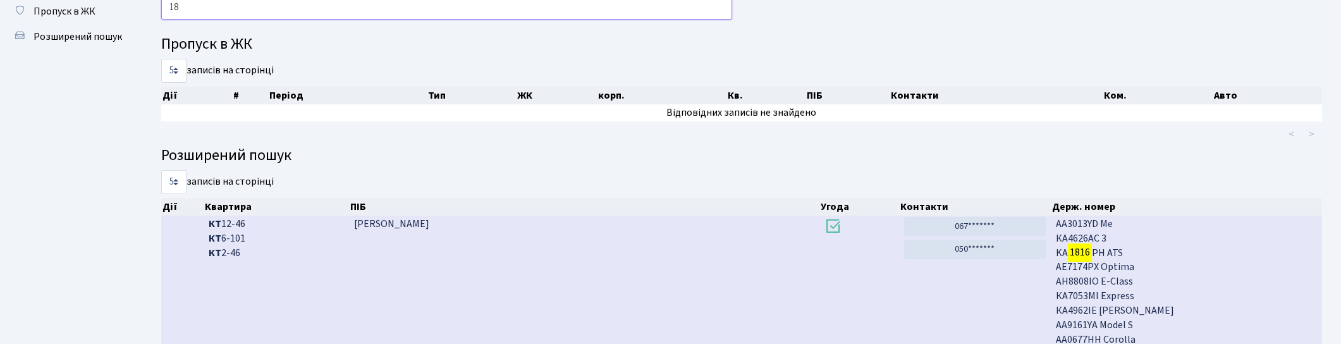
type input "1"
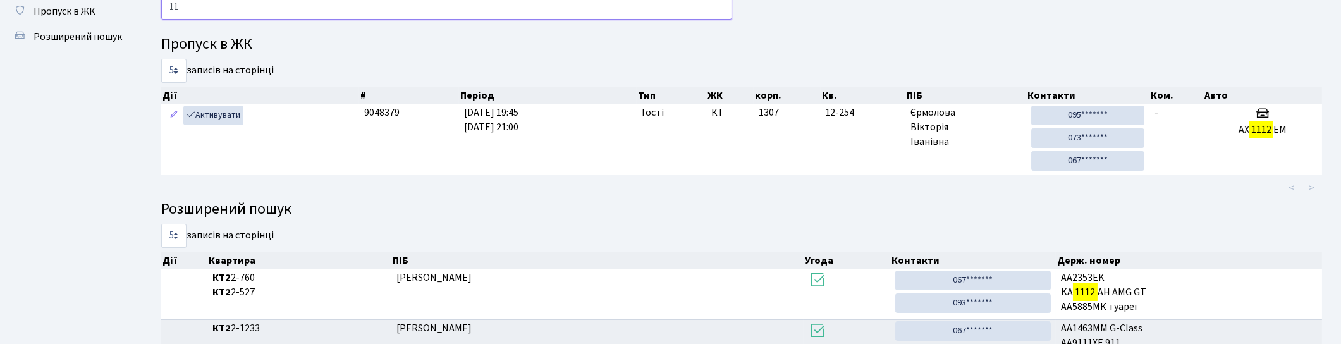
type input "1"
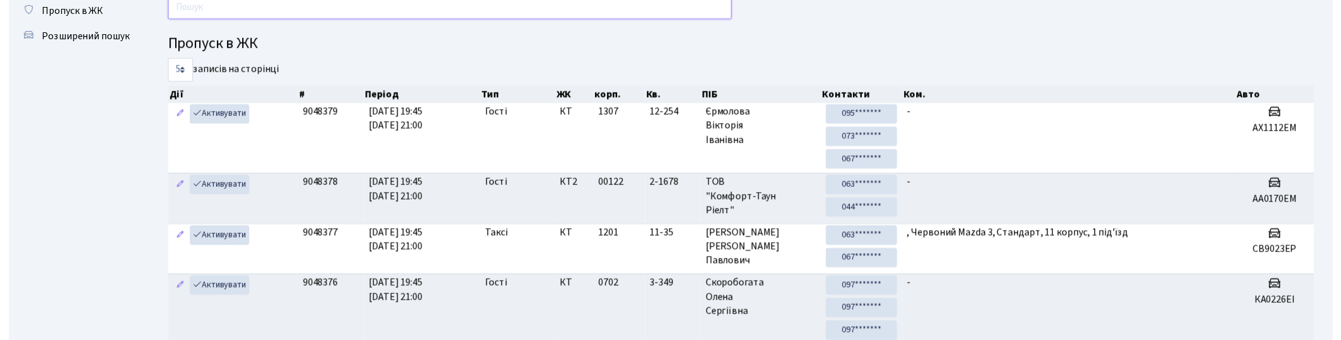
scroll to position [0, 0]
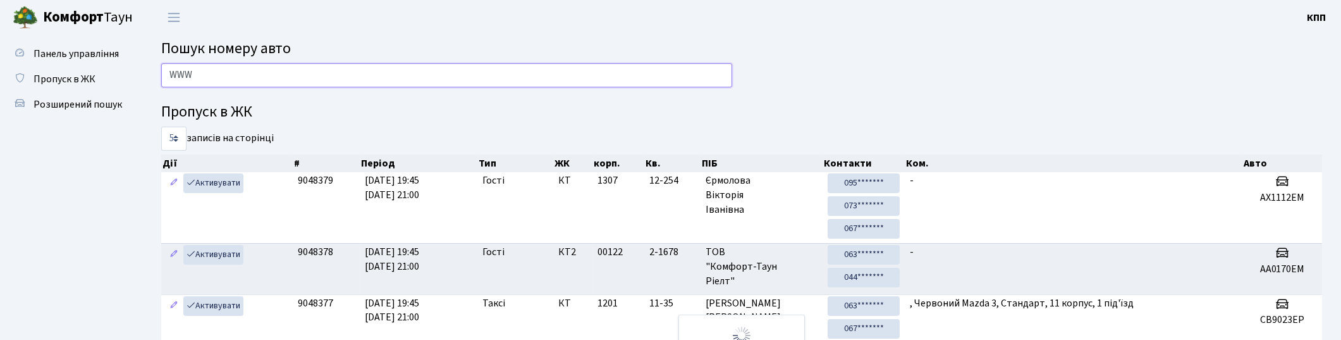
type input "WWW"
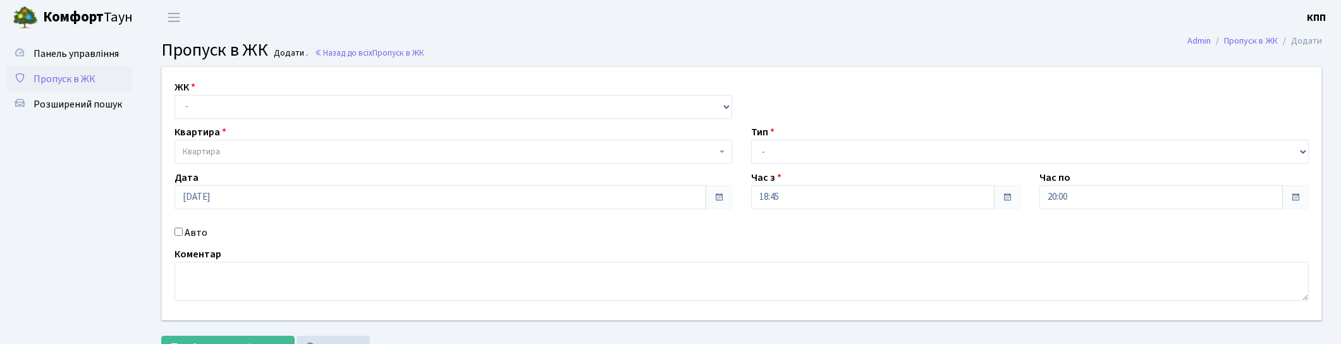
select select "295"
click at [175, 95] on select "- КТ, вул. Регенераторна, 4 КТ2, просп. [STREET_ADDRESS] [STREET_ADDRESS] [PERS…" at bounding box center [454, 107] width 558 height 24
select select
click at [235, 115] on select "- КТ, вул. Регенераторна, 4 КТ2, просп. [STREET_ADDRESS] [STREET_ADDRESS] [PERS…" at bounding box center [454, 107] width 558 height 24
select select "271"
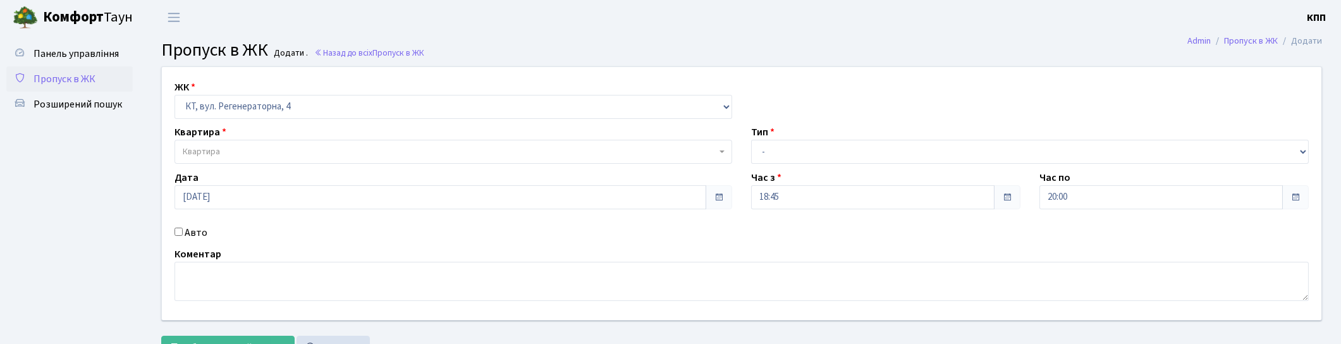
click at [175, 95] on select "- КТ, вул. Регенераторна, 4 КТ2, просп. [STREET_ADDRESS] [STREET_ADDRESS] [PERS…" at bounding box center [454, 107] width 558 height 24
select select
click at [228, 152] on span "Квартира" at bounding box center [450, 151] width 534 height 13
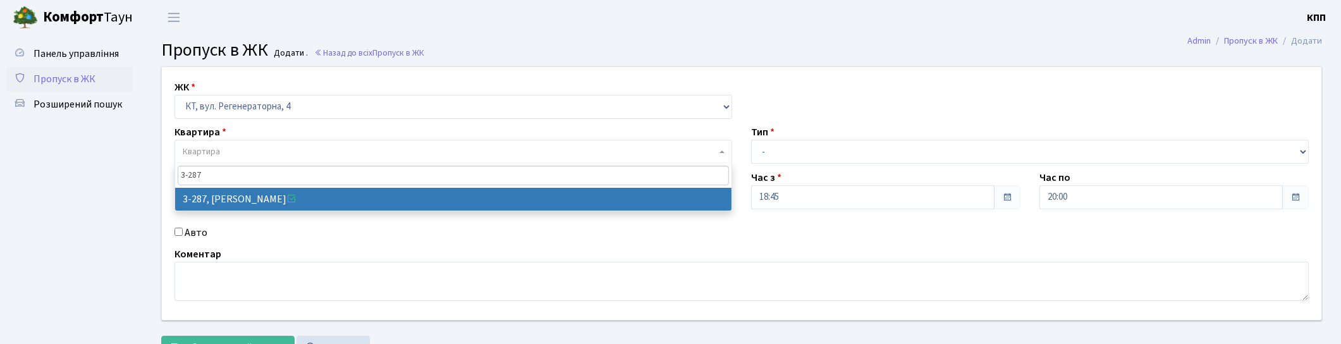
type input "3-287"
select select "1505"
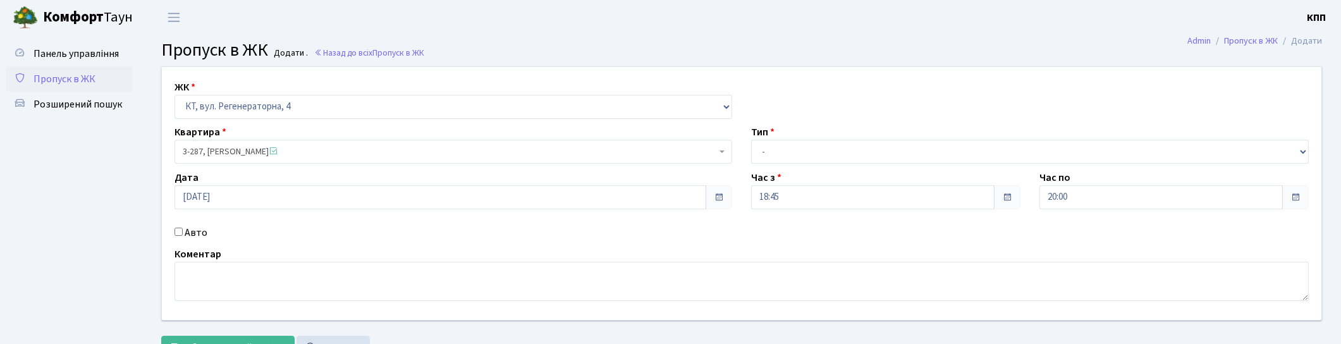
click at [187, 235] on label "Авто" at bounding box center [196, 232] width 23 height 15
click at [183, 235] on input "Авто" at bounding box center [179, 232] width 8 height 8
checkbox input "true"
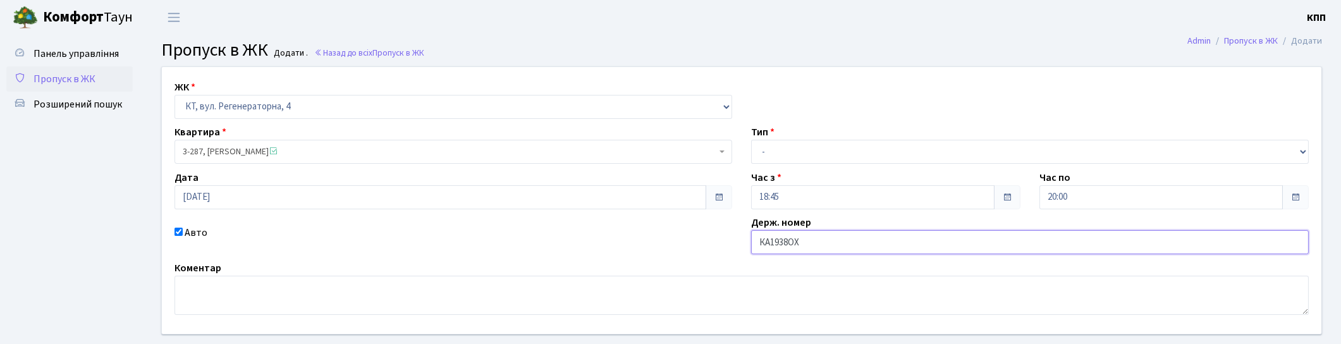
type input "КА1938ОХ"
drag, startPoint x: 782, startPoint y: 154, endPoint x: 779, endPoint y: 162, distance: 8.8
click at [782, 154] on select "- Доставка Таксі Гості Сервіс" at bounding box center [1030, 152] width 558 height 24
select select "2"
click at [751, 140] on select "- Доставка Таксі Гості Сервіс" at bounding box center [1030, 152] width 558 height 24
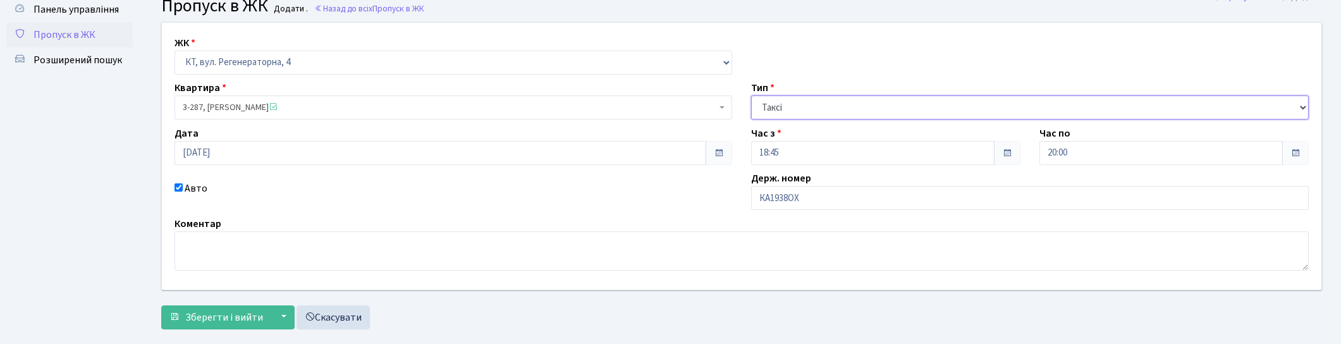
scroll to position [67, 0]
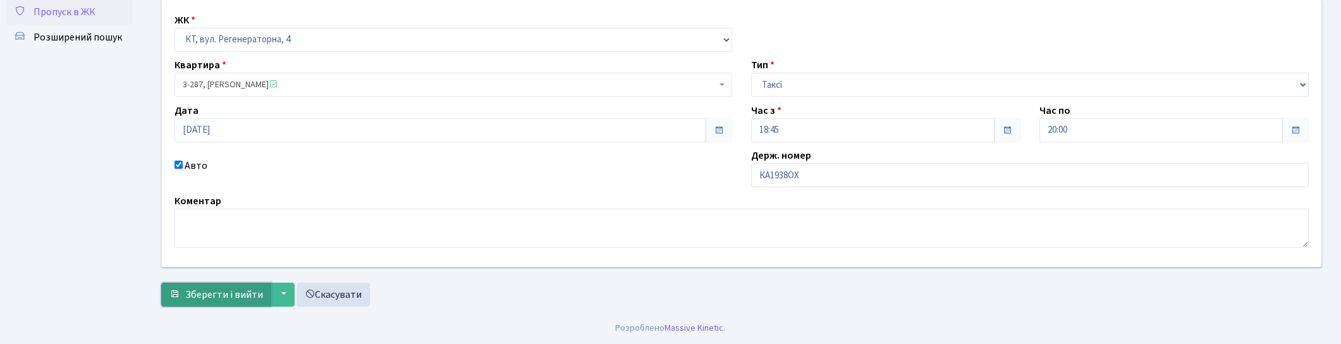
drag, startPoint x: 201, startPoint y: 288, endPoint x: 240, endPoint y: 288, distance: 39.2
click at [202, 288] on span "Зберегти і вийти" at bounding box center [224, 295] width 78 height 14
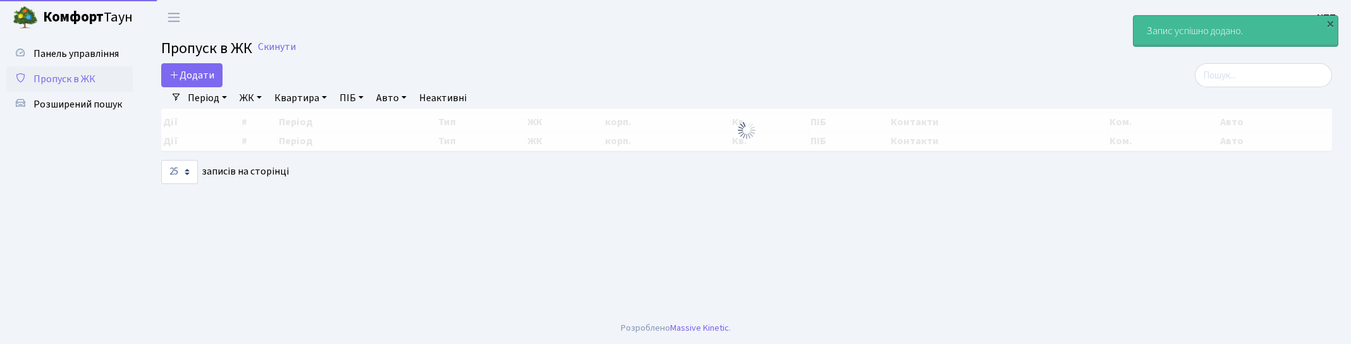
select select "25"
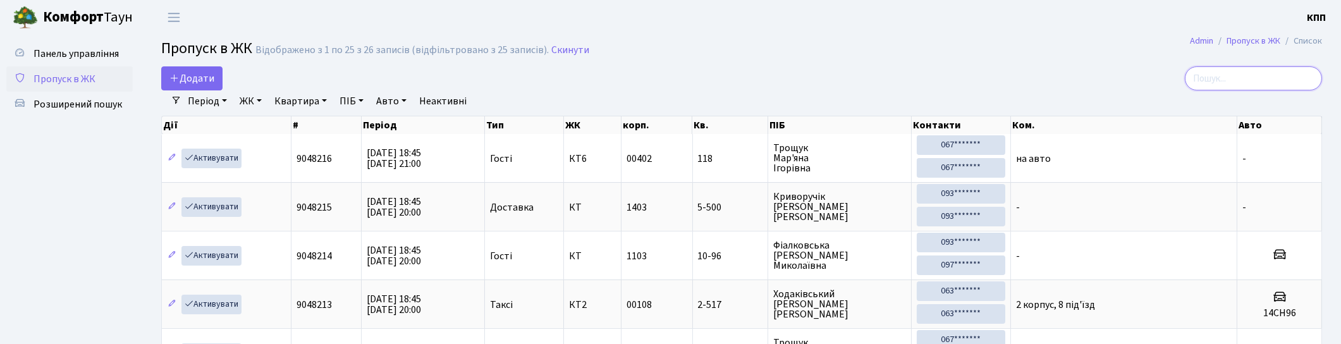
click at [1286, 73] on input "search" at bounding box center [1253, 78] width 137 height 24
type input "1"
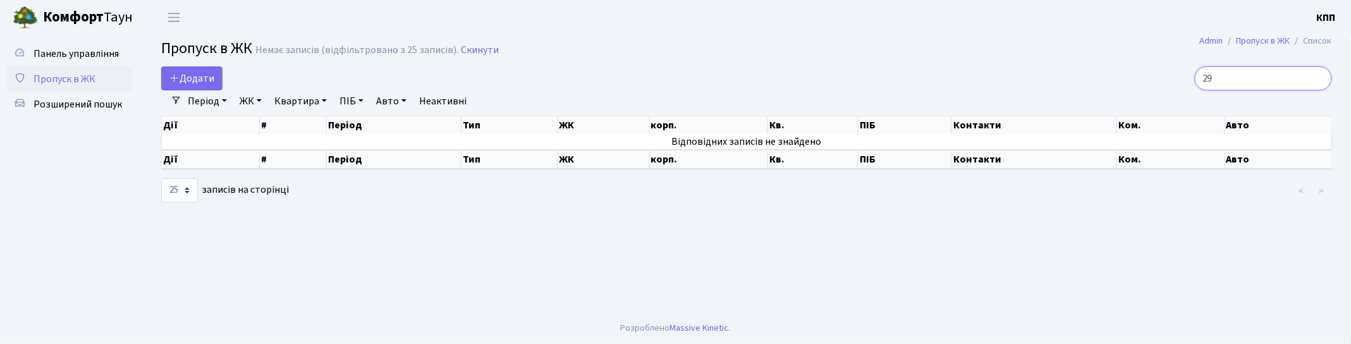
type input "2"
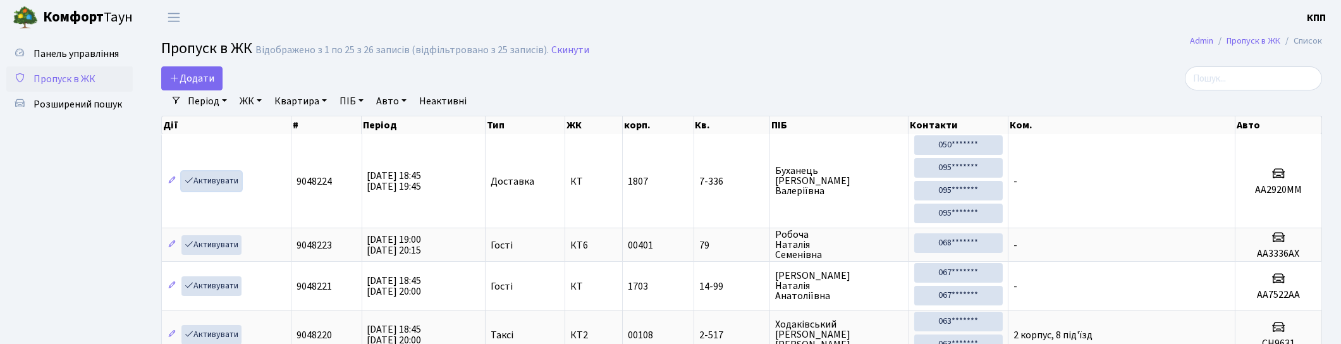
click at [207, 178] on link "Активувати" at bounding box center [211, 181] width 60 height 20
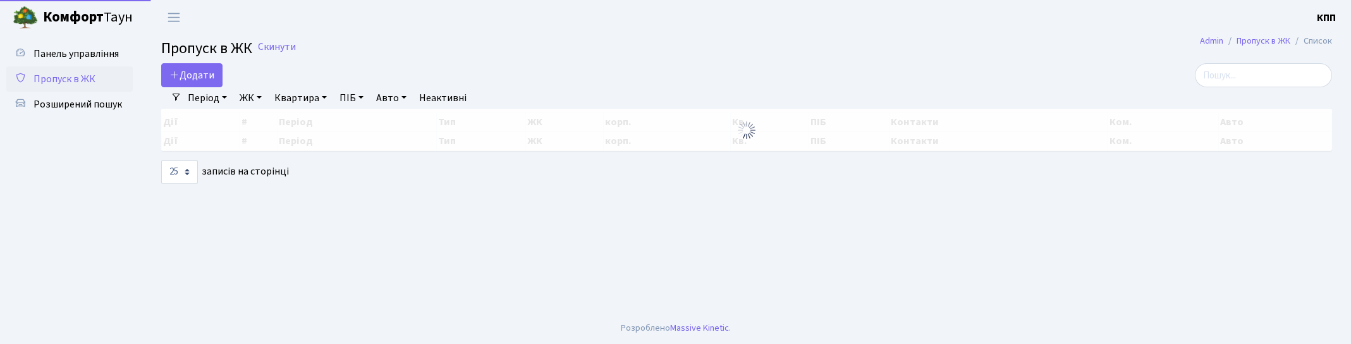
select select "25"
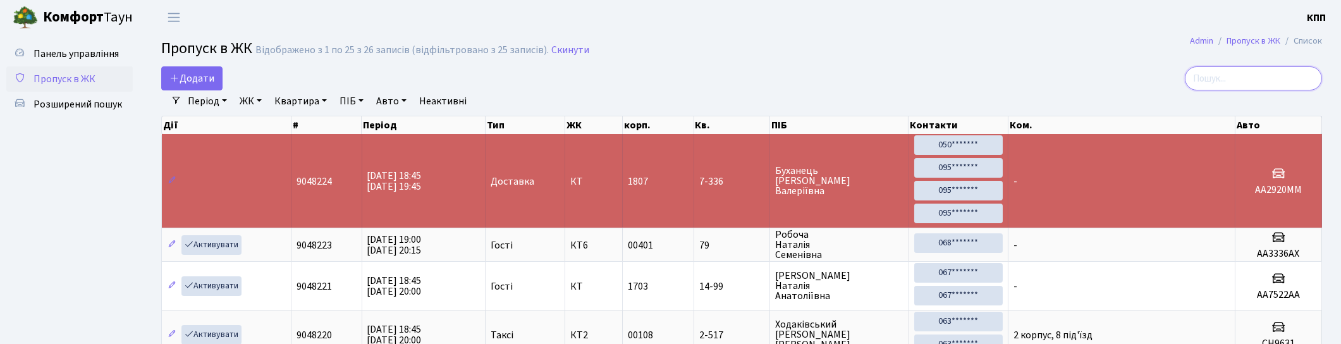
click at [1273, 79] on input "search" at bounding box center [1253, 78] width 137 height 24
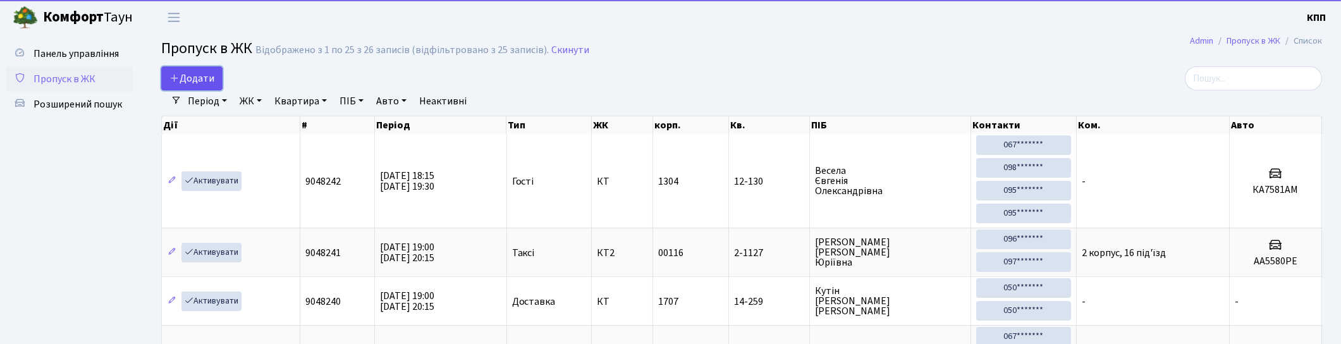
click at [202, 71] on span "Додати" at bounding box center [191, 78] width 45 height 14
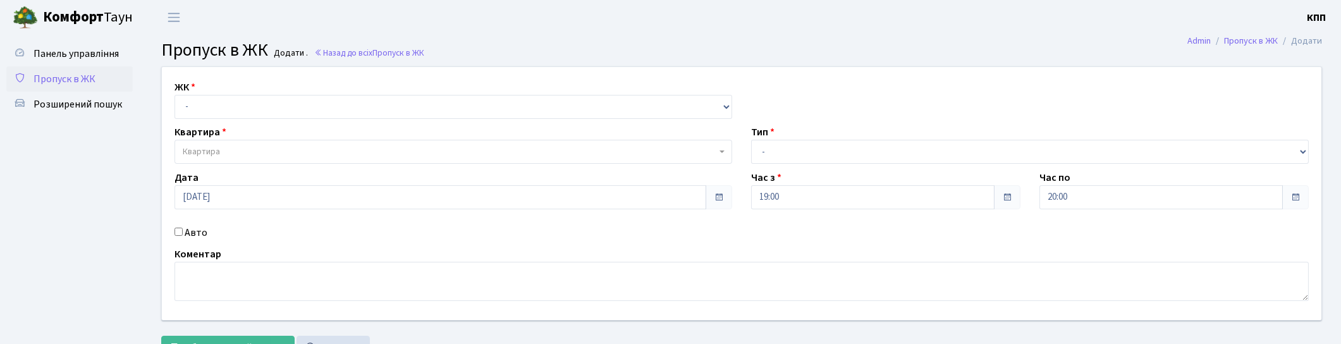
select select "271"
click at [175, 95] on select "- КТ, вул. Регенераторна, 4 КТ2, просп. Соборності, 17 КТ3, вул. Березнева, 16 …" at bounding box center [454, 107] width 558 height 24
select select
click at [185, 234] on label "Авто" at bounding box center [196, 232] width 23 height 15
click at [183, 234] on input "Авто" at bounding box center [179, 232] width 8 height 8
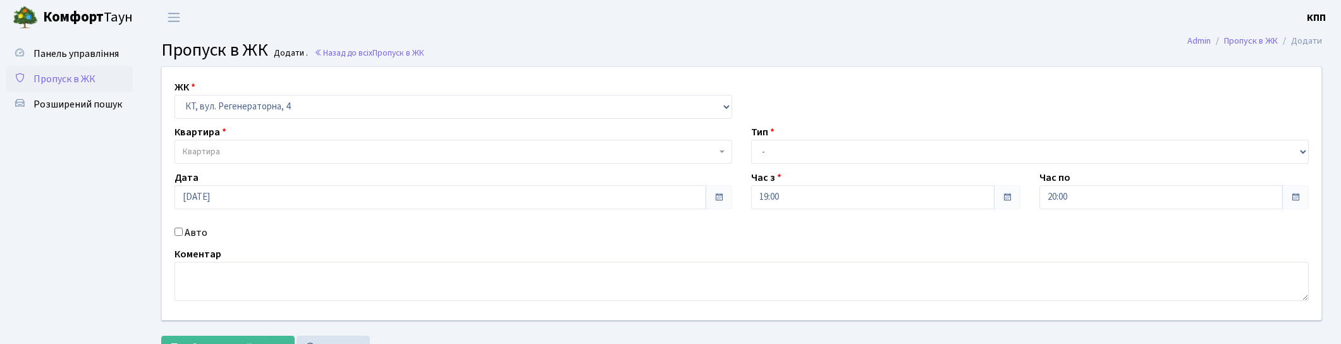
checkbox input "true"
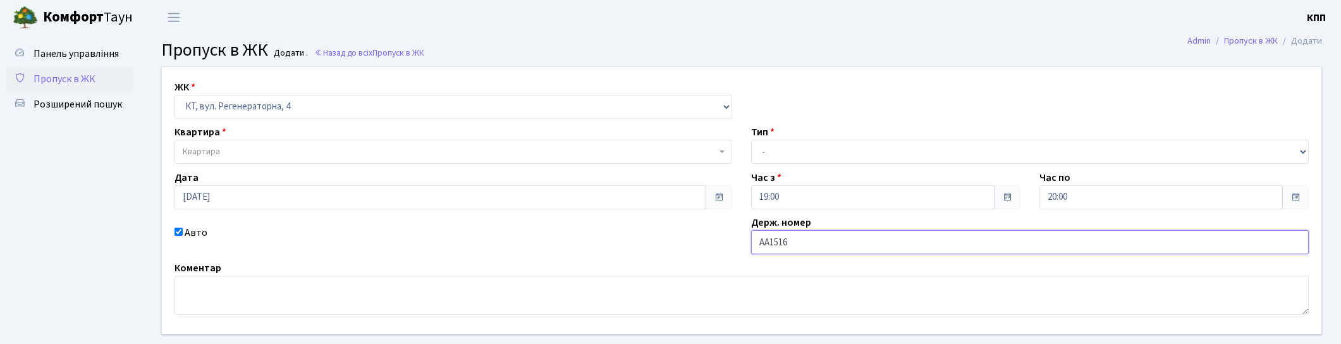
type input "АА1516ХН"
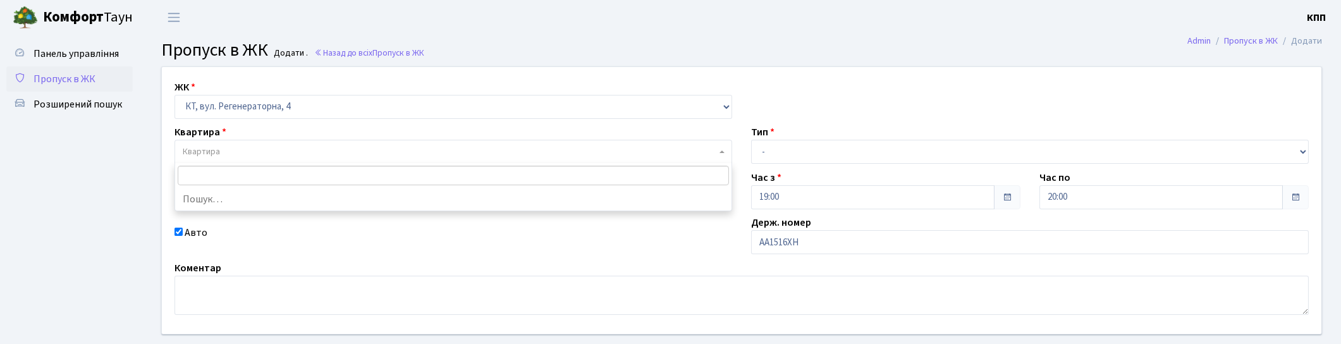
click at [372, 152] on span "Квартира" at bounding box center [450, 151] width 534 height 13
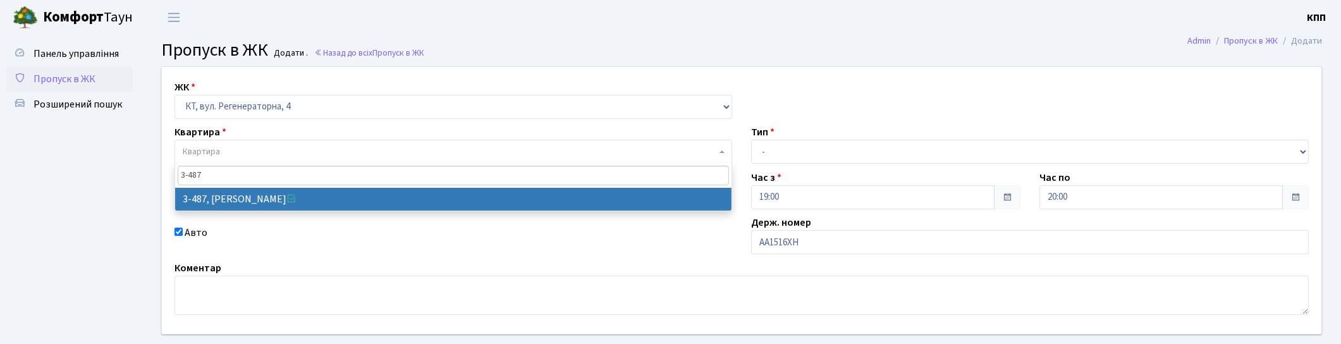
type input "3-487"
select select "1705"
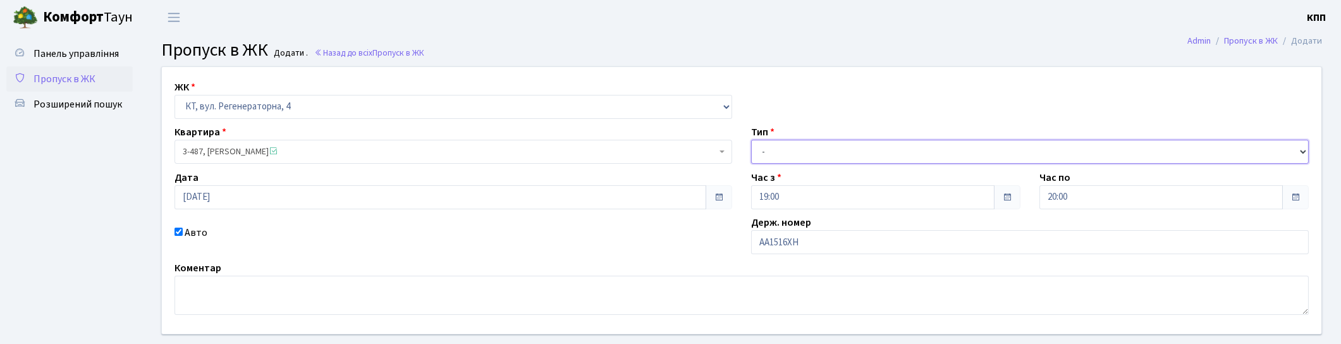
drag, startPoint x: 862, startPoint y: 152, endPoint x: 854, endPoint y: 166, distance: 16.2
click at [854, 166] on div "ЖК - КТ, вул. Регенераторна, 4 КТ2, просп. Соборності, 17 КТ3, вул. Березнева, …" at bounding box center [741, 200] width 1179 height 267
select select "3"
click at [751, 140] on select "- Доставка Таксі Гості Сервіс" at bounding box center [1030, 152] width 558 height 24
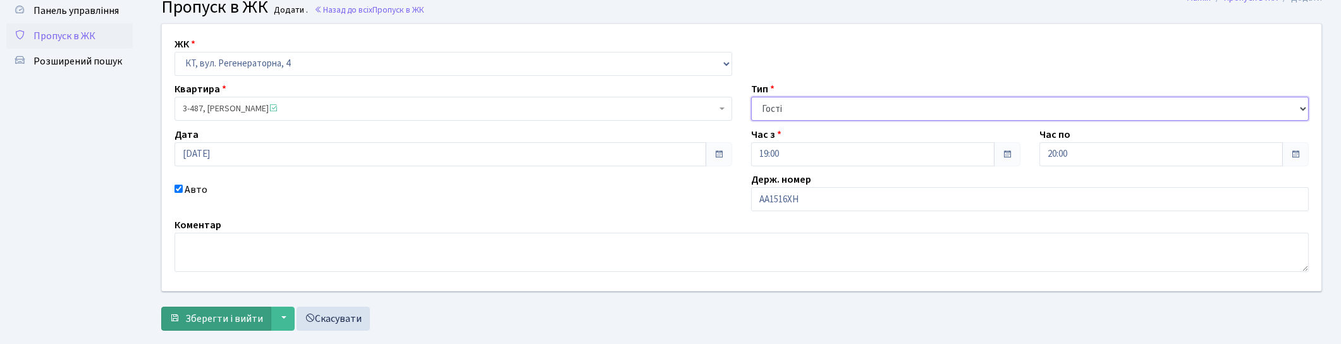
scroll to position [67, 0]
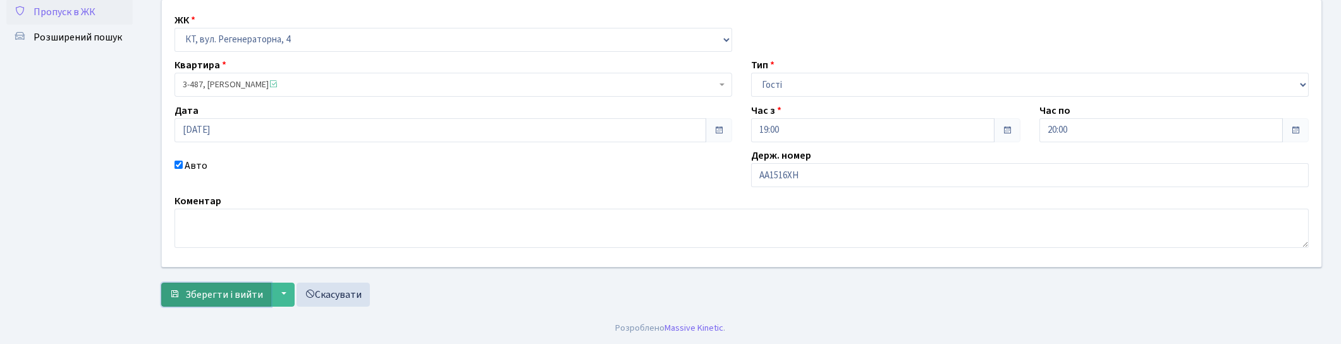
click at [232, 294] on span "Зберегти і вийти" at bounding box center [224, 295] width 78 height 14
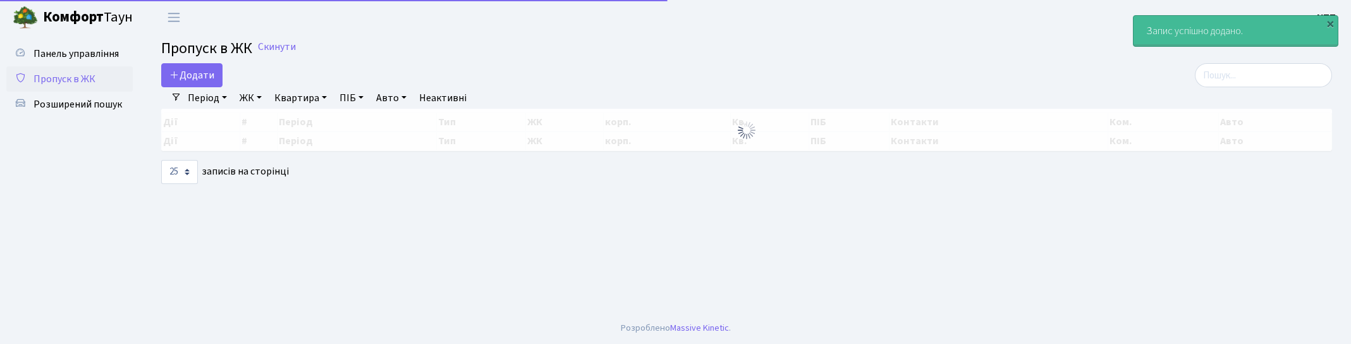
select select "25"
drag, startPoint x: 1272, startPoint y: 82, endPoint x: 1050, endPoint y: 86, distance: 222.0
click at [1266, 85] on input "search" at bounding box center [1263, 75] width 137 height 24
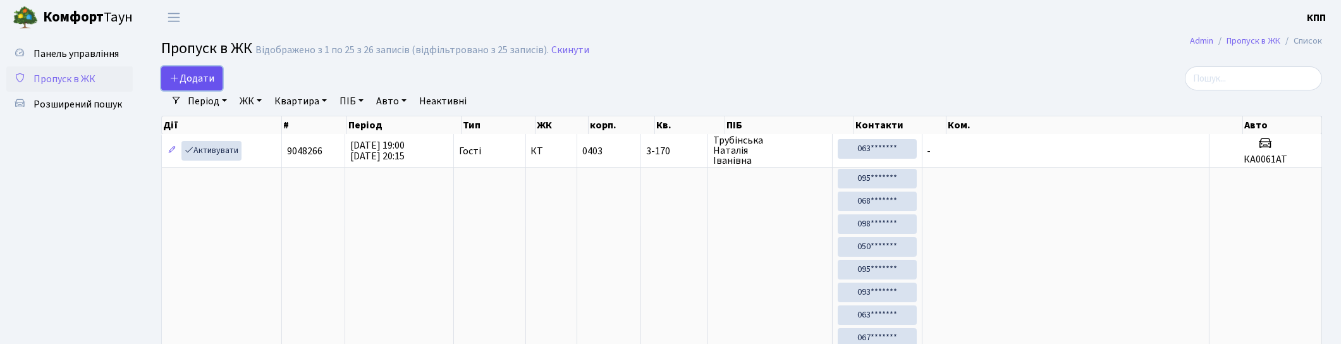
click at [194, 77] on span "Додати" at bounding box center [191, 78] width 45 height 14
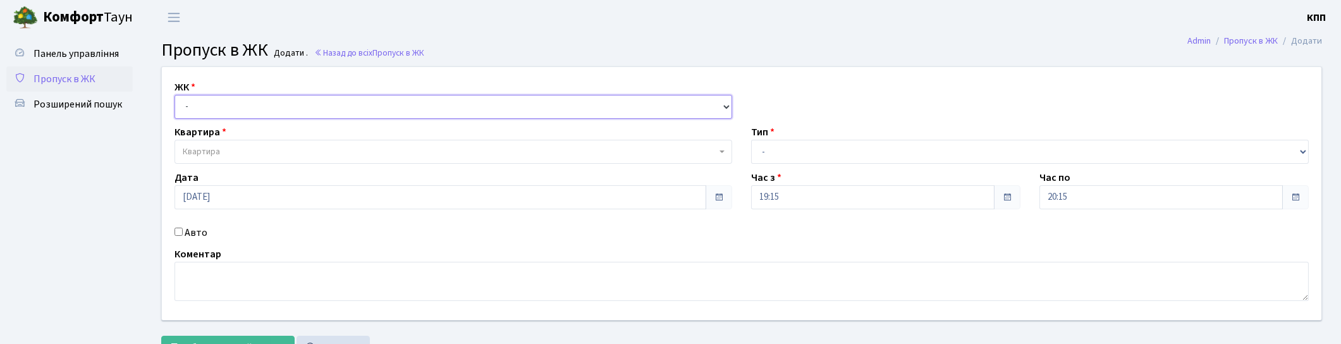
click at [223, 108] on select "- КТ, вул. Регенераторна, 4 КТ2, просп. [STREET_ADDRESS] [STREET_ADDRESS] [PERS…" at bounding box center [454, 107] width 558 height 24
select select "271"
click at [175, 95] on select "- КТ, вул. Регенераторна, 4 КТ2, просп. [STREET_ADDRESS] [STREET_ADDRESS] [PERS…" at bounding box center [454, 107] width 558 height 24
select select
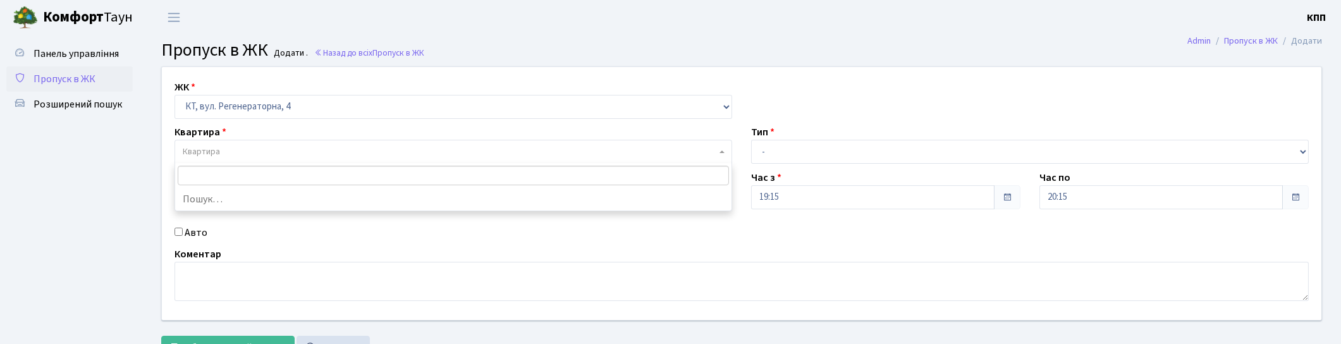
click at [249, 140] on span "Квартира" at bounding box center [454, 152] width 558 height 24
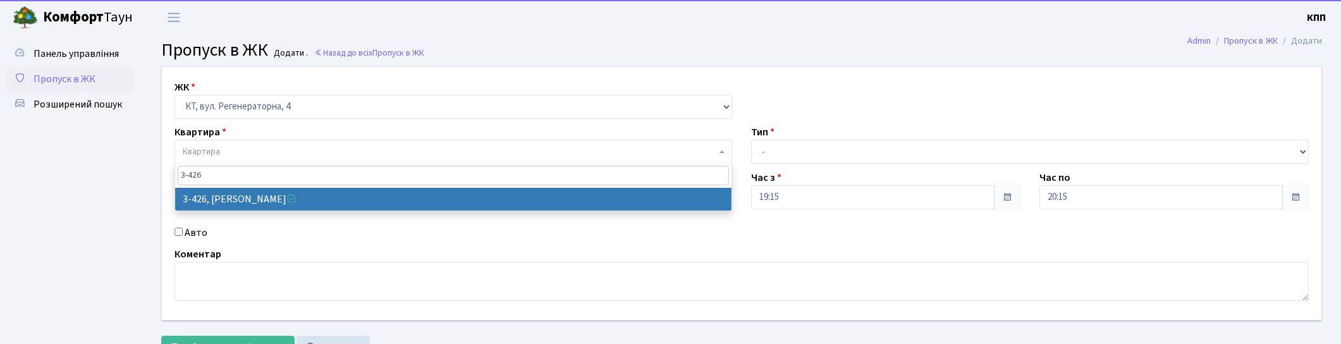
type input "3-426"
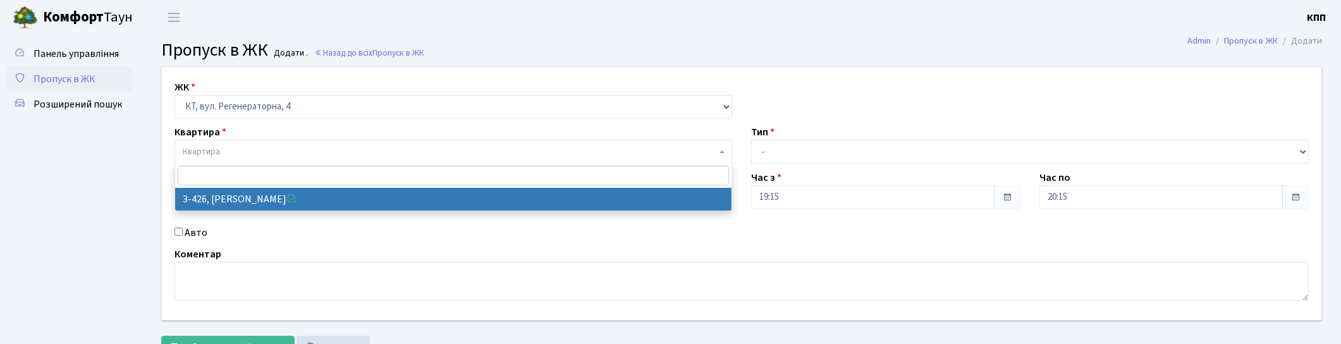
select select "1644"
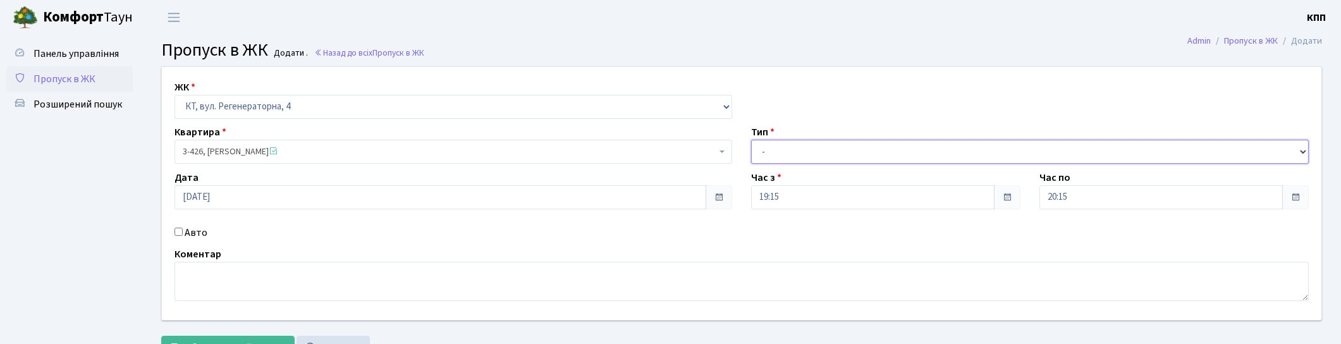
click at [786, 153] on select "- Доставка Таксі Гості Сервіс" at bounding box center [1030, 152] width 558 height 24
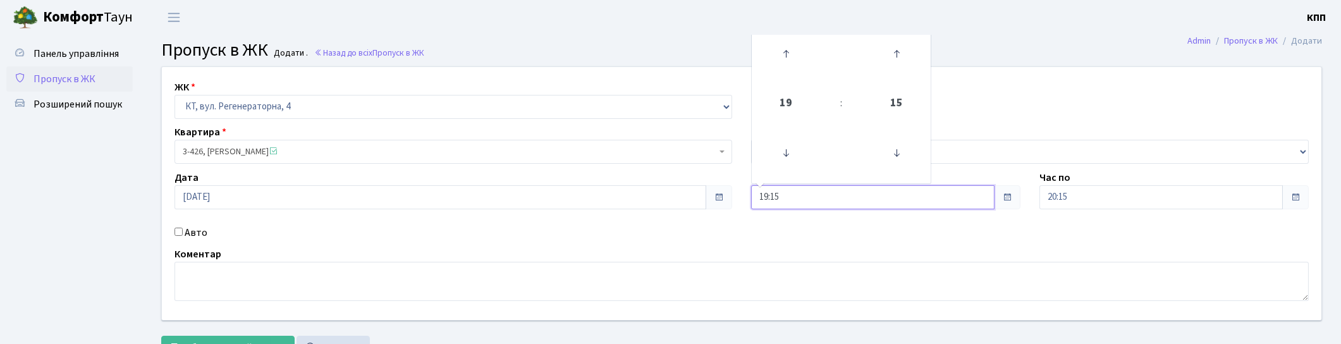
drag, startPoint x: 786, startPoint y: 153, endPoint x: 782, endPoint y: 190, distance: 37.6
click at [782, 190] on input "19:15" at bounding box center [872, 197] width 243 height 24
click at [990, 147] on select "- Доставка Таксі Гості Сервіс" at bounding box center [1030, 152] width 558 height 24
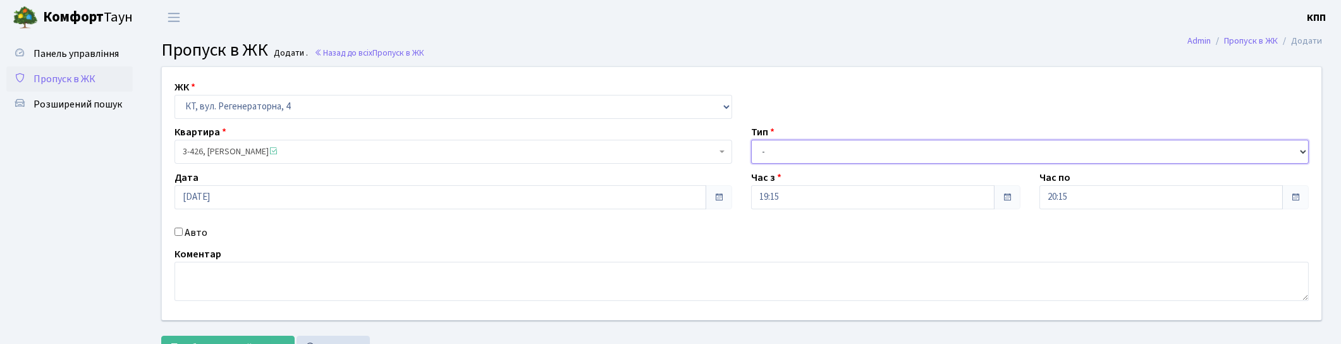
select select "1"
click at [751, 140] on select "- Доставка Таксі Гості Сервіс" at bounding box center [1030, 152] width 558 height 24
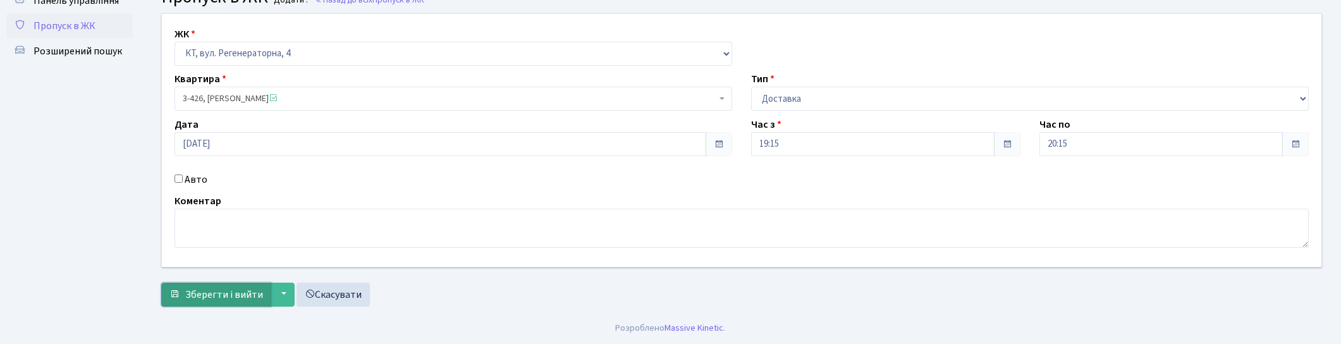
click at [259, 289] on span "Зберегти і вийти" at bounding box center [224, 295] width 78 height 14
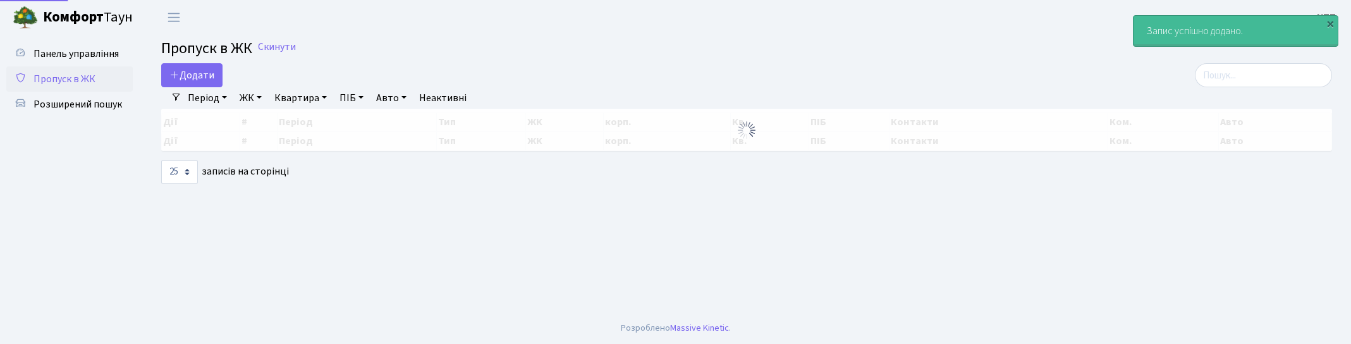
select select "25"
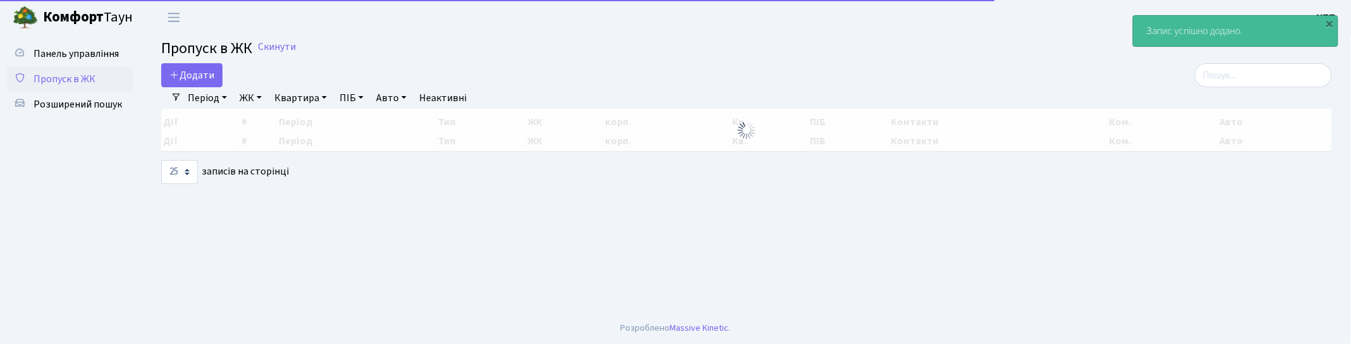
drag, startPoint x: 1019, startPoint y: 28, endPoint x: 1342, endPoint y: 53, distance: 324.1
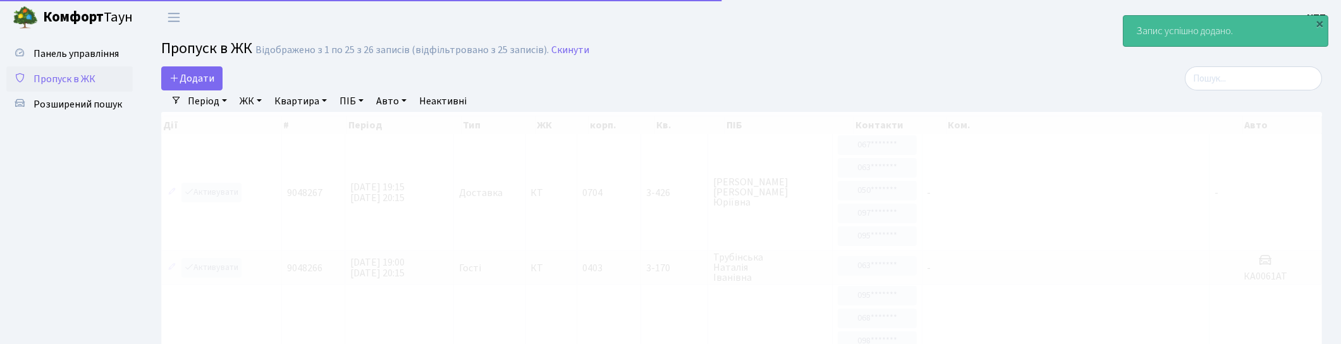
drag, startPoint x: 1342, startPoint y: 53, endPoint x: 1011, endPoint y: 61, distance: 331.5
click at [1011, 61] on h2 "Пропуск в ЖК Відображено з 1 по 25 з 26 записів (відфільтровано з 25 записів). …" at bounding box center [741, 51] width 1161 height 22
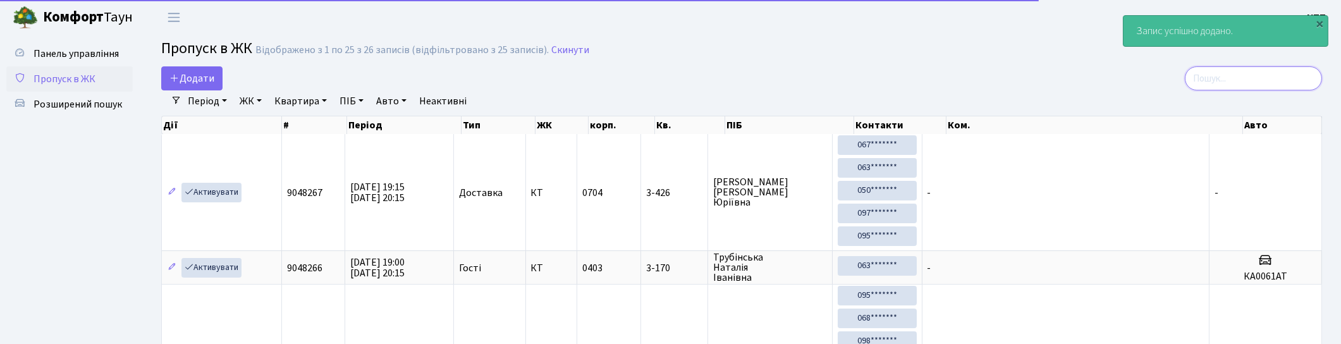
click at [1248, 78] on input "search" at bounding box center [1253, 78] width 137 height 24
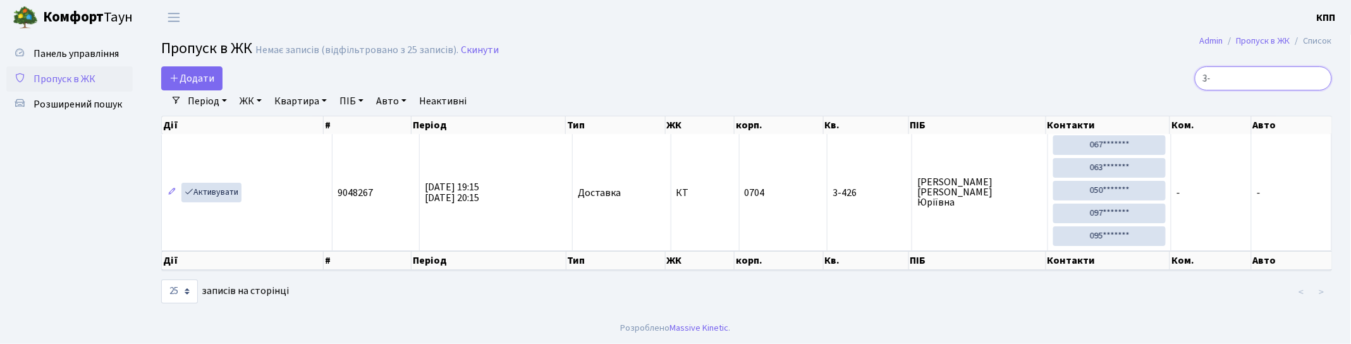
type input "3"
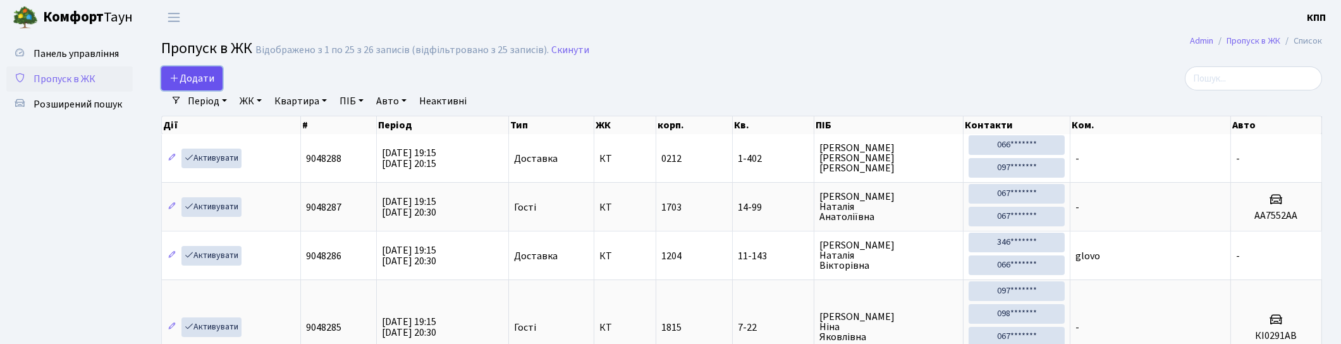
click at [190, 80] on span "Додати" at bounding box center [191, 78] width 45 height 14
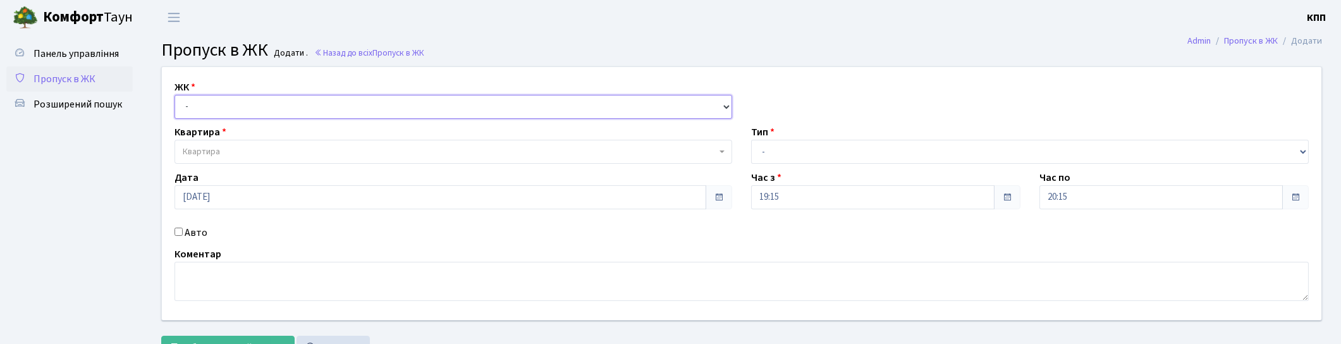
drag, startPoint x: 249, startPoint y: 109, endPoint x: 250, endPoint y: 116, distance: 7.1
click at [249, 109] on select "- КТ, вул. Регенераторна, 4 КТ2, просп. [STREET_ADDRESS] [STREET_ADDRESS] [PERS…" at bounding box center [454, 107] width 558 height 24
select select "271"
click at [175, 95] on select "- КТ, вул. Регенераторна, 4 КТ2, просп. [STREET_ADDRESS] [STREET_ADDRESS] [PERS…" at bounding box center [454, 107] width 558 height 24
select select
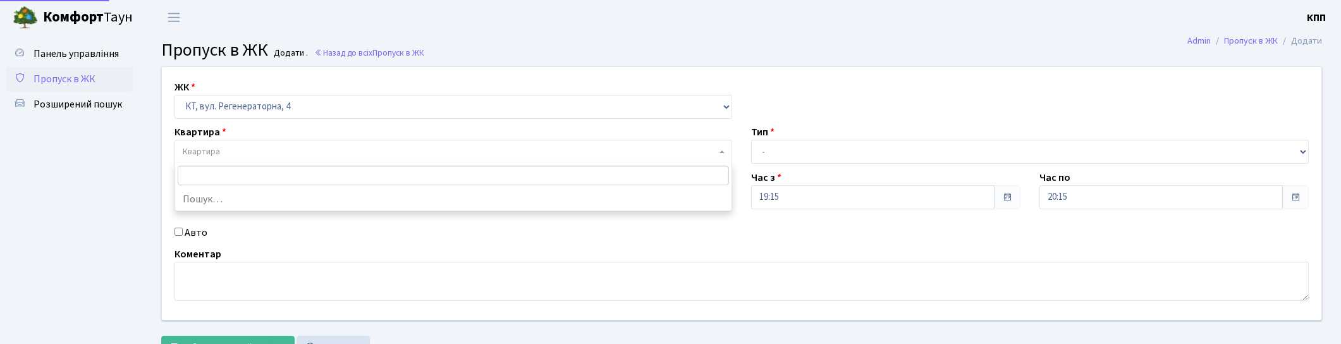
click at [274, 154] on span "Квартира" at bounding box center [450, 151] width 534 height 13
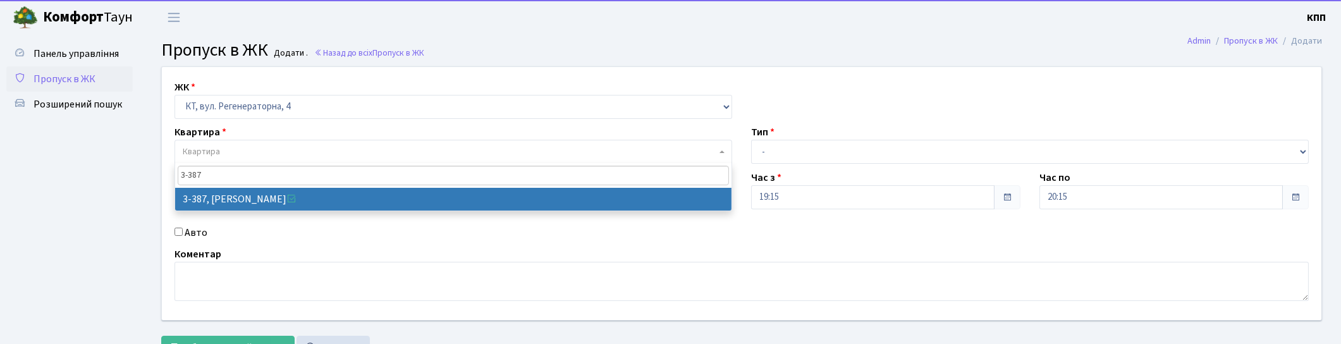
type input "3-387"
select select "1605"
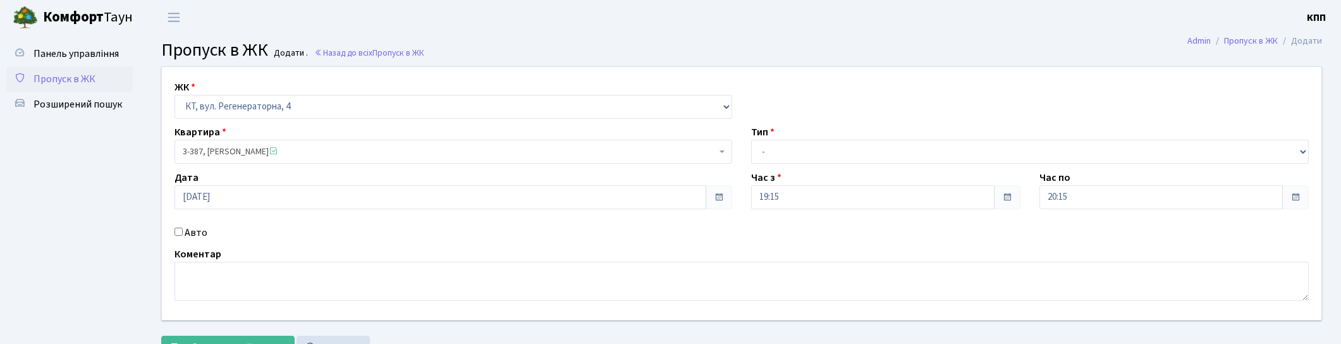
drag, startPoint x: 843, startPoint y: 217, endPoint x: 845, endPoint y: 209, distance: 8.4
drag, startPoint x: 845, startPoint y: 209, endPoint x: 817, endPoint y: 163, distance: 53.9
click at [820, 163] on select "- Доставка Таксі Гості Сервіс" at bounding box center [1030, 152] width 558 height 24
select select "1"
click at [751, 140] on select "- Доставка Таксі Гості Сервіс" at bounding box center [1030, 152] width 558 height 24
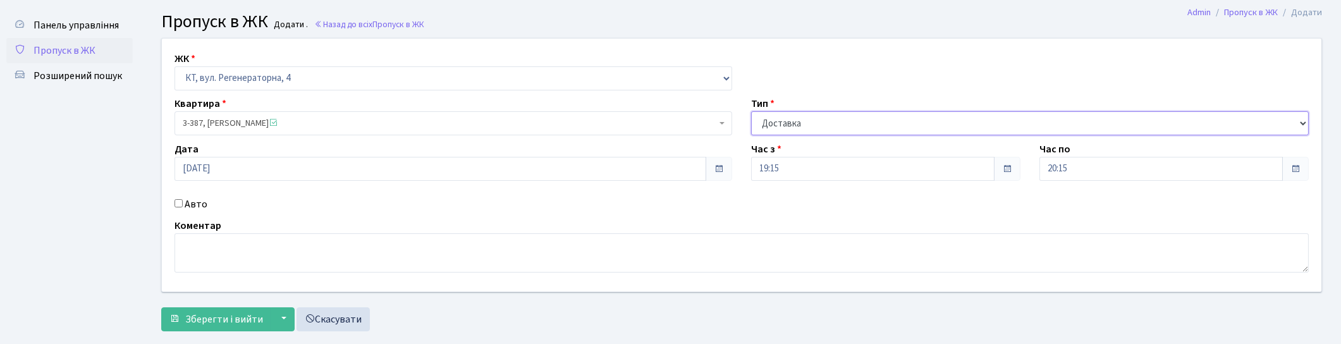
scroll to position [53, 0]
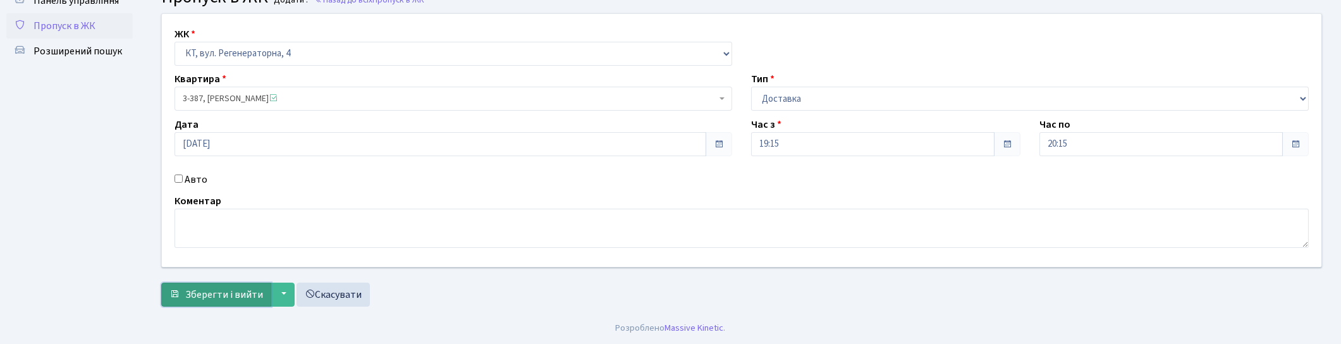
click at [243, 302] on button "Зберегти і вийти" at bounding box center [216, 295] width 110 height 24
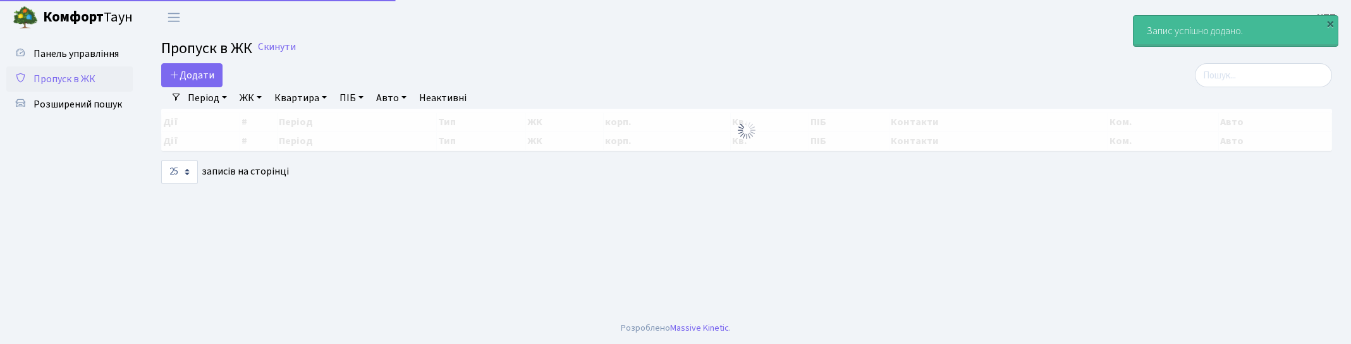
select select "25"
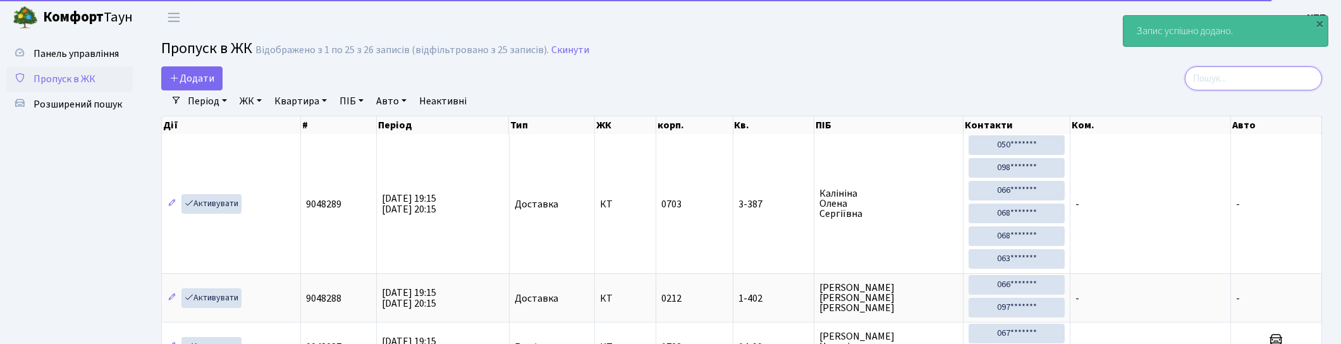
click at [1281, 73] on input "search" at bounding box center [1253, 78] width 137 height 24
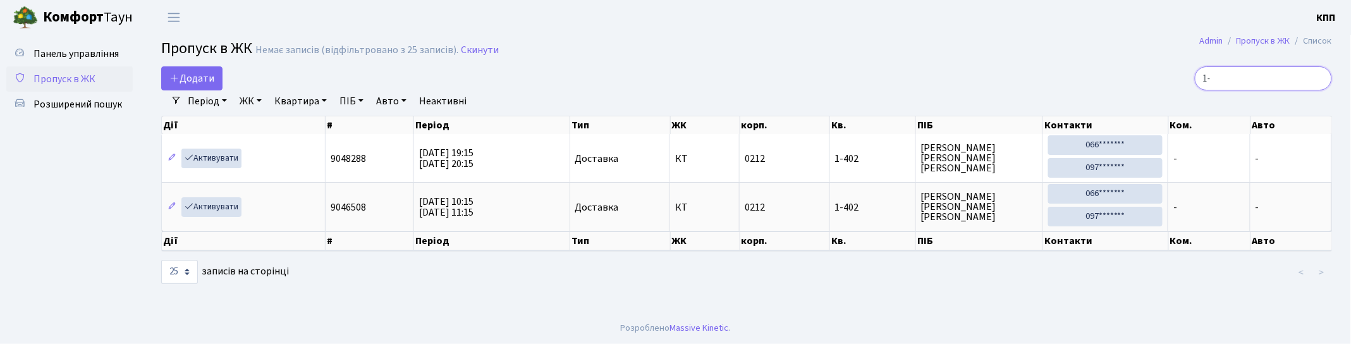
type input "1"
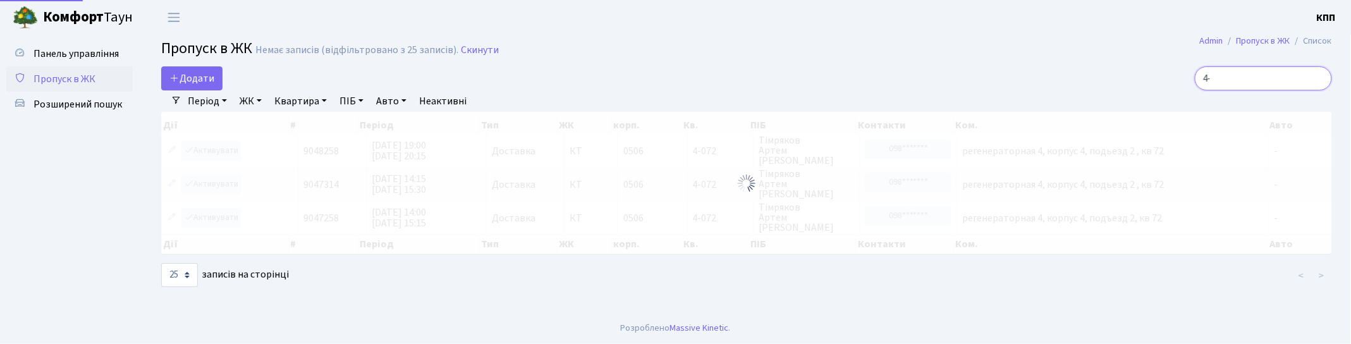
type input "4"
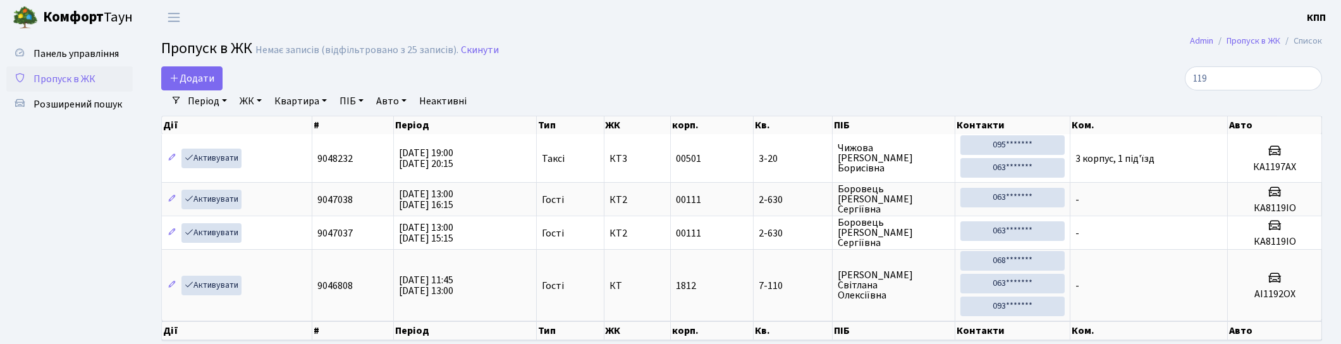
drag, startPoint x: 807, startPoint y: 23, endPoint x: 732, endPoint y: 1, distance: 77.8
click at [1259, 74] on input "119" at bounding box center [1253, 78] width 137 height 24
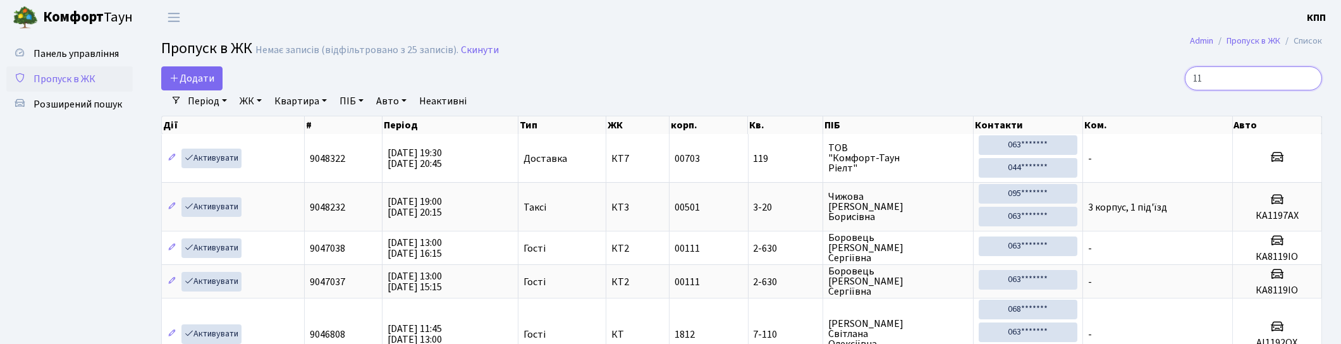
type input "1"
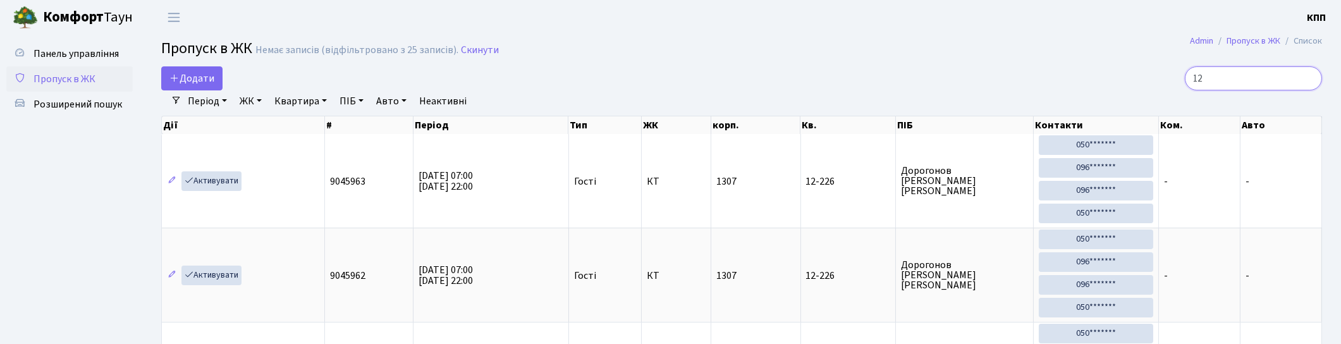
type input "1"
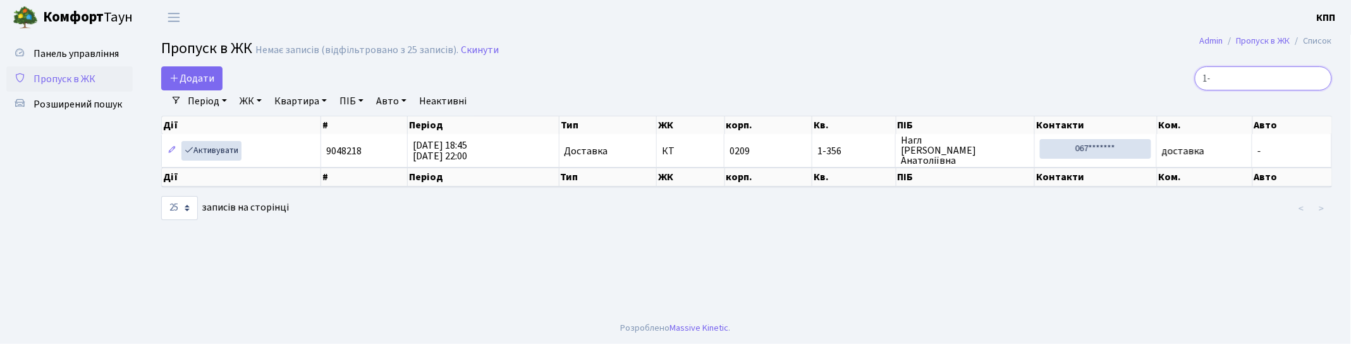
type input "1"
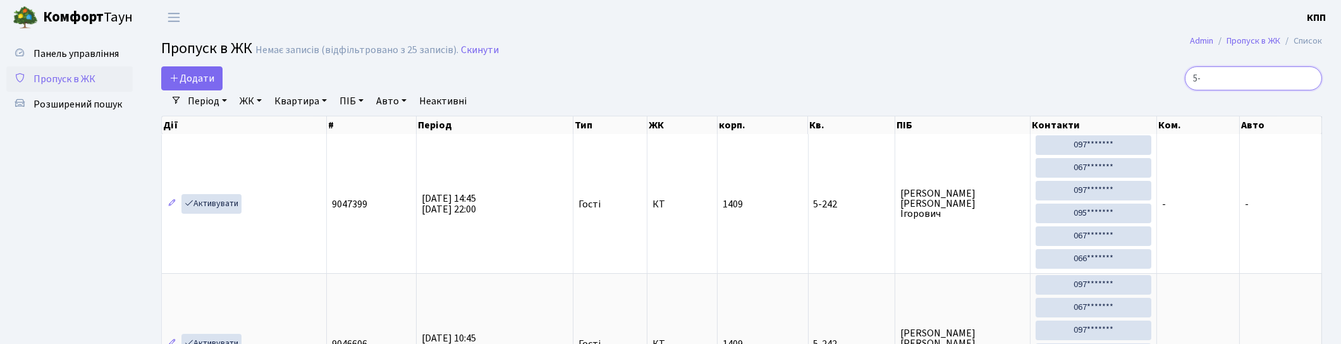
type input "5"
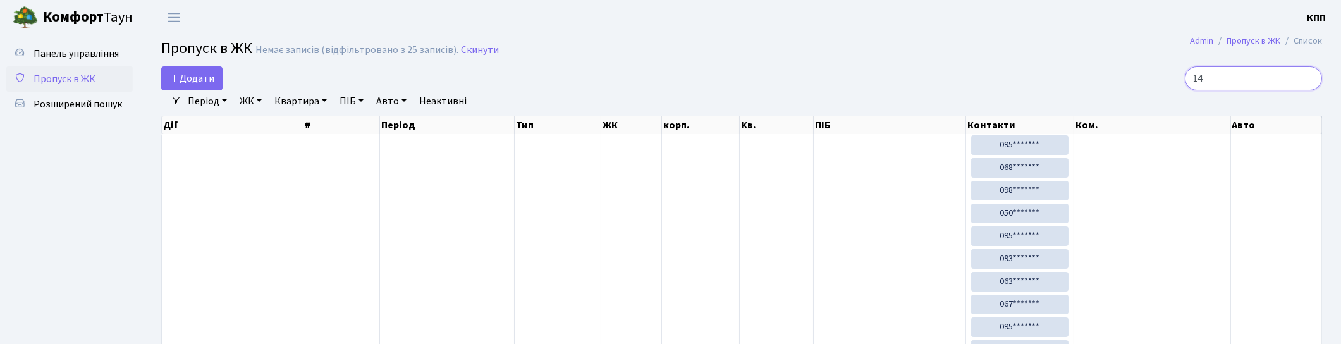
type input "1"
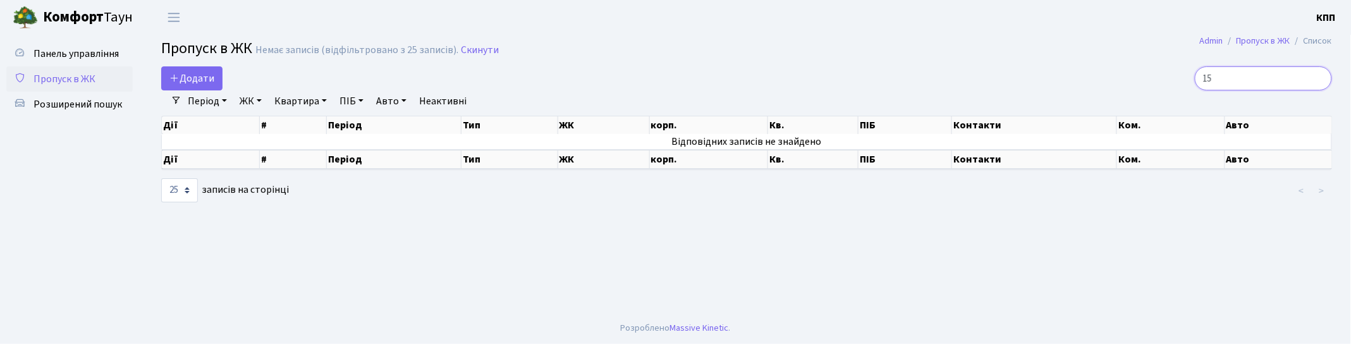
type input "1"
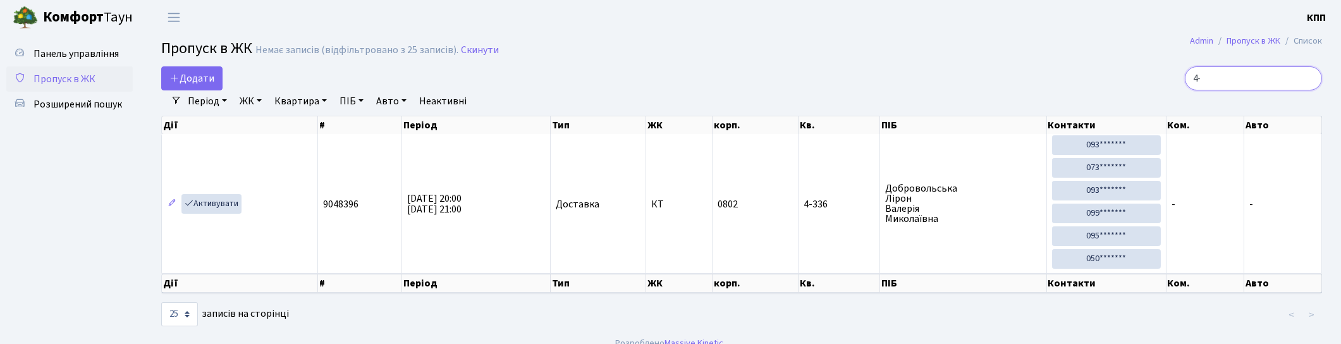
type input "4"
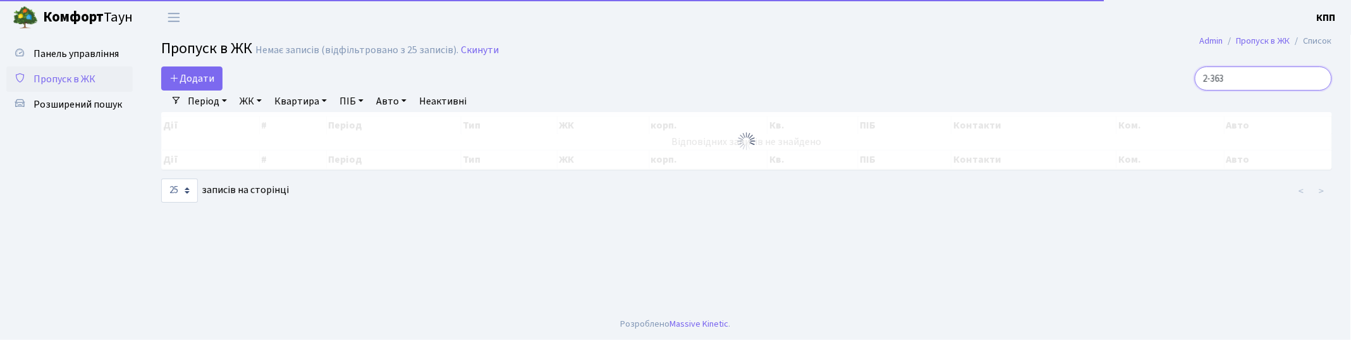
type input "2-363"
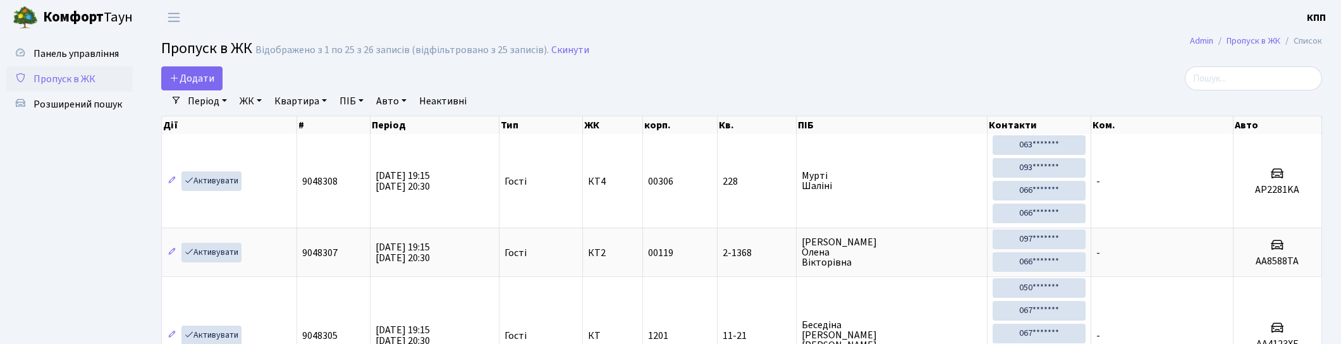
select select "25"
click at [186, 81] on span "Додати" at bounding box center [191, 78] width 45 height 14
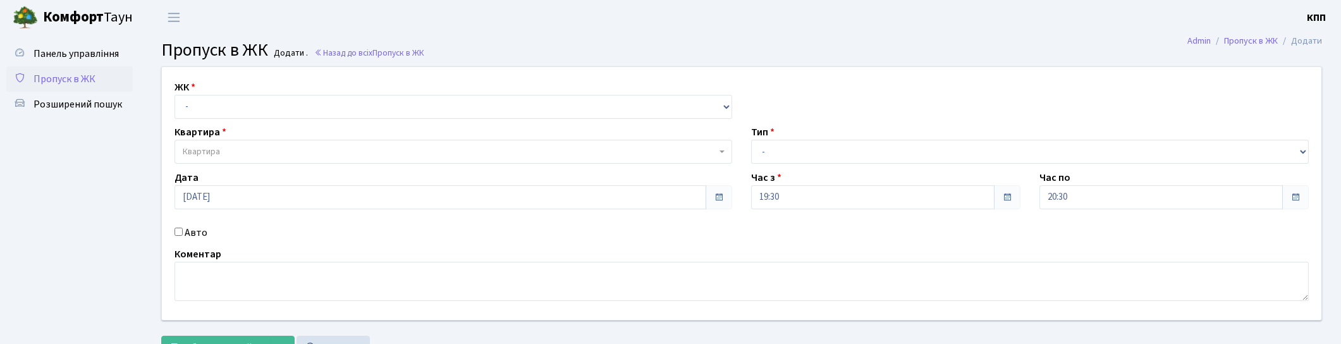
click at [207, 121] on div "ЖК - КТ, вул. Регенераторна, 4 КТ2, просп. [STREET_ADDRESS] [STREET_ADDRESS] [P…" at bounding box center [741, 193] width 1179 height 253
click at [220, 116] on select "- КТ, вул. Регенераторна, 4 КТ2, просп. [STREET_ADDRESS] [STREET_ADDRESS] [PERS…" at bounding box center [454, 107] width 558 height 24
select select "271"
click at [175, 95] on select "- КТ, вул. Регенераторна, 4 КТ2, просп. [STREET_ADDRESS] [STREET_ADDRESS] [PERS…" at bounding box center [454, 107] width 558 height 24
select select
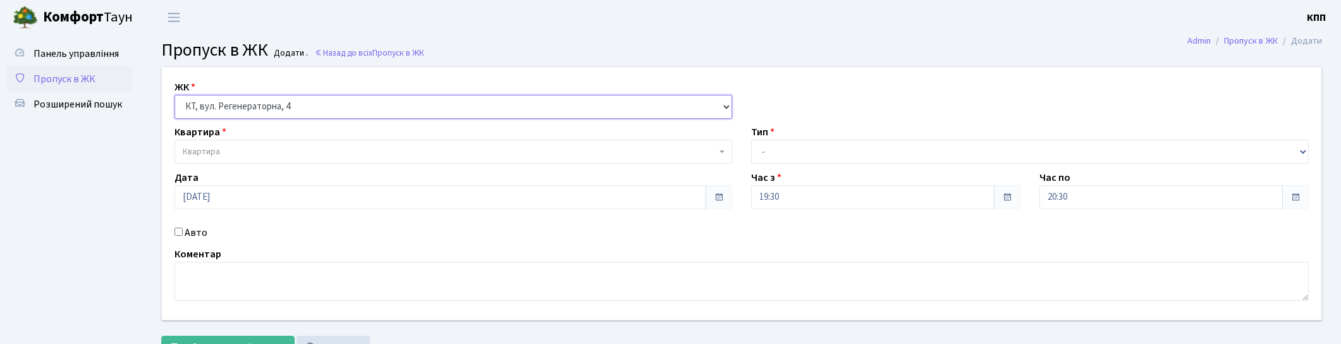
drag, startPoint x: 272, startPoint y: 109, endPoint x: 267, endPoint y: 116, distance: 8.6
click at [269, 112] on select "- КТ, вул. Регенераторна, 4 КТ2, просп. [STREET_ADDRESS] [STREET_ADDRESS] [PERS…" at bounding box center [454, 107] width 558 height 24
select select "295"
click at [175, 95] on select "- КТ, вул. Регенераторна, 4 КТ2, просп. [STREET_ADDRESS] [STREET_ADDRESS] [PERS…" at bounding box center [454, 107] width 558 height 24
select select
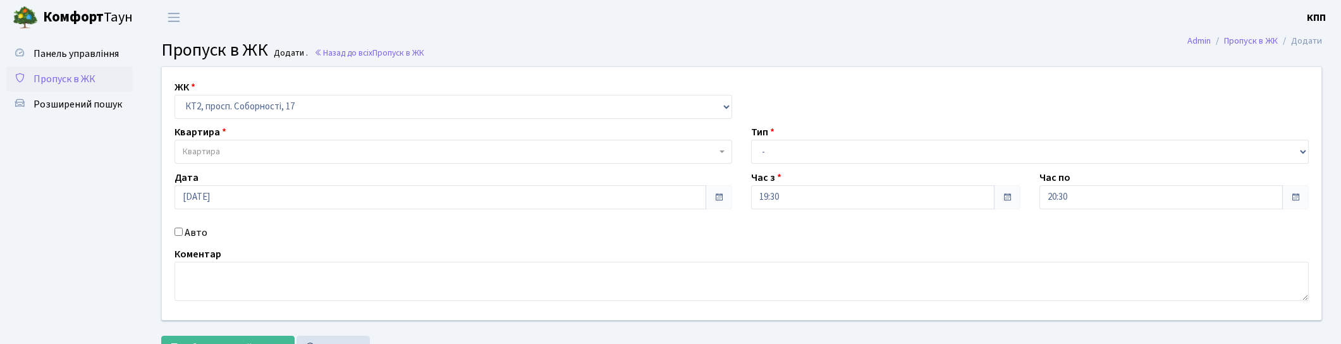
click at [275, 161] on span "Квартира" at bounding box center [454, 152] width 558 height 24
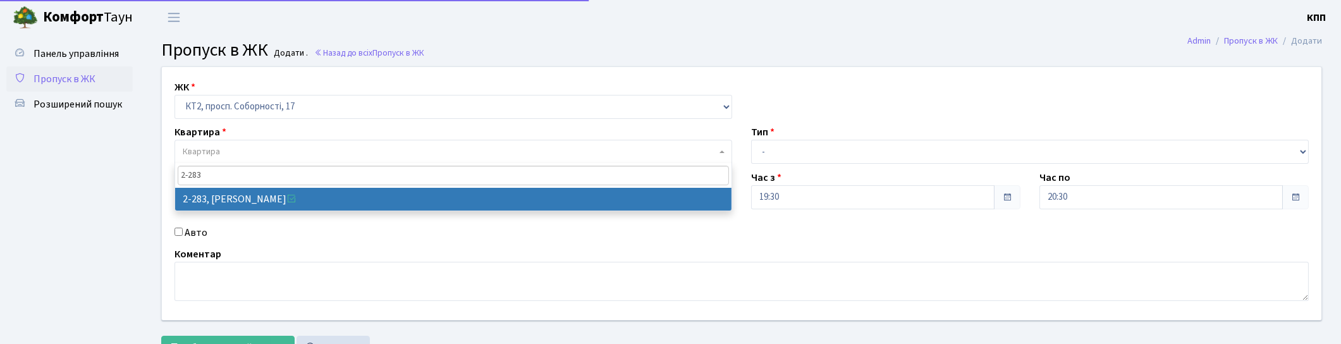
type input "2-283"
select select "15334"
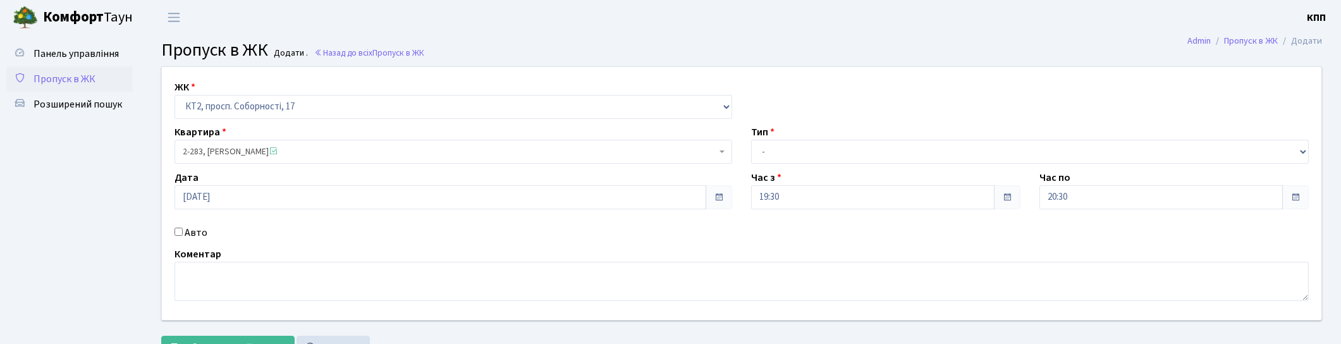
click at [196, 241] on div "ЖК - КТ, вул. Регенераторна, 4 КТ2, просп. Соборності, 17 КТ3, вул. Березнева, …" at bounding box center [741, 193] width 1179 height 253
click at [196, 236] on label "Авто" at bounding box center [196, 232] width 23 height 15
click at [183, 236] on input "Авто" at bounding box center [179, 232] width 8 height 8
checkbox input "true"
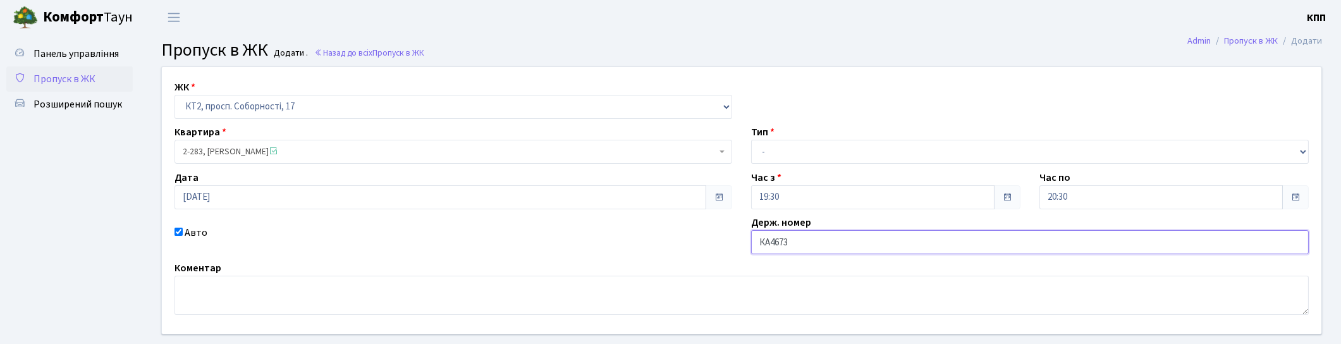
type input "КА4673МК"
click at [793, 159] on select "- Доставка Таксі Гості Сервіс" at bounding box center [1030, 152] width 558 height 24
select select "2"
click at [751, 140] on select "- Доставка Таксі Гості Сервіс" at bounding box center [1030, 152] width 558 height 24
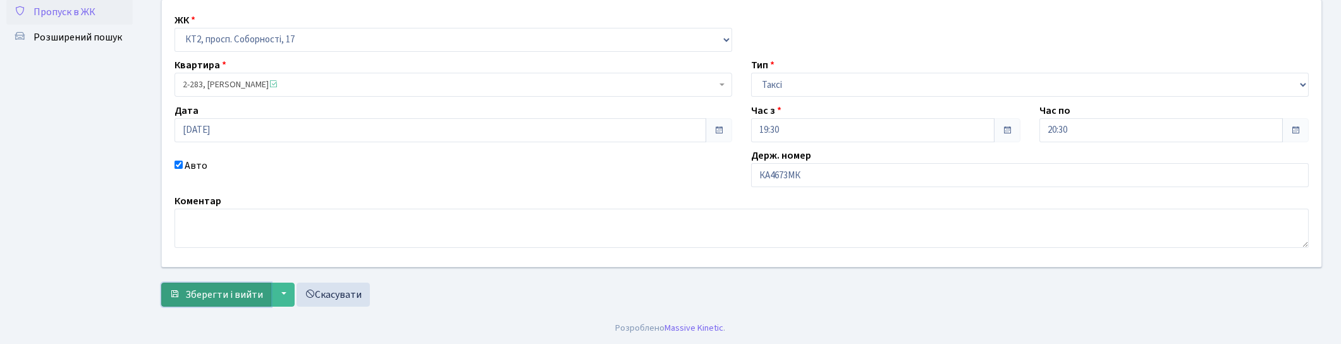
click at [255, 295] on span "Зберегти і вийти" at bounding box center [224, 295] width 78 height 14
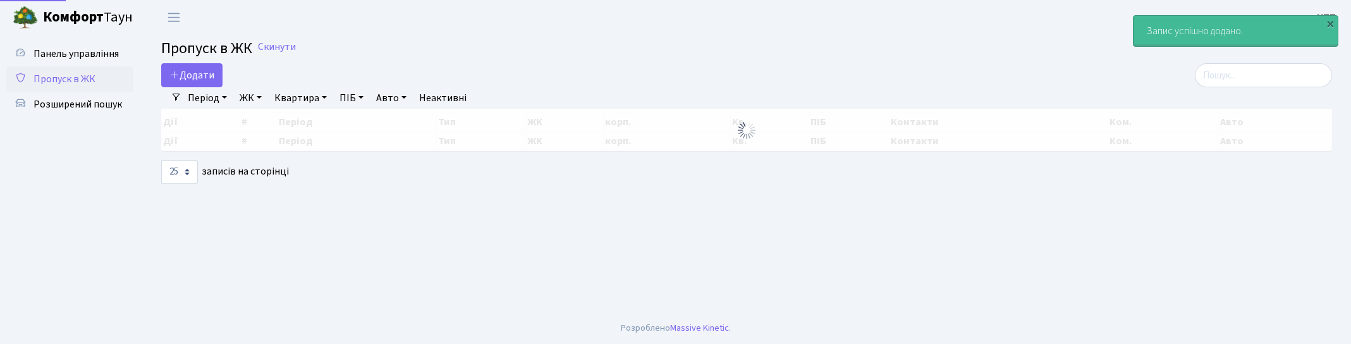
select select "25"
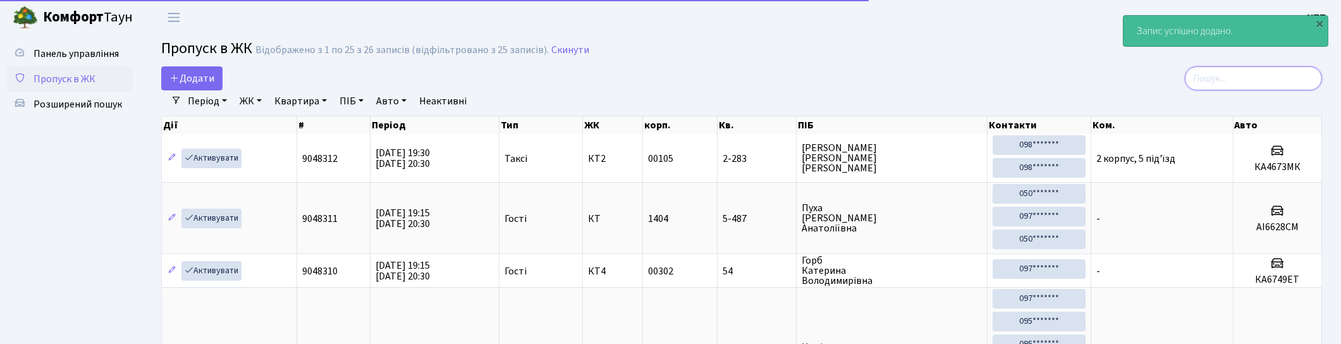
click at [1282, 73] on input "search" at bounding box center [1253, 78] width 137 height 24
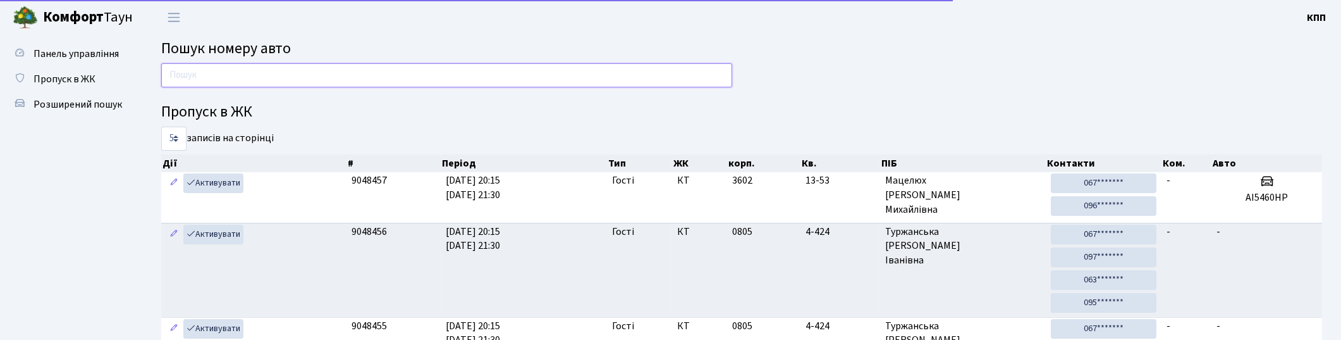
click at [261, 72] on input "text" at bounding box center [446, 75] width 571 height 24
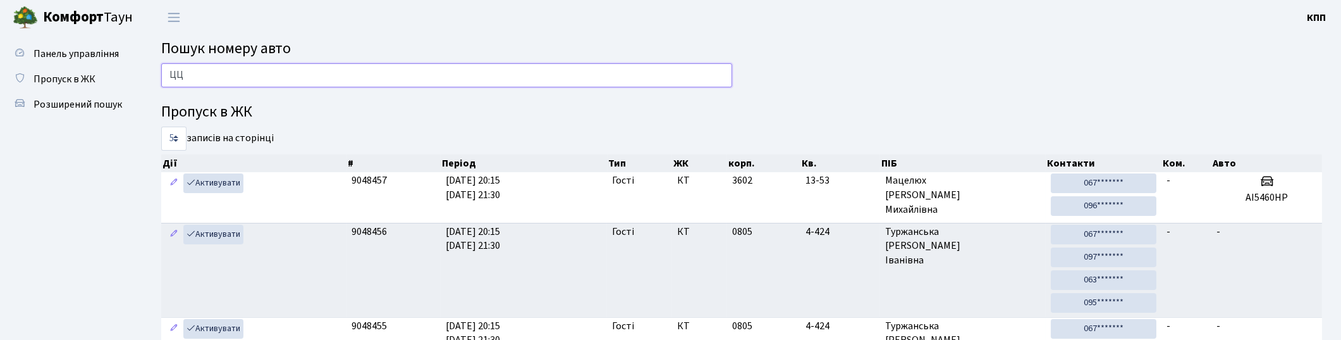
type input "Ц"
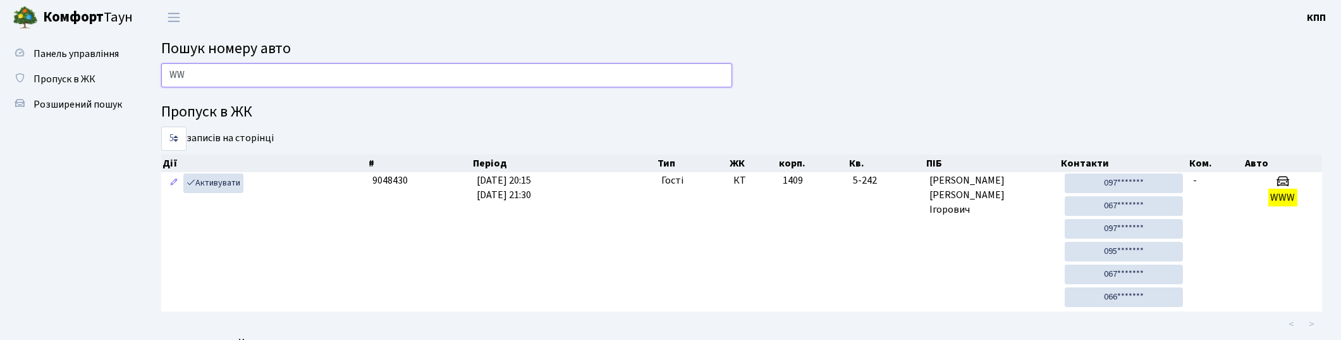
type input "W"
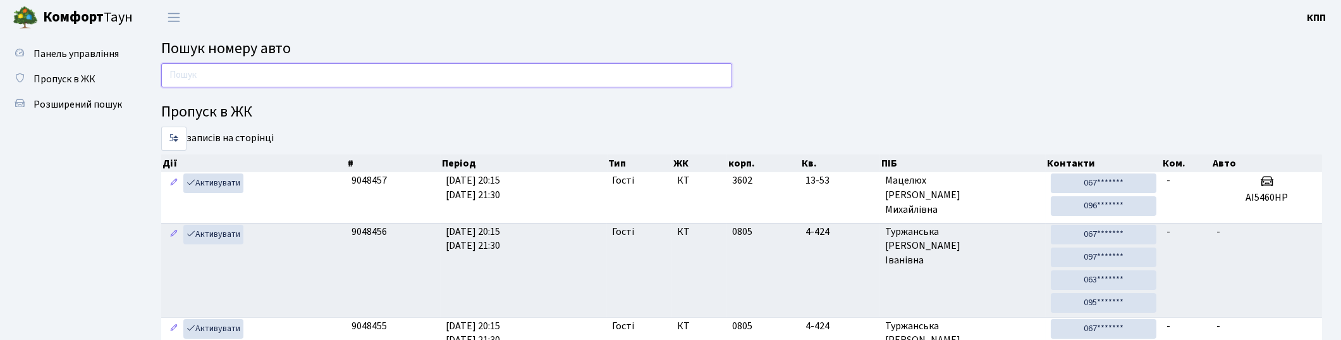
drag, startPoint x: 304, startPoint y: 70, endPoint x: 304, endPoint y: 76, distance: 6.4
click at [304, 75] on input "text" at bounding box center [446, 75] width 571 height 24
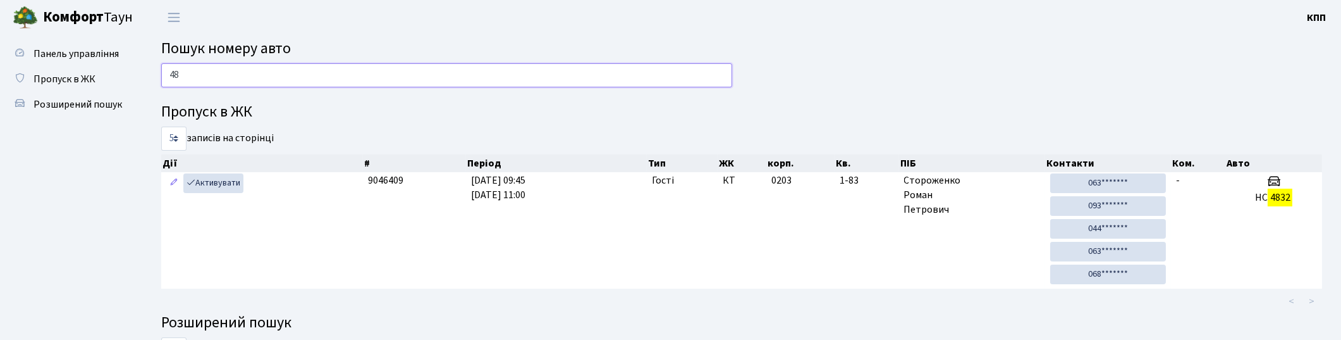
type input "4"
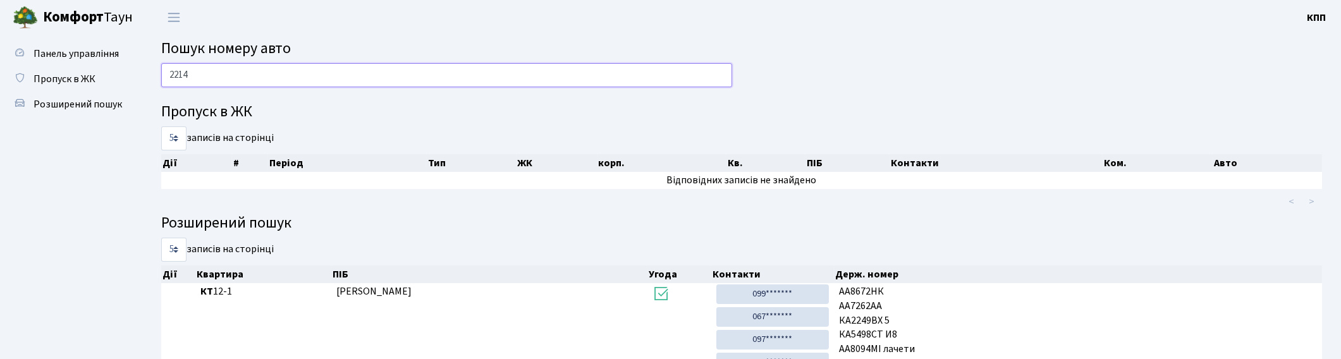
click at [667, 74] on input "2214" at bounding box center [446, 75] width 571 height 24
type input "2"
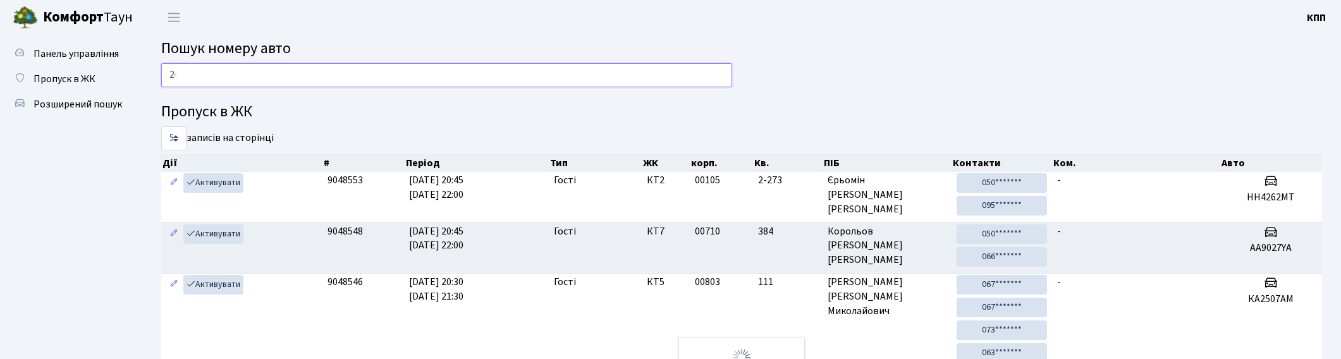
type input "2"
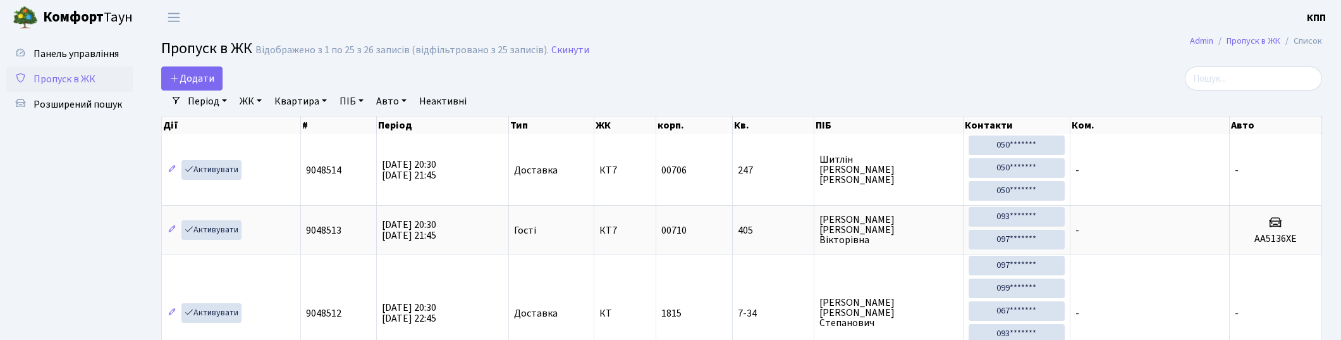
select select "25"
click at [186, 80] on span "Додати" at bounding box center [191, 78] width 45 height 14
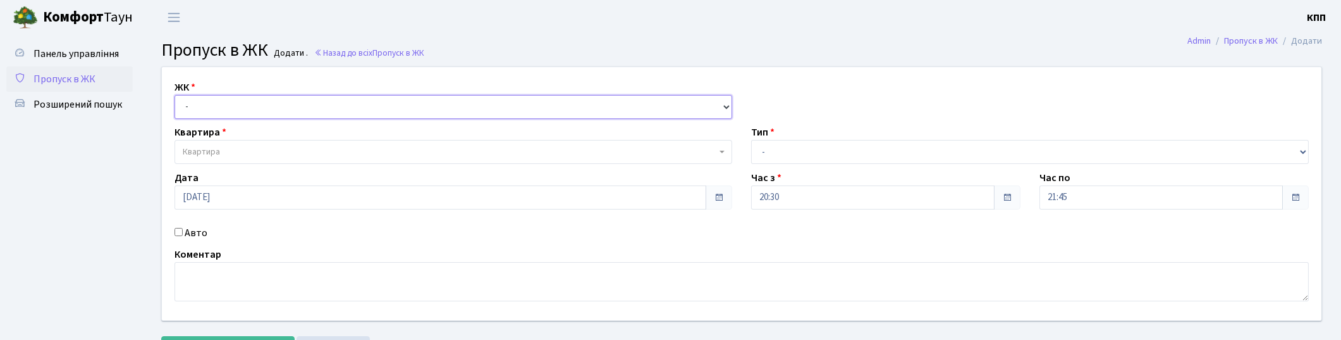
click at [275, 106] on select "- КТ, вул. Регенераторна, 4 КТ2, просп. [STREET_ADDRESS] [STREET_ADDRESS] [PERS…" at bounding box center [454, 107] width 558 height 24
select select "271"
click at [175, 95] on select "- КТ, вул. Регенераторна, 4 КТ2, просп. [STREET_ADDRESS] [STREET_ADDRESS] [PERS…" at bounding box center [454, 107] width 558 height 24
select select
click at [257, 153] on span "Квартира" at bounding box center [450, 151] width 534 height 13
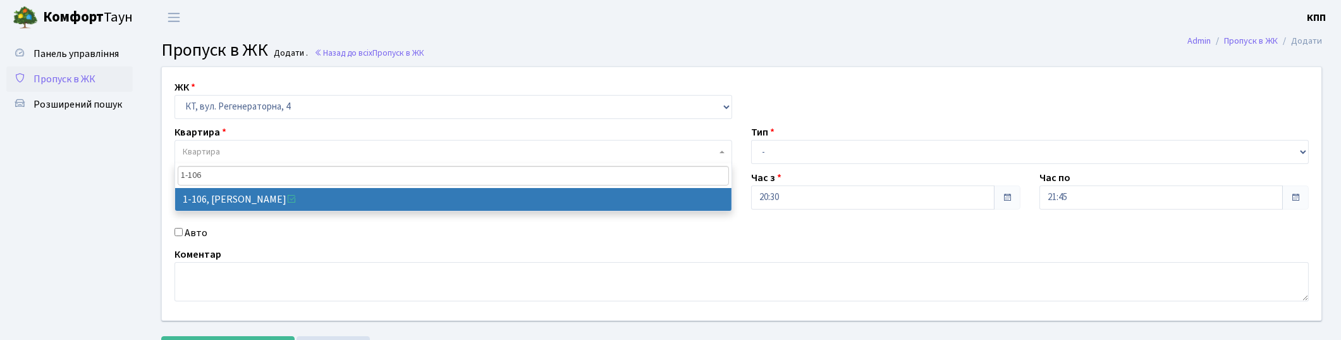
type input "1-106"
select select "106"
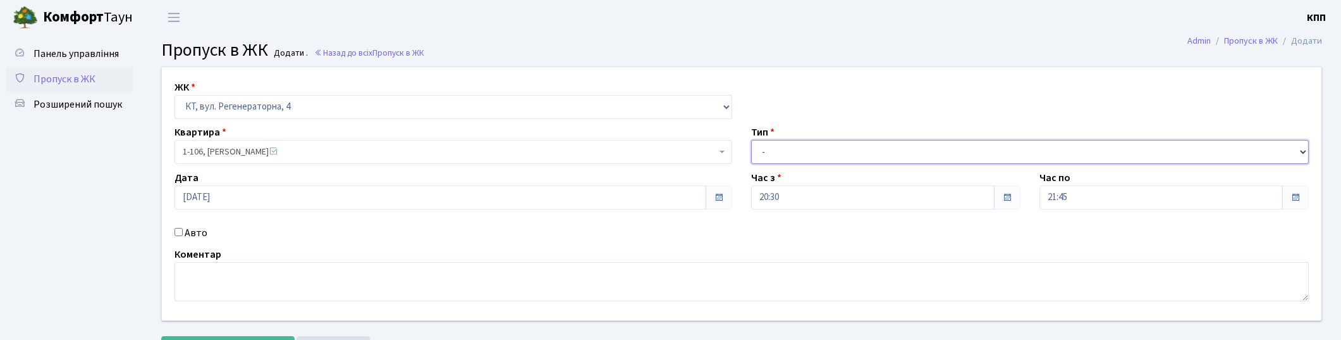
click at [768, 144] on select "- Доставка Таксі Гості Сервіс" at bounding box center [1030, 152] width 558 height 24
select select "1"
click at [751, 140] on select "- Доставка Таксі Гості Сервіс" at bounding box center [1030, 152] width 558 height 24
click at [192, 230] on label "Авто" at bounding box center [196, 232] width 23 height 15
click at [183, 230] on input "Авто" at bounding box center [179, 232] width 8 height 8
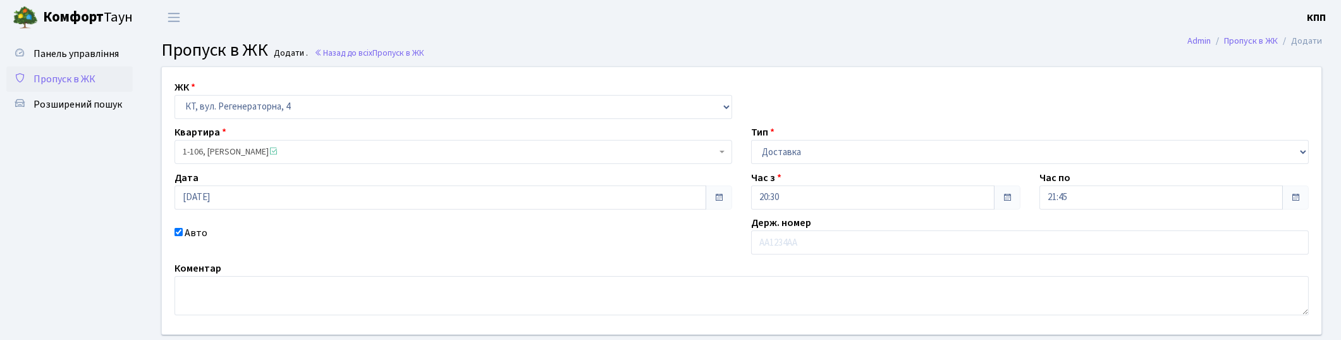
click at [199, 226] on label "Авто" at bounding box center [196, 232] width 23 height 15
click at [183, 228] on input "Авто" at bounding box center [179, 232] width 8 height 8
checkbox input "false"
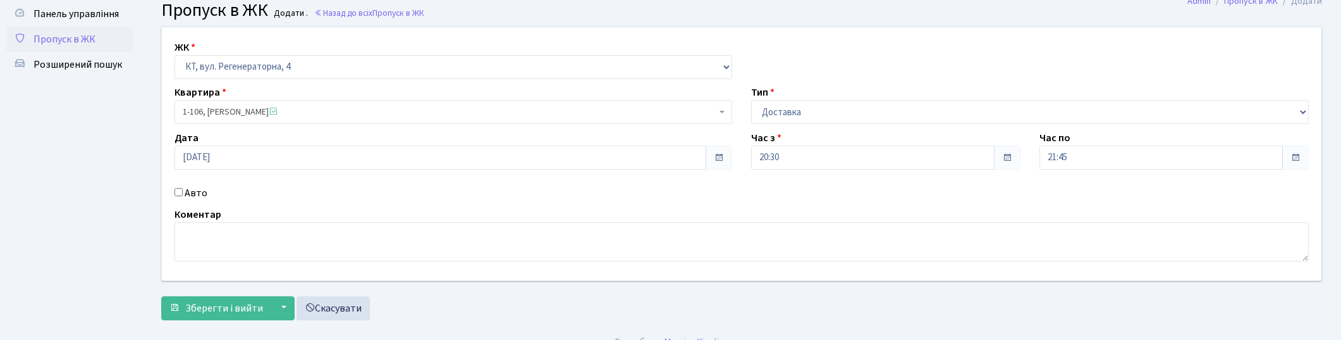
scroll to position [58, 0]
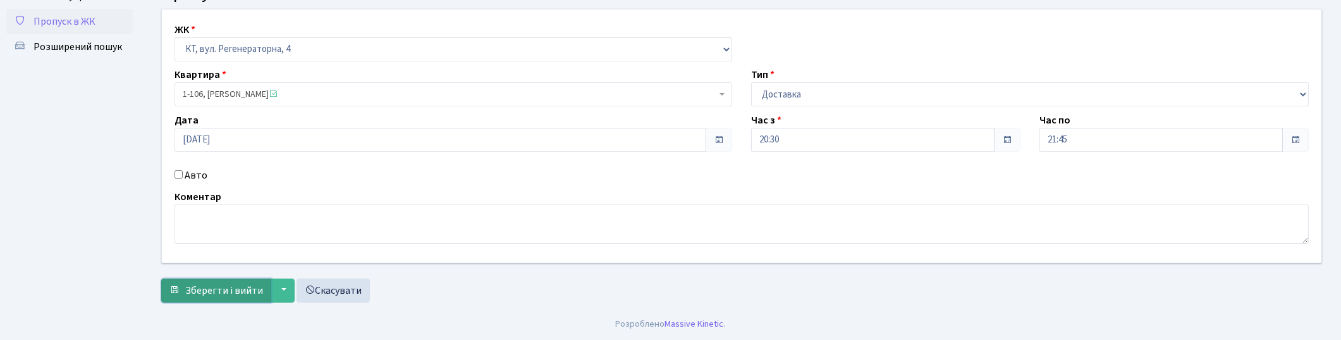
click at [229, 296] on span "Зберегти і вийти" at bounding box center [224, 290] width 78 height 14
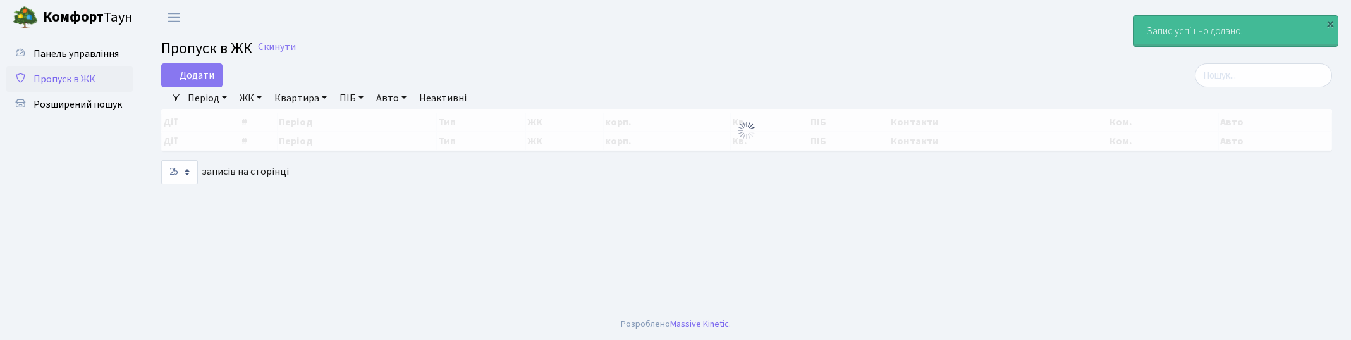
select select "25"
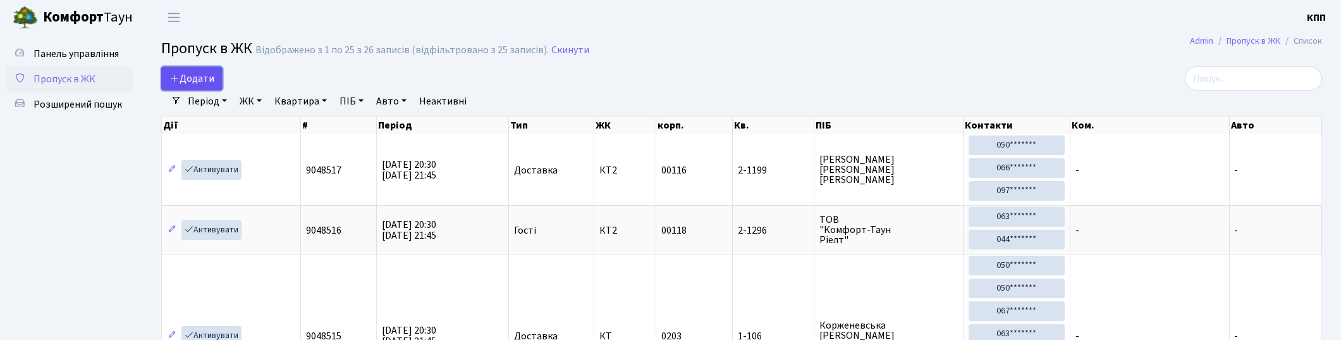
click at [194, 68] on link "Додати" at bounding box center [191, 78] width 61 height 24
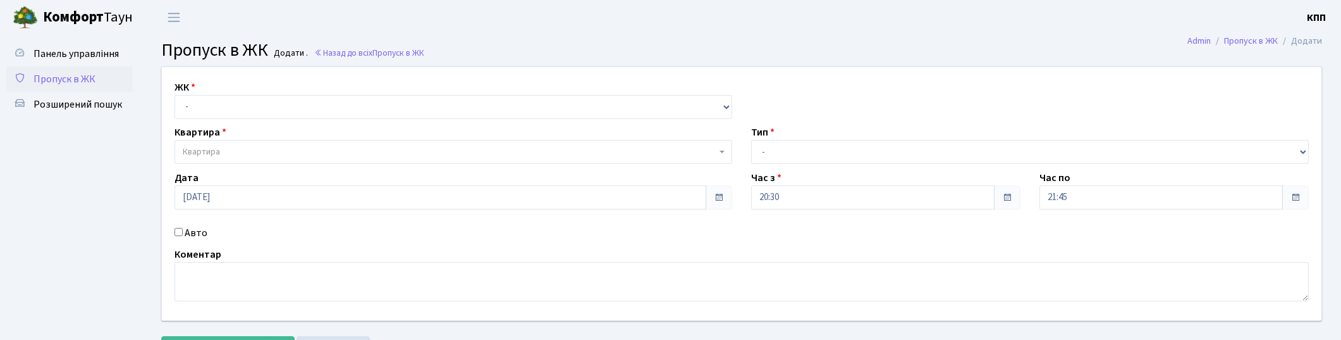
click at [197, 226] on label "Авто" at bounding box center [196, 232] width 23 height 15
click at [197, 235] on label "Авто" at bounding box center [196, 232] width 23 height 15
click at [183, 235] on input "Авто" at bounding box center [179, 232] width 8 height 8
checkbox input "true"
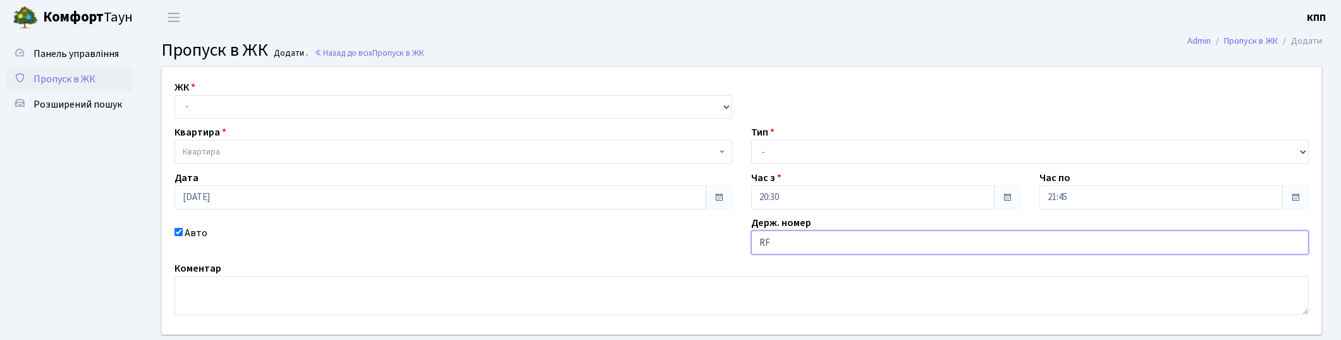
type input "R"
type input "КА7090СН"
click at [824, 151] on select "- Доставка Таксі Гості Сервіс" at bounding box center [1030, 152] width 558 height 24
select select "2"
click at [751, 140] on select "- Доставка Таксі Гості Сервіс" at bounding box center [1030, 152] width 558 height 24
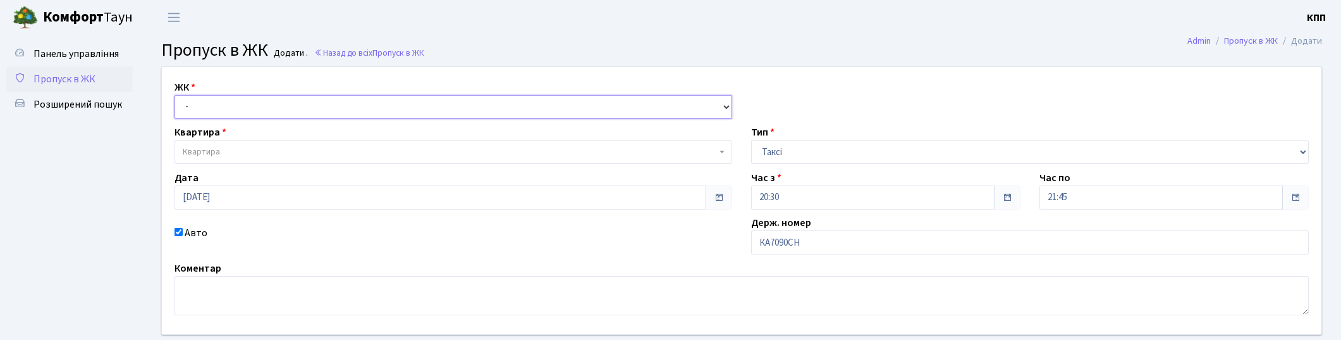
click at [395, 106] on select "- КТ, вул. Регенераторна, 4 КТ2, просп. Соборності, 17 КТ3, вул. Березнева, 16 …" at bounding box center [454, 107] width 558 height 24
select select "271"
click at [175, 95] on select "- КТ, вул. Регенераторна, 4 КТ2, просп. Соборності, 17 КТ3, вул. Березнева, 16 …" at bounding box center [454, 107] width 558 height 24
select select
click at [355, 148] on span "Квартира" at bounding box center [450, 151] width 534 height 13
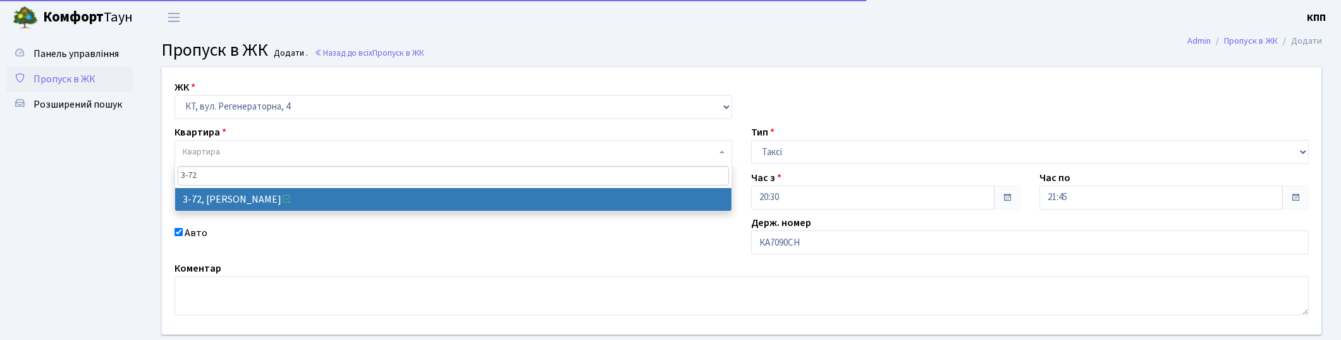
type input "3-72"
select select "881"
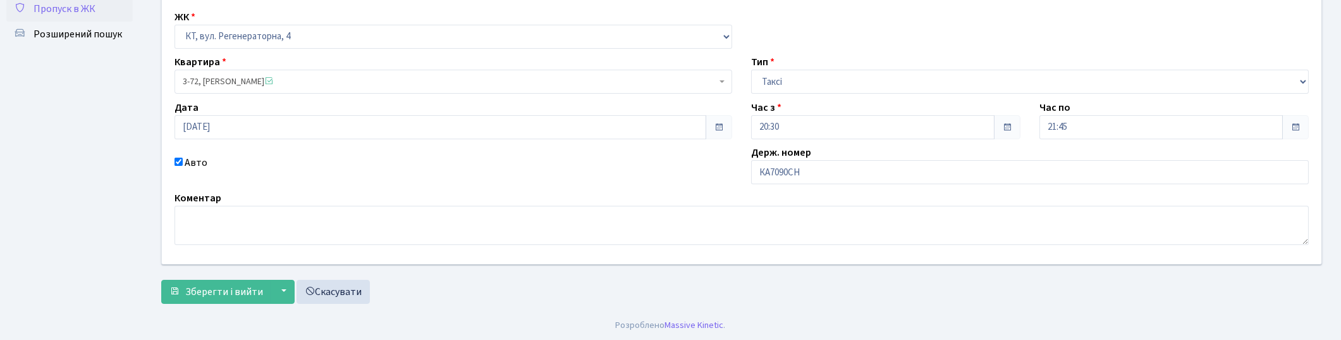
scroll to position [71, 0]
click at [224, 300] on button "Зберегти і вийти" at bounding box center [216, 290] width 110 height 24
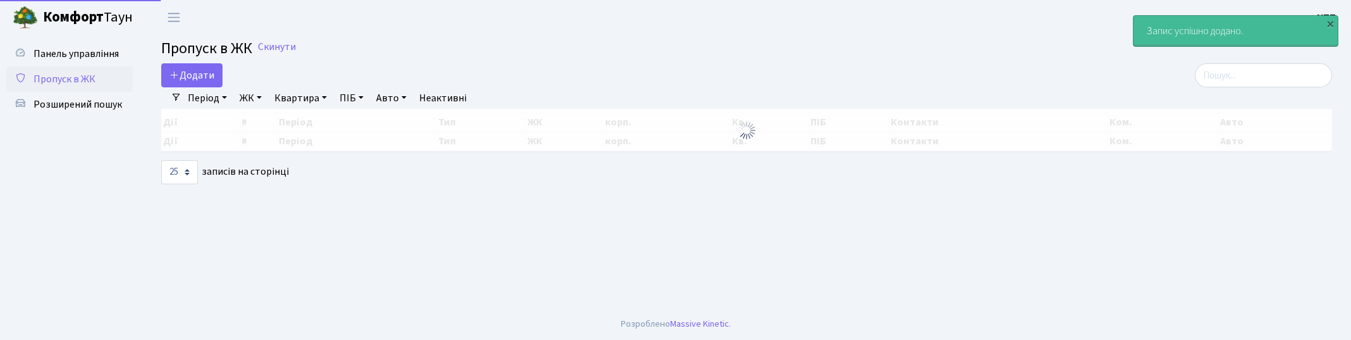
select select "25"
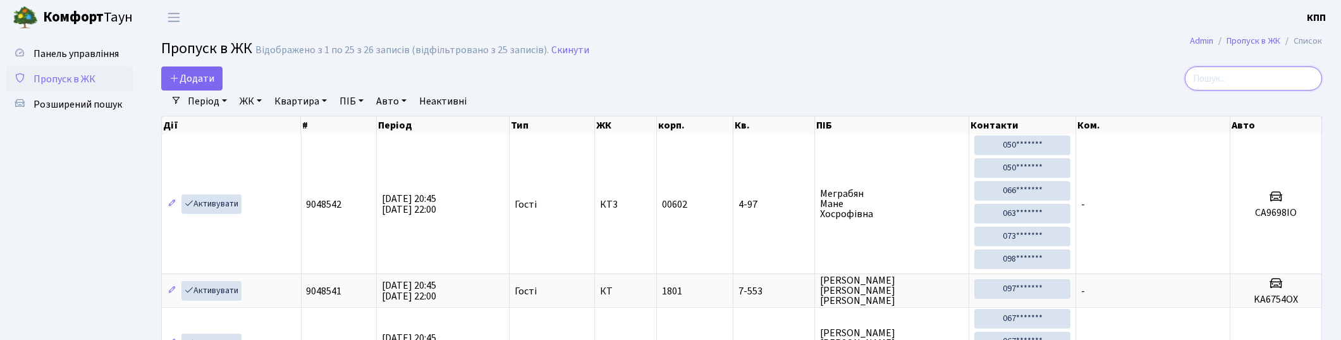
click at [1211, 79] on input "search" at bounding box center [1253, 78] width 137 height 24
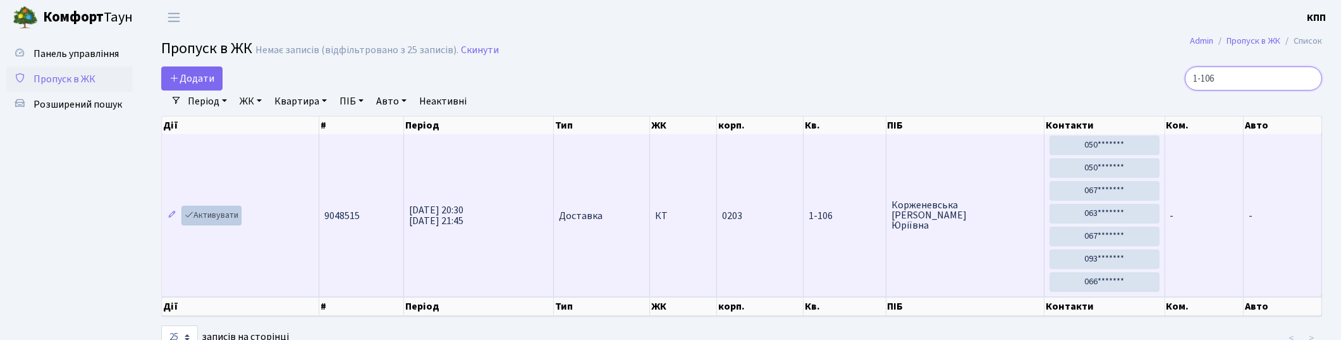
type input "1-106"
click at [218, 218] on link "Активувати" at bounding box center [211, 216] width 60 height 20
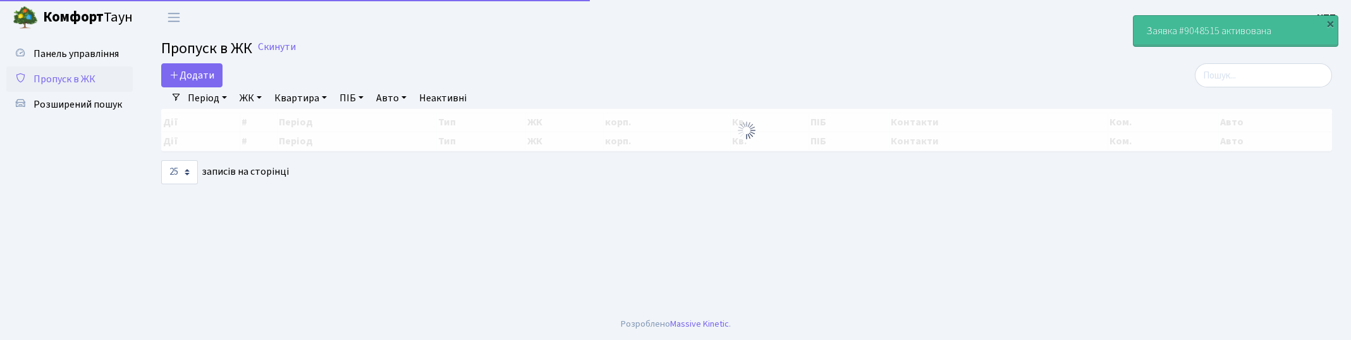
select select "25"
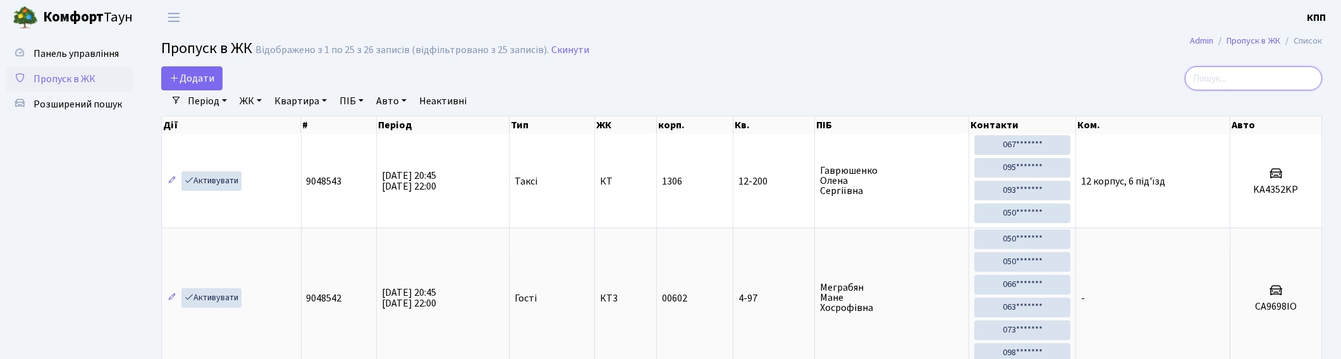
click at [1238, 78] on input "search" at bounding box center [1253, 78] width 137 height 24
click at [206, 73] on span "Додати" at bounding box center [191, 78] width 45 height 14
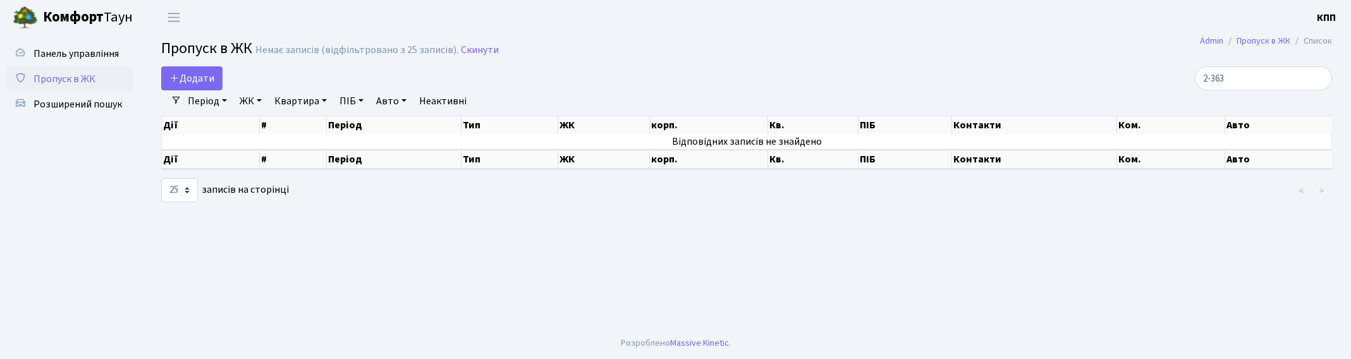
select select "25"
click at [1319, 77] on input "2-363" at bounding box center [1263, 78] width 137 height 24
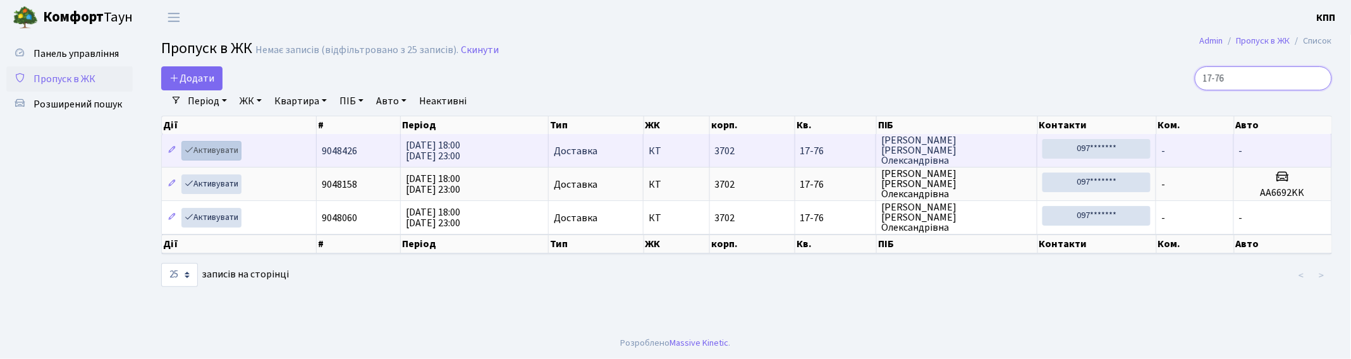
type input "17-76"
click at [210, 149] on link "Активувати" at bounding box center [211, 151] width 60 height 20
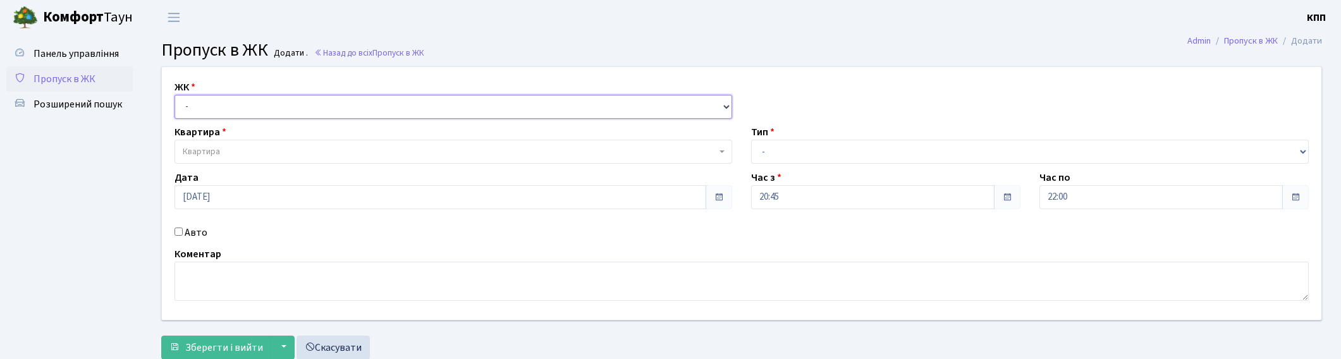
click at [266, 101] on select "- КТ, вул. Регенераторна, 4 КТ2, просп. [STREET_ADDRESS] [STREET_ADDRESS] [PERS…" at bounding box center [454, 107] width 558 height 24
select select "271"
click at [175, 95] on select "- КТ, вул. Регенераторна, 4 КТ2, просп. [STREET_ADDRESS] [STREET_ADDRESS] [PERS…" at bounding box center [454, 107] width 558 height 24
select select
click at [243, 148] on span "Квартира" at bounding box center [450, 151] width 534 height 13
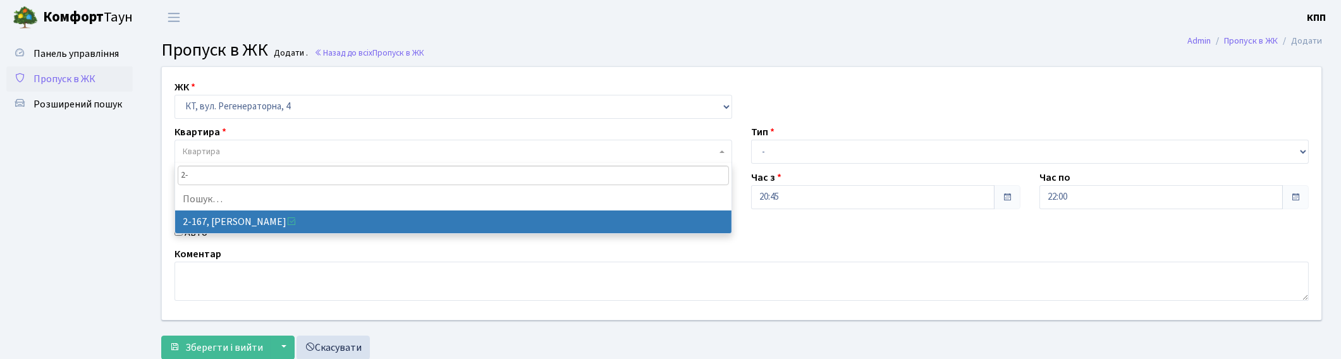
type input "2"
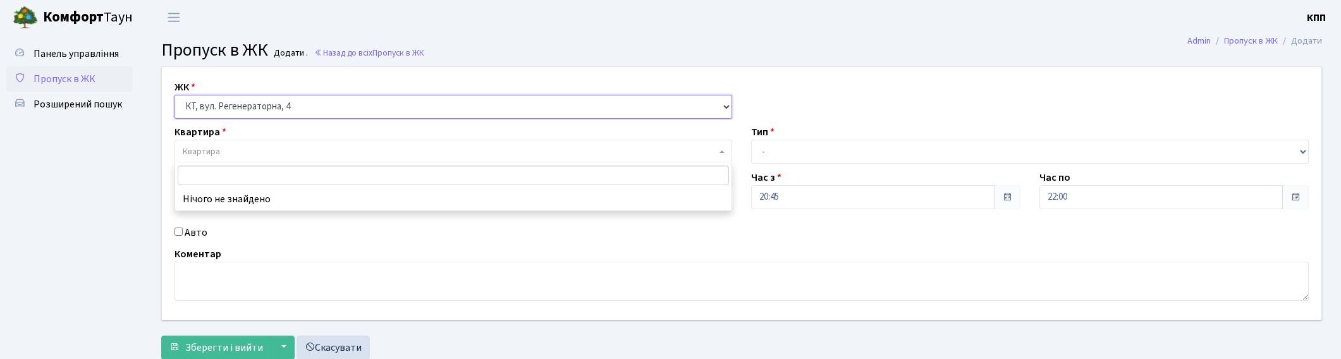
click at [317, 97] on select "- КТ, вул. Регенераторна, 4 КТ2, просп. [STREET_ADDRESS] [STREET_ADDRESS] [PERS…" at bounding box center [454, 107] width 558 height 24
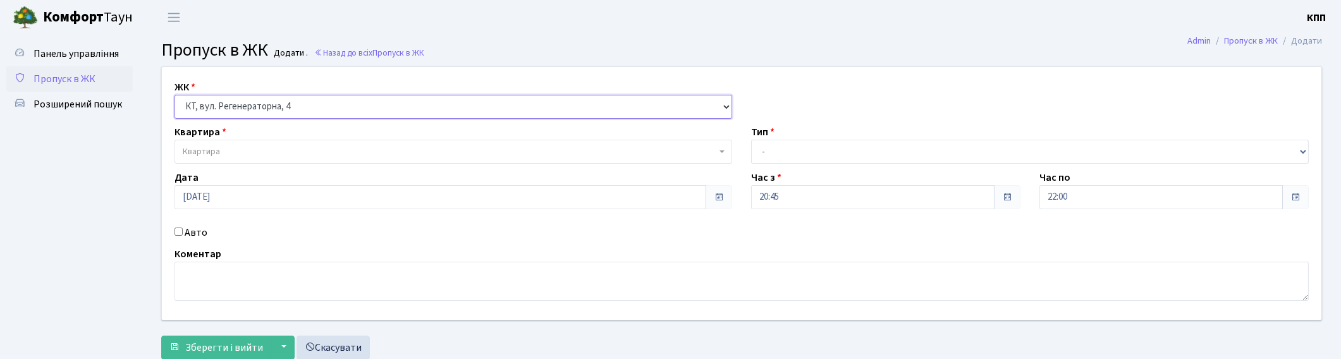
select select
click at [175, 95] on select "- КТ, вул. Регенераторна, 4 КТ2, просп. [STREET_ADDRESS] [STREET_ADDRESS] [PERS…" at bounding box center [454, 107] width 558 height 24
select select
click at [178, 232] on input "Авто" at bounding box center [179, 232] width 8 height 8
checkbox input "true"
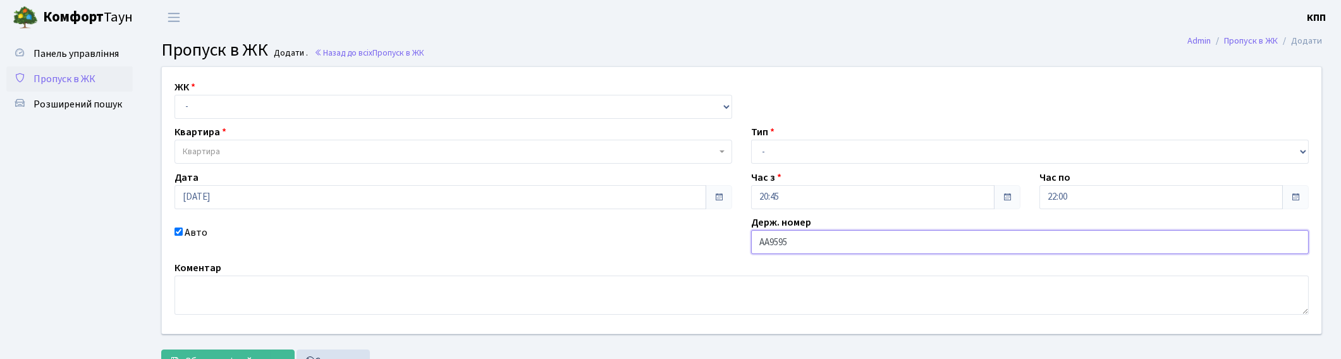
type input "АА9595ХА"
click at [787, 142] on select "- Доставка Таксі Гості Сервіс" at bounding box center [1030, 152] width 558 height 24
select select "2"
click at [751, 140] on select "- Доставка Таксі Гості Сервіс" at bounding box center [1030, 152] width 558 height 24
click at [242, 104] on select "- КТ, вул. Регенераторна, 4 КТ2, просп. Соборності, 17 КТ3, вул. Березнева, 16 …" at bounding box center [454, 107] width 558 height 24
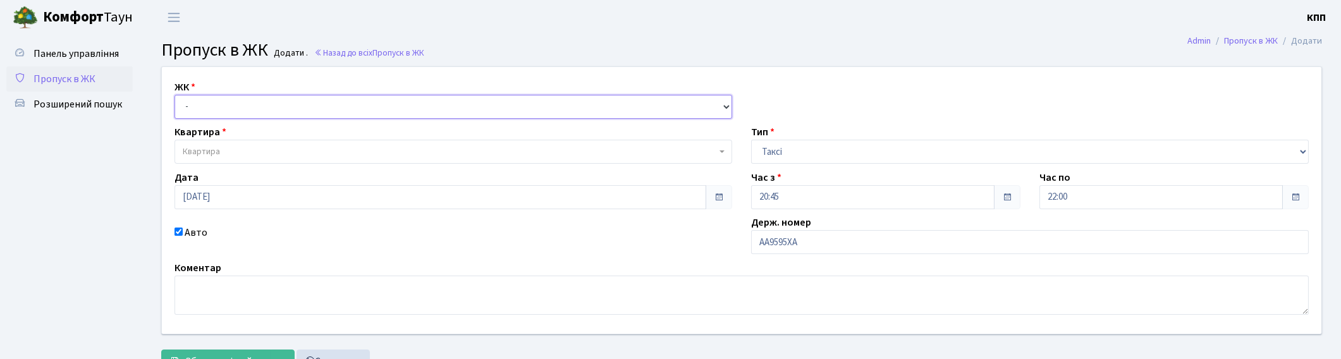
select select "271"
click at [175, 95] on select "- КТ, вул. Регенераторна, 4 КТ2, просп. Соборності, 17 КТ3, вул. Березнева, 16 …" at bounding box center [454, 107] width 558 height 24
select select
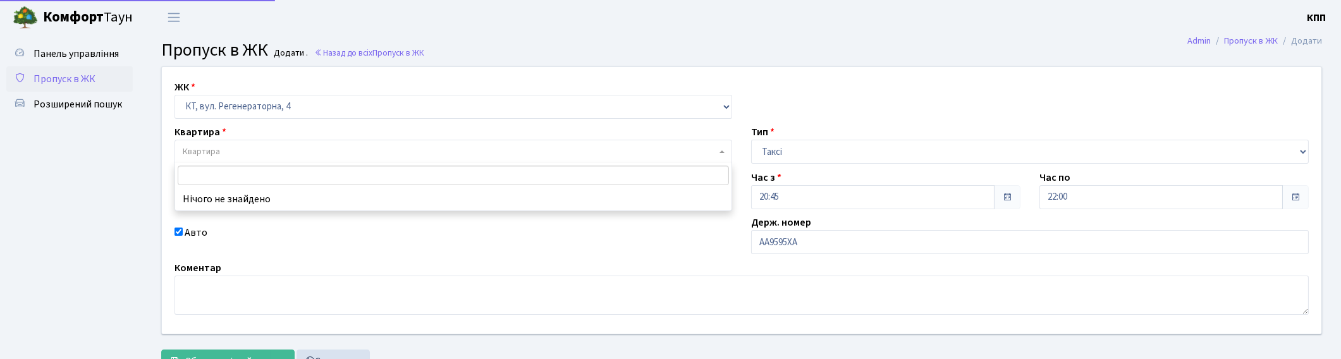
click at [237, 150] on span "Квартира" at bounding box center [450, 151] width 534 height 13
click at [249, 176] on input "search" at bounding box center [453, 176] width 551 height 20
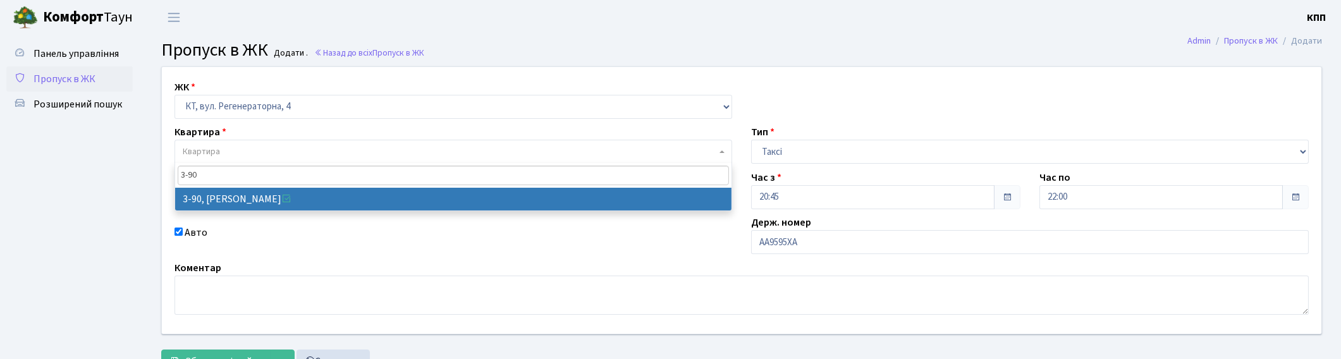
type input "3-90"
select select "899"
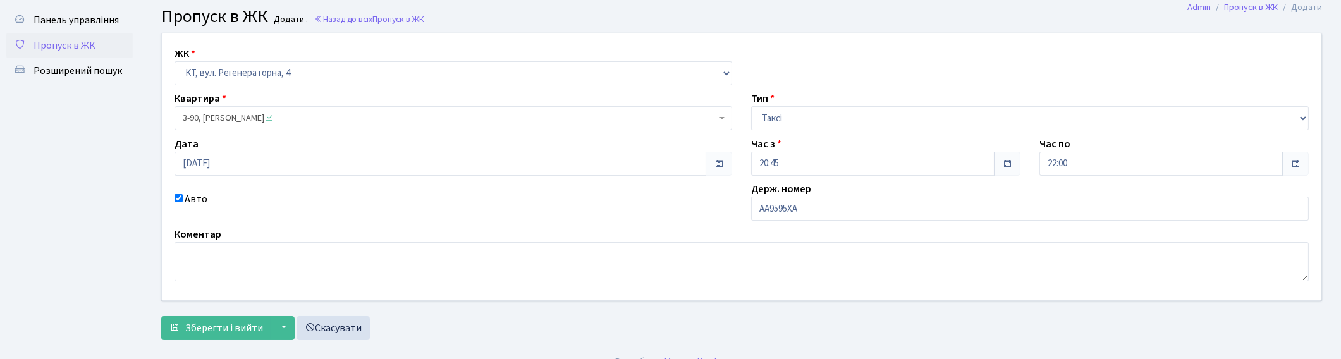
scroll to position [52, 0]
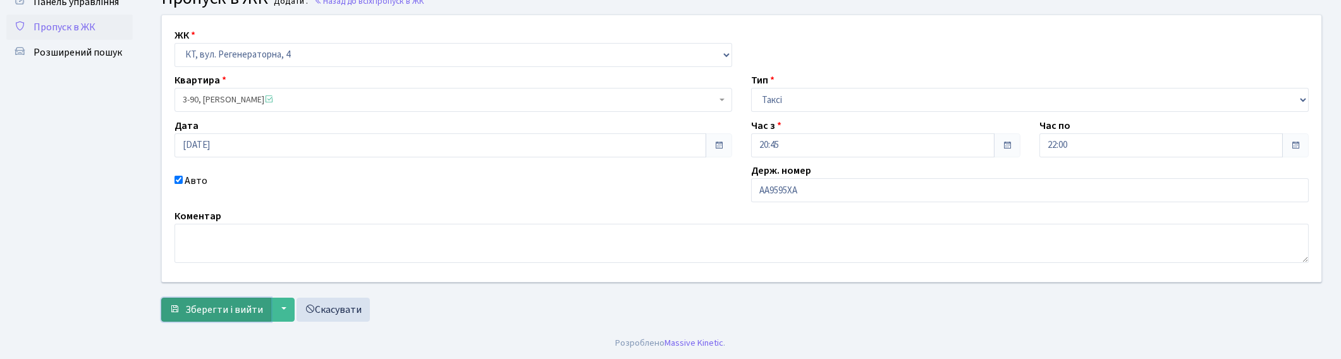
click at [212, 310] on span "Зберегти і вийти" at bounding box center [224, 310] width 78 height 14
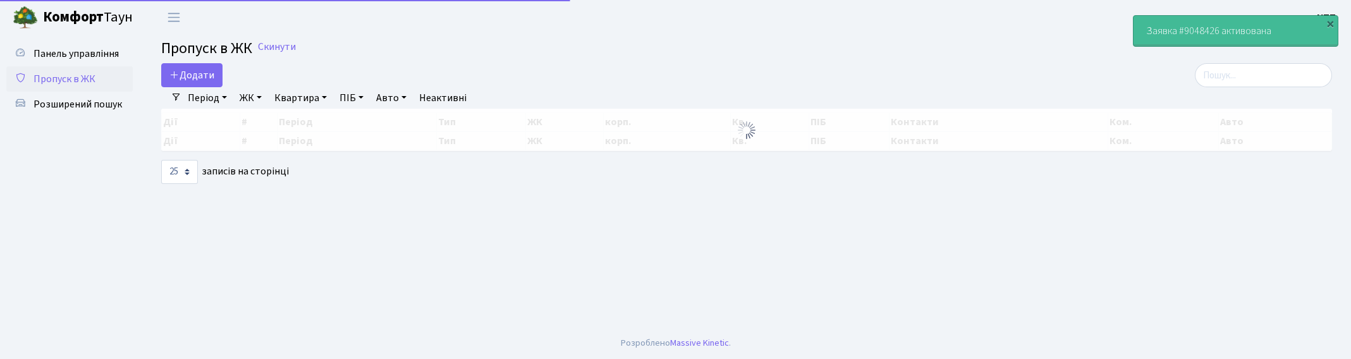
select select "25"
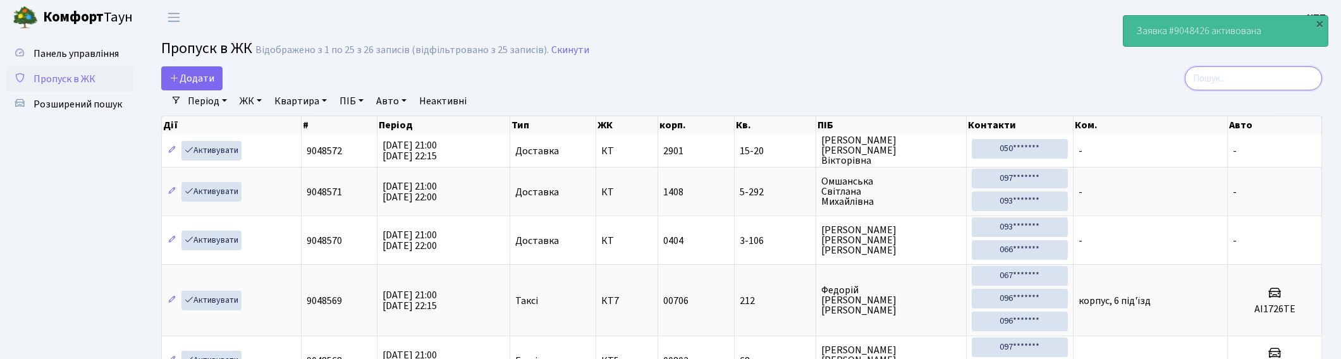
click at [1296, 78] on input "search" at bounding box center [1253, 78] width 137 height 24
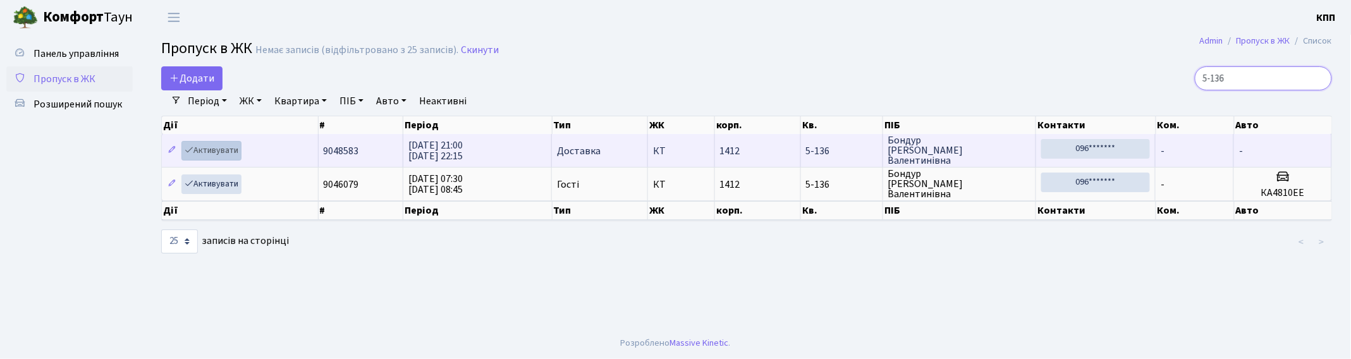
type input "5-136"
click at [207, 144] on link "Активувати" at bounding box center [211, 151] width 60 height 20
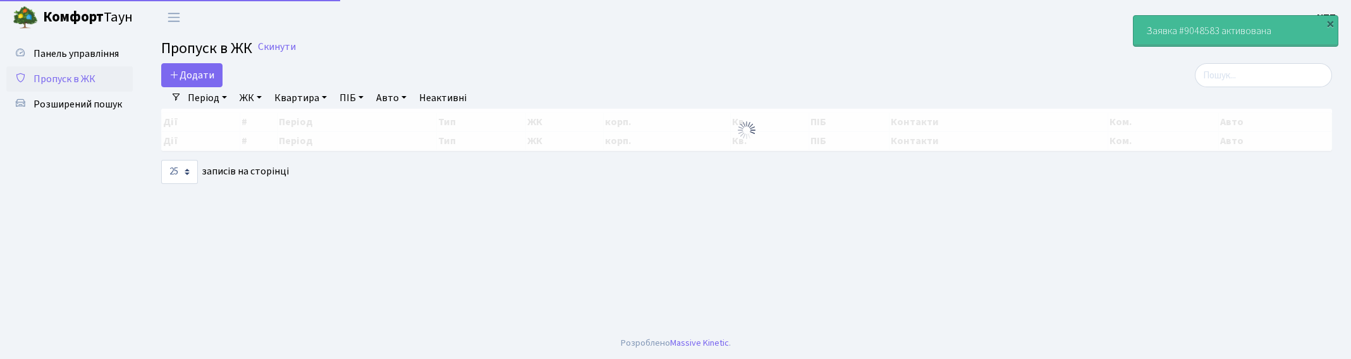
select select "25"
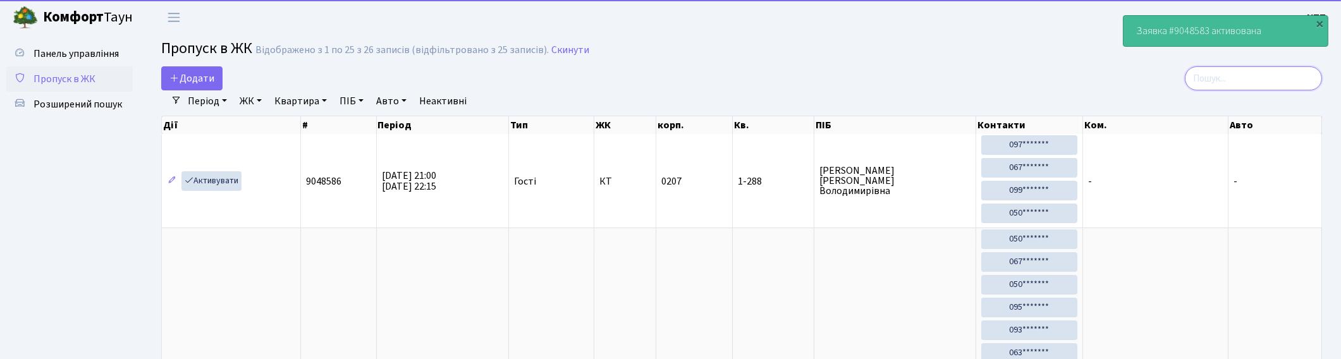
click at [1285, 79] on input "search" at bounding box center [1253, 78] width 137 height 24
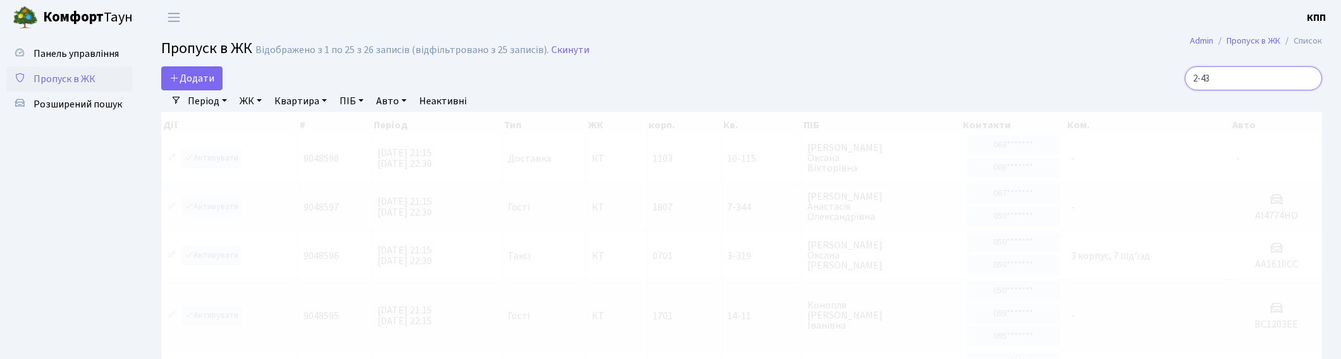
type input "2-436"
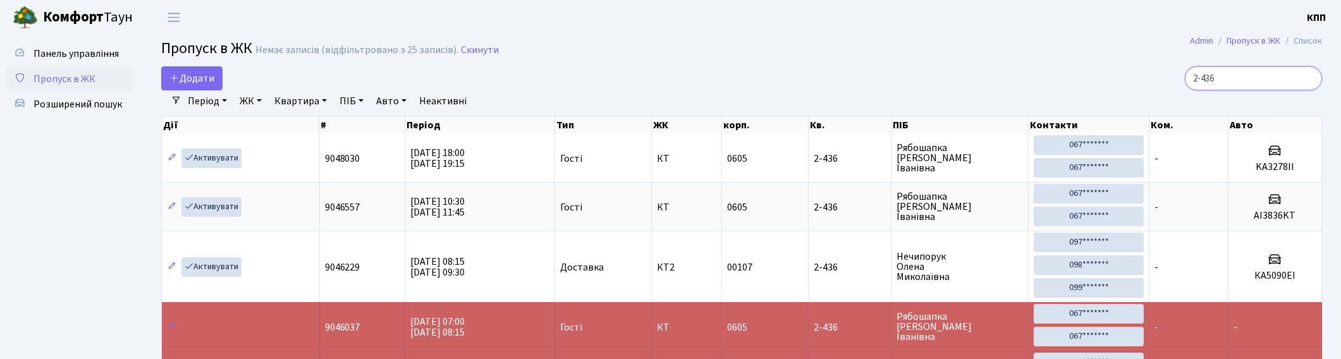
click at [1308, 78] on input "2-436" at bounding box center [1253, 78] width 137 height 24
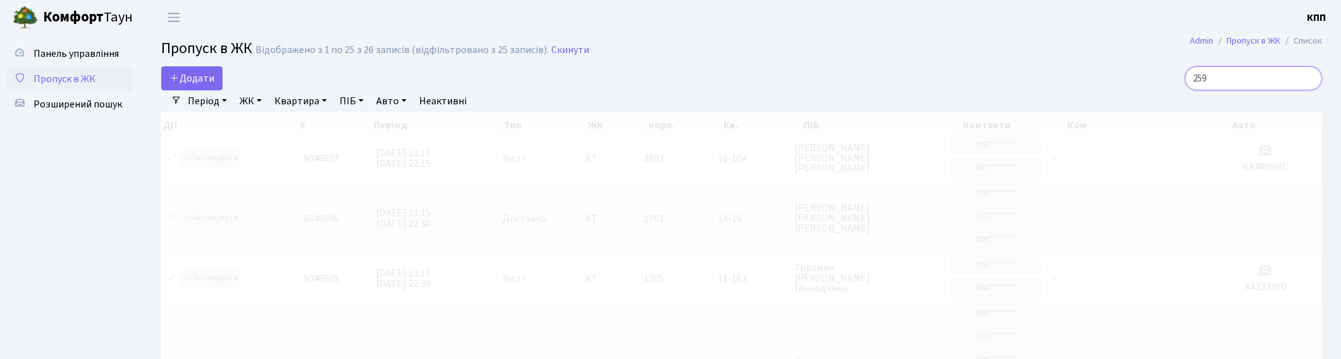
type input "2599"
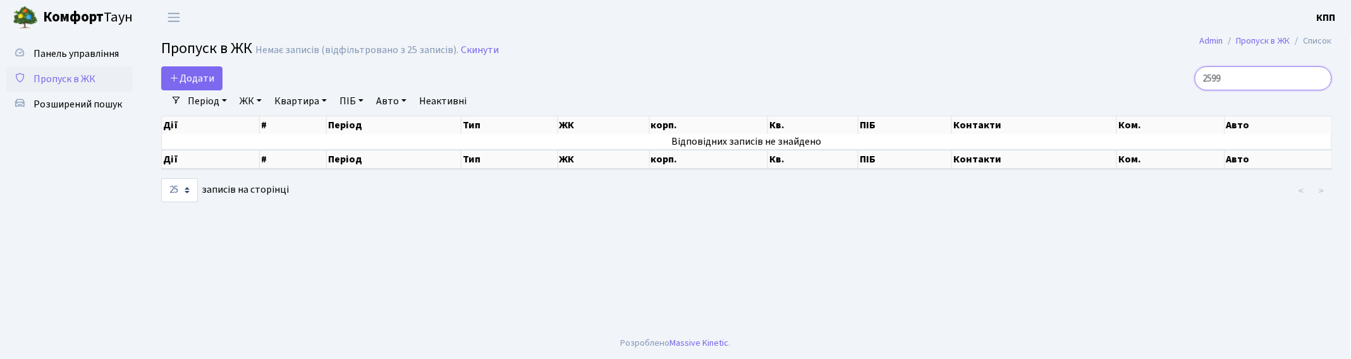
click at [1320, 78] on input "2599" at bounding box center [1263, 78] width 137 height 24
type input "1"
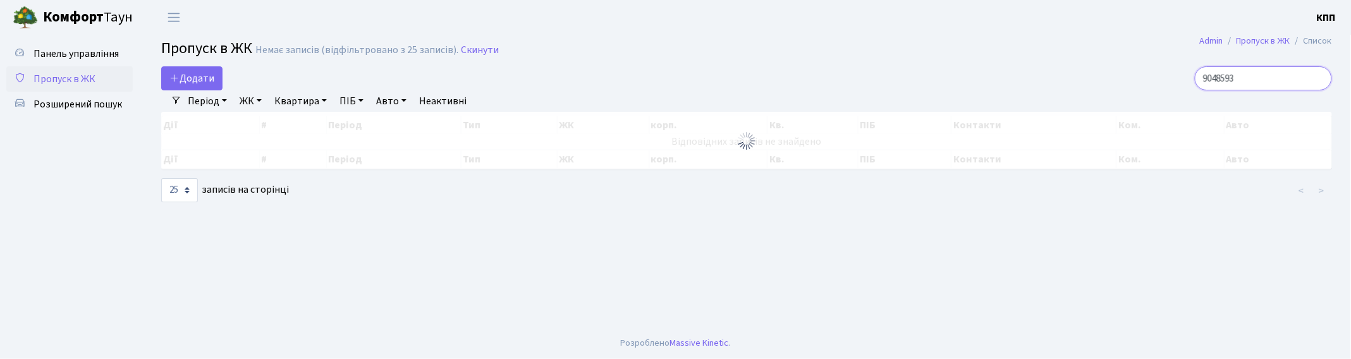
click at [1281, 77] on input "9048593" at bounding box center [1263, 78] width 137 height 24
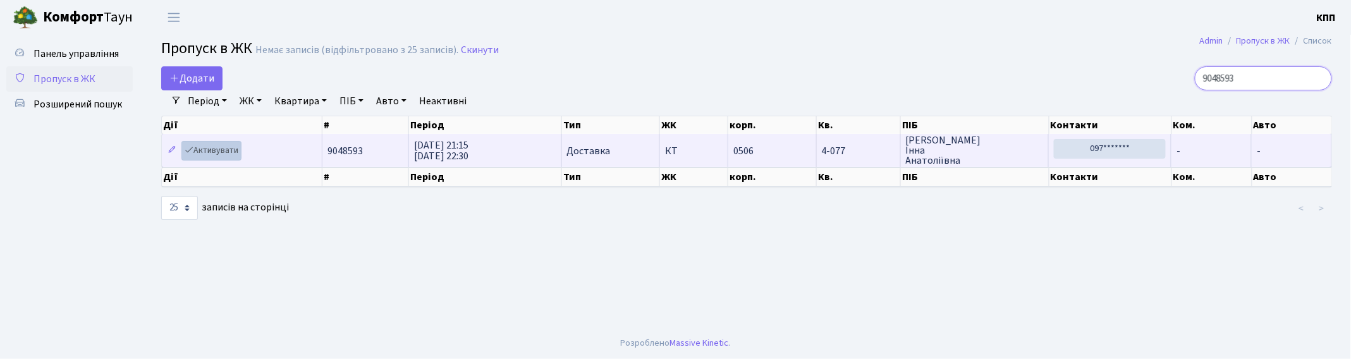
type input "9048593"
click at [209, 148] on link "Активувати" at bounding box center [211, 151] width 60 height 20
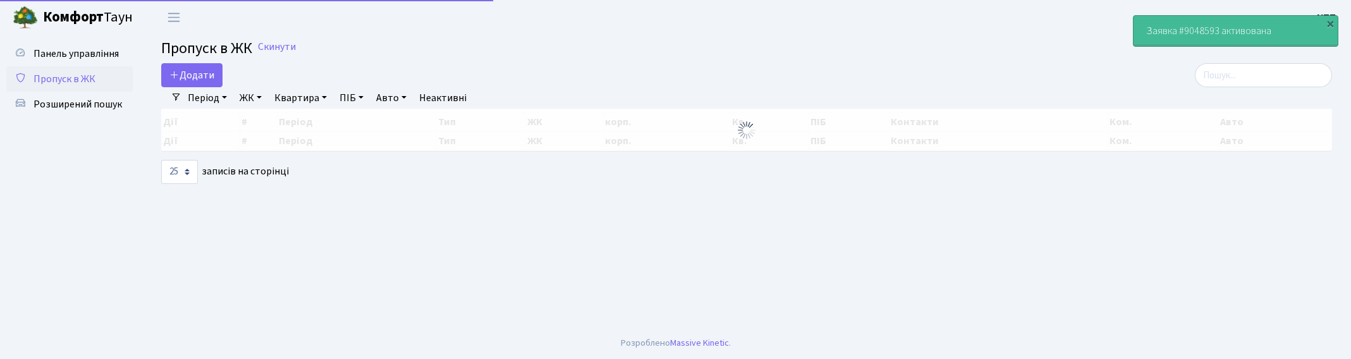
select select "25"
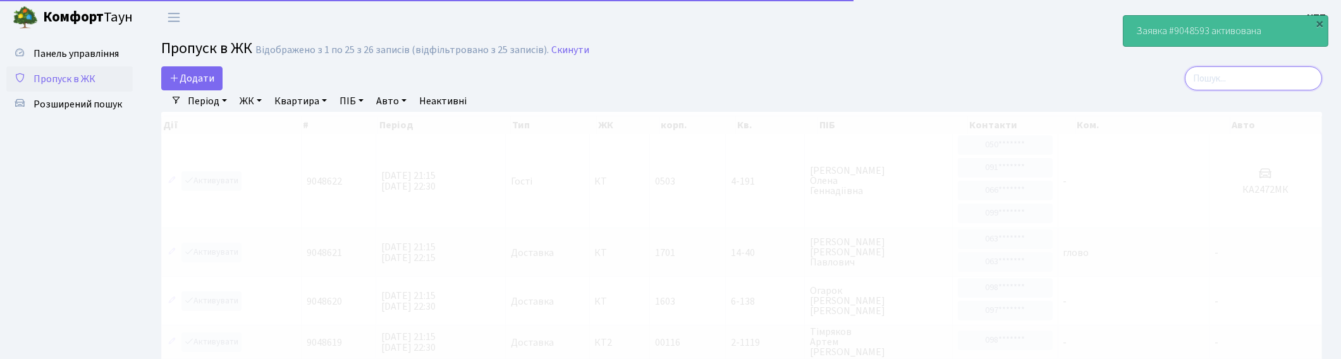
click at [1253, 76] on input "search" at bounding box center [1253, 78] width 137 height 24
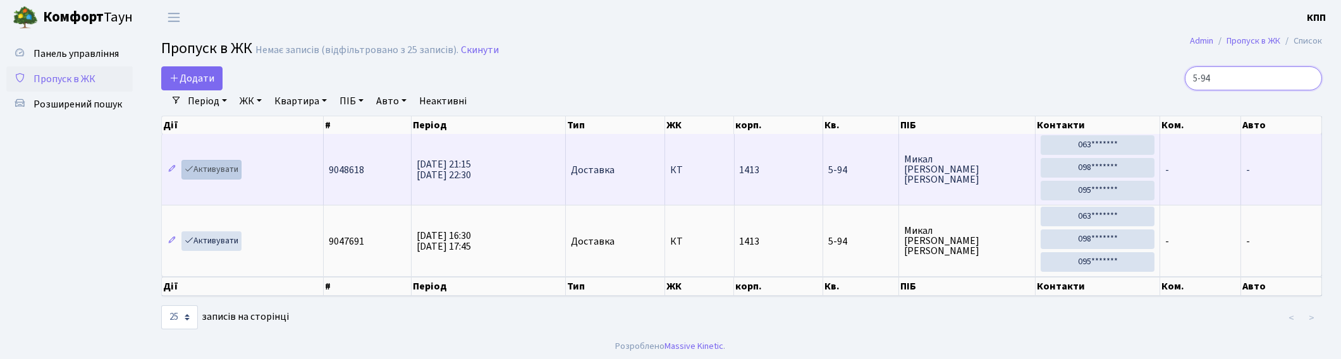
type input "5-94"
click at [216, 166] on link "Активувати" at bounding box center [211, 170] width 60 height 20
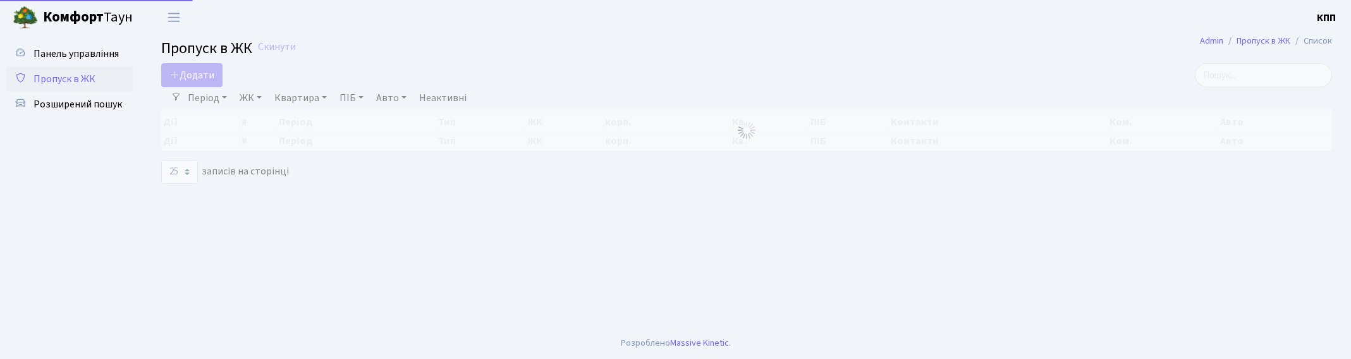
select select "25"
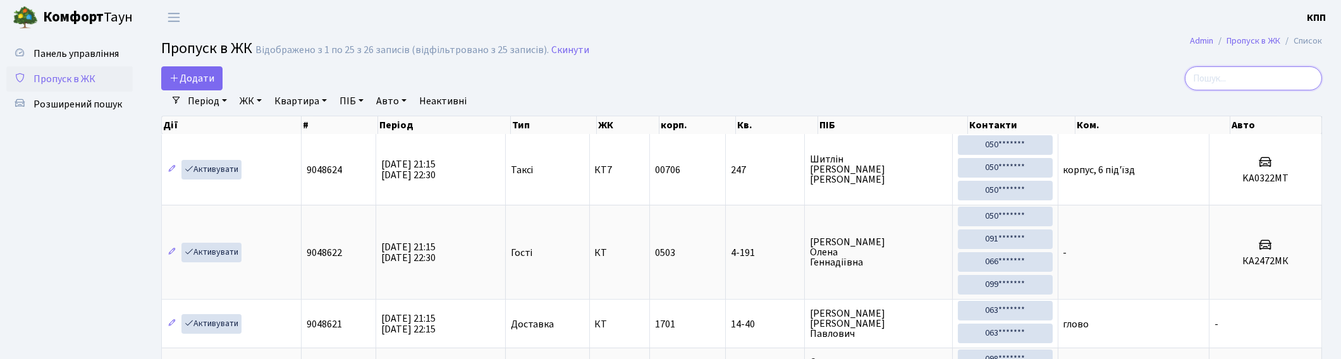
click at [1279, 77] on input "search" at bounding box center [1253, 78] width 137 height 24
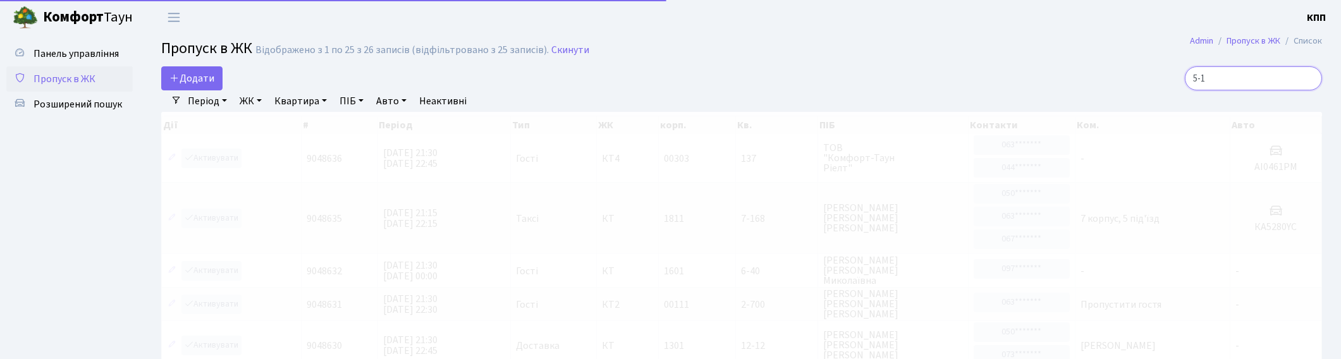
type input "5-15"
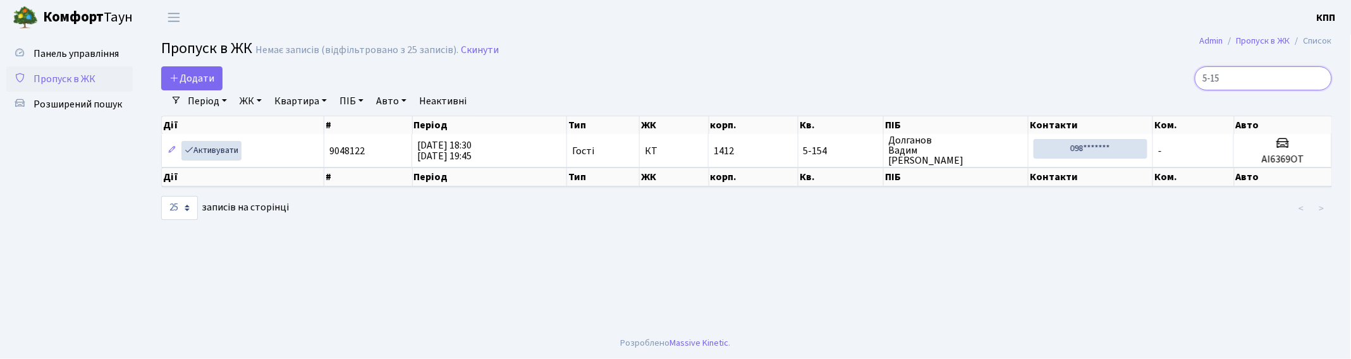
click at [1319, 76] on input "5-15" at bounding box center [1263, 78] width 137 height 24
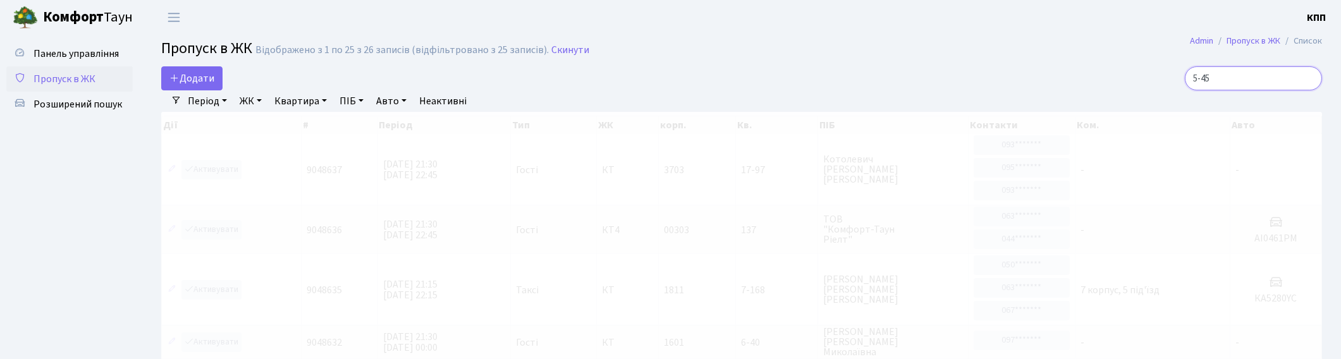
type input "5-453"
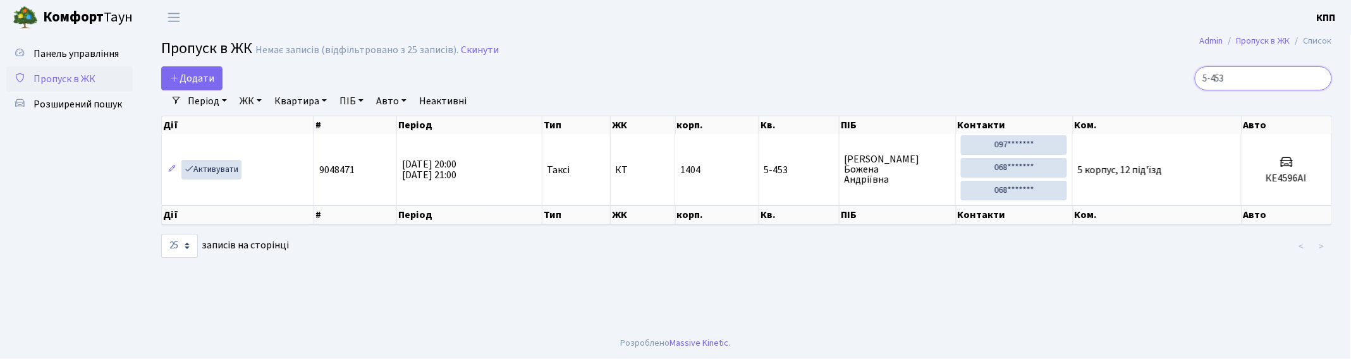
click at [1319, 77] on input "5-453" at bounding box center [1263, 78] width 137 height 24
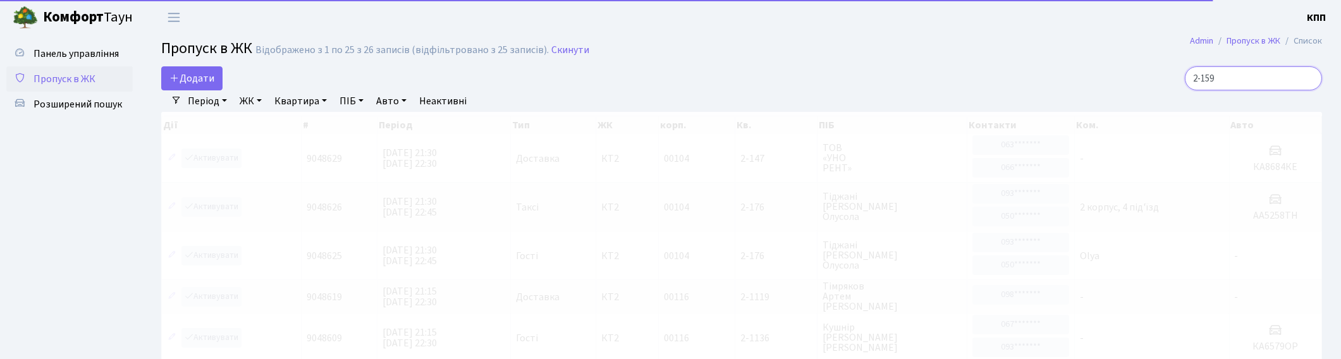
type input "2-1594"
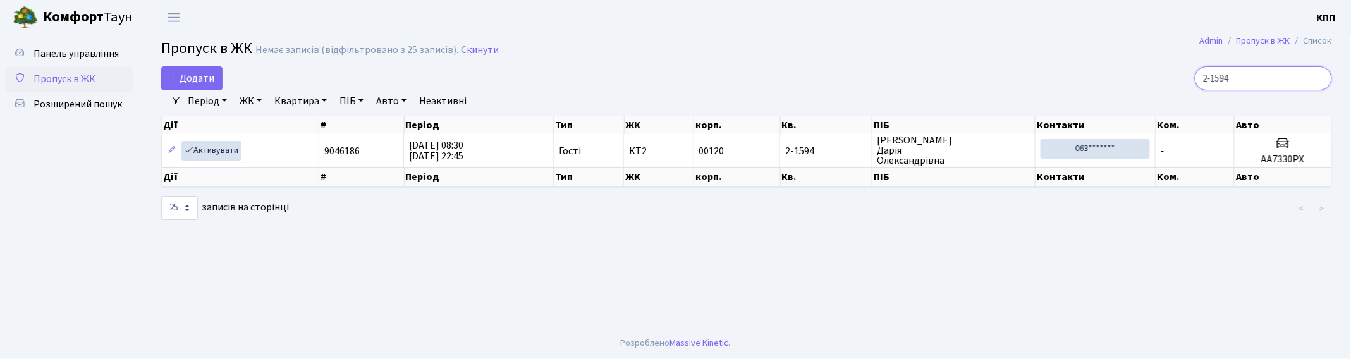
click at [1320, 78] on input "2-1594" at bounding box center [1263, 78] width 137 height 24
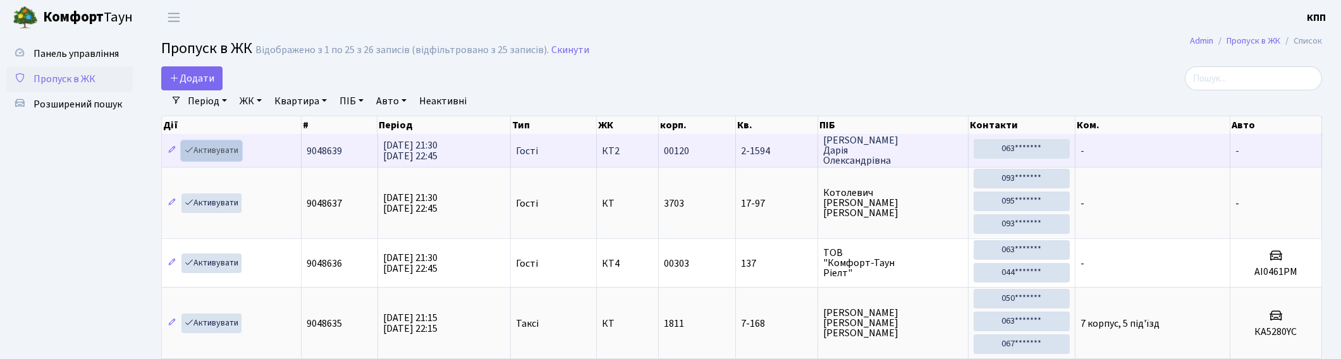
click at [211, 153] on link "Активувати" at bounding box center [211, 151] width 60 height 20
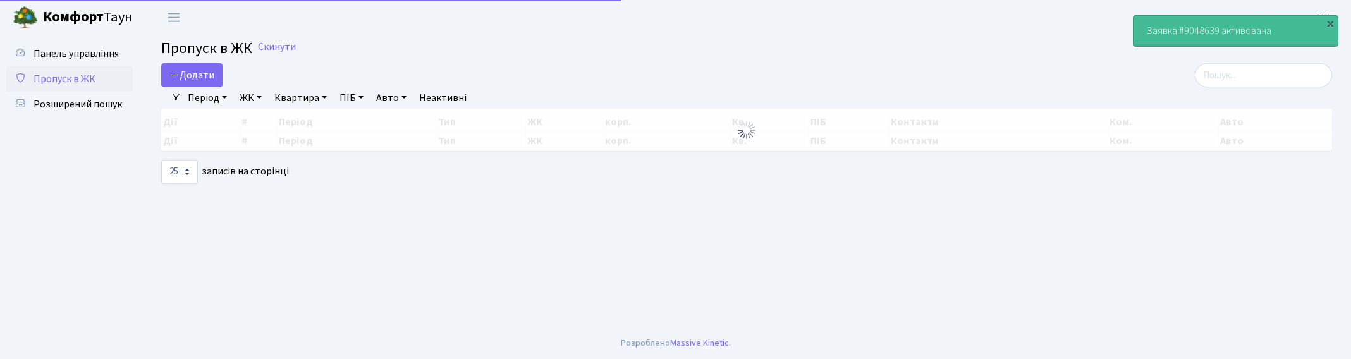
select select "25"
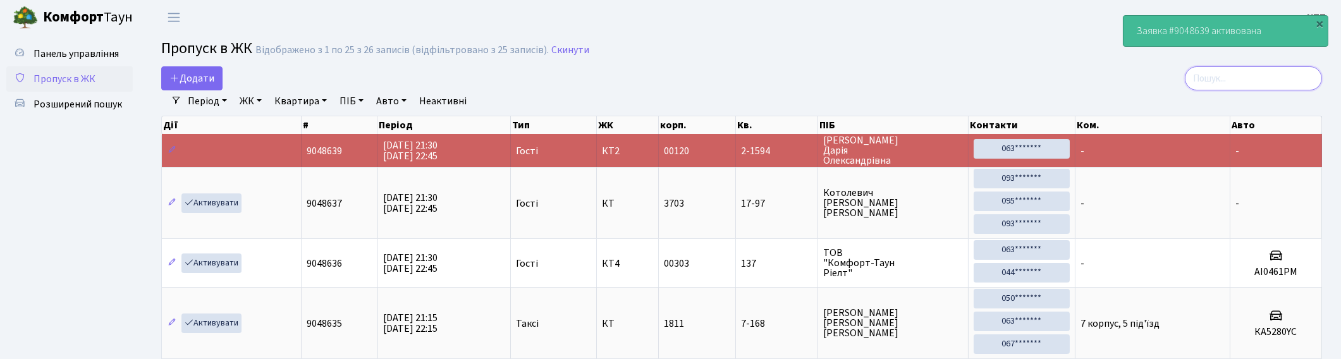
click at [1263, 76] on input "search" at bounding box center [1253, 78] width 137 height 24
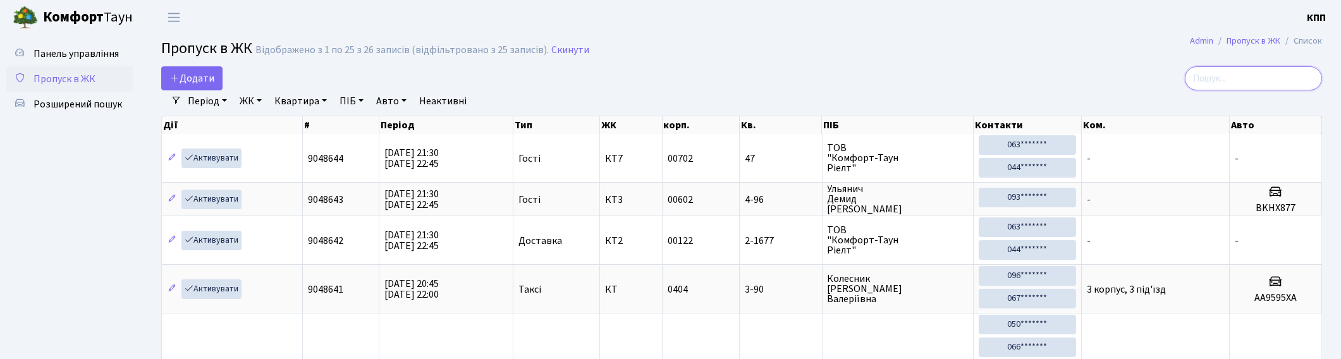
click at [1273, 73] on input "search" at bounding box center [1253, 78] width 137 height 24
type input "8866"
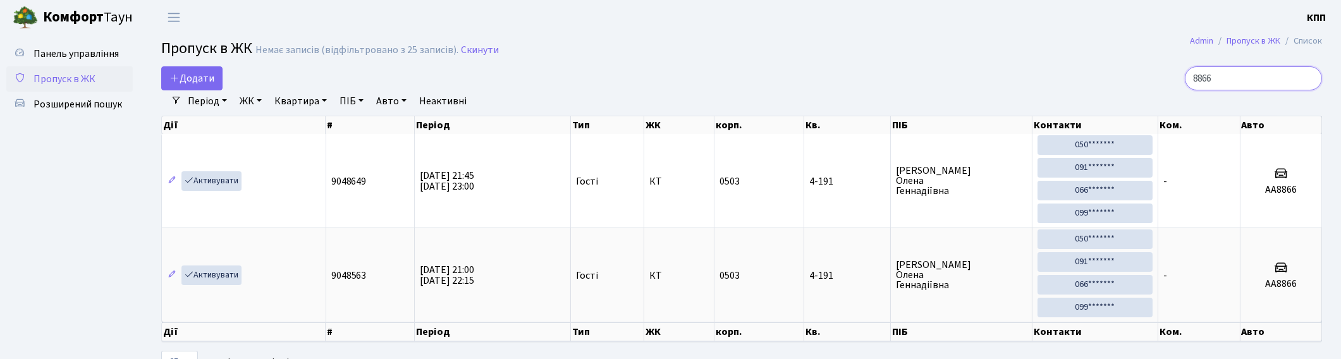
click at [1306, 78] on input "8866" at bounding box center [1253, 78] width 137 height 24
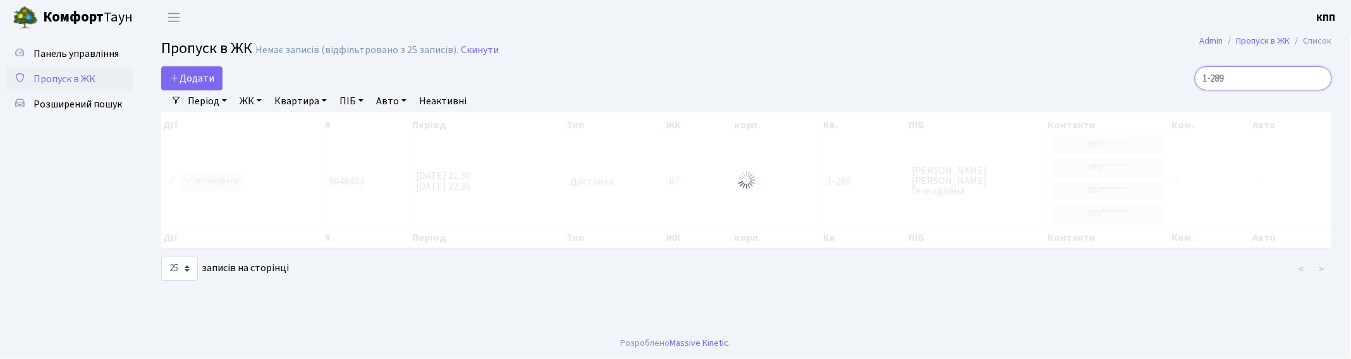
type input "1-289"
click at [212, 180] on div at bounding box center [746, 180] width 1171 height 136
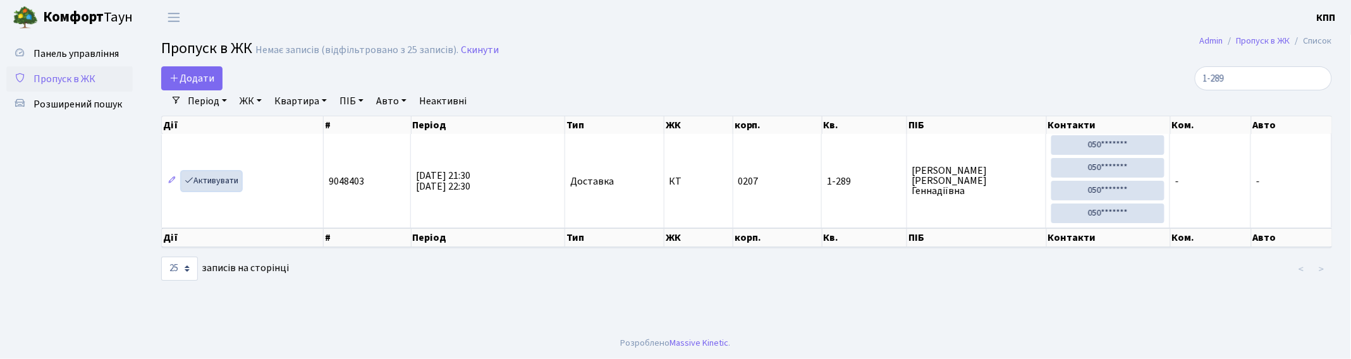
click at [212, 180] on link "Активувати" at bounding box center [211, 181] width 60 height 20
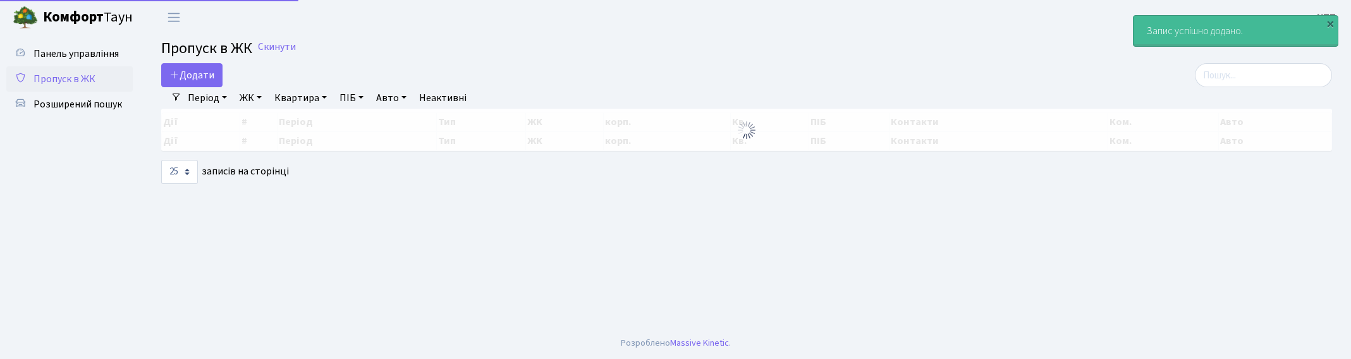
select select "25"
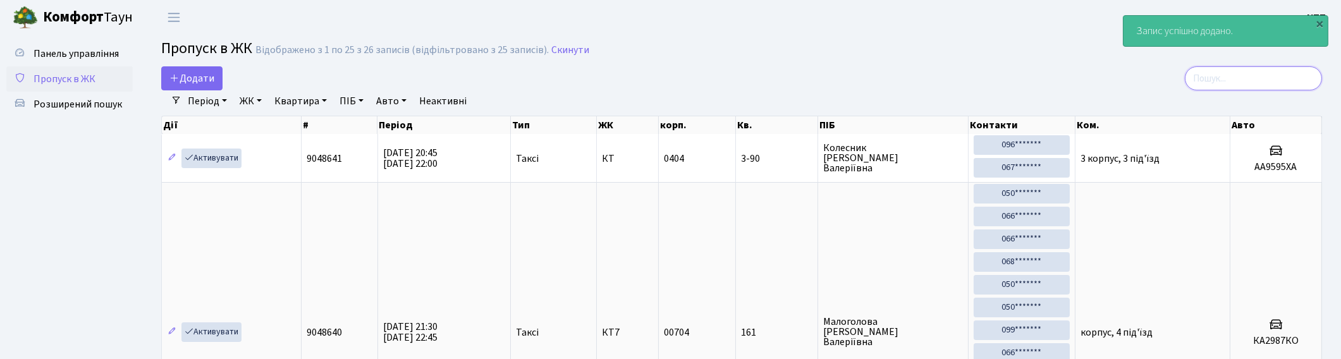
click at [1300, 78] on input "search" at bounding box center [1253, 78] width 137 height 24
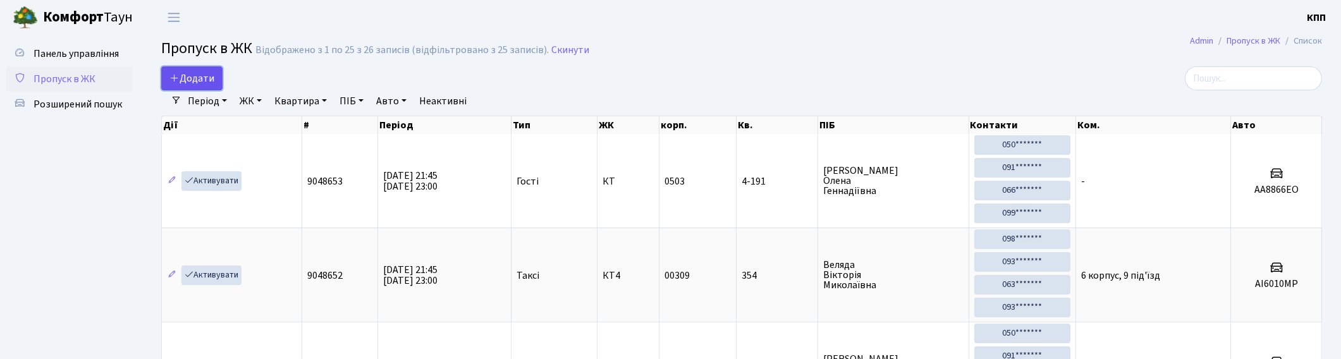
click at [203, 77] on span "Додати" at bounding box center [191, 78] width 45 height 14
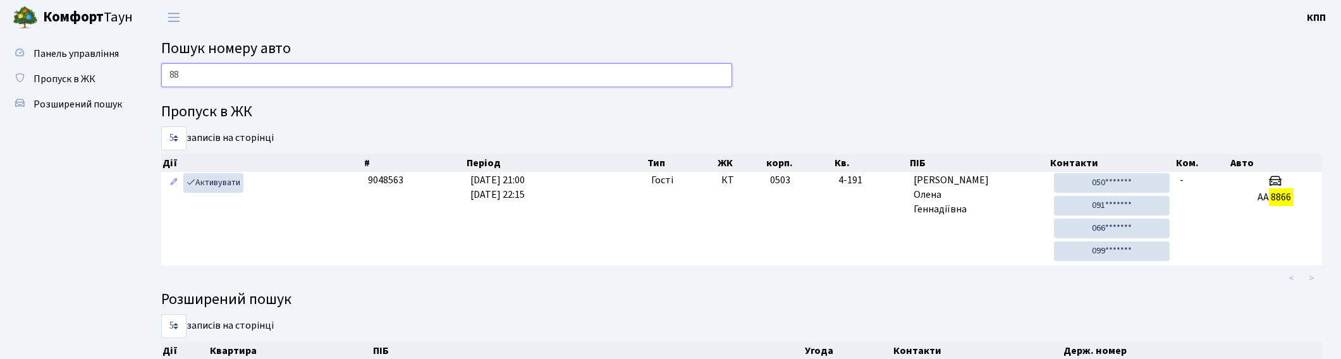
type input "8"
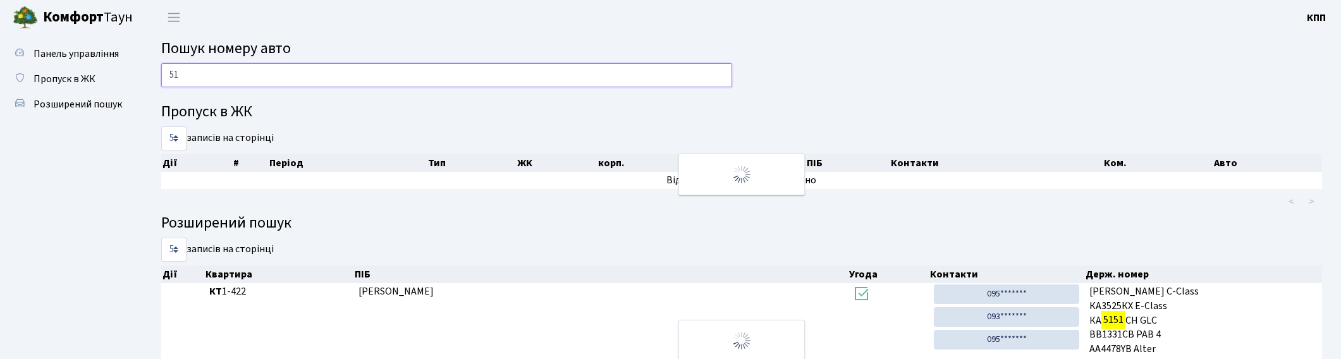
type input "5"
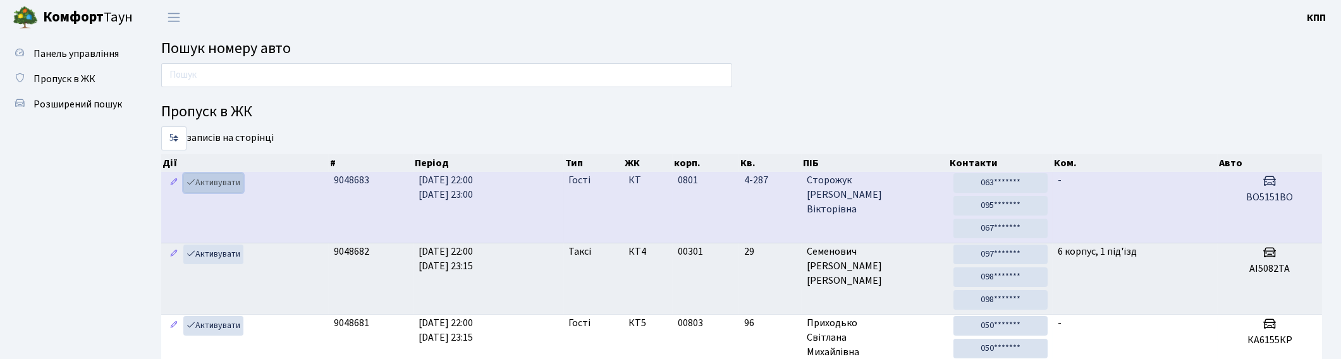
click at [216, 184] on link "Активувати" at bounding box center [213, 183] width 60 height 20
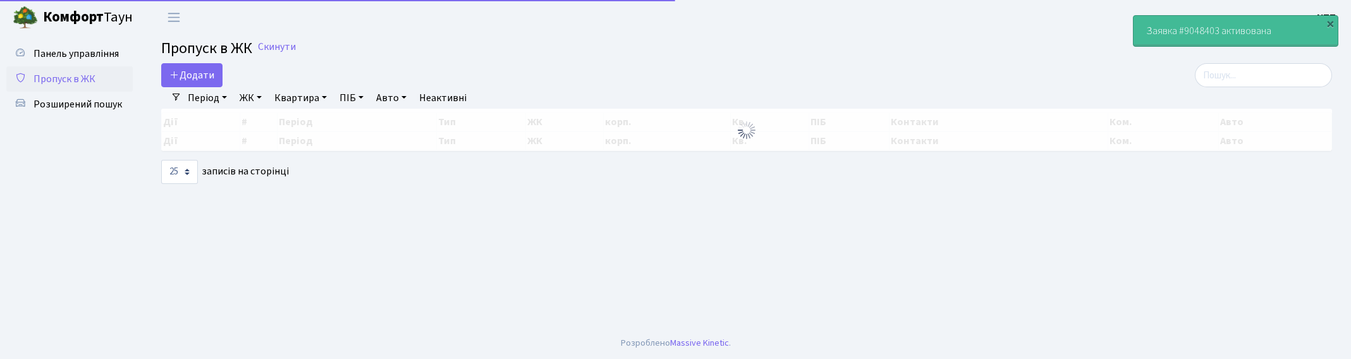
select select "25"
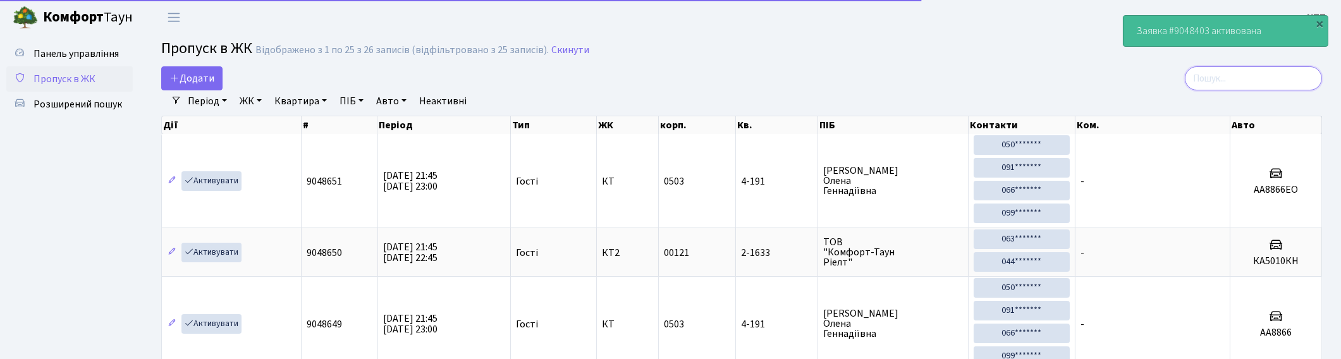
click at [1305, 75] on input "search" at bounding box center [1253, 78] width 137 height 24
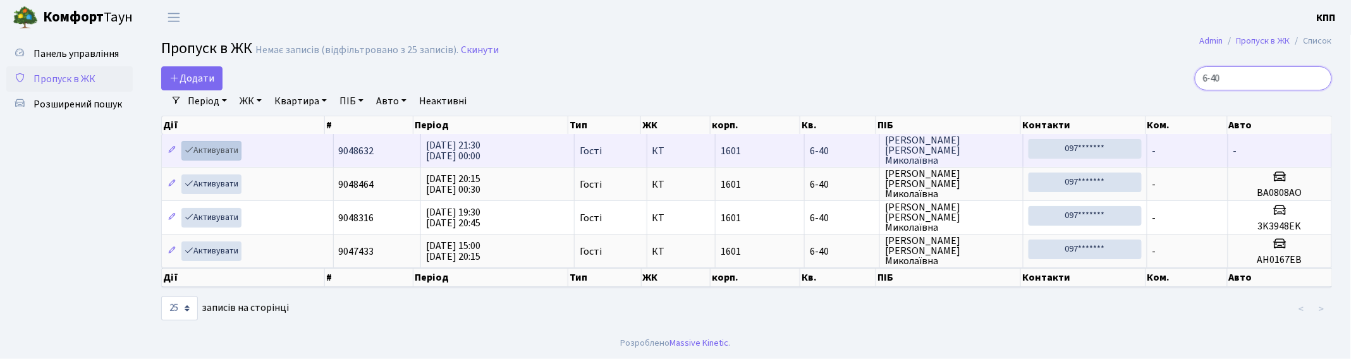
type input "6-40"
click at [216, 147] on link "Активувати" at bounding box center [211, 151] width 60 height 20
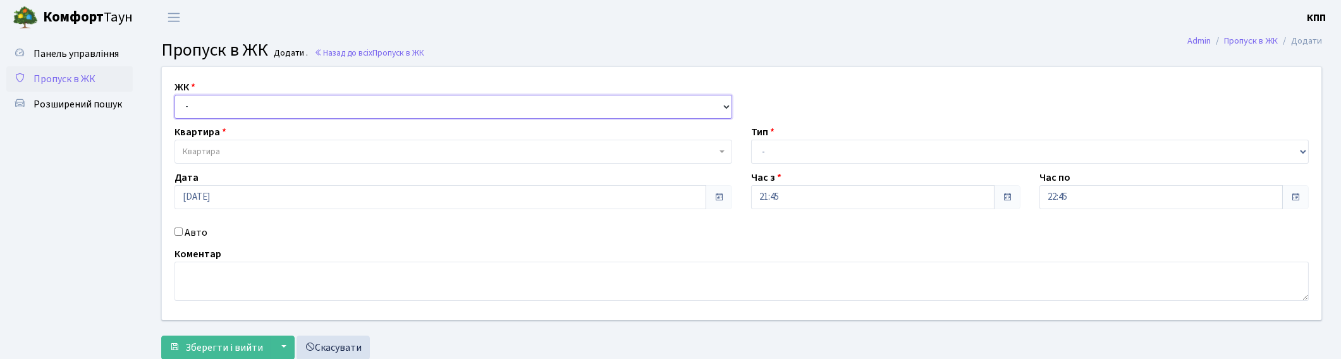
click at [204, 104] on select "- КТ, вул. Регенераторна, 4 КТ2, просп. Соборності, 17 КТ3, вул. Березнева, 16 …" at bounding box center [454, 107] width 558 height 24
select select "271"
click at [175, 95] on select "- КТ, вул. Регенераторна, 4 КТ2, просп. Соборності, 17 КТ3, вул. Березнева, 16 …" at bounding box center [454, 107] width 558 height 24
select select
click at [238, 109] on select "- КТ, вул. Регенераторна, 4 КТ2, просп. Соборності, 17 КТ3, вул. Березнева, 16 …" at bounding box center [454, 107] width 558 height 24
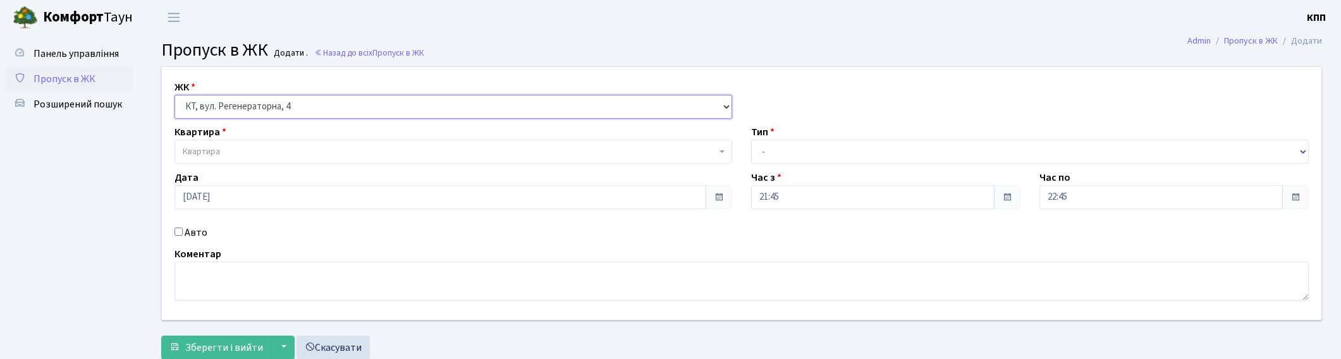
select select "302"
click at [175, 95] on select "- КТ, вул. Регенераторна, 4 КТ2, просп. Соборності, 17 КТ3, вул. Березнева, 16 …" at bounding box center [454, 107] width 558 height 24
select select
click at [249, 146] on span "Квартира" at bounding box center [450, 151] width 534 height 13
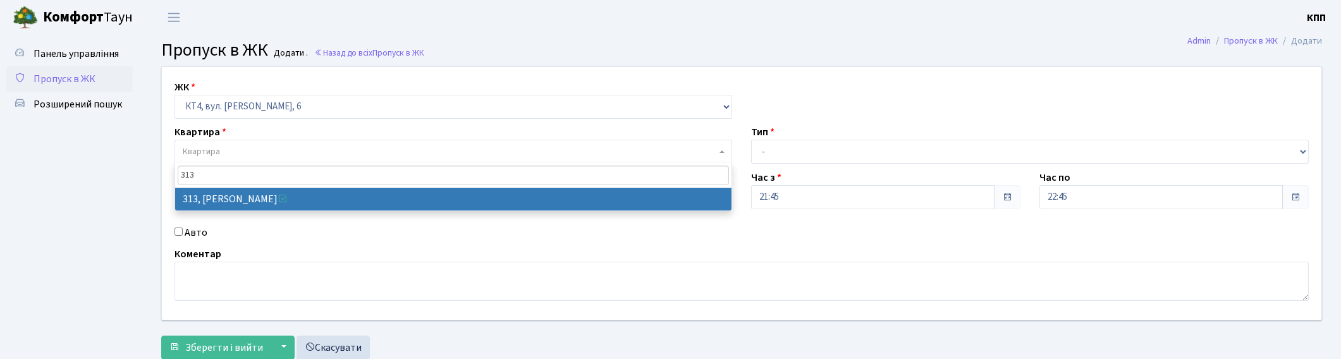
type input "313"
select select "17024"
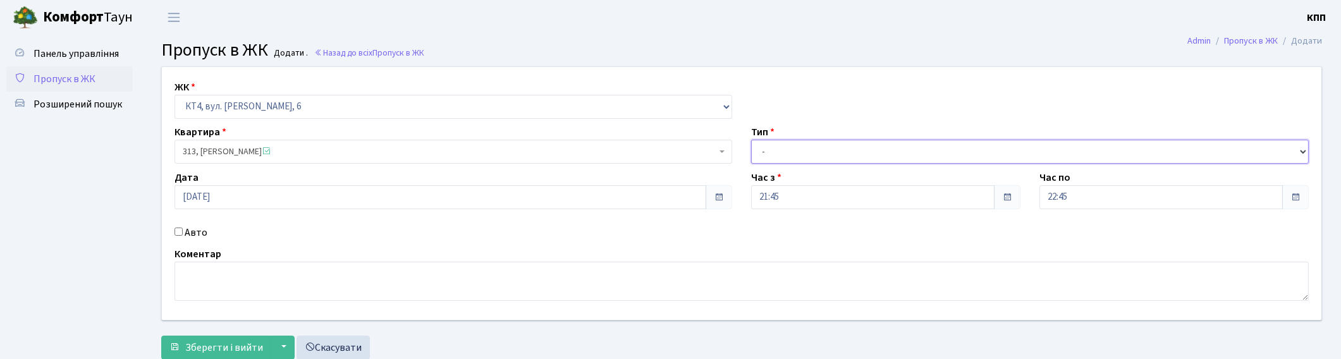
click at [790, 154] on select "- Доставка Таксі Гості Сервіс" at bounding box center [1030, 152] width 558 height 24
select select "1"
click at [751, 140] on select "- Доставка Таксі Гості Сервіс" at bounding box center [1030, 152] width 558 height 24
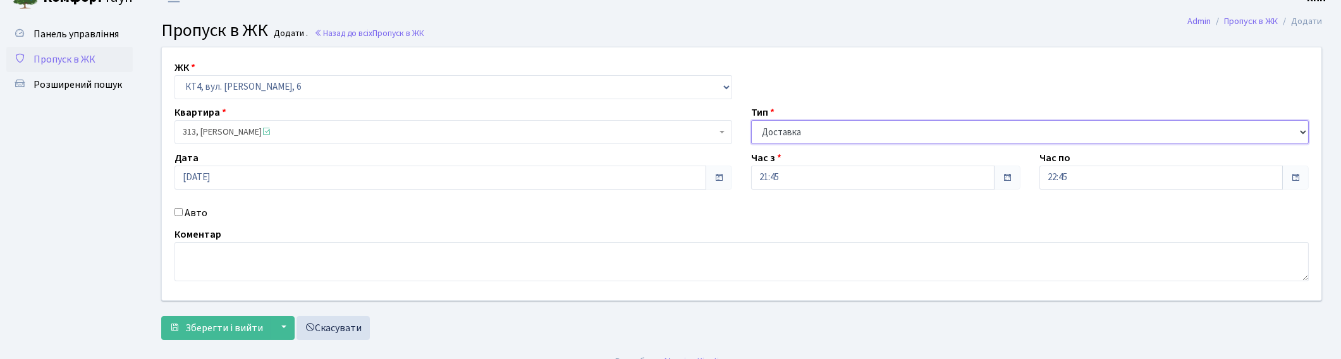
scroll to position [38, 0]
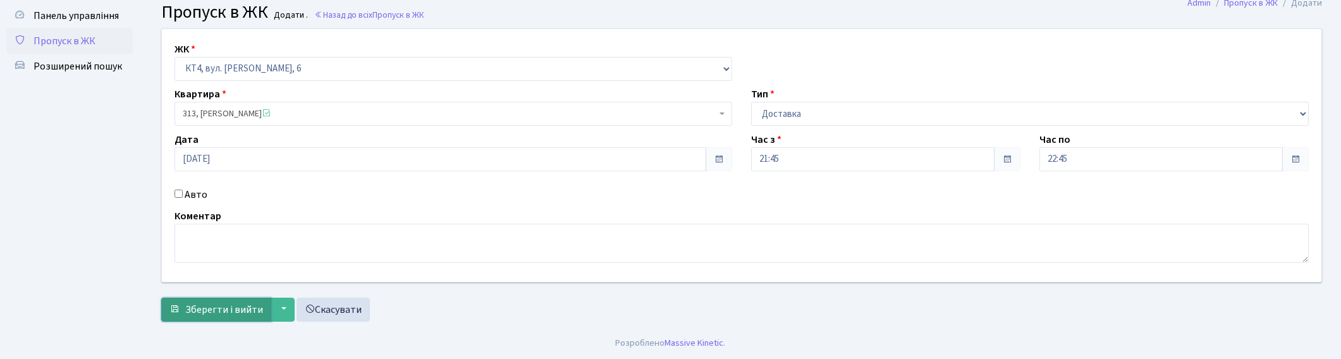
click at [201, 307] on span "Зберегти і вийти" at bounding box center [224, 310] width 78 height 14
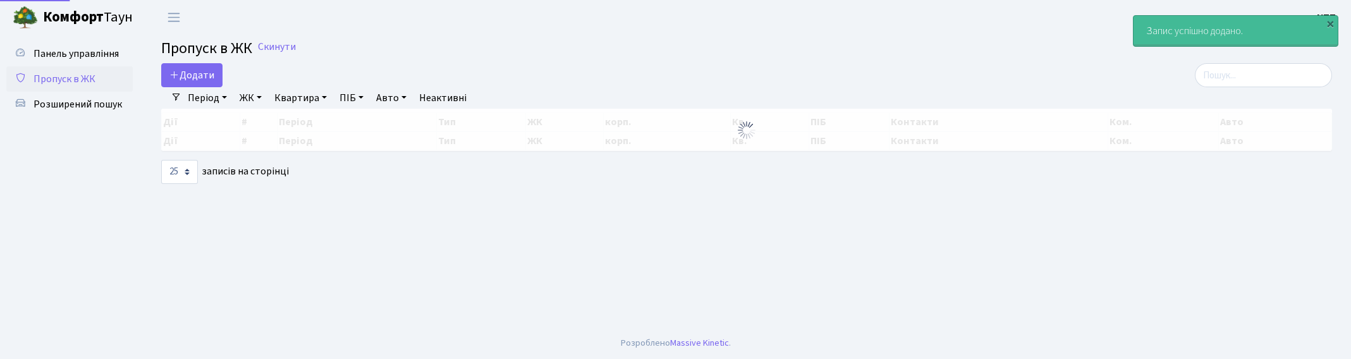
select select "25"
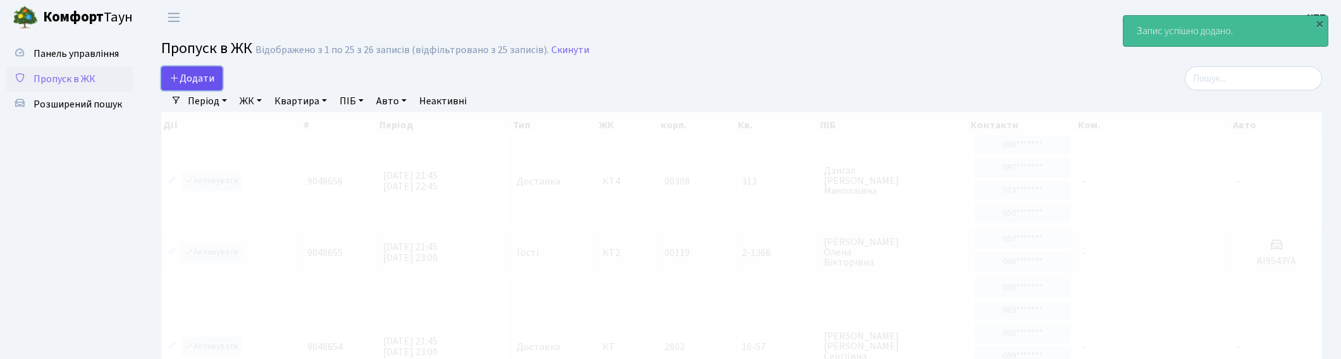
click at [202, 76] on span "Додати" at bounding box center [191, 78] width 45 height 14
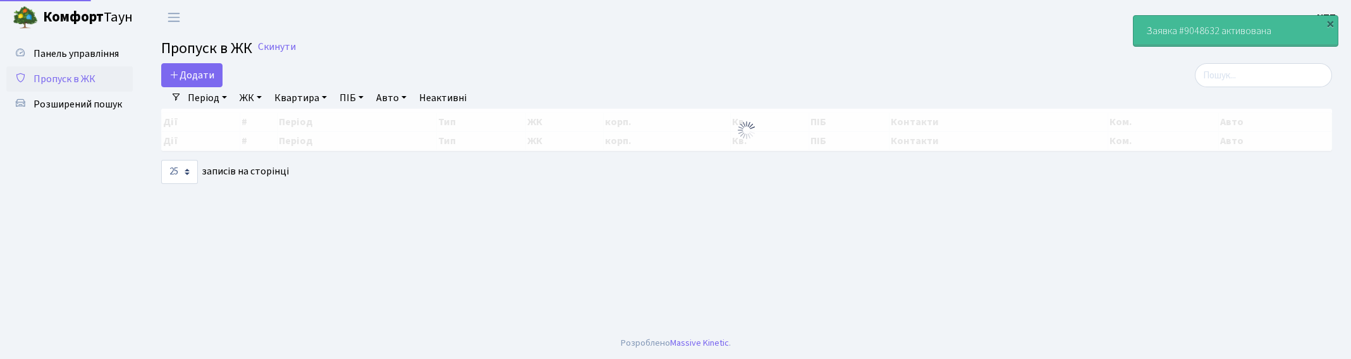
select select "25"
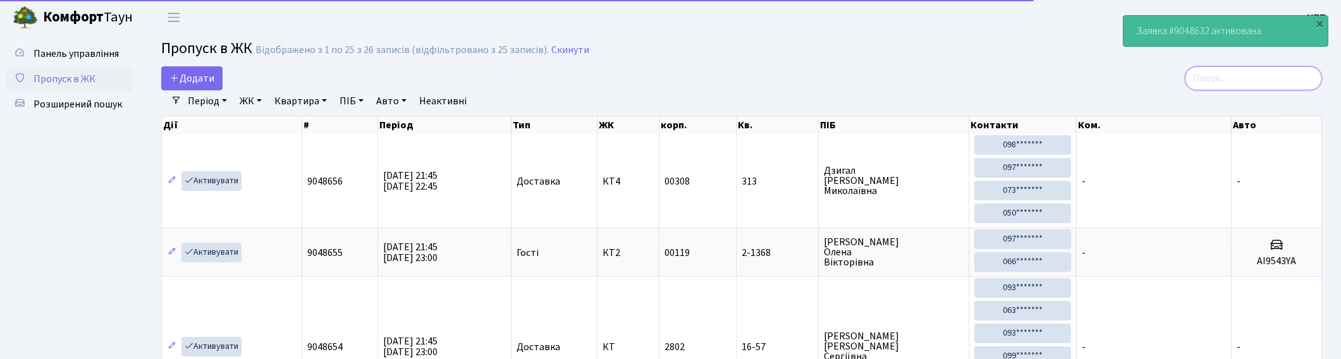
click at [1310, 82] on input "search" at bounding box center [1253, 78] width 137 height 24
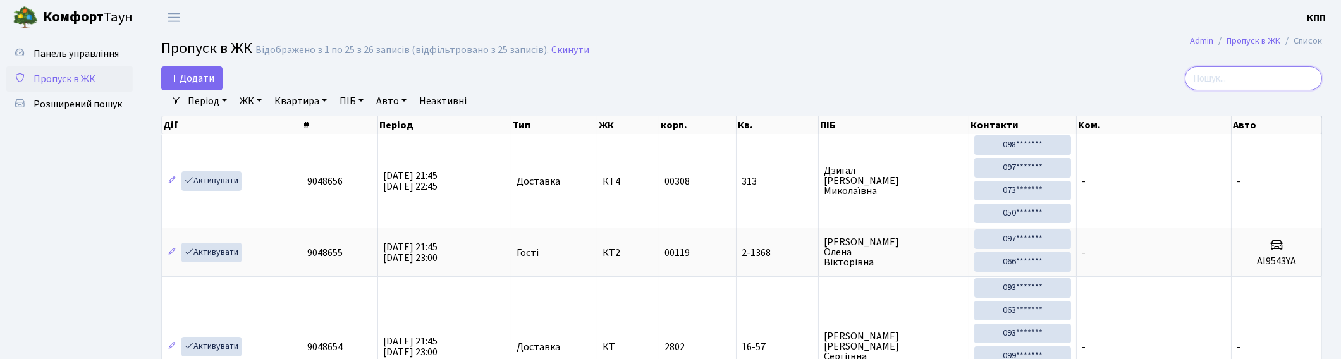
type input "8"
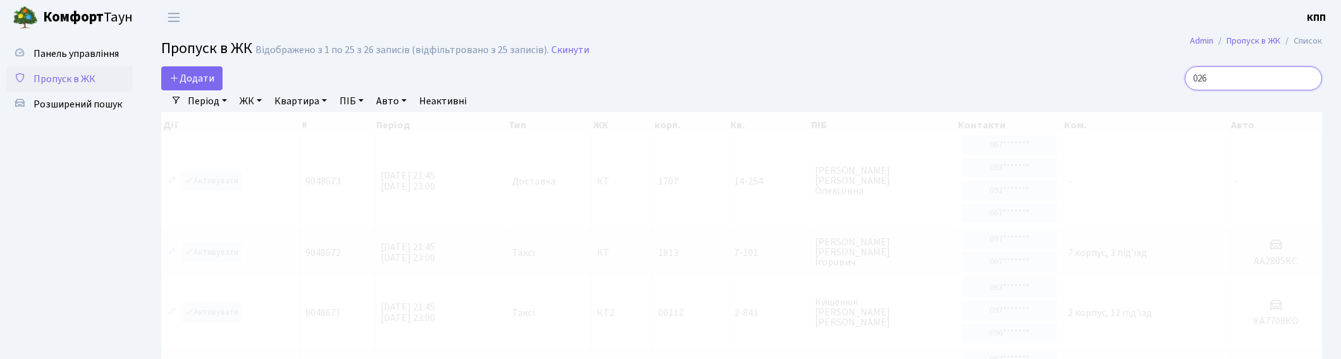
type input "0267"
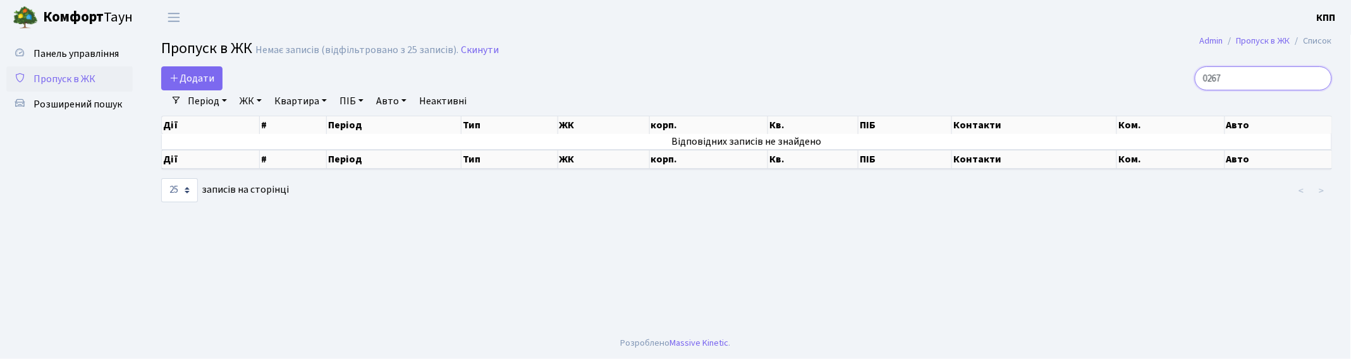
click at [1319, 78] on input "0267" at bounding box center [1263, 78] width 137 height 24
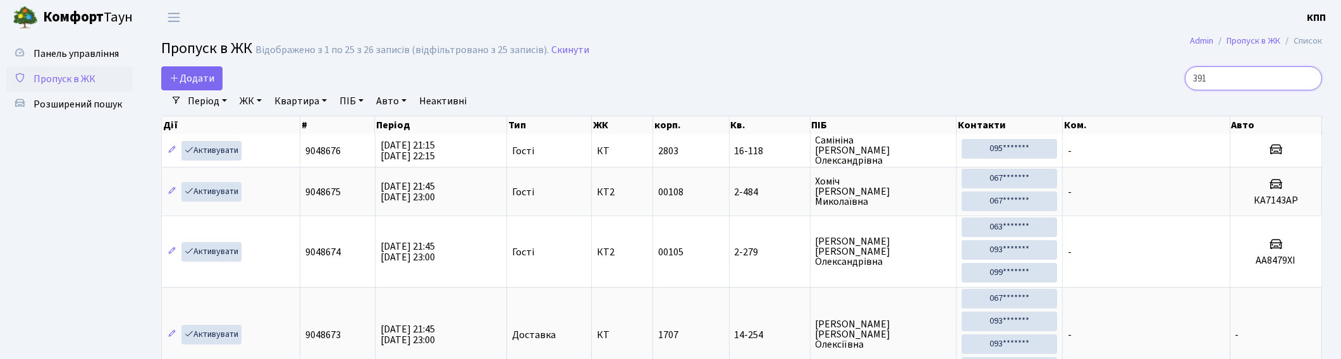
type input "3918"
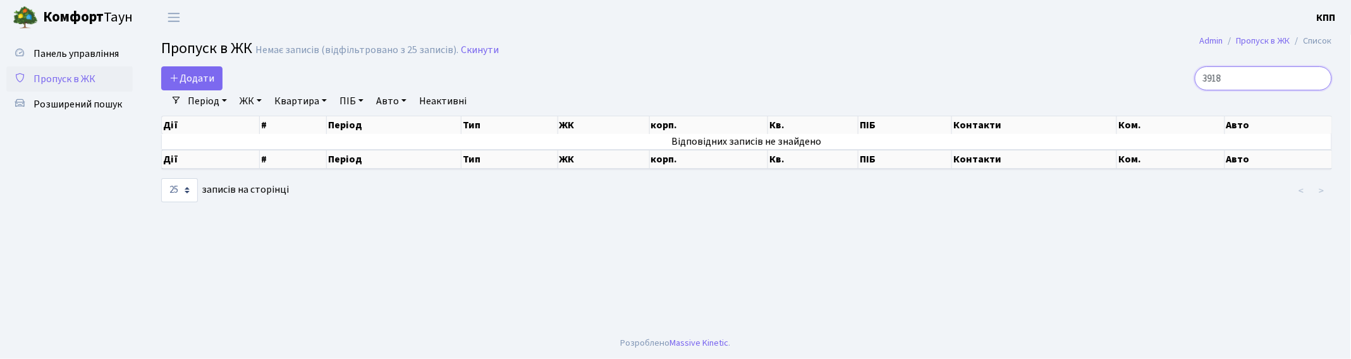
click at [1320, 80] on input "3918" at bounding box center [1263, 78] width 137 height 24
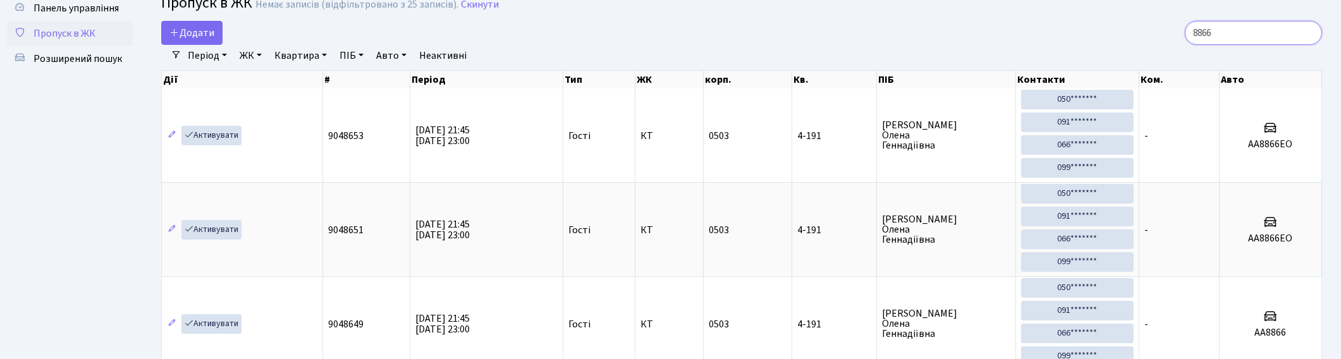
scroll to position [70, 0]
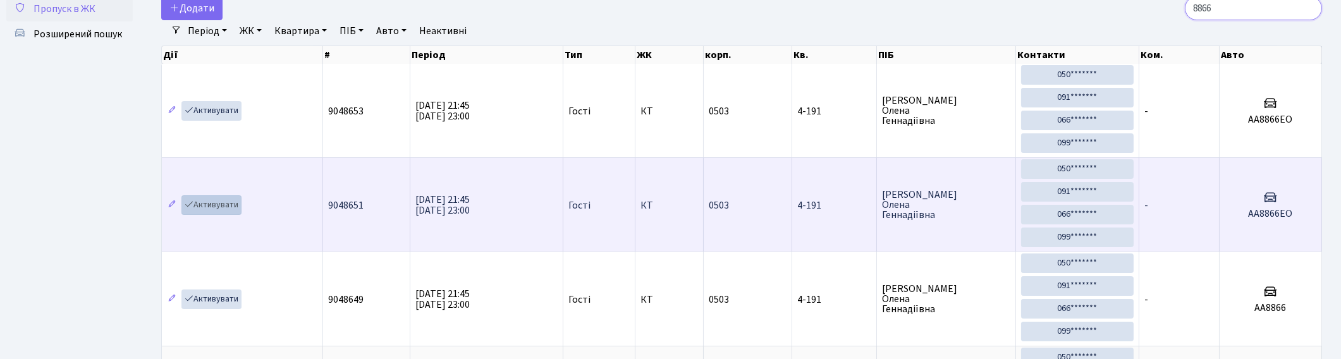
type input "8866"
click at [216, 204] on link "Активувати" at bounding box center [211, 205] width 60 height 20
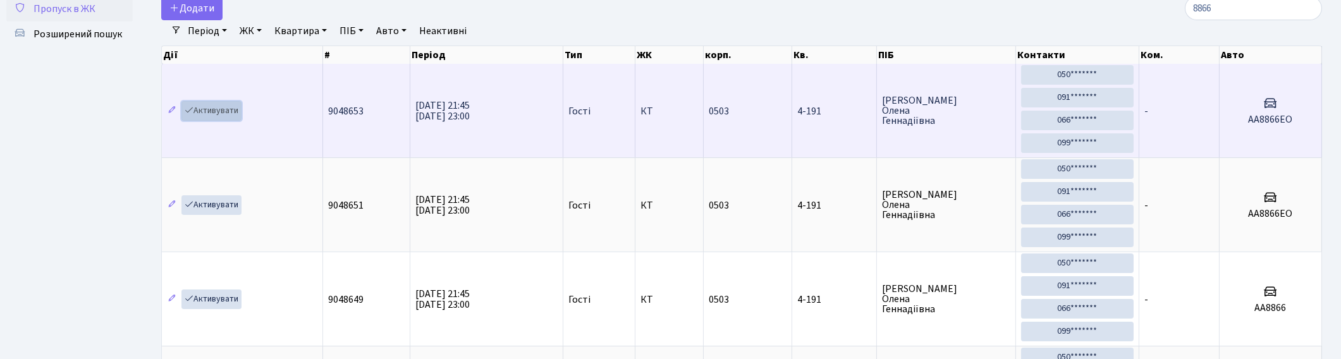
click at [219, 109] on link "Активувати" at bounding box center [211, 111] width 60 height 20
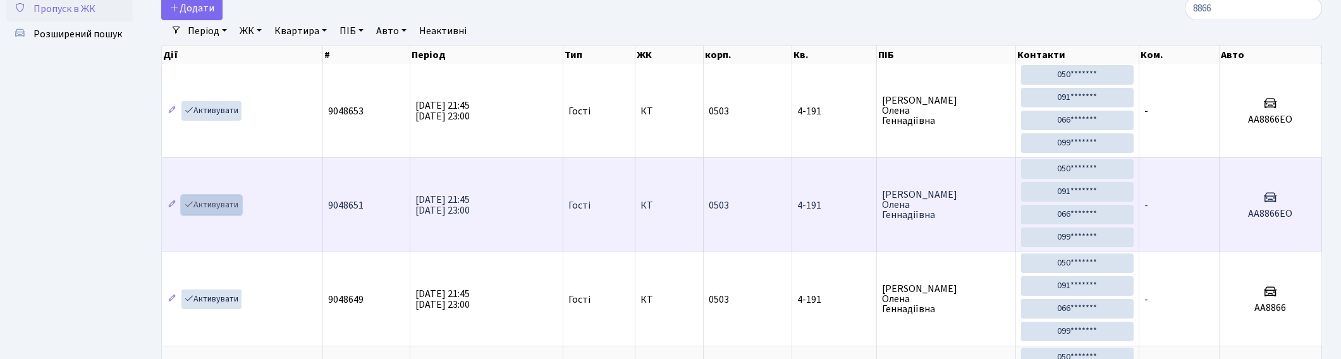
click at [216, 201] on link "Активувати" at bounding box center [211, 205] width 60 height 20
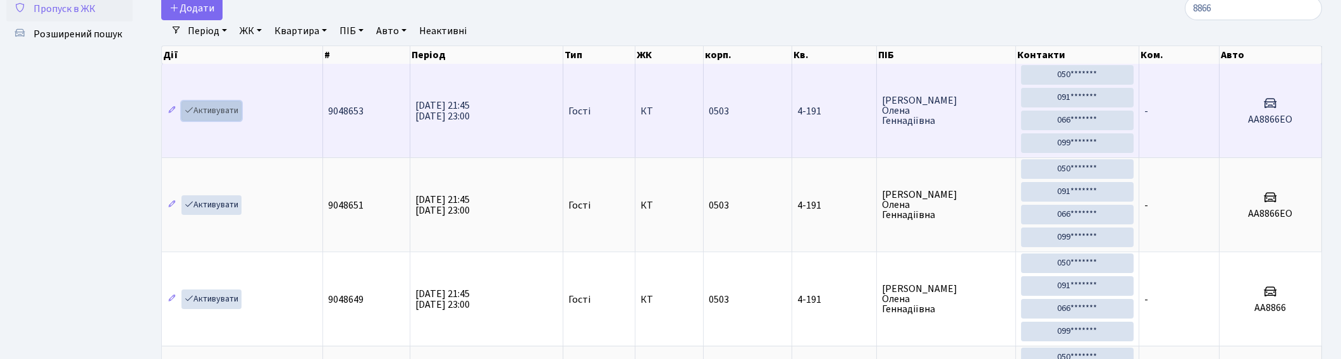
click at [218, 108] on link "Активувати" at bounding box center [211, 111] width 60 height 20
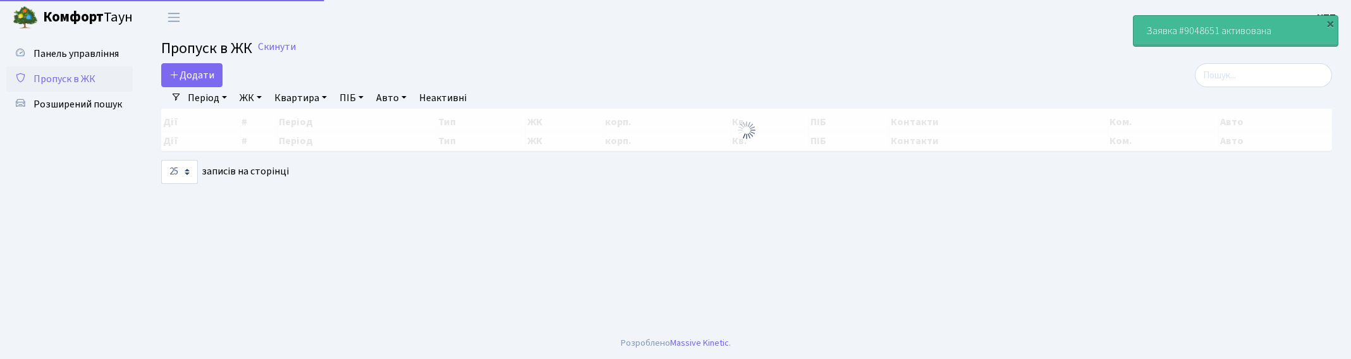
select select "25"
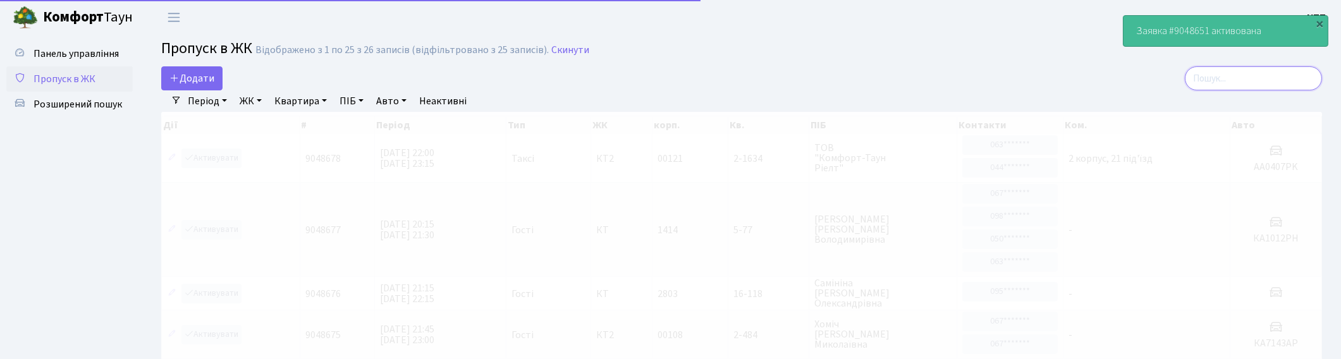
click at [1249, 72] on input "search" at bounding box center [1253, 78] width 137 height 24
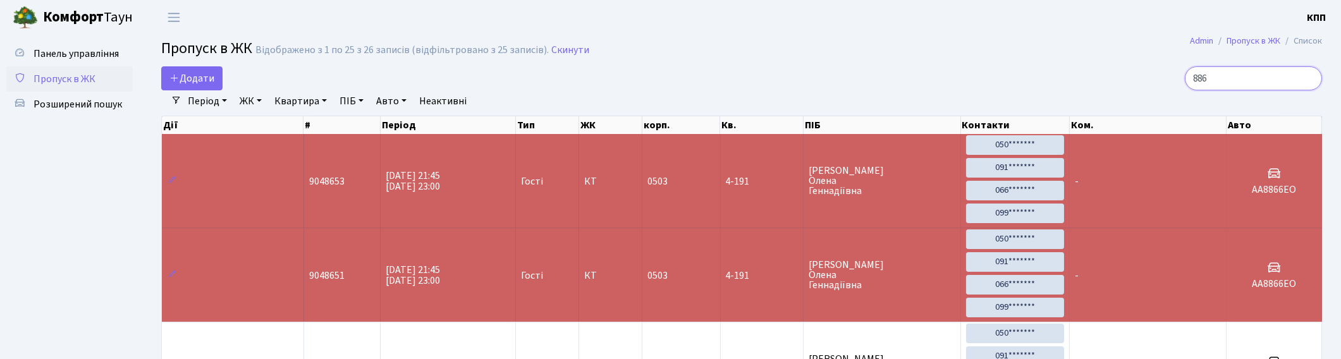
type input "8866"
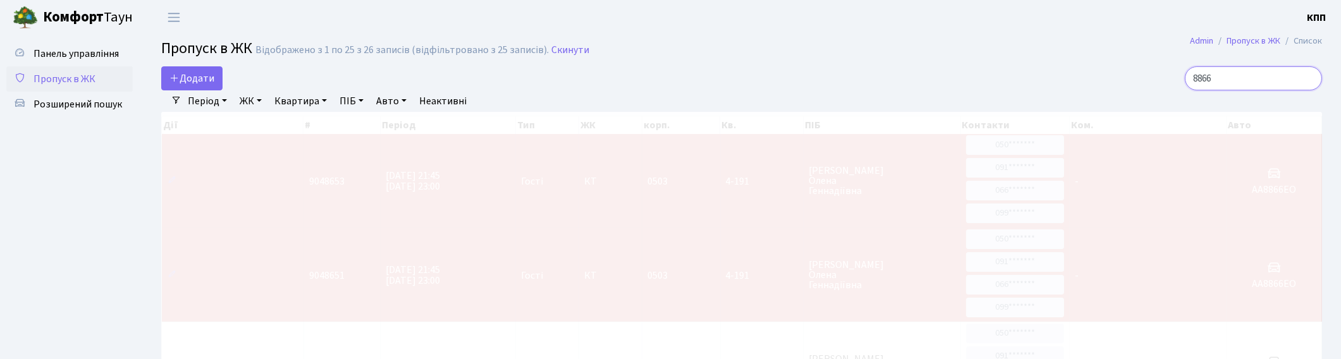
click at [1309, 76] on input "8866" at bounding box center [1253, 78] width 137 height 24
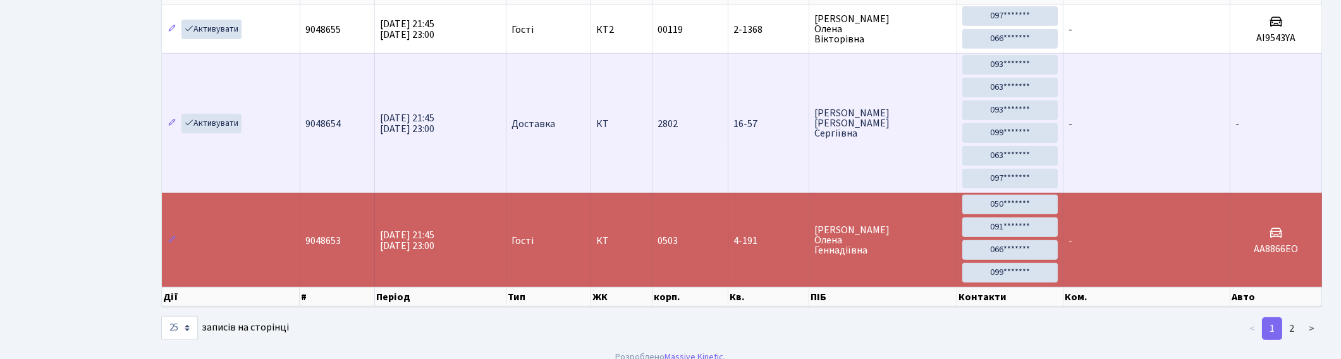
scroll to position [1741, 0]
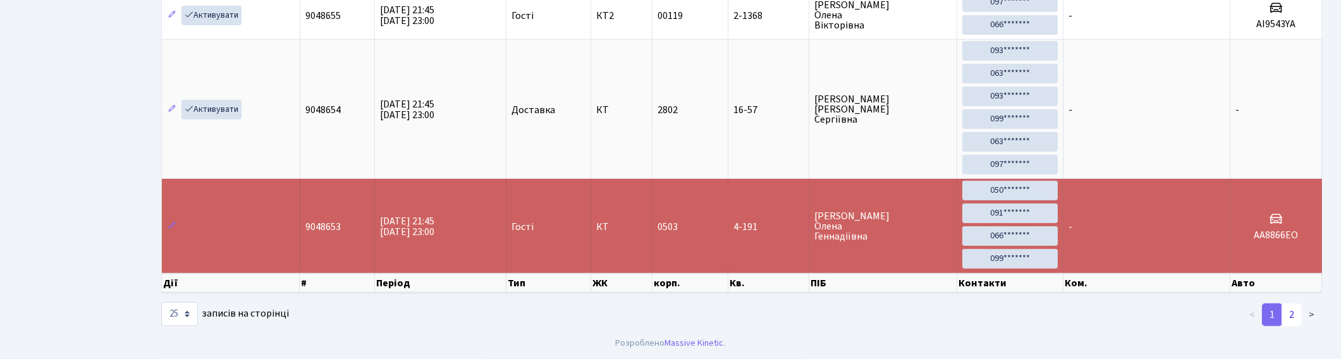
click at [1289, 312] on link "2" at bounding box center [1292, 315] width 20 height 23
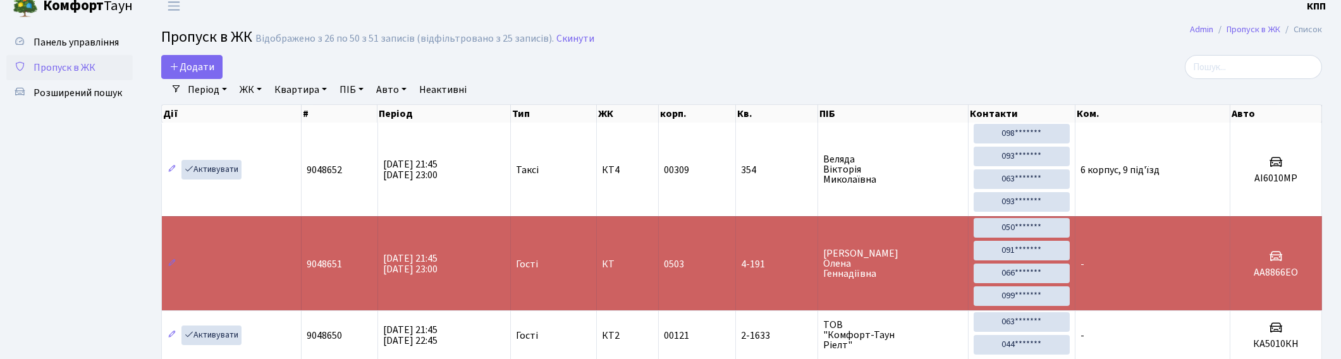
scroll to position [0, 0]
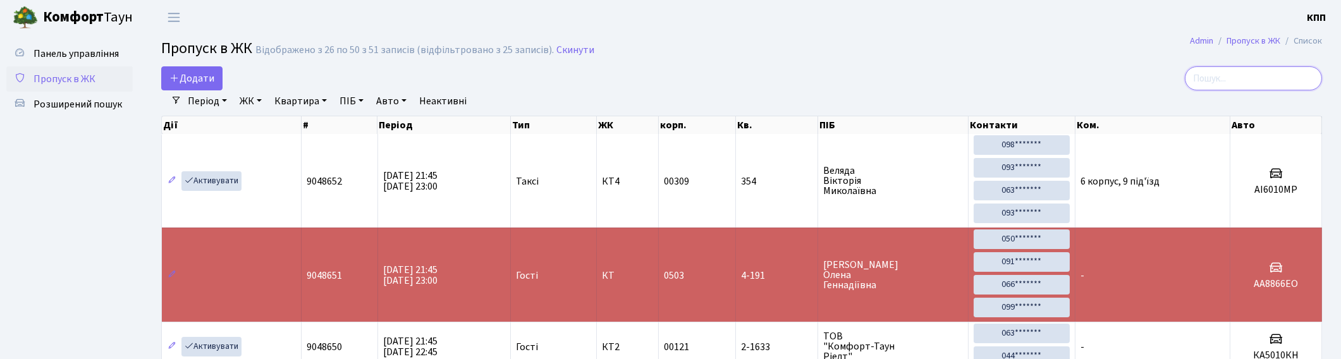
click at [1306, 74] on input "search" at bounding box center [1253, 78] width 137 height 24
click at [66, 77] on span "Пропуск в ЖК" at bounding box center [65, 79] width 62 height 14
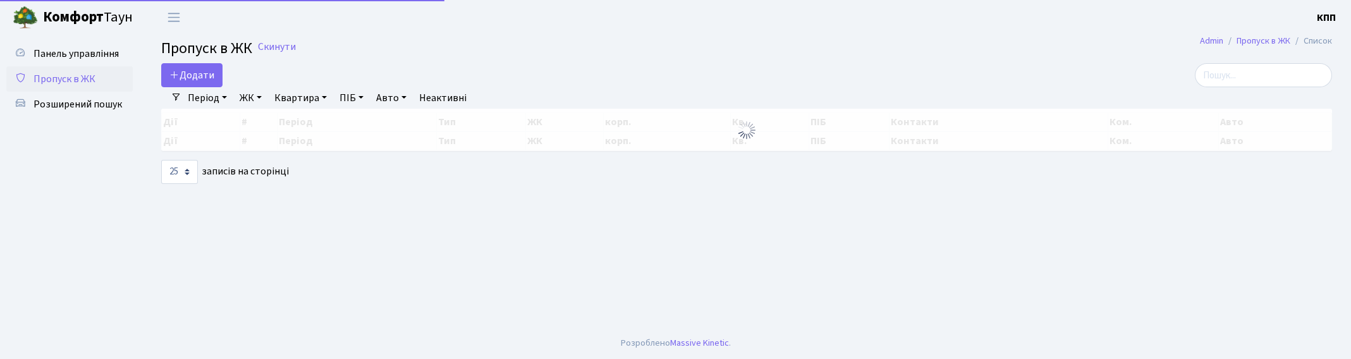
select select "25"
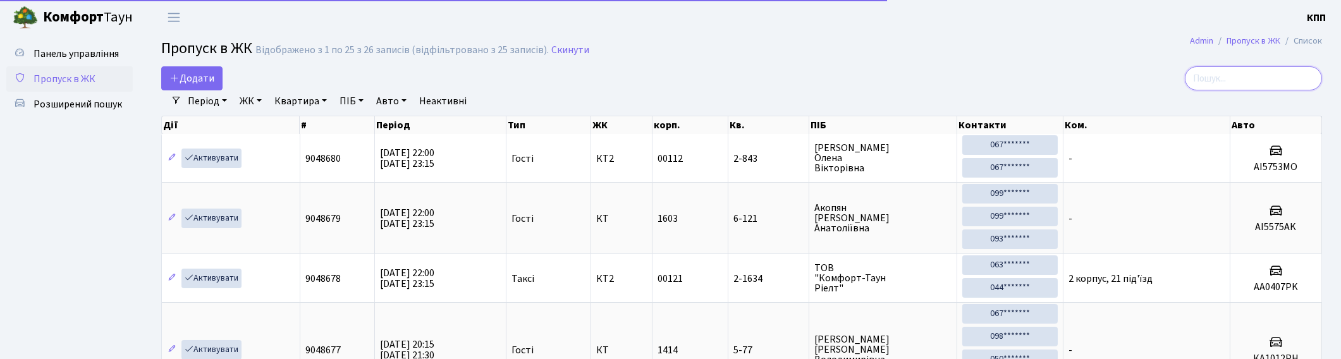
click at [1221, 73] on input "search" at bounding box center [1253, 78] width 137 height 24
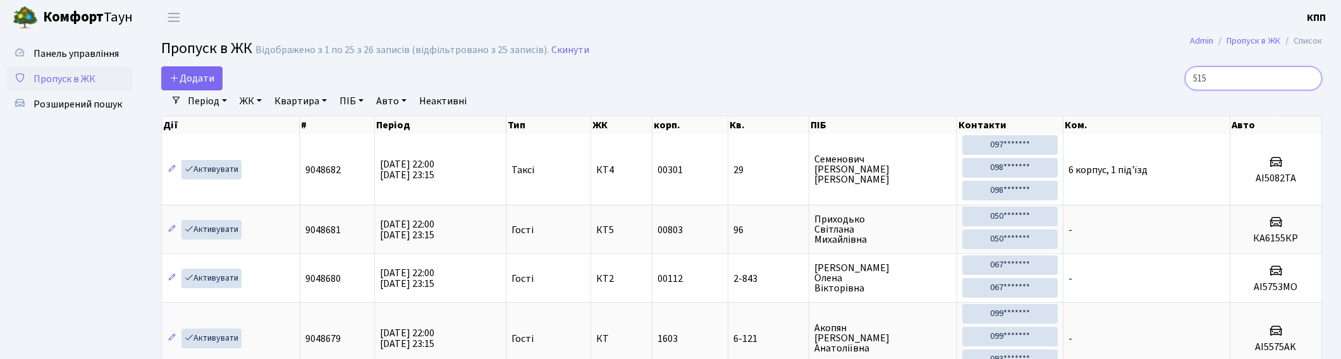
type input "5151"
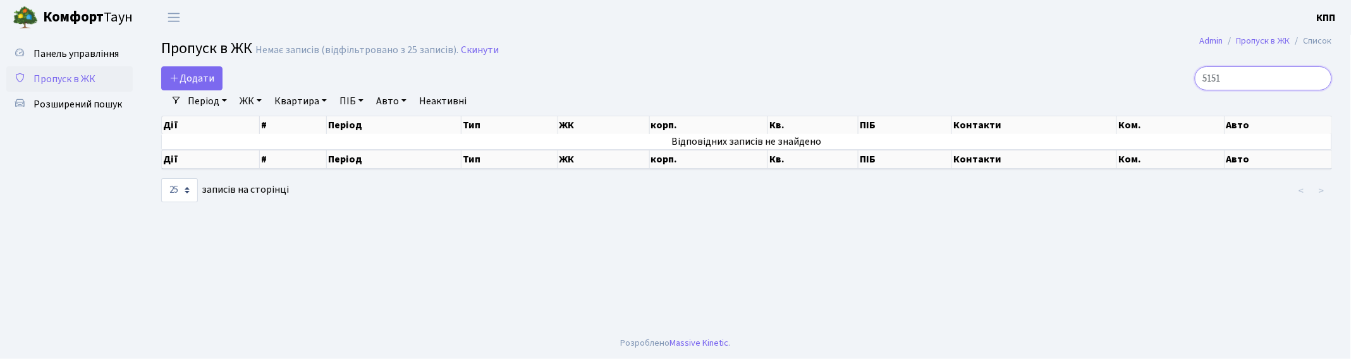
click at [1317, 77] on input "5151" at bounding box center [1263, 78] width 137 height 24
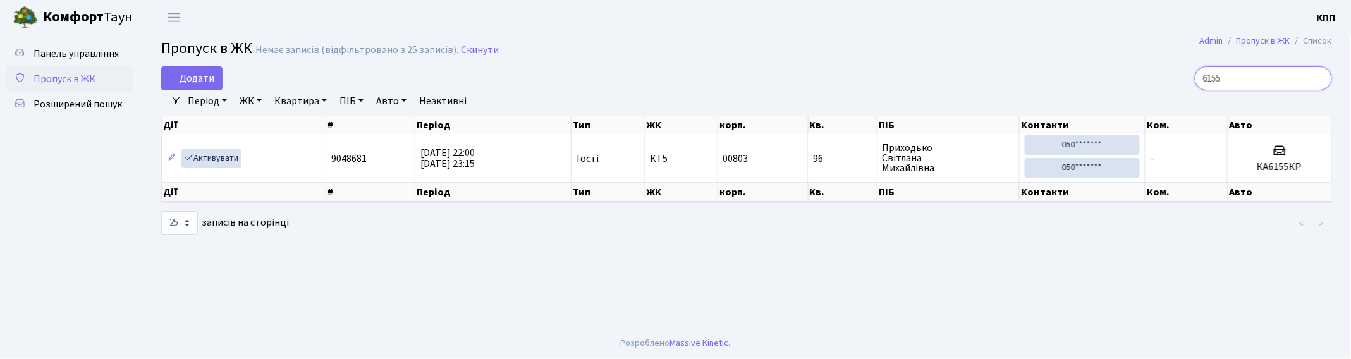
type input "6155"
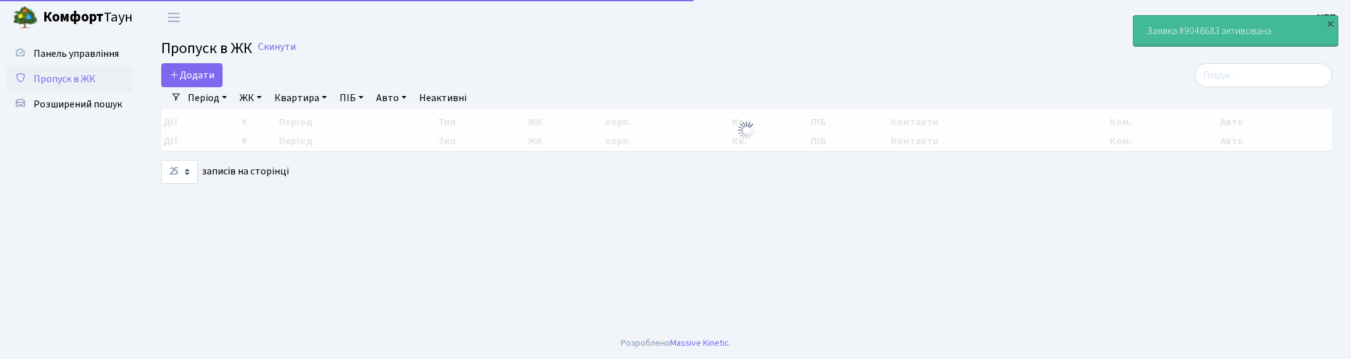
select select "25"
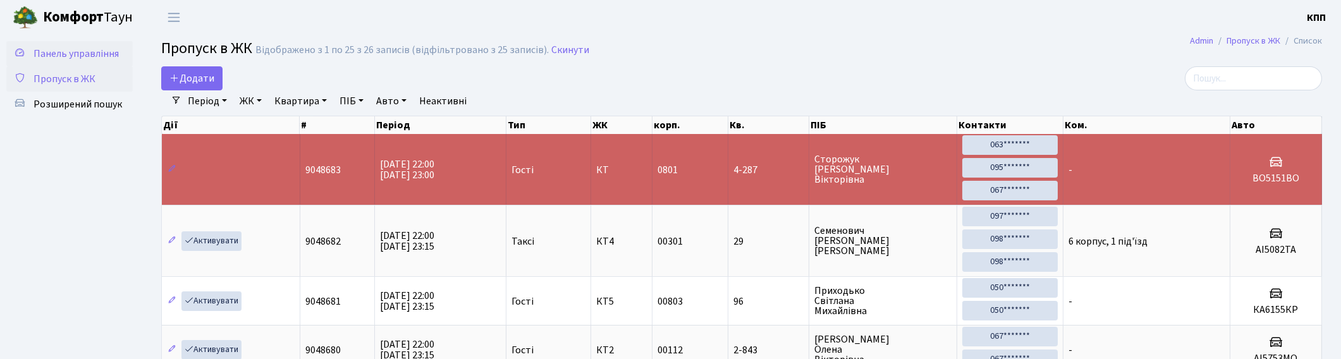
click at [52, 52] on span "Панель управління" at bounding box center [76, 54] width 85 height 14
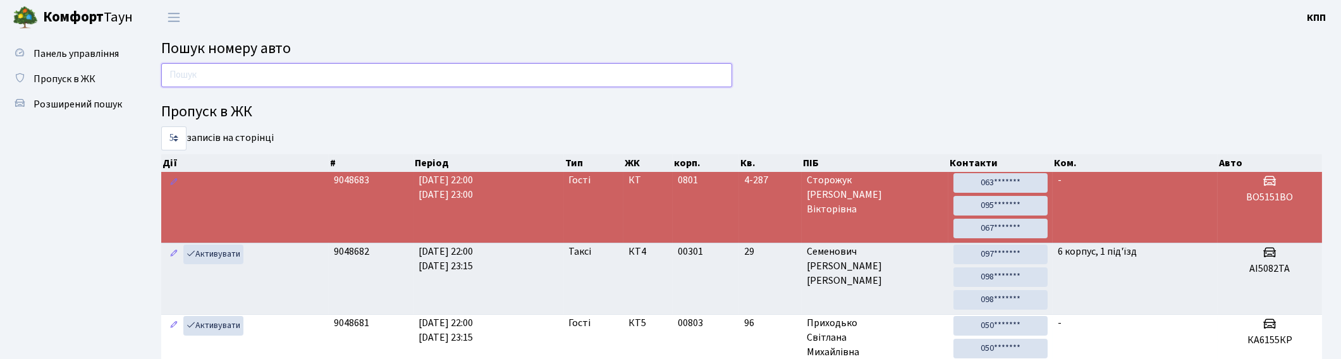
click at [245, 74] on input "text" at bounding box center [446, 75] width 571 height 24
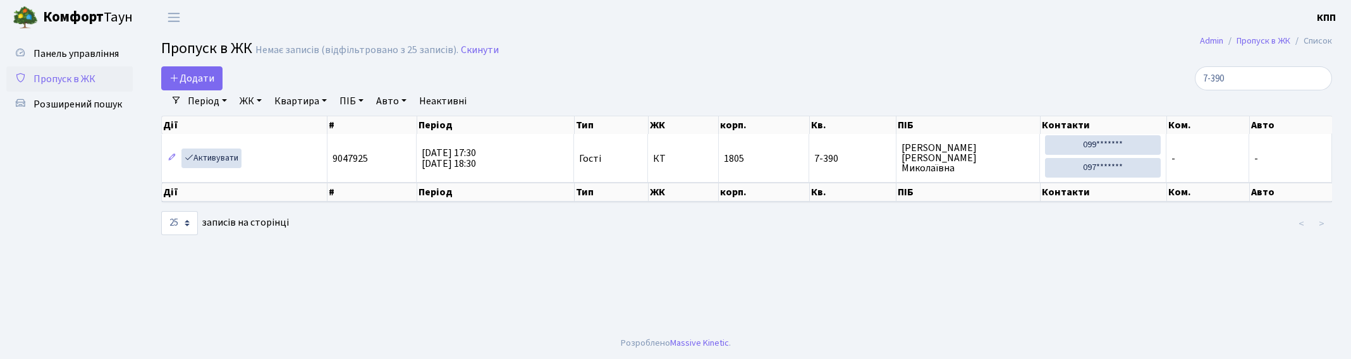
select select "25"
click at [1319, 75] on input "7-390" at bounding box center [1263, 78] width 137 height 24
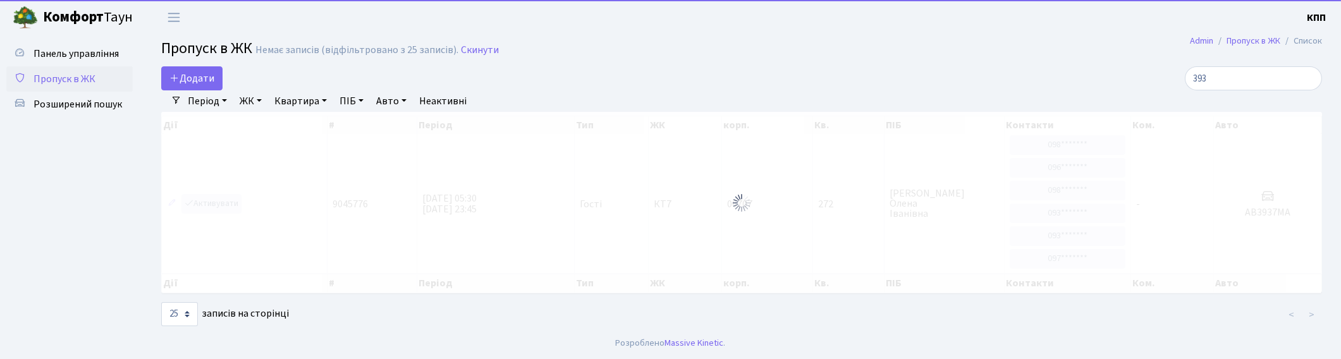
type input "3936"
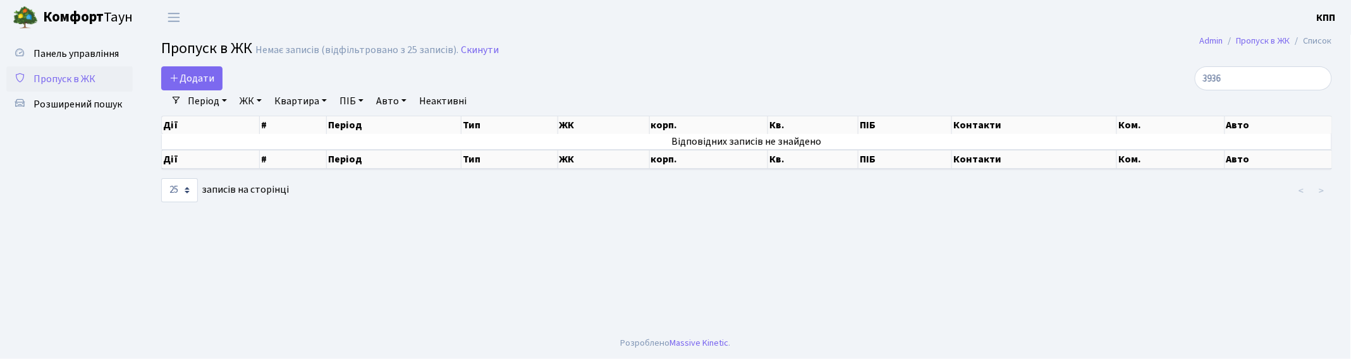
click at [1320, 77] on input "3936" at bounding box center [1263, 78] width 137 height 24
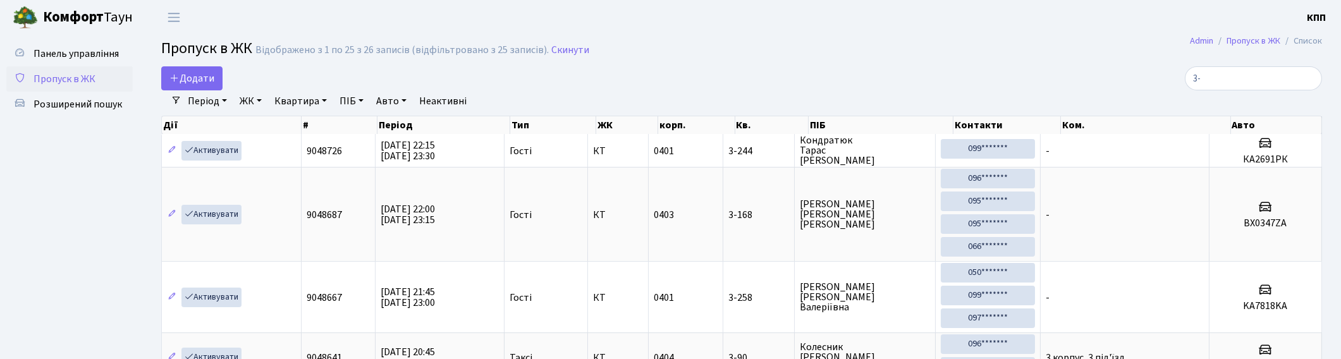
type input "3"
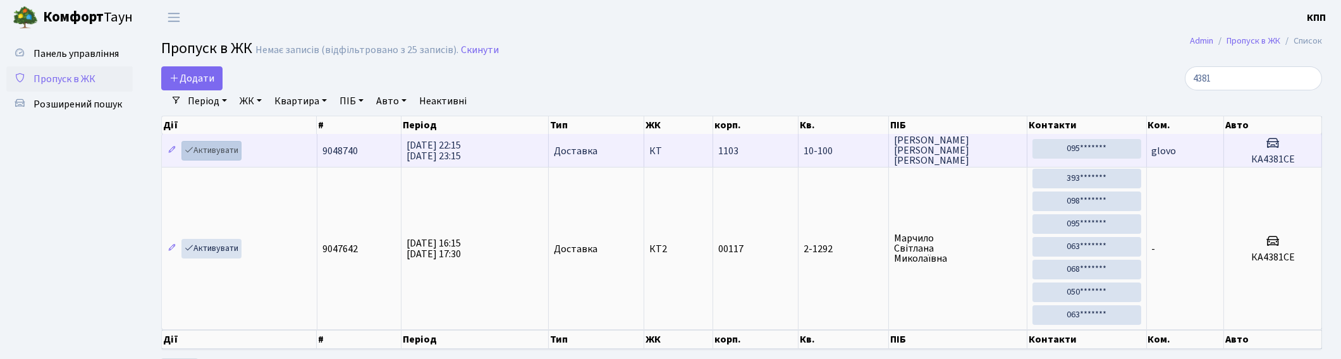
type input "4381"
click at [211, 152] on link "Активувати" at bounding box center [211, 151] width 60 height 20
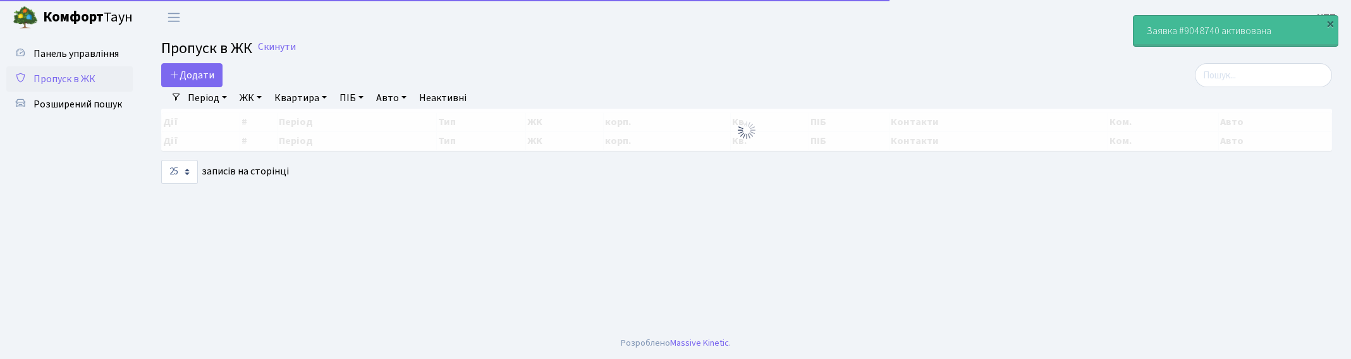
select select "25"
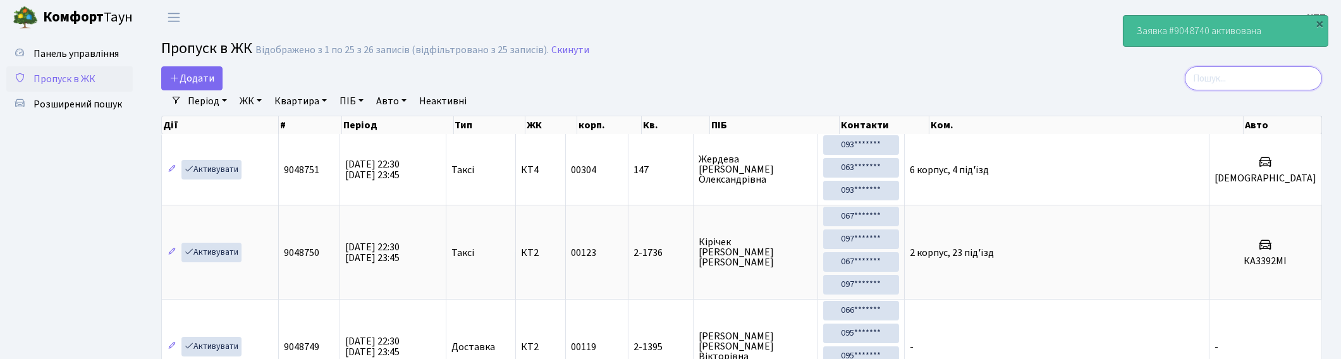
click at [1276, 77] on input "search" at bounding box center [1253, 78] width 137 height 24
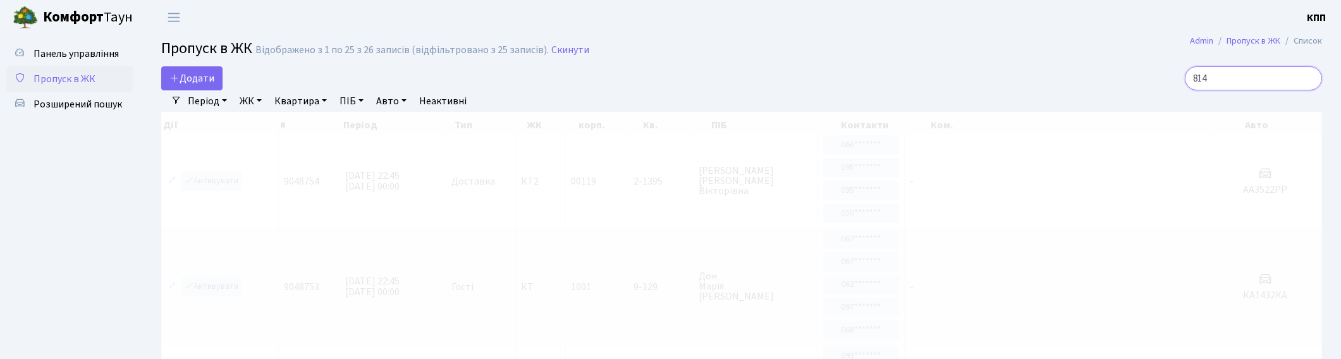
type input "8145"
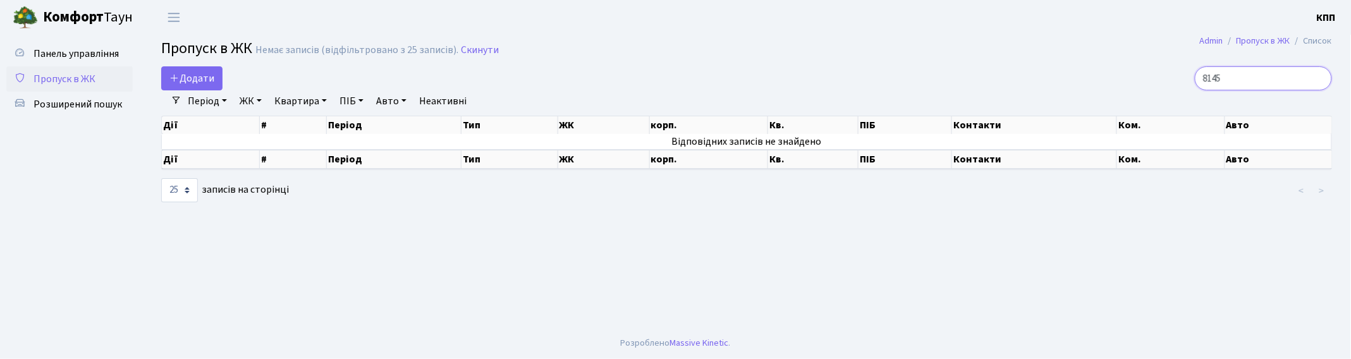
click at [1320, 77] on input "8145" at bounding box center [1263, 78] width 137 height 24
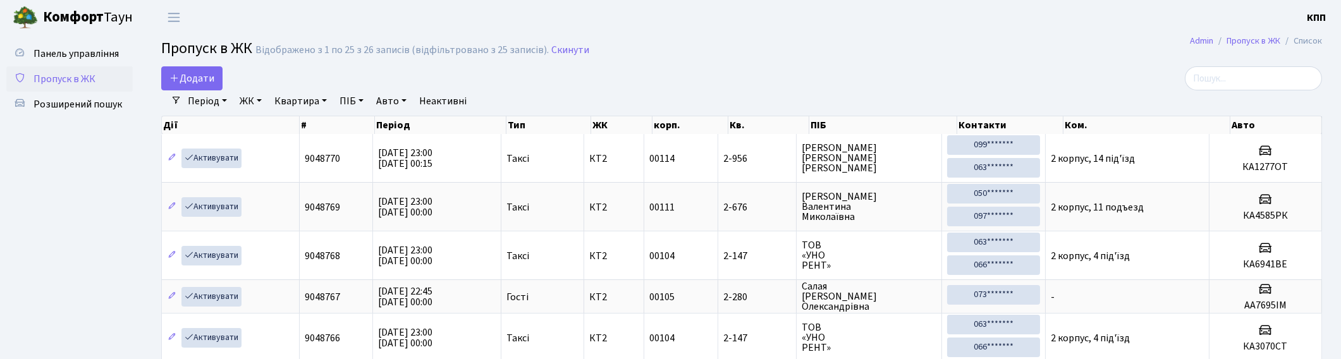
click at [679, 53] on h2 "Пропуск в ЖК Відображено з 1 по 25 з 26 записів (відфільтровано з 25 записів). …" at bounding box center [741, 51] width 1161 height 22
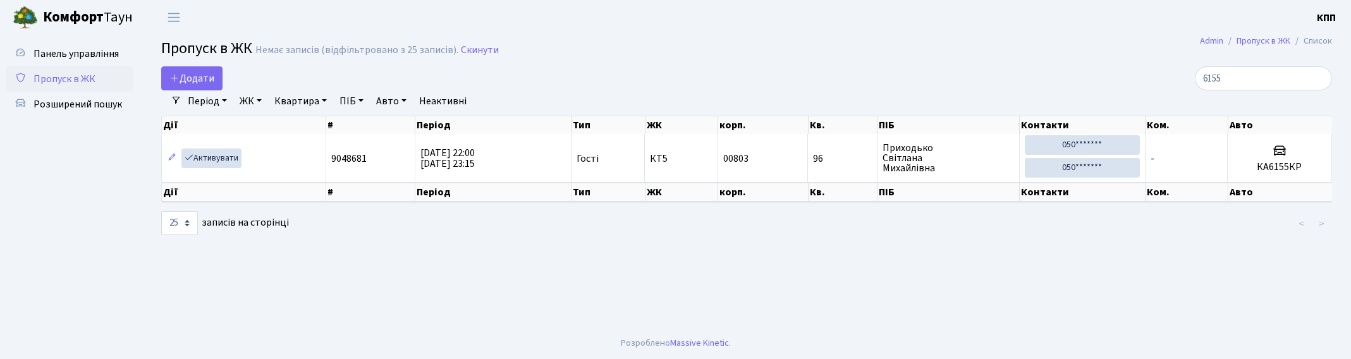
select select "25"
click at [1318, 77] on input "6155" at bounding box center [1263, 78] width 137 height 24
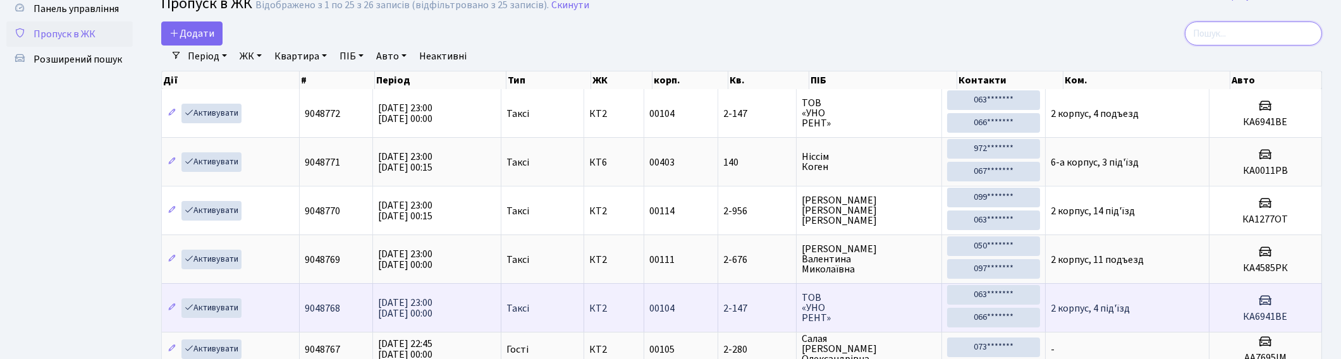
scroll to position [70, 0]
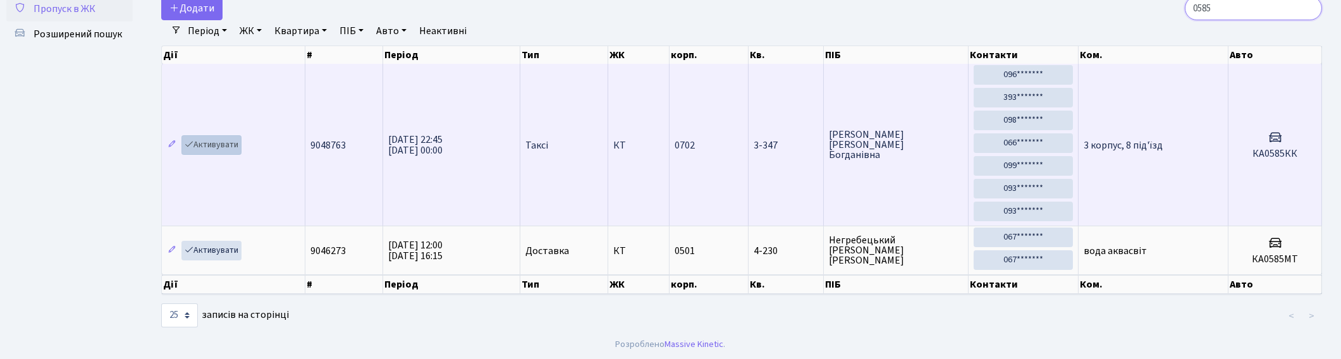
type input "0585"
click at [206, 142] on link "Активувати" at bounding box center [211, 145] width 60 height 20
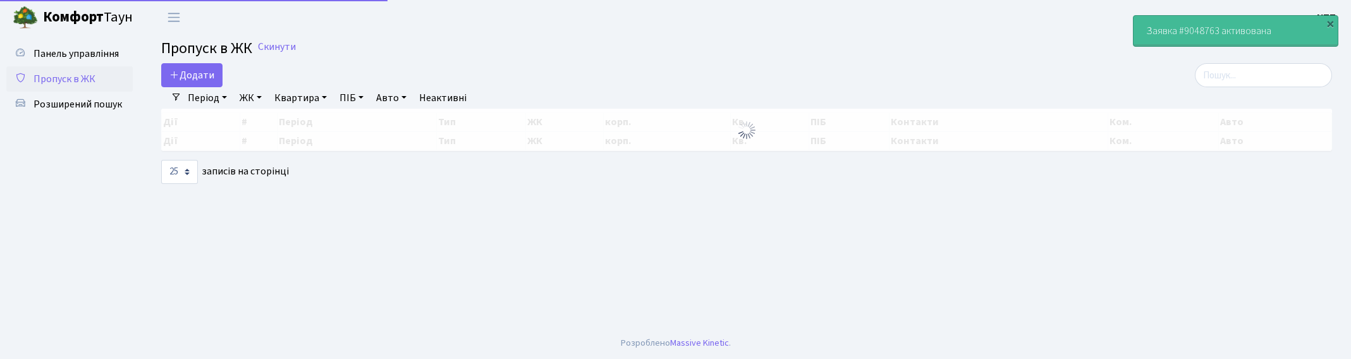
select select "25"
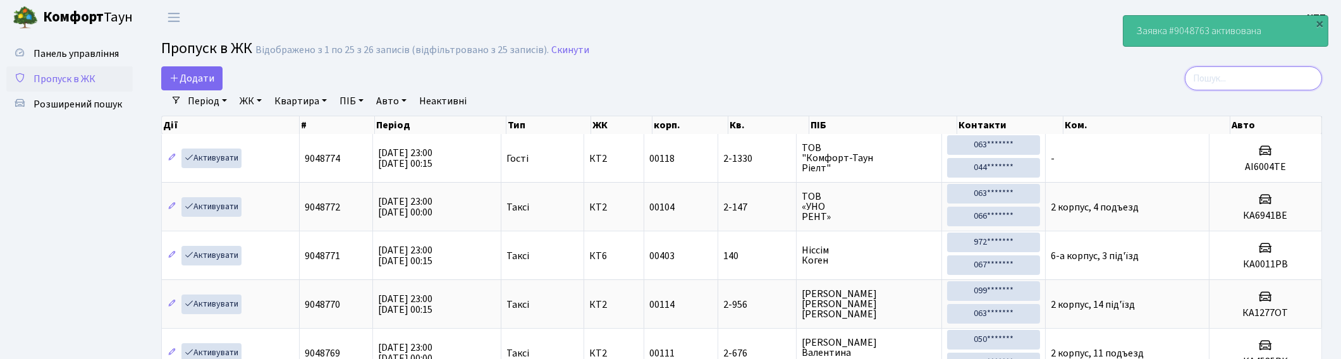
click at [1231, 77] on input "search" at bounding box center [1253, 78] width 137 height 24
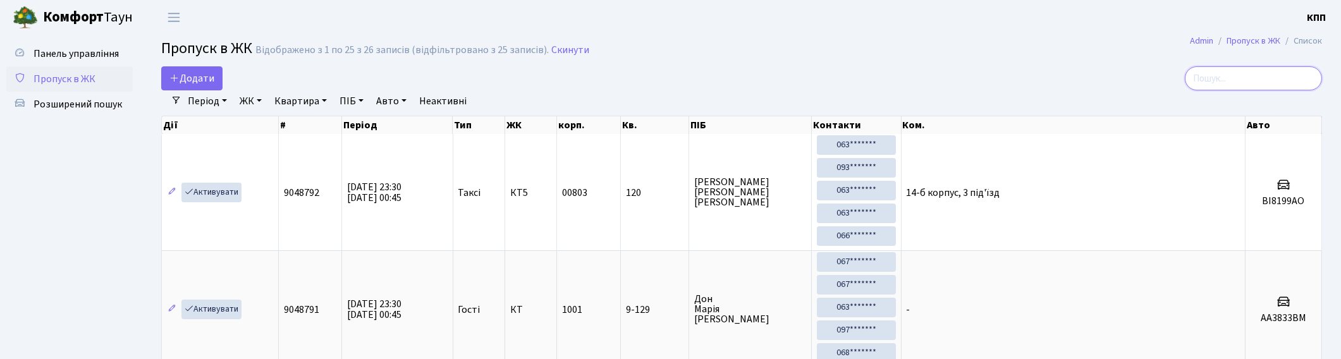
click at [1278, 76] on input "search" at bounding box center [1253, 78] width 137 height 24
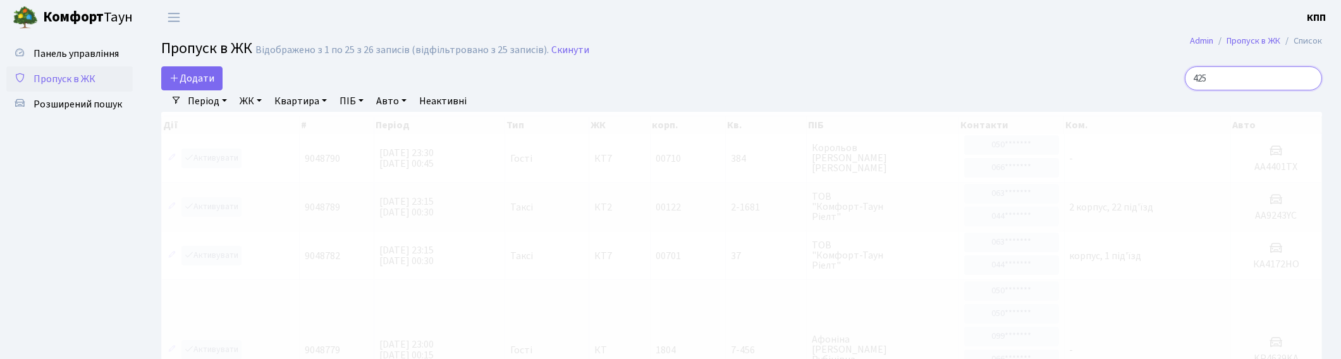
type input "4-25"
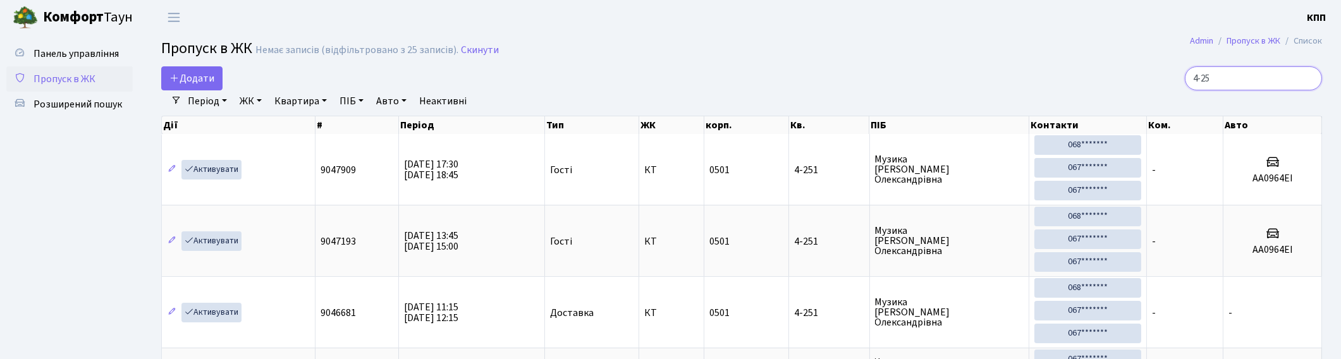
click at [1310, 77] on input "4-25" at bounding box center [1253, 78] width 137 height 24
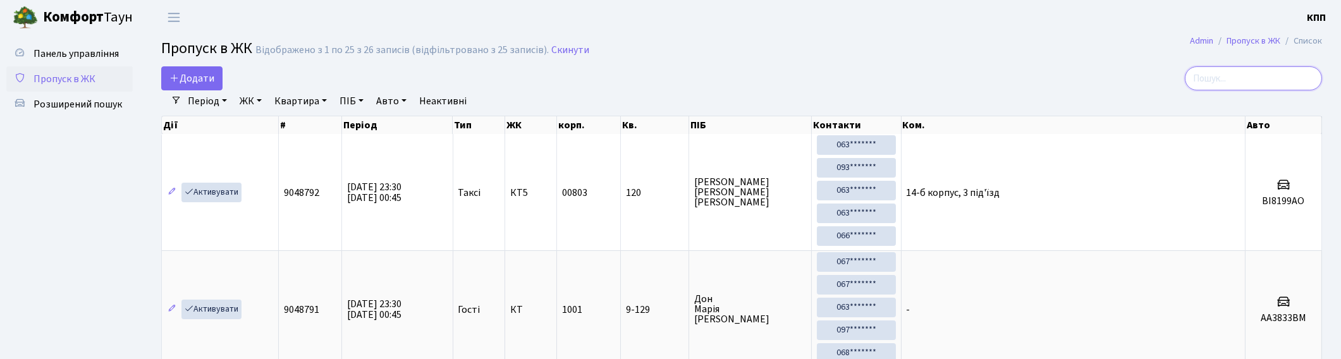
click at [1268, 72] on input "search" at bounding box center [1253, 78] width 137 height 24
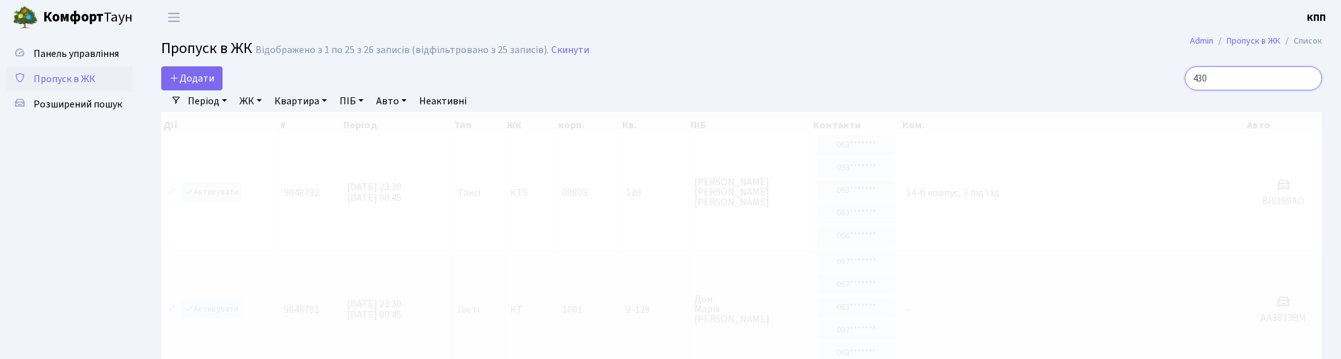
type input "4306"
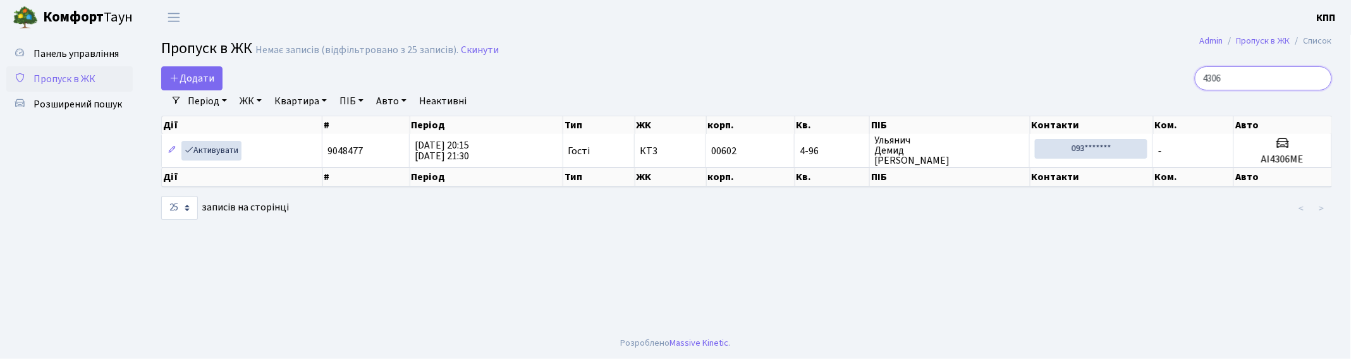
click at [1318, 76] on input "4306" at bounding box center [1263, 78] width 137 height 24
